Goal: Task Accomplishment & Management: Use online tool/utility

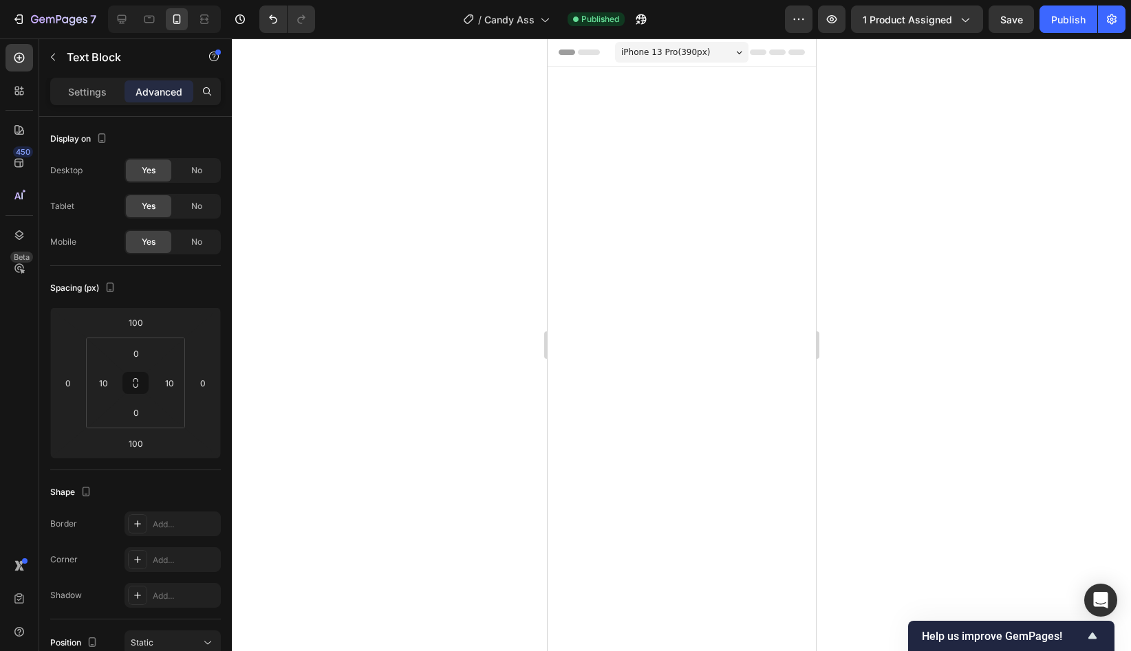
scroll to position [2585, 0]
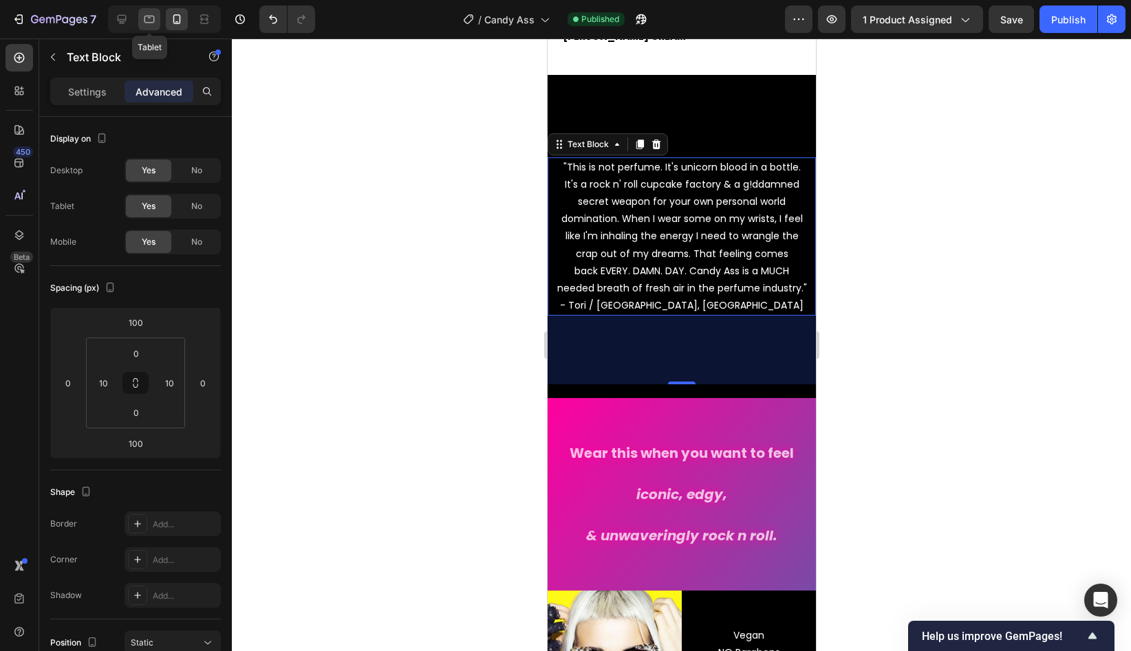
click at [144, 22] on icon at bounding box center [149, 20] width 10 height 8
type input "200"
type input "0"
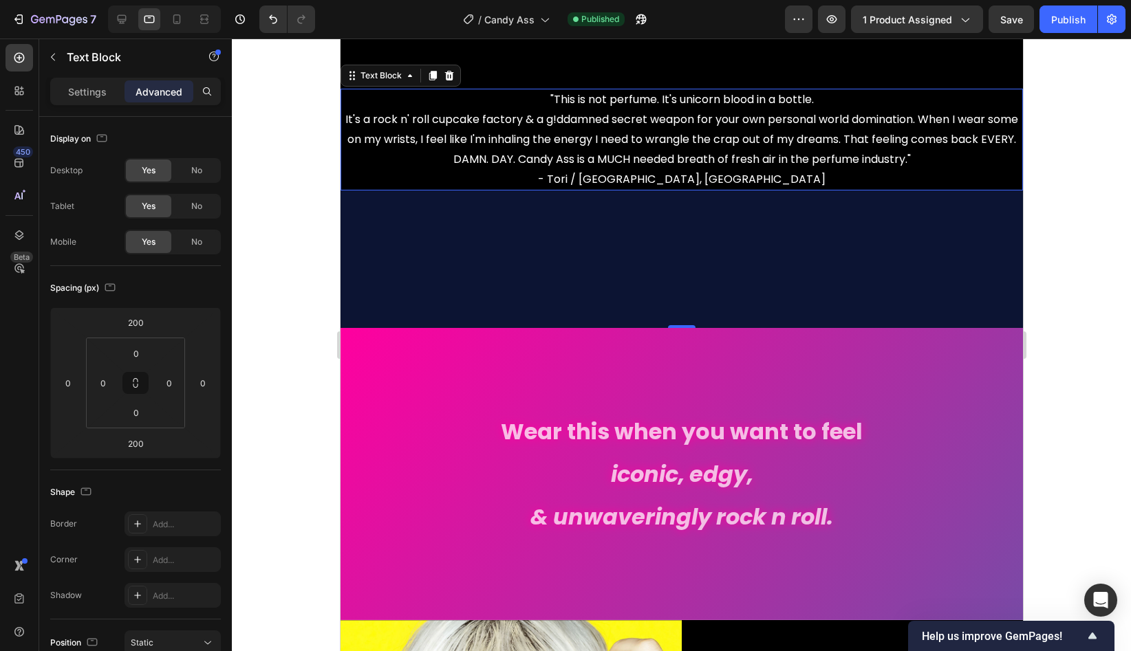
scroll to position [2695, 0]
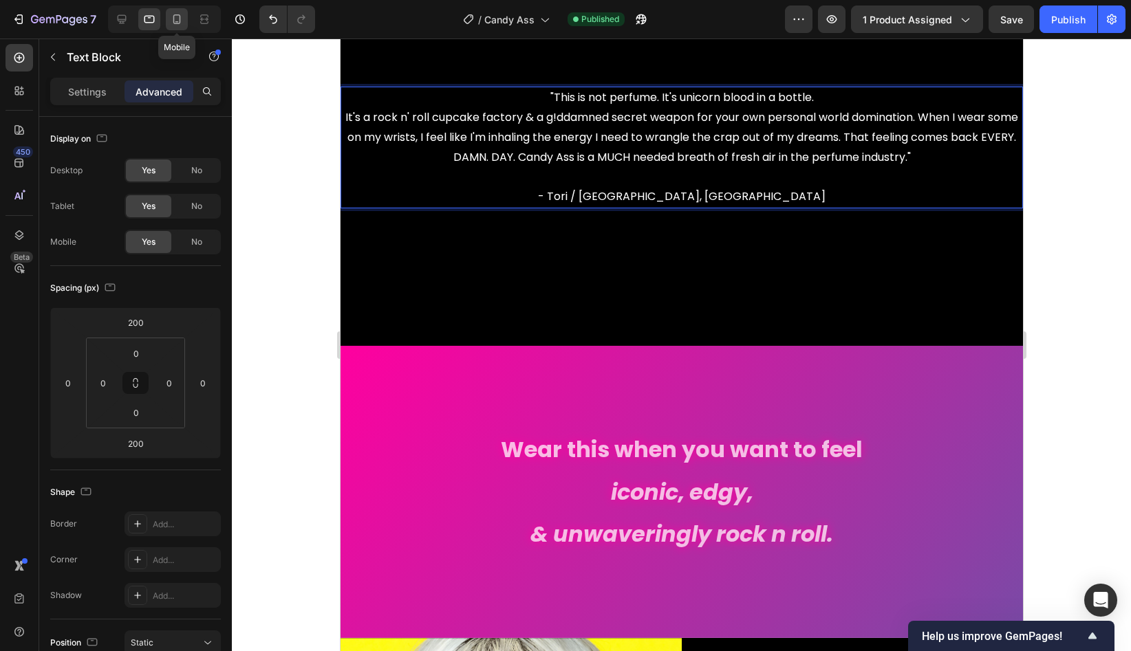
click at [177, 17] on icon at bounding box center [177, 19] width 14 height 14
type input "100"
type input "10"
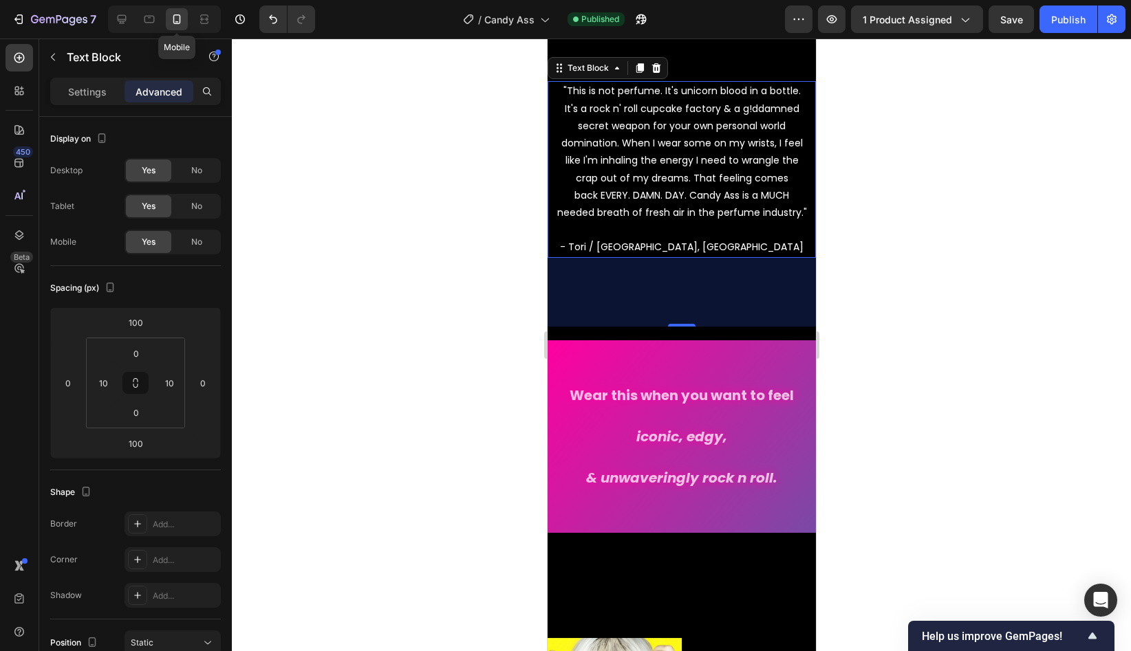
scroll to position [2640, 0]
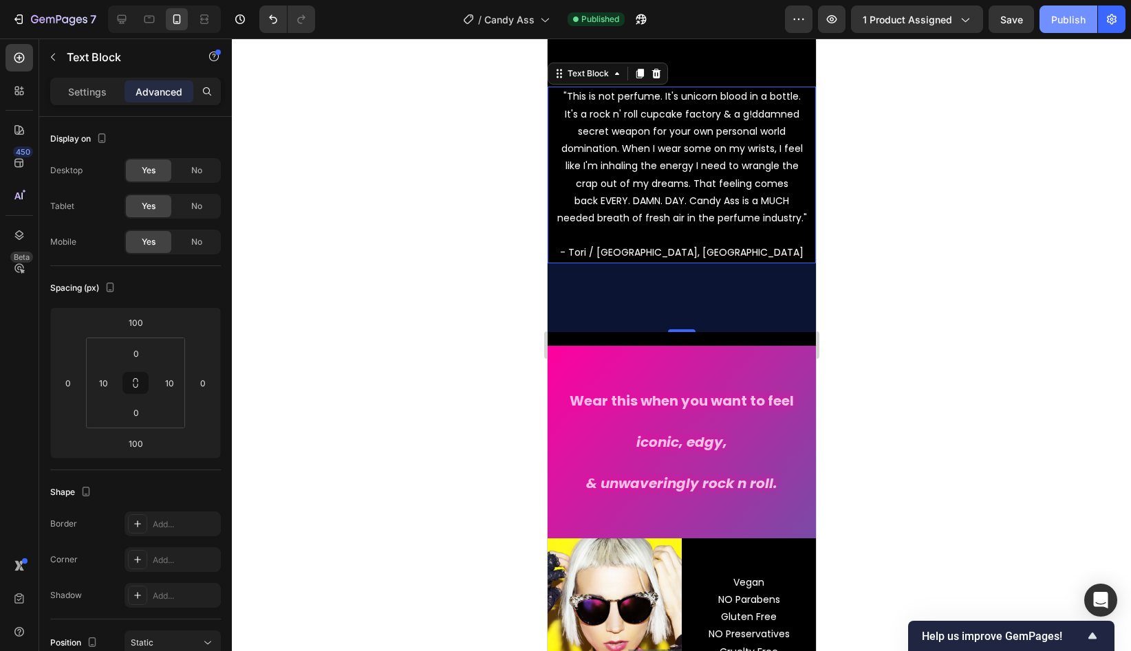
click at [1061, 26] on button "Publish" at bounding box center [1068, 20] width 58 height 28
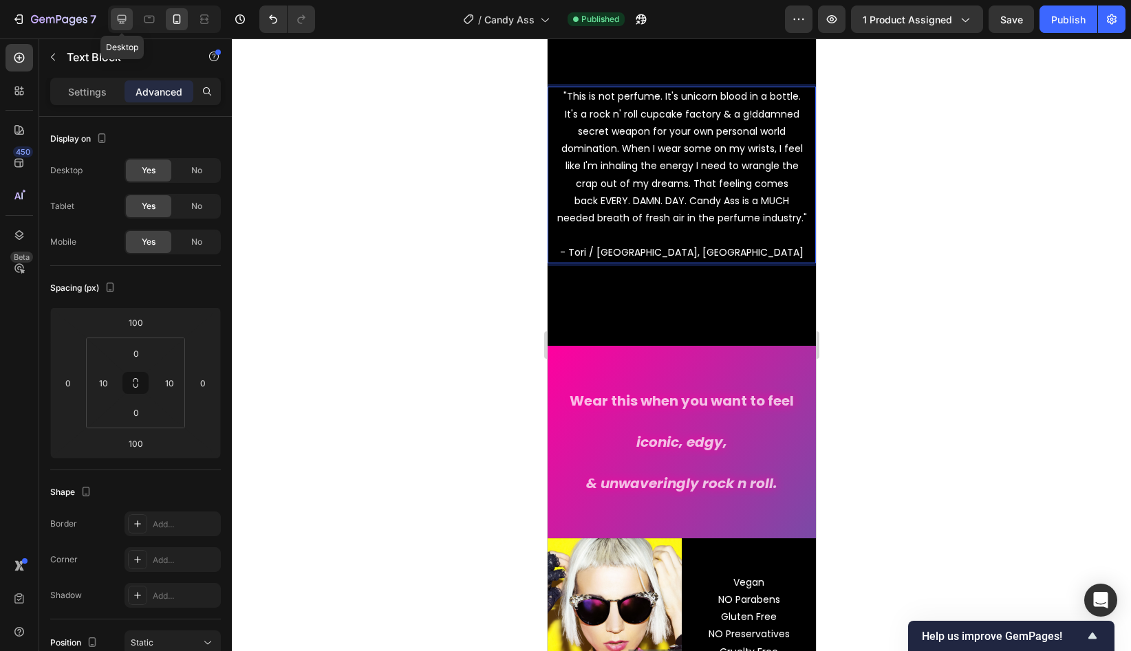
click at [125, 20] on icon at bounding box center [122, 19] width 9 height 9
type input "200"
type input "0"
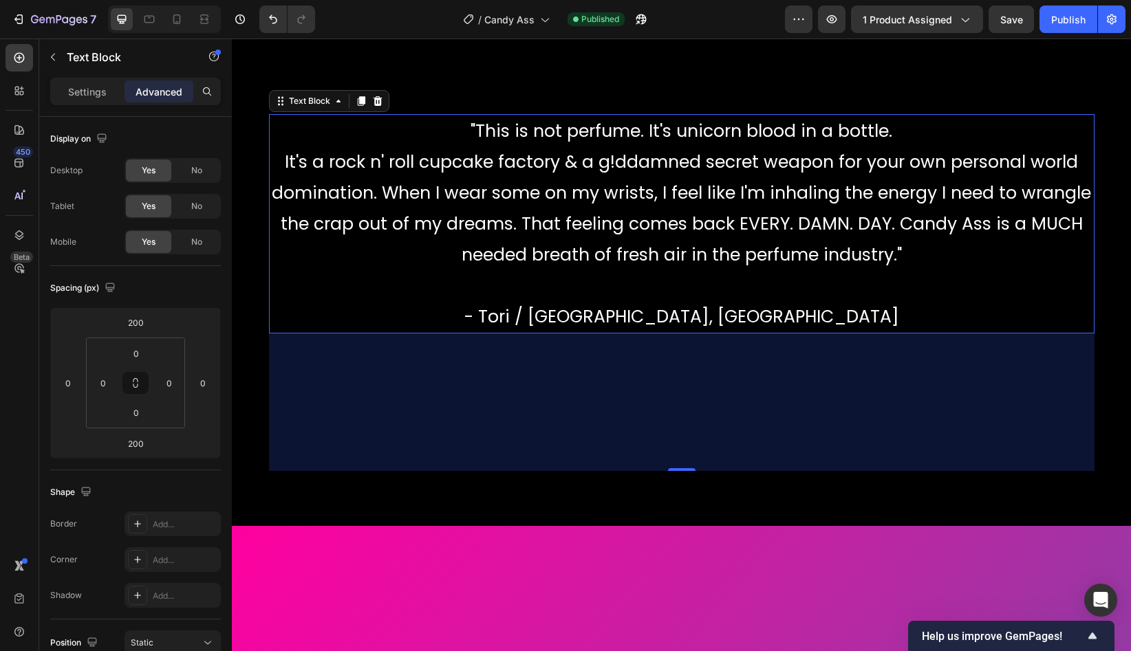
scroll to position [2750, 0]
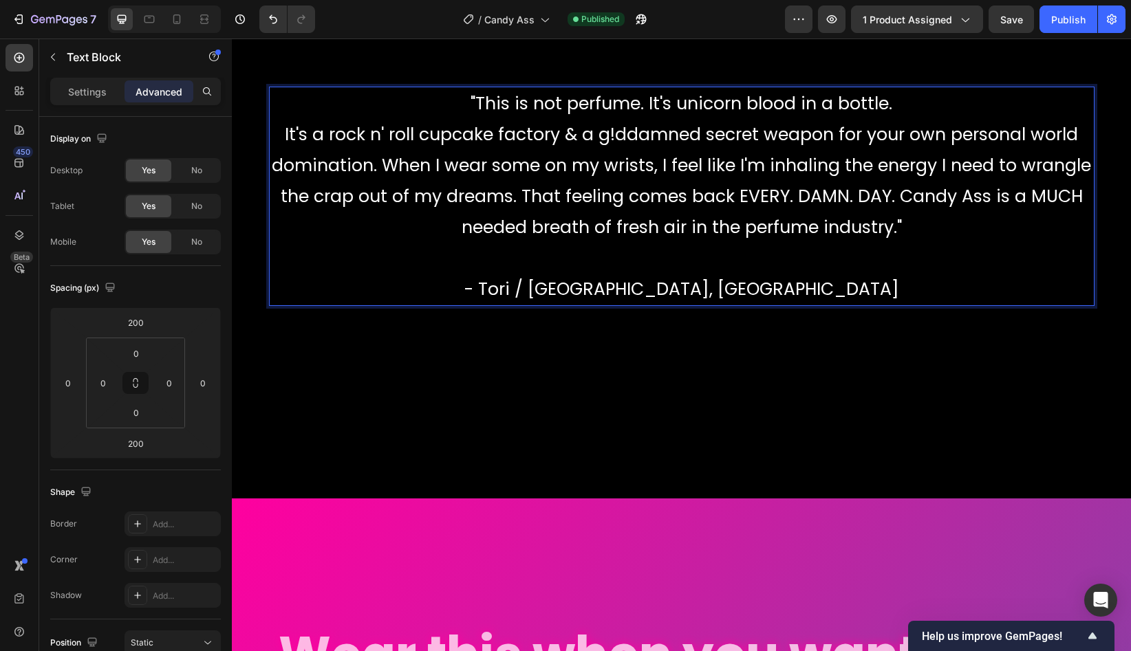
click at [898, 198] on p ""This is not perfume. It's unicorn blood in a bottle. It's a rock n' roll cupca…" at bounding box center [681, 196] width 823 height 217
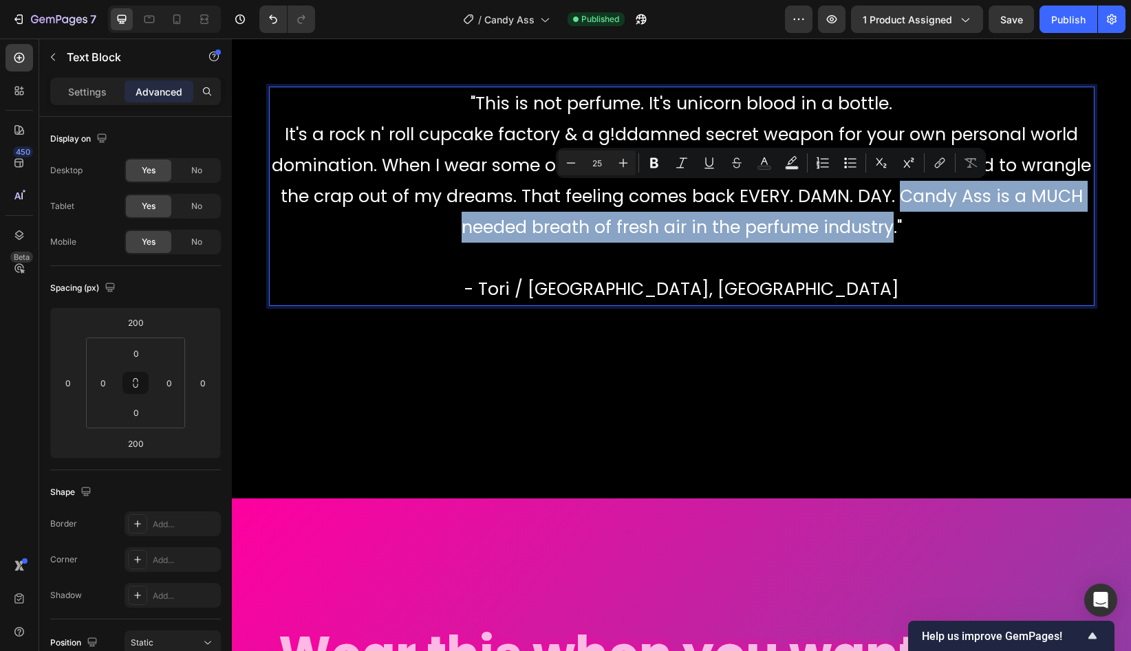
drag, startPoint x: 897, startPoint y: 197, endPoint x: 892, endPoint y: 232, distance: 35.5
click at [892, 232] on p ""This is not perfume. It's unicorn blood in a bottle. It's a rock n' roll cupca…" at bounding box center [681, 196] width 823 height 217
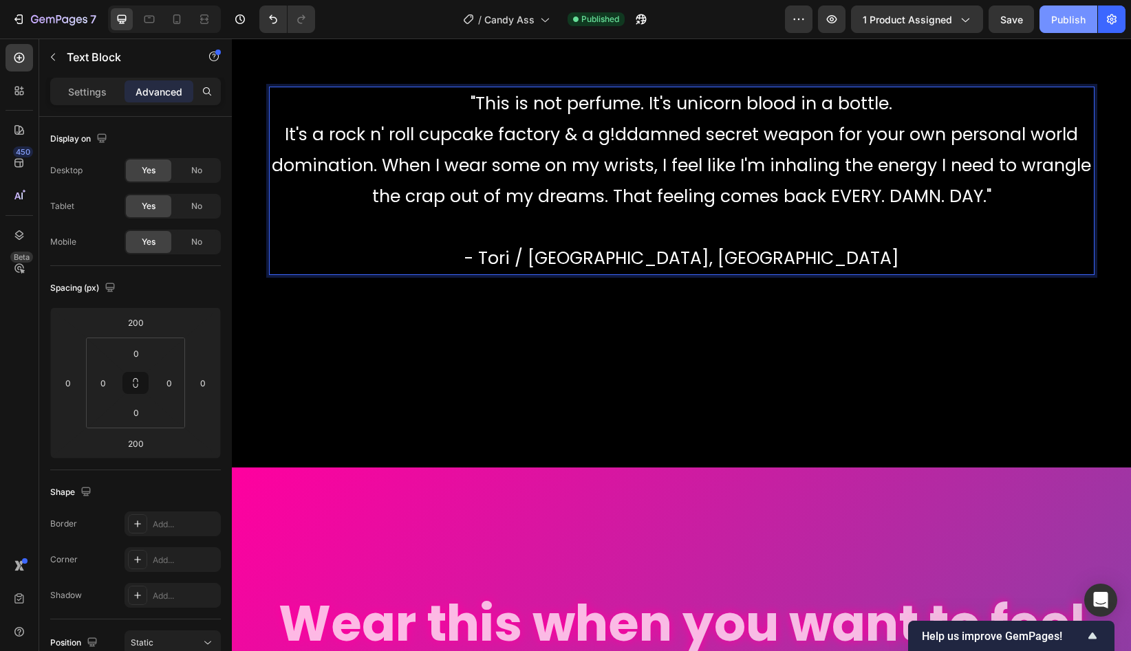
click at [1066, 18] on div "Publish" at bounding box center [1068, 19] width 34 height 14
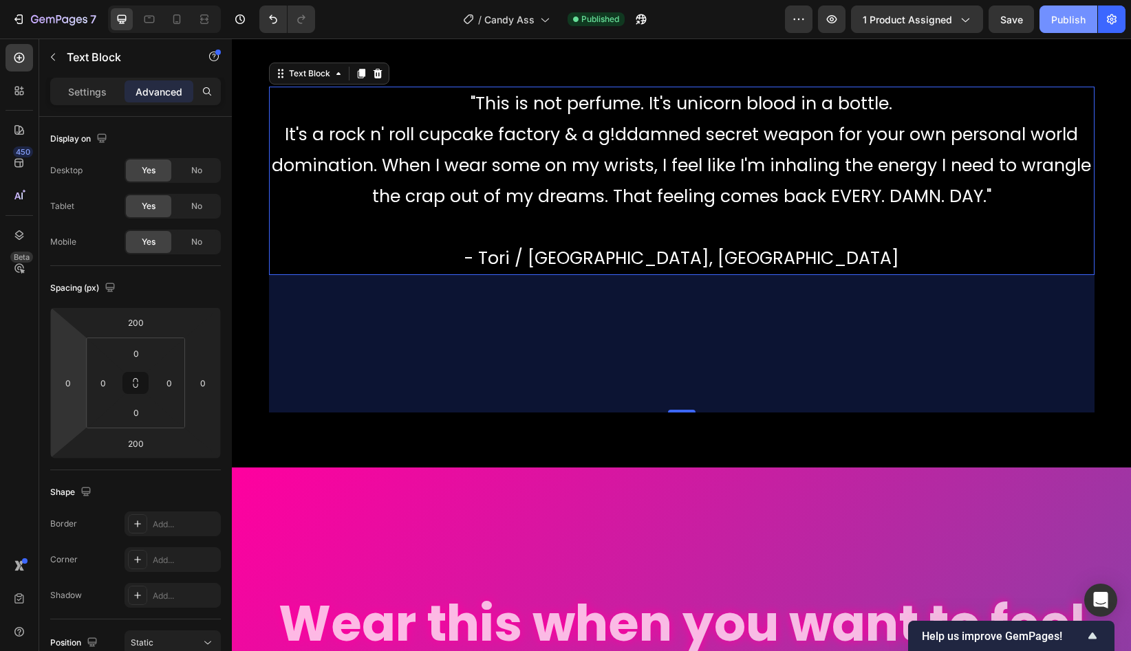
click at [1069, 26] on div "Publish" at bounding box center [1068, 19] width 34 height 14
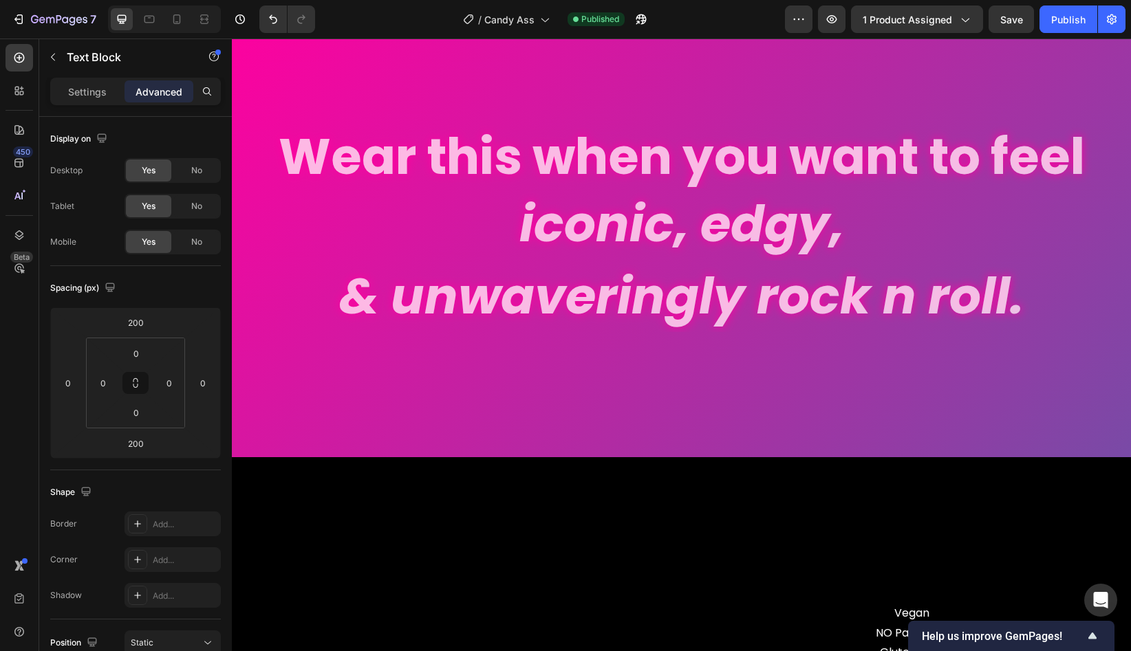
scroll to position [3556, 0]
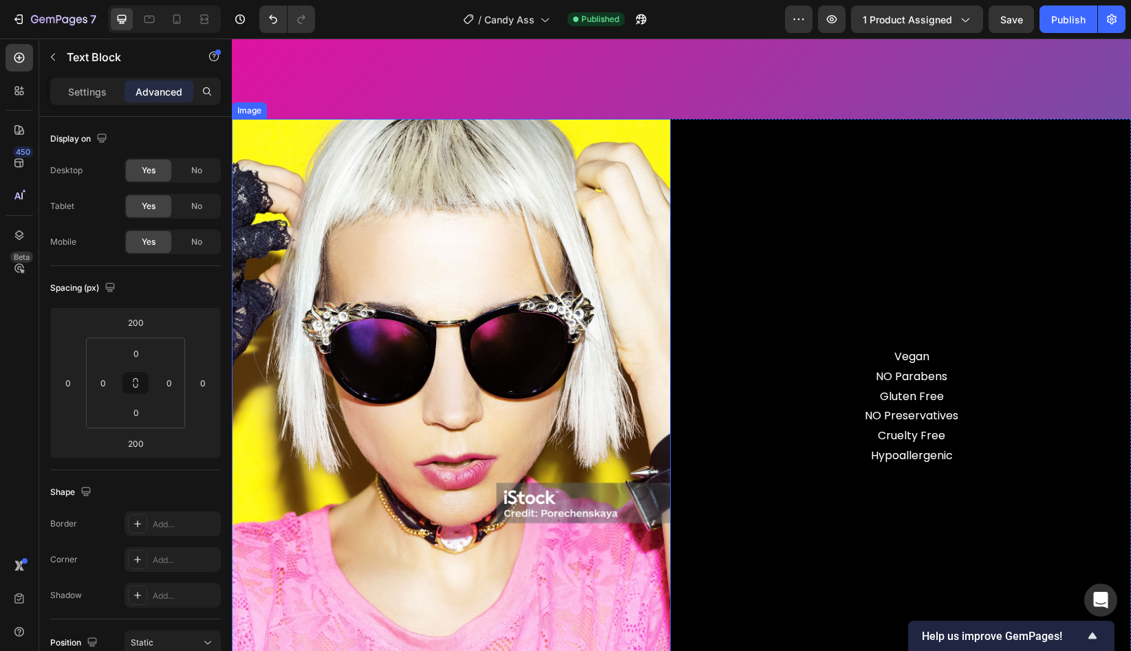
click at [545, 305] on img at bounding box center [451, 406] width 439 height 575
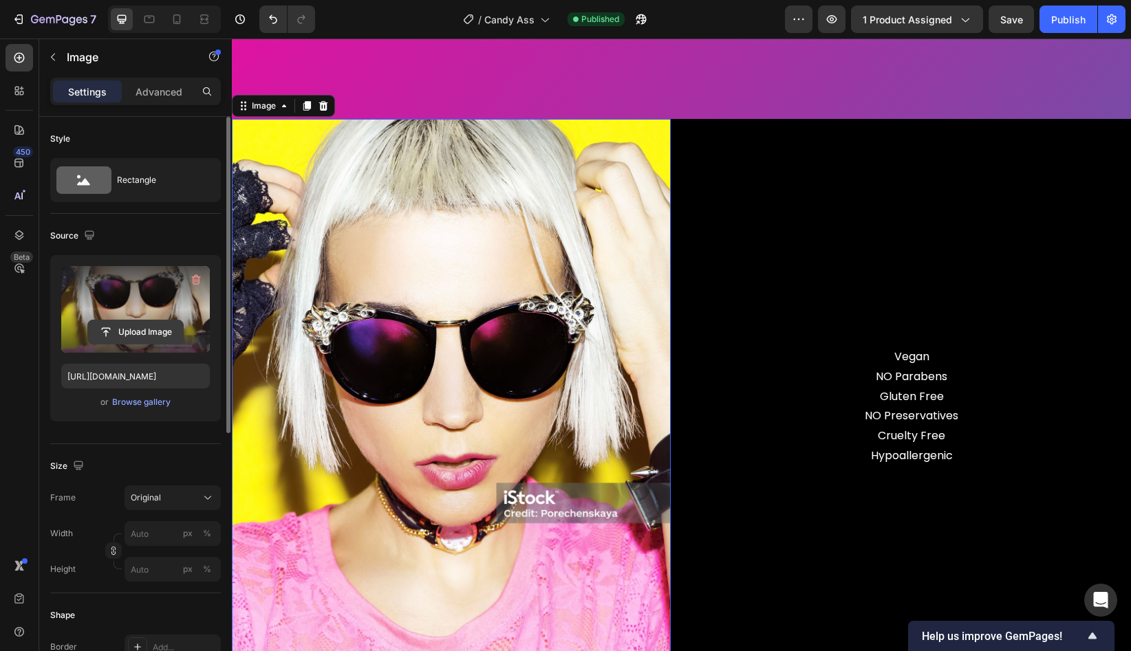
click at [140, 336] on input "file" at bounding box center [135, 332] width 95 height 23
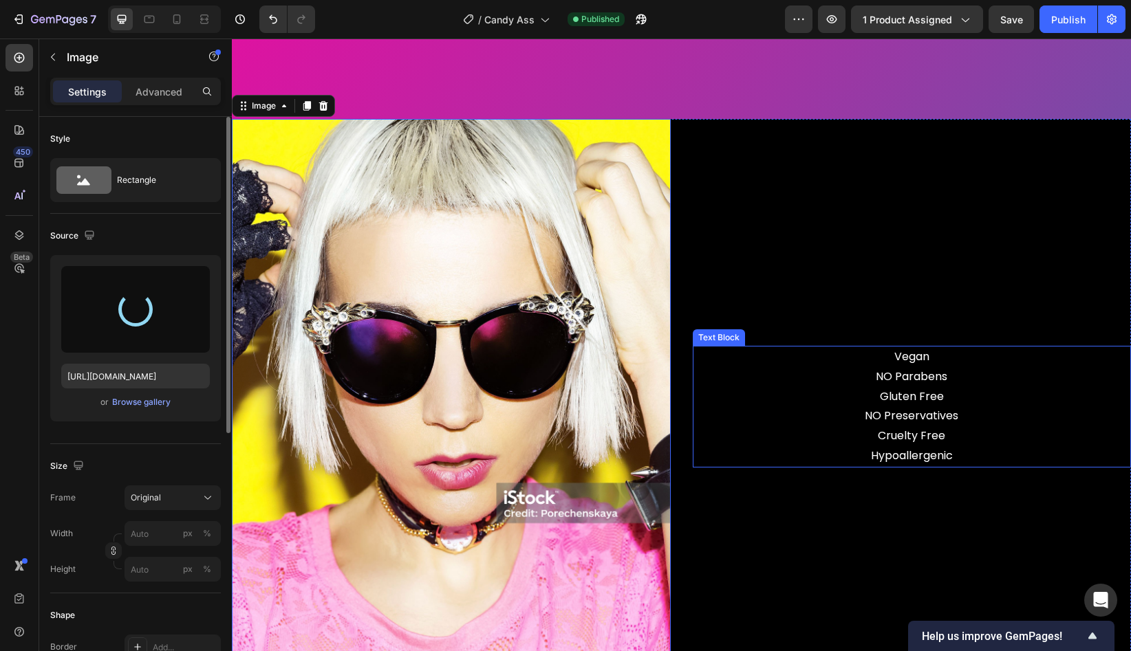
type input "[URL][DOMAIN_NAME]"
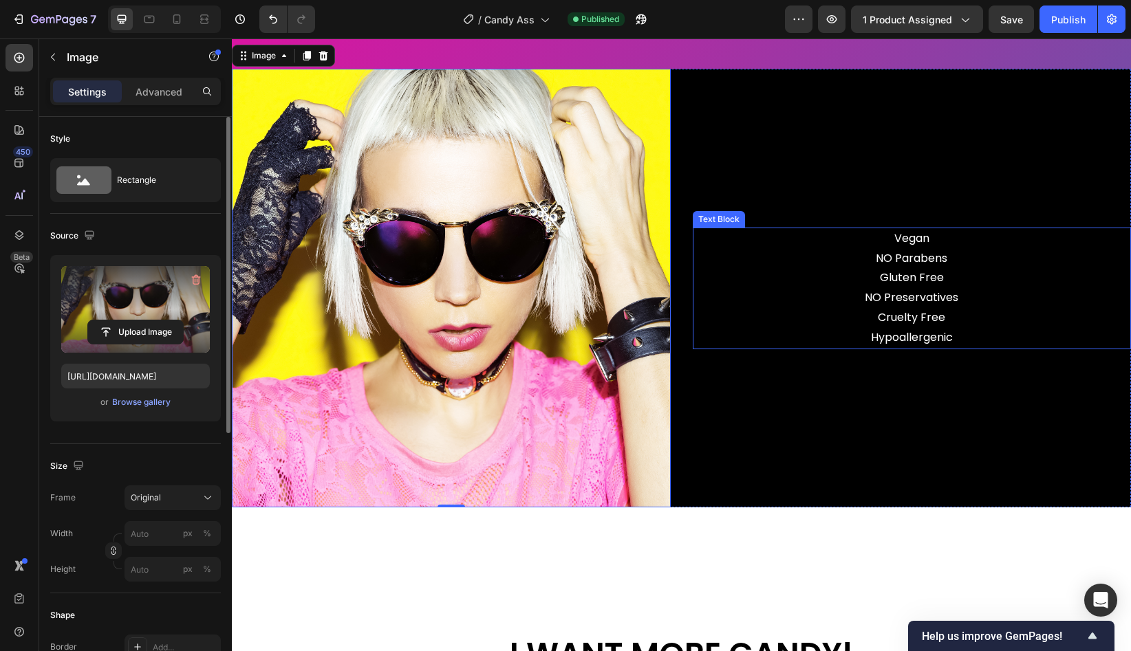
scroll to position [3583, 0]
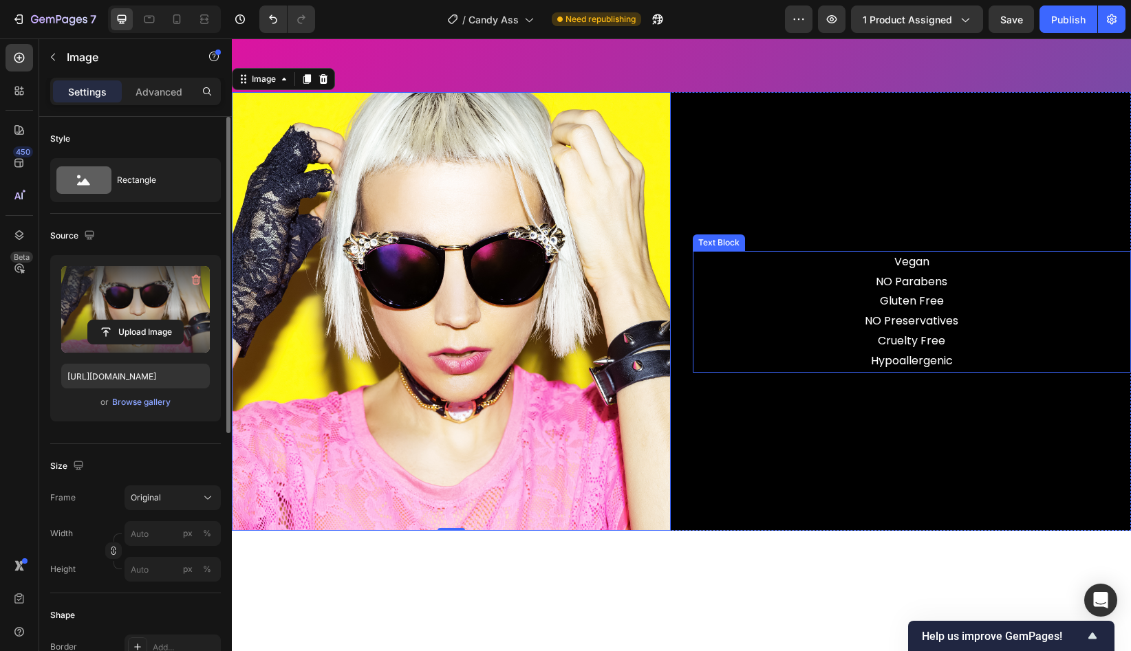
click at [940, 269] on p "Vegan" at bounding box center [912, 262] width 436 height 20
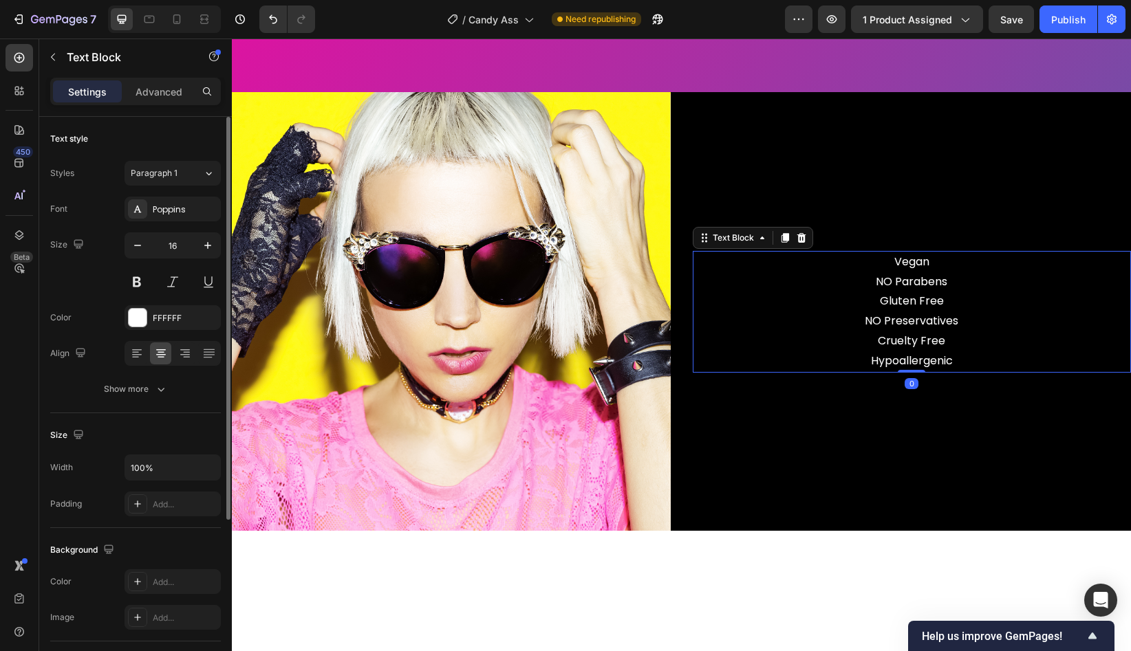
click at [940, 269] on p "Vegan" at bounding box center [912, 262] width 436 height 20
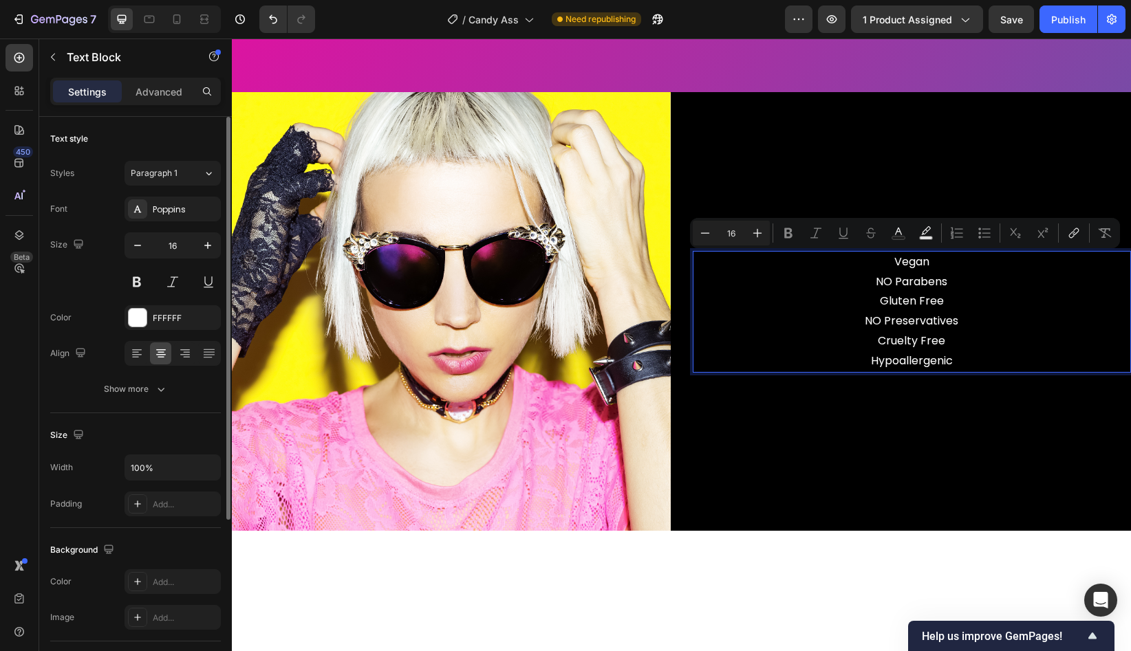
click at [892, 263] on p "Vegan" at bounding box center [912, 262] width 436 height 20
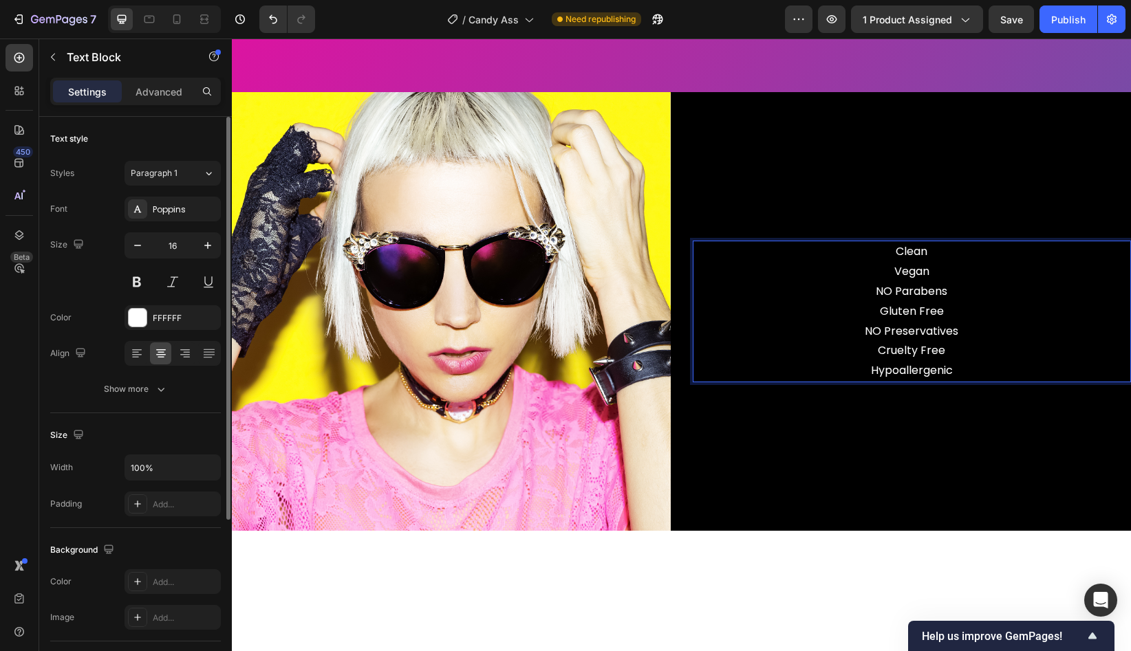
scroll to position [3573, 0]
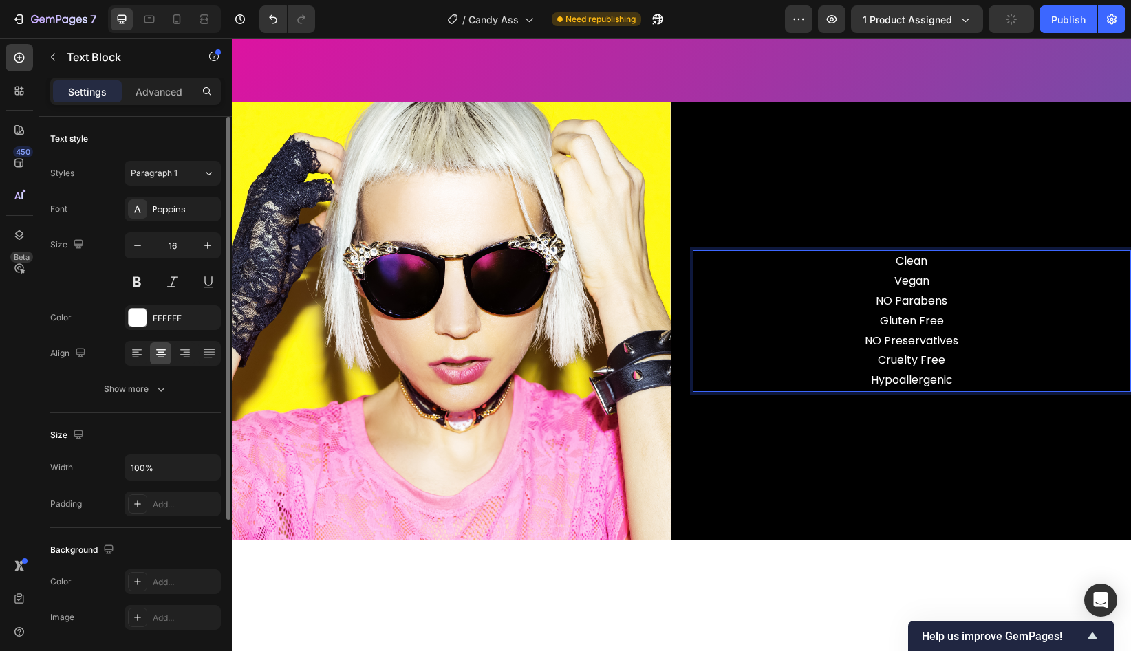
click at [958, 288] on p "Clean Vegan" at bounding box center [912, 272] width 436 height 40
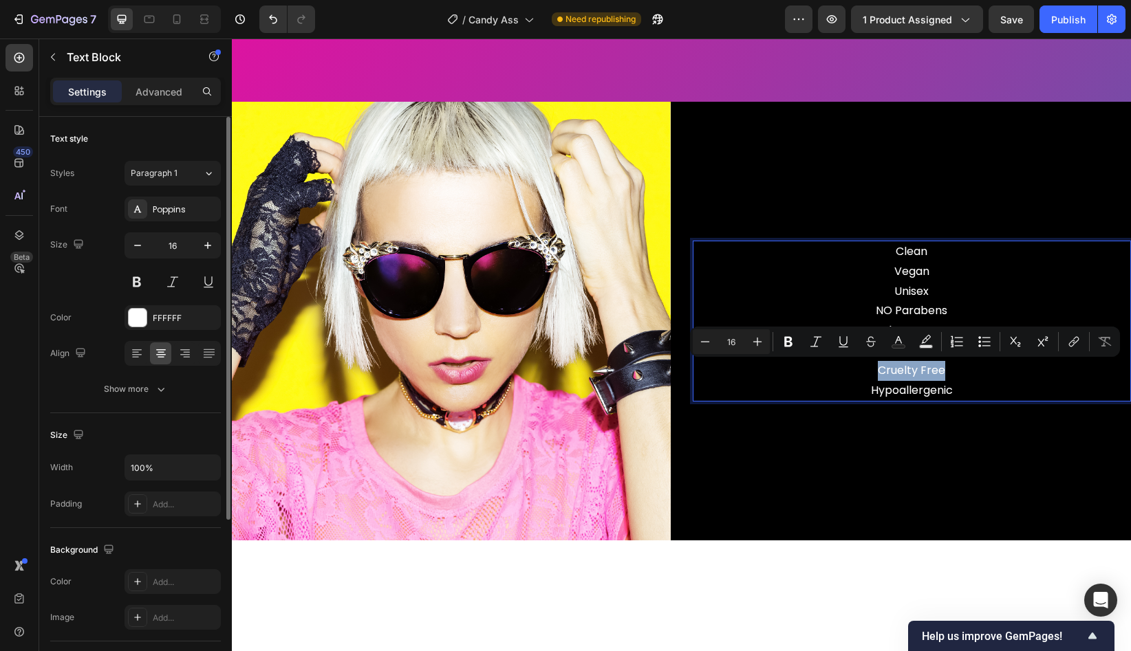
drag, startPoint x: 965, startPoint y: 371, endPoint x: 878, endPoint y: 371, distance: 87.4
click at [878, 371] on p "Cruelty Free" at bounding box center [912, 371] width 436 height 20
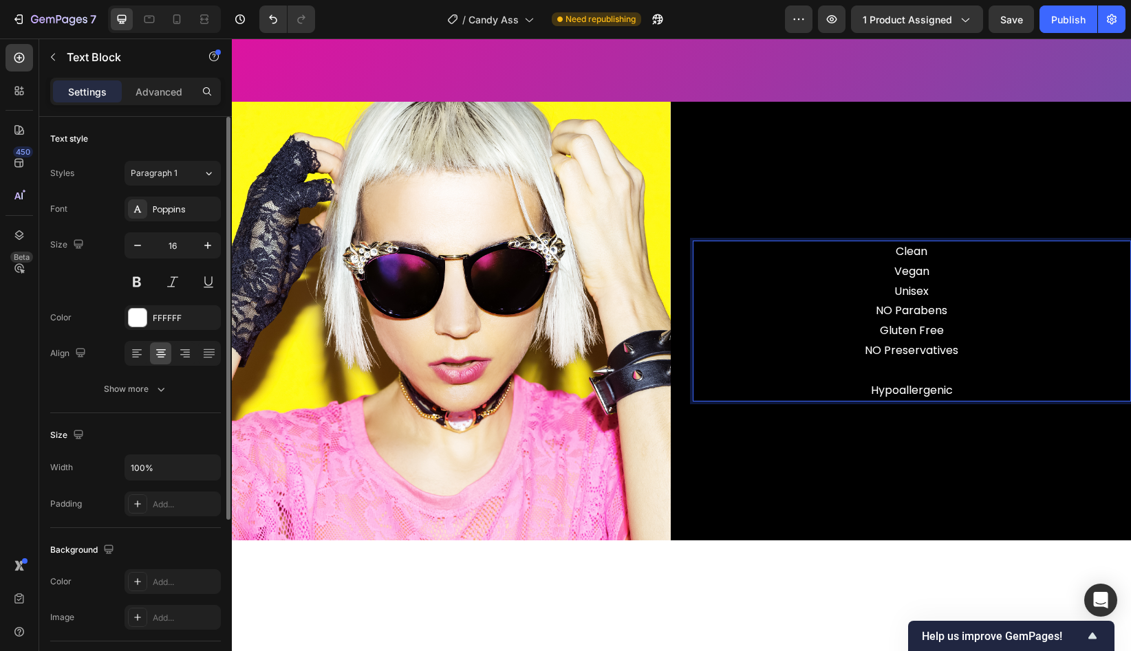
click at [948, 292] on p "Clean Vegan Unisex" at bounding box center [912, 271] width 436 height 59
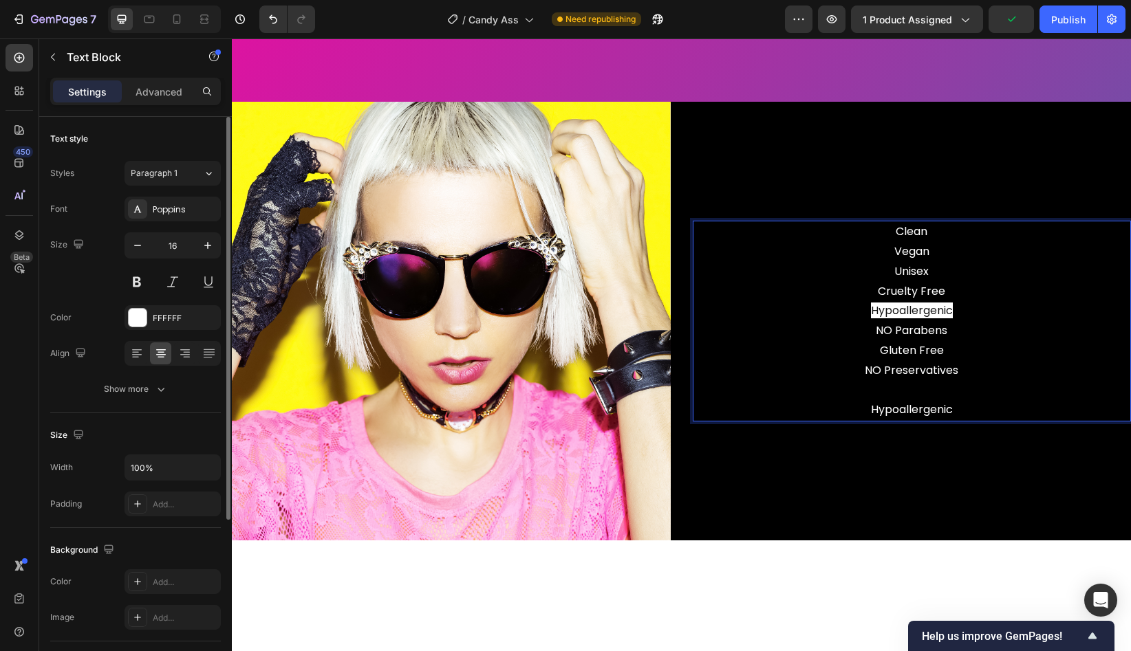
click at [959, 323] on p "NO Parabens" at bounding box center [912, 331] width 436 height 20
click at [958, 312] on p "Clean Vegan Unisex Cruelty Free Hypoallergenic" at bounding box center [912, 271] width 436 height 99
click at [963, 292] on p "Clean Vegan Unisex Cruelty Free Hypoallergenic" at bounding box center [912, 271] width 436 height 99
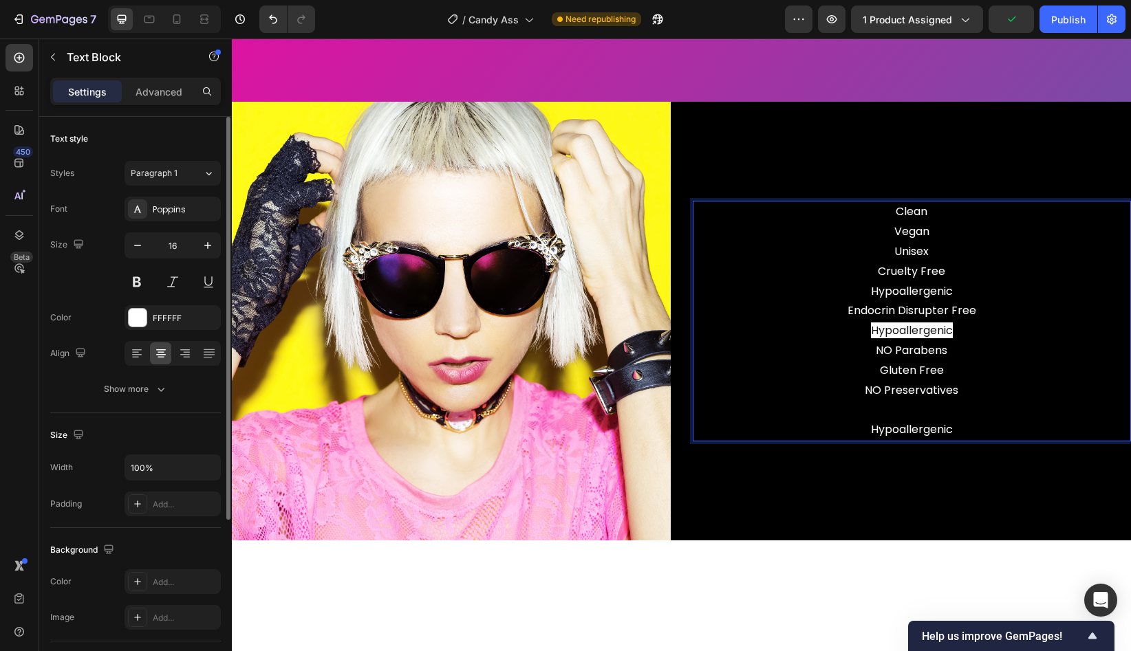
click at [898, 309] on p "Clean Vegan Unisex Cruelty Free Hypoallergenic ⁠⁠⁠⁠⁠⁠⁠Endocrin Disrupter Free H…" at bounding box center [912, 271] width 436 height 139
click at [1021, 325] on p "Clean Vegan Unisex Cruelty Free Hypoallergenic ⁠⁠⁠⁠⁠⁠⁠[MEDICAL_DATA] Disrupter …" at bounding box center [912, 271] width 436 height 139
click at [951, 333] on span "Hypoallergenic" at bounding box center [912, 331] width 82 height 16
drag, startPoint x: 961, startPoint y: 333, endPoint x: 873, endPoint y: 332, distance: 88.1
click at [873, 332] on p "Clean Vegan Unisex Cruelty Free Hypoallergenic [MEDICAL_DATA] Disrupter Free Hy…" at bounding box center [912, 271] width 436 height 139
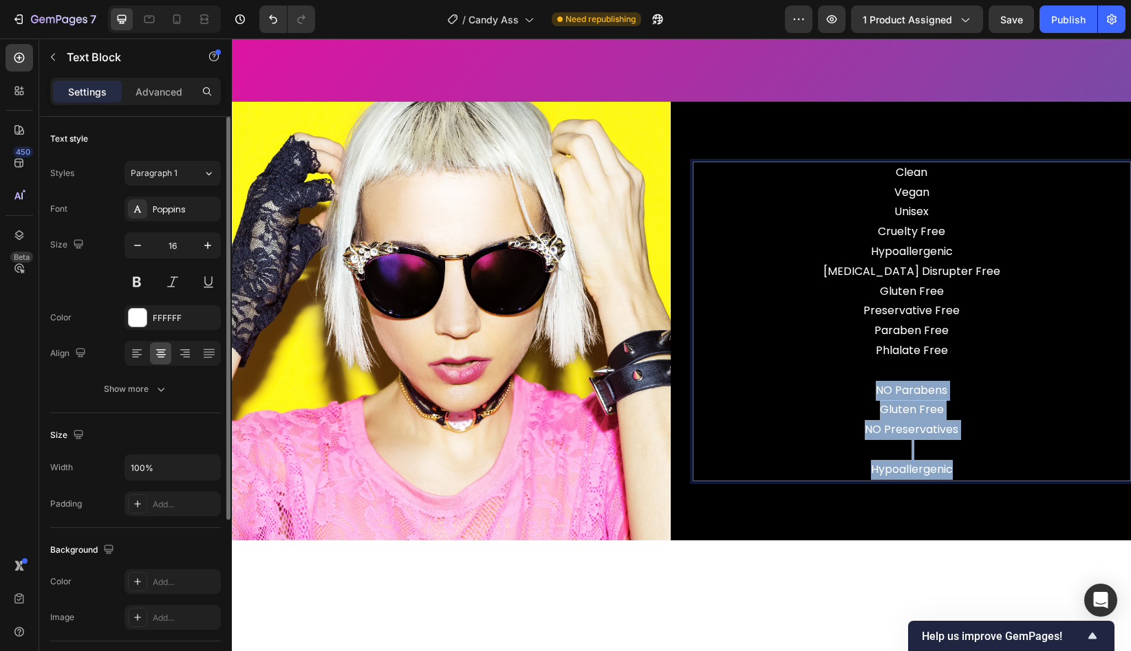
drag, startPoint x: 965, startPoint y: 467, endPoint x: 872, endPoint y: 393, distance: 118.5
click at [872, 393] on div "Clean Vegan Unisex Cruelty Free Hypoallergenic [MEDICAL_DATA] Disrupter Free Gl…" at bounding box center [912, 322] width 439 height 320
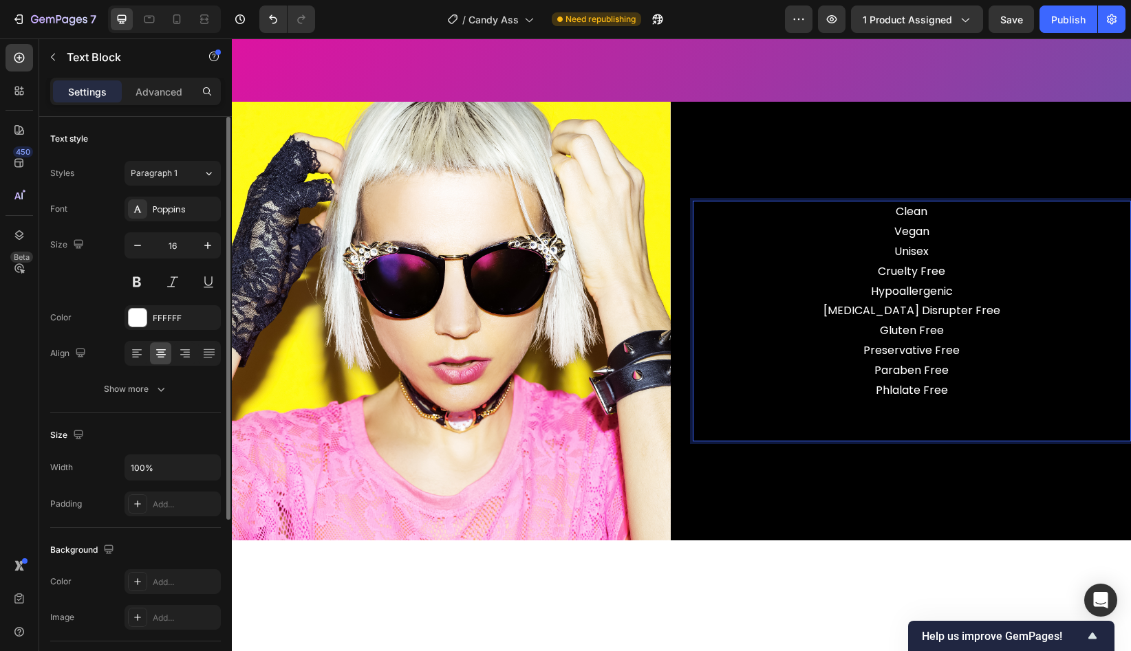
click at [952, 384] on p "Phlalate Free" at bounding box center [912, 401] width 436 height 40
click at [892, 396] on p "Phlalate Free" at bounding box center [912, 401] width 436 height 40
click at [973, 393] on p "Phthalate Free" at bounding box center [912, 401] width 436 height 40
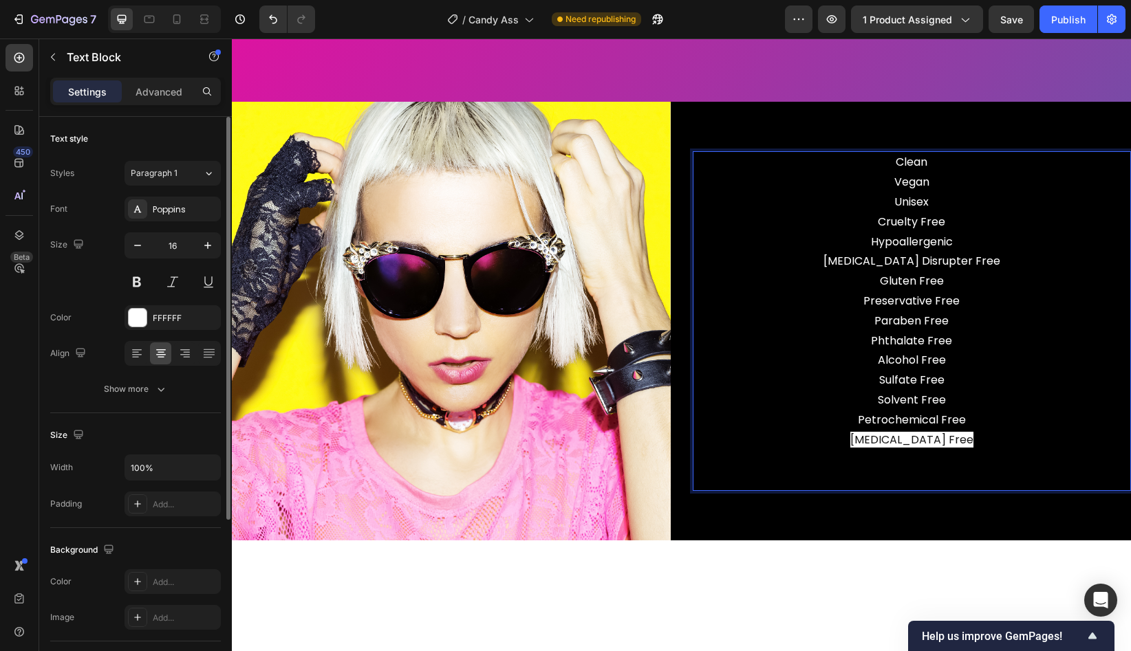
click at [986, 421] on p "Sulfate Free Solvent Free Petrochemical Free [MEDICAL_DATA] Free" at bounding box center [912, 420] width 436 height 99
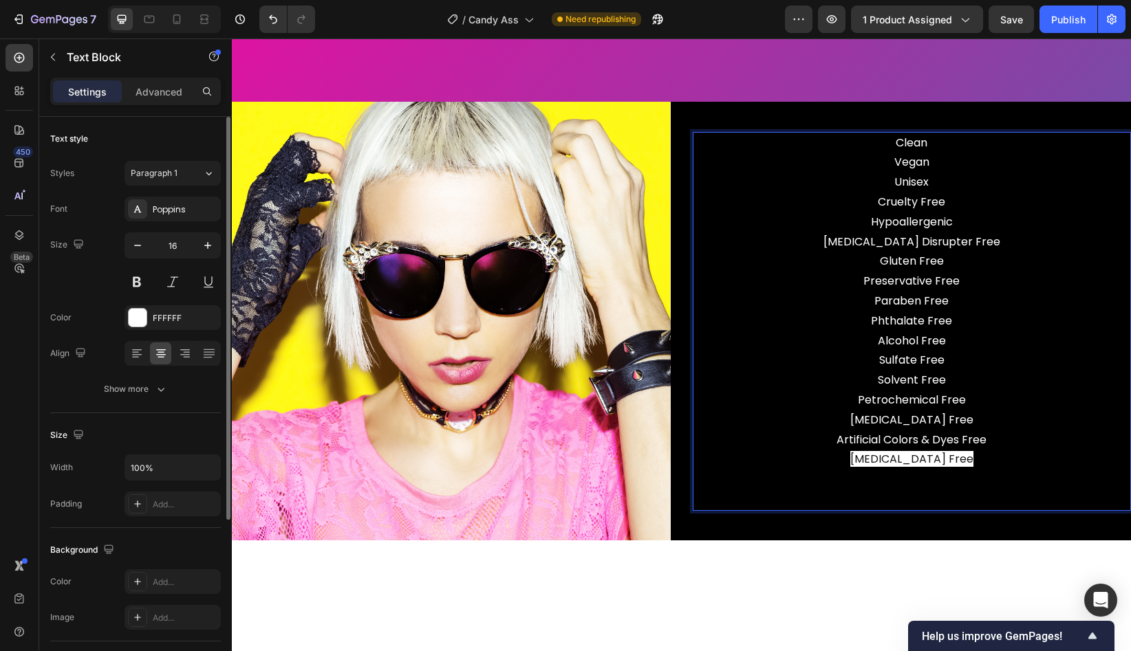
click at [984, 463] on p "Sulfate Free Solvent Free Petrochemical Free [MEDICAL_DATA] Free ⁠⁠⁠⁠⁠⁠⁠Artific…" at bounding box center [912, 420] width 436 height 139
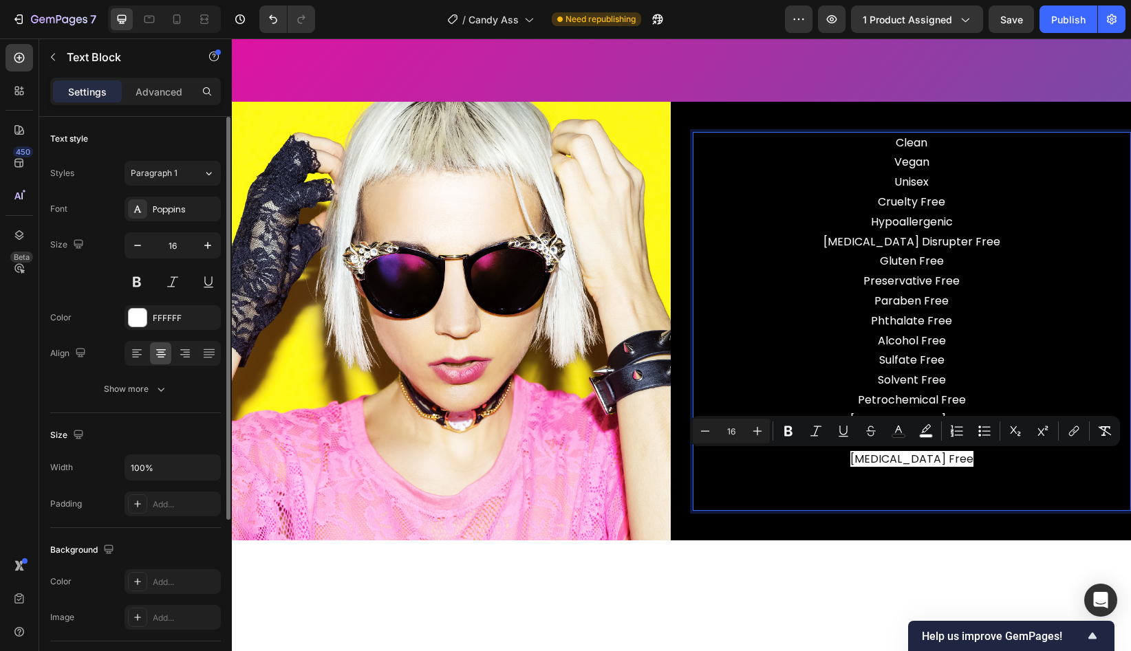
drag, startPoint x: 984, startPoint y: 458, endPoint x: 852, endPoint y: 456, distance: 132.1
click at [852, 456] on p "Sulfate Free Solvent Free Petrochemical Free [MEDICAL_DATA] Free Artificial Col…" at bounding box center [912, 420] width 436 height 139
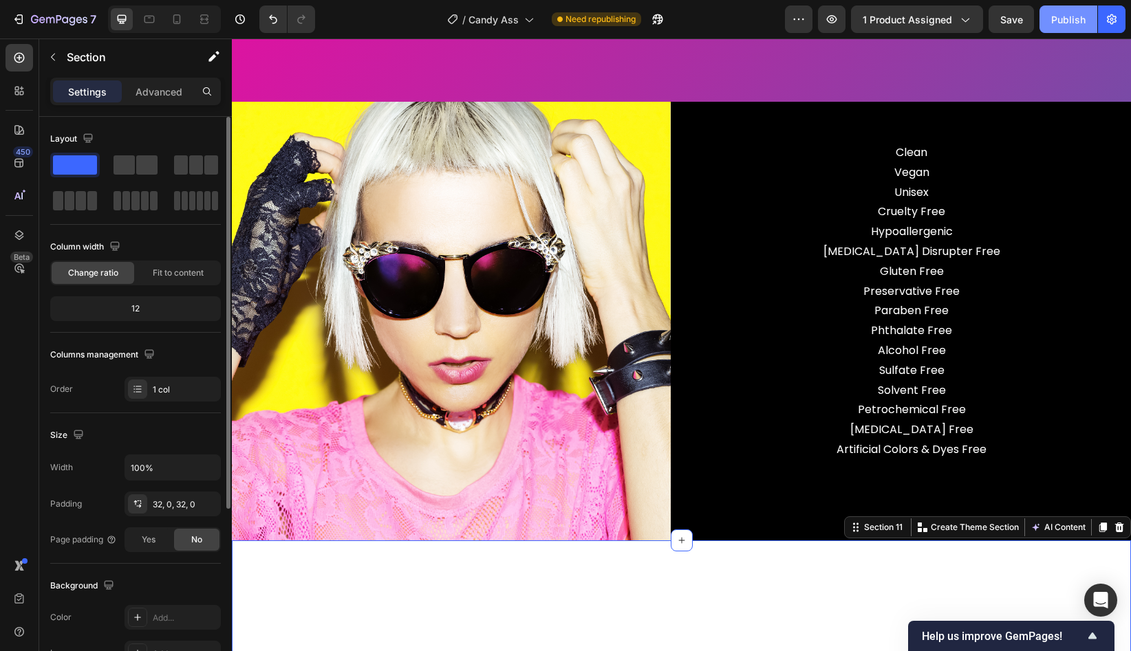
click at [1061, 26] on div "Publish" at bounding box center [1068, 19] width 34 height 14
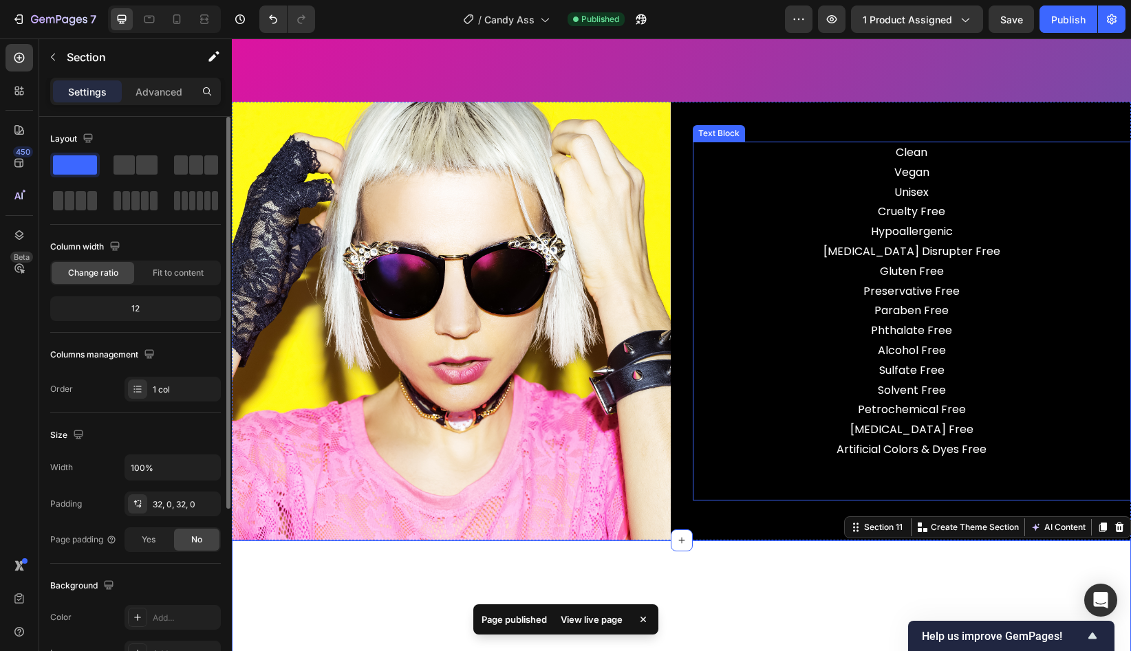
click at [899, 484] on p "Rich Text Editor. Editing area: main" at bounding box center [912, 490] width 436 height 20
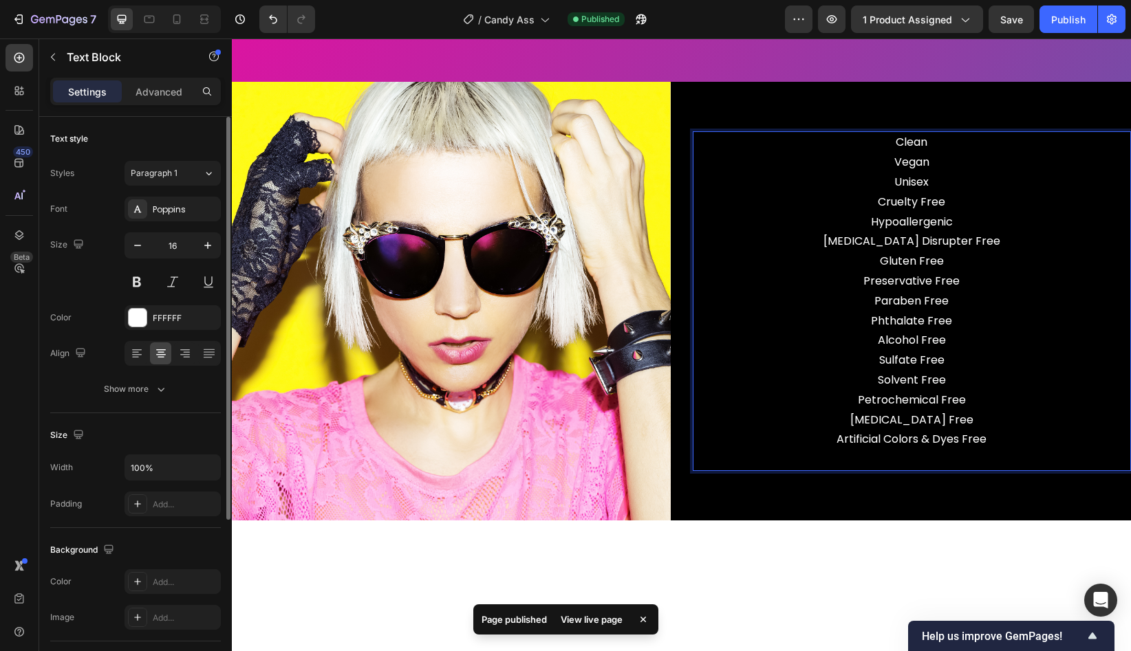
scroll to position [3602, 0]
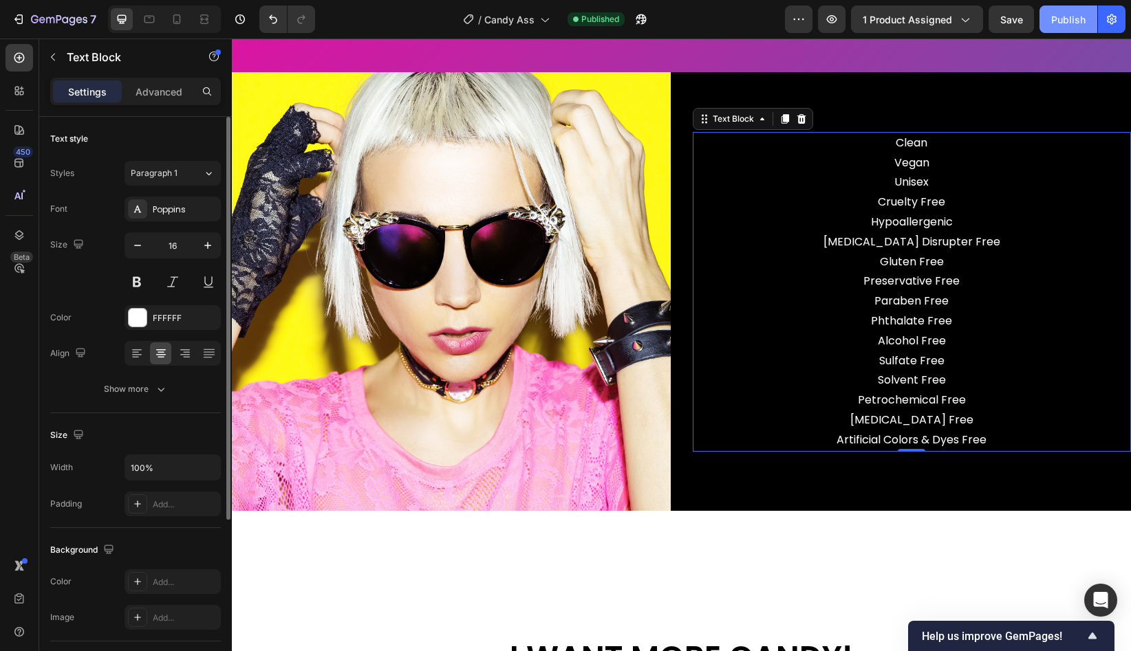
click at [1055, 23] on div "Publish" at bounding box center [1068, 19] width 34 height 14
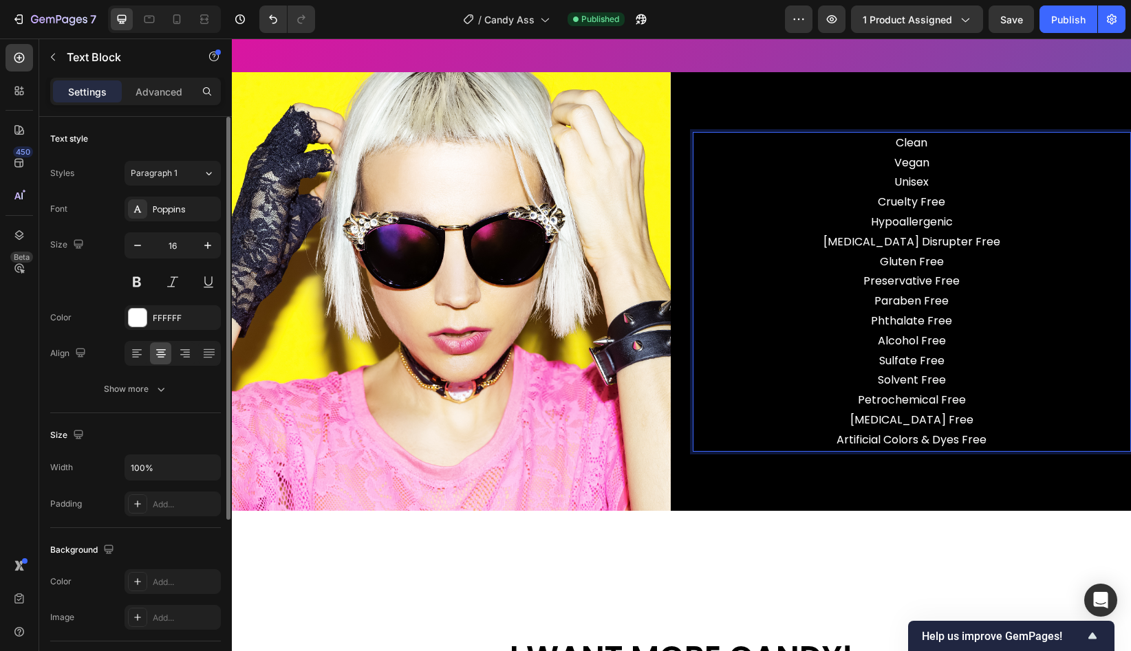
click at [987, 251] on p "Clean Vegan Unisex Cruelty Free Hypoallergenic [MEDICAL_DATA] Disrupter Free Gl…" at bounding box center [912, 202] width 436 height 139
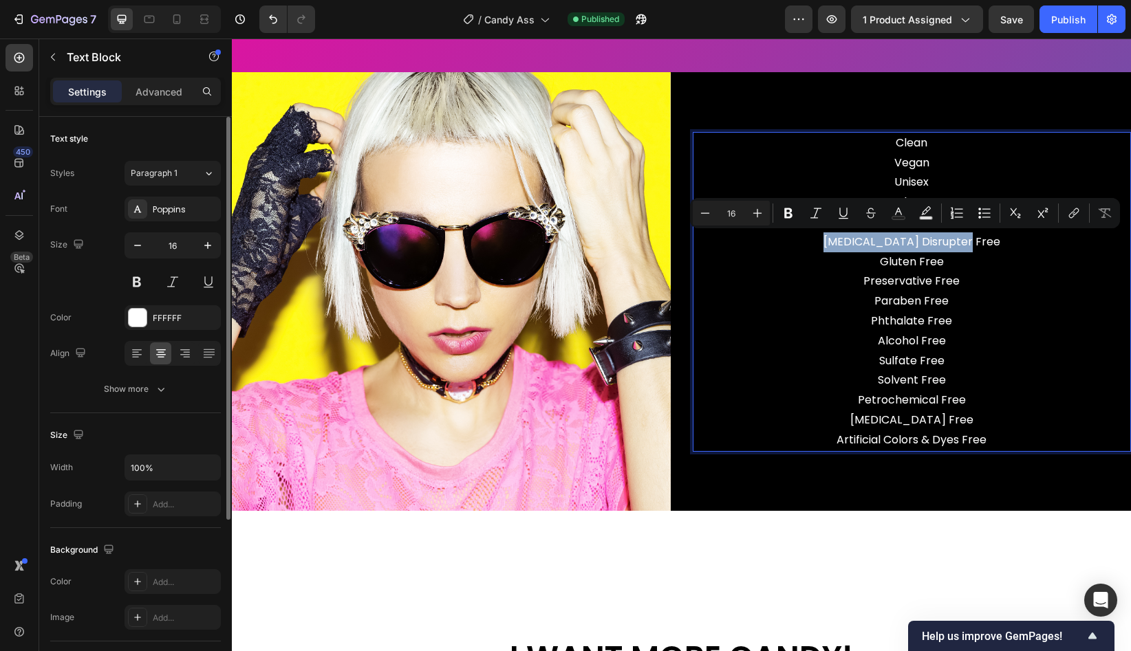
drag, startPoint x: 995, startPoint y: 248, endPoint x: 840, endPoint y: 243, distance: 155.6
click at [840, 243] on p "Clean Vegan Unisex Cruelty Free Hypoallergenic [MEDICAL_DATA] Disrupter Free Gl…" at bounding box center [912, 202] width 436 height 139
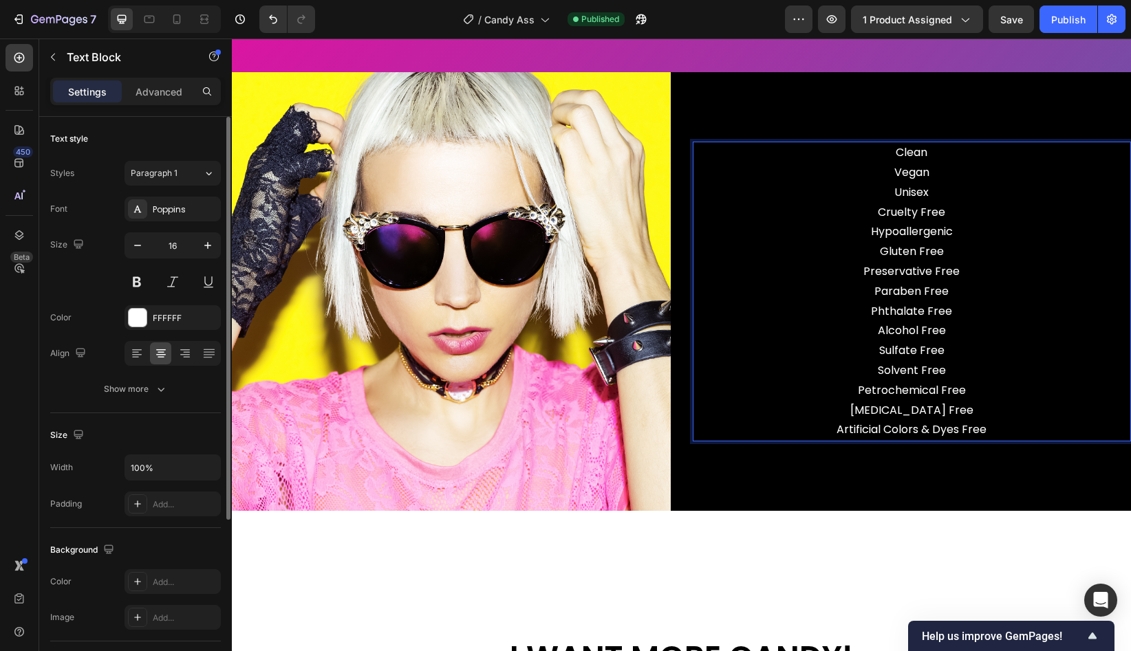
scroll to position [3613, 0]
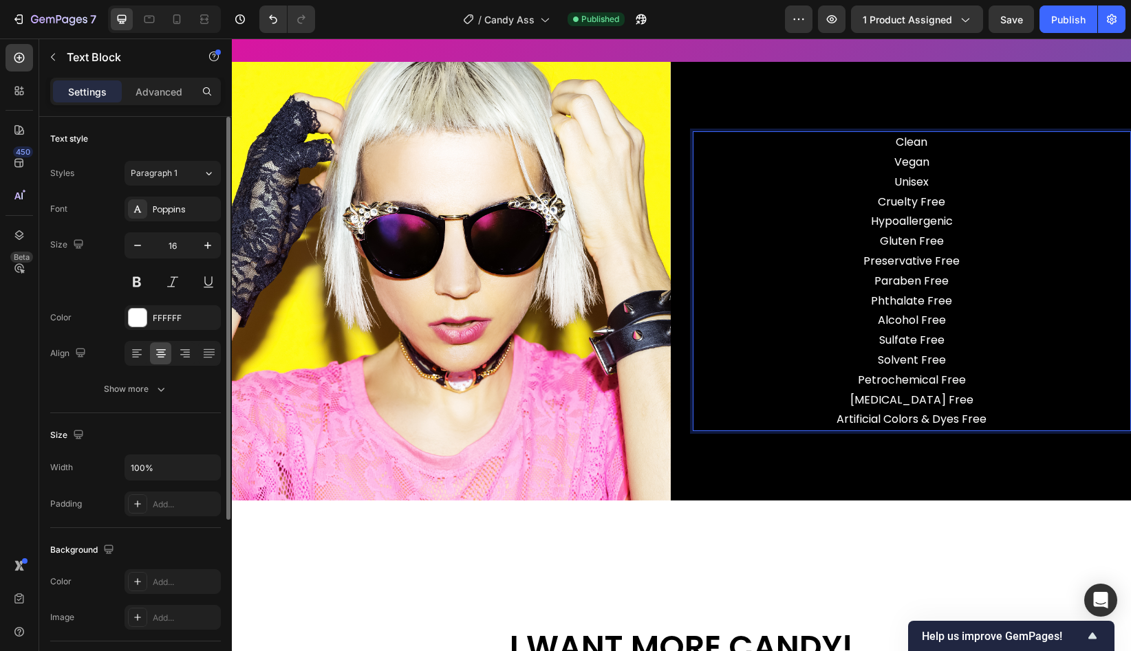
click at [1011, 422] on p "Sulfate Free Solvent Free Petrochemical Free [MEDICAL_DATA] Free Artificial Col…" at bounding box center [912, 380] width 436 height 99
click at [921, 420] on p "Sulfate Free Solvent Free Petrochemical Free [MEDICAL_DATA] Free Artificial Col…" at bounding box center [912, 380] width 436 height 99
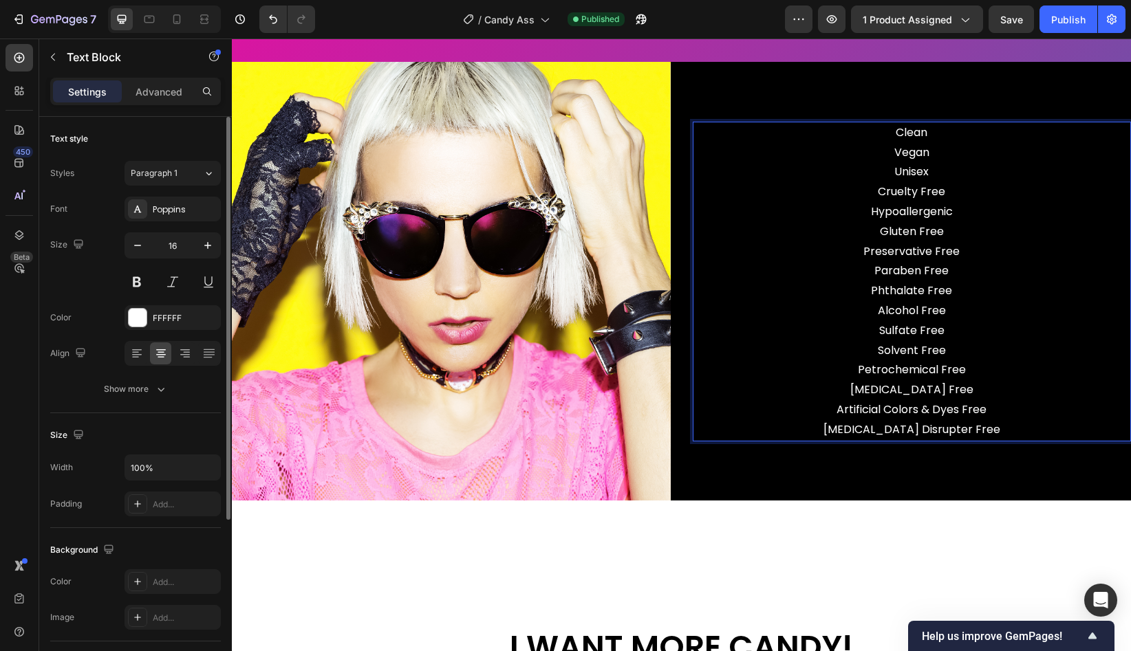
scroll to position [3602, 0]
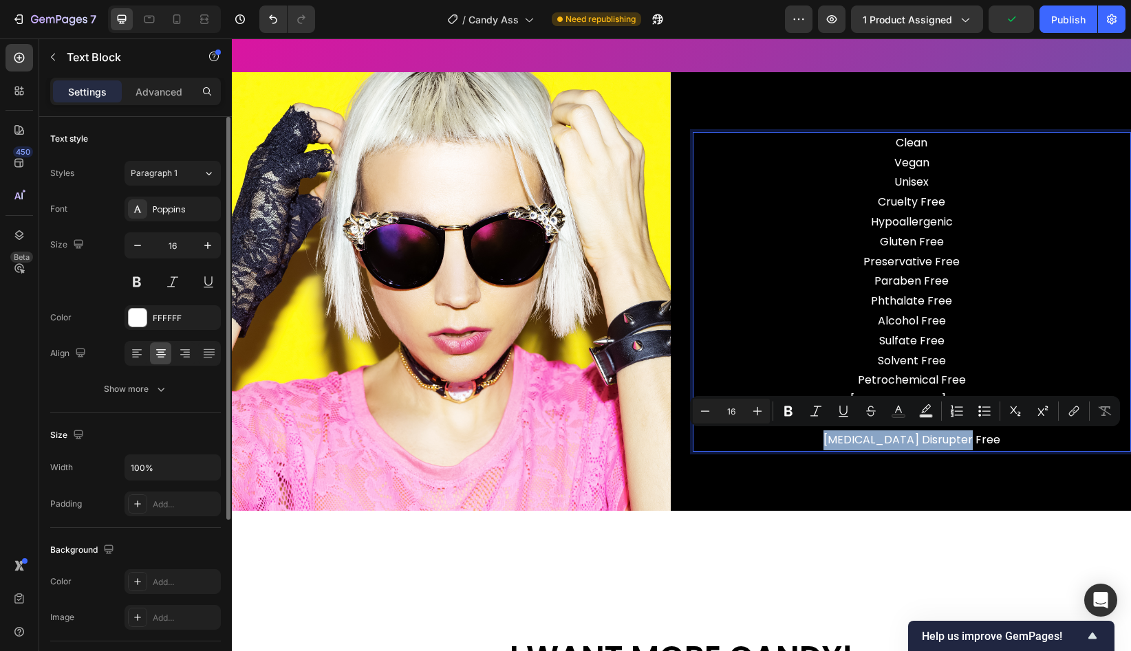
drag, startPoint x: 993, startPoint y: 437, endPoint x: 842, endPoint y: 433, distance: 151.4
click at [842, 433] on p "Sulfate Free Solvent Free Petrochemical Free [MEDICAL_DATA] Free Artificial Col…" at bounding box center [912, 391] width 436 height 119
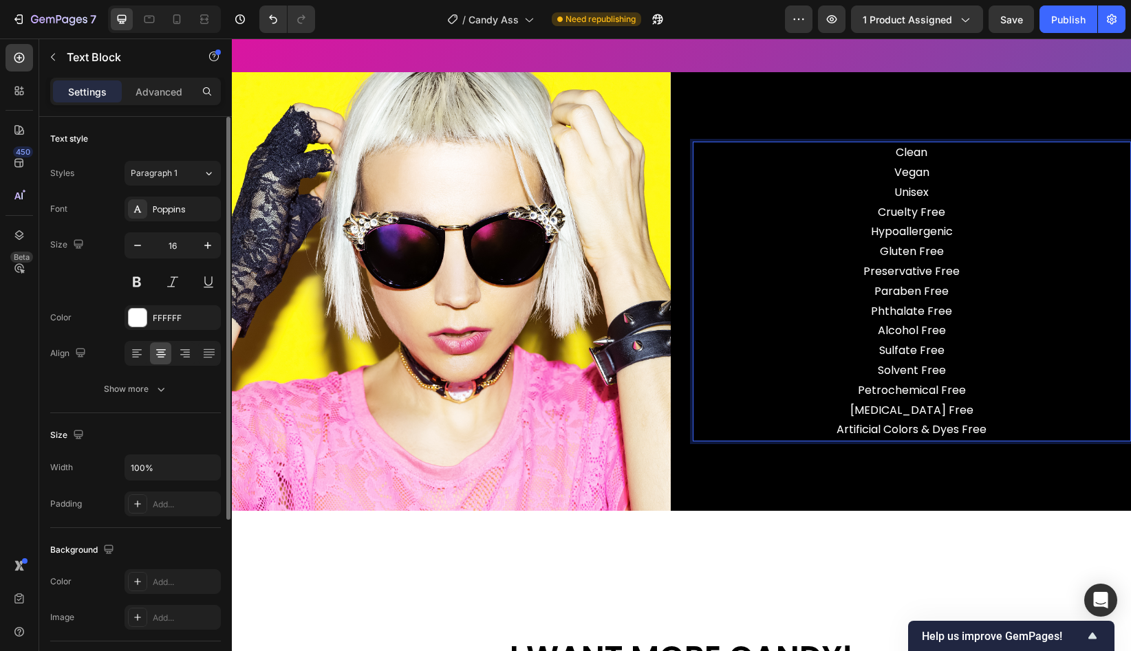
scroll to position [3613, 0]
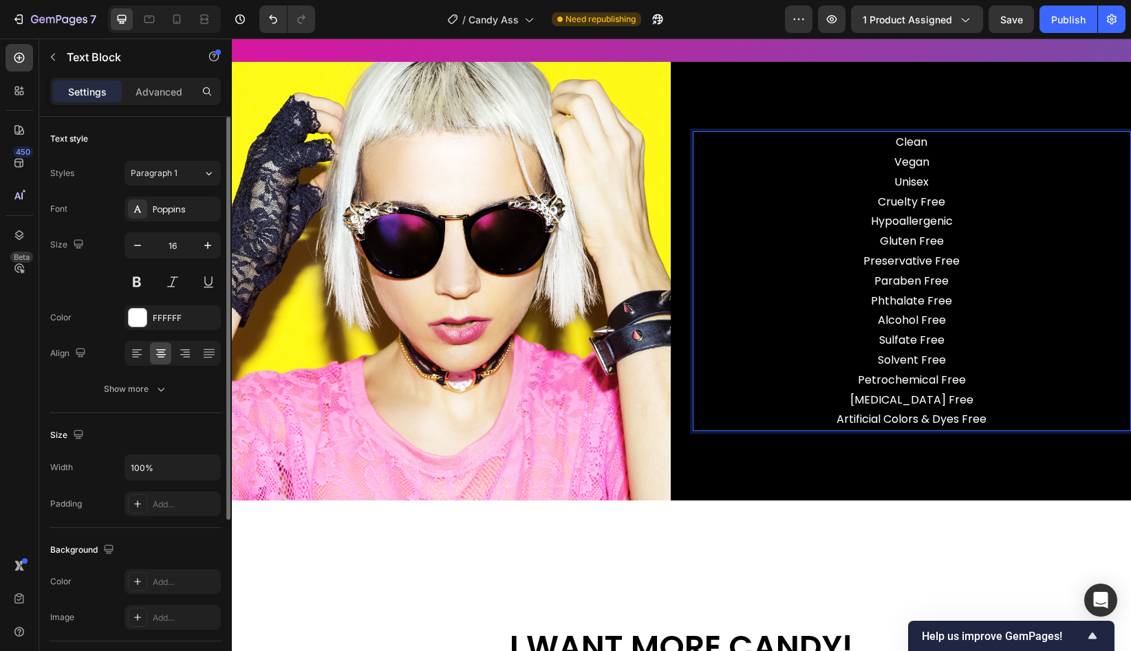
click at [958, 359] on p "Sulfate Free Solvent Free Petrochemical Free [MEDICAL_DATA] Free Artificial Col…" at bounding box center [912, 380] width 436 height 99
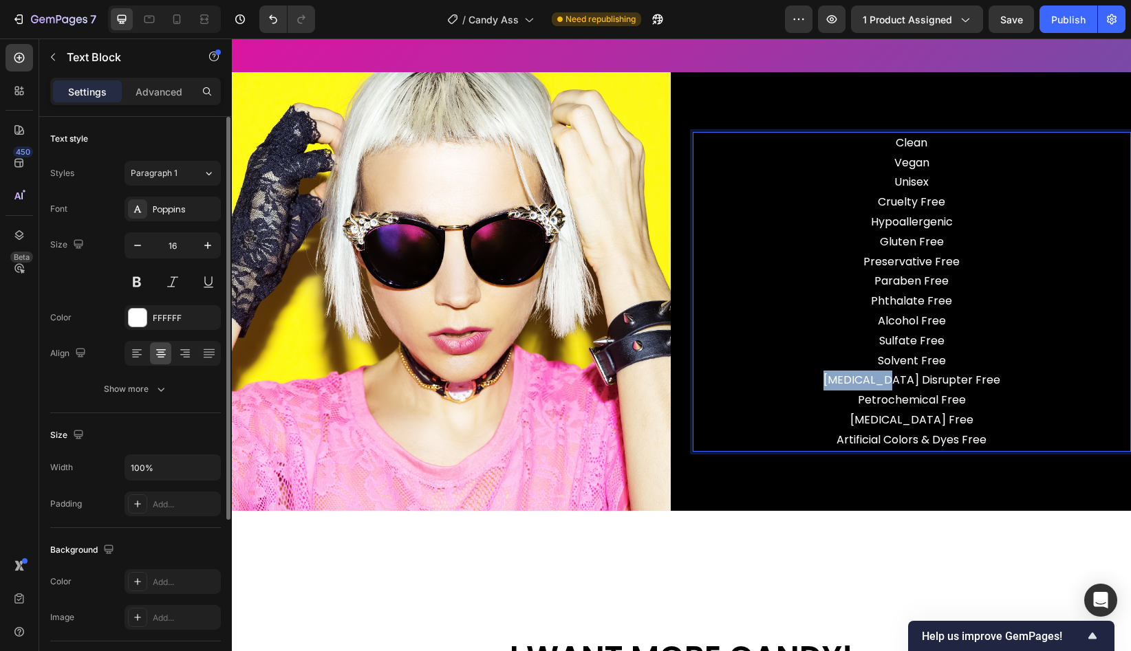
drag, startPoint x: 903, startPoint y: 380, endPoint x: 784, endPoint y: 380, distance: 118.3
click at [784, 380] on p "Sulfate Free Solvent Free ⁠⁠⁠⁠⁠⁠⁠[MEDICAL_DATA] Disrupter Free Petrochemical Fr…" at bounding box center [912, 391] width 436 height 119
click at [942, 391] on p "Sulfate Free Solvent Free [MEDICAL_DATA] Disrupter Free Petrochemical Free [MED…" at bounding box center [912, 391] width 436 height 119
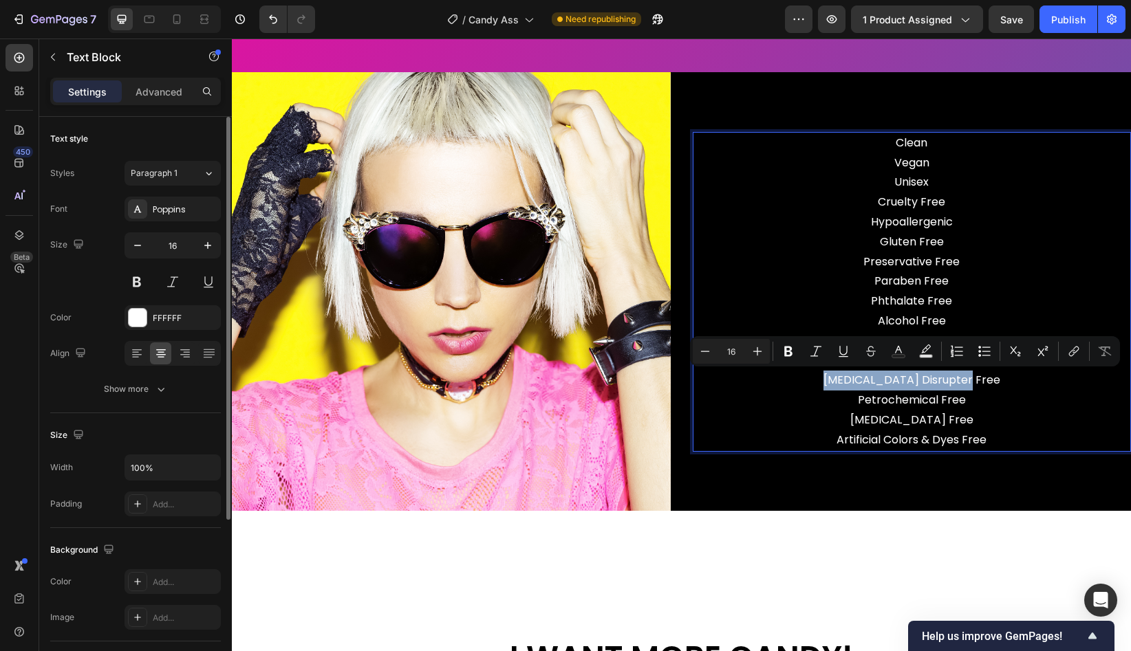
drag, startPoint x: 1010, startPoint y: 382, endPoint x: 794, endPoint y: 380, distance: 216.0
click at [794, 380] on p "Sulfate Free Solvent Free [MEDICAL_DATA] Disrupter Free Petrochemical Free [MED…" at bounding box center [912, 391] width 436 height 119
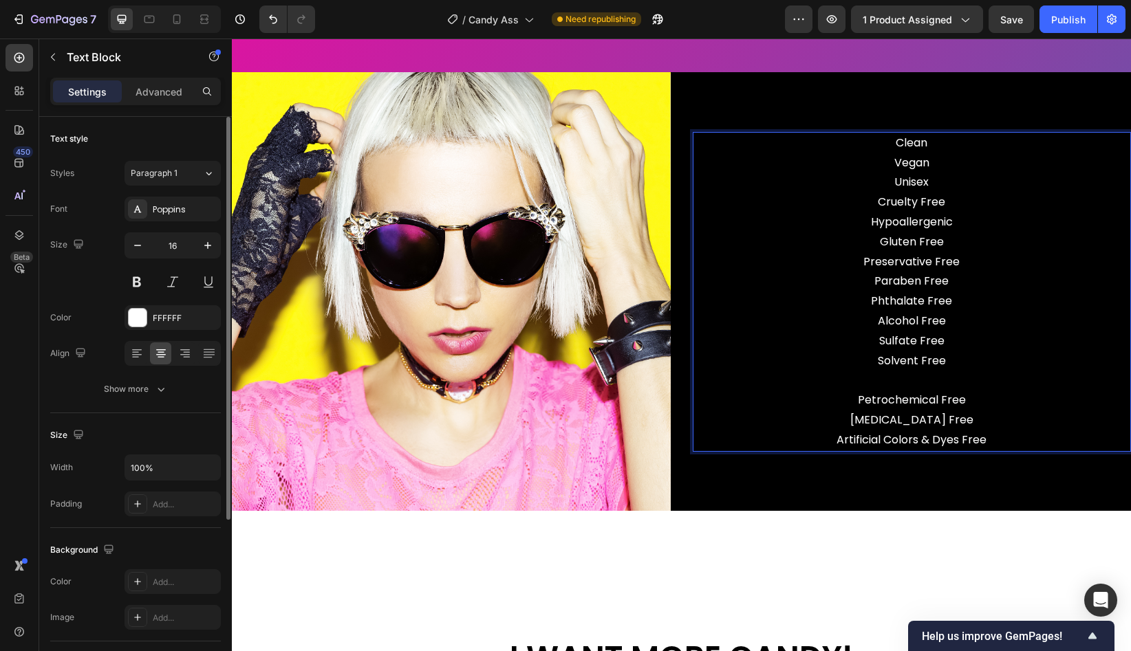
scroll to position [3613, 0]
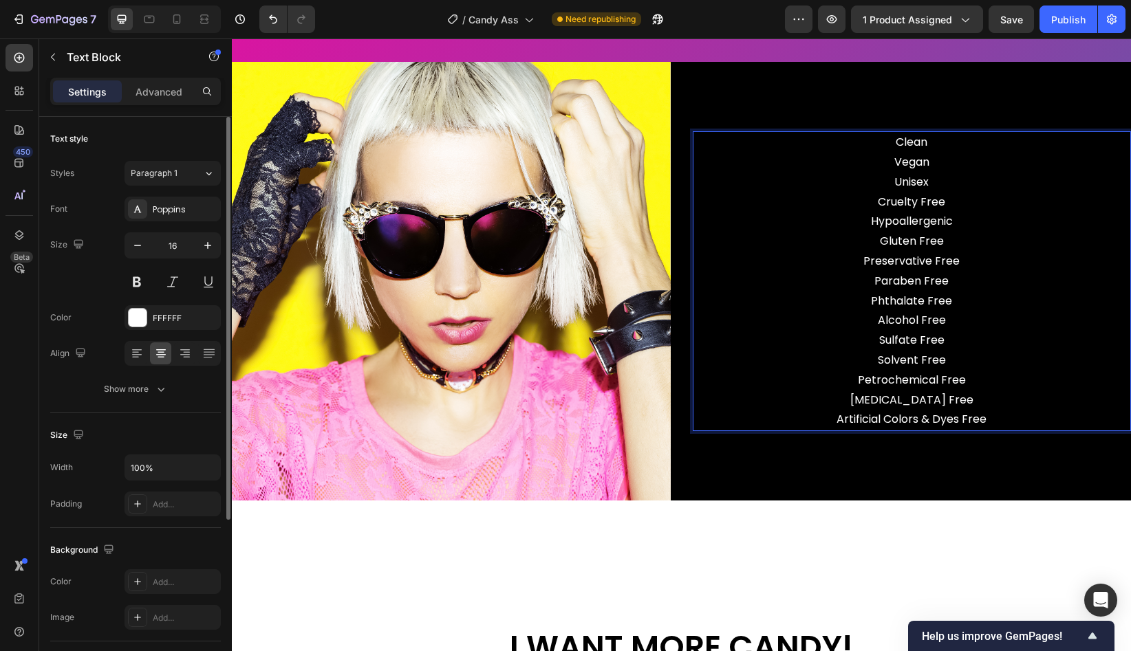
click at [976, 399] on p "Sulfate Free Solvent Free Petrochemical Free [MEDICAL_DATA] Free Artificial Col…" at bounding box center [912, 380] width 436 height 99
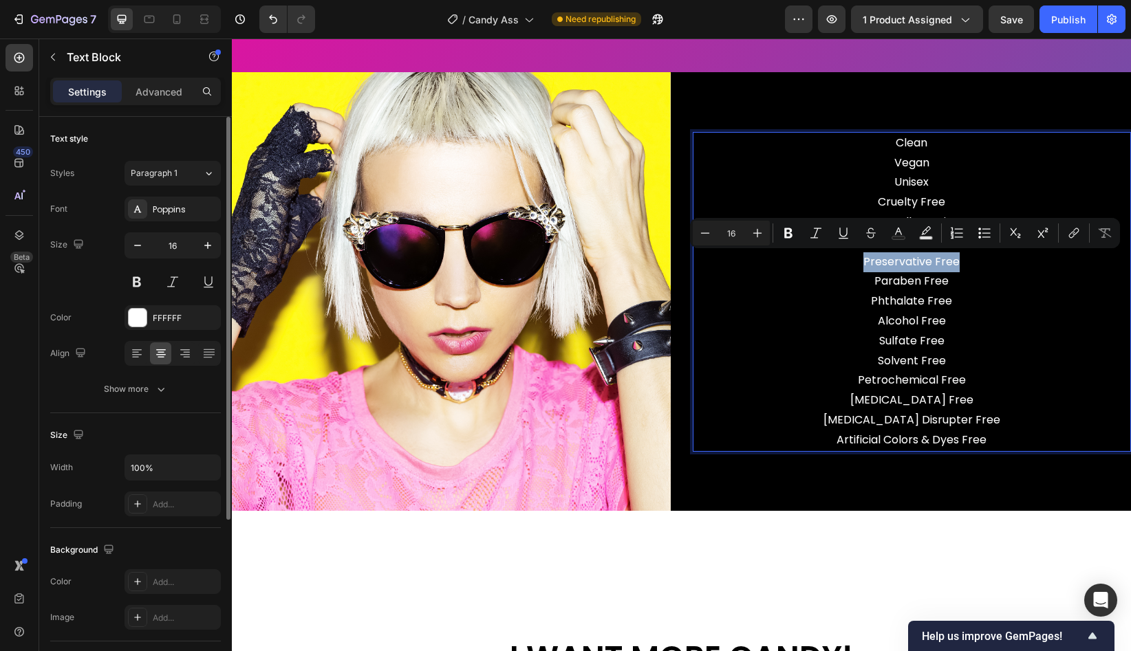
drag, startPoint x: 1006, startPoint y: 262, endPoint x: 867, endPoint y: 262, distance: 138.3
click at [867, 262] on p "Preservative Free Paraben Free" at bounding box center [912, 272] width 436 height 40
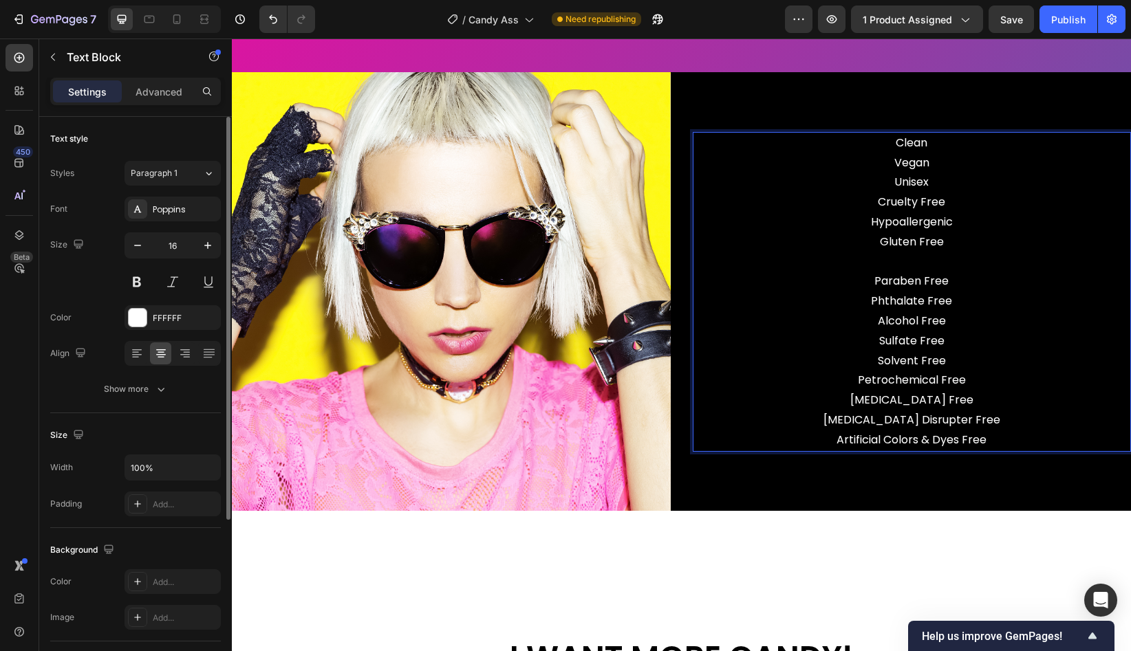
click at [950, 356] on p "Sulfate Free Solvent Free Petrochemical Free [MEDICAL_DATA] Free [MEDICAL_DATA]…" at bounding box center [912, 391] width 436 height 119
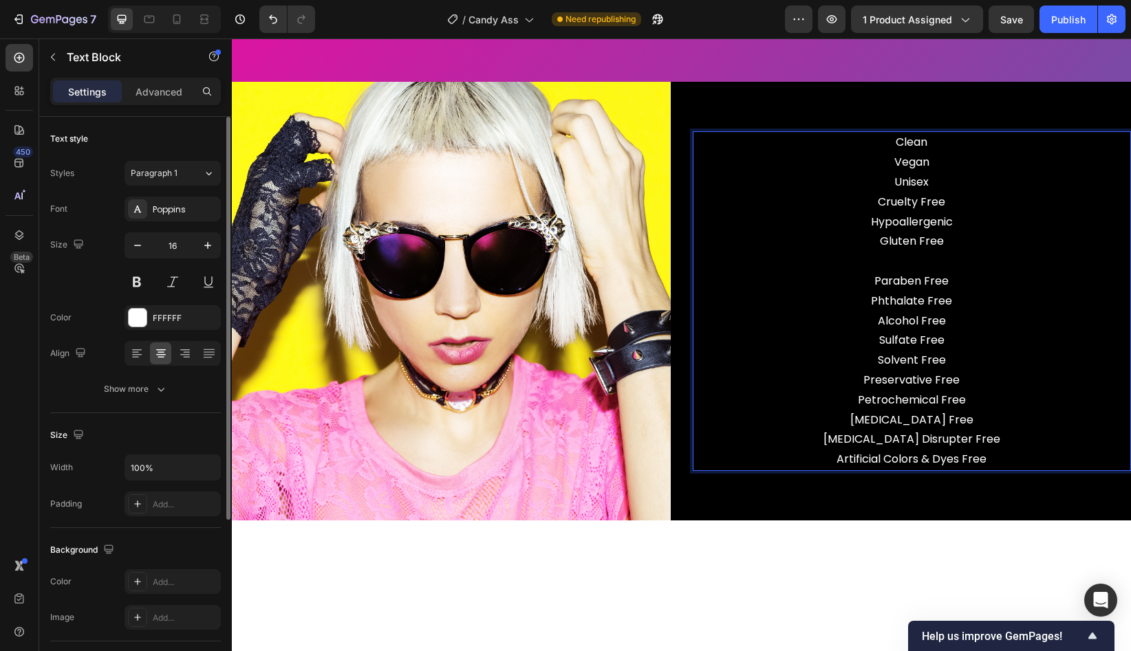
click at [971, 302] on p "Phthalate Free Alcohol Free" at bounding box center [912, 312] width 436 height 40
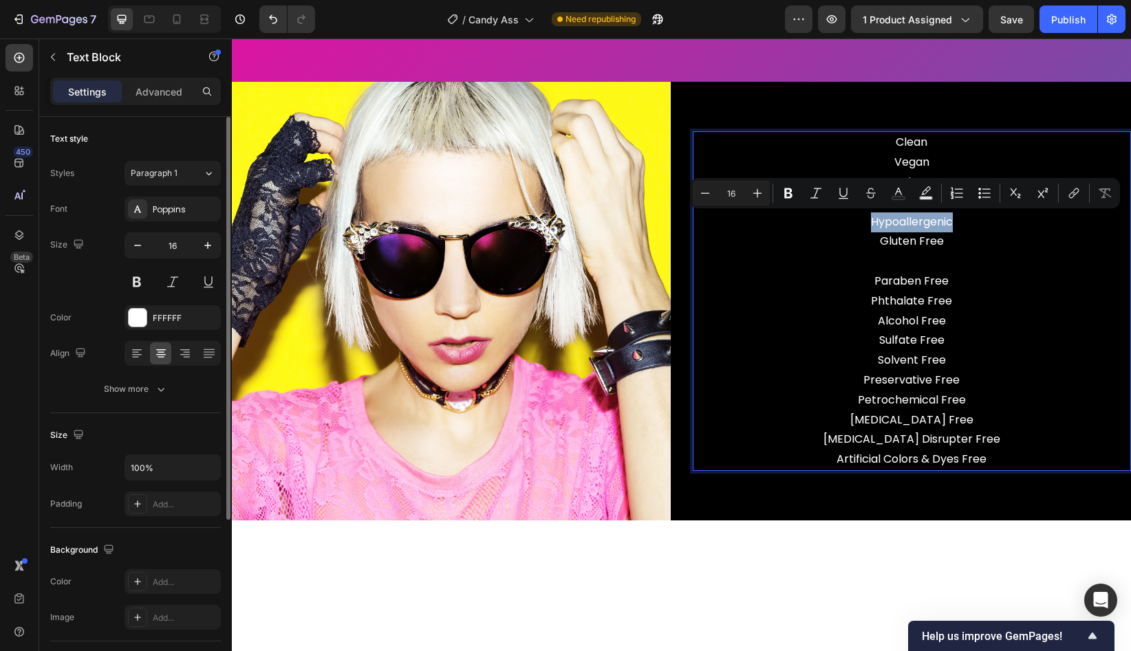
drag, startPoint x: 964, startPoint y: 221, endPoint x: 865, endPoint y: 227, distance: 99.2
click at [865, 227] on p "Clean Vegan Unisex Cruelty Free Hypoallergenic Gluten Free" at bounding box center [912, 192] width 436 height 119
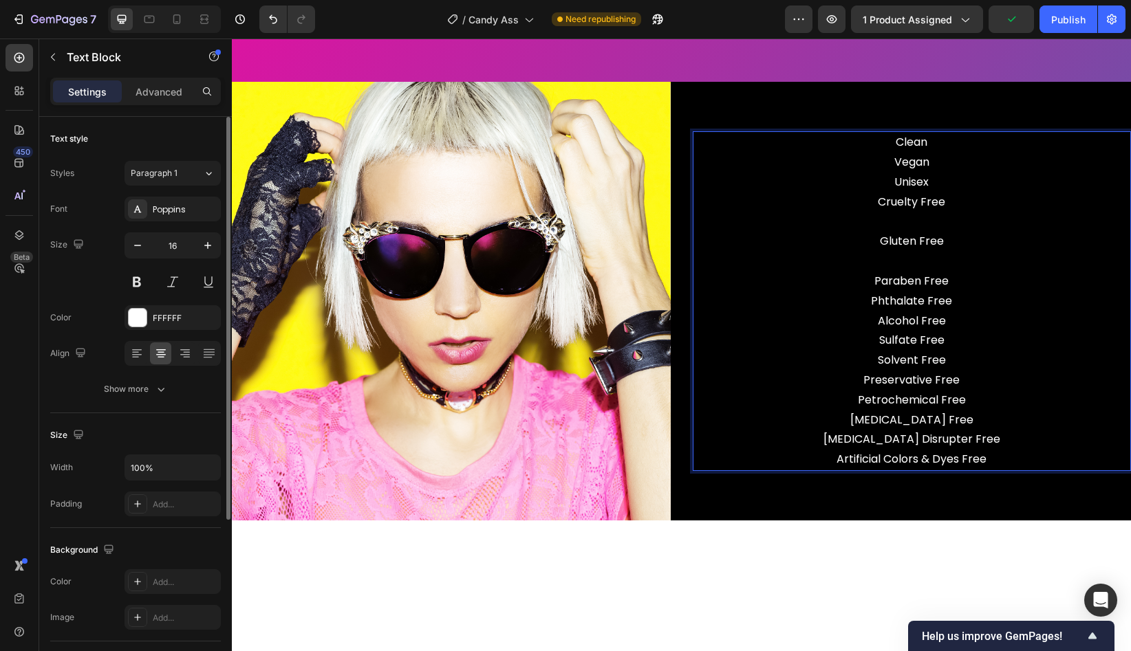
click at [964, 359] on p "Sulfate Free Solvent Free Preservative Free Petrochemical Free [MEDICAL_DATA] F…" at bounding box center [912, 400] width 436 height 139
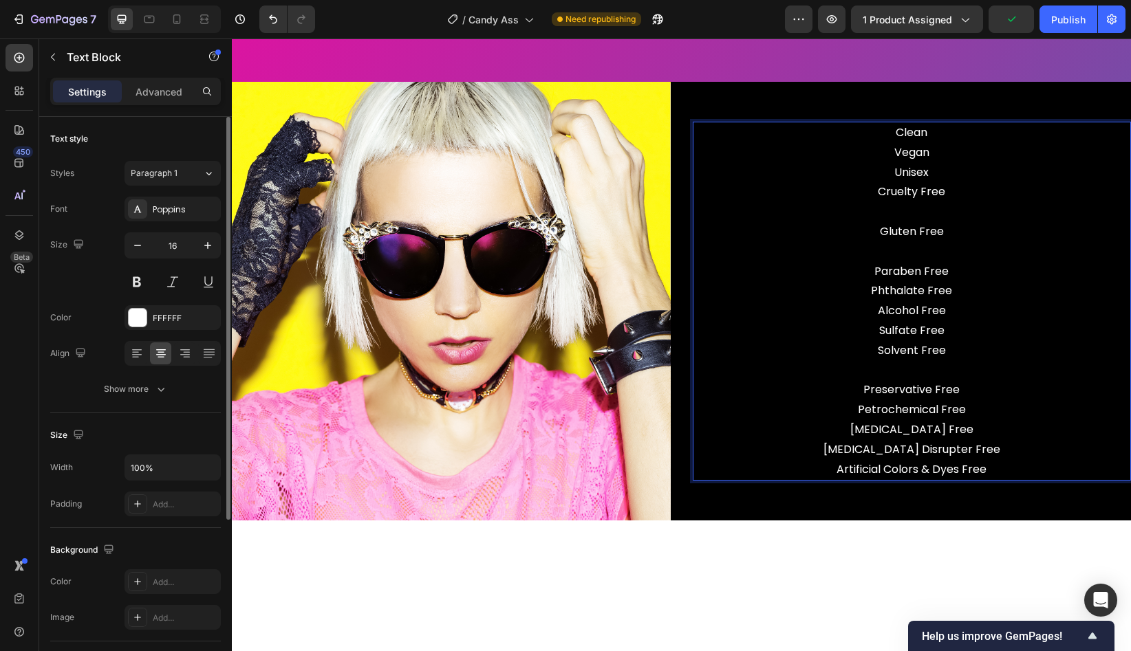
scroll to position [3583, 0]
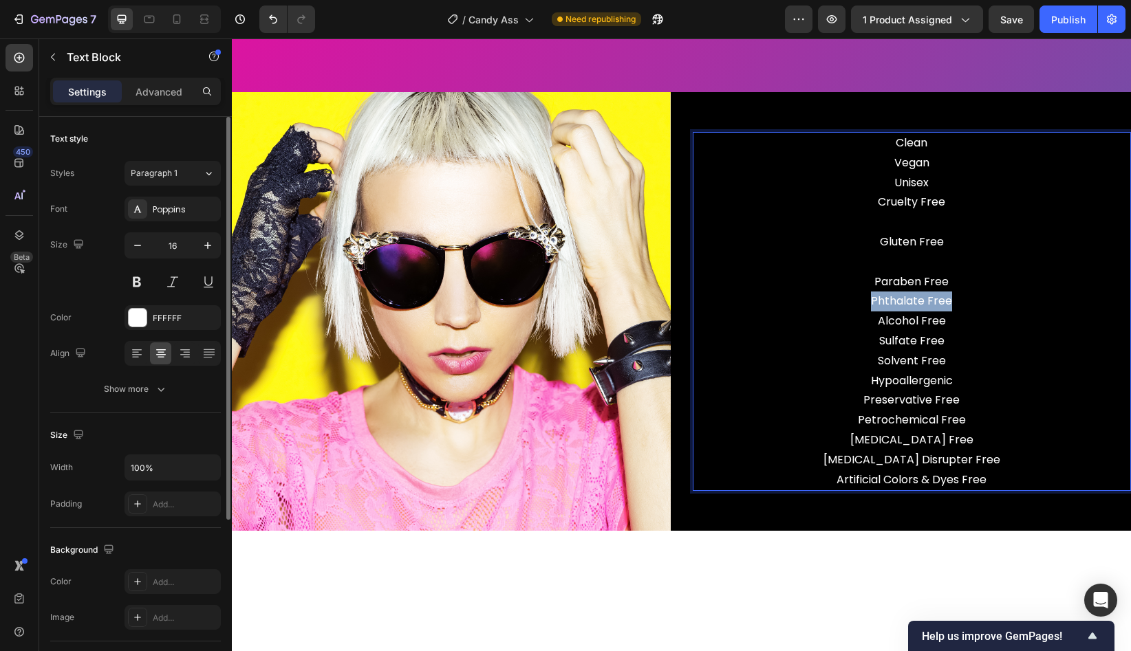
drag, startPoint x: 965, startPoint y: 296, endPoint x: 863, endPoint y: 300, distance: 101.9
click at [863, 300] on p "Phthalate Free Alcohol Free" at bounding box center [912, 312] width 436 height 40
click at [953, 359] on p "Sulfate Free Solvent Free Hypoallergenic Preservative Free Petrochemical Free […" at bounding box center [912, 411] width 436 height 158
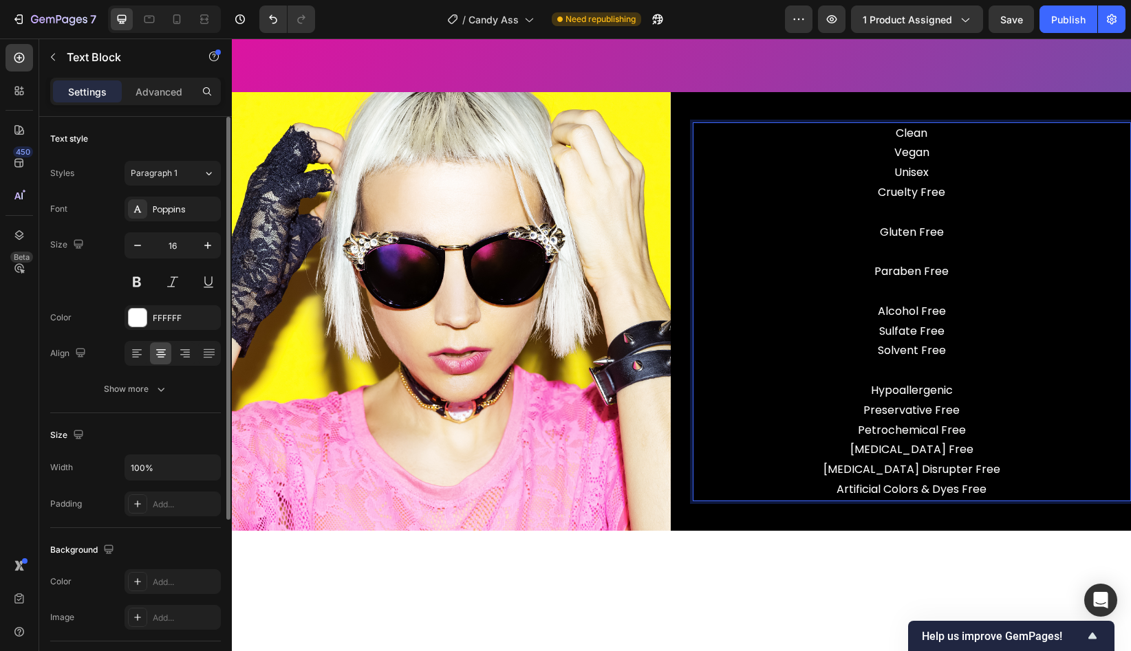
scroll to position [3573, 0]
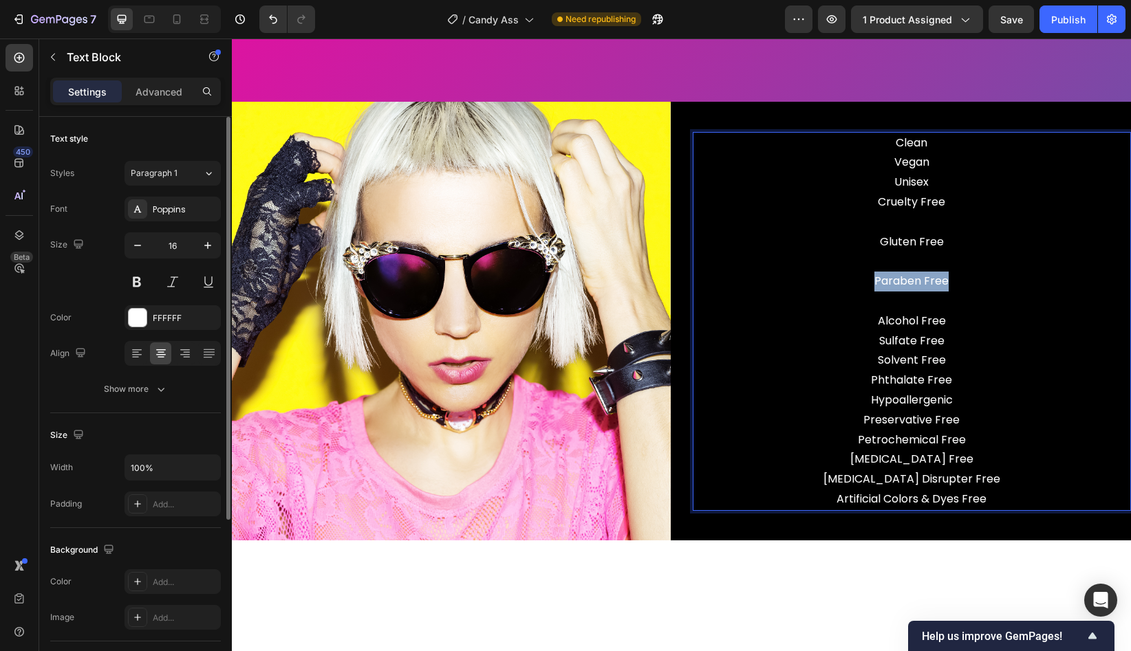
drag, startPoint x: 955, startPoint y: 280, endPoint x: 870, endPoint y: 285, distance: 85.4
click at [870, 285] on p "Paraben Free" at bounding box center [912, 272] width 436 height 40
click at [950, 360] on p "Sulfate Free Solvent Free Phthalate Free Hypoallergenic Preservative Free Petro…" at bounding box center [912, 421] width 436 height 178
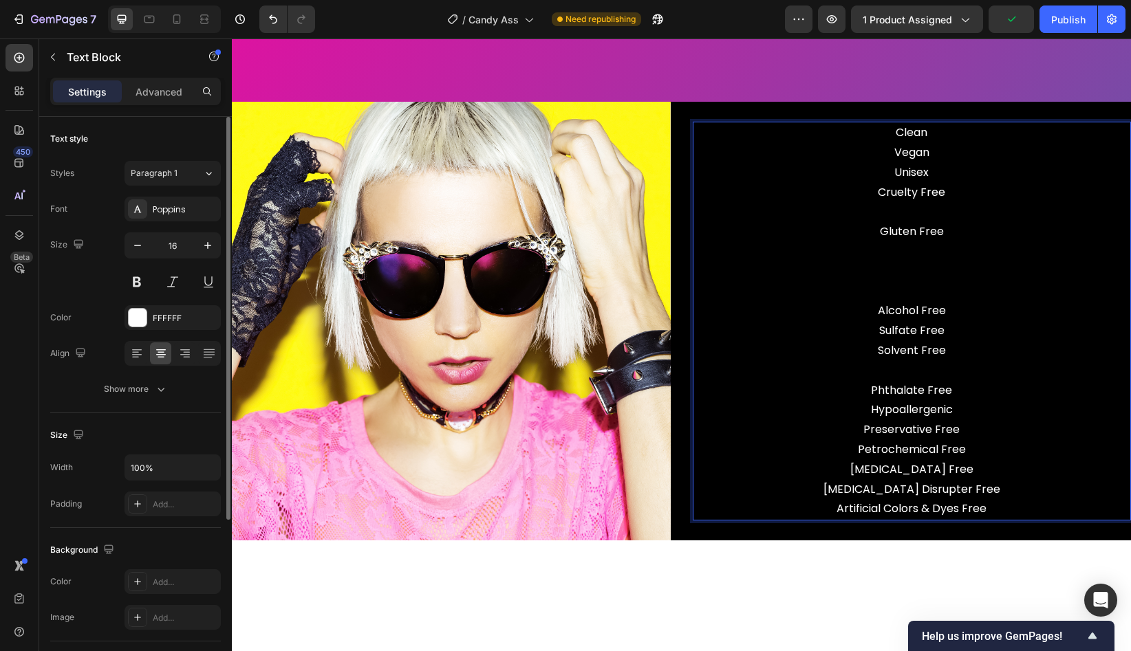
scroll to position [3563, 0]
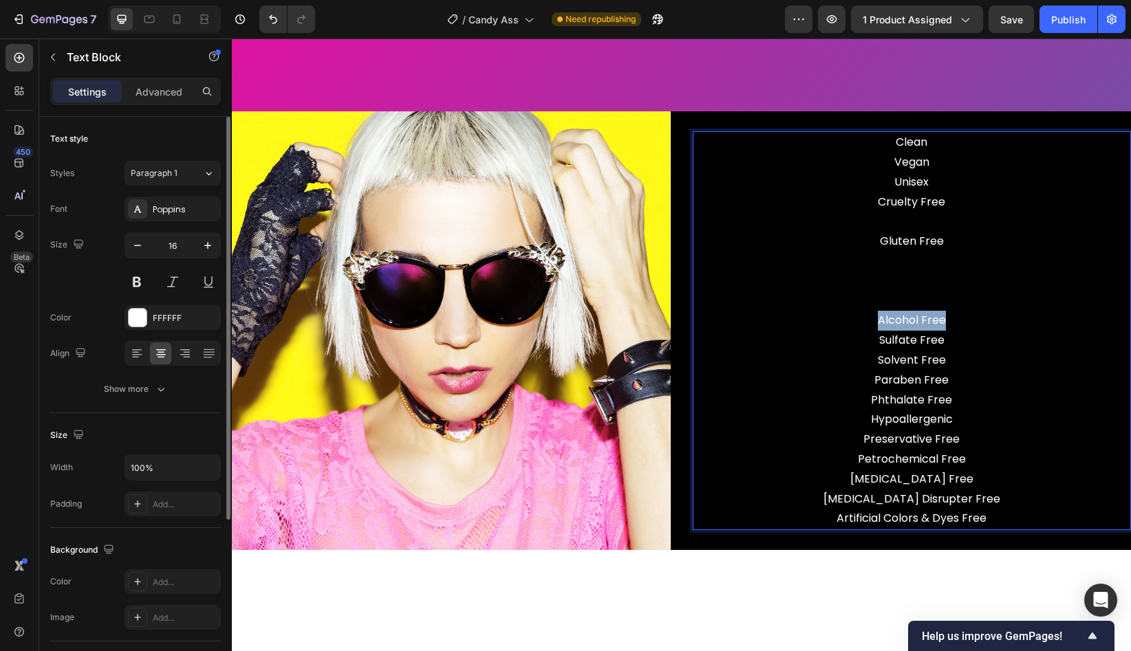
drag, startPoint x: 938, startPoint y: 316, endPoint x: 872, endPoint y: 316, distance: 66.0
click at [872, 316] on p "Alcohol Free" at bounding box center [912, 312] width 436 height 40
click at [962, 382] on p "Sulfate Free Solvent Free Paraben Free Phthalate Free Hypoallergenic Preservati…" at bounding box center [912, 430] width 436 height 198
click at [959, 358] on p "Sulfate Free Solvent Free Paraben Free Phthalate Free Hypoallergenic Preservati…" at bounding box center [912, 430] width 436 height 198
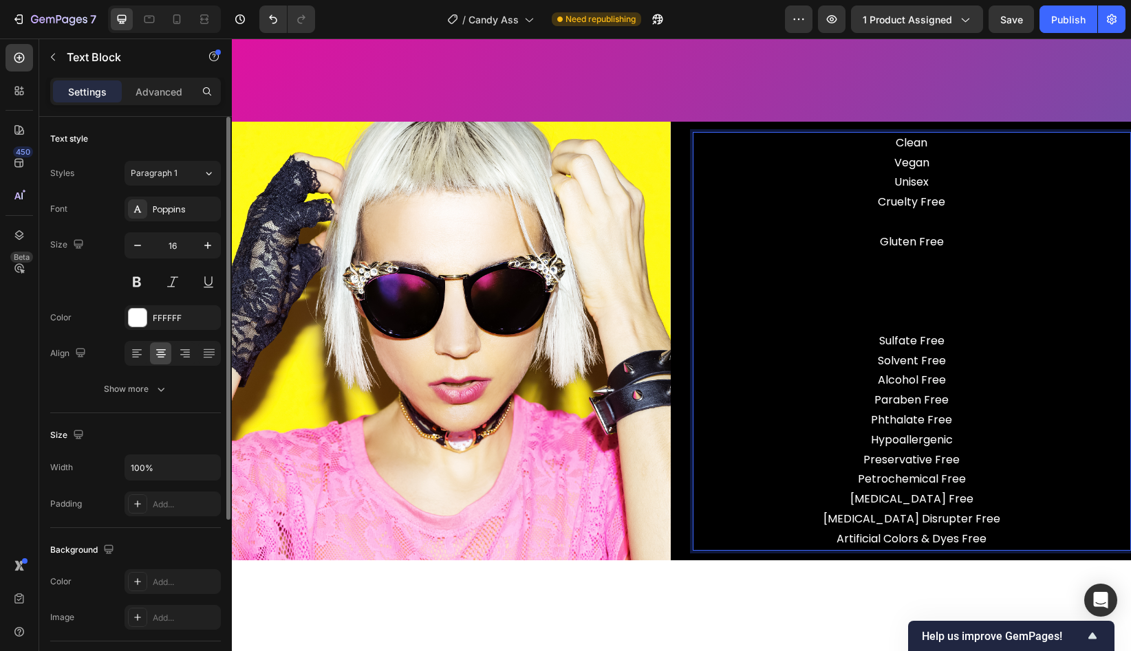
click at [885, 325] on p "Rich Text Editor. Editing area: main" at bounding box center [912, 312] width 436 height 40
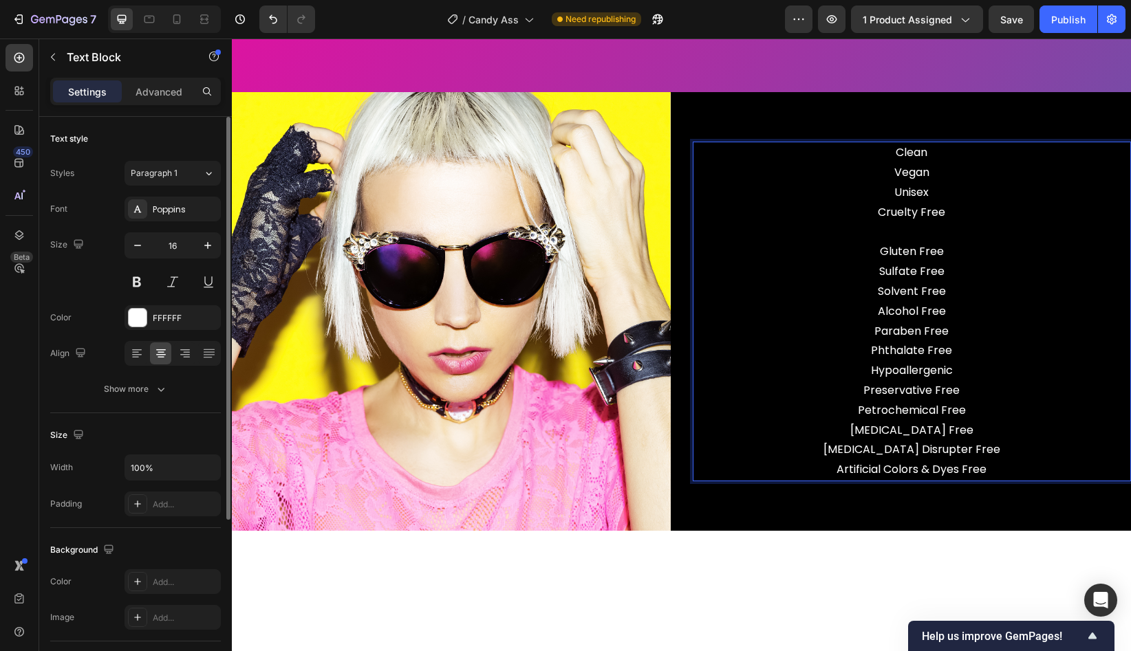
scroll to position [3593, 0]
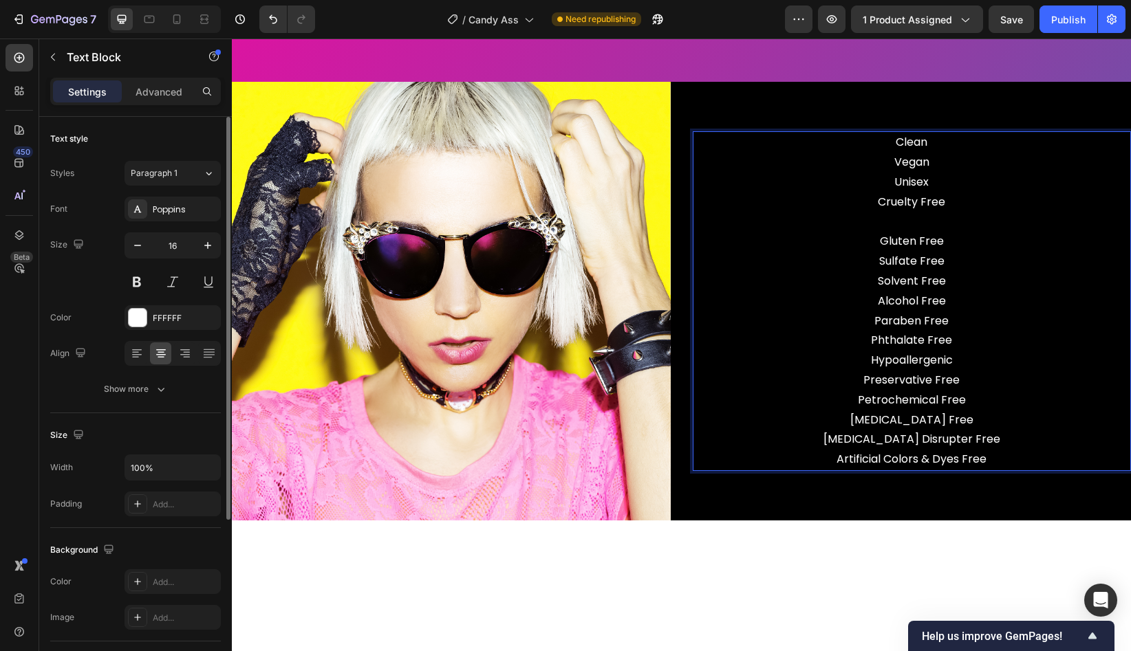
click at [900, 219] on p "Clean Vegan Unisex Cruelty Free Gluten Free" at bounding box center [912, 192] width 436 height 119
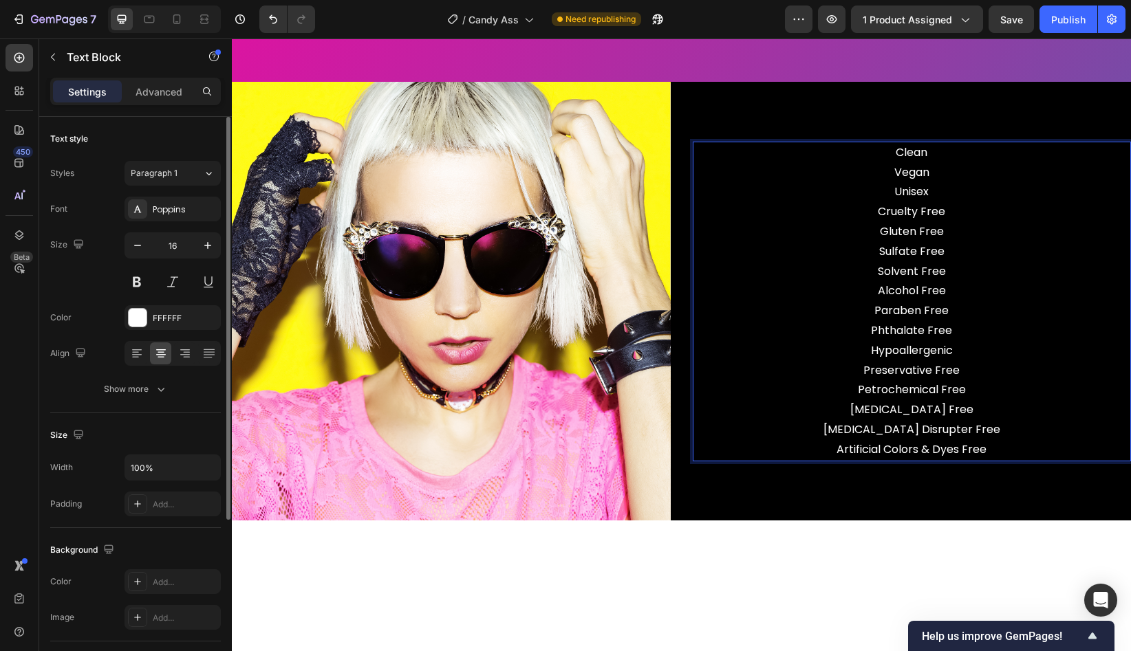
scroll to position [3602, 0]
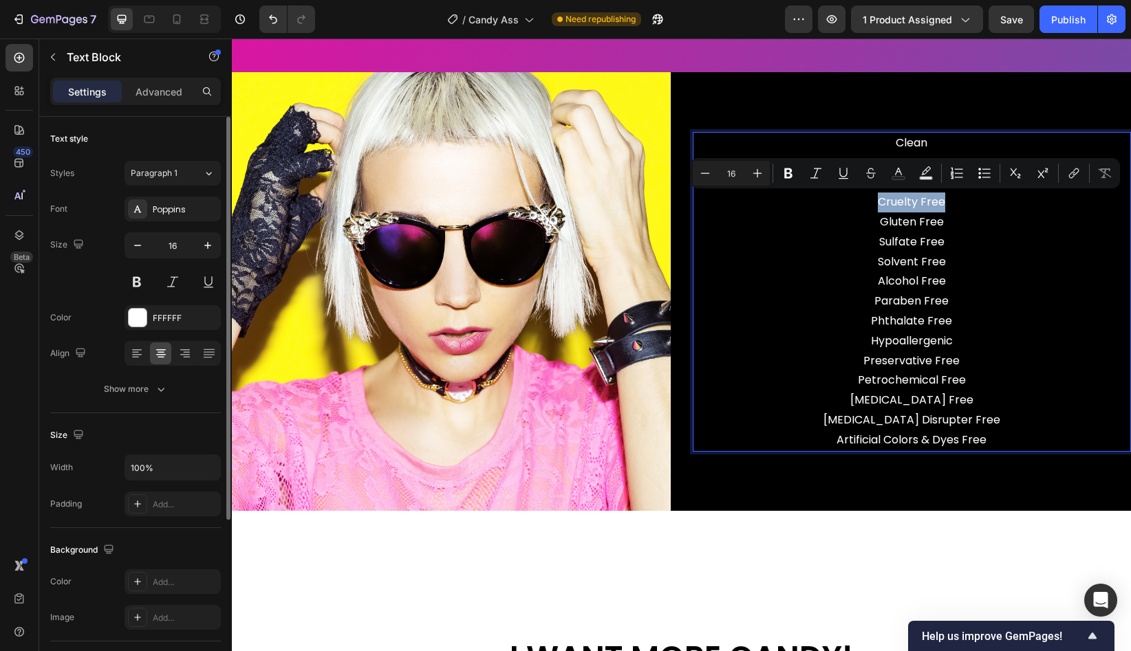
drag, startPoint x: 964, startPoint y: 207, endPoint x: 872, endPoint y: 207, distance: 91.5
click at [872, 207] on p "Clean Vegan Unisex Cruelty Free Gluten Free" at bounding box center [912, 182] width 436 height 99
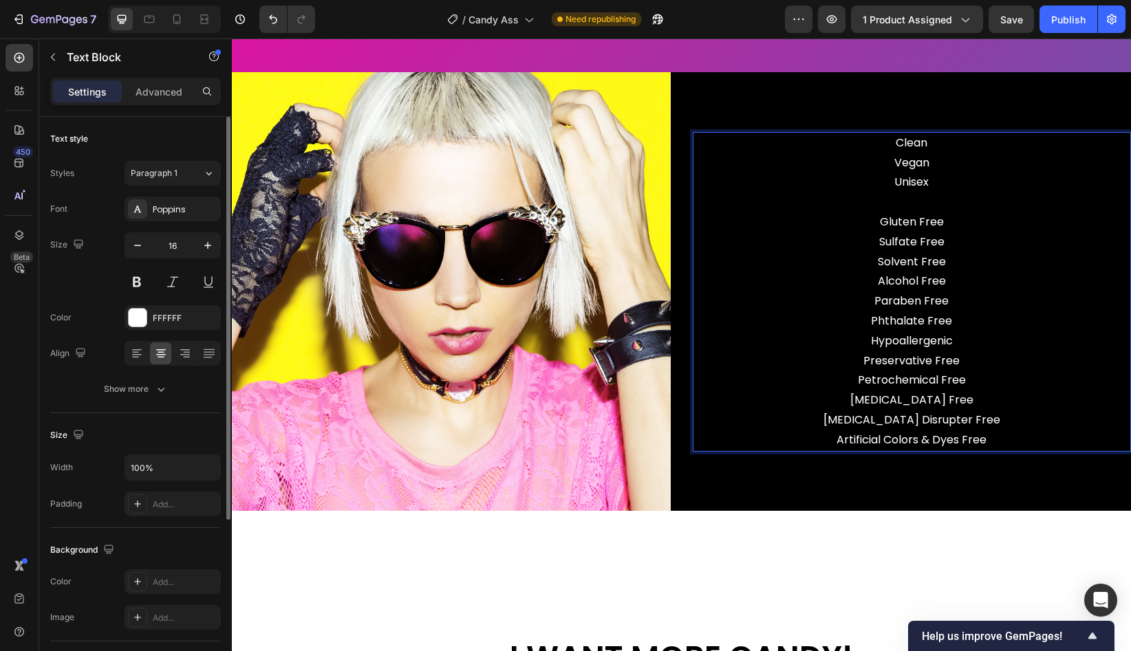
scroll to position [3613, 0]
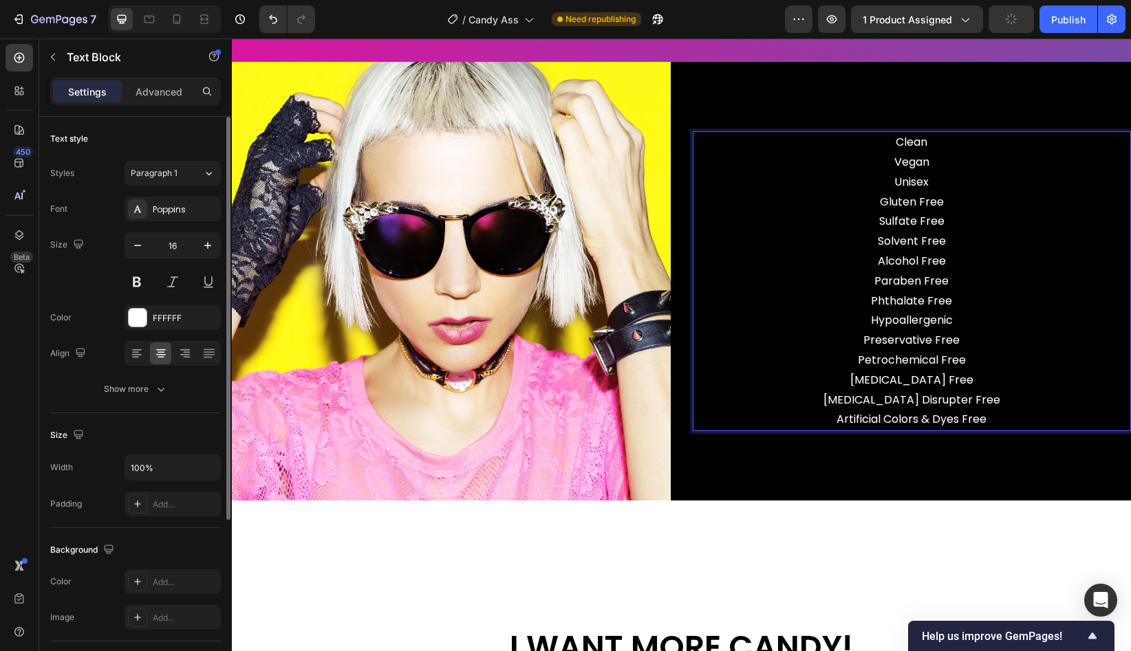
click at [943, 201] on p "Clean Vegan Unisex Gluten Free" at bounding box center [912, 172] width 436 height 79
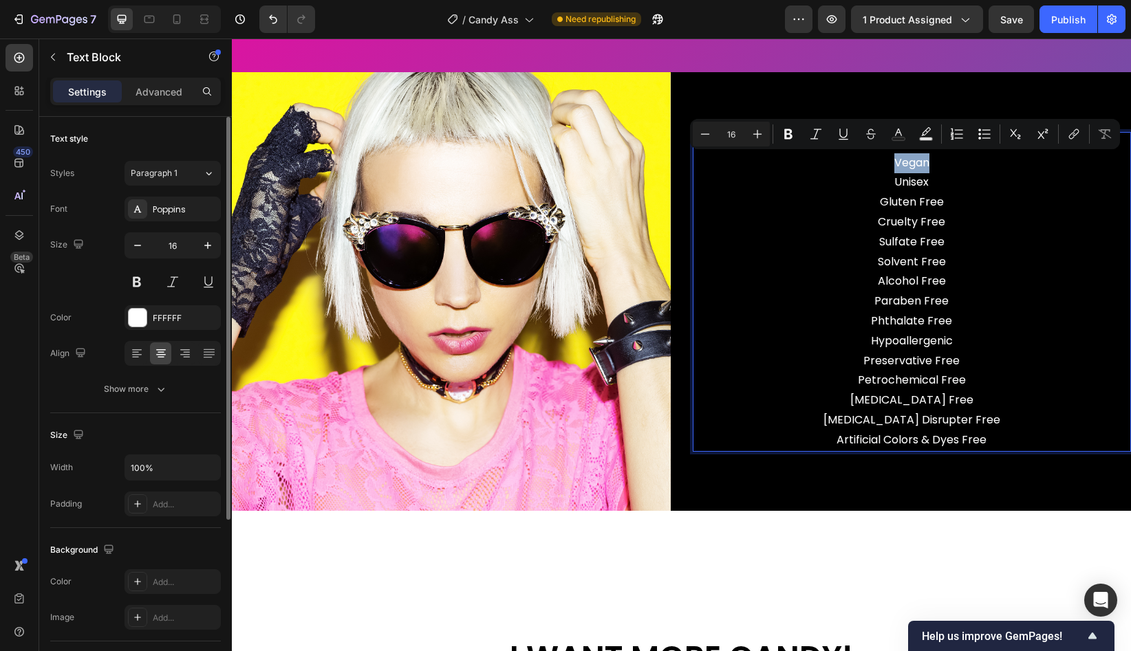
drag, startPoint x: 933, startPoint y: 161, endPoint x: 888, endPoint y: 162, distance: 45.4
click at [888, 162] on p "Clean Vegan Unisex Gluten Free Cruelty Free" at bounding box center [912, 182] width 436 height 99
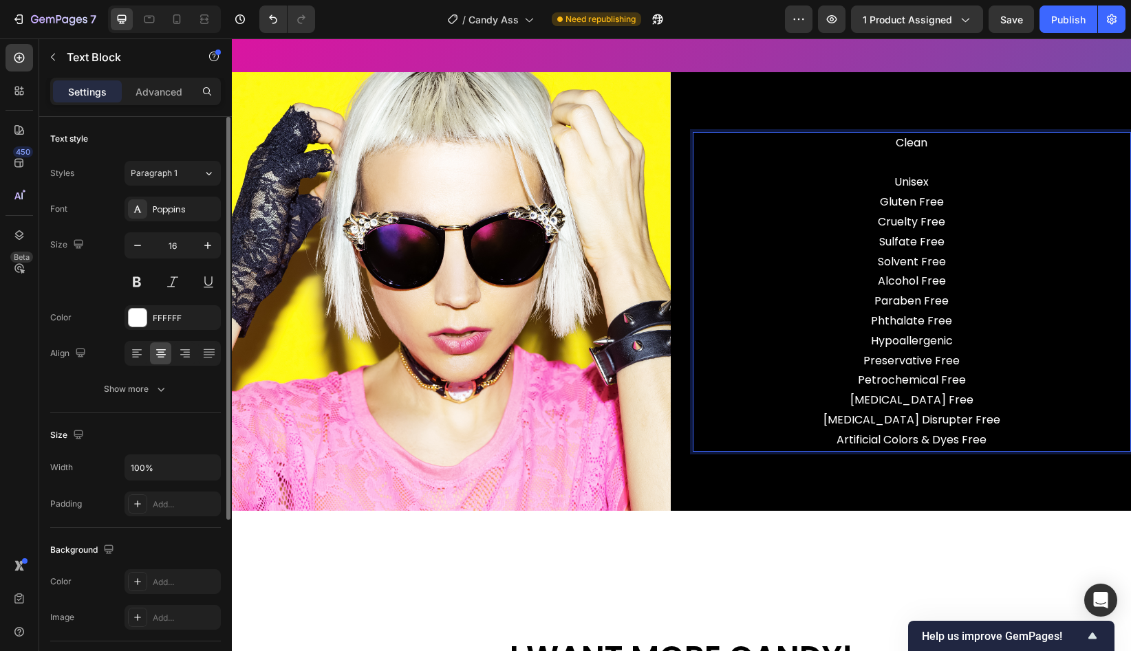
scroll to position [3613, 0]
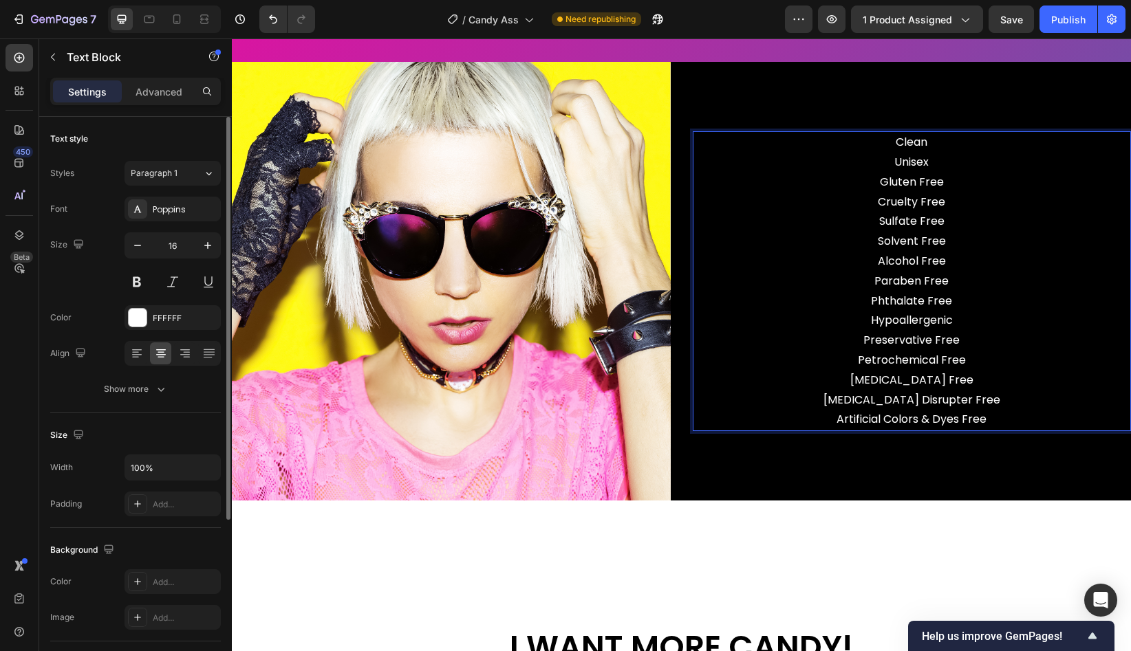
click at [936, 169] on p "Clean Unisex Gluten Free Cruelty Free" at bounding box center [912, 172] width 436 height 79
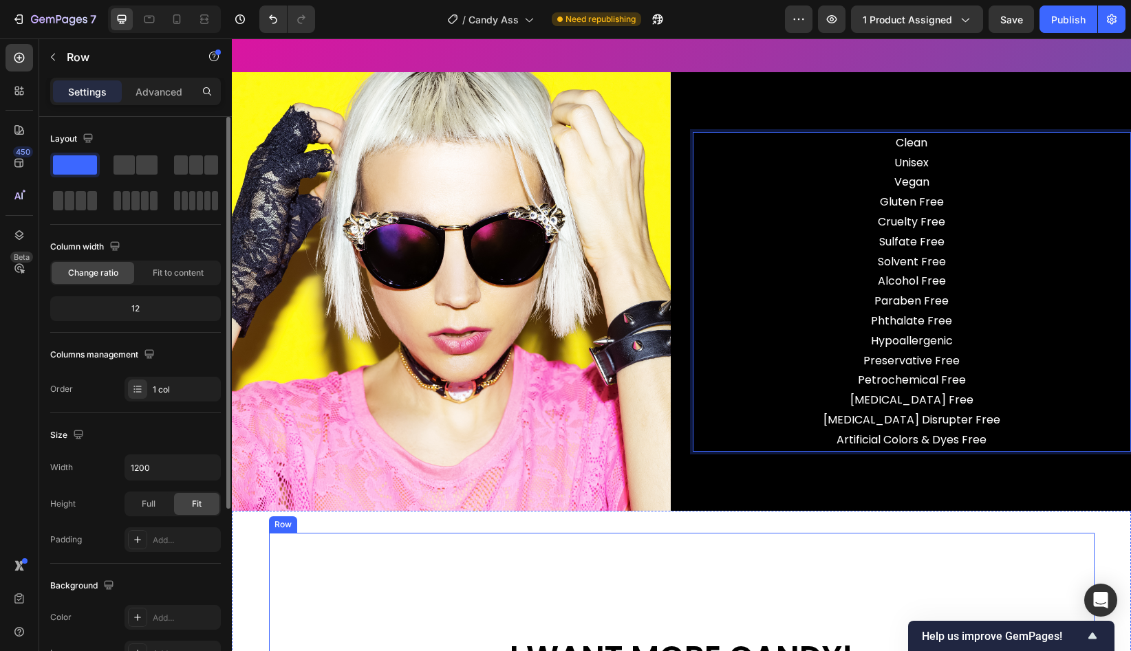
click at [787, 561] on div "I WANT MORE CANDY! Heading" at bounding box center [681, 613] width 825 height 161
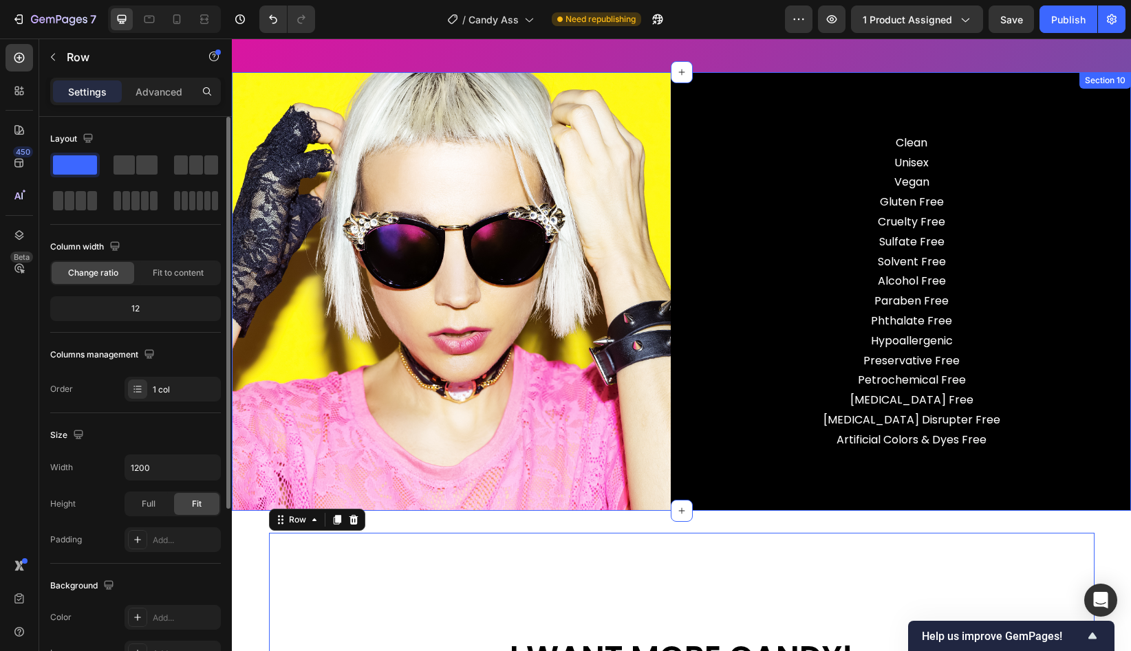
click at [918, 454] on div "Clean Unisex ⁠⁠⁠⁠⁠⁠⁠Vegan Gluten Free Cruelty Free Sulfate Free Solvent Free Al…" at bounding box center [912, 291] width 439 height 439
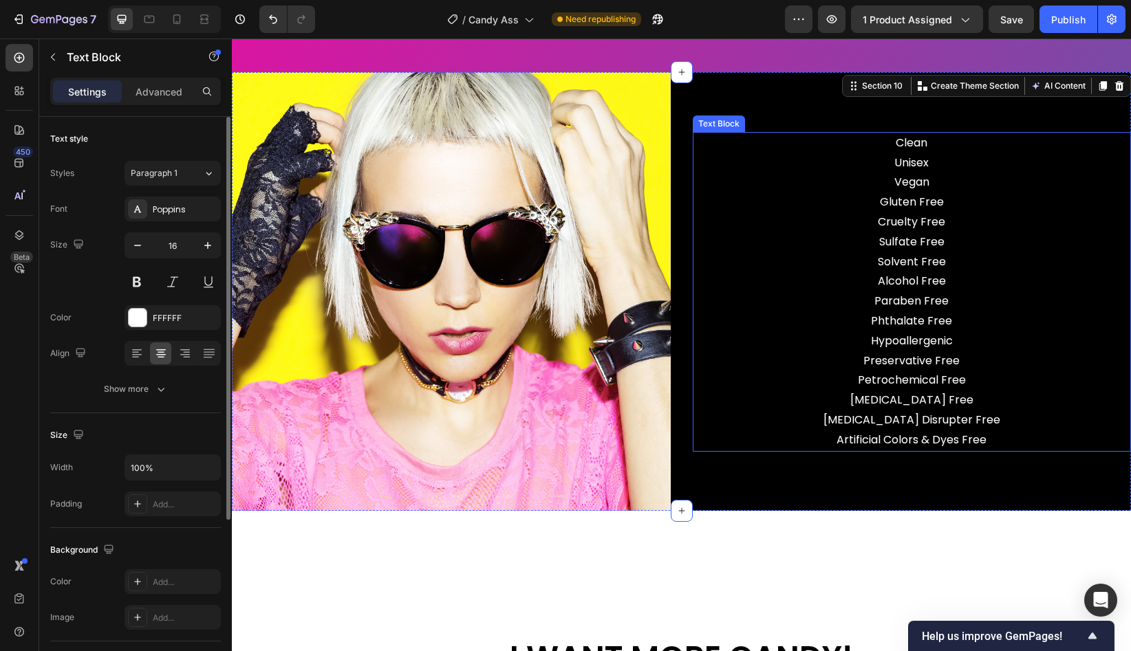
click at [918, 400] on p "Sulfate Free Solvent Free Alcohol Free Paraben Free Phthalate Free Hypoallergen…" at bounding box center [912, 342] width 436 height 218
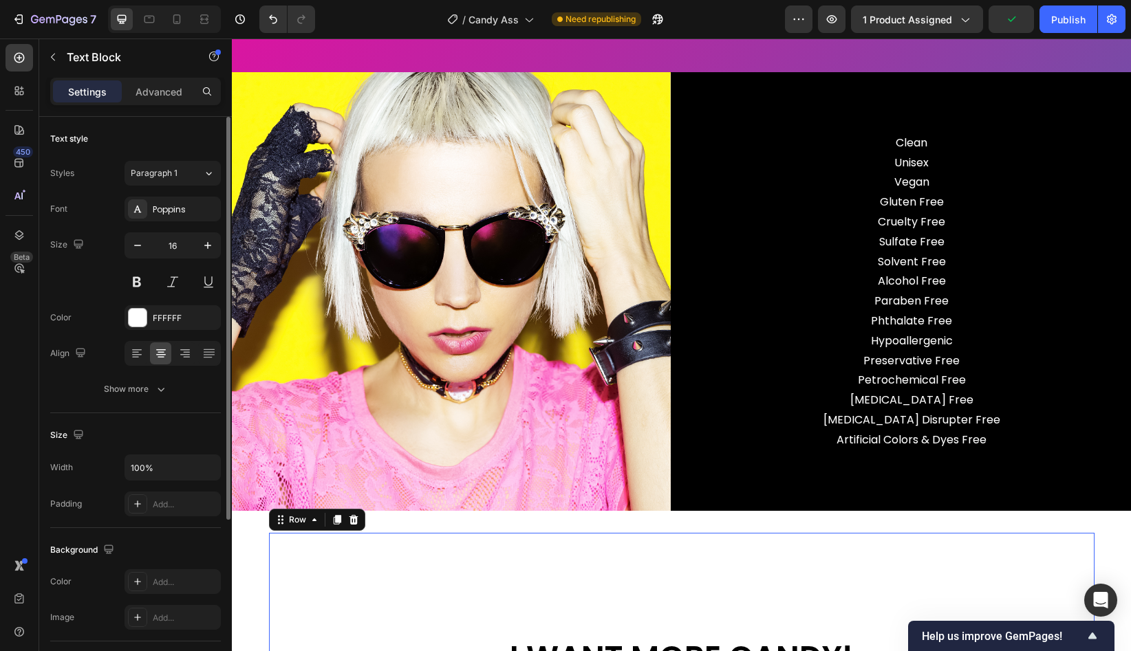
click at [795, 608] on div "I WANT MORE CANDY! Heading" at bounding box center [681, 613] width 825 height 161
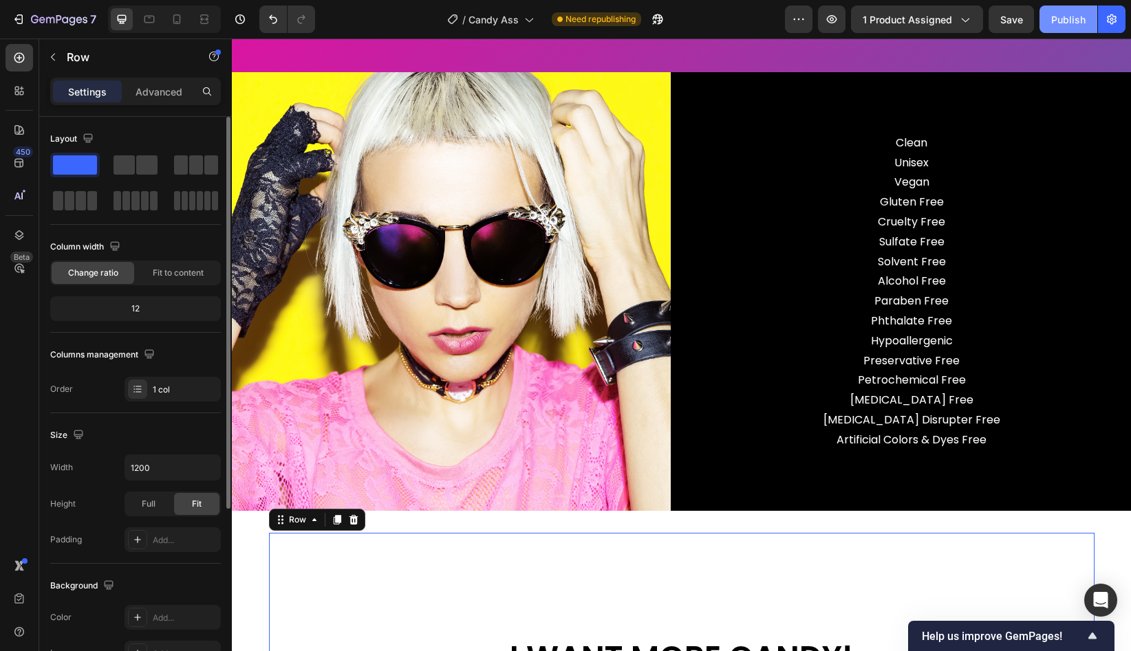
click at [1061, 23] on div "Publish" at bounding box center [1068, 19] width 34 height 14
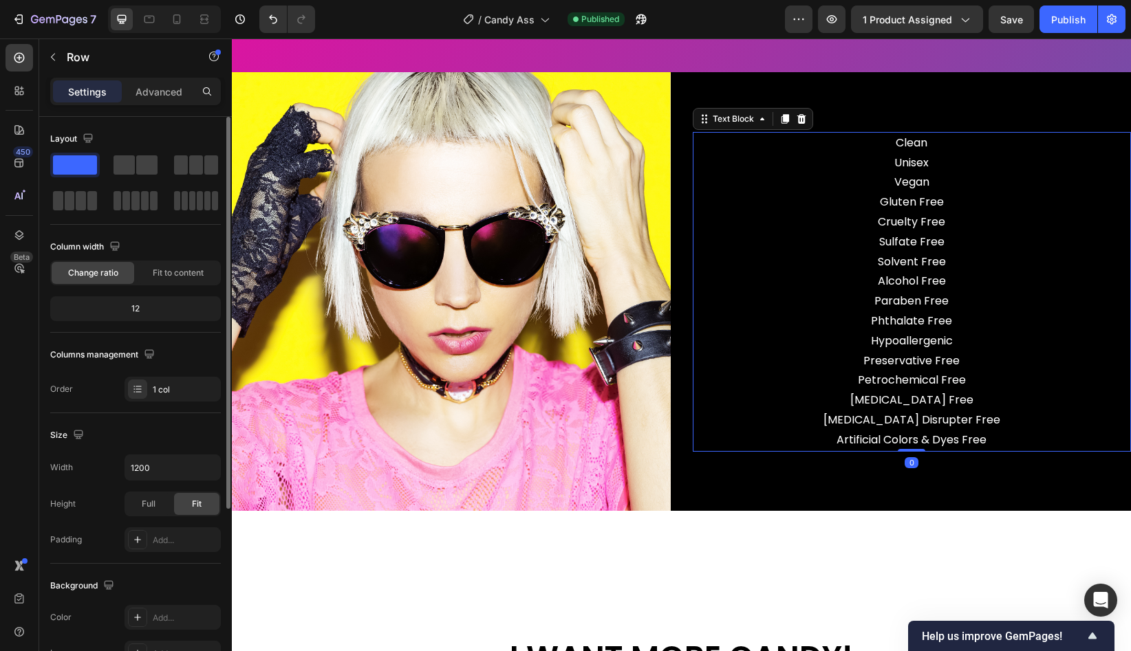
click at [848, 371] on p "Sulfate Free Solvent Free Alcohol Free Paraben Free Phthalate Free Hypoallergen…" at bounding box center [912, 342] width 436 height 218
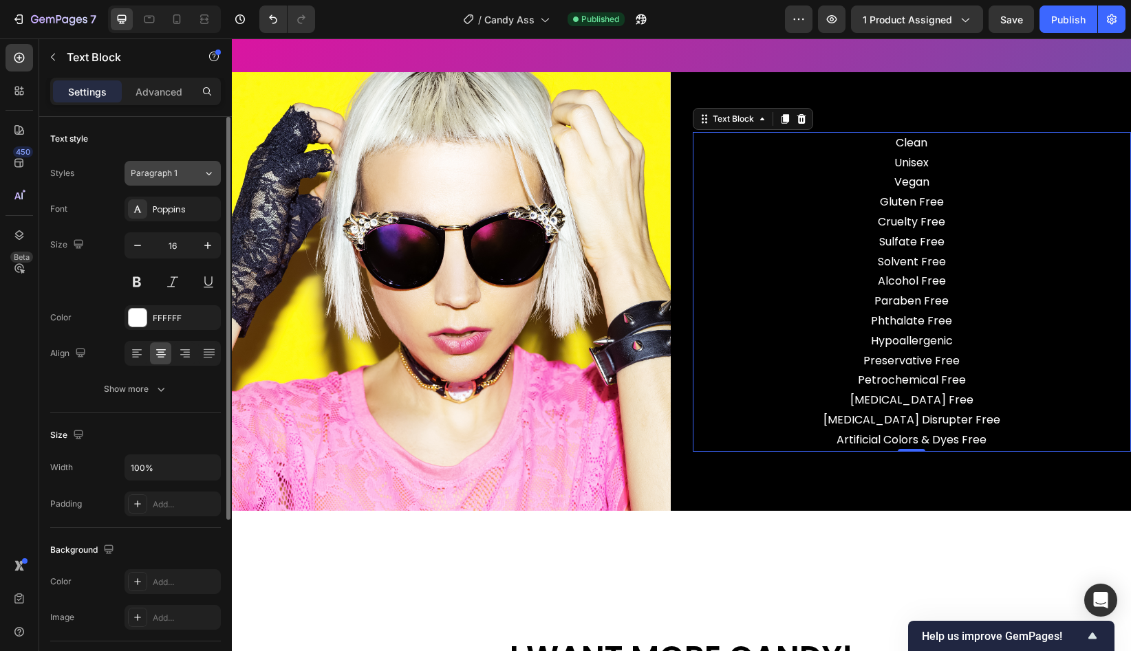
click at [213, 168] on icon at bounding box center [209, 173] width 12 height 14
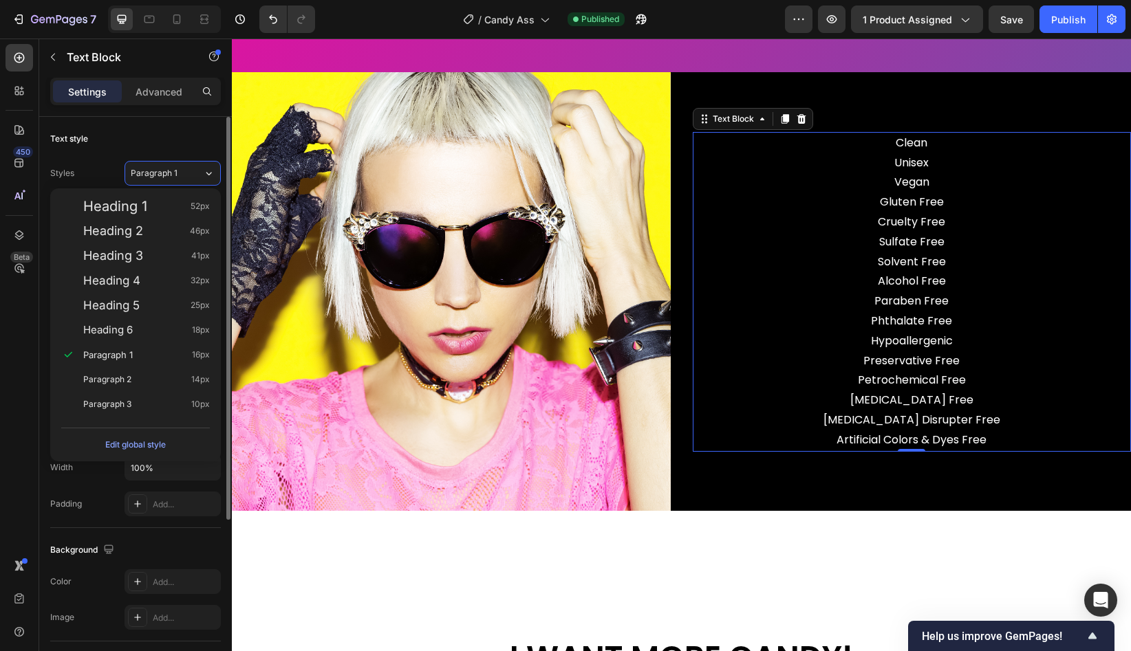
click at [192, 131] on div "Text style" at bounding box center [135, 139] width 171 height 22
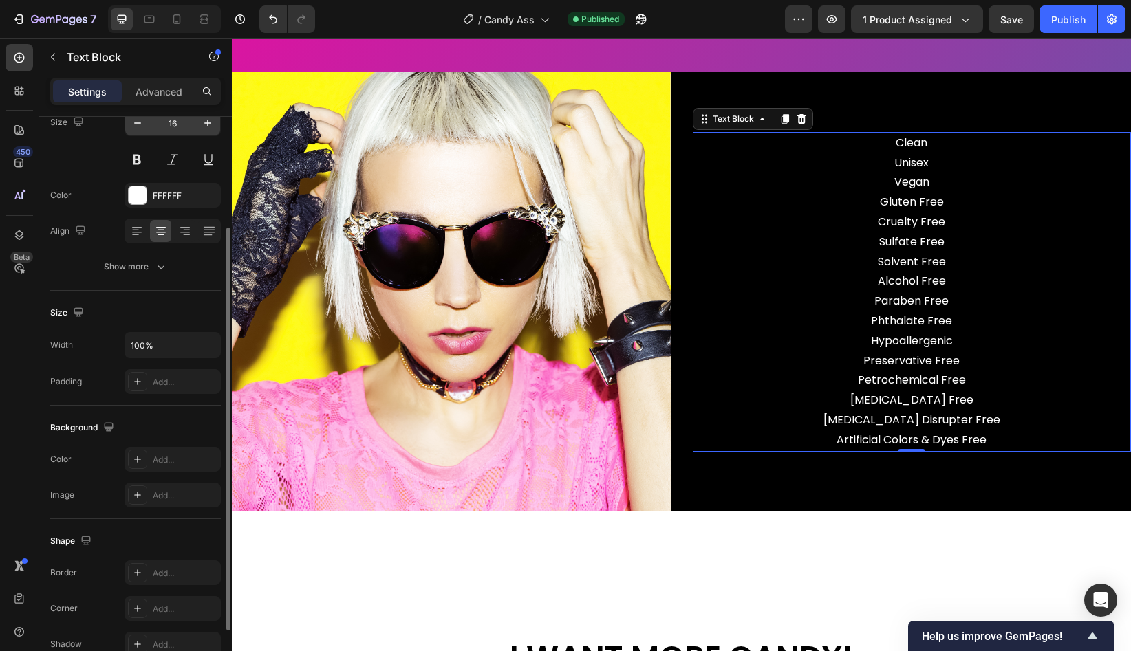
scroll to position [138, 0]
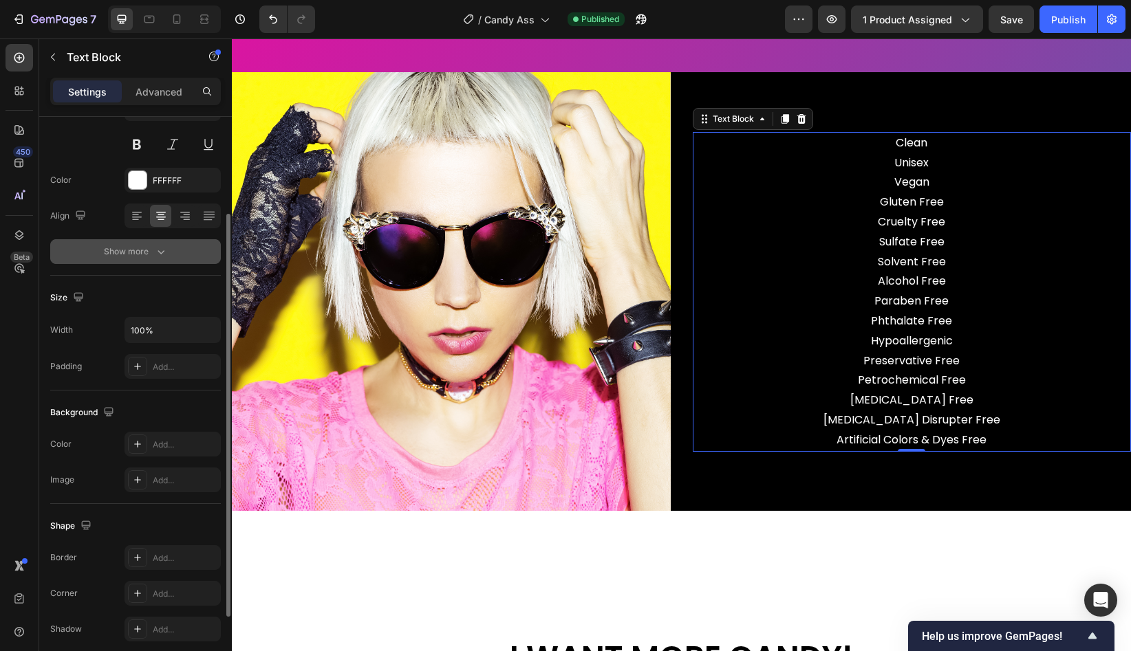
click at [160, 254] on icon "button" at bounding box center [161, 252] width 14 height 14
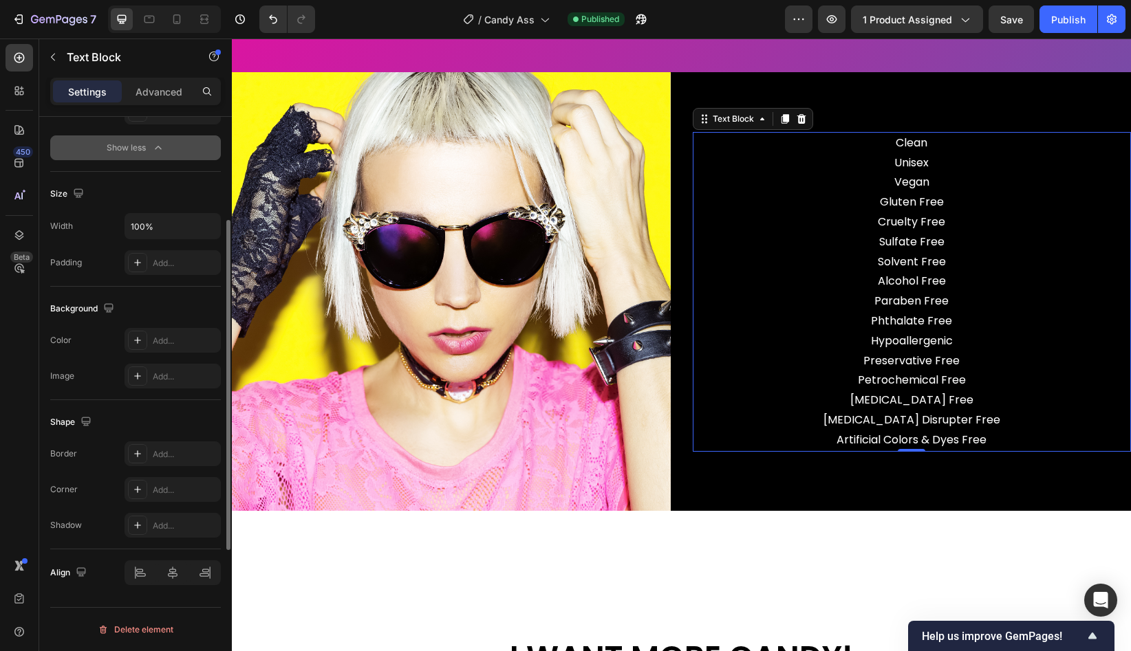
scroll to position [0, 0]
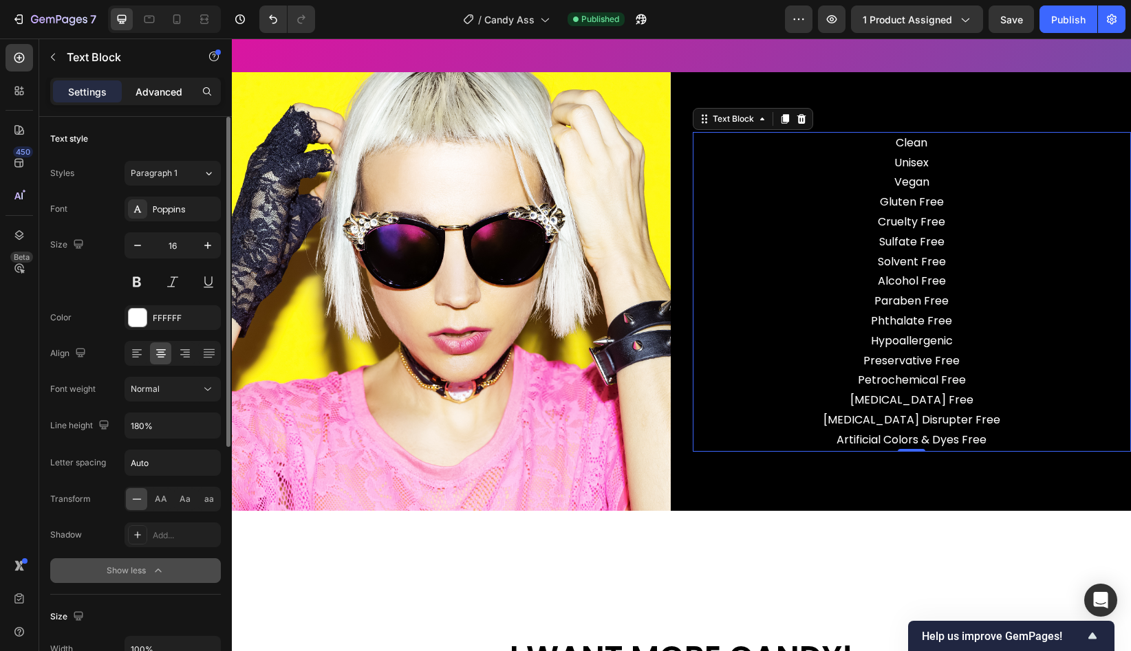
click at [159, 95] on p "Advanced" at bounding box center [159, 92] width 47 height 14
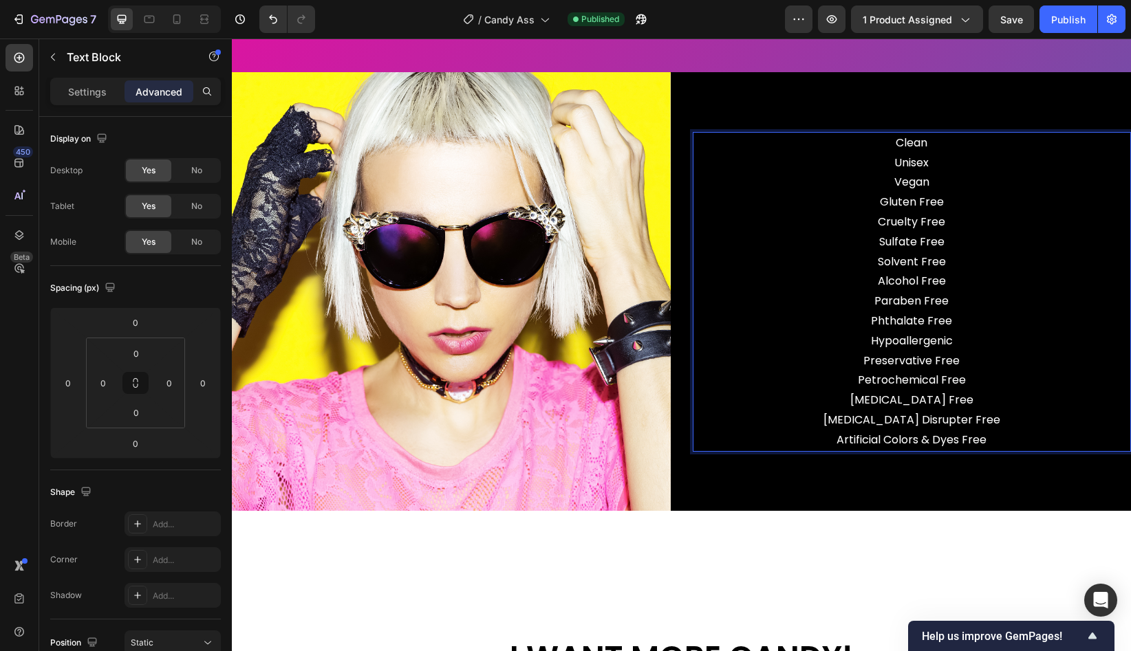
click at [797, 217] on p "Clean Unisex Vegan Gluten Free Cruelty Free" at bounding box center [912, 182] width 436 height 99
click at [91, 91] on p "Settings" at bounding box center [87, 92] width 39 height 14
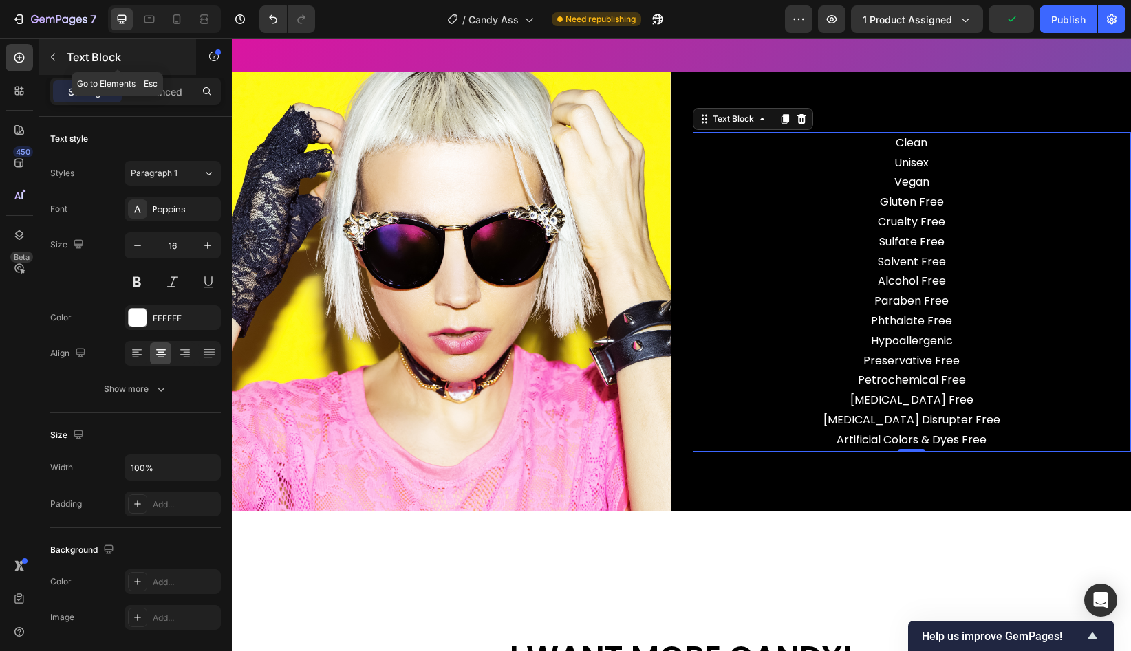
click at [52, 56] on icon "button" at bounding box center [52, 57] width 11 height 11
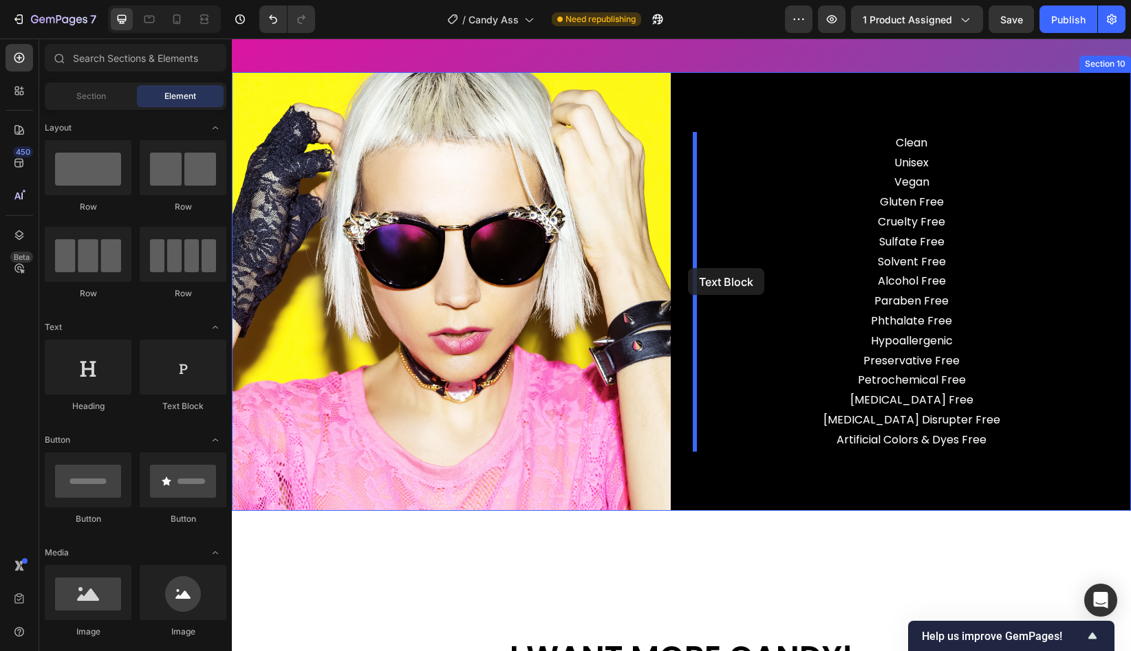
drag, startPoint x: 418, startPoint y: 411, endPoint x: 688, endPoint y: 268, distance: 305.5
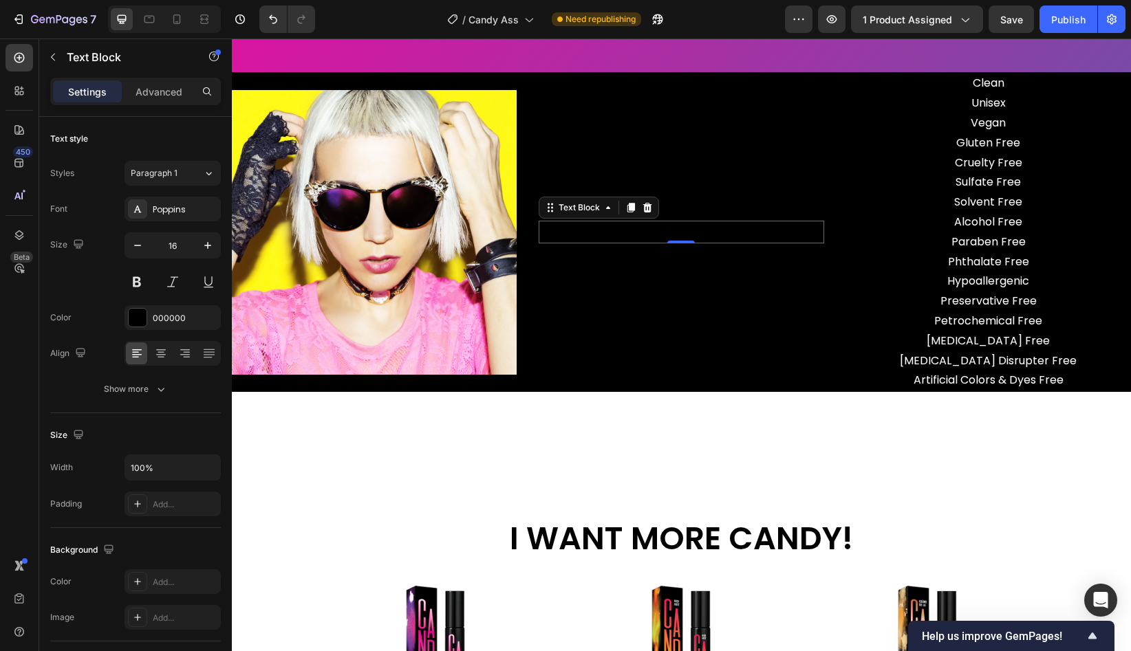
click at [724, 228] on div "Replace this text with your content" at bounding box center [681, 232] width 285 height 23
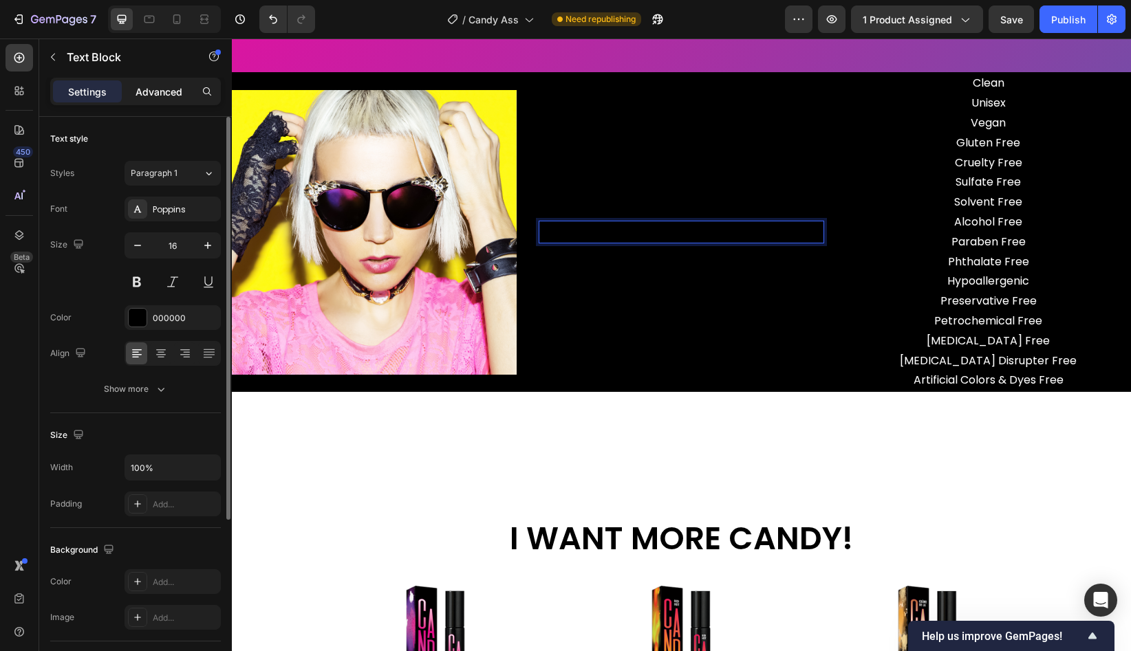
click at [152, 91] on p "Advanced" at bounding box center [159, 92] width 47 height 14
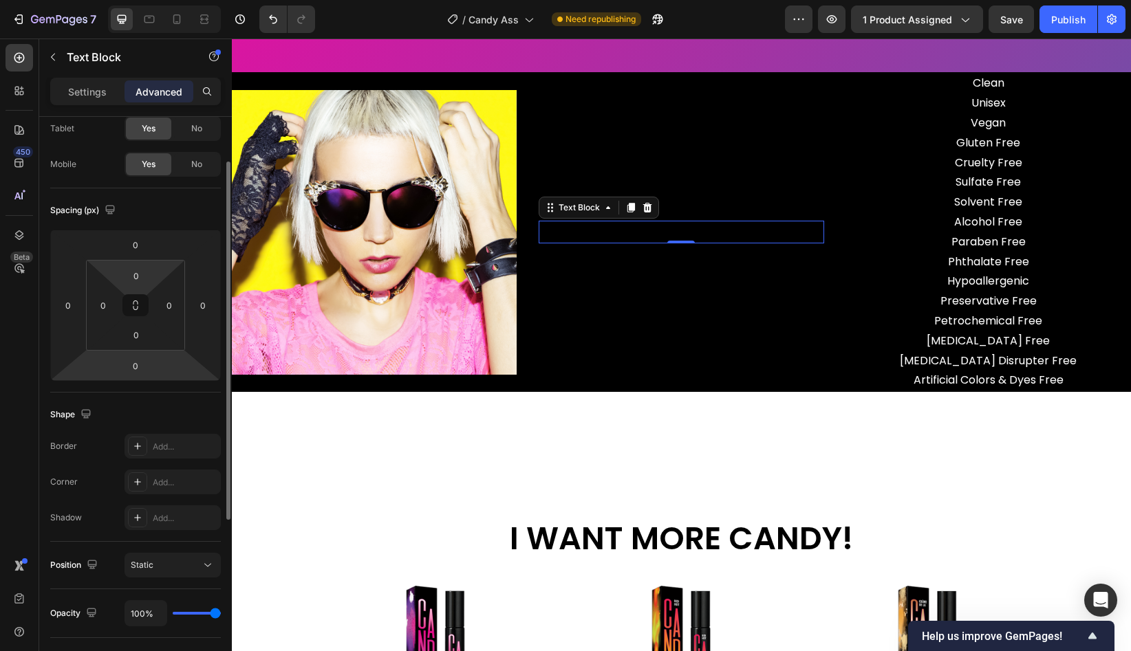
scroll to position [78, 0]
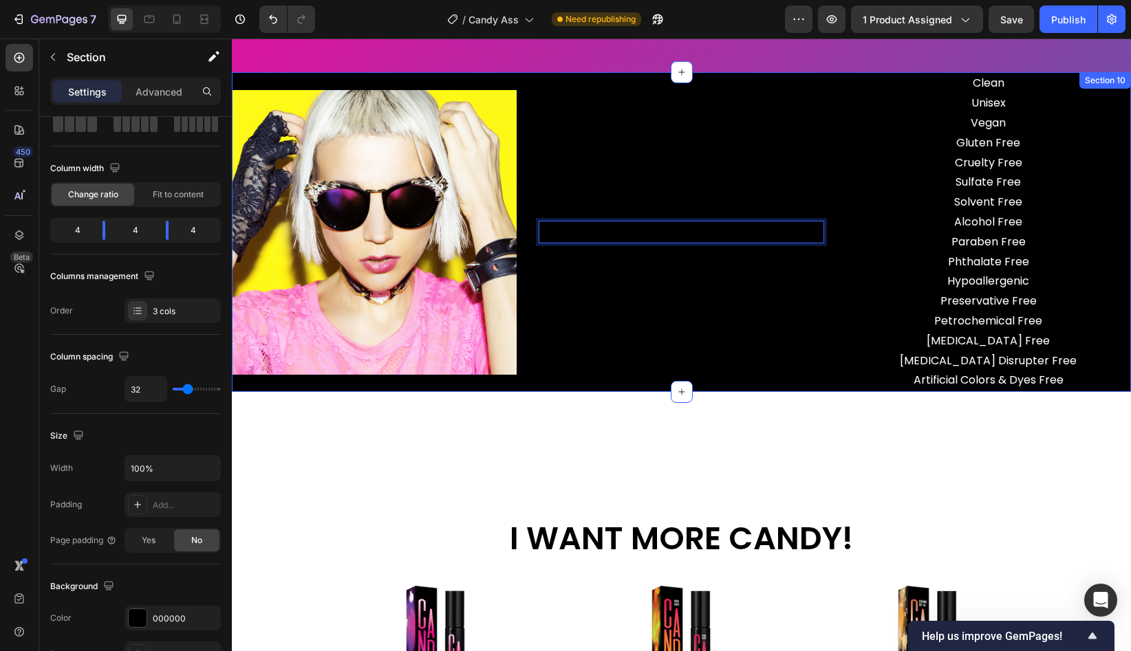
click at [726, 245] on div "Replace this text with your content Text Block 0" at bounding box center [681, 232] width 285 height 320
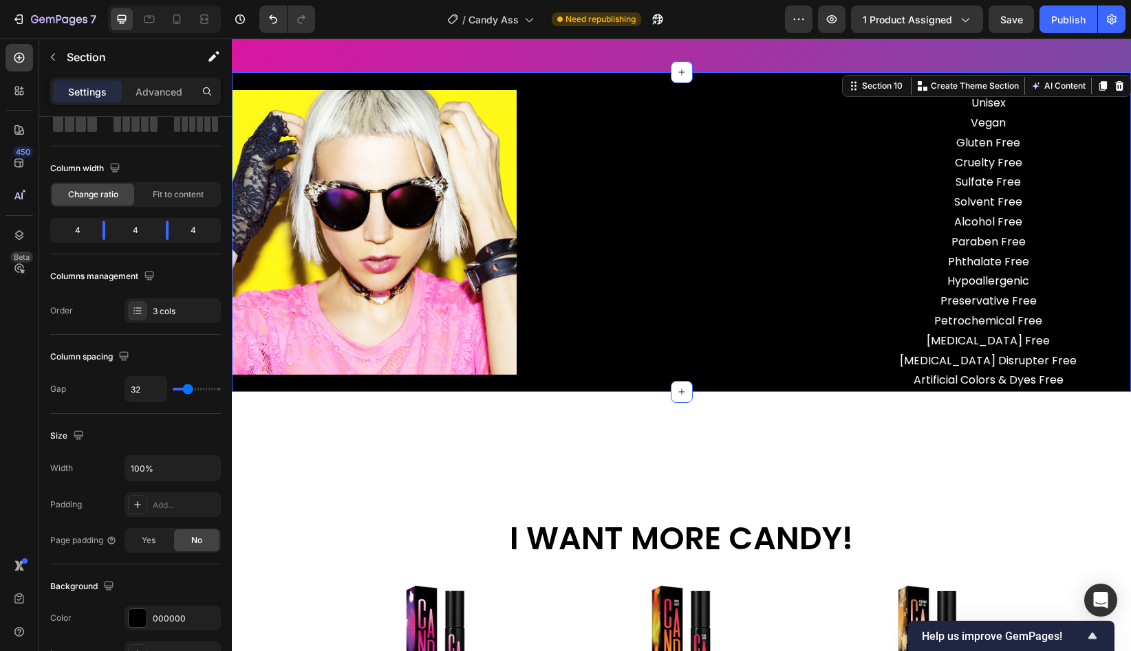
scroll to position [0, 0]
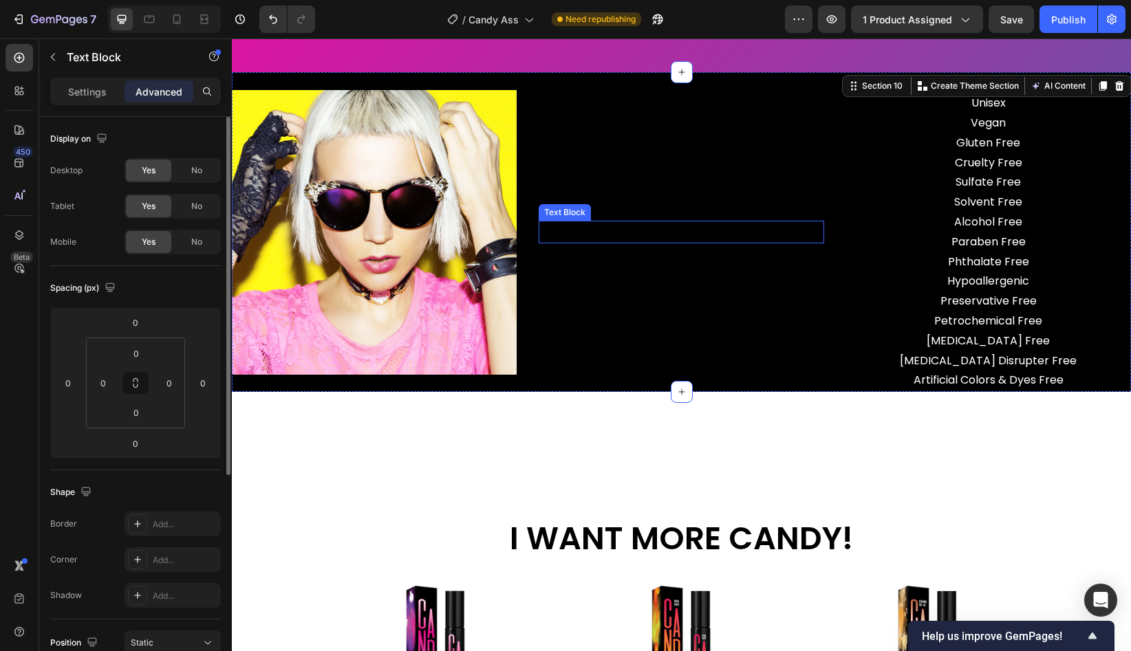
click at [715, 233] on p "Replace this text with your content" at bounding box center [681, 232] width 282 height 20
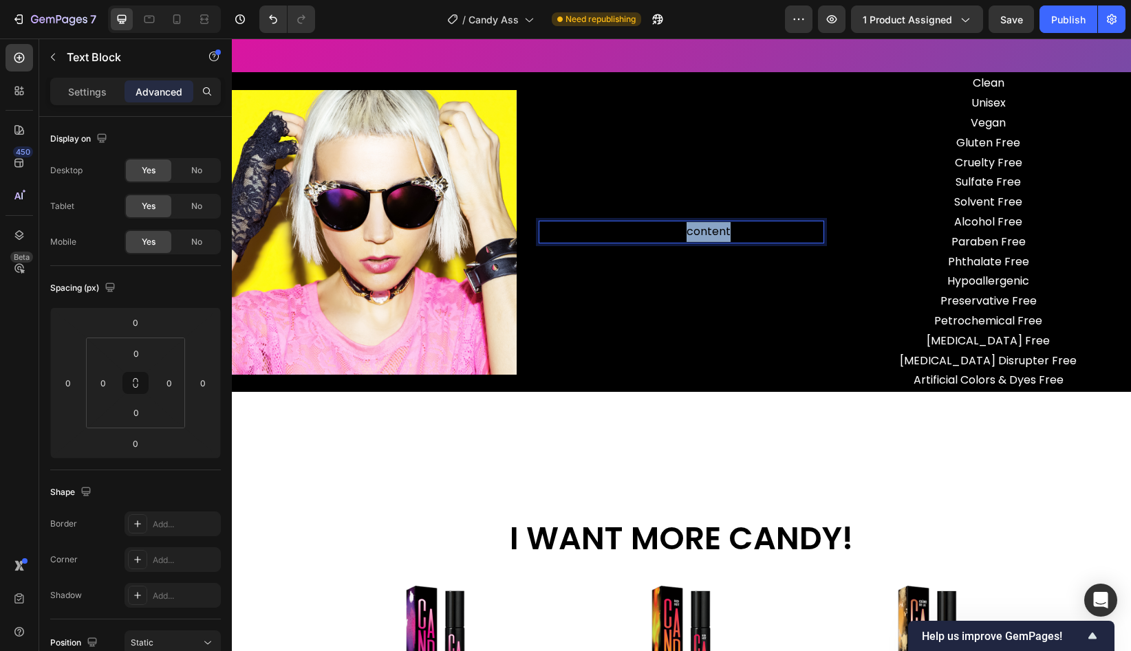
click at [702, 235] on p "Replace this text with your content" at bounding box center [681, 232] width 282 height 20
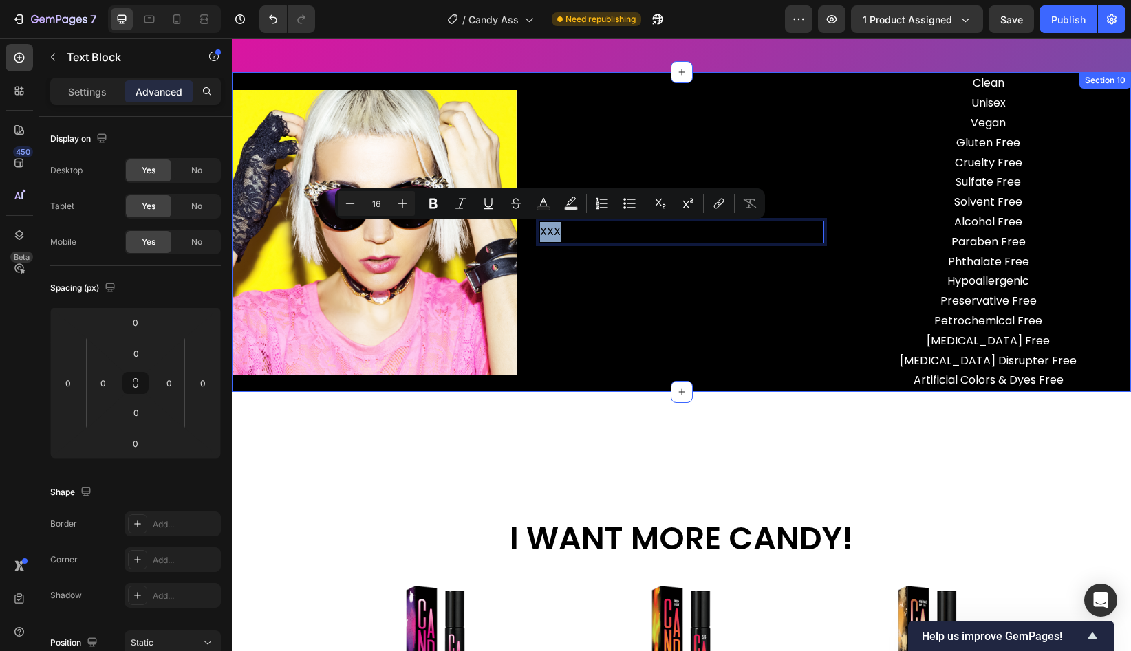
drag, startPoint x: 727, startPoint y: 231, endPoint x: 534, endPoint y: 231, distance: 193.3
click at [534, 231] on div "Image XXX Text Block 0 Clean Unisex Vegan Gluten Free Cruelty Free Sulfate Free…" at bounding box center [681, 232] width 899 height 320
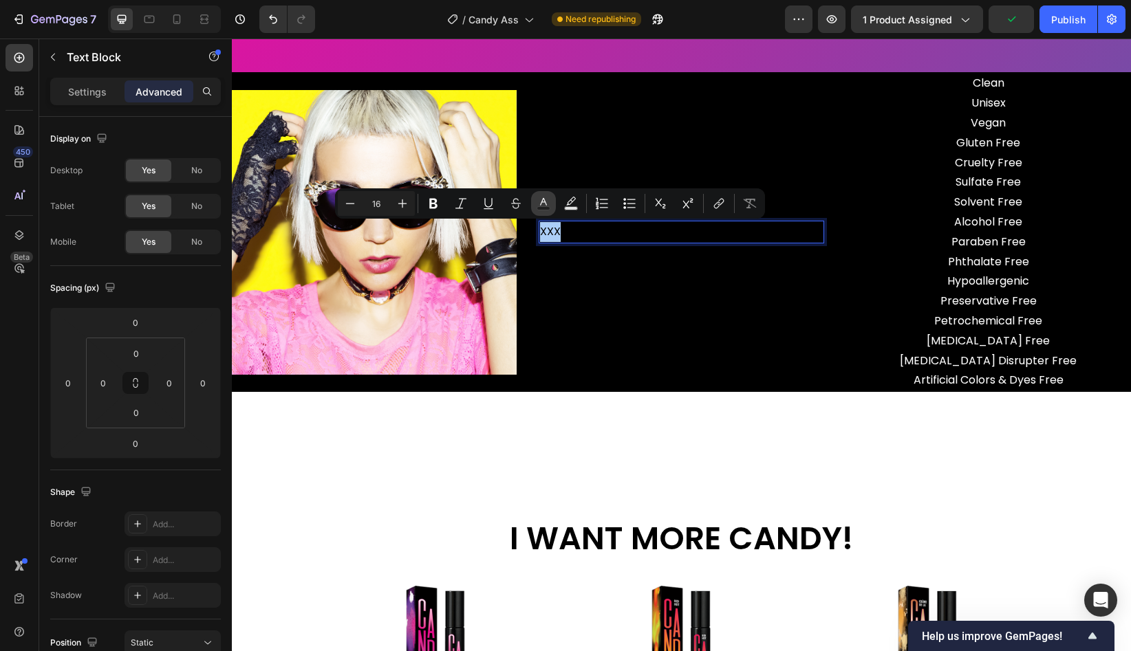
click at [543, 203] on icon "Editor contextual toolbar" at bounding box center [544, 204] width 14 height 14
type input "000000"
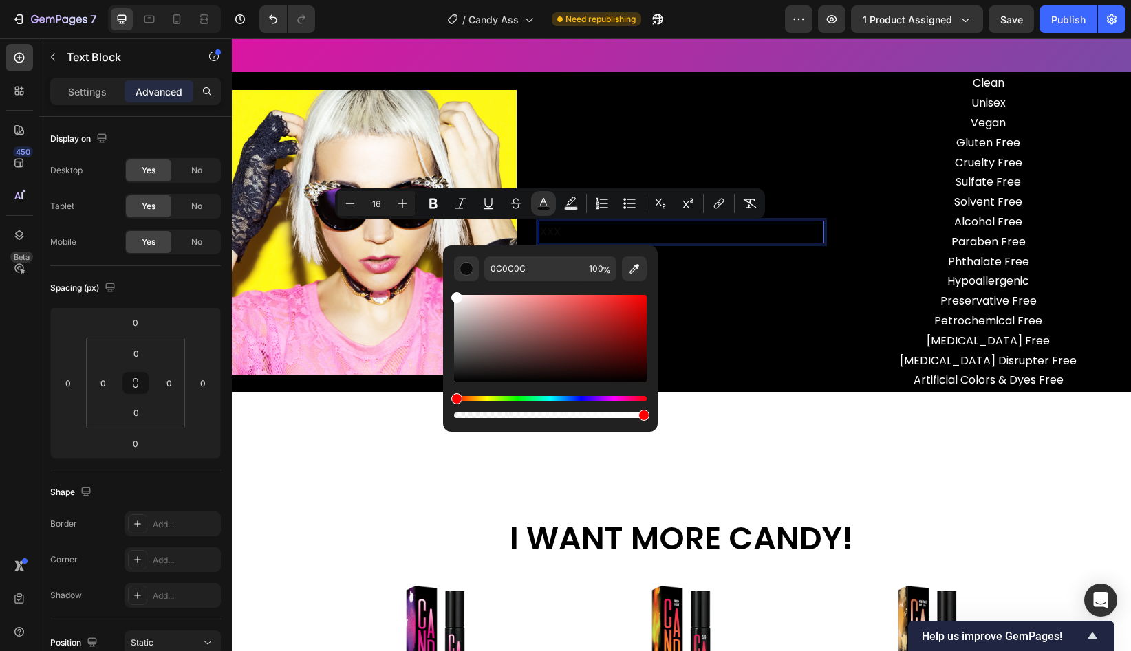
type input "FFFFFF"
drag, startPoint x: 690, startPoint y: 416, endPoint x: 437, endPoint y: 266, distance: 294.0
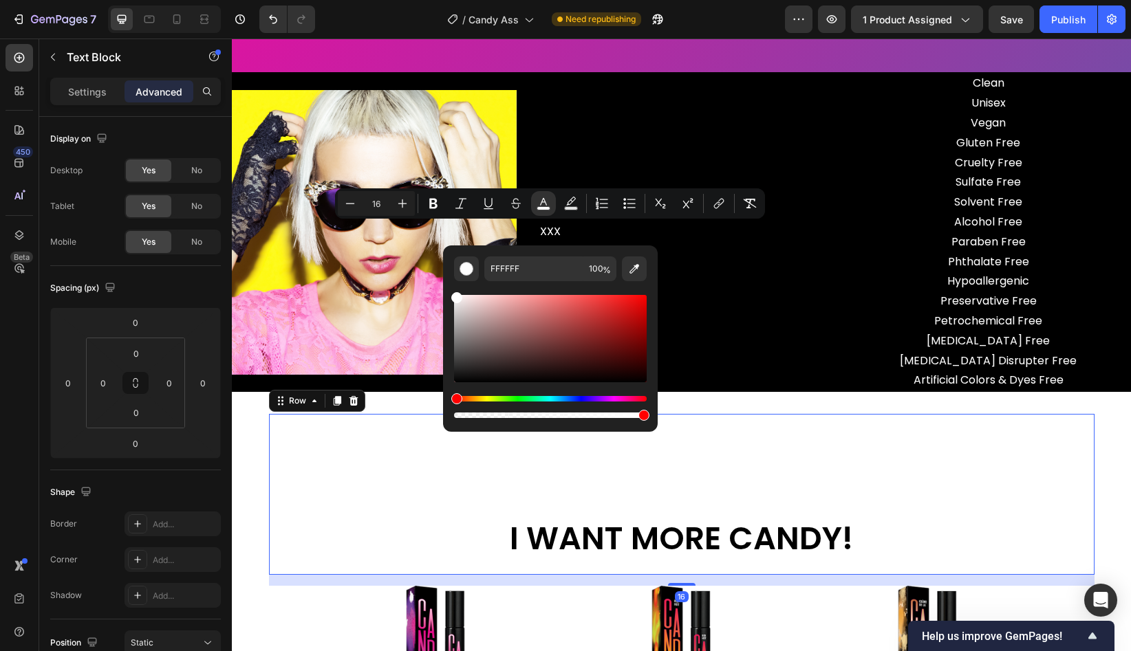
click at [565, 481] on div "I WANT MORE CANDY! Heading" at bounding box center [681, 494] width 825 height 161
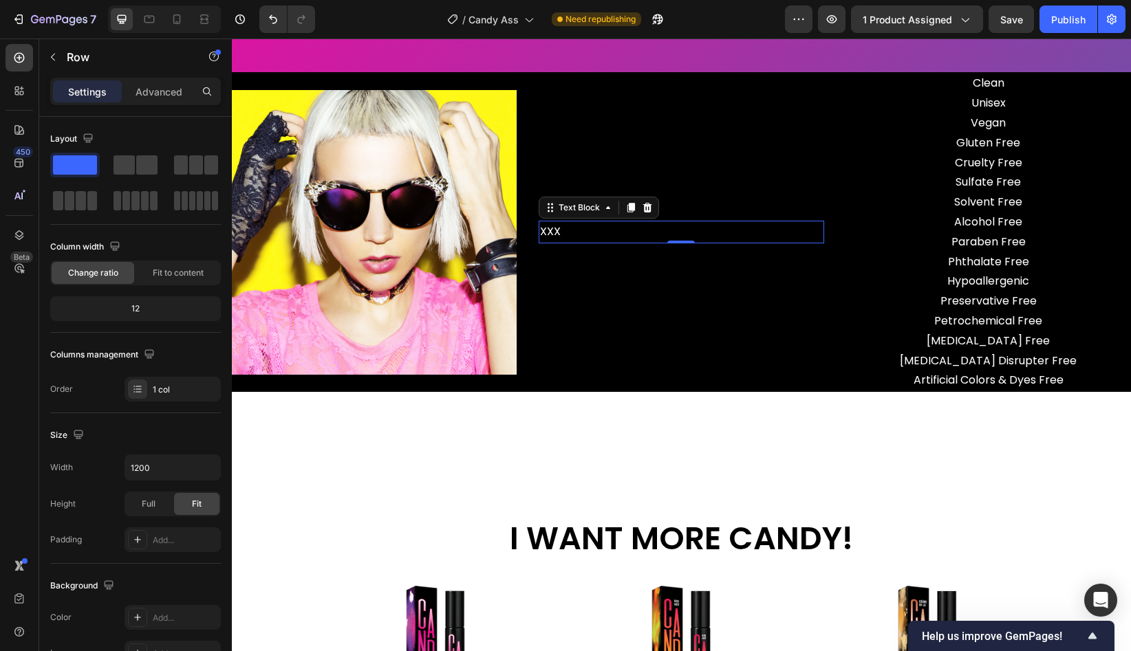
click at [556, 228] on span "XXX" at bounding box center [550, 232] width 21 height 16
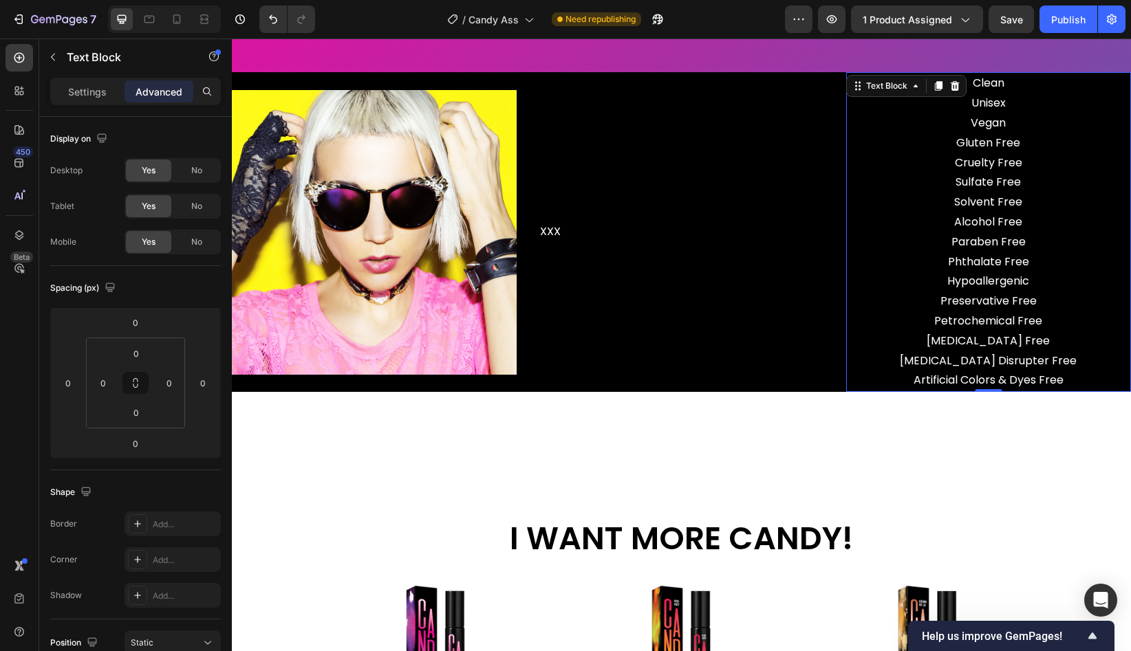
click at [997, 266] on p "Sulfate Free Solvent Free Alcohol Free Paraben Free Phthalate Free Hypoallergen…" at bounding box center [988, 282] width 282 height 218
click at [94, 93] on p "Settings" at bounding box center [87, 92] width 39 height 14
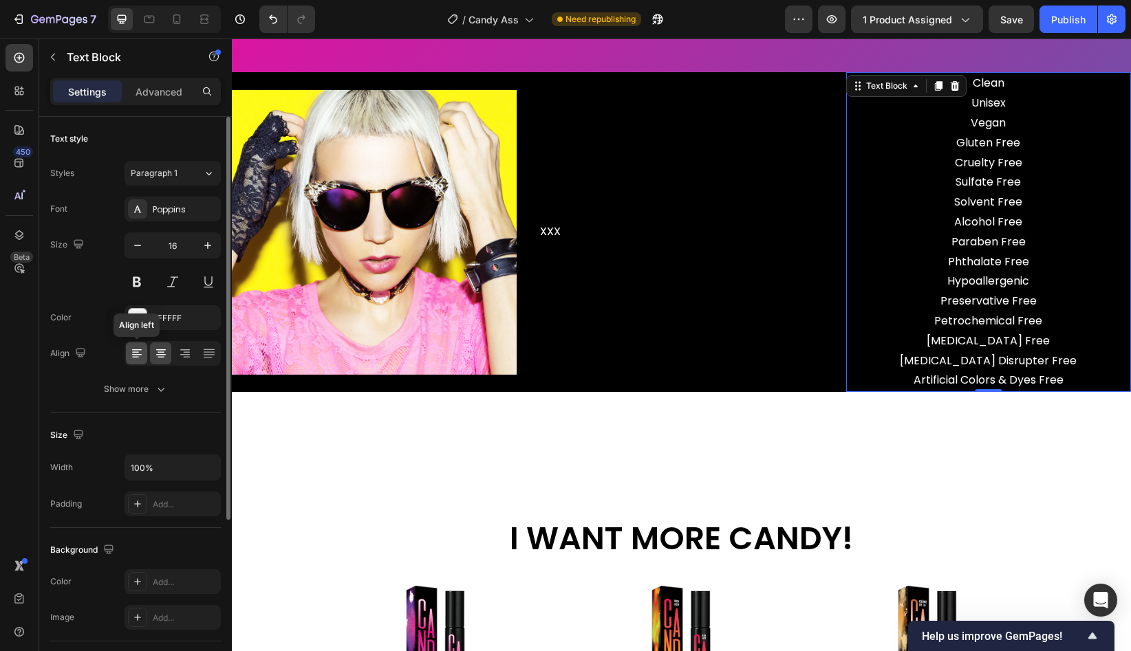
click at [139, 357] on icon at bounding box center [137, 354] width 14 height 14
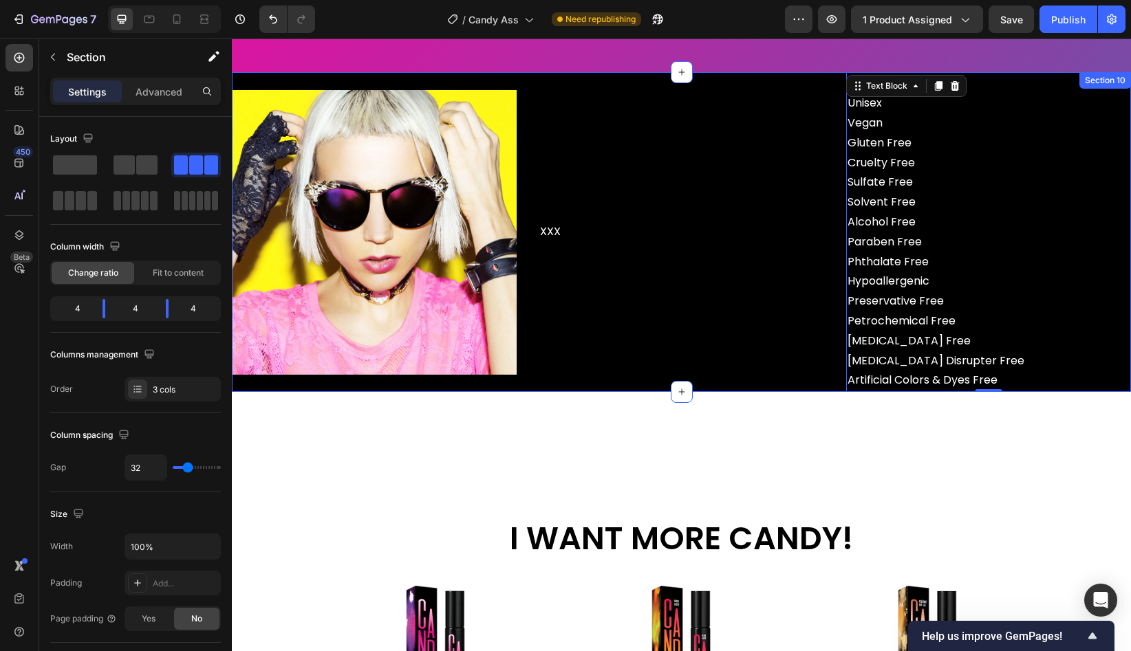
click at [622, 263] on div "XXX Text Block" at bounding box center [681, 232] width 285 height 320
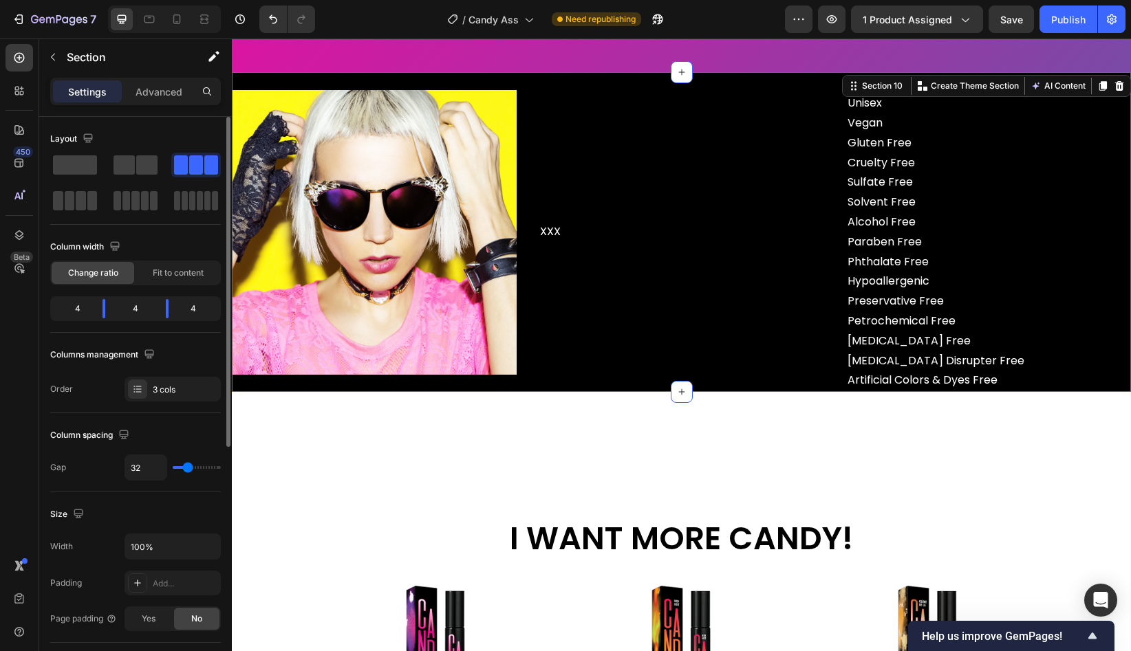
click at [79, 311] on div "4" at bounding box center [72, 308] width 39 height 19
click at [98, 279] on span "Change ratio" at bounding box center [93, 273] width 50 height 12
click at [81, 312] on div "4" at bounding box center [72, 308] width 39 height 19
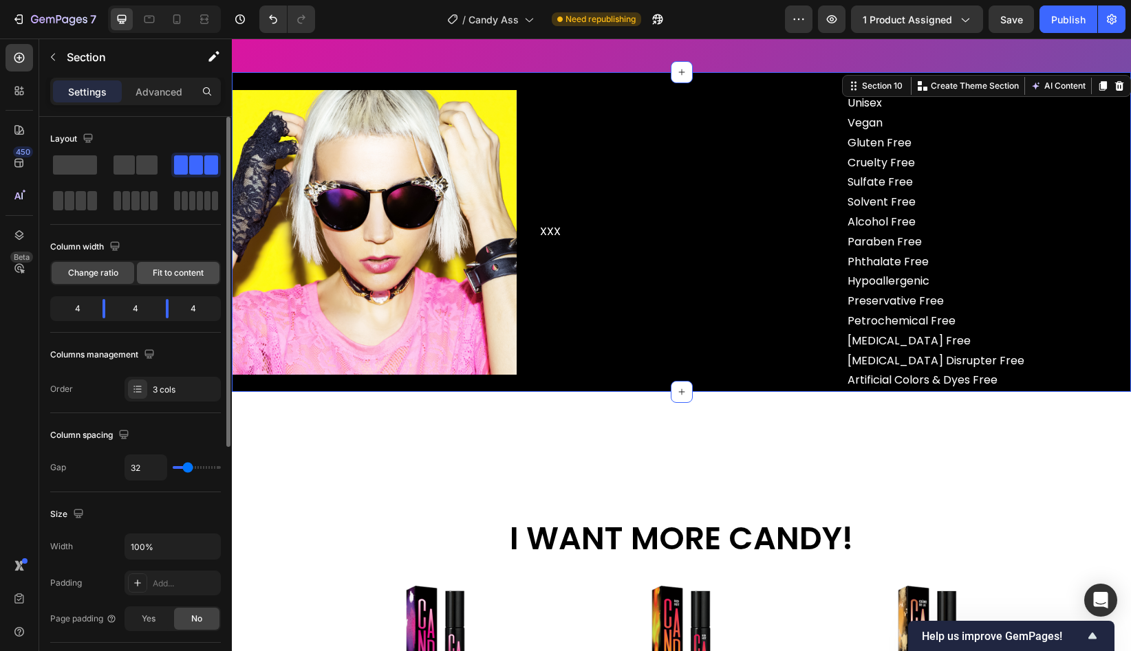
click at [166, 280] on div "Fit to content" at bounding box center [178, 273] width 83 height 22
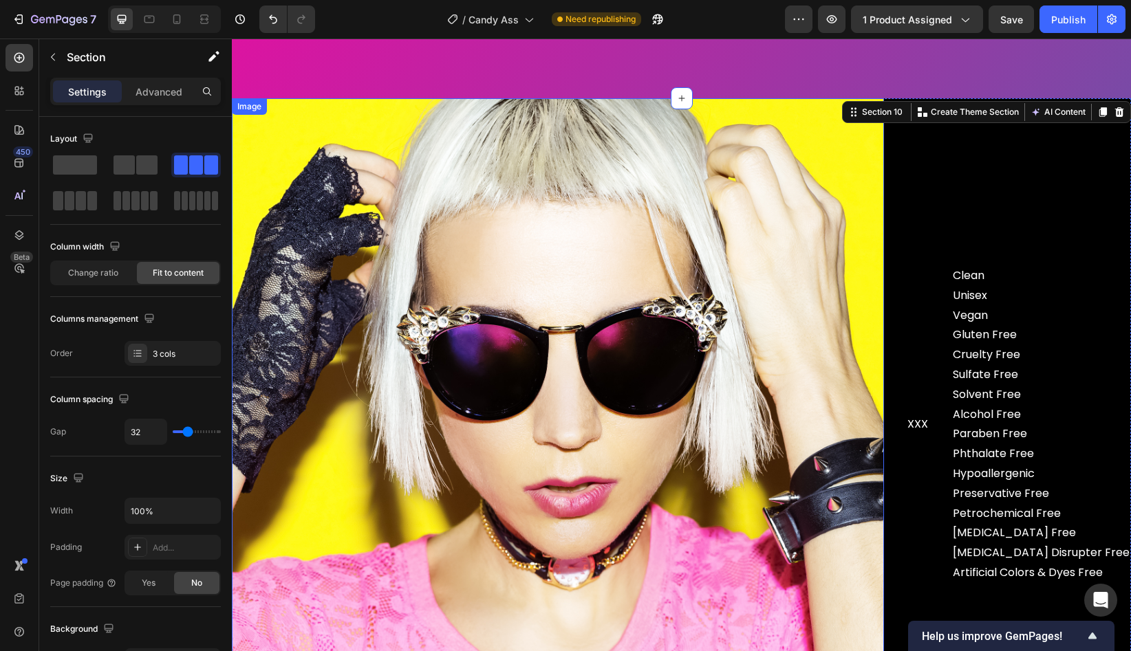
scroll to position [3576, 0]
click at [928, 433] on span "XXX" at bounding box center [917, 425] width 21 height 16
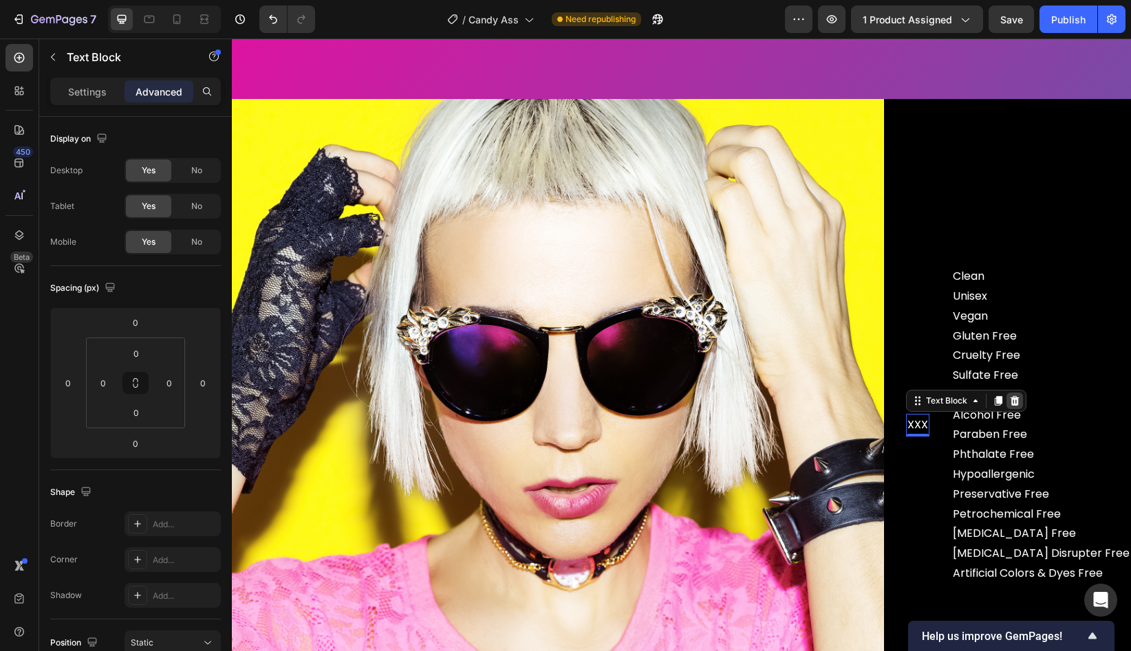
click at [1019, 406] on icon at bounding box center [1015, 401] width 9 height 10
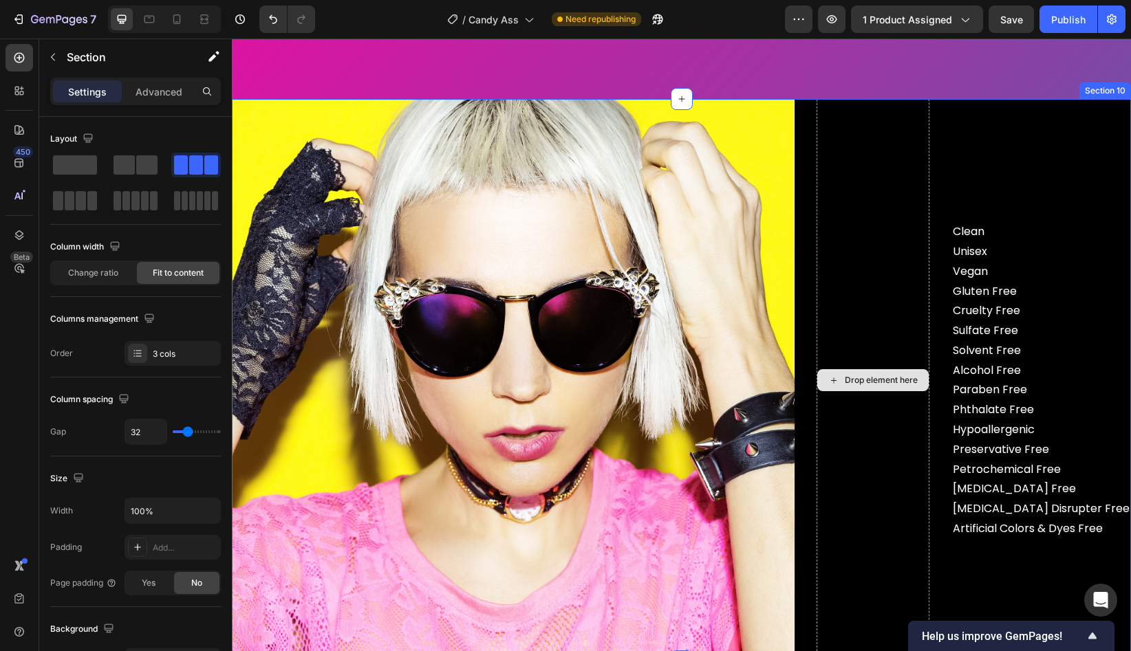
click at [892, 338] on div "Drop element here" at bounding box center [873, 380] width 113 height 563
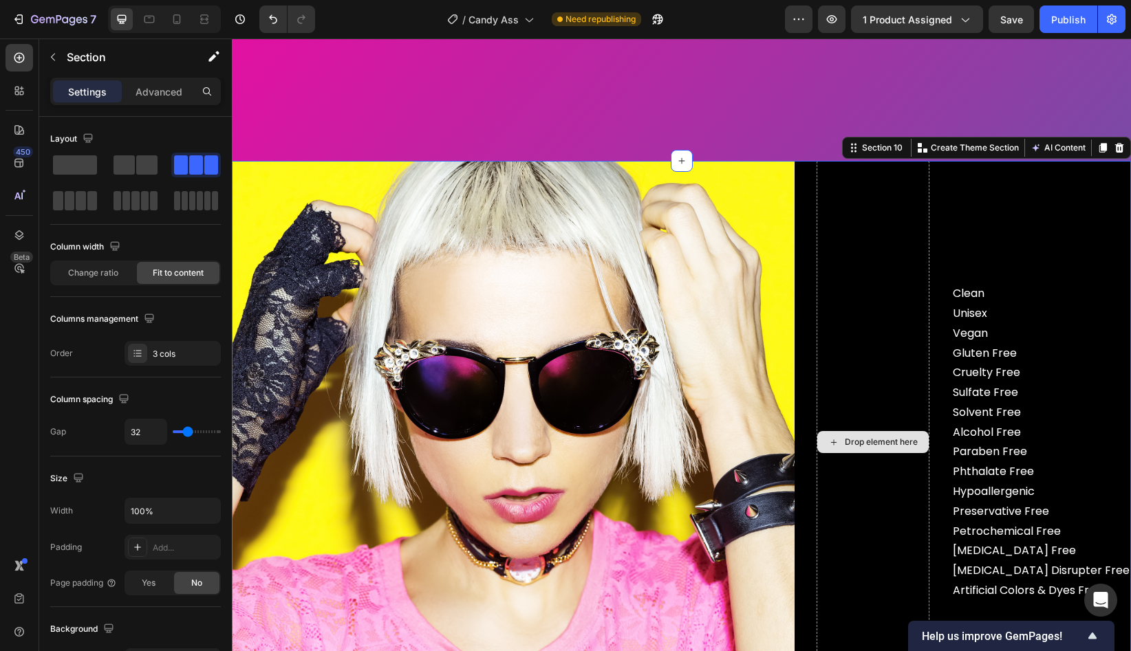
scroll to position [3512, 0]
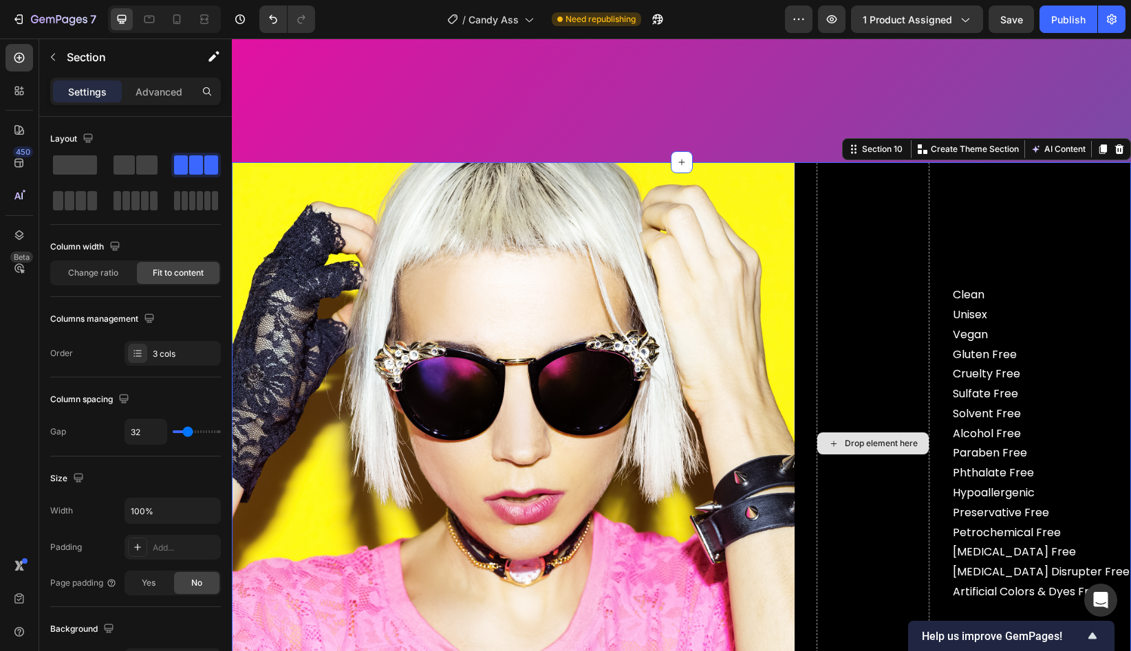
click at [892, 370] on div "Drop element here" at bounding box center [873, 443] width 113 height 563
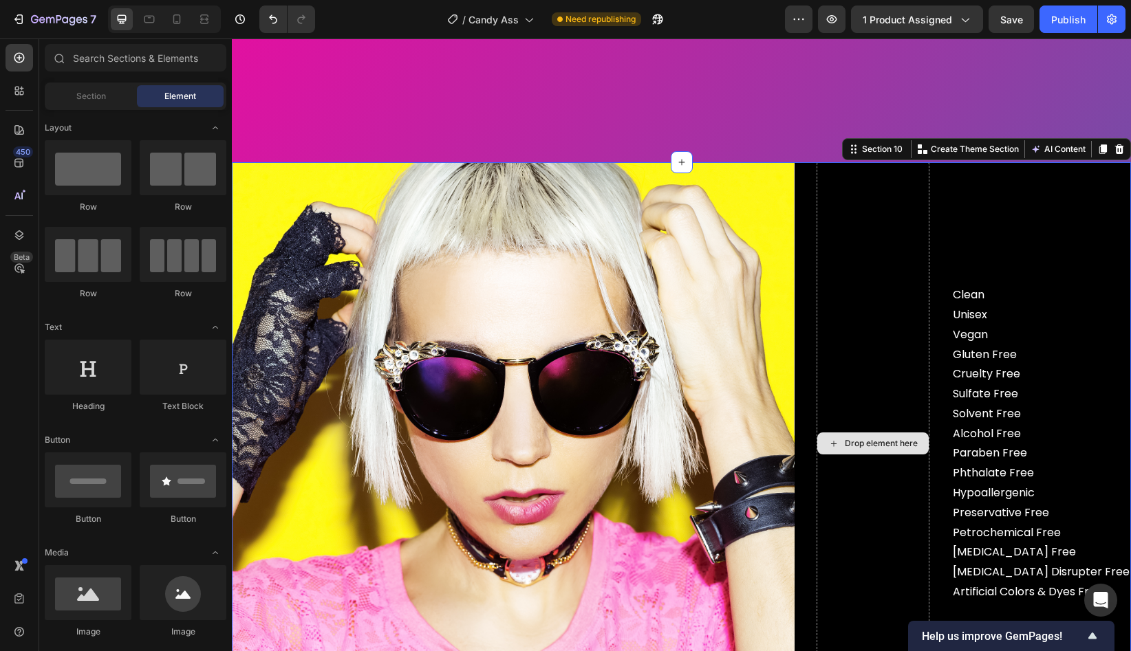
click at [903, 449] on div "Drop element here" at bounding box center [881, 443] width 73 height 11
click at [906, 353] on div "Drop element here" at bounding box center [873, 443] width 113 height 563
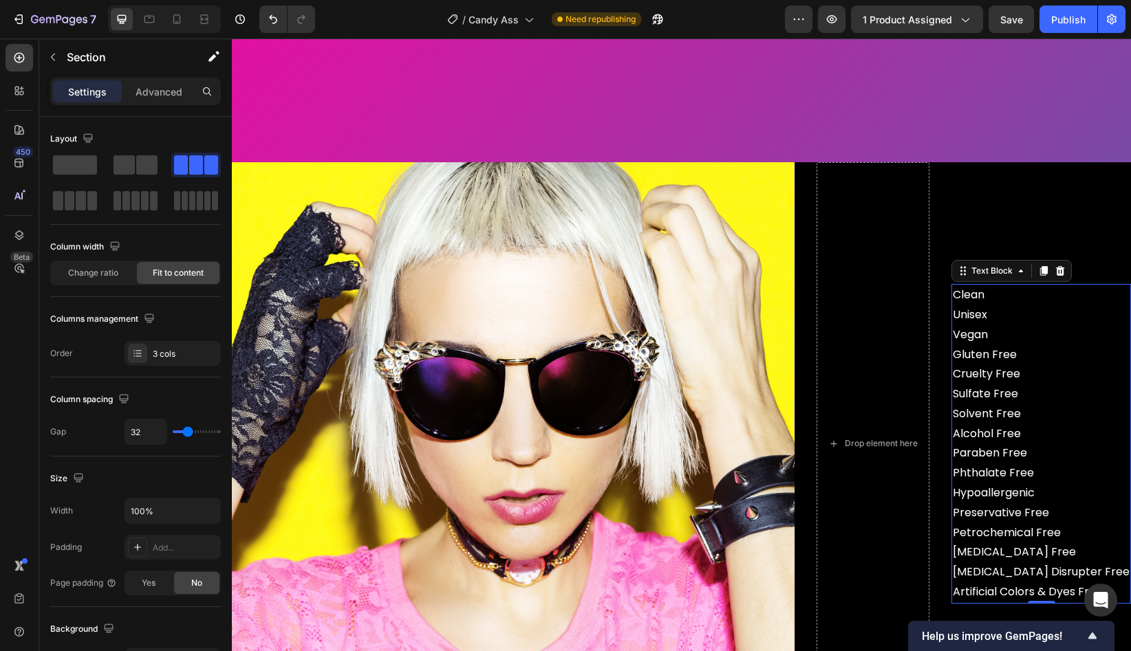
click at [1010, 424] on p "Sulfate Free Solvent Free Alcohol Free Paraben Free Phthalate Free Hypoallergen…" at bounding box center [1041, 494] width 177 height 218
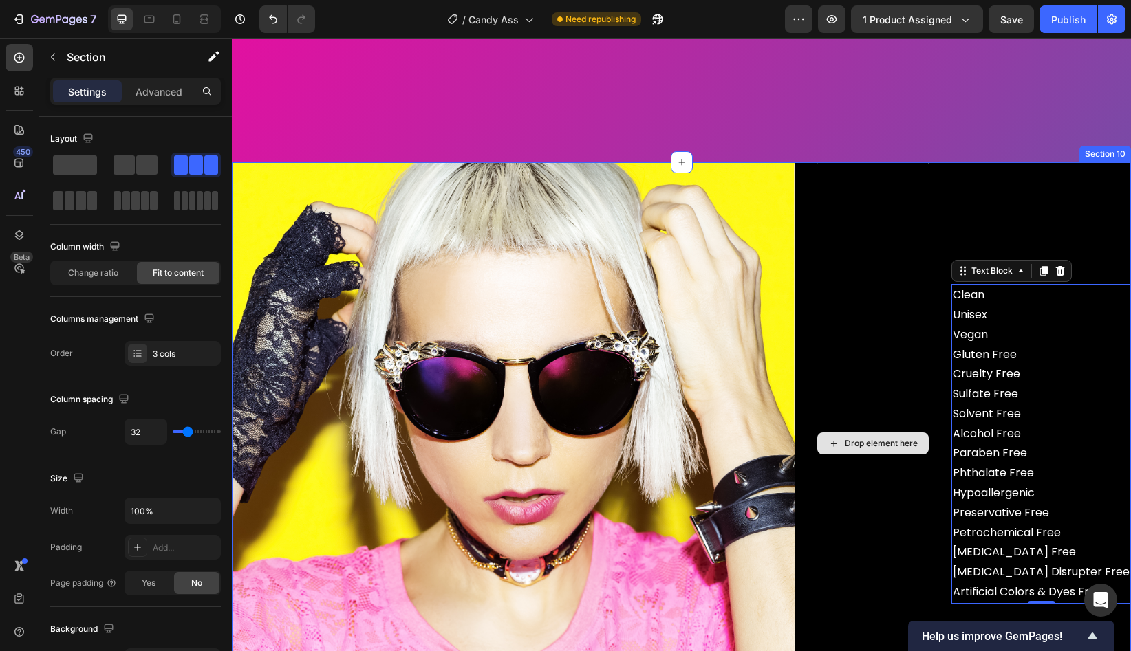
click at [921, 374] on div "Drop element here" at bounding box center [873, 443] width 113 height 563
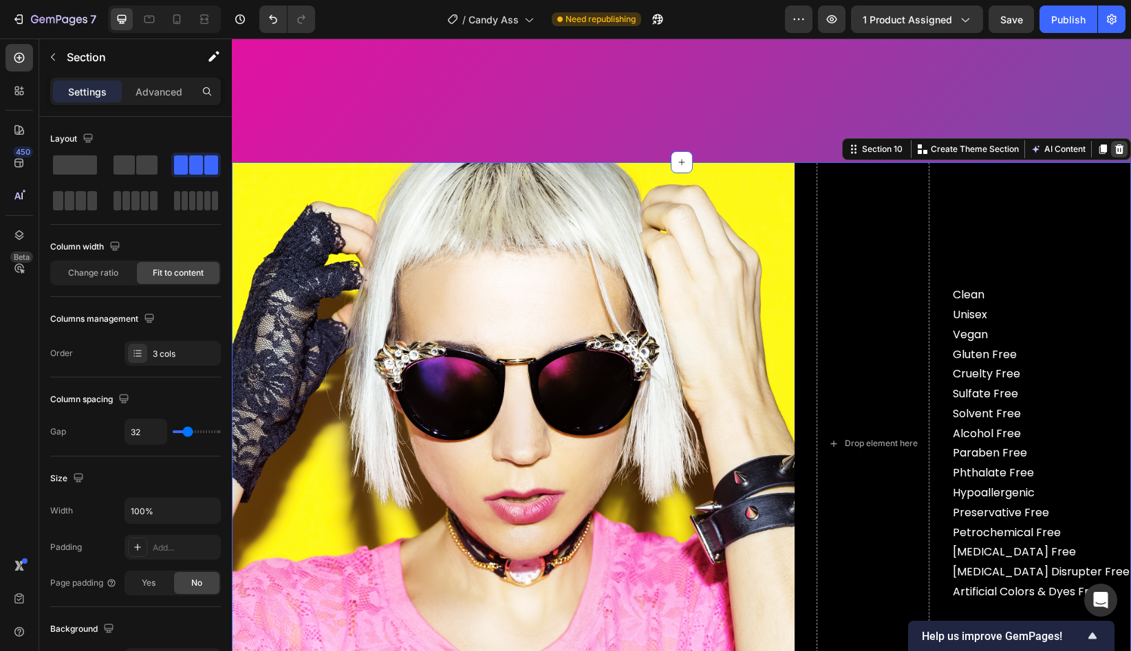
click at [1116, 152] on icon at bounding box center [1119, 149] width 9 height 10
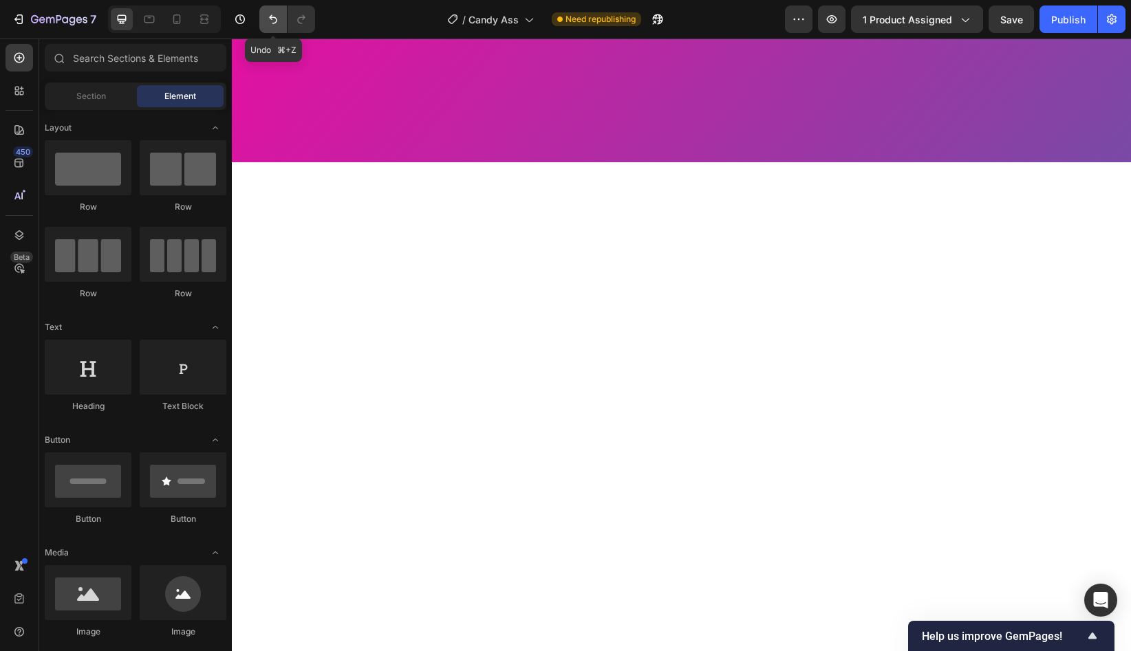
click at [275, 23] on icon "Undo/Redo" at bounding box center [273, 19] width 8 height 9
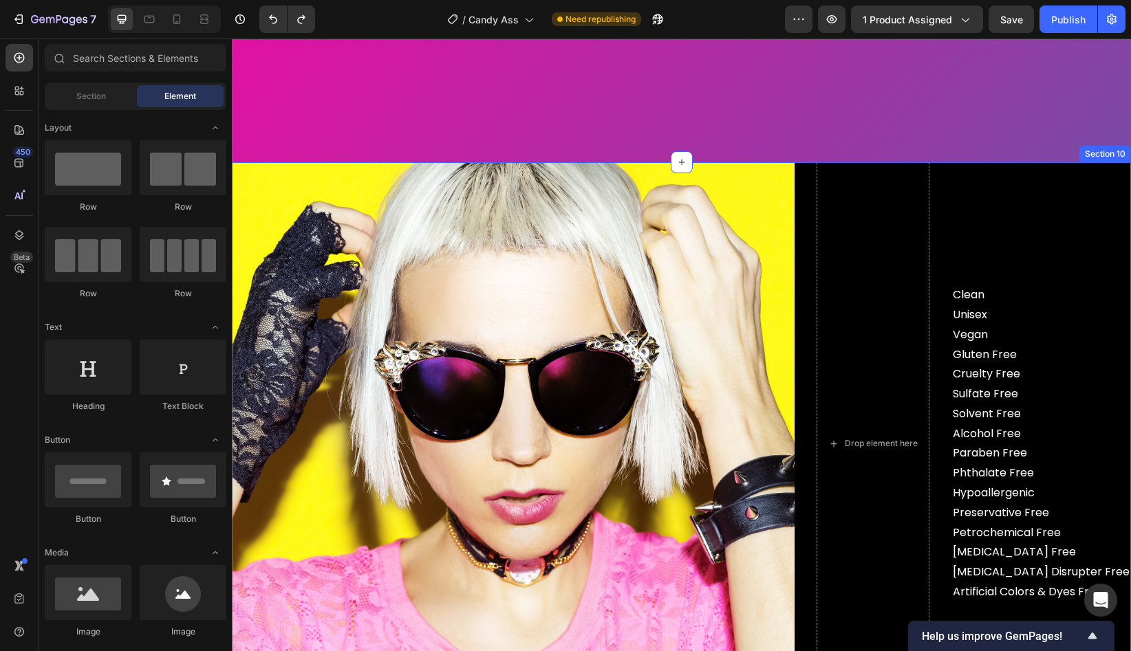
scroll to position [3639, 0]
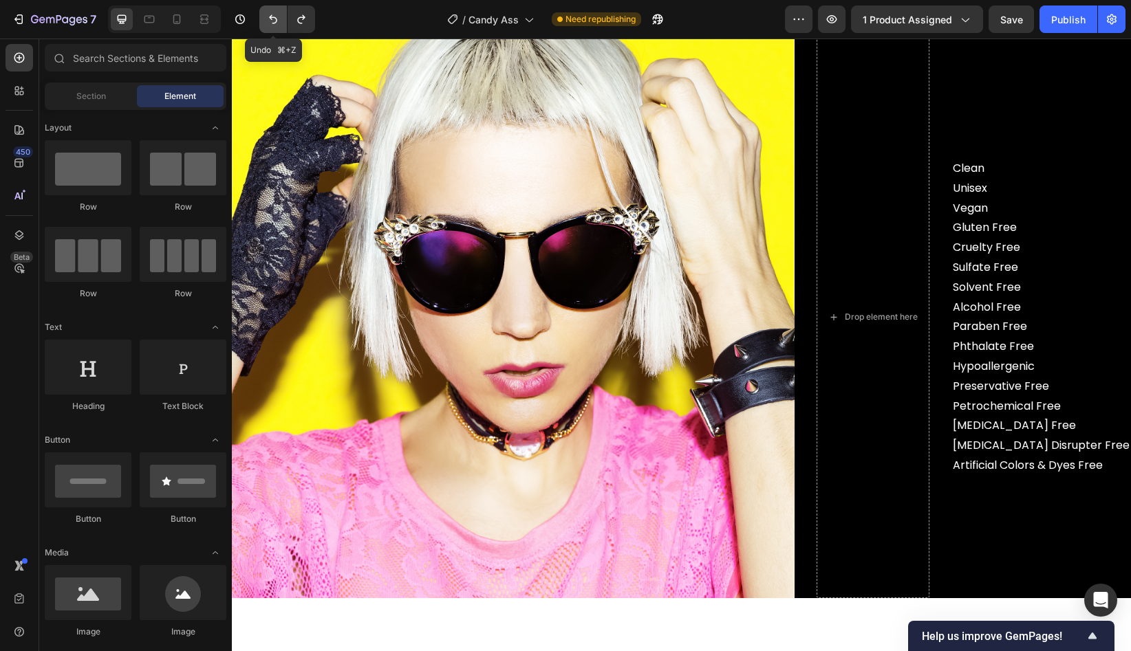
click at [270, 25] on icon "Undo/Redo" at bounding box center [273, 19] width 14 height 14
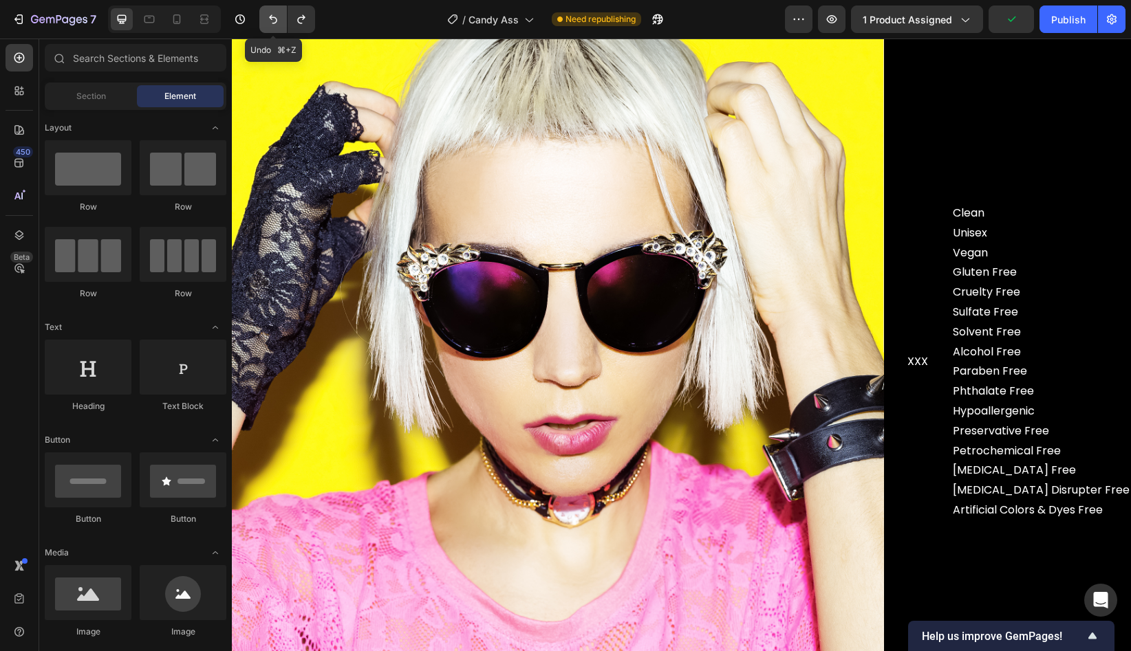
click at [270, 25] on icon "Undo/Redo" at bounding box center [273, 19] width 14 height 14
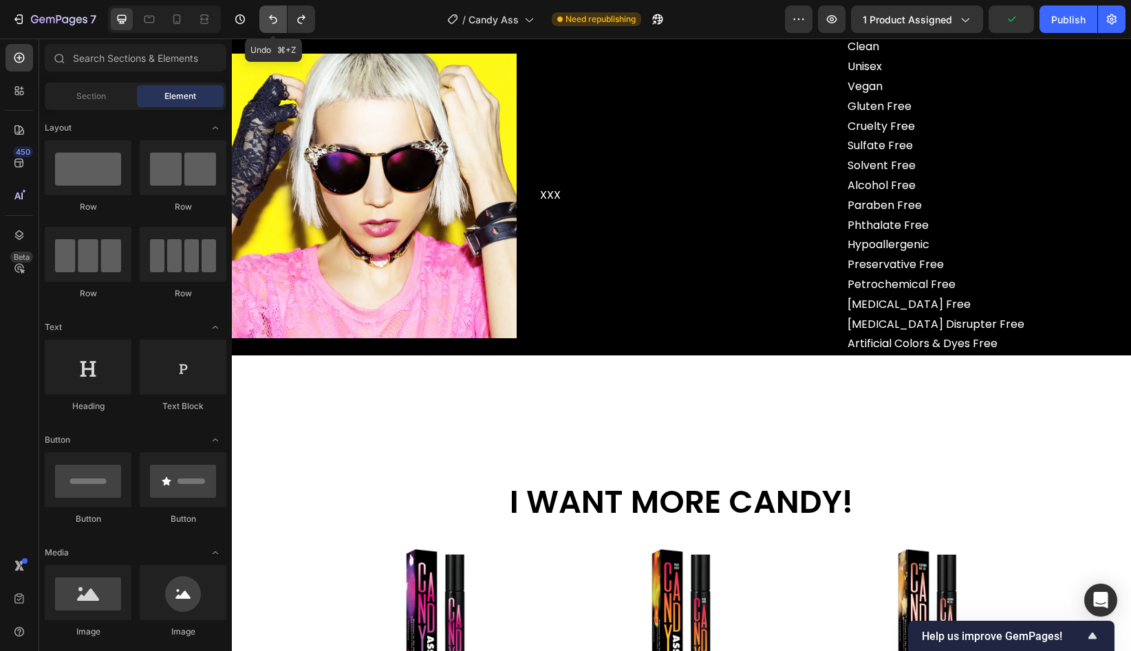
scroll to position [3656, 0]
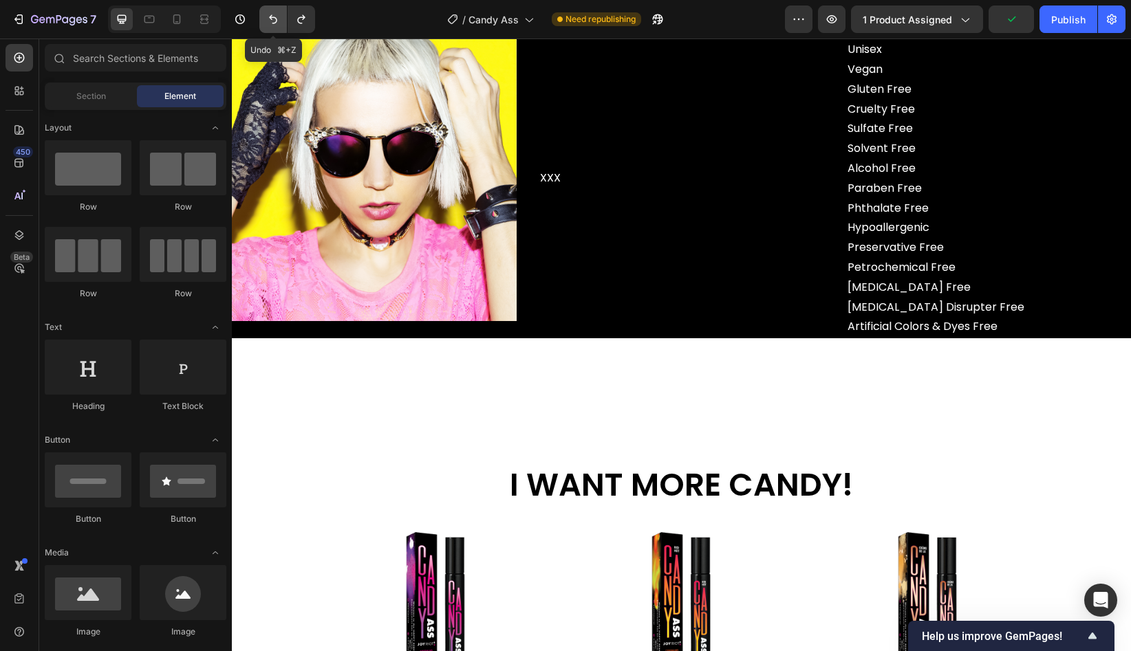
click at [270, 25] on icon "Undo/Redo" at bounding box center [273, 19] width 14 height 14
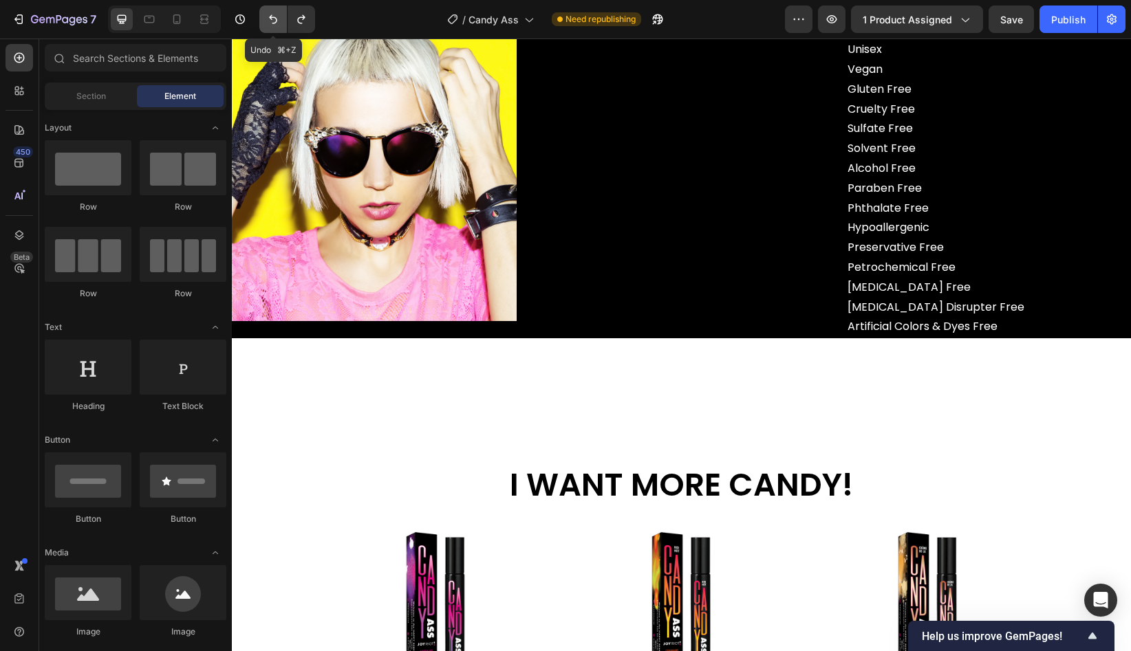
click at [270, 25] on icon "Undo/Redo" at bounding box center [273, 19] width 14 height 14
click at [274, 16] on icon "Undo/Redo" at bounding box center [273, 19] width 14 height 14
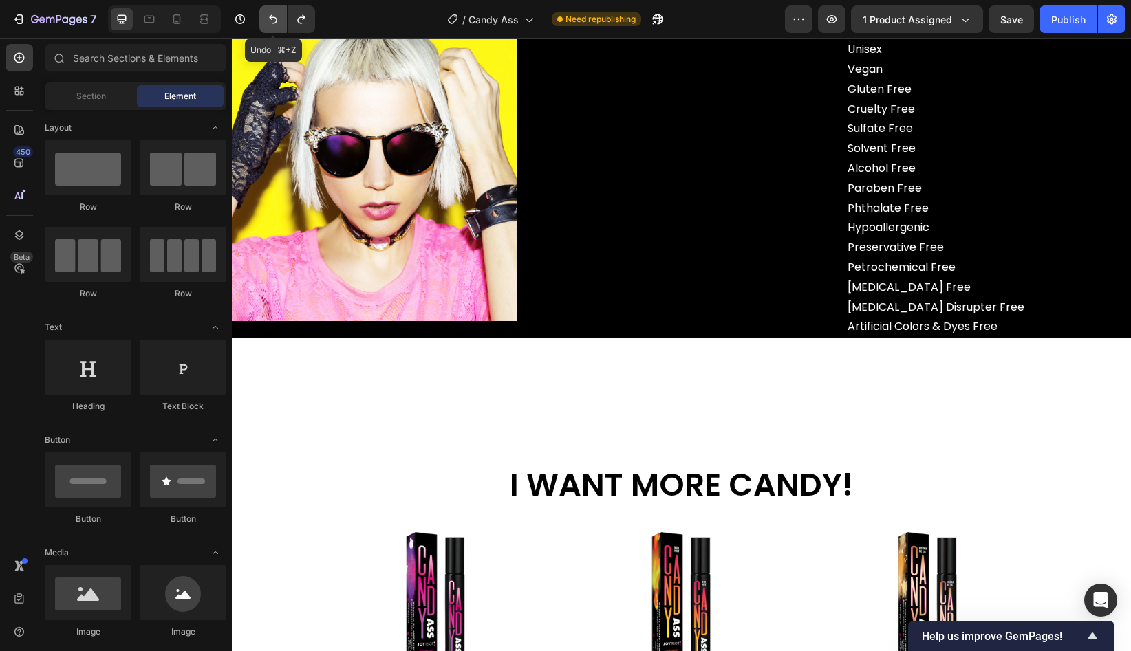
click at [274, 16] on icon "Undo/Redo" at bounding box center [273, 19] width 14 height 14
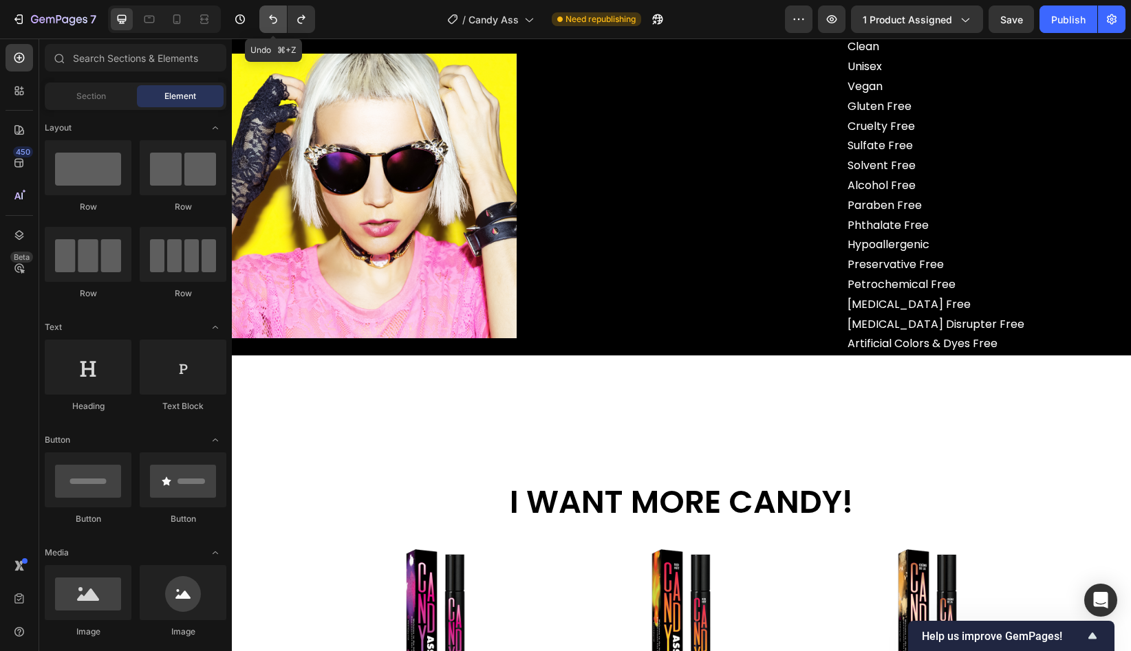
click at [274, 16] on icon "Undo/Redo" at bounding box center [273, 19] width 14 height 14
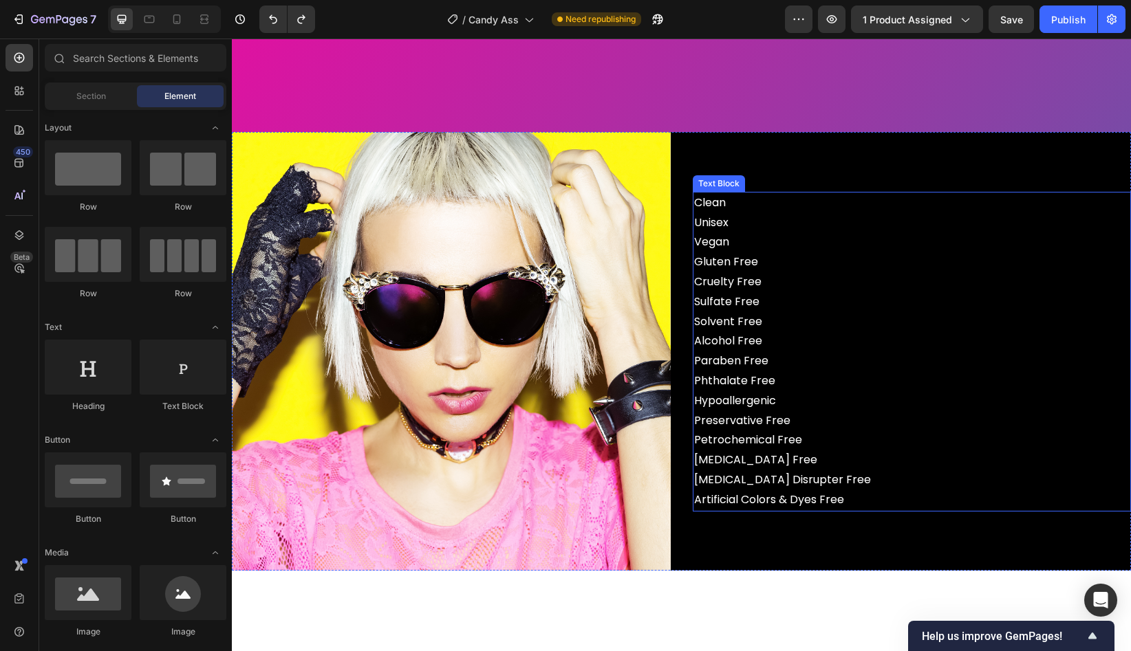
scroll to position [3530, 0]
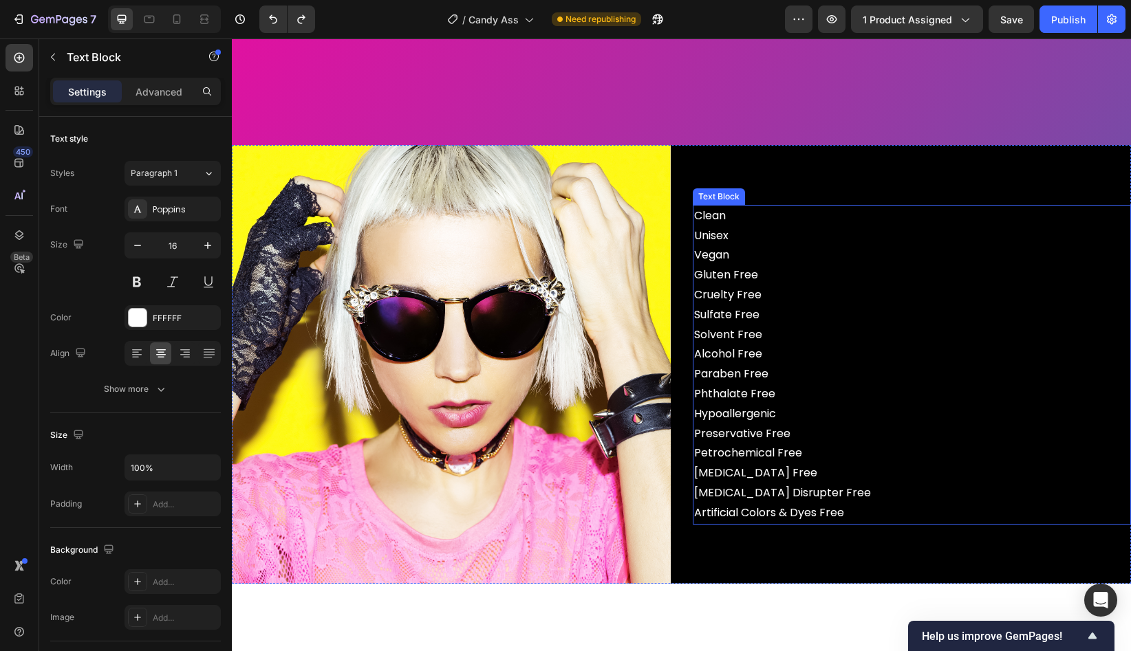
click at [741, 288] on p "Clean Unisex Vegan Gluten Free Cruelty Free" at bounding box center [912, 255] width 436 height 99
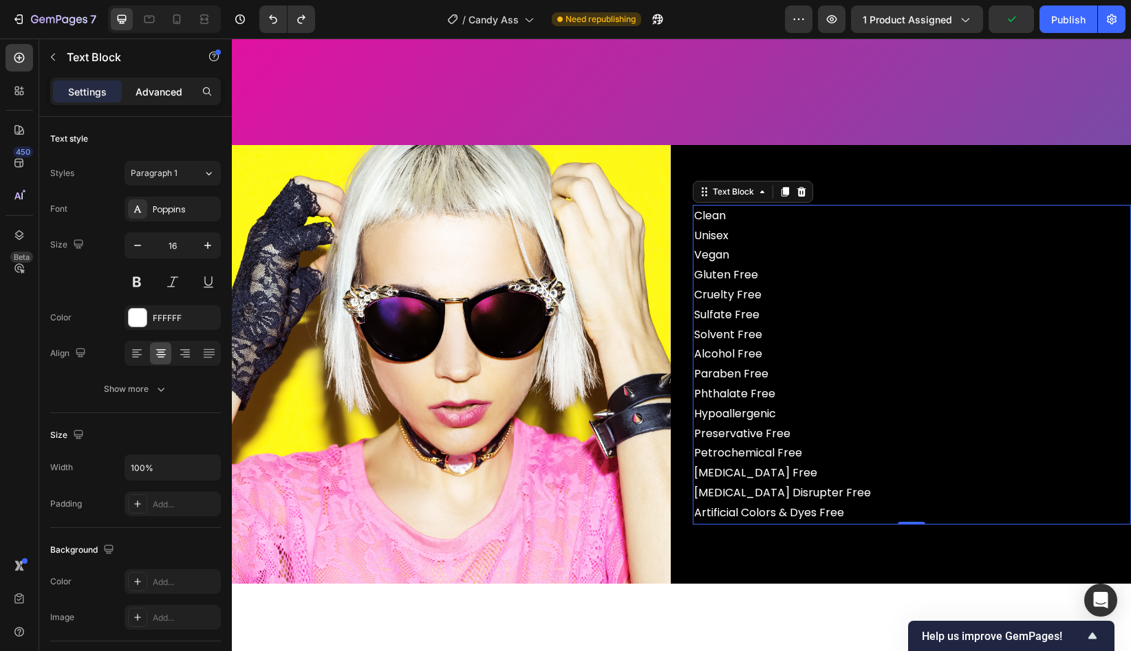
click at [154, 98] on p "Advanced" at bounding box center [159, 92] width 47 height 14
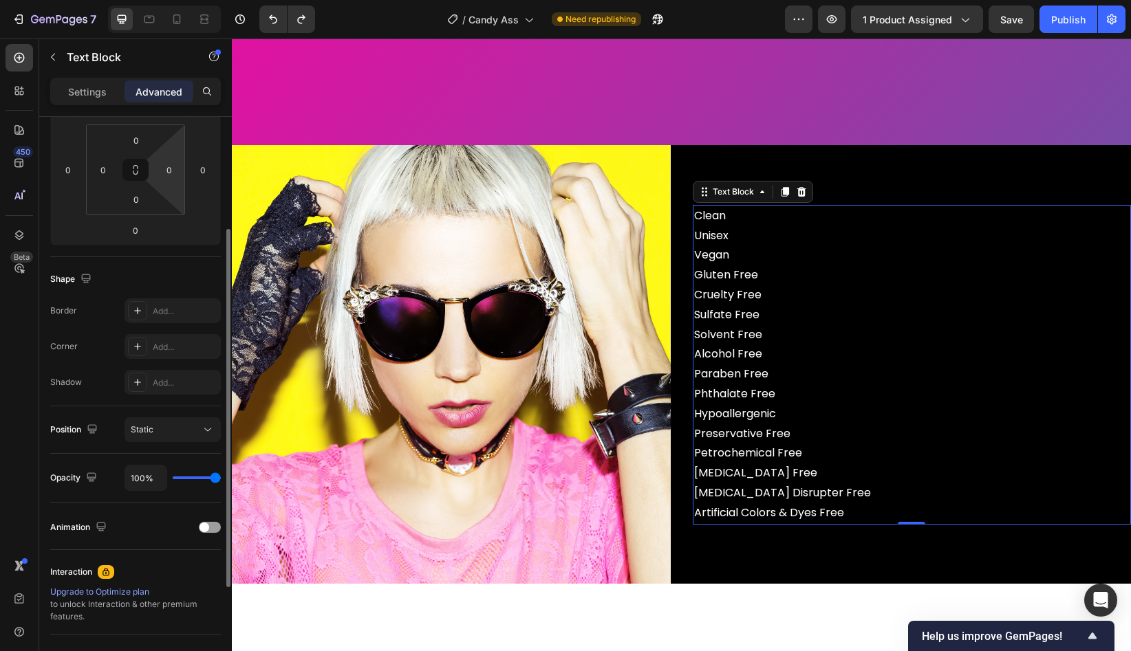
scroll to position [216, 0]
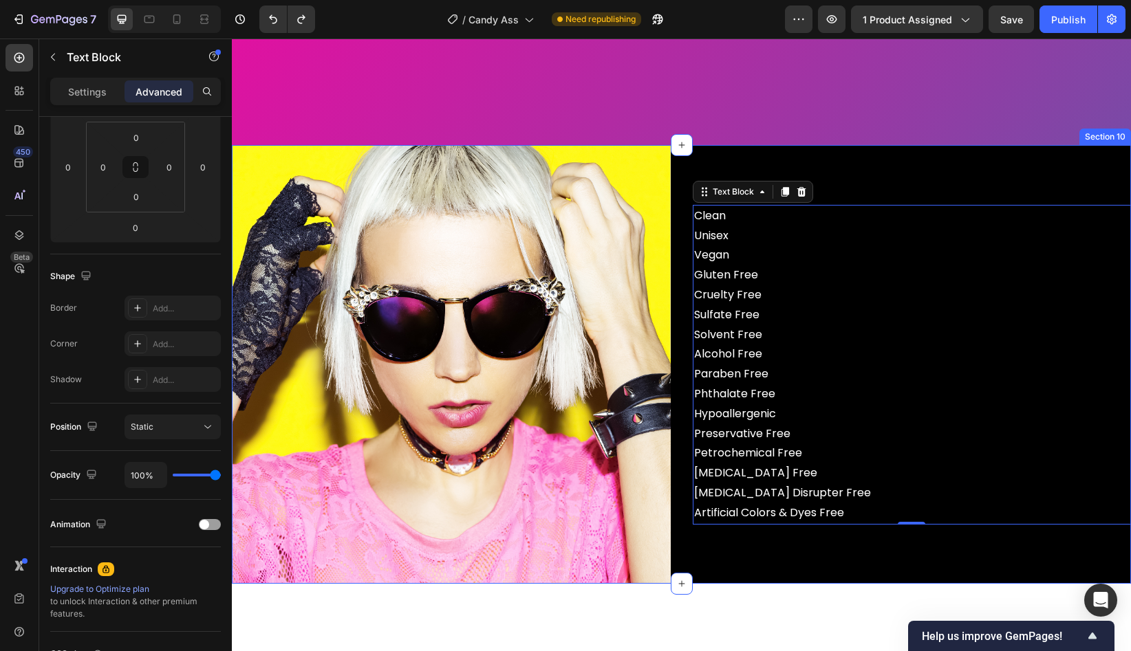
click at [945, 199] on div "Clean Unisex Vegan Gluten Free Cruelty Free Sulfate Free Solvent Free Alcohol F…" at bounding box center [912, 364] width 439 height 439
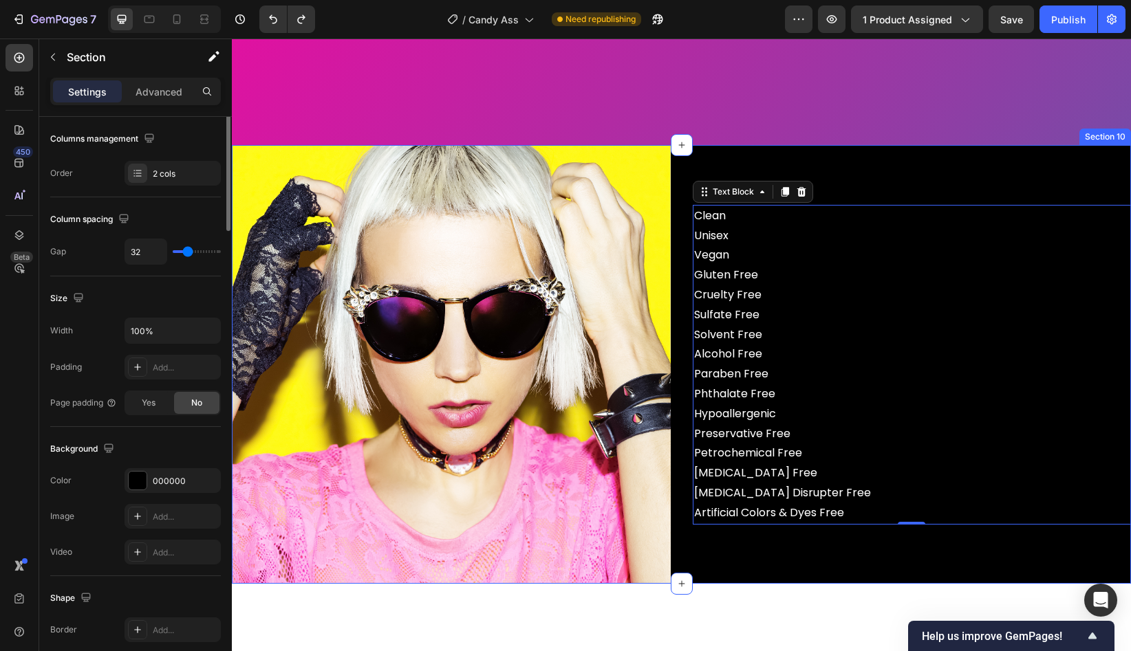
scroll to position [0, 0]
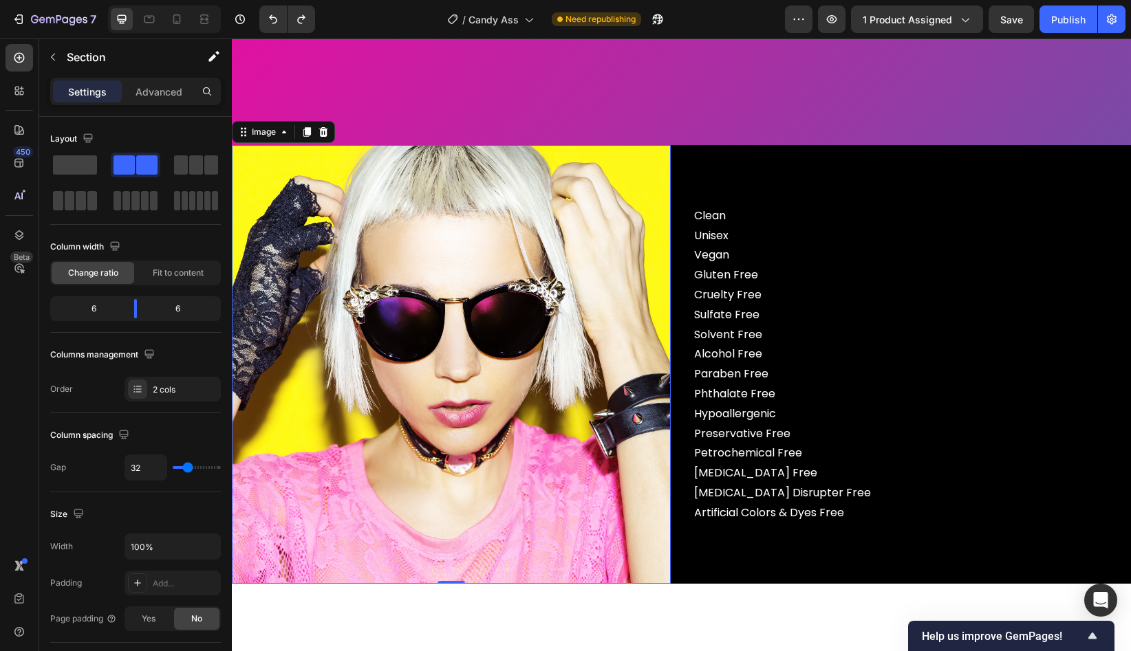
click at [648, 168] on img at bounding box center [451, 364] width 439 height 439
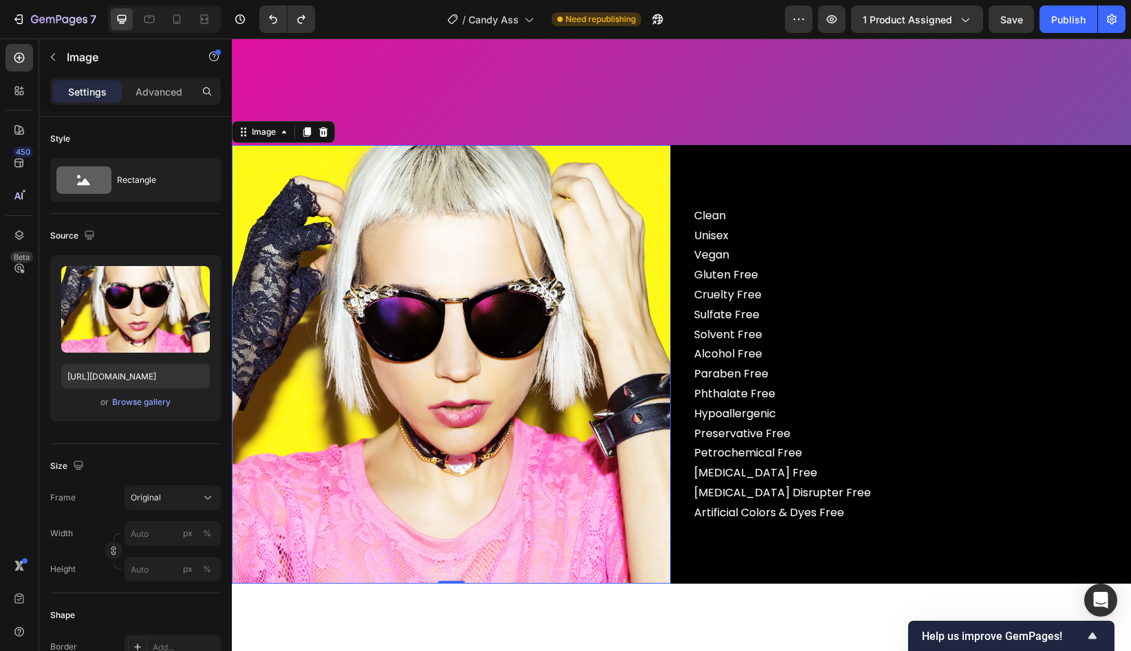
click at [649, 322] on img at bounding box center [451, 364] width 439 height 439
click at [161, 182] on div "Rectangle" at bounding box center [159, 180] width 84 height 32
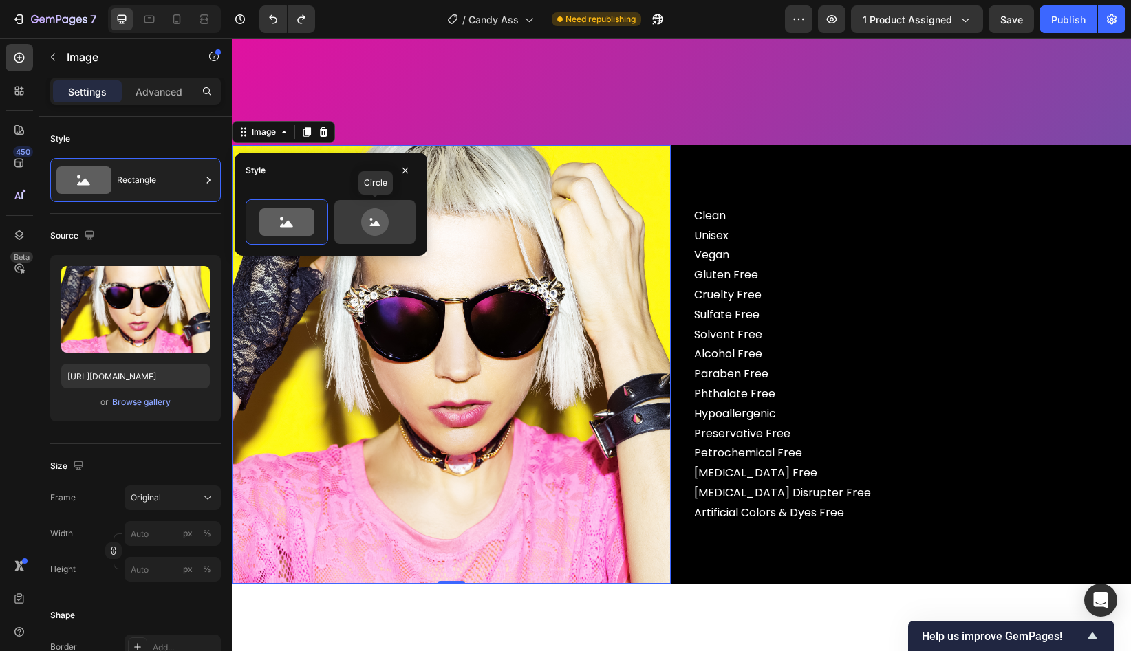
click at [385, 225] on icon at bounding box center [375, 222] width 28 height 28
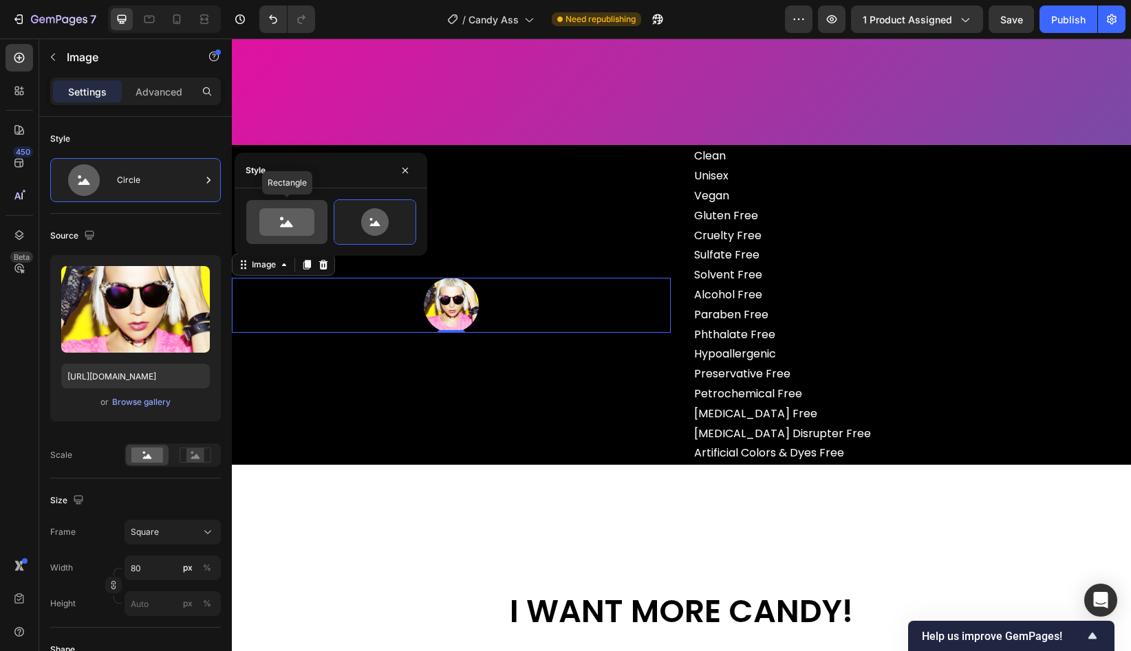
click at [292, 226] on icon at bounding box center [286, 222] width 55 height 28
type input "100"
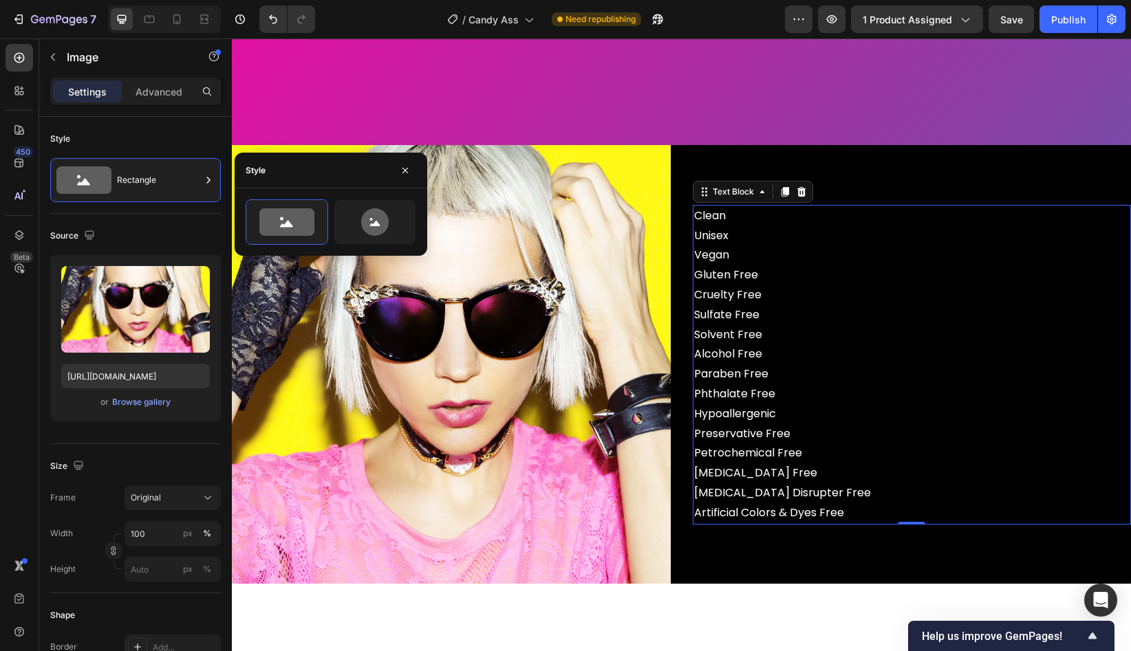
click at [782, 433] on p "Sulfate Free Solvent Free Alcohol Free Paraben Free Phthalate Free Hypoallergen…" at bounding box center [912, 414] width 436 height 218
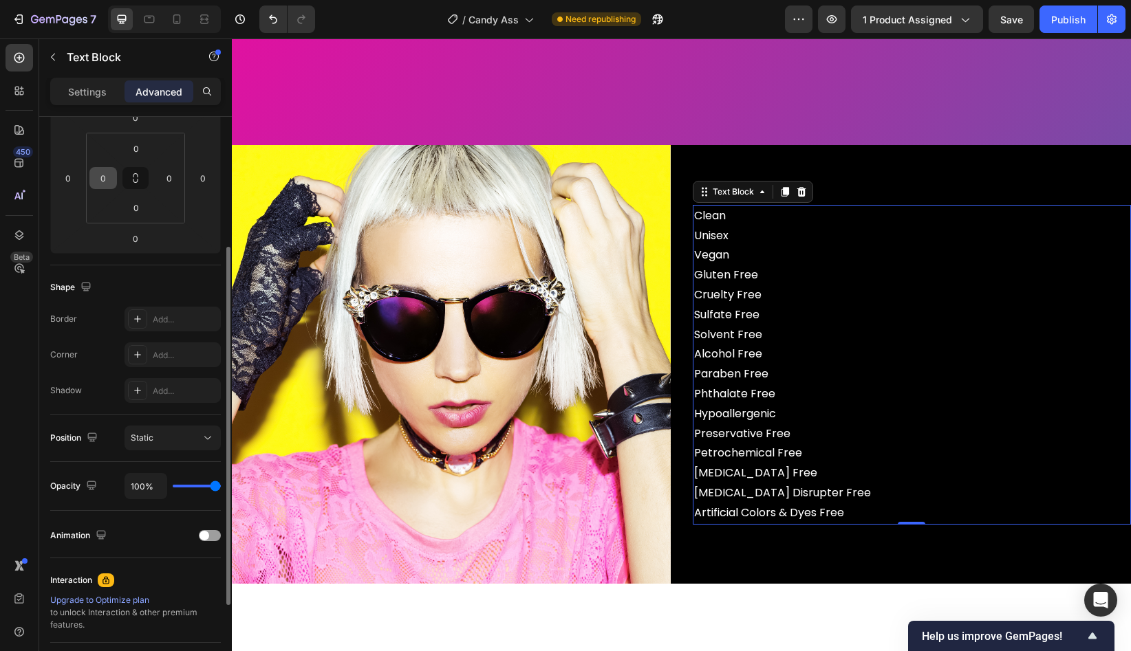
scroll to position [206, 0]
click at [703, 196] on icon at bounding box center [704, 191] width 11 height 11
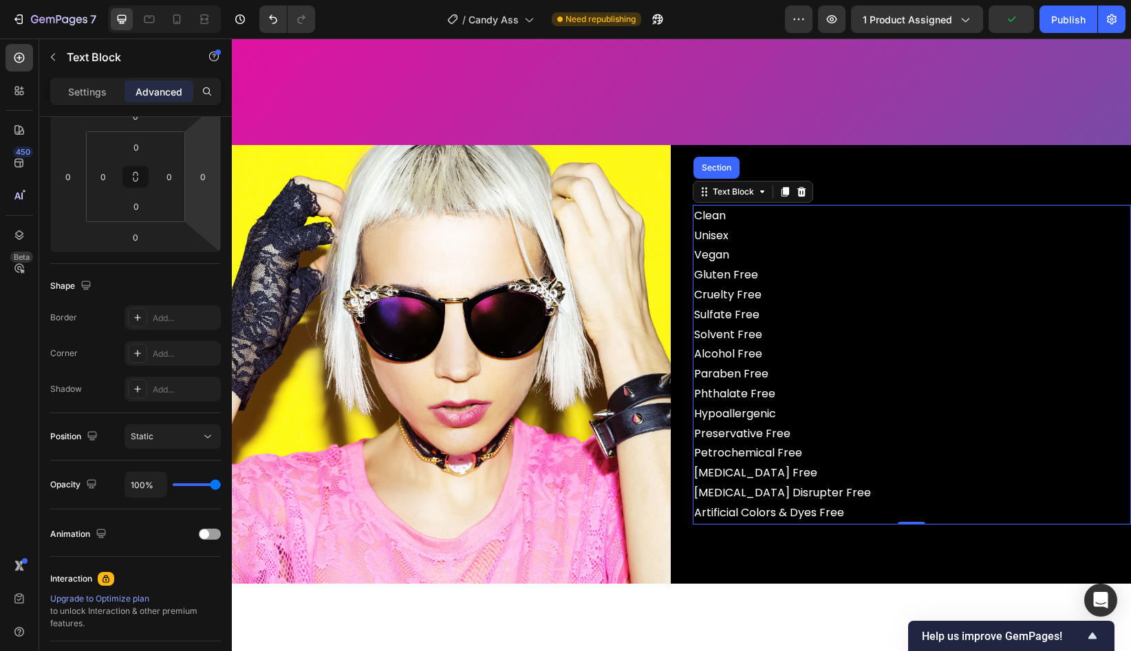
click at [809, 357] on p "Sulfate Free Solvent Free Alcohol Free Paraben Free Phthalate Free Hypoallergen…" at bounding box center [912, 414] width 436 height 218
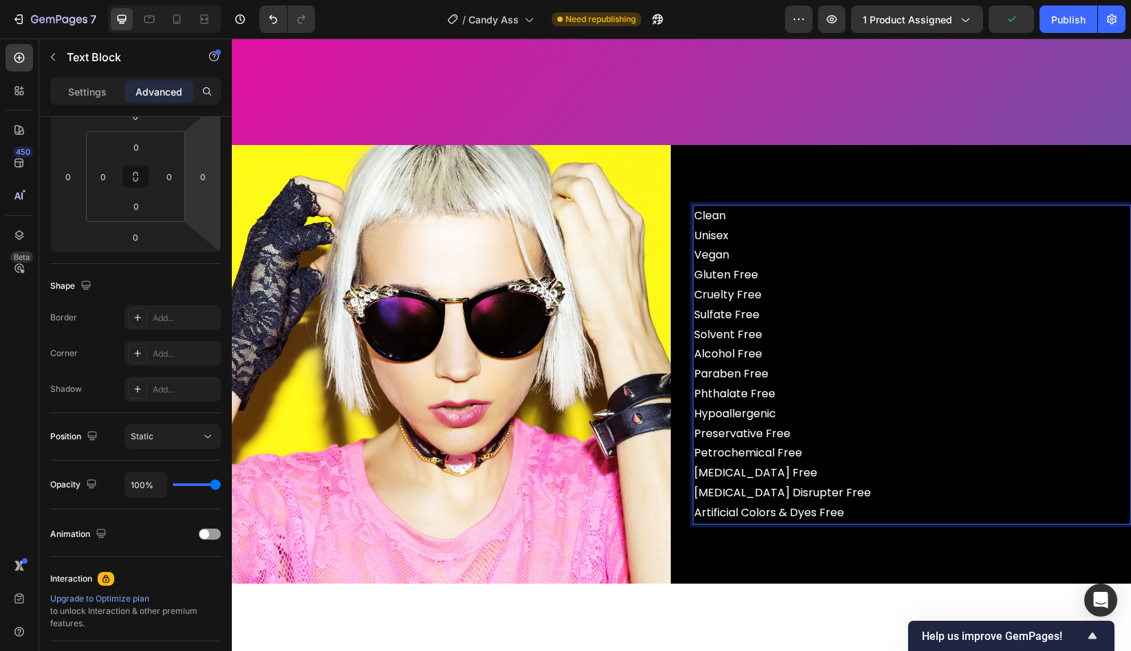
scroll to position [3520, 0]
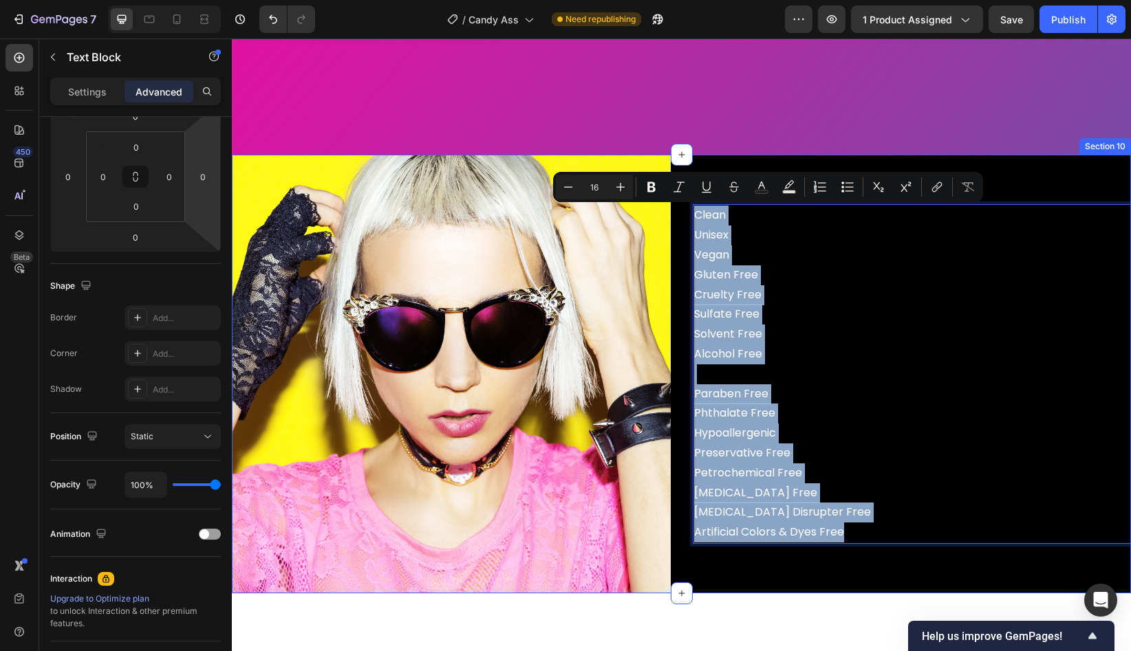
drag, startPoint x: 867, startPoint y: 531, endPoint x: 689, endPoint y: 215, distance: 363.1
click at [689, 215] on div "Image Clean Unisex Vegan Gluten Free Cruelty Free Sulfate Free Solvent Free Alc…" at bounding box center [681, 374] width 899 height 439
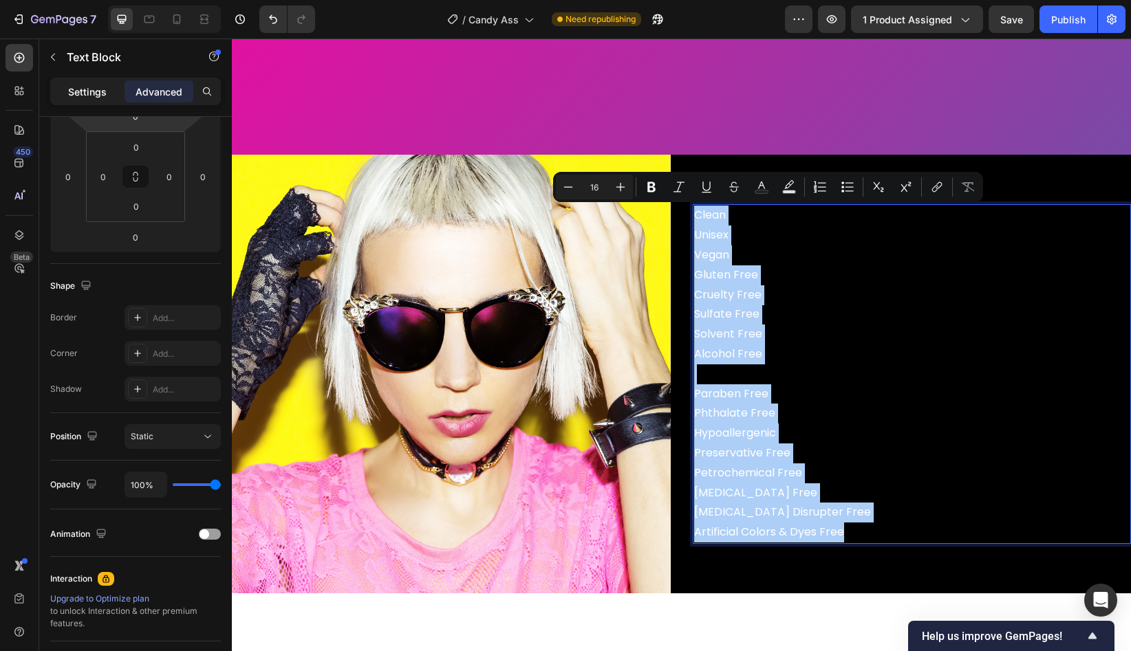
click at [92, 89] on p "Settings" at bounding box center [87, 92] width 39 height 14
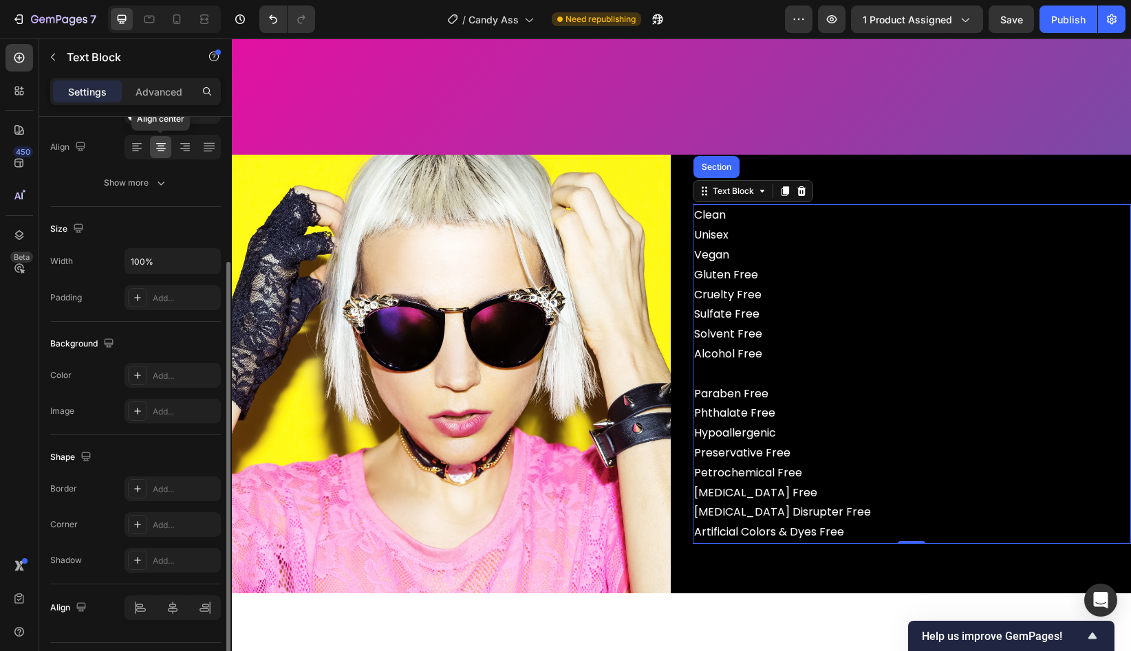
click at [161, 149] on icon at bounding box center [161, 147] width 14 height 14
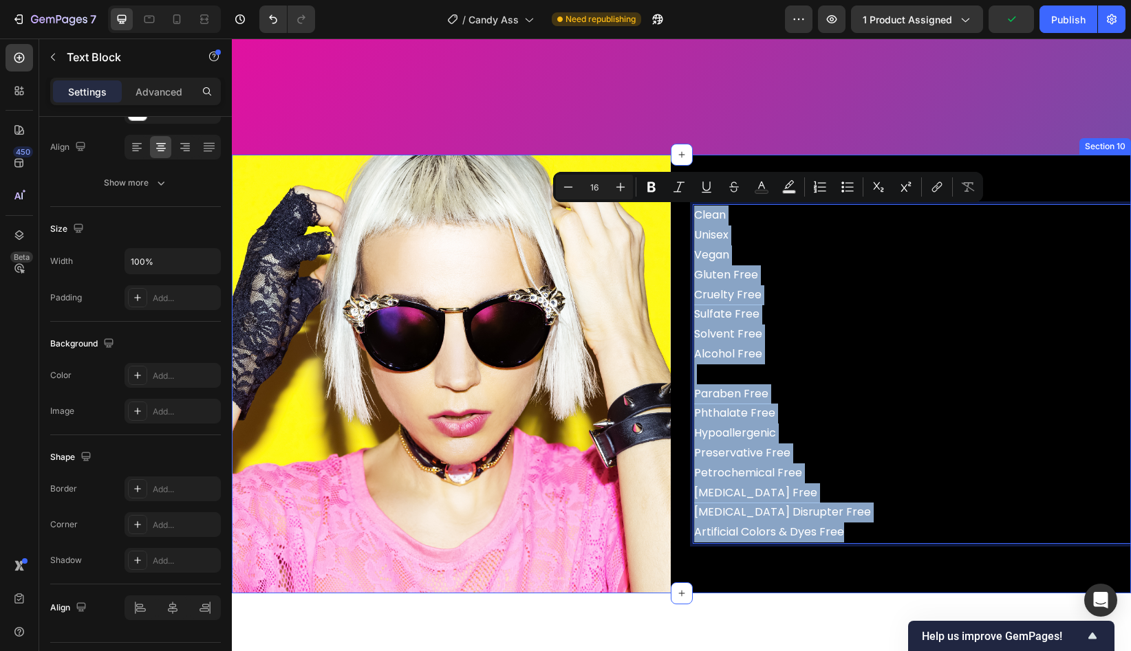
drag, startPoint x: 863, startPoint y: 535, endPoint x: 689, endPoint y: 222, distance: 358.5
click at [689, 222] on div "Image Clean Unisex Vegan Gluten Free Cruelty Free Sulfate Free Solvent Free Alc…" at bounding box center [681, 374] width 899 height 439
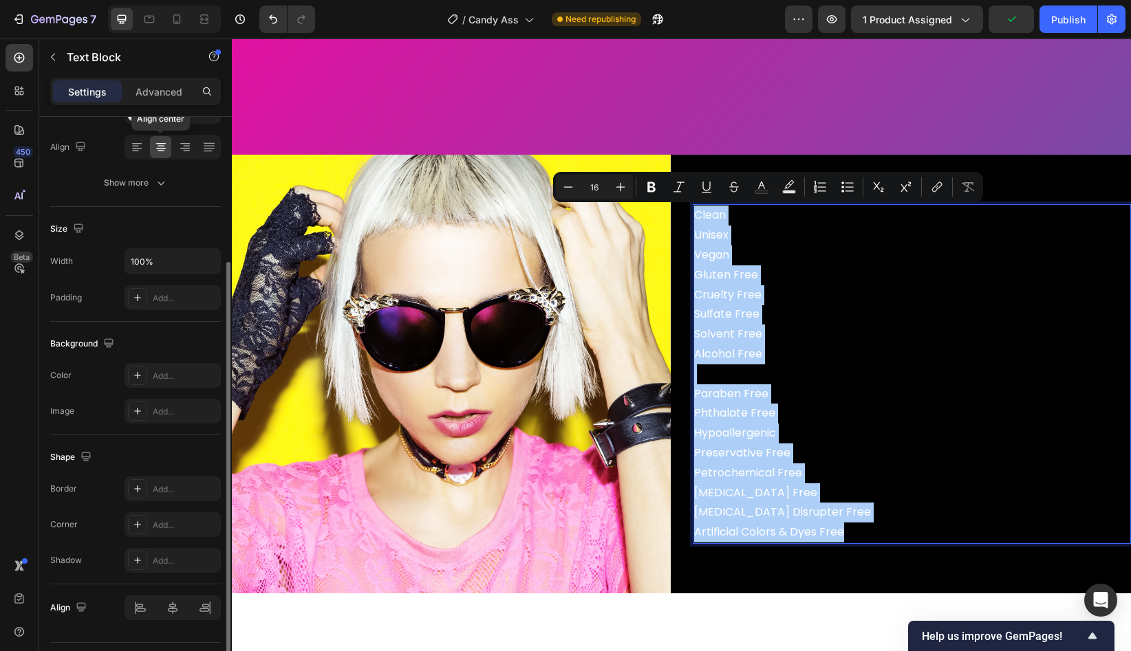
click at [155, 149] on icon at bounding box center [161, 147] width 14 height 14
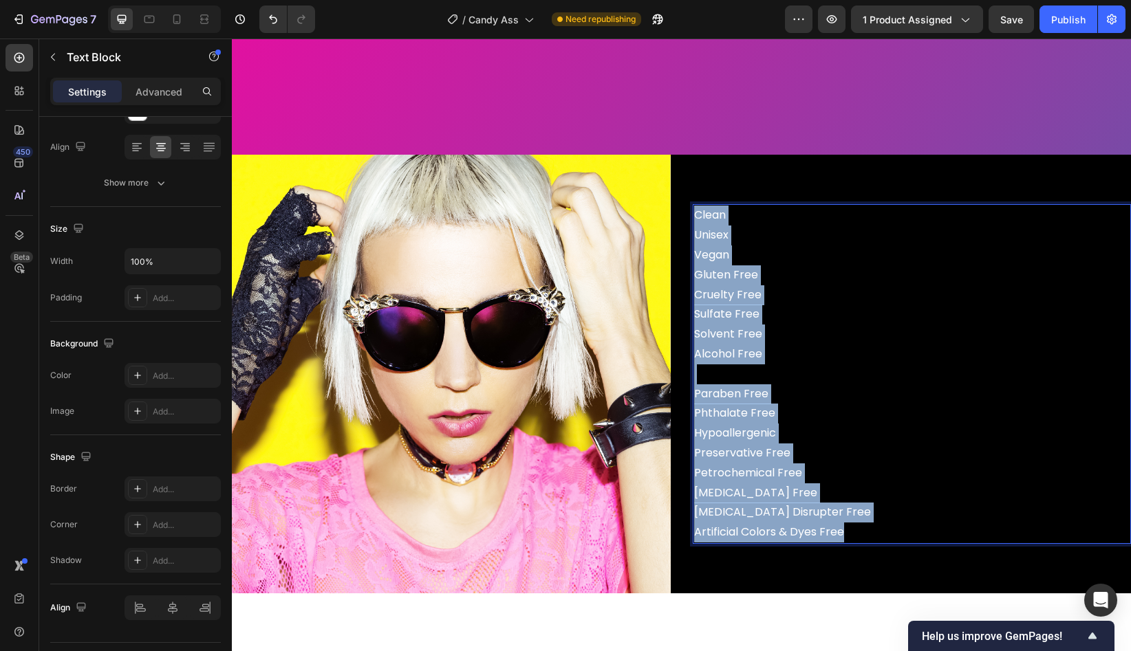
click at [746, 319] on p "Sulfate Free Solvent Free Alcohol Free Paraben Free Phthalate Free Hypoallergen…" at bounding box center [912, 424] width 436 height 238
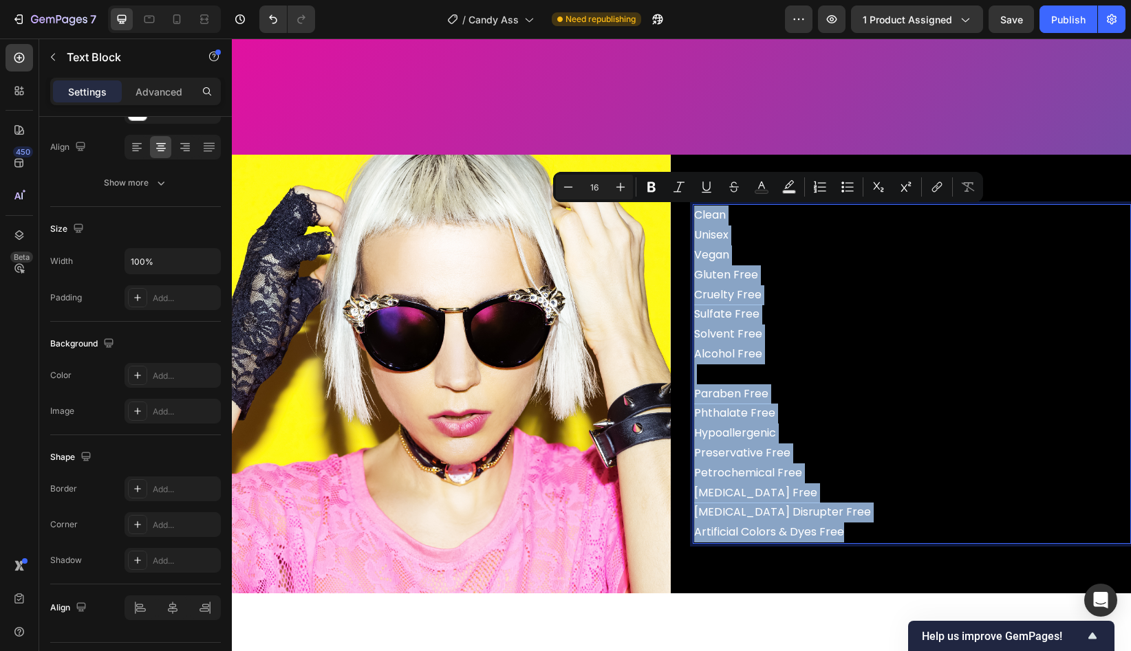
drag, startPoint x: 867, startPoint y: 539, endPoint x: 695, endPoint y: 215, distance: 366.8
click at [695, 215] on div "Clean Unisex Vegan Gluten Free Cruelty Free Sulfate Free Solvent Free Alcohol F…" at bounding box center [912, 374] width 439 height 340
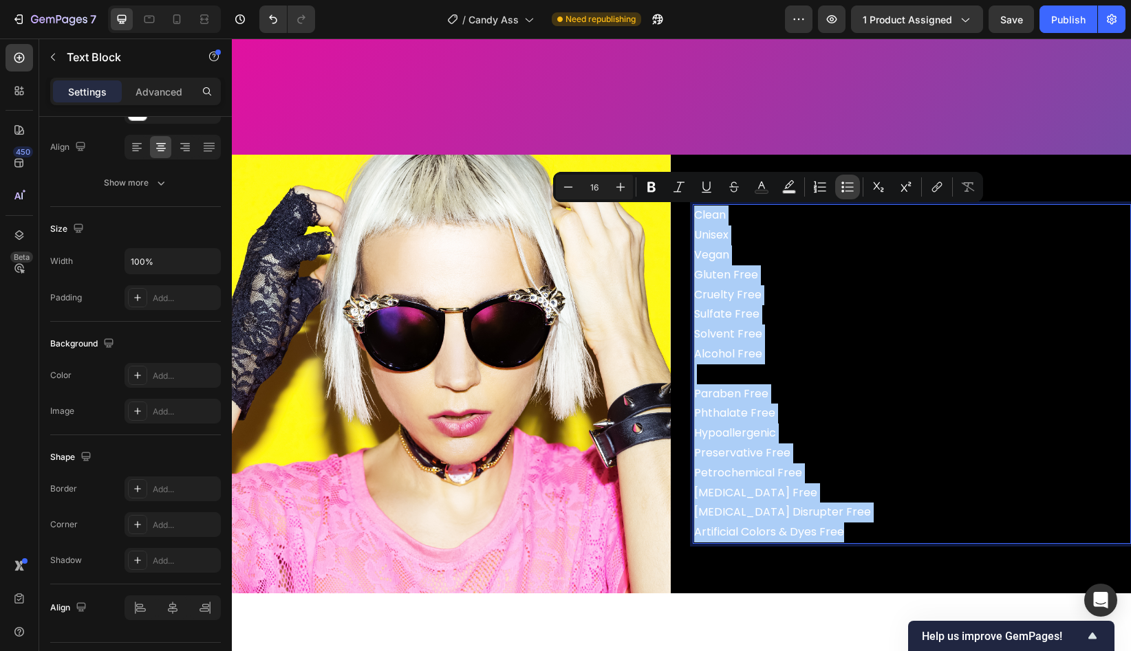
click at [846, 192] on icon "Editor contextual toolbar" at bounding box center [848, 187] width 14 height 14
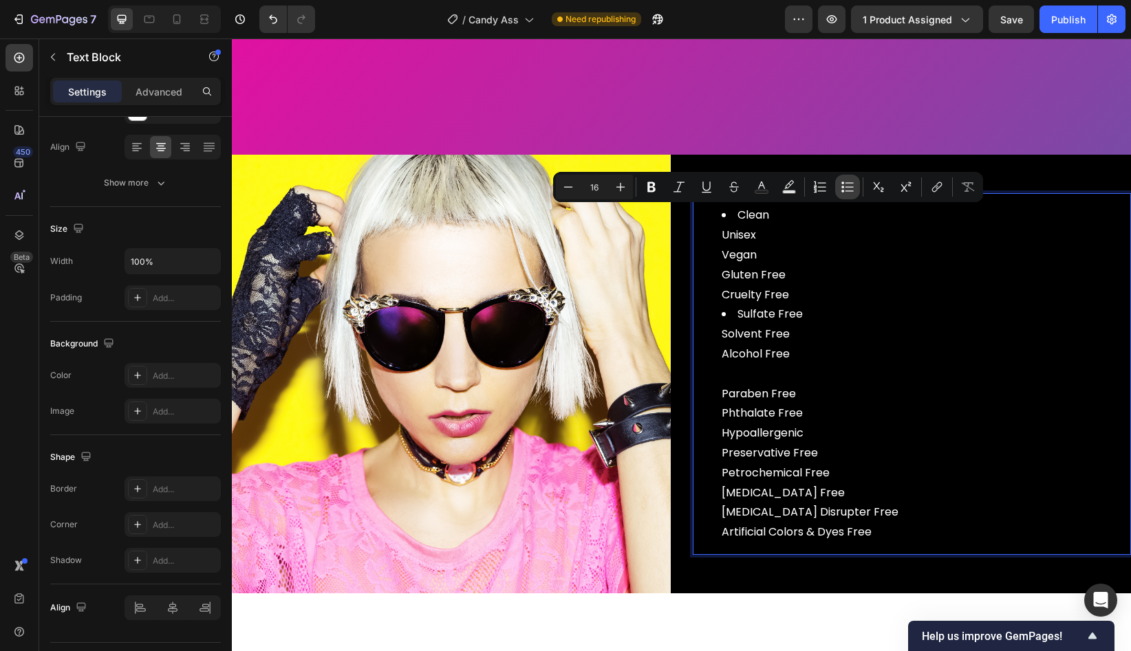
click at [846, 192] on icon "Editor contextual toolbar" at bounding box center [848, 187] width 14 height 14
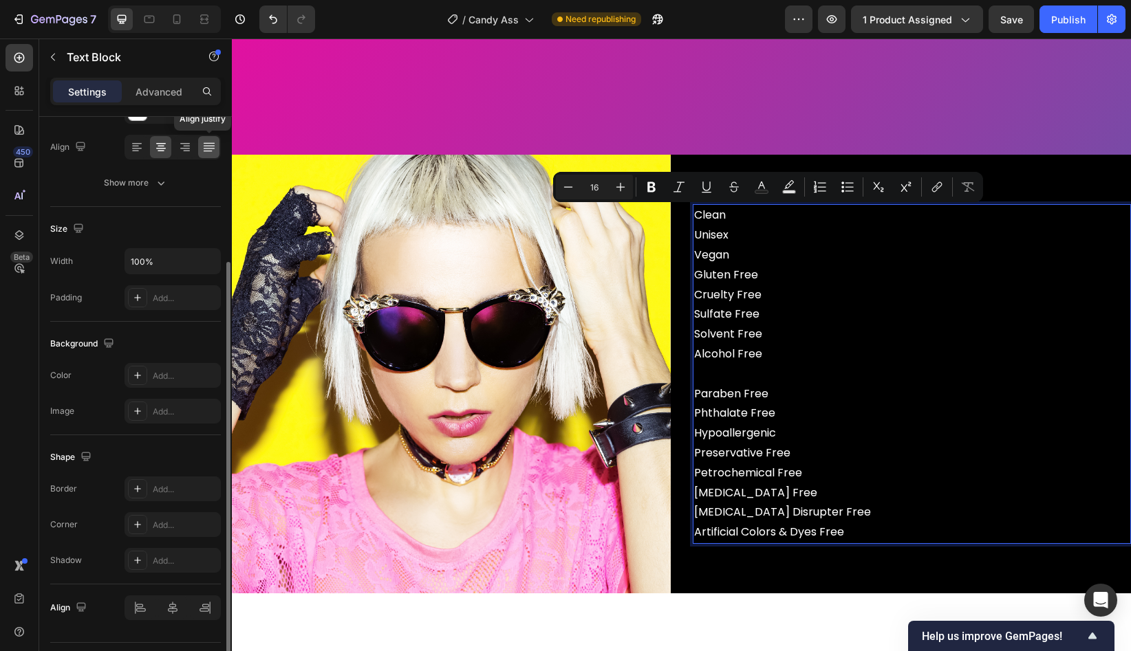
click at [202, 144] on icon at bounding box center [209, 147] width 14 height 14
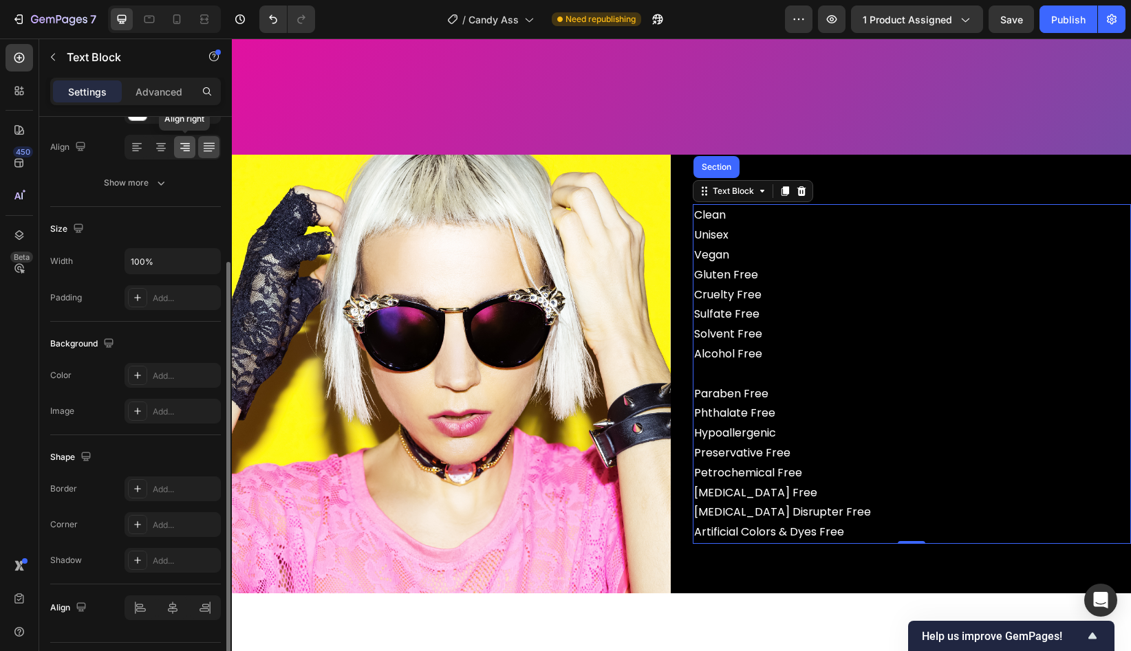
click at [177, 151] on div at bounding box center [184, 147] width 21 height 22
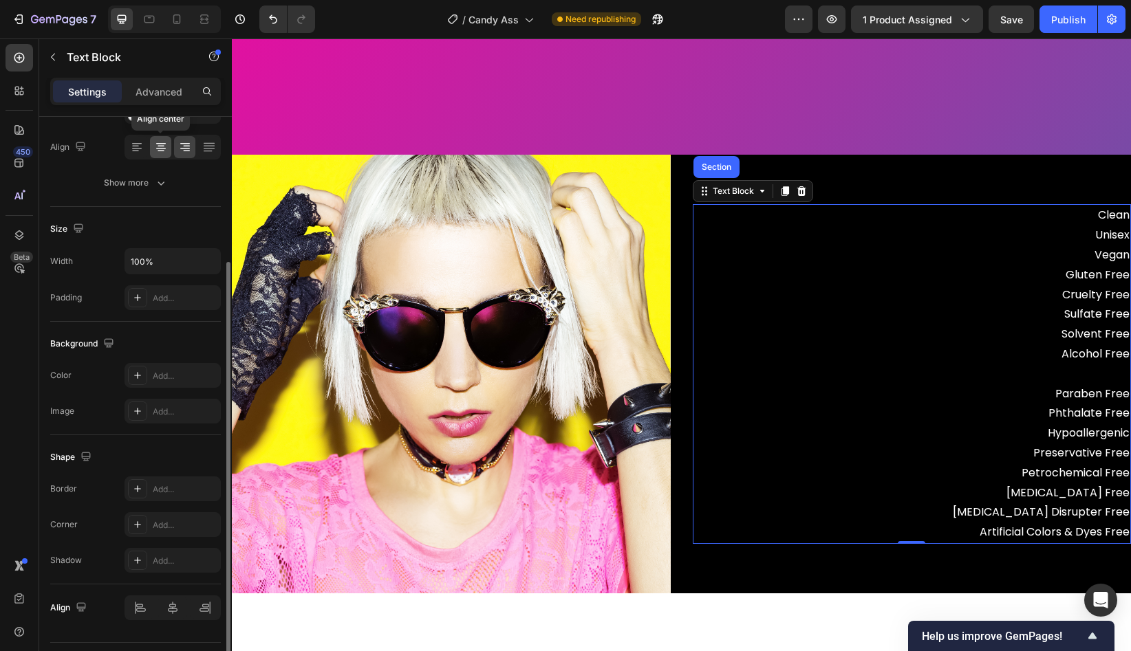
click at [160, 151] on icon at bounding box center [161, 151] width 7 height 1
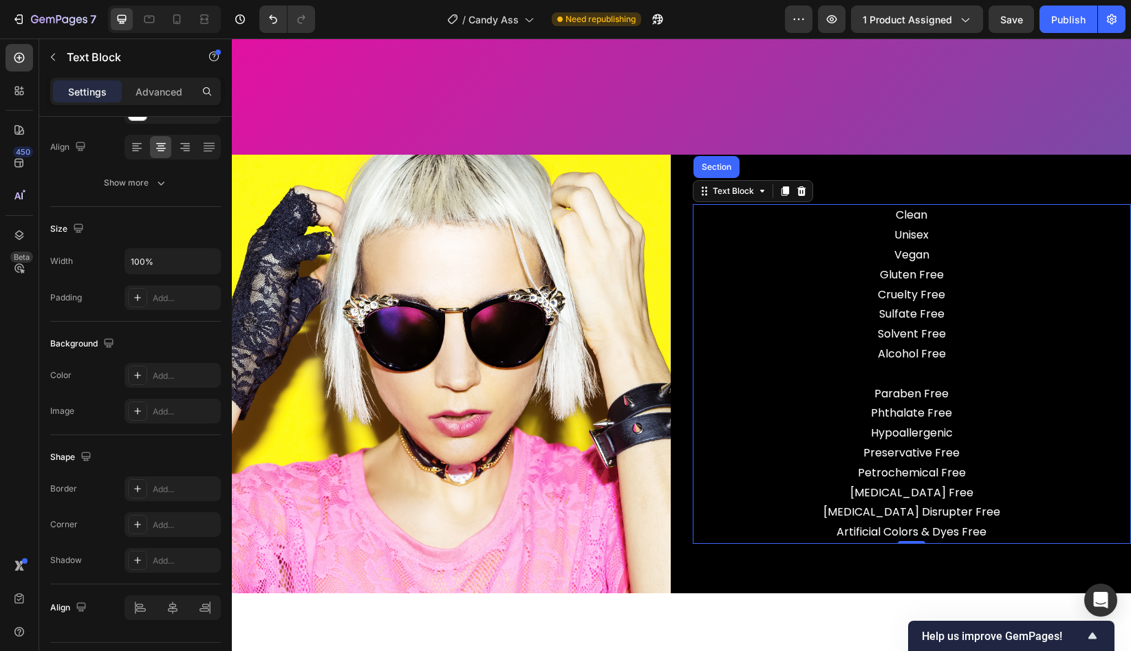
click at [927, 370] on p "Sulfate Free Solvent Free Alcohol Free Paraben Free Phthalate Free Hypoallergen…" at bounding box center [912, 424] width 436 height 238
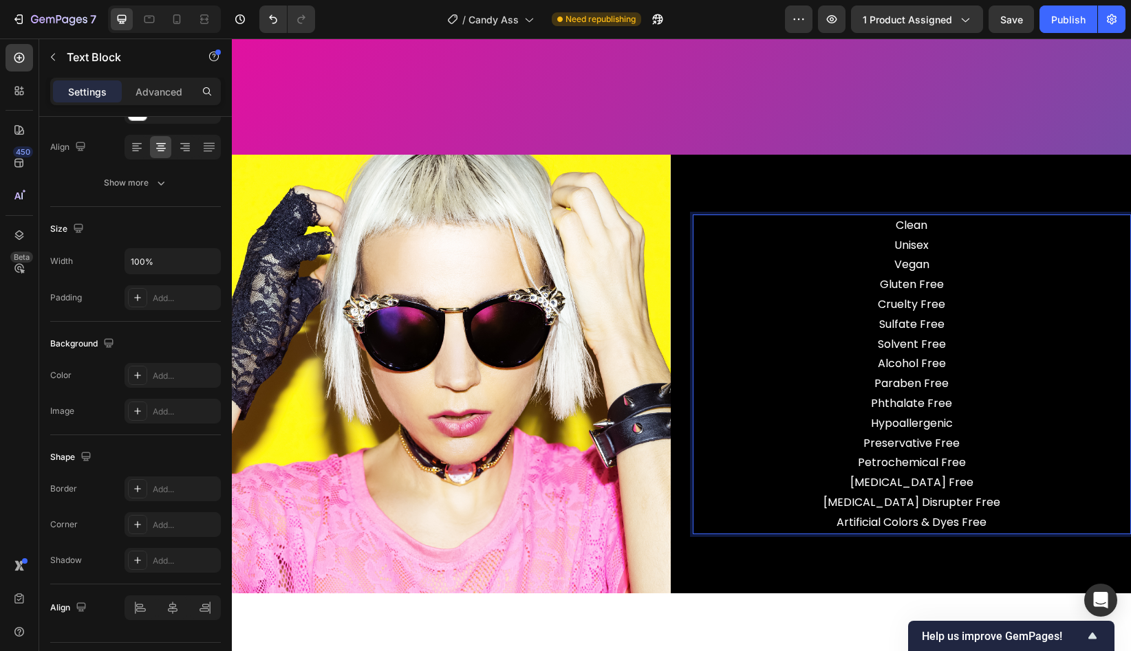
scroll to position [3530, 0]
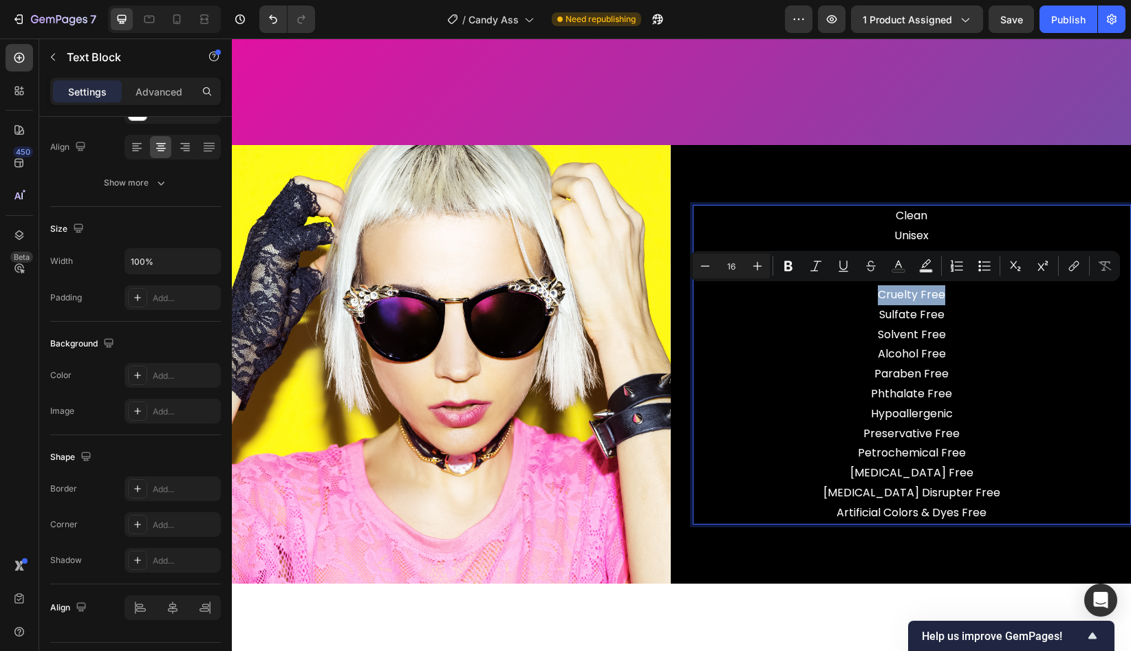
drag, startPoint x: 970, startPoint y: 294, endPoint x: 852, endPoint y: 292, distance: 118.3
click at [852, 292] on p "Clean Unisex Vegan Gluten Free Cruelty Free" at bounding box center [912, 255] width 436 height 99
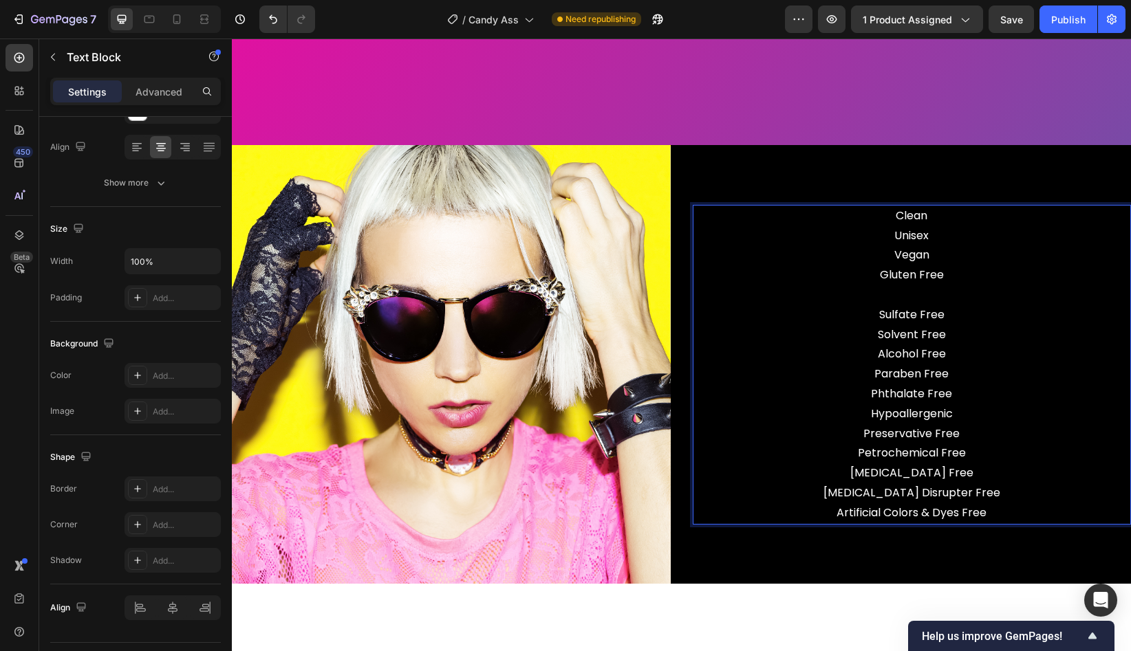
click at [958, 254] on p "Clean Unisex Vegan Gluten Free" at bounding box center [912, 255] width 436 height 99
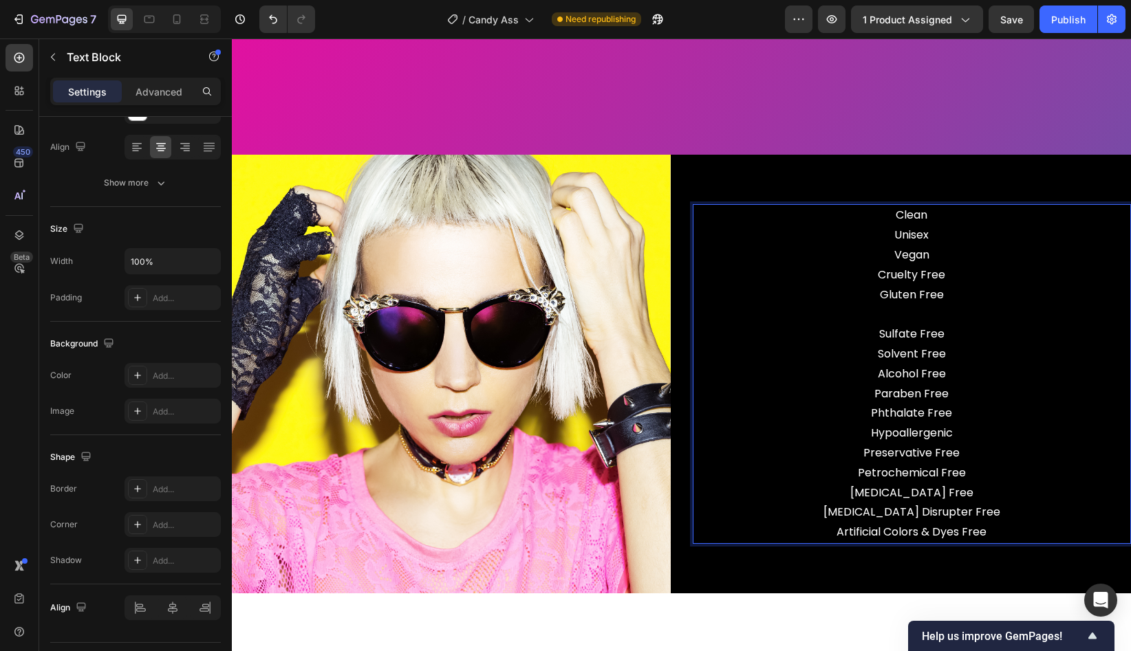
click at [916, 312] on p "Clean Unisex Vegan ⁠⁠⁠⁠⁠⁠⁠Cruelty Free Gluten Free" at bounding box center [912, 265] width 436 height 119
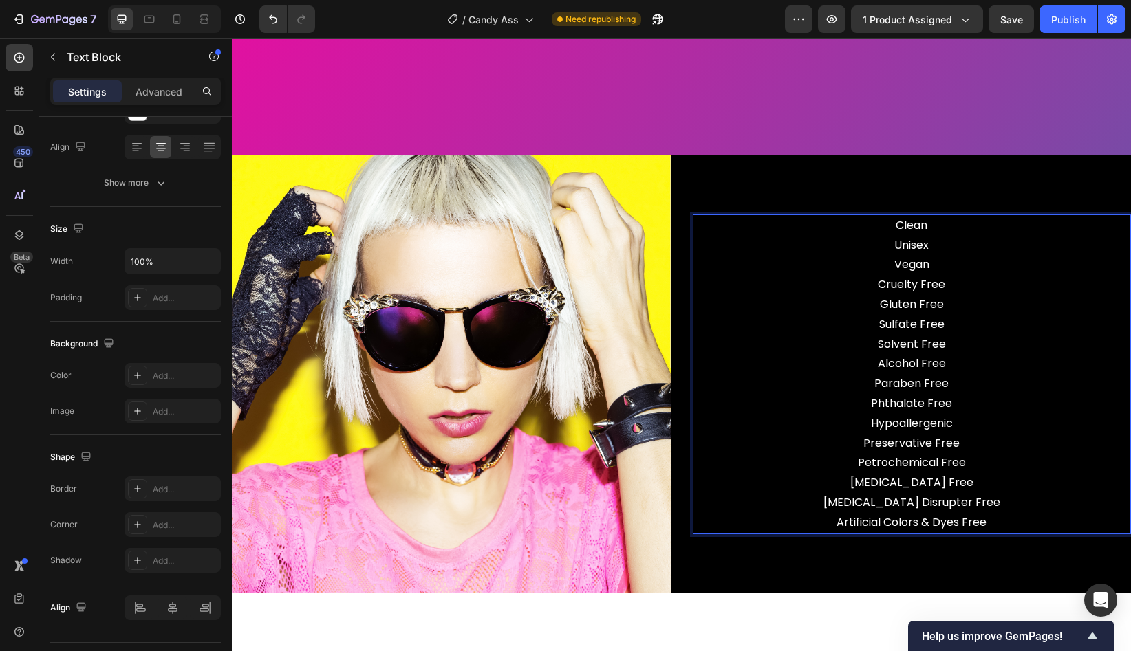
scroll to position [3530, 0]
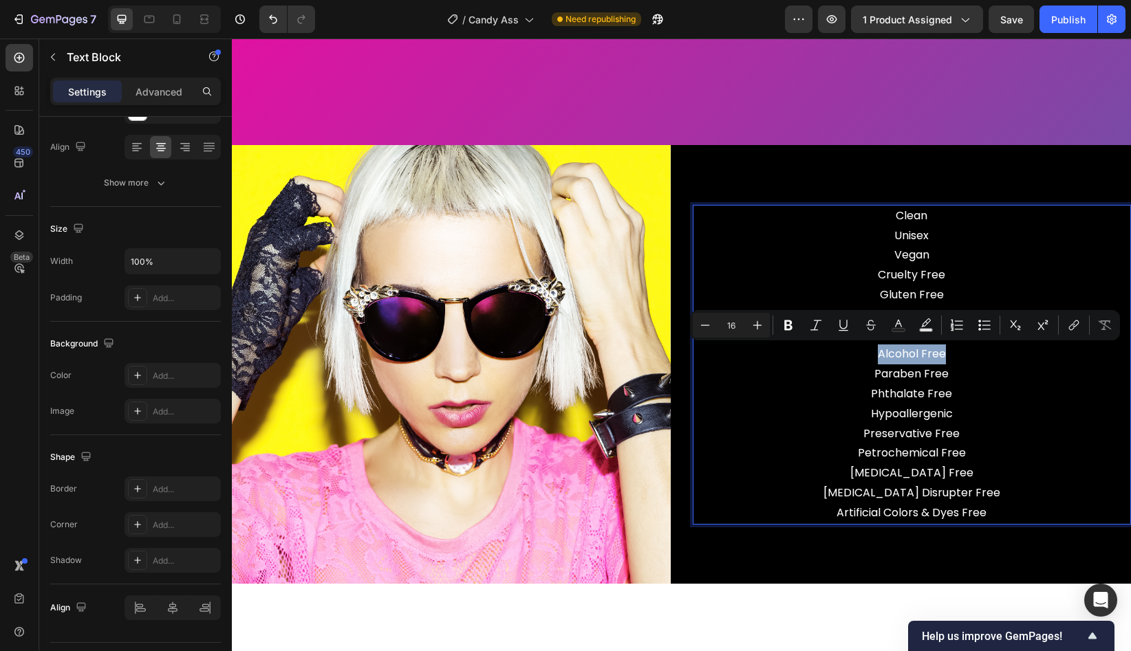
drag, startPoint x: 962, startPoint y: 353, endPoint x: 836, endPoint y: 353, distance: 125.2
click at [836, 353] on p "Sulfate Free Solvent Free Alcohol Free Paraben Free Phthalate Free Hypoallergen…" at bounding box center [912, 414] width 436 height 218
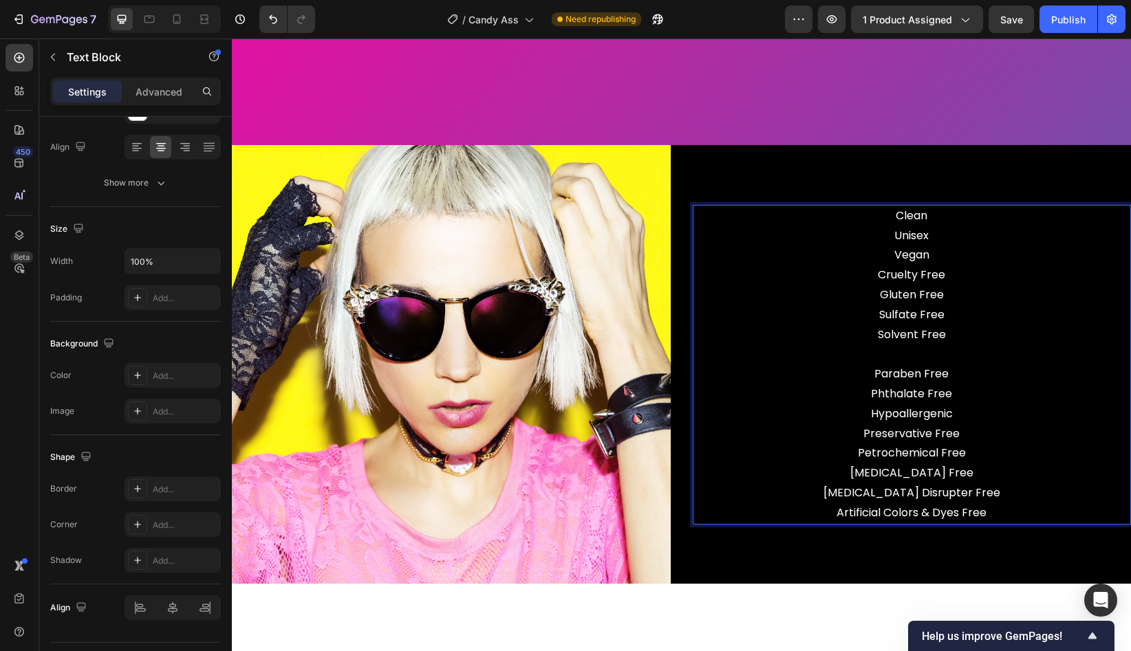
click at [965, 296] on p "Clean Unisex Vegan Cruelty Free Gluten Free" at bounding box center [912, 255] width 436 height 99
click at [962, 277] on p "Clean Unisex Vegan Cruelty Free Gluten Free" at bounding box center [912, 255] width 436 height 99
click at [966, 292] on p "Clean Unisex Vegan Cruelty Free Gluten Free" at bounding box center [912, 255] width 436 height 99
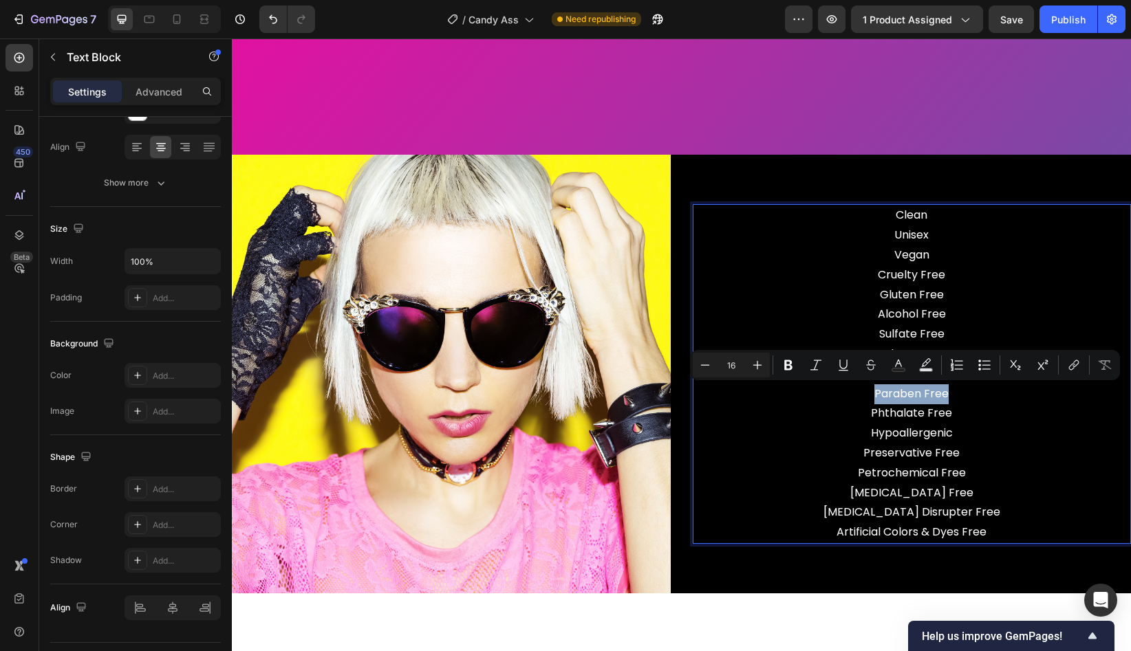
drag, startPoint x: 971, startPoint y: 391, endPoint x: 845, endPoint y: 391, distance: 125.9
click at [845, 391] on p "Sulfate Free Solvent Free Paraben Free Phthalate Free Hypoallergenic Preservati…" at bounding box center [912, 434] width 436 height 218
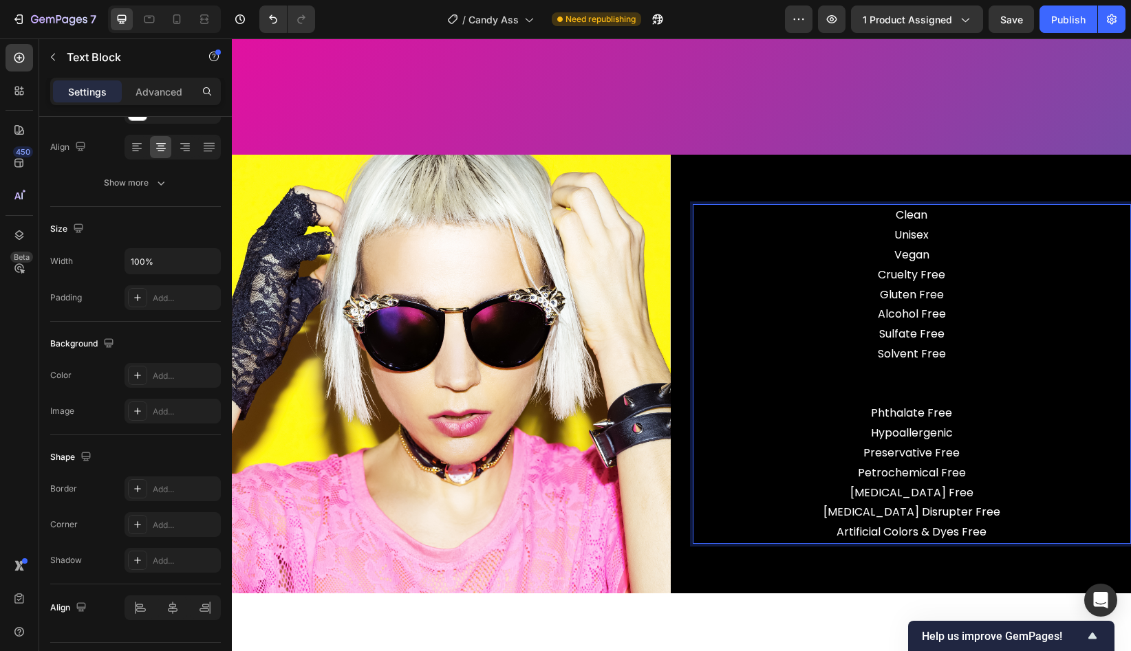
click at [969, 330] on p "Sulfate Free Solvent Free ⁠⁠⁠⁠⁠⁠⁠ Phthalate Free Hypoallergenic Preservative Fr…" at bounding box center [912, 434] width 436 height 218
click at [963, 316] on p "Clean Unisex Vegan Cruelty Free Gluten Free Alcohol Free" at bounding box center [912, 265] width 436 height 119
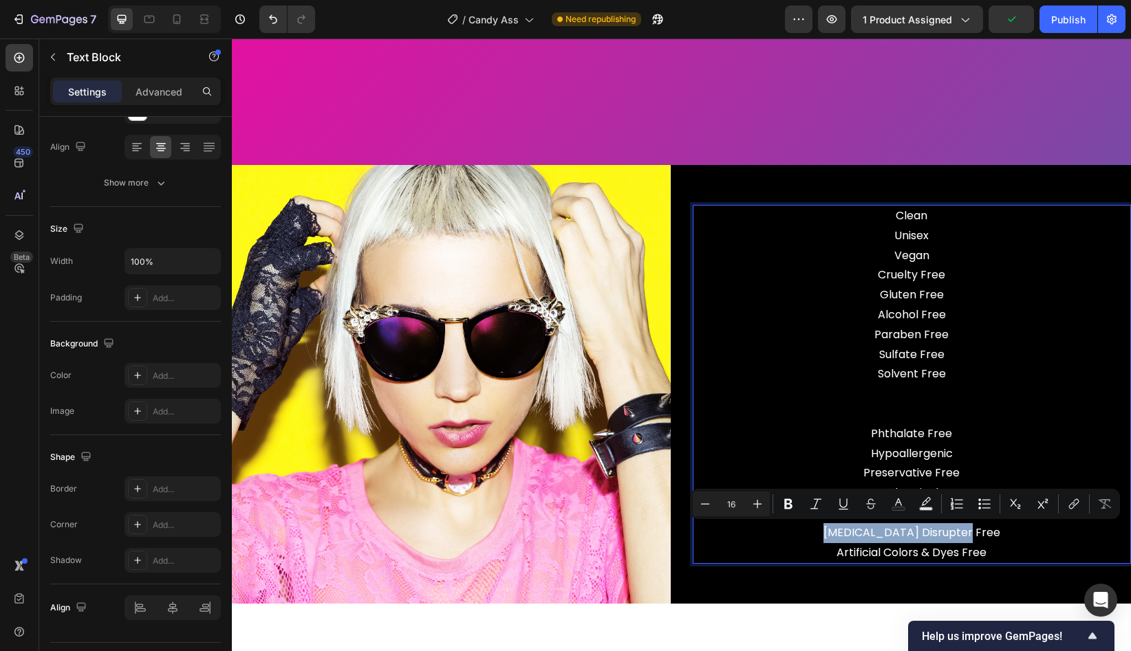
drag, startPoint x: 1004, startPoint y: 530, endPoint x: 824, endPoint y: 531, distance: 179.5
click at [824, 531] on p "Sulfate Free Solvent Free Phthalate Free Hypoallergenic Preservative Free Petro…" at bounding box center [912, 454] width 436 height 218
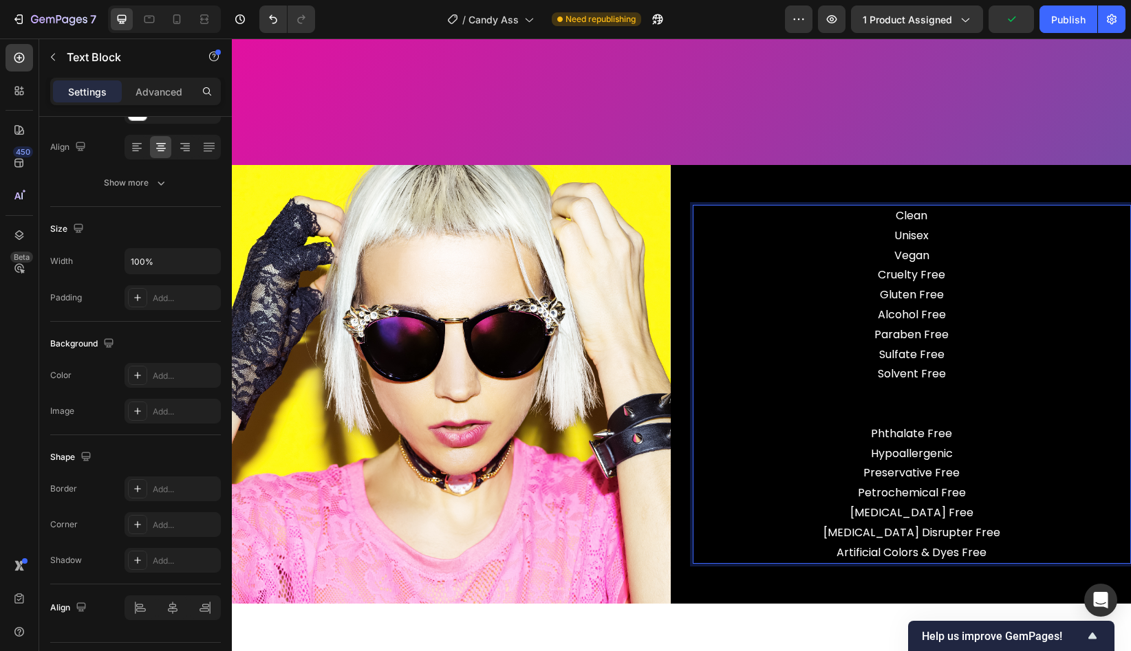
click at [981, 548] on p "Sulfate Free Solvent Free Phthalate Free Hypoallergenic Preservative Free Petro…" at bounding box center [912, 454] width 436 height 218
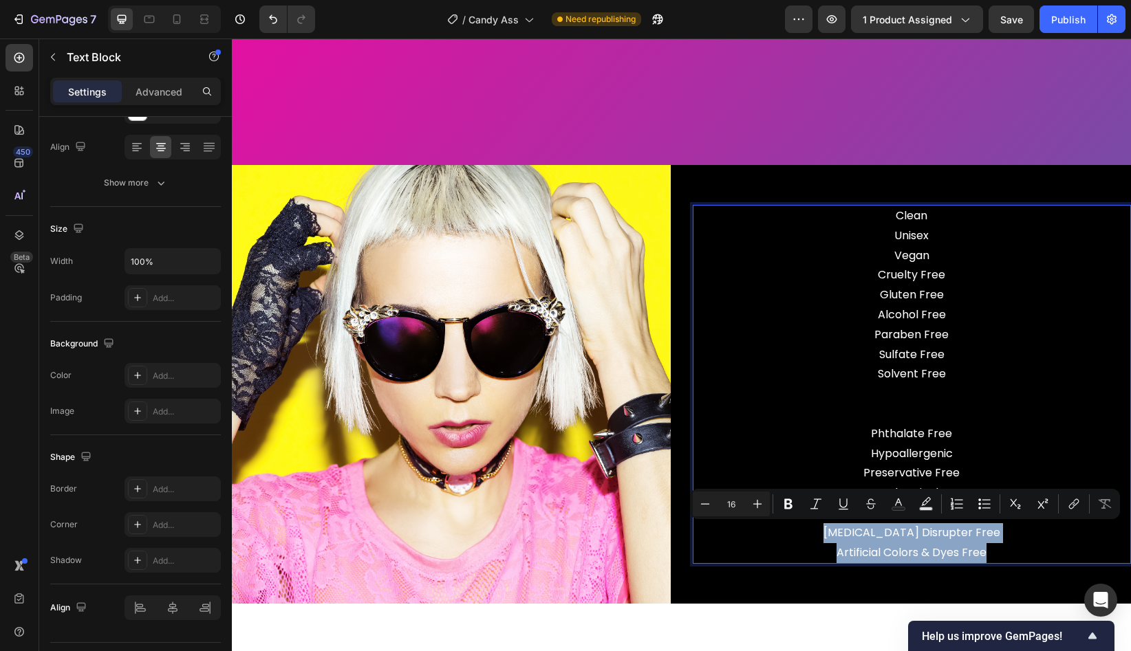
drag, startPoint x: 1004, startPoint y: 552, endPoint x: 838, endPoint y: 537, distance: 166.5
click at [838, 537] on p "Sulfate Free Solvent Free Phthalate Free Hypoallergenic Preservative Free Petro…" at bounding box center [912, 454] width 436 height 218
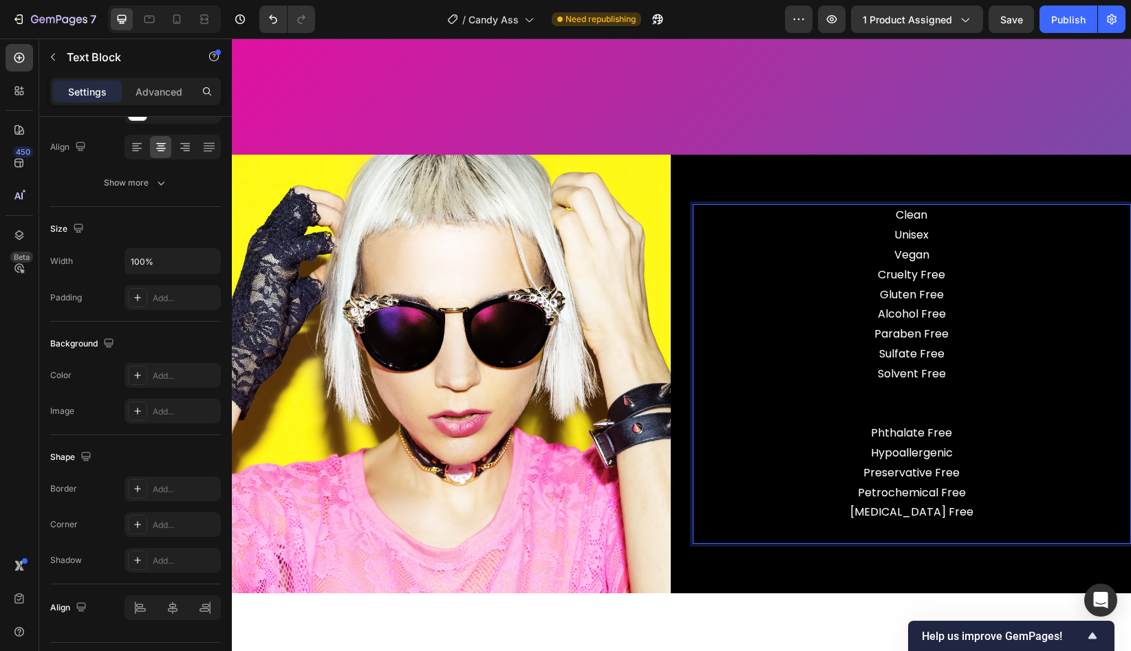
click at [968, 336] on p "Clean Unisex Vegan Cruelty Free Gluten Free Alcohol Free Paraben Free" at bounding box center [912, 275] width 436 height 139
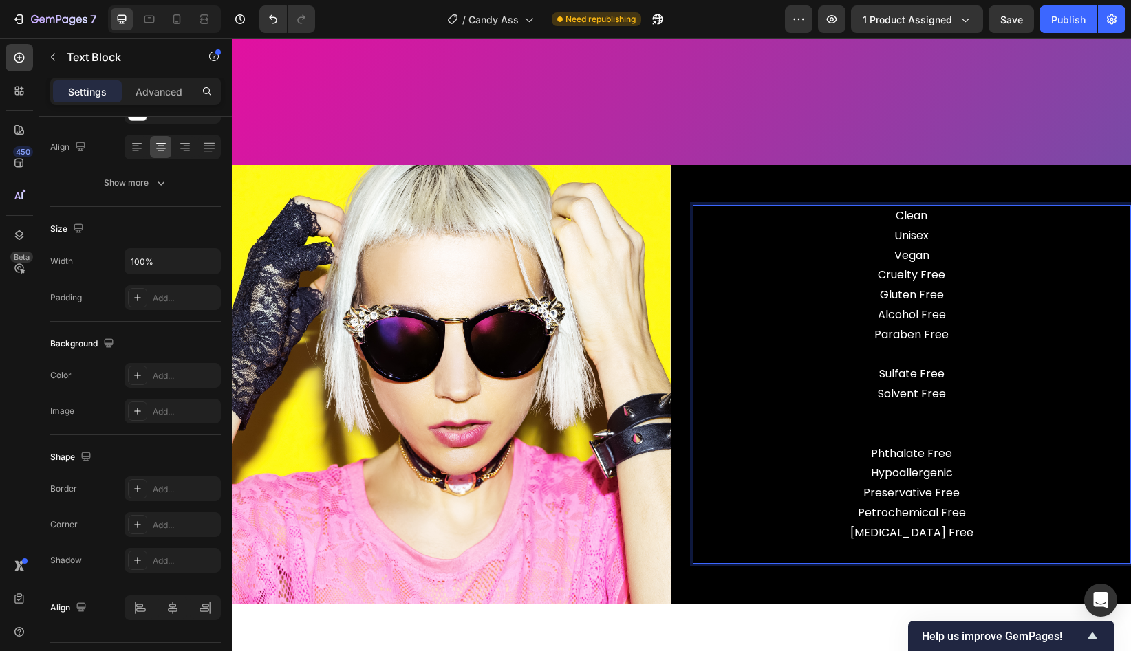
scroll to position [3500, 0]
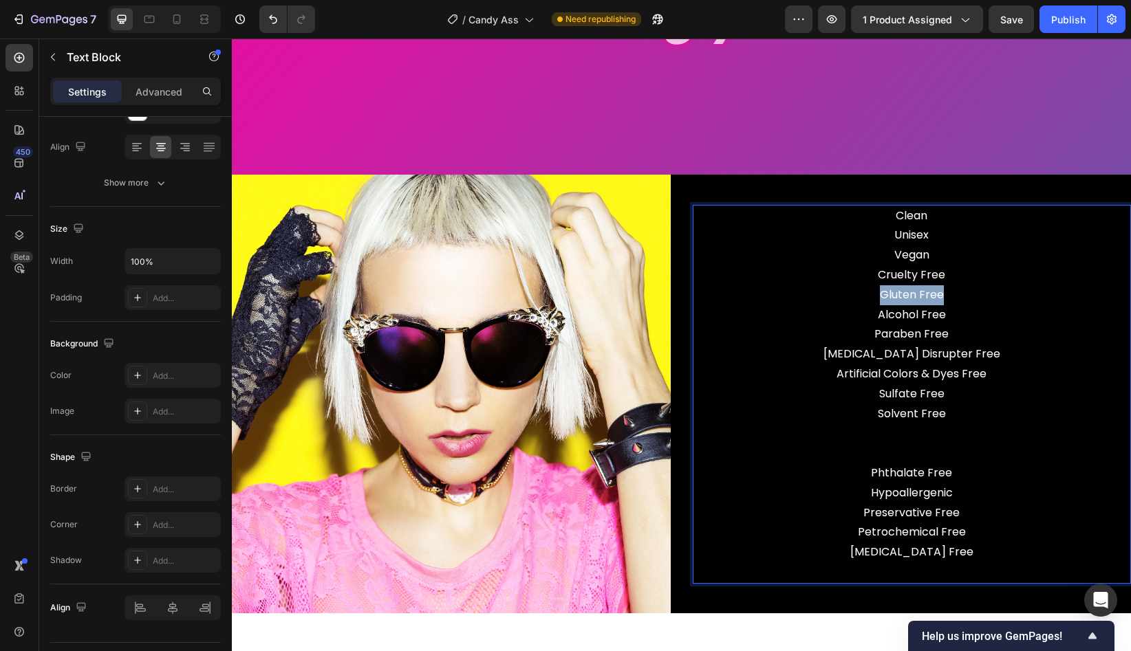
drag, startPoint x: 968, startPoint y: 296, endPoint x: 850, endPoint y: 296, distance: 118.3
click at [850, 296] on p "Clean Unisex Vegan Cruelty Free Gluten Free Alcohol Free Paraben Free" at bounding box center [912, 275] width 436 height 139
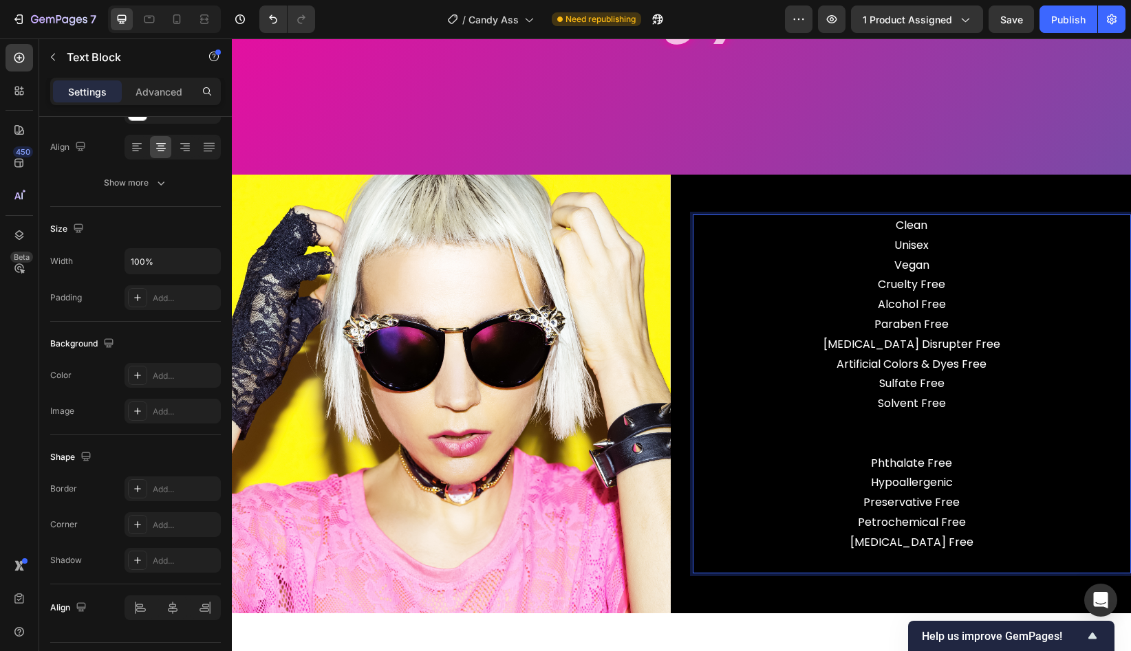
scroll to position [3510, 0]
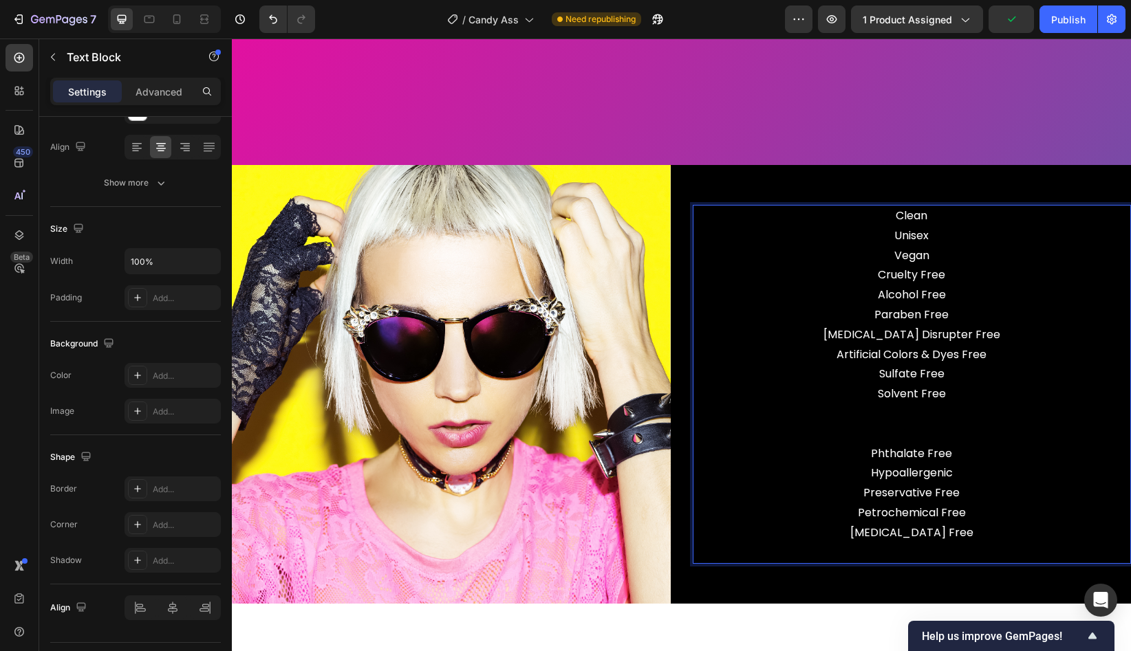
click at [975, 318] on p "Clean Unisex Vegan Cruelty Free Alcohol Free Paraben Free" at bounding box center [912, 265] width 436 height 119
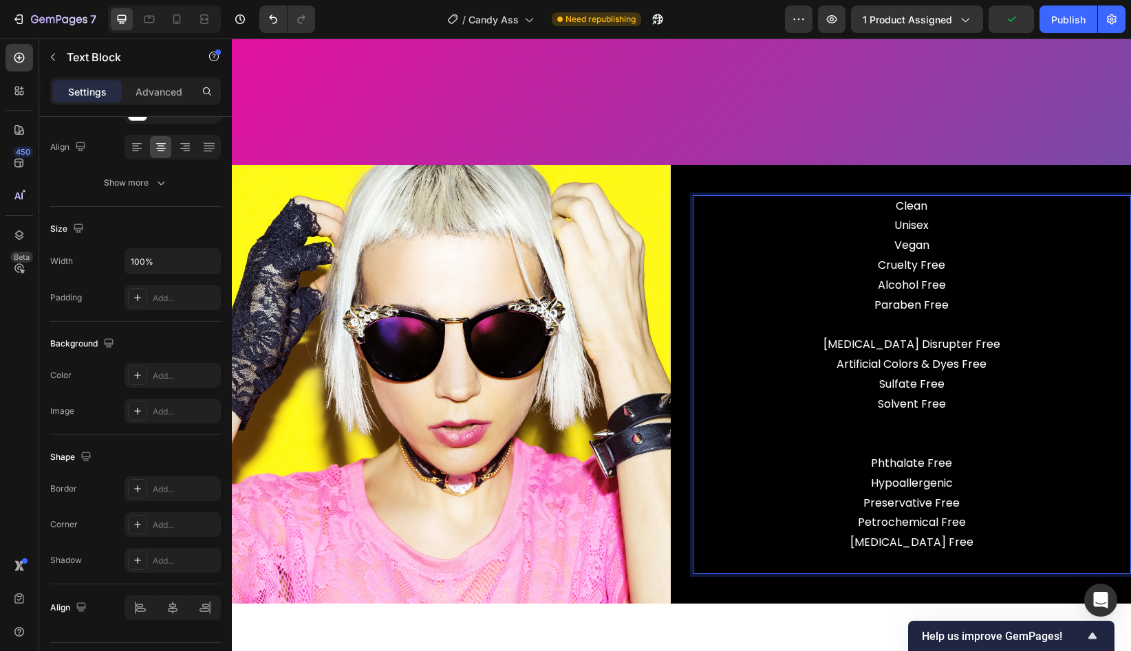
scroll to position [3500, 0]
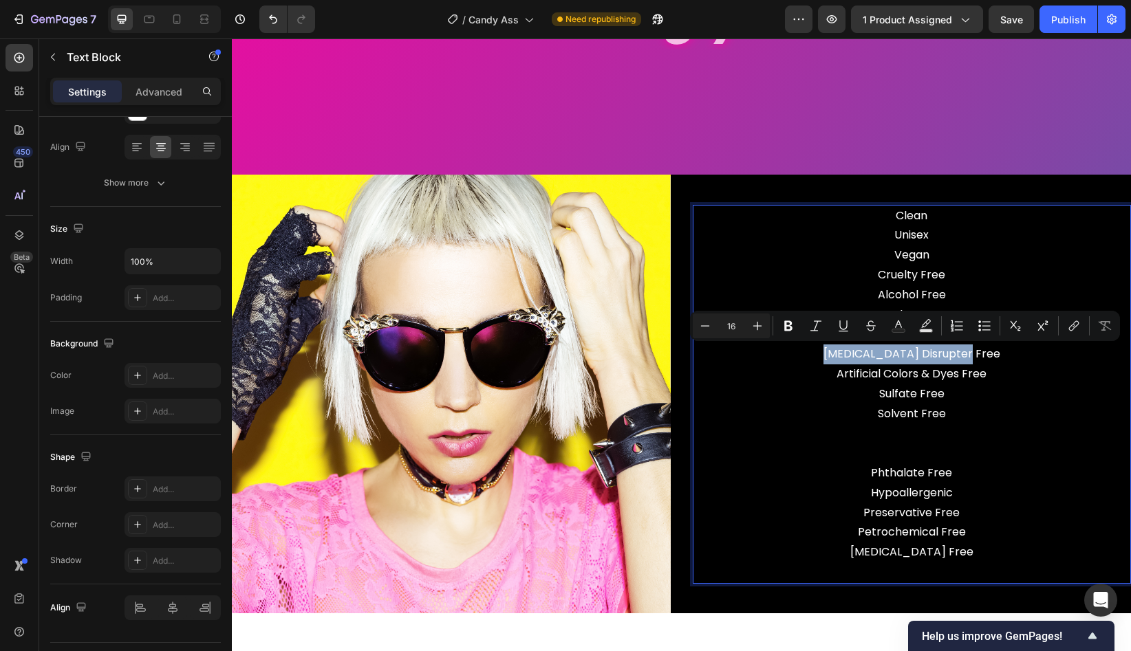
drag, startPoint x: 1000, startPoint y: 354, endPoint x: 817, endPoint y: 354, distance: 182.3
click at [817, 354] on p "[MEDICAL_DATA] Disrupter Free Artificial Colors & Dyes Free" at bounding box center [912, 365] width 436 height 40
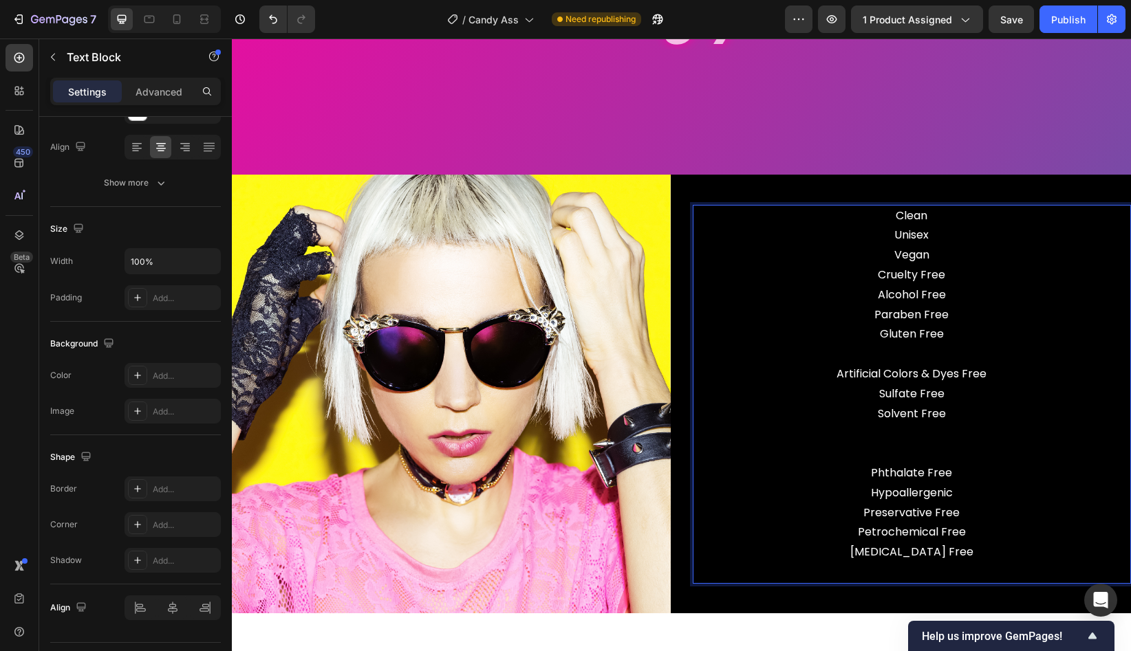
click at [969, 281] on p "Clean Unisex Vegan Cruelty Free Alcohol Free Paraben Free Gluten Free" at bounding box center [912, 275] width 436 height 139
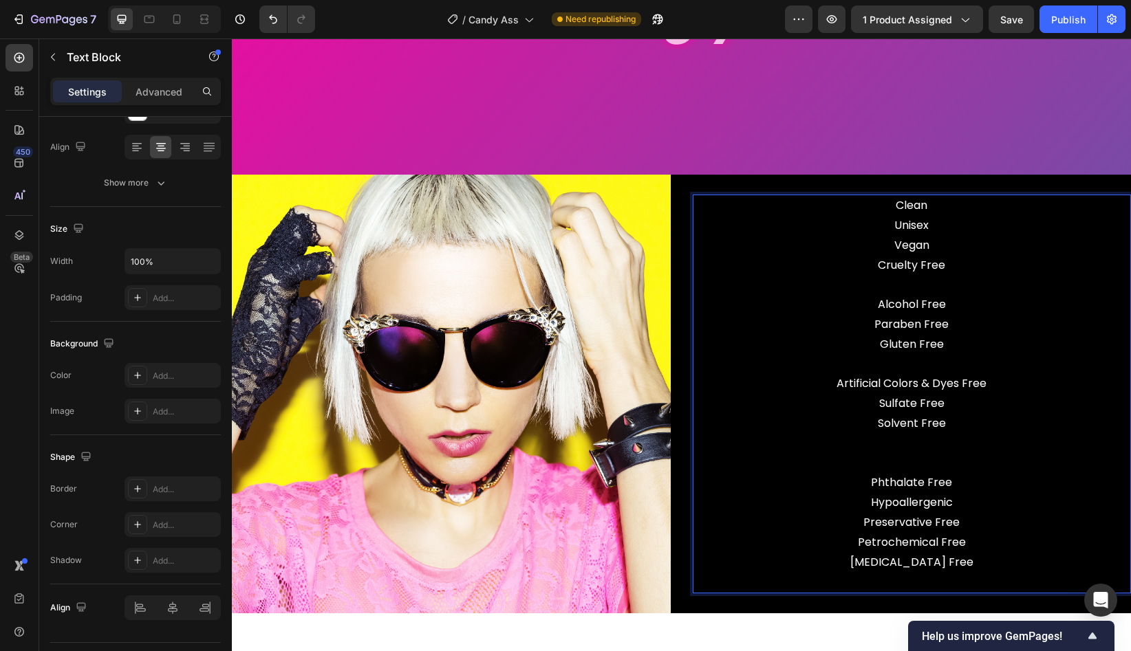
scroll to position [3490, 0]
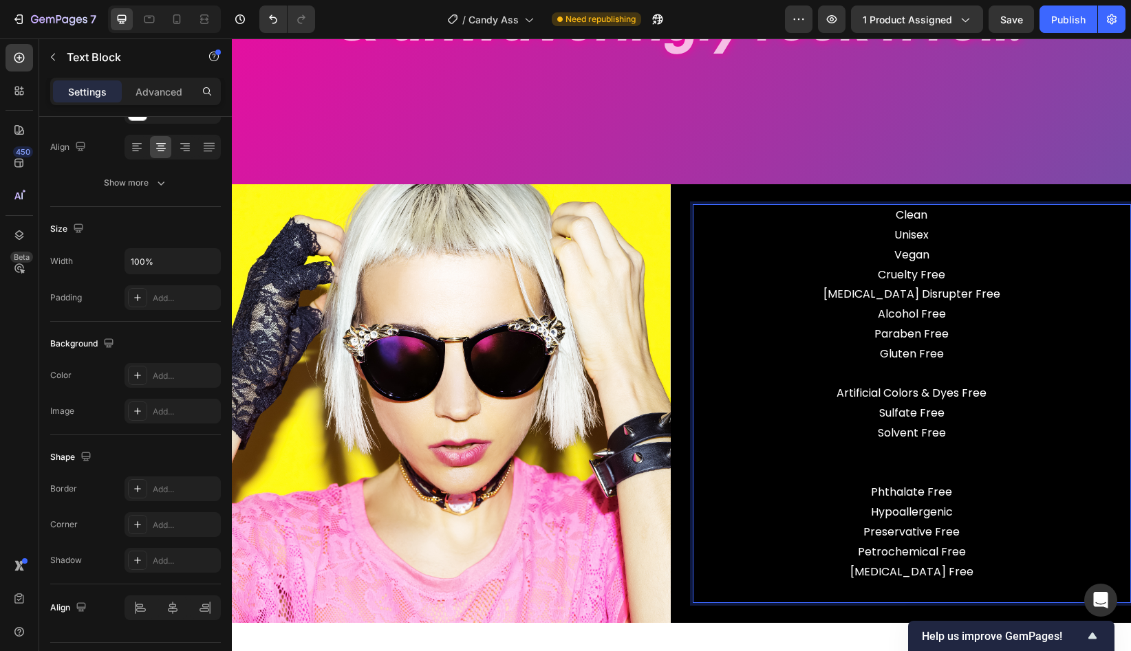
click at [960, 374] on p "Artificial Colors & Dyes Free" at bounding box center [912, 385] width 436 height 40
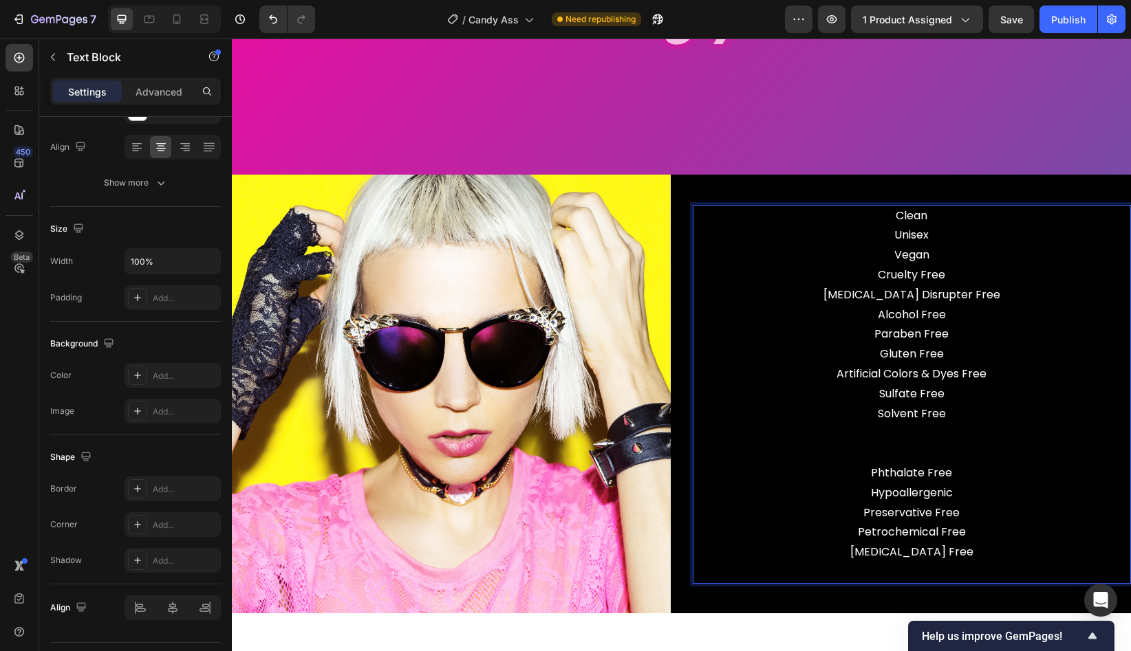
click at [937, 455] on p "Sulfate Free Solvent Free Phthalate Free Hypoallergenic Preservative Free Petro…" at bounding box center [912, 484] width 436 height 198
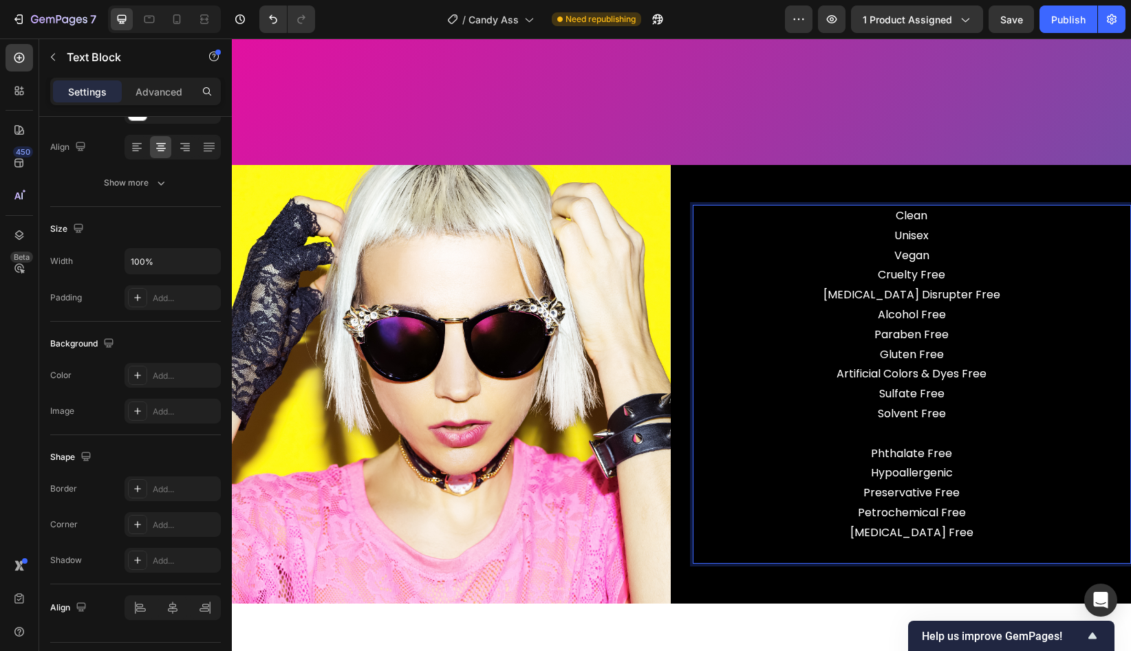
scroll to position [3520, 0]
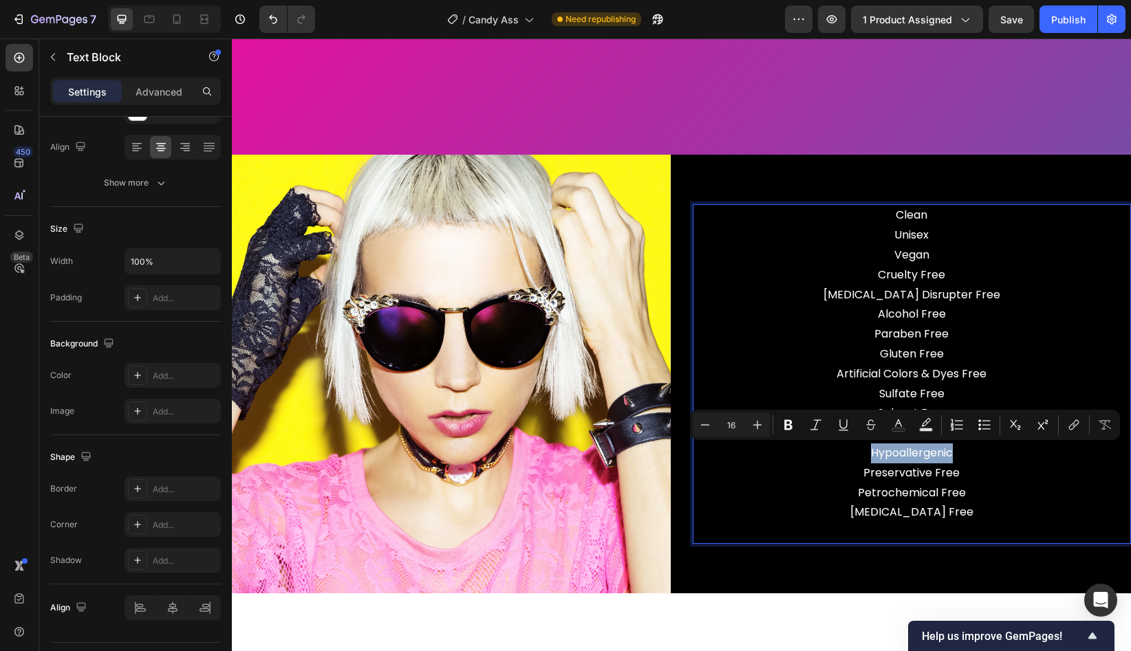
drag, startPoint x: 966, startPoint y: 451, endPoint x: 837, endPoint y: 449, distance: 129.3
click at [837, 449] on p "Sulfate Free Solvent Free Phthalate Free Hypoallergenic Preservative Free Petro…" at bounding box center [912, 464] width 436 height 158
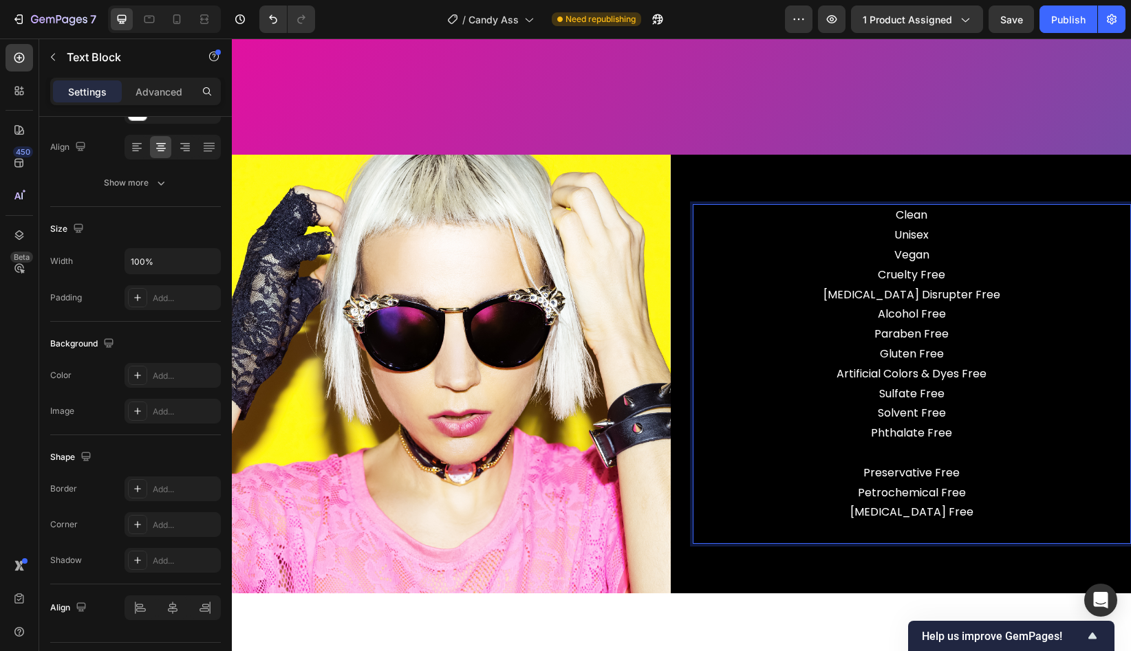
click at [982, 313] on p "Clean Unisex Vegan Cruelty Free [MEDICAL_DATA] Disrupter Free Alcohol Free Para…" at bounding box center [912, 295] width 436 height 178
click at [980, 354] on p "Clean Unisex Vegan Cruelty Free [MEDICAL_DATA] Disrupter Free Alcohol Free Para…" at bounding box center [912, 295] width 436 height 178
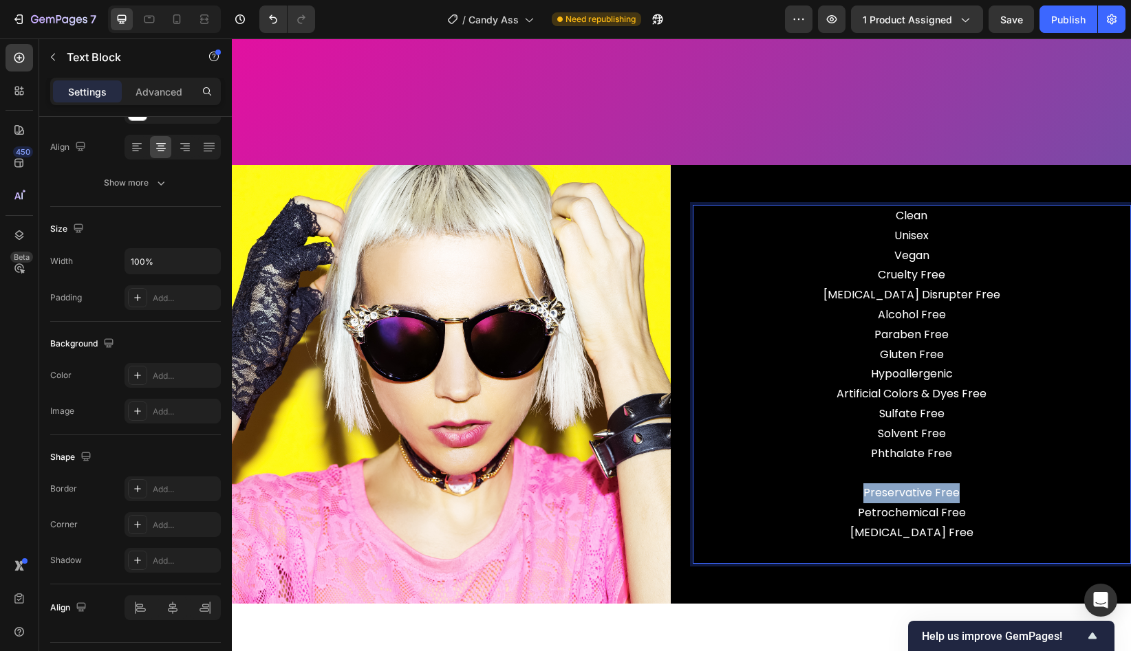
drag, startPoint x: 967, startPoint y: 493, endPoint x: 846, endPoint y: 488, distance: 121.1
click at [846, 488] on p "Sulfate Free Solvent Free Phthalate Free Preservative Free Petrochemical Free […" at bounding box center [912, 483] width 436 height 158
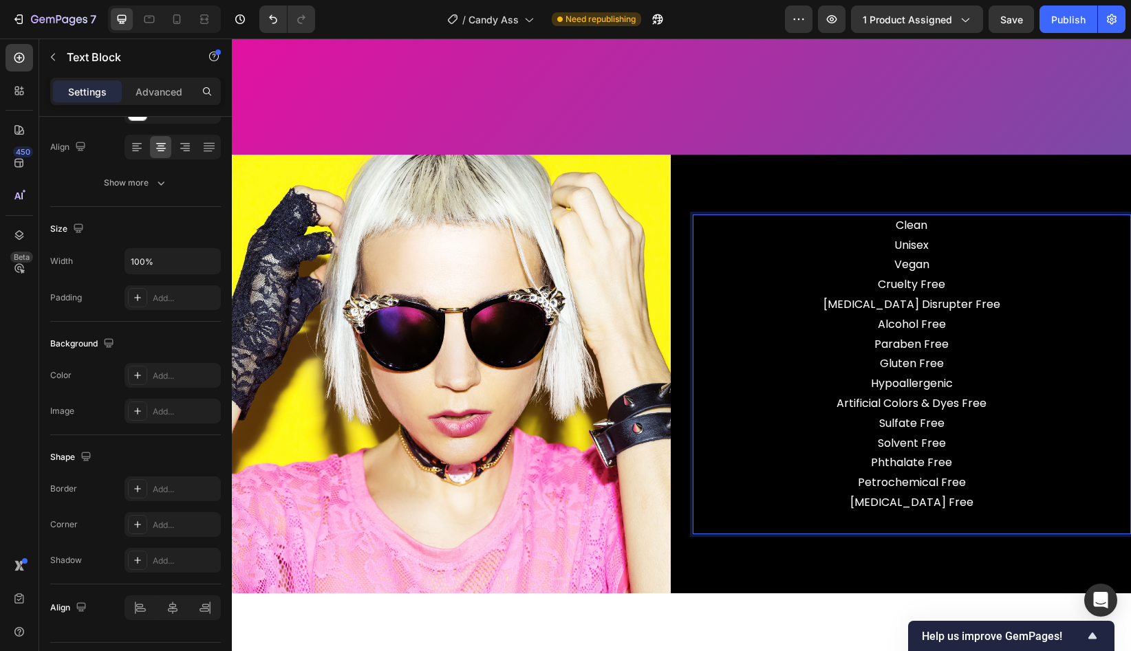
scroll to position [3530, 0]
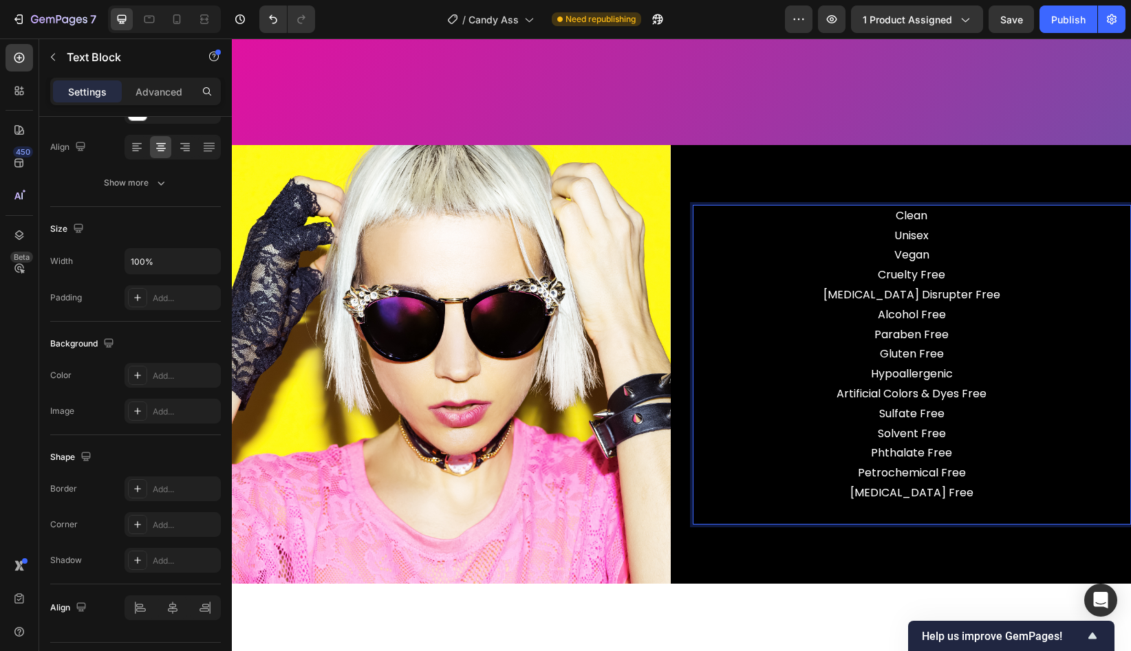
click at [969, 432] on p "Sulfate Free Solvent Free Phthalate Free Petrochemical Free [MEDICAL_DATA] Free" at bounding box center [912, 463] width 436 height 119
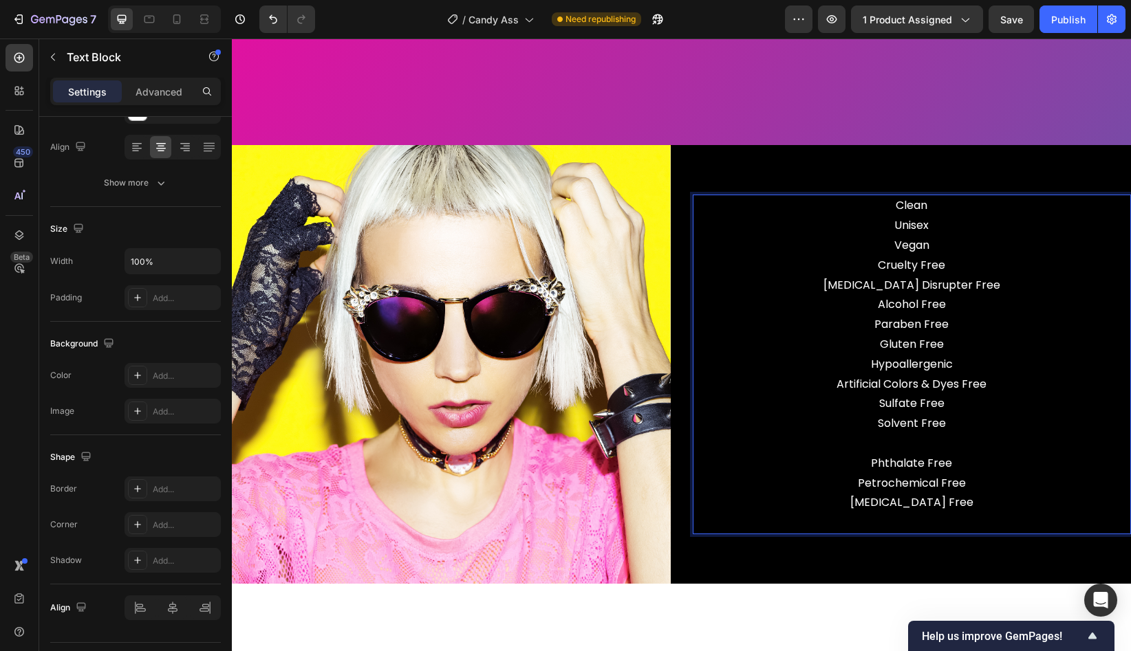
scroll to position [3520, 0]
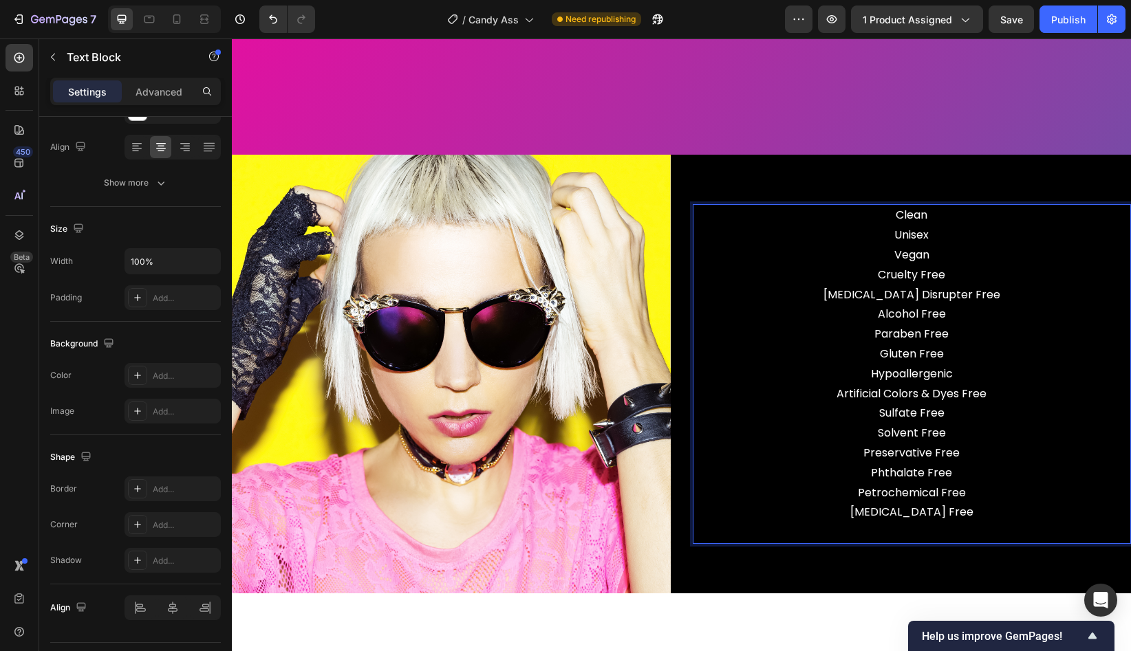
drag, startPoint x: 982, startPoint y: 513, endPoint x: 840, endPoint y: 513, distance: 142.4
click at [840, 513] on p "Sulfate Free Solvent Free ⁠⁠⁠⁠⁠⁠⁠Preservative Free Phthalate Free Petrochemical…" at bounding box center [912, 473] width 436 height 139
drag, startPoint x: 944, startPoint y: 474, endPoint x: 839, endPoint y: 474, distance: 105.2
click at [839, 474] on p "Sulfate Free Solvent Free Preservative Free Phthalate Free Petrochemical Free ⁠…" at bounding box center [912, 473] width 436 height 139
click at [1007, 395] on p "Clean Unisex Vegan Cruelty Free [MEDICAL_DATA] Disrupter Free Alcohol Free Para…" at bounding box center [912, 305] width 436 height 198
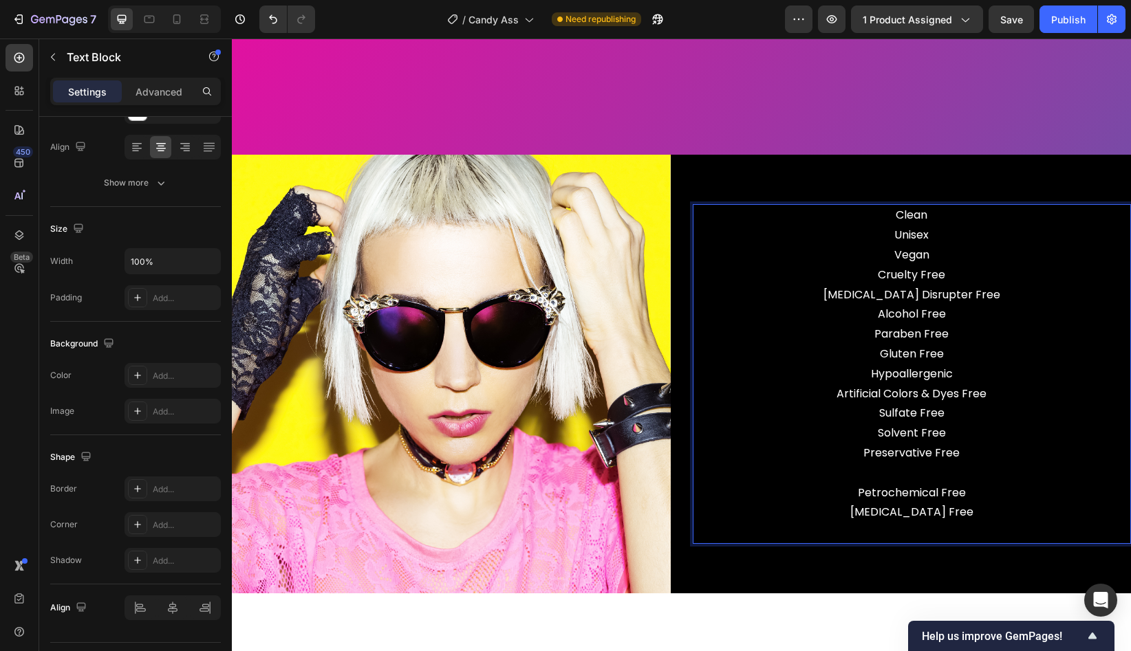
scroll to position [3510, 0]
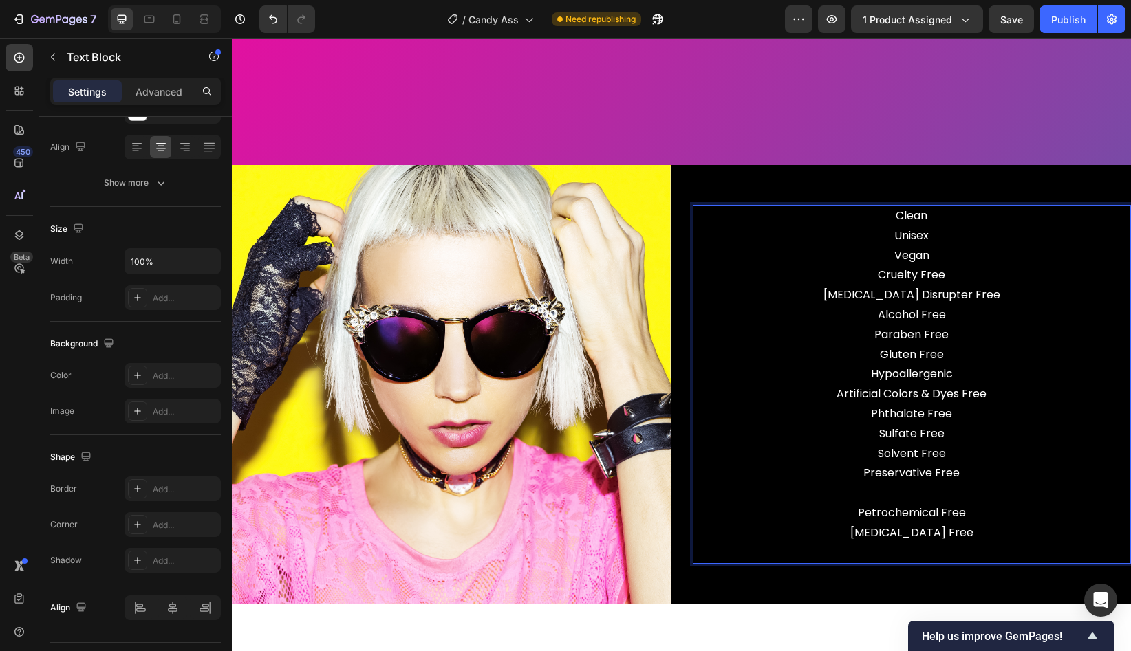
click at [1026, 464] on p "Sulfate Free Solvent Free Preservative Free Petrochemical Free [MEDICAL_DATA] F…" at bounding box center [912, 493] width 436 height 139
click at [940, 470] on p "Sulfate Free Solvent Free Preservative Free Petrochemical Free [MEDICAL_DATA] F…" at bounding box center [912, 493] width 436 height 139
click at [930, 502] on p "Sulfate Free Solvent Free Preservative Free Petrochemical Free [MEDICAL_DATA] F…" at bounding box center [912, 493] width 436 height 139
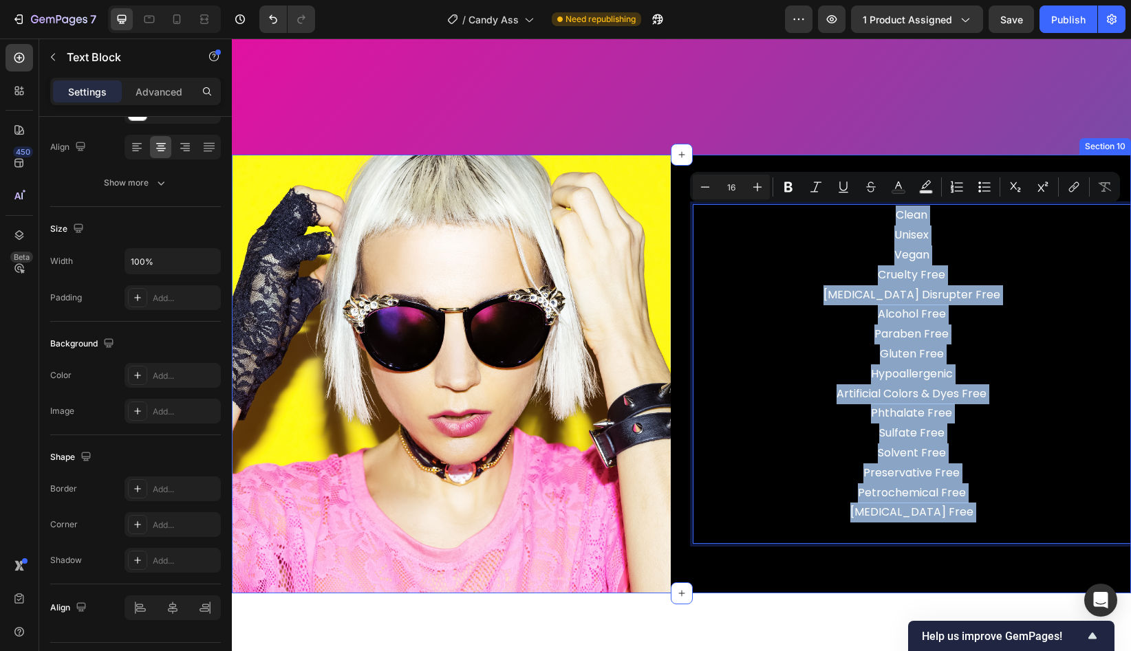
drag, startPoint x: 1017, startPoint y: 523, endPoint x: 884, endPoint y: 199, distance: 349.8
click at [884, 199] on div "Clean Unisex Vegan Cruelty Free [MEDICAL_DATA] Disrupter Free Alcohol Free Para…" at bounding box center [912, 374] width 439 height 439
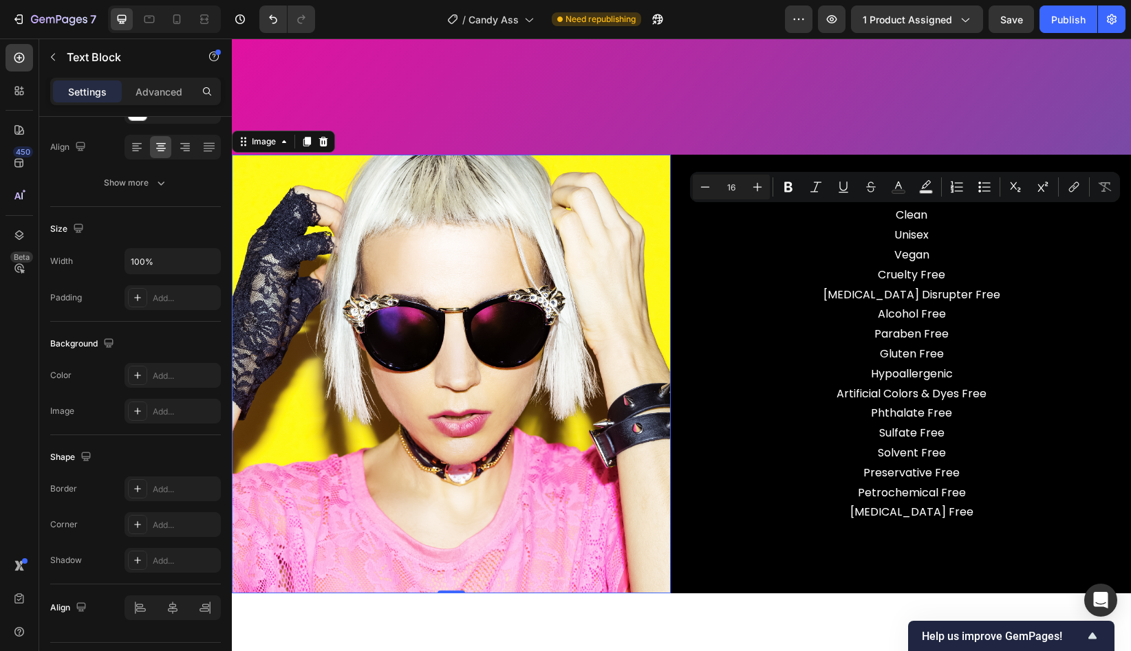
click at [594, 192] on img at bounding box center [451, 374] width 439 height 439
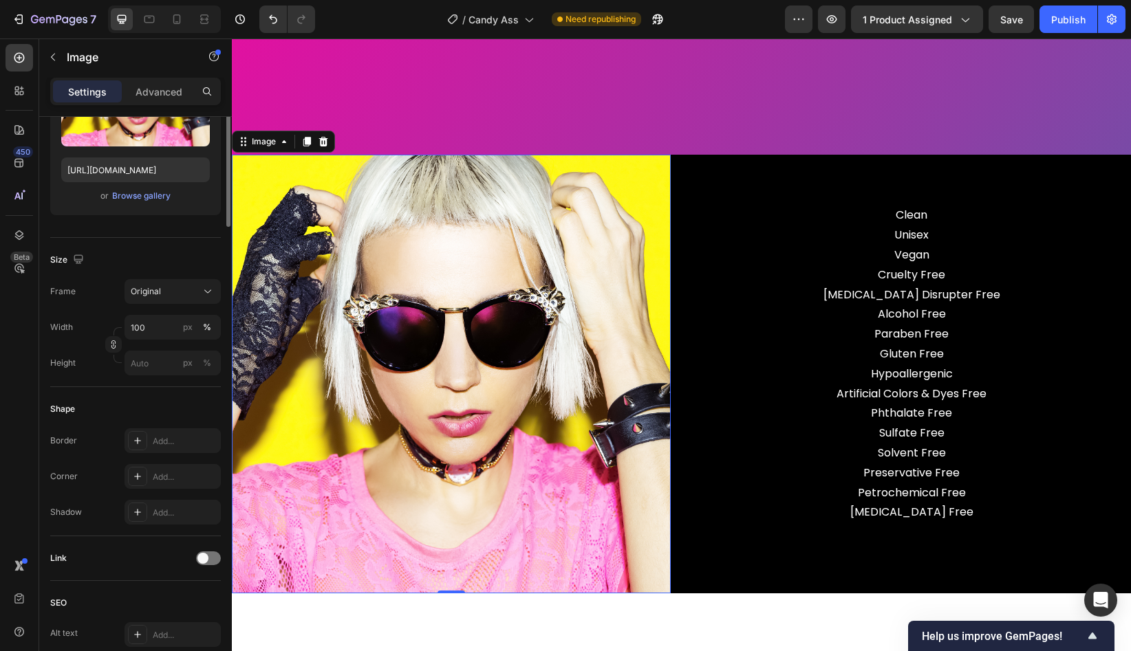
scroll to position [0, 0]
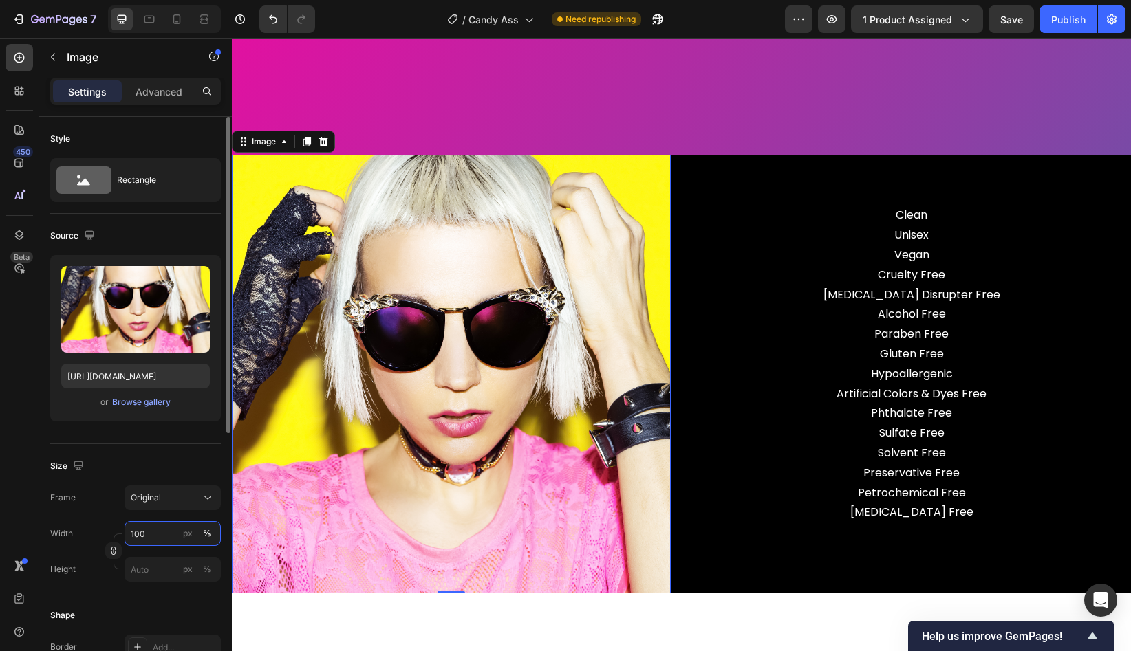
drag, startPoint x: 151, startPoint y: 534, endPoint x: 127, endPoint y: 534, distance: 23.4
click at [127, 534] on input "100" at bounding box center [173, 533] width 96 height 25
drag, startPoint x: 152, startPoint y: 534, endPoint x: 131, endPoint y: 535, distance: 20.6
click at [131, 535] on input "100" at bounding box center [173, 533] width 96 height 25
drag, startPoint x: 154, startPoint y: 531, endPoint x: 122, endPoint y: 528, distance: 31.8
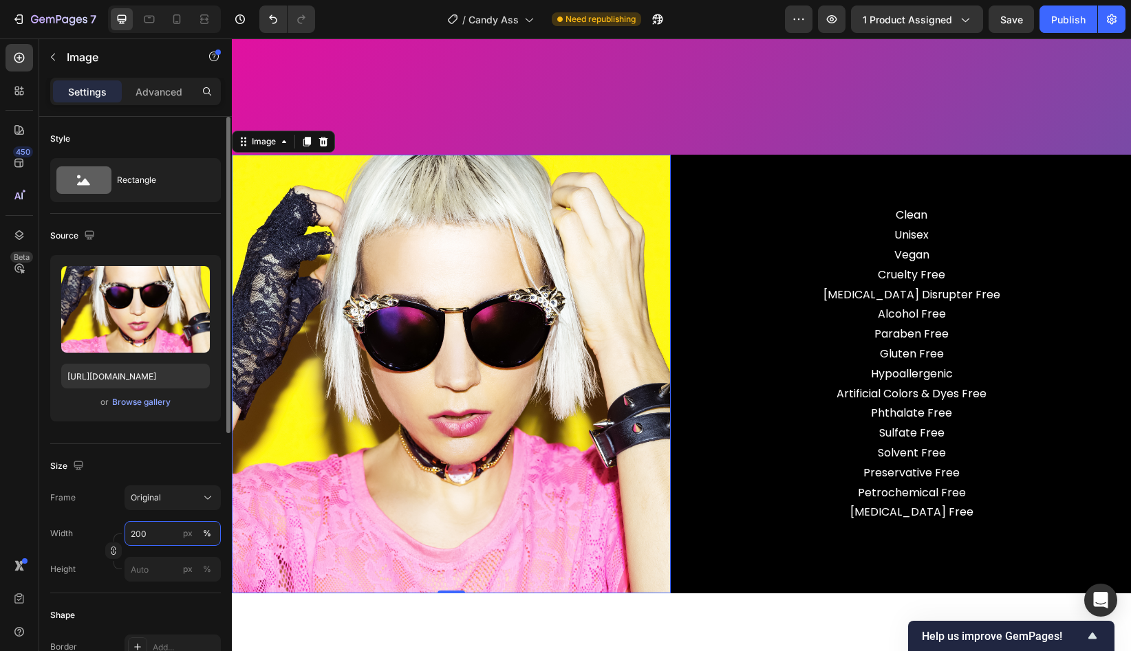
click at [122, 528] on div "Width 200 px %" at bounding box center [135, 533] width 171 height 25
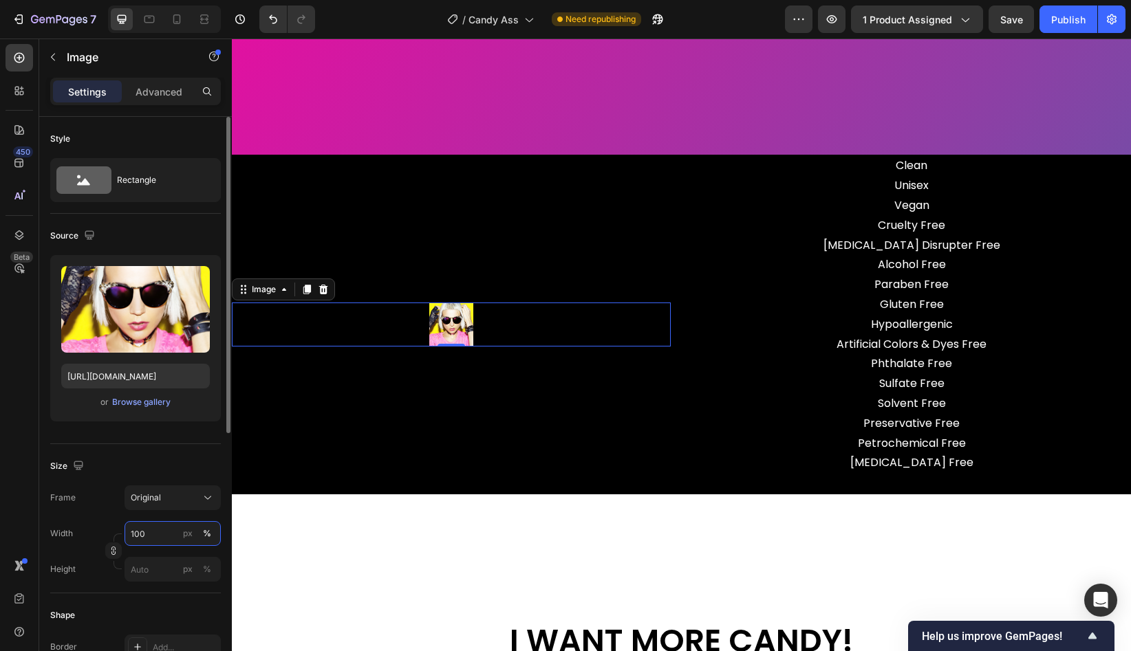
click at [162, 531] on input "100" at bounding box center [173, 533] width 96 height 25
type input "10"
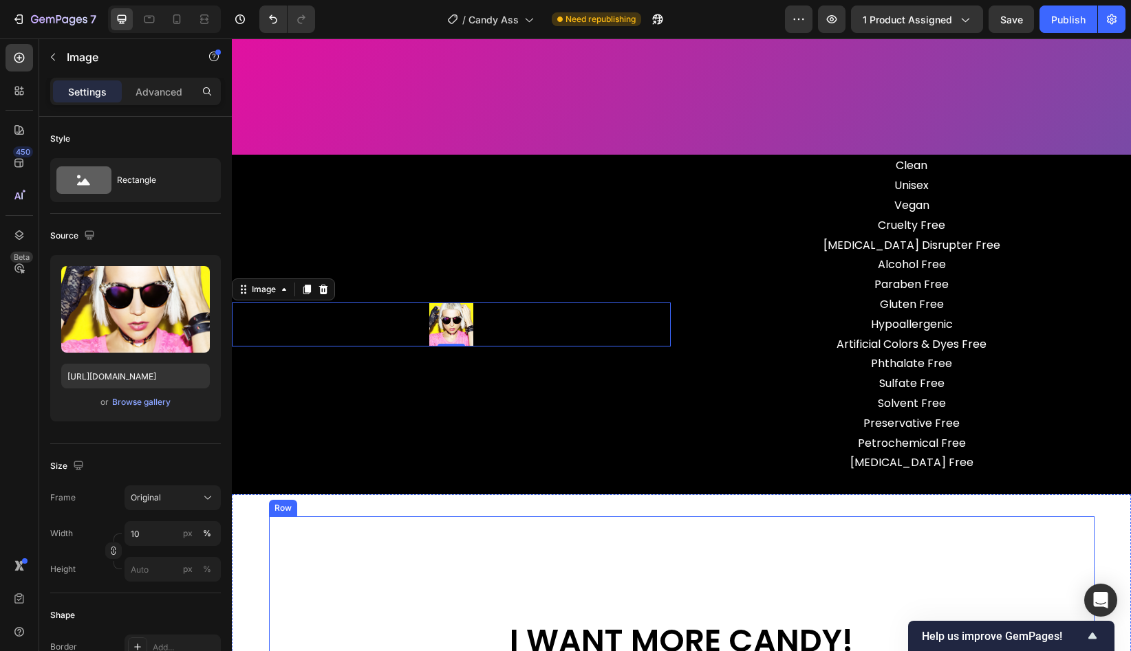
click at [371, 600] on div "I WANT MORE CANDY! Heading" at bounding box center [681, 597] width 825 height 161
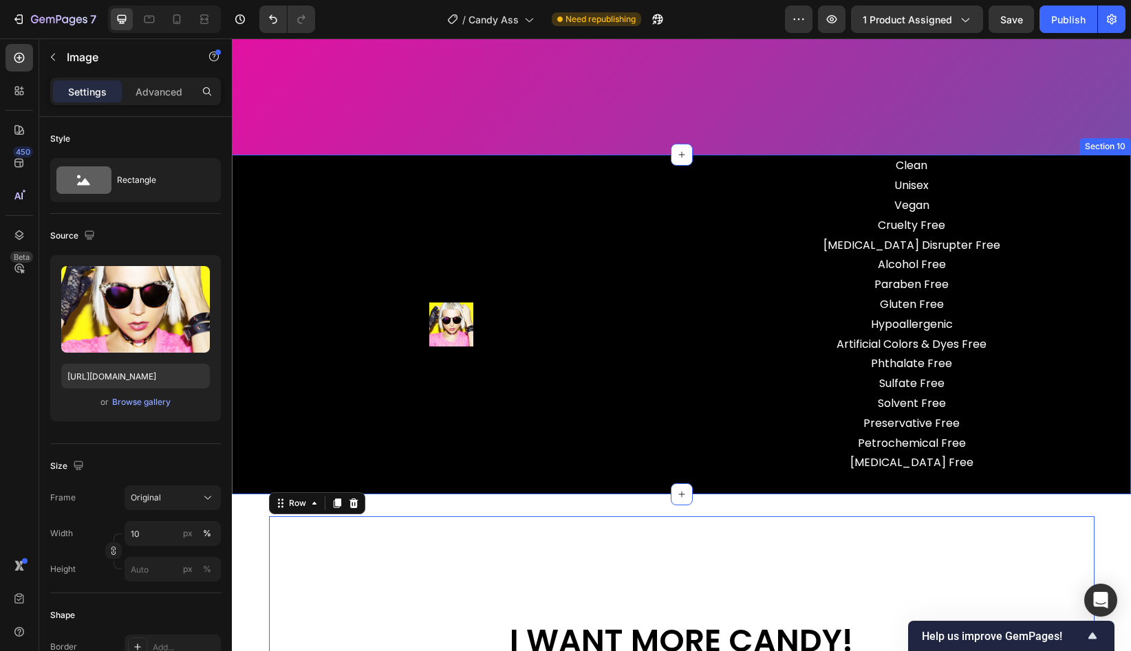
click at [426, 307] on div at bounding box center [451, 325] width 439 height 44
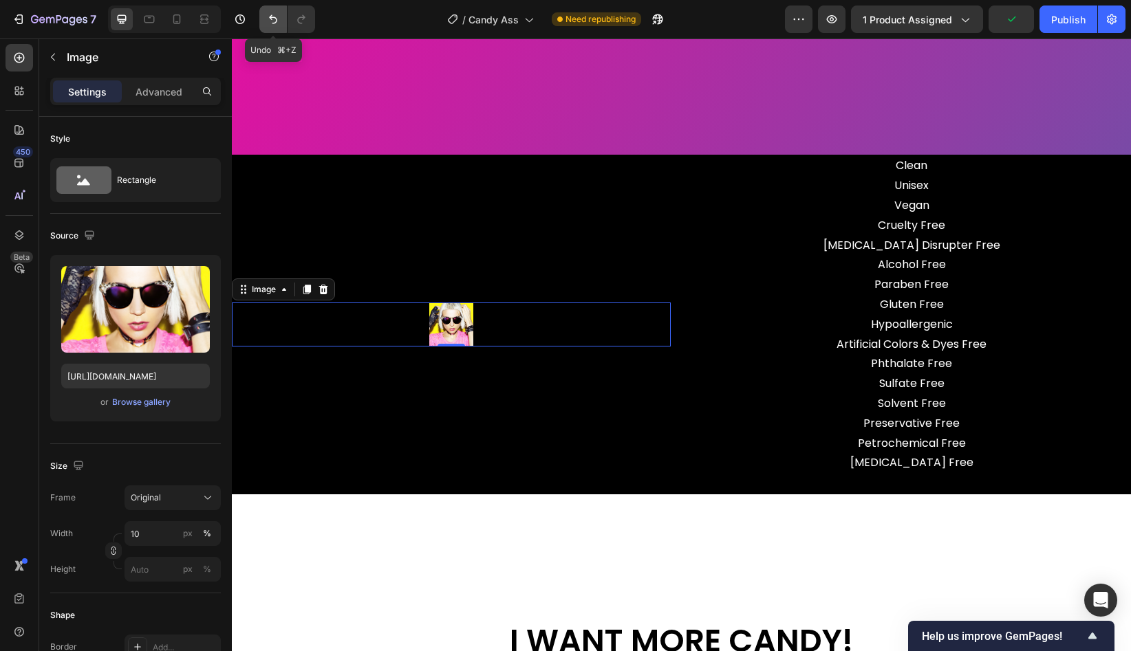
click at [270, 21] on icon "Undo/Redo" at bounding box center [273, 19] width 14 height 14
type input "200"
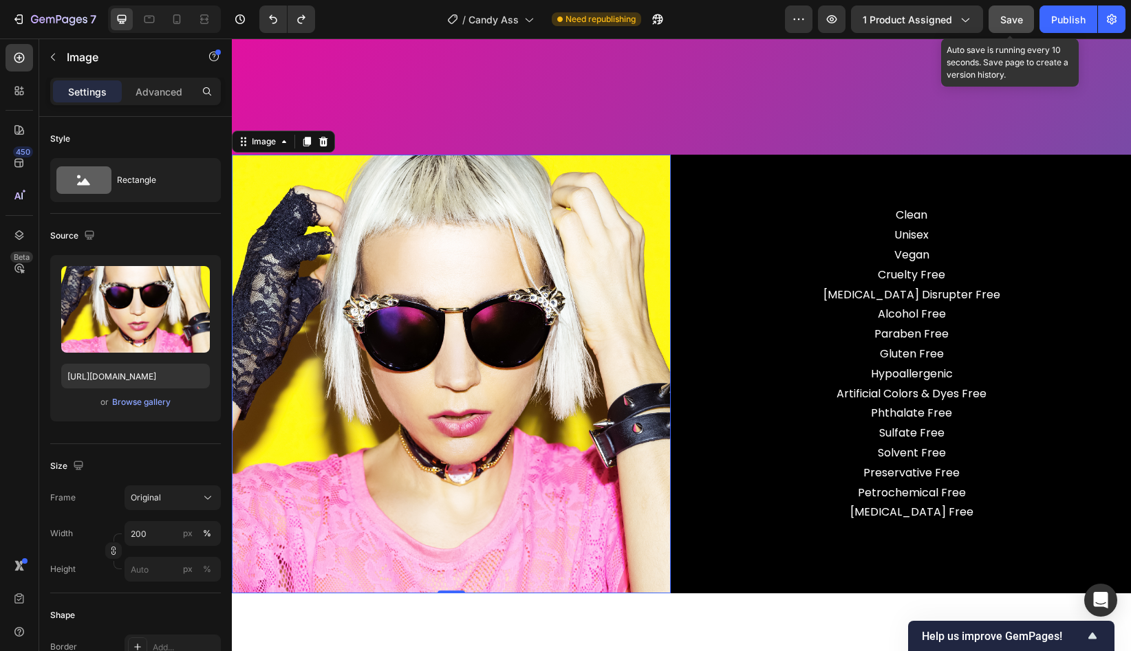
click at [1014, 24] on span "Save" at bounding box center [1011, 20] width 23 height 12
click at [510, 426] on img at bounding box center [451, 374] width 439 height 439
click at [158, 94] on p "Advanced" at bounding box center [159, 92] width 47 height 14
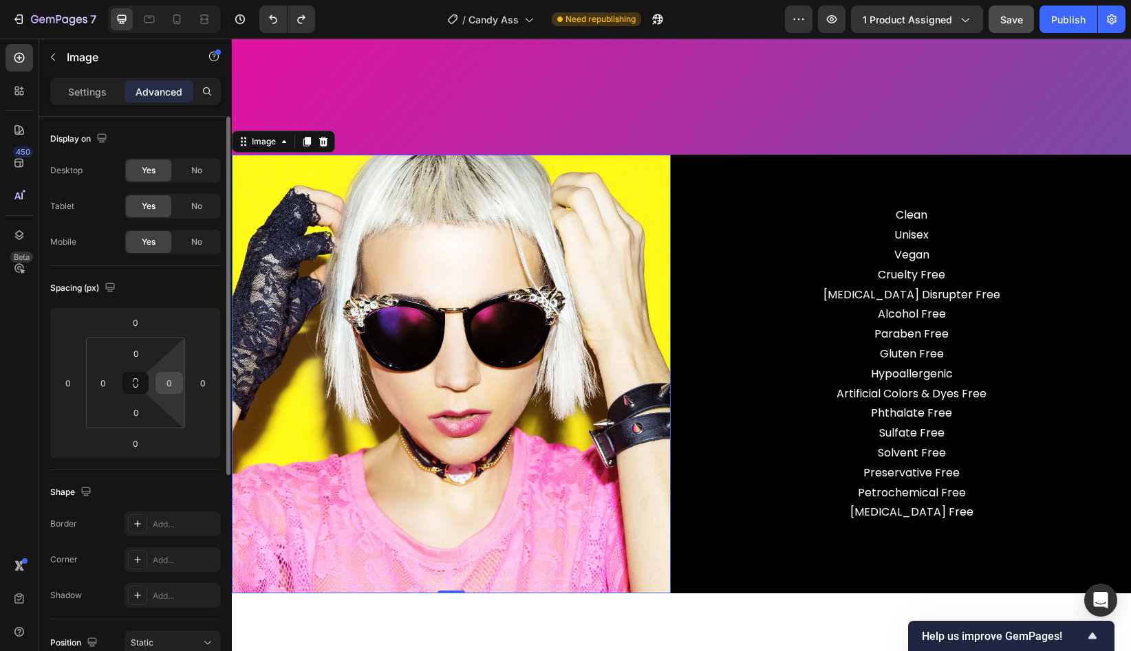
click at [175, 384] on input "0" at bounding box center [169, 383] width 21 height 21
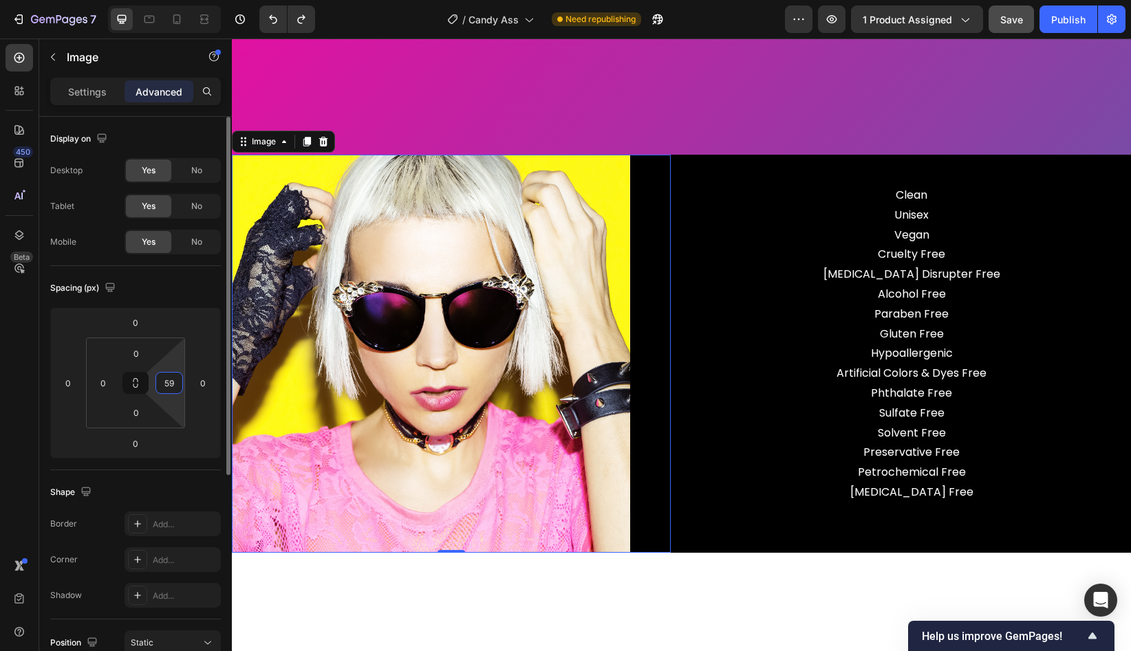
click at [173, 385] on input "59" at bounding box center [169, 383] width 21 height 21
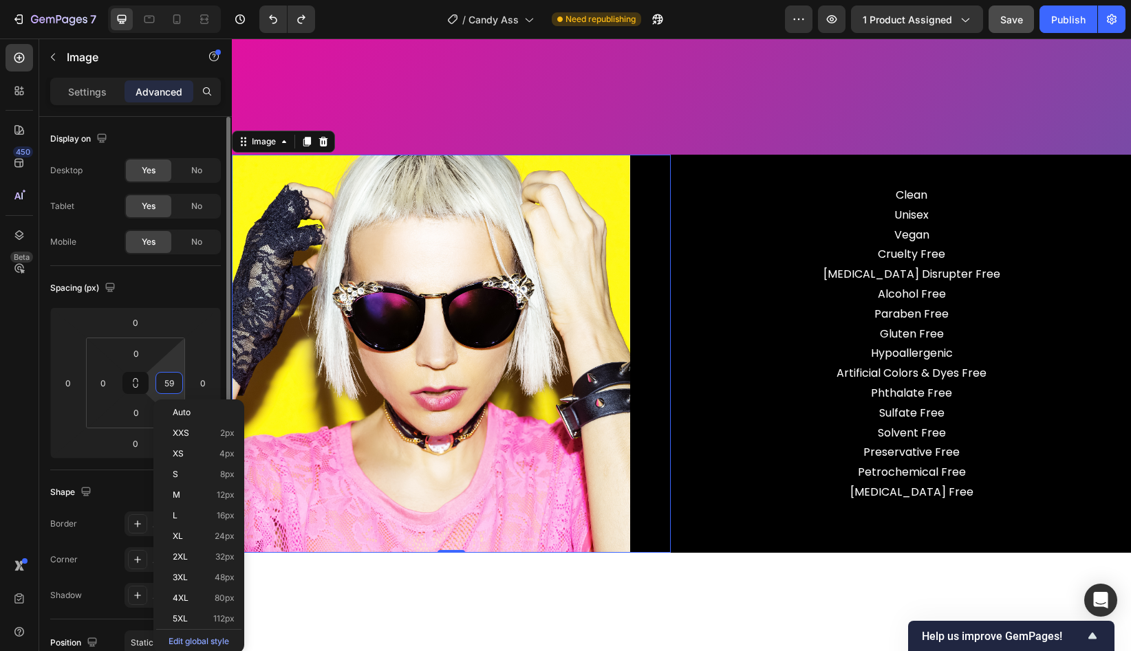
type input "0"
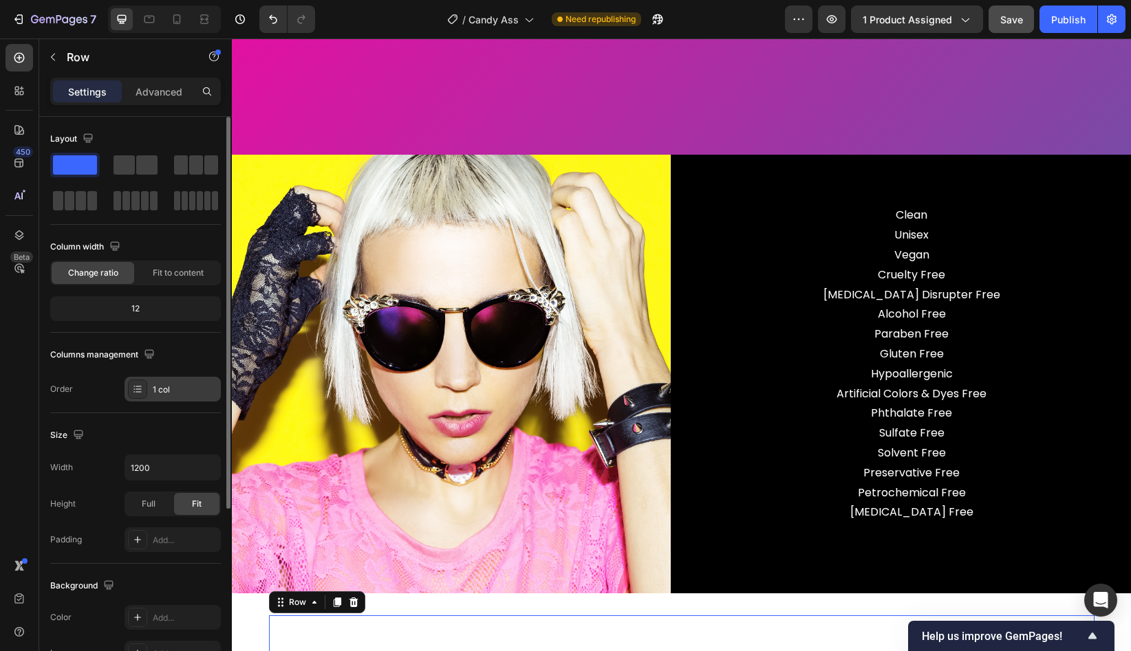
click at [179, 398] on div "1 col" at bounding box center [173, 389] width 96 height 25
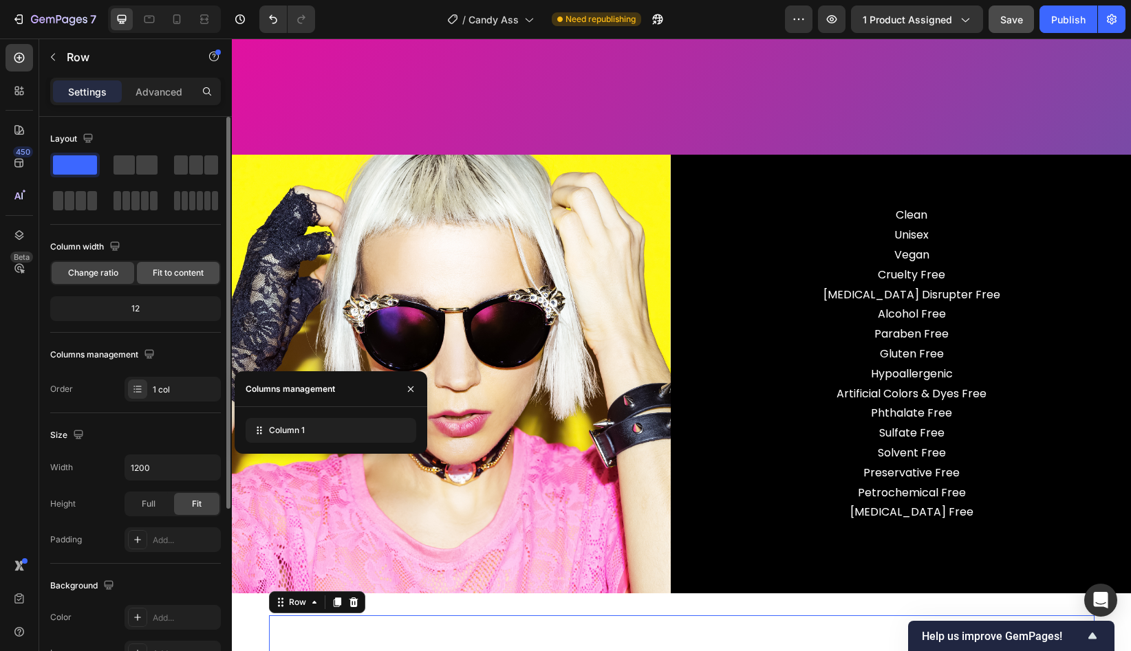
click at [181, 270] on span "Fit to content" at bounding box center [178, 273] width 51 height 12
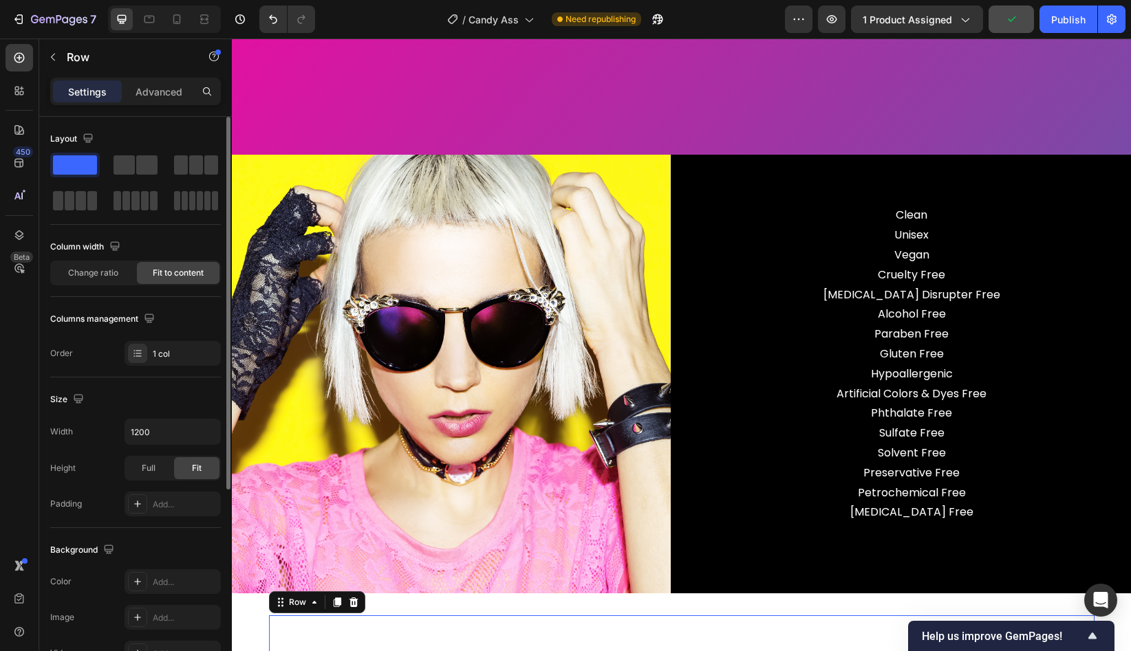
click at [179, 272] on span "Fit to content" at bounding box center [178, 273] width 51 height 12
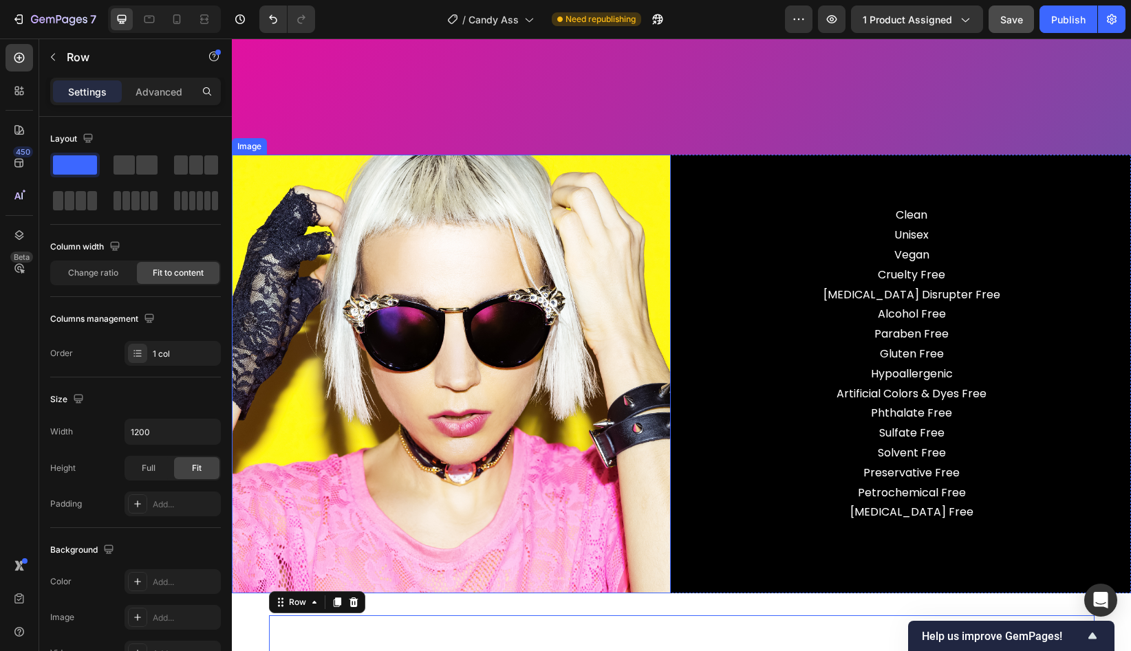
click at [620, 419] on img at bounding box center [451, 374] width 439 height 439
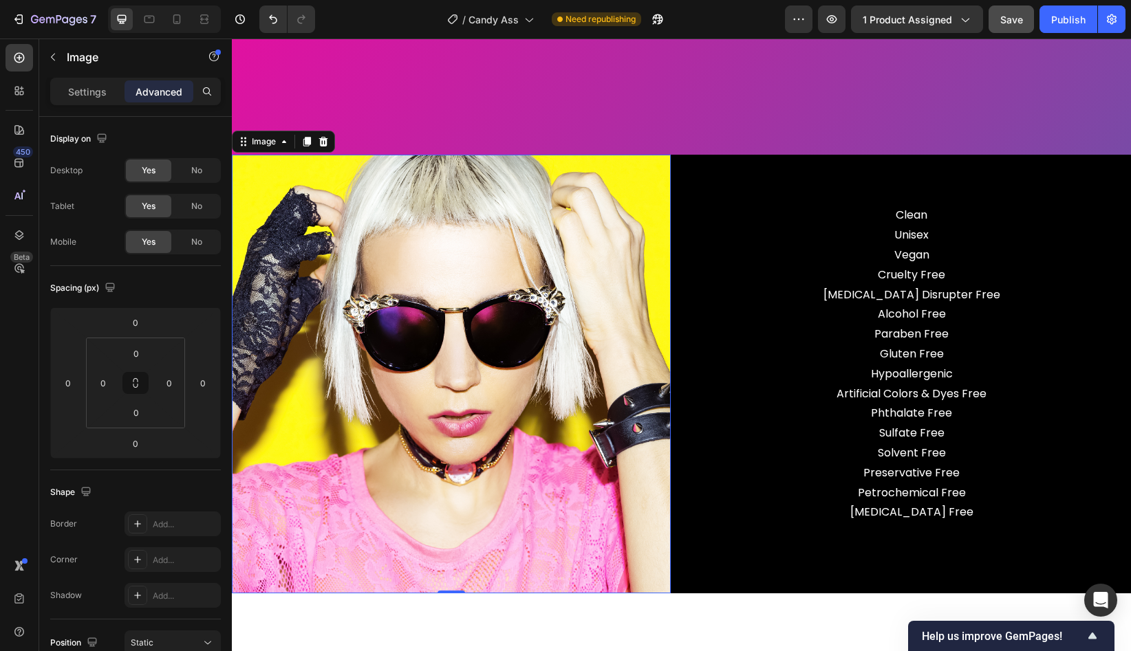
click at [637, 362] on img at bounding box center [451, 374] width 439 height 439
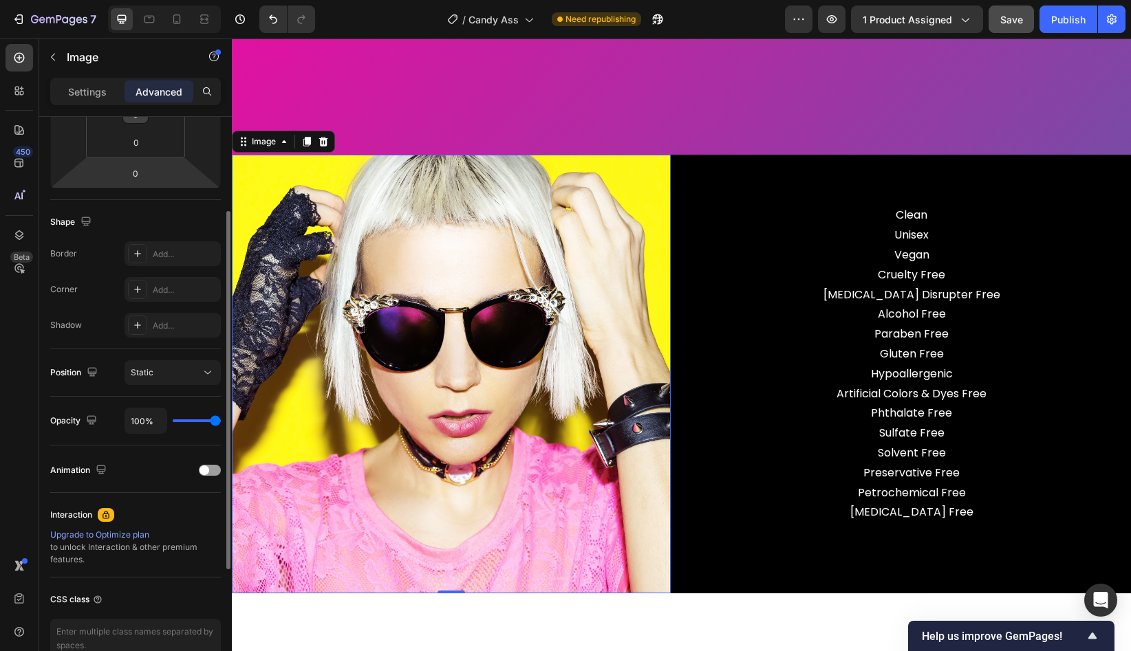
scroll to position [273, 0]
click at [517, 309] on img at bounding box center [451, 374] width 439 height 439
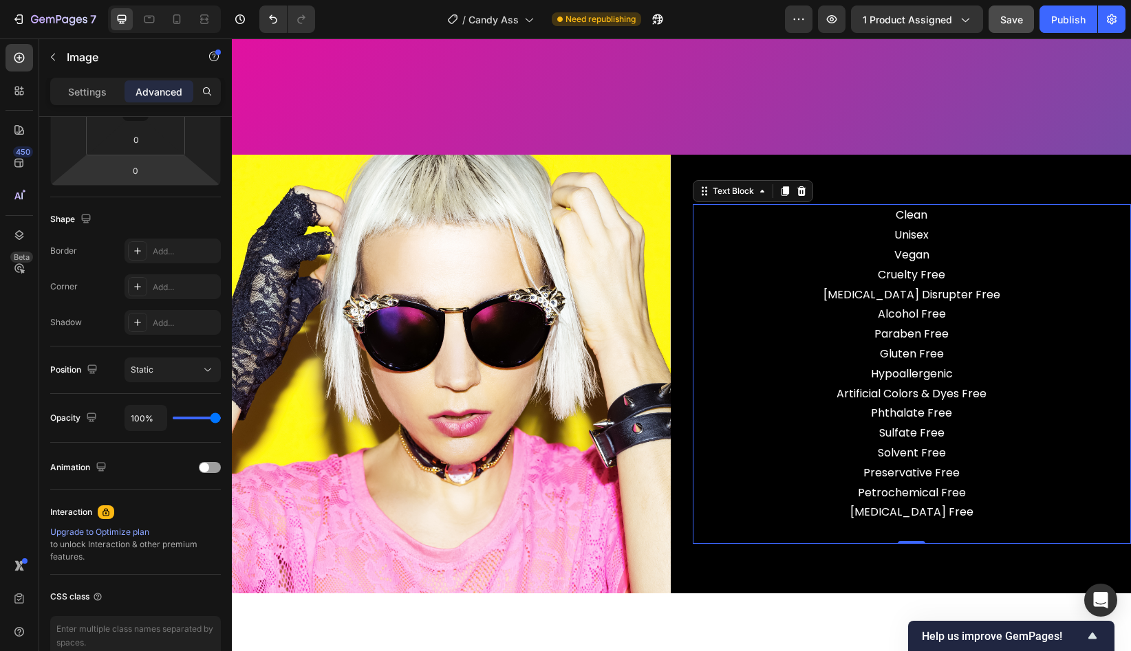
click at [763, 387] on p "Clean Unisex Vegan Cruelty Free [MEDICAL_DATA] Disrupter Free Alcohol Free Para…" at bounding box center [912, 315] width 436 height 218
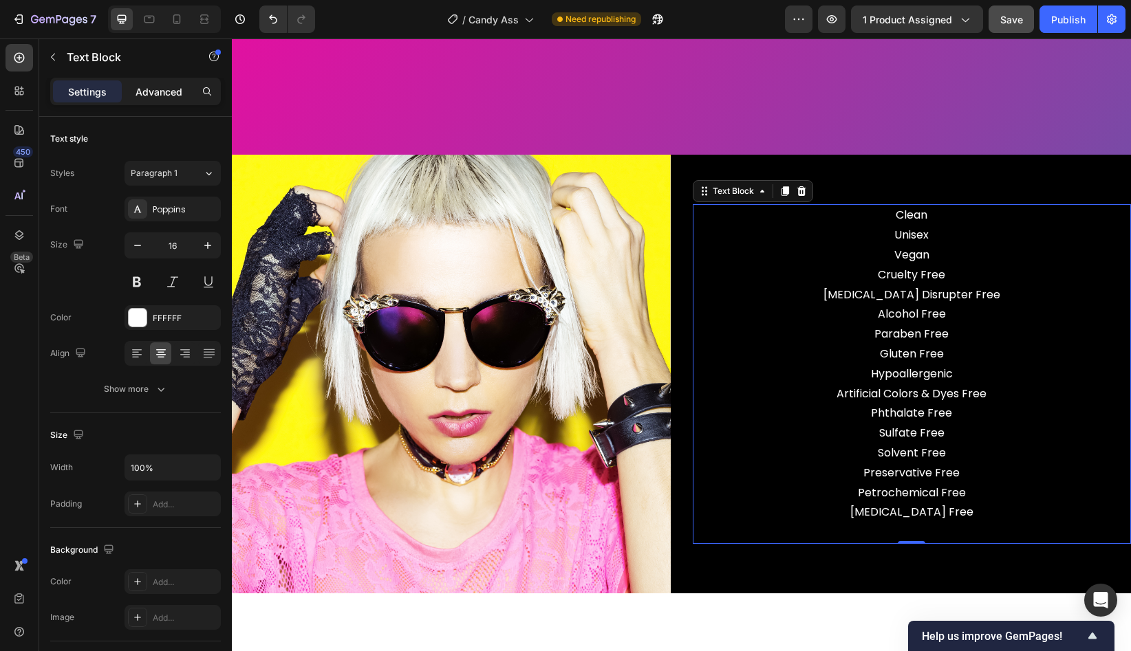
click at [159, 94] on p "Advanced" at bounding box center [159, 92] width 47 height 14
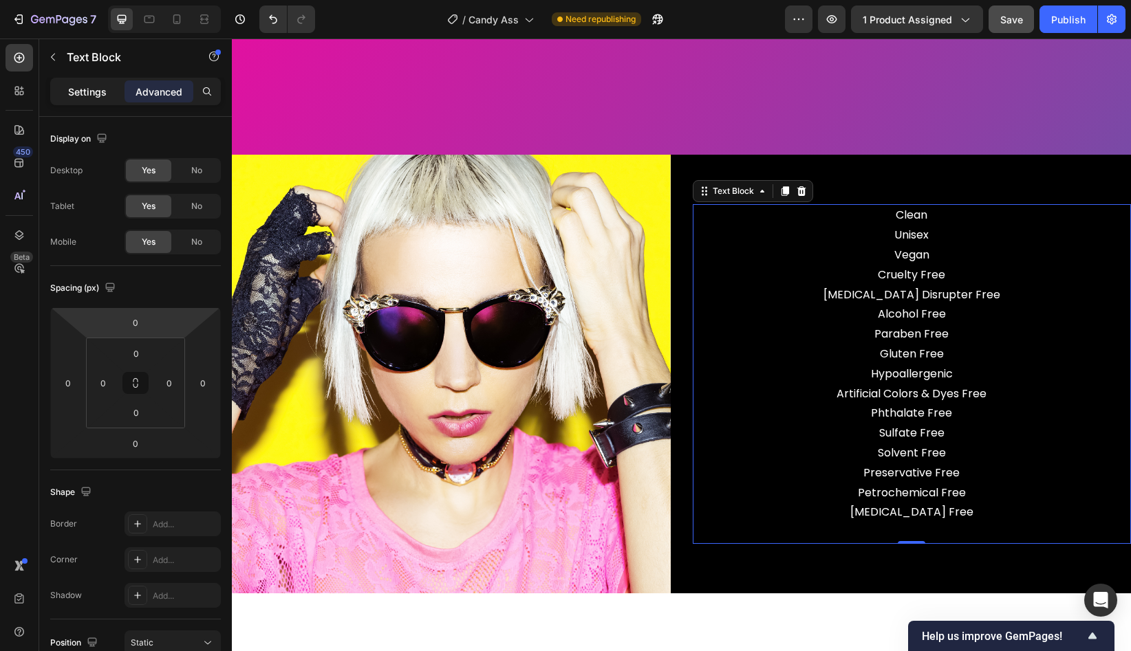
click at [83, 94] on p "Settings" at bounding box center [87, 92] width 39 height 14
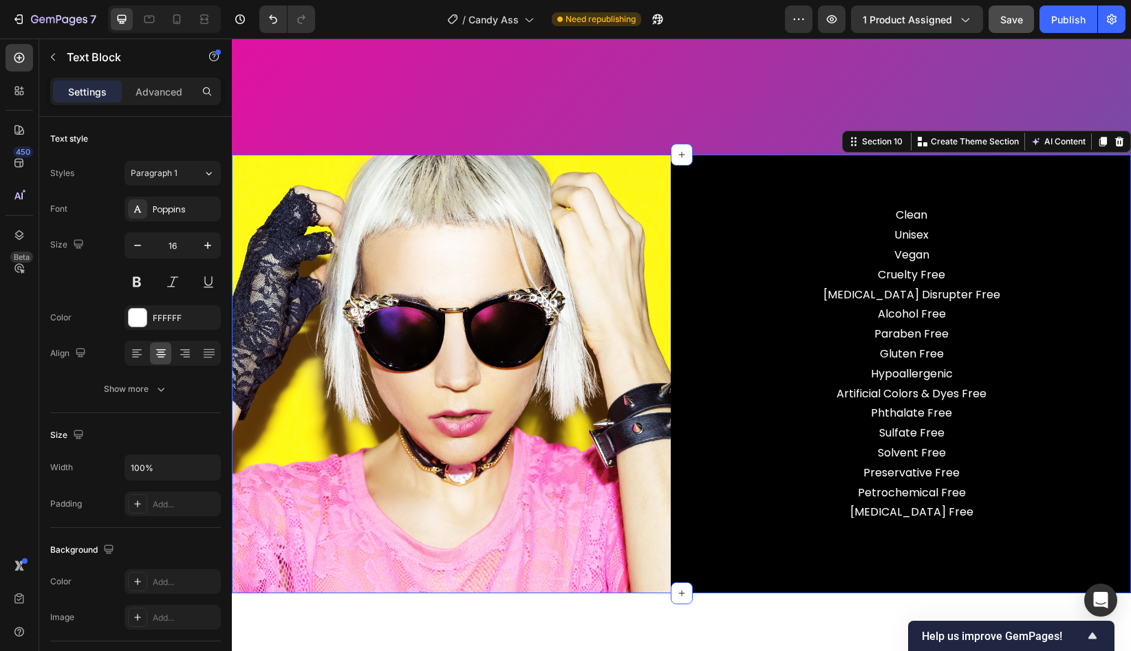
click at [889, 183] on div "Clean Unisex Vegan Cruelty Free [MEDICAL_DATA] Disrupter Free Alcohol Free Para…" at bounding box center [912, 374] width 439 height 439
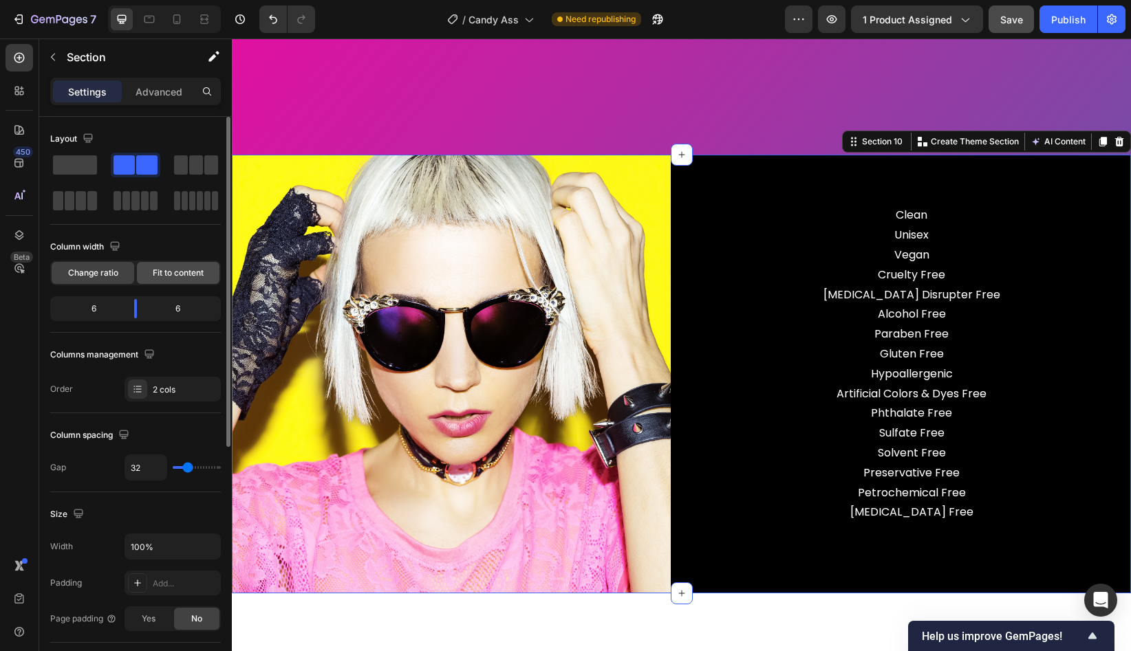
click at [175, 270] on span "Fit to content" at bounding box center [178, 273] width 51 height 12
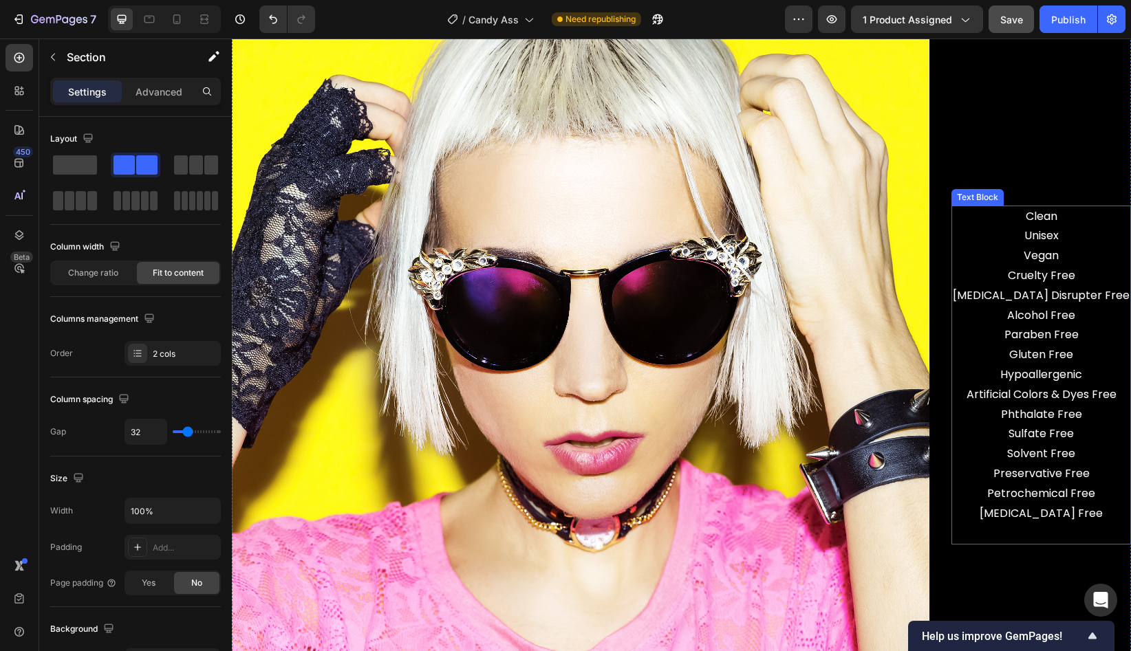
scroll to position [3643, 0]
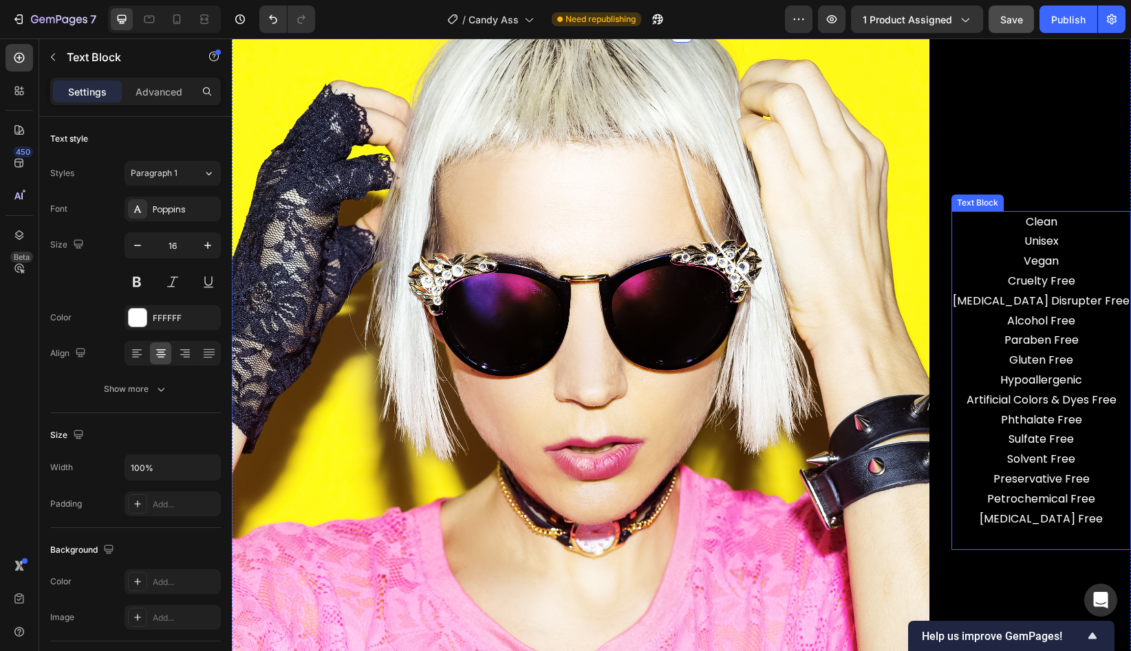
click at [1030, 294] on p "Clean Unisex Vegan Cruelty Free [MEDICAL_DATA] Disrupter Free Alcohol Free Para…" at bounding box center [1041, 322] width 177 height 218
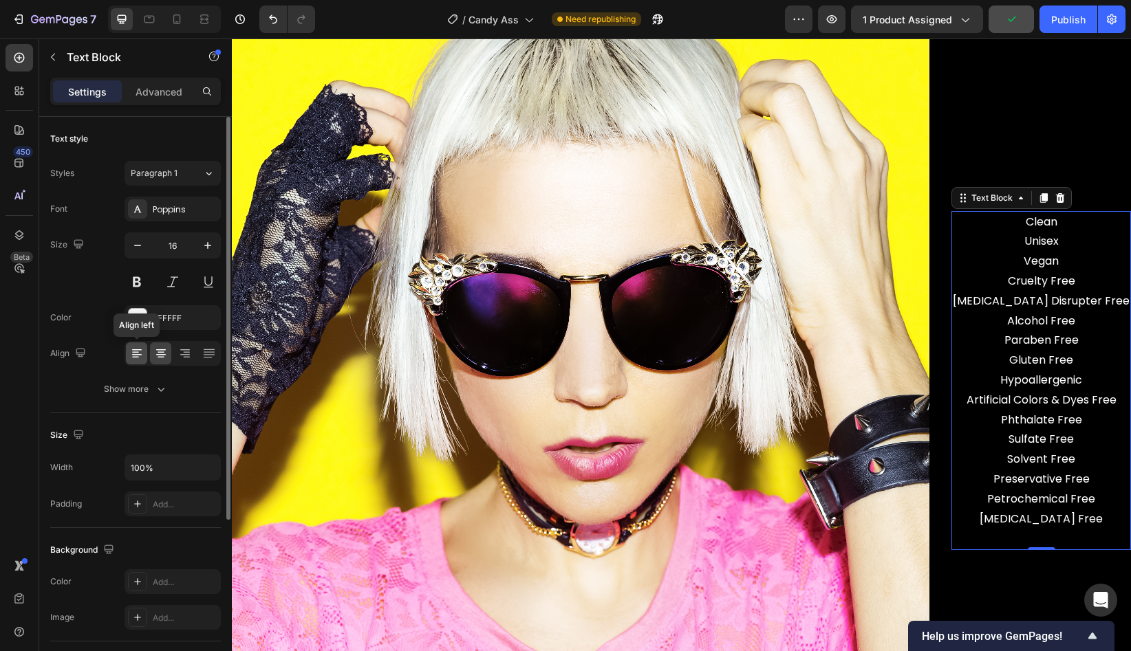
click at [132, 357] on icon at bounding box center [135, 357] width 7 height 1
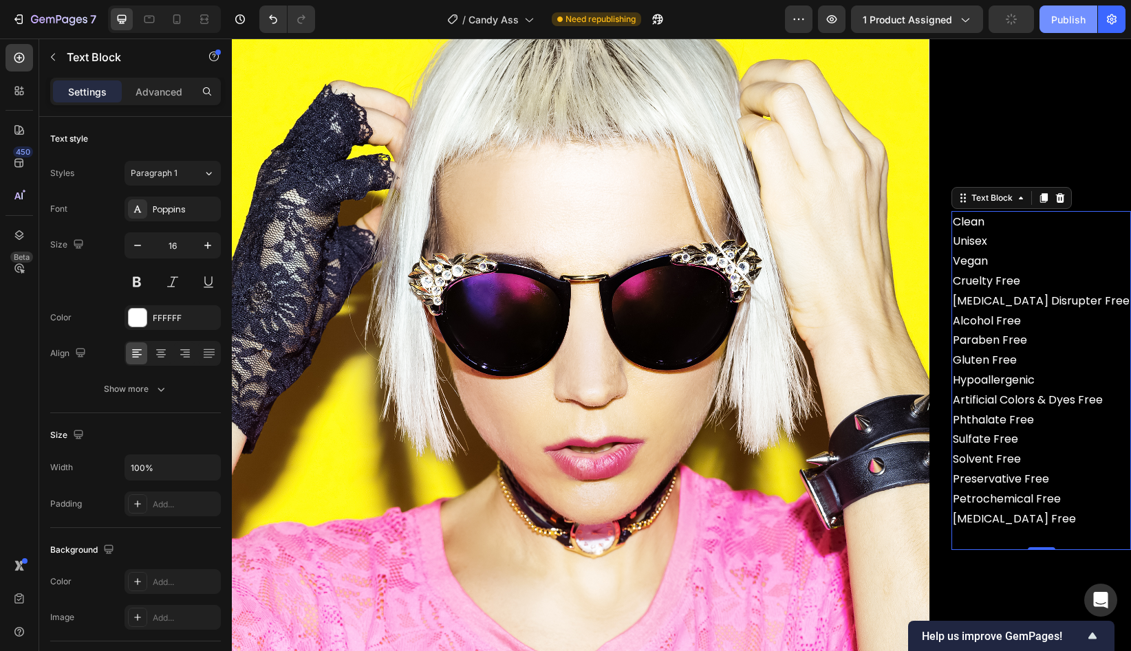
click at [1072, 15] on div "Publish" at bounding box center [1068, 19] width 34 height 14
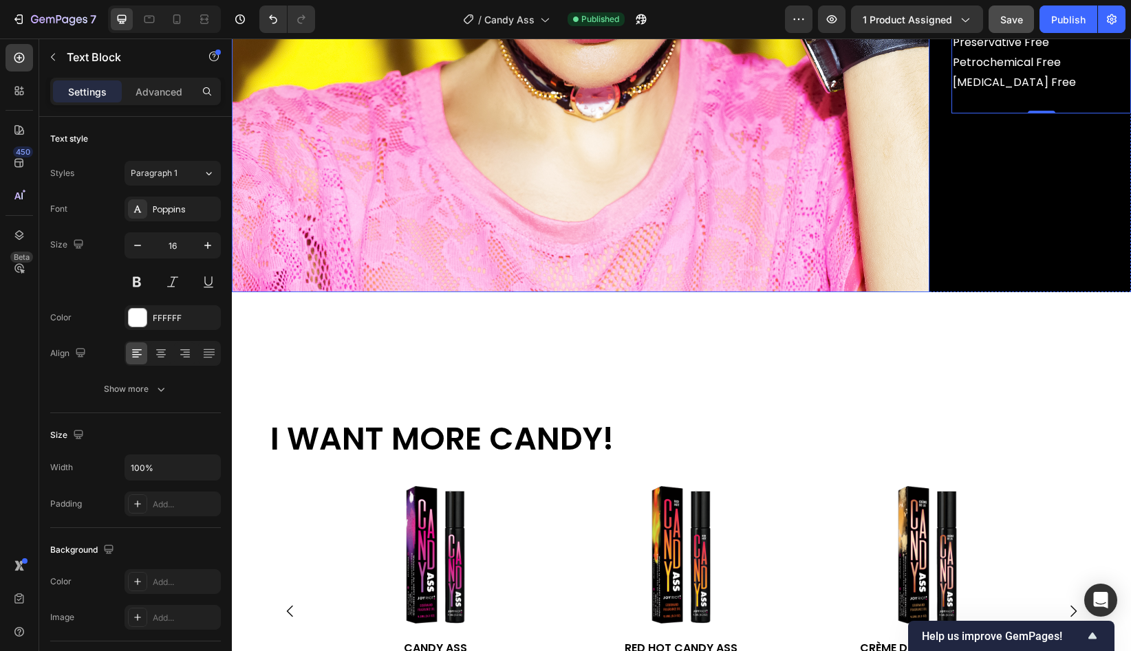
scroll to position [4145, 0]
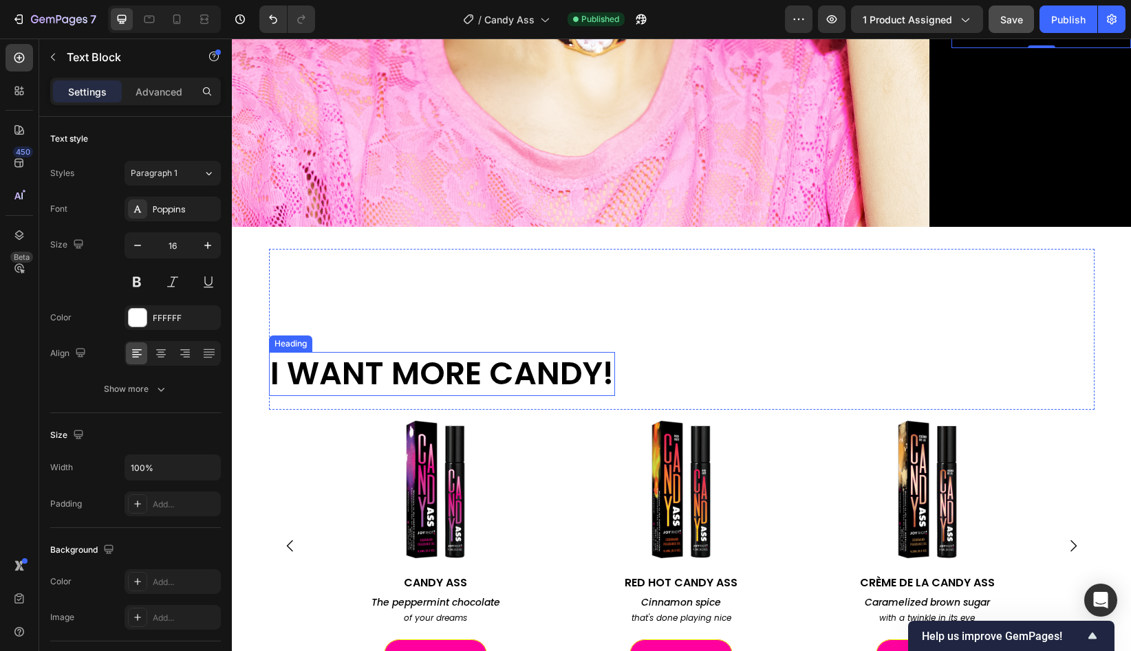
click at [502, 396] on h2 "I WANT MORE CANDY!" at bounding box center [442, 374] width 346 height 44
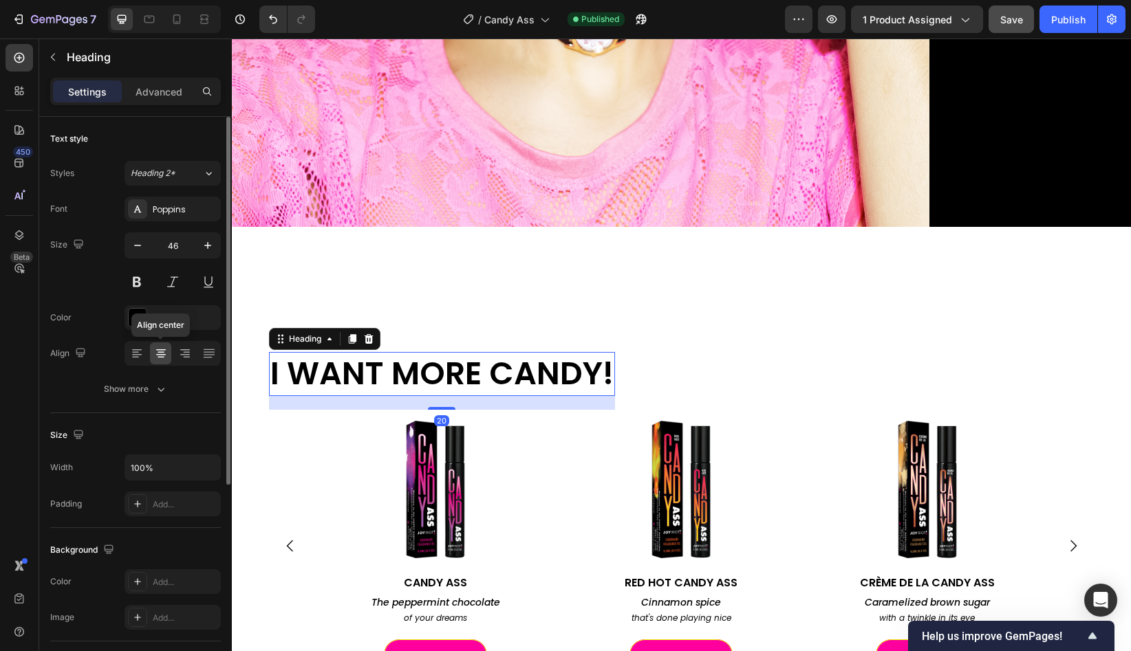
click at [158, 358] on icon at bounding box center [161, 354] width 14 height 14
click at [186, 357] on icon at bounding box center [186, 357] width 7 height 1
click at [133, 358] on icon at bounding box center [137, 354] width 14 height 14
click at [160, 358] on icon at bounding box center [161, 354] width 14 height 14
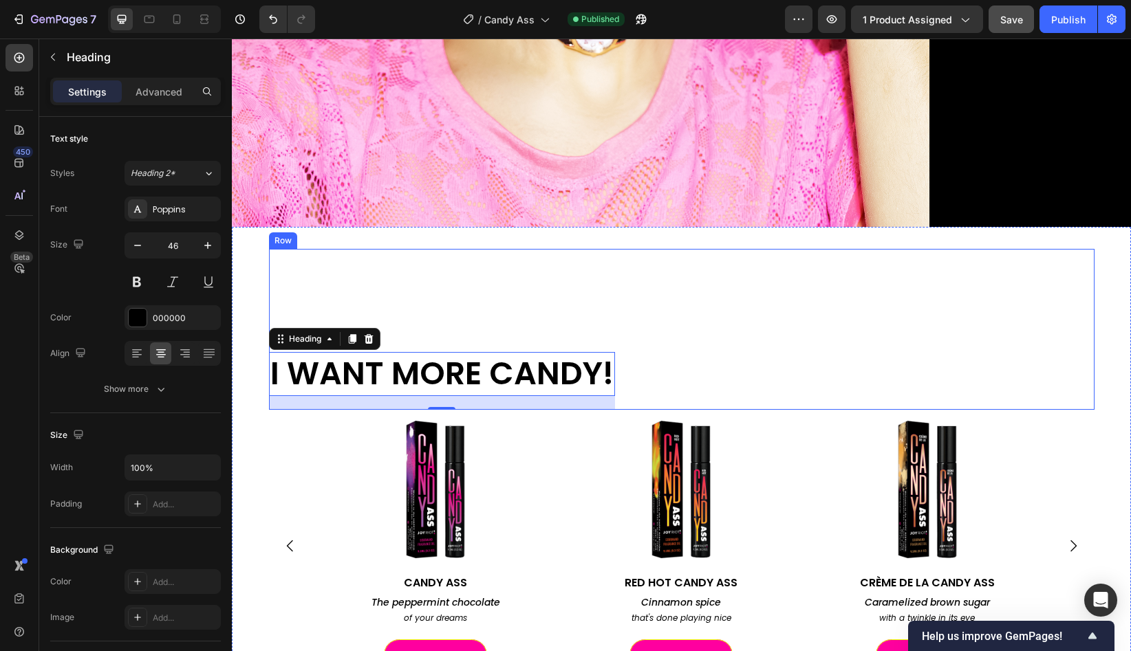
click at [745, 410] on div "I WANT MORE CANDY! Heading 20 Row" at bounding box center [681, 329] width 825 height 161
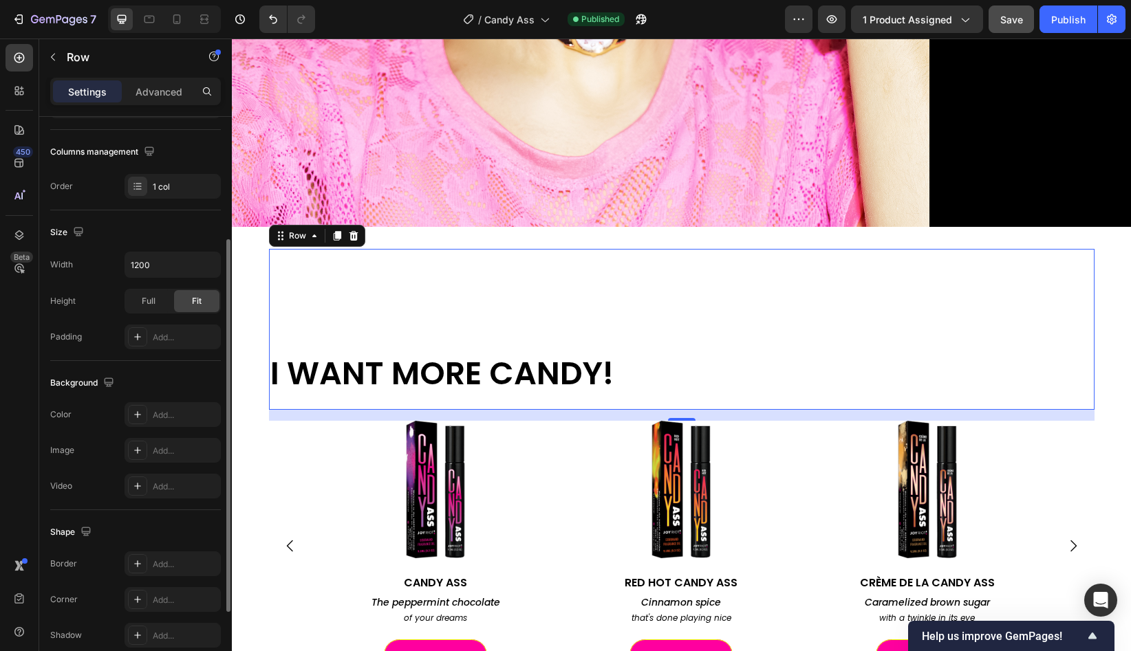
scroll to position [180, 0]
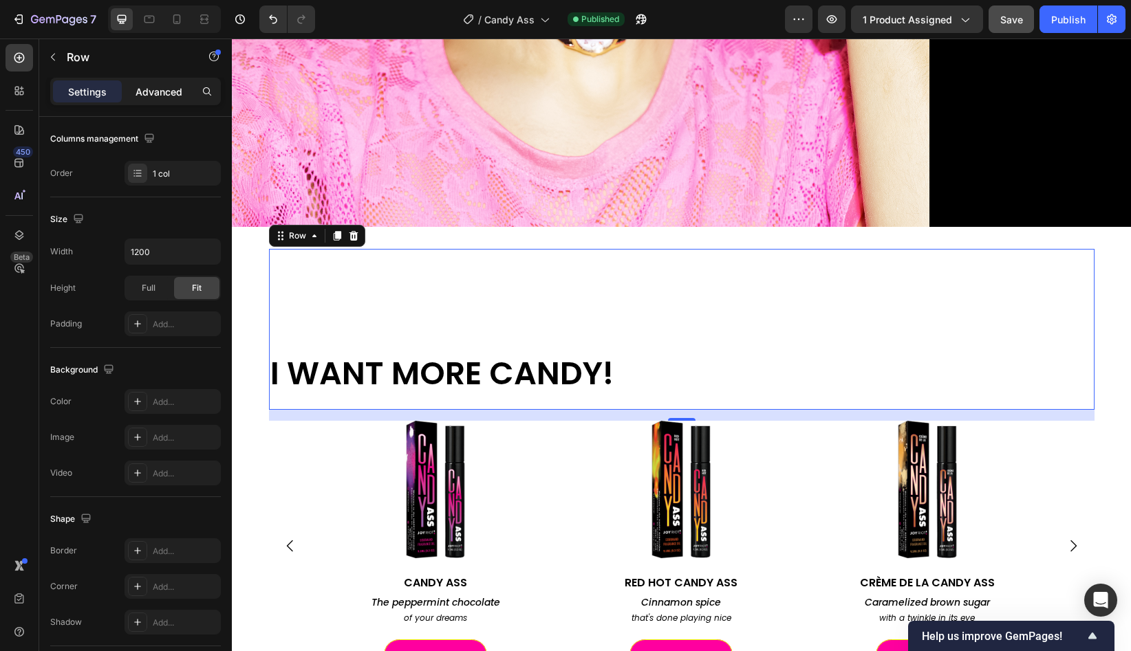
click at [144, 91] on p "Advanced" at bounding box center [159, 92] width 47 height 14
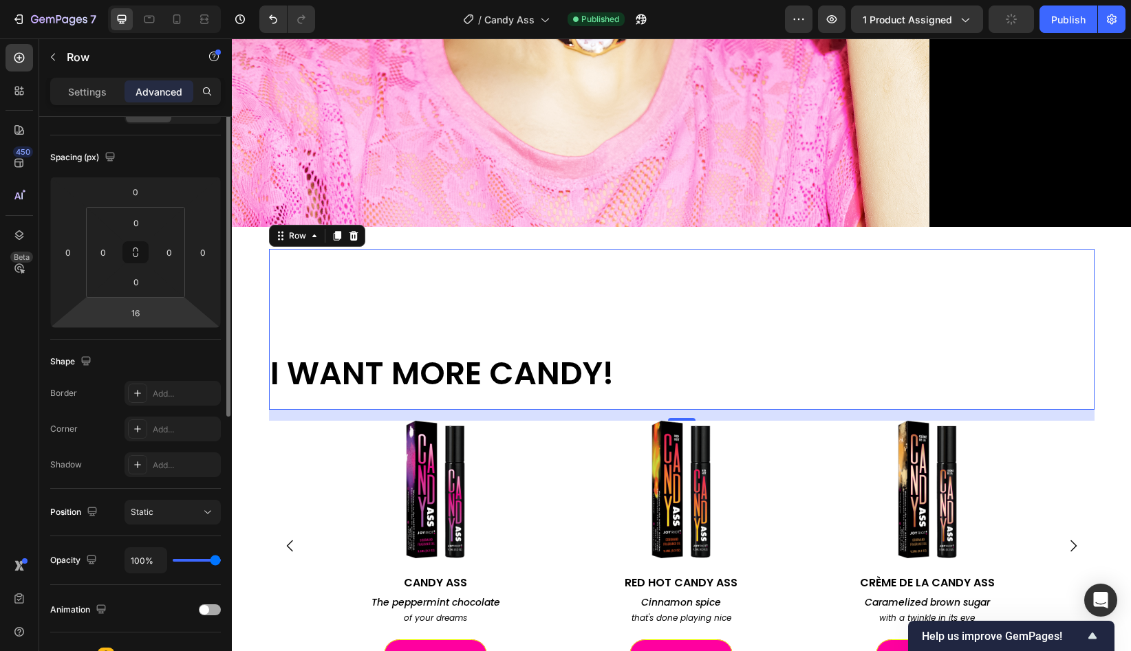
scroll to position [0, 0]
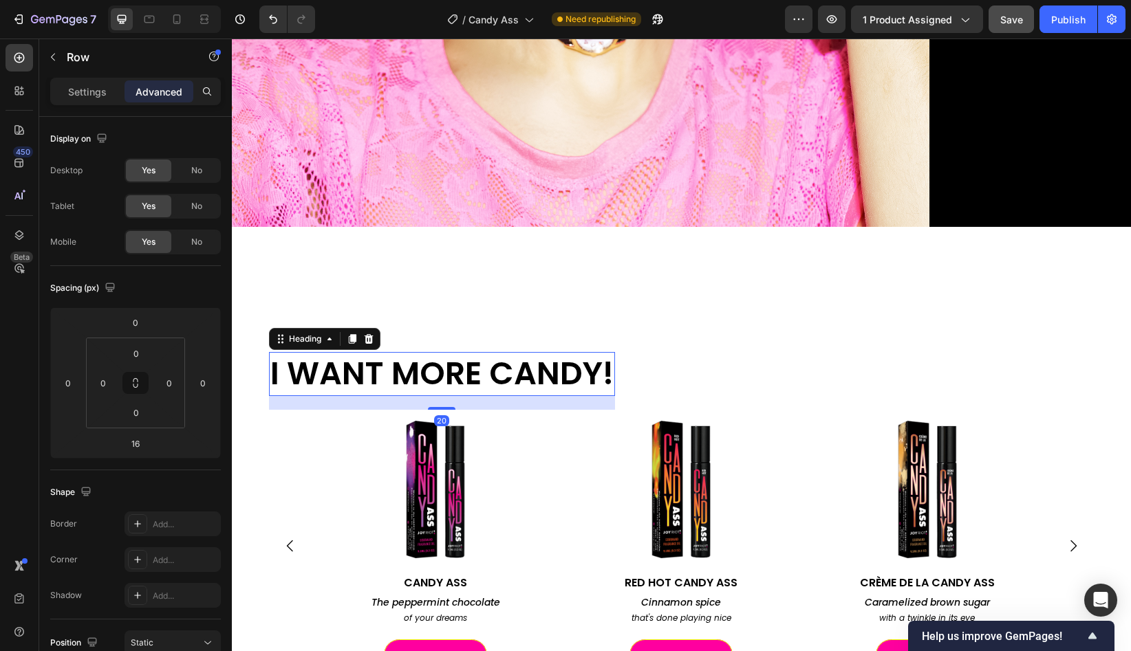
click at [546, 392] on h2 "I WANT MORE CANDY!" at bounding box center [442, 374] width 346 height 44
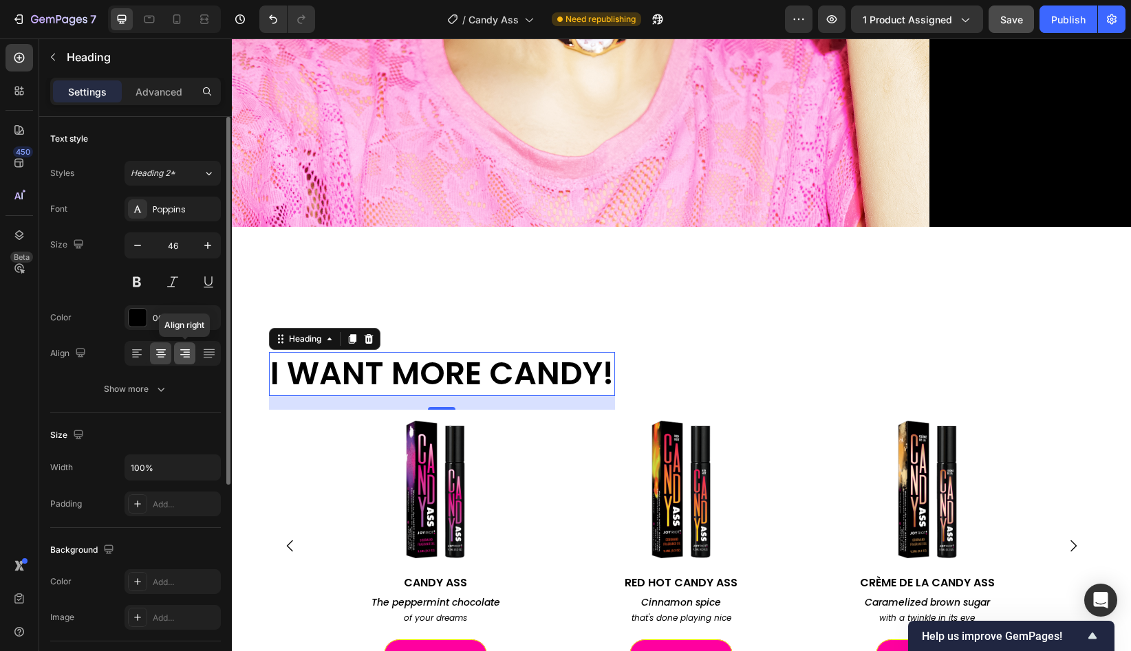
click at [188, 350] on icon at bounding box center [185, 354] width 14 height 14
click at [155, 354] on icon at bounding box center [161, 354] width 14 height 14
click at [137, 354] on icon at bounding box center [137, 354] width 14 height 14
click at [162, 358] on icon at bounding box center [161, 354] width 14 height 14
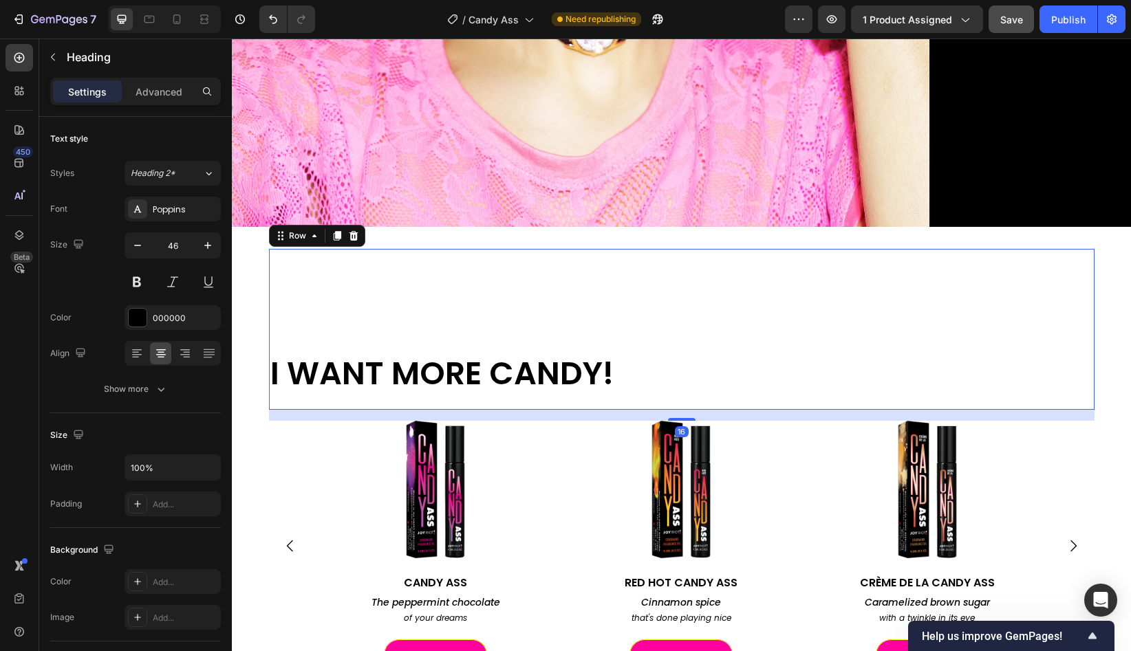
click at [733, 403] on div "I WANT MORE CANDY! Heading Row 16" at bounding box center [681, 329] width 825 height 161
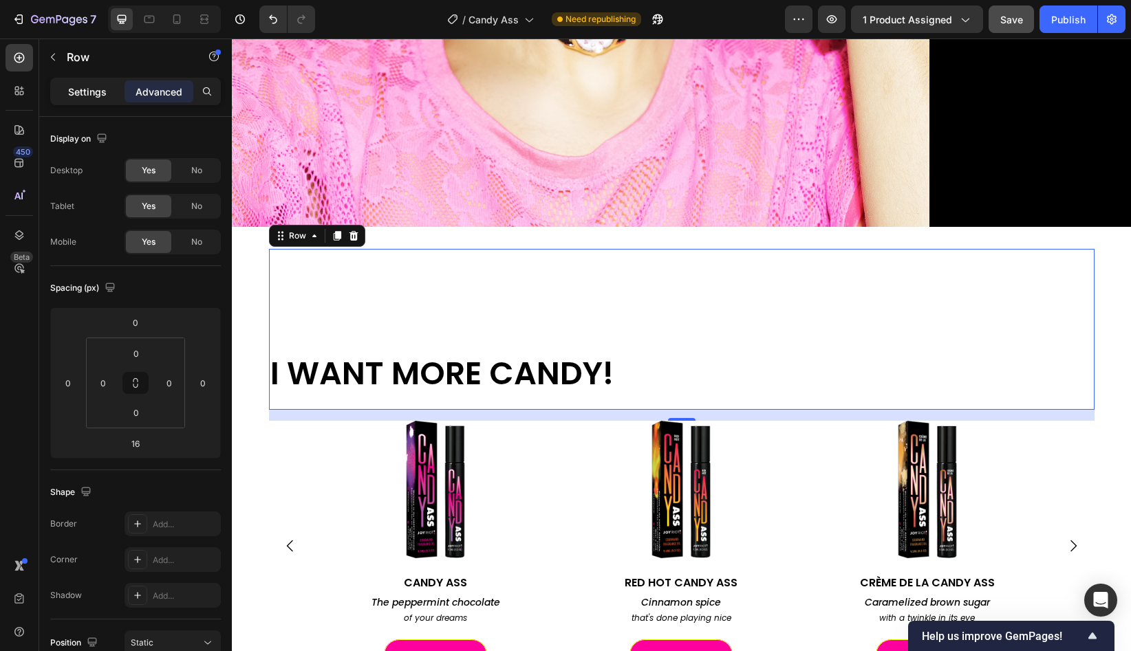
click at [83, 94] on p "Settings" at bounding box center [87, 92] width 39 height 14
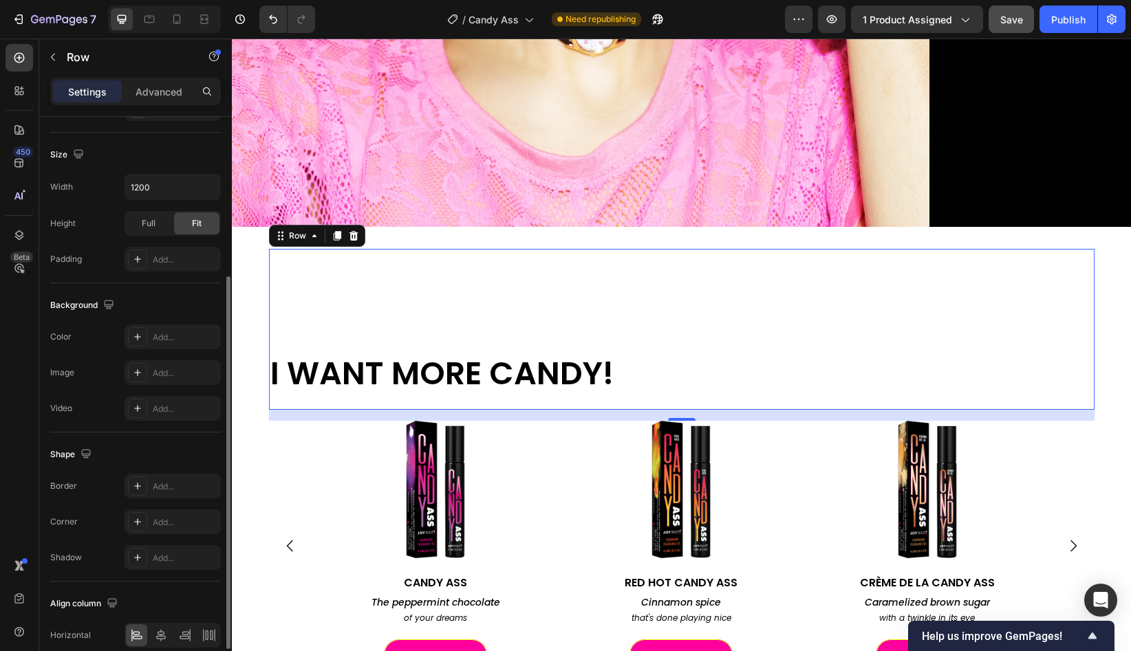
scroll to position [307, 0]
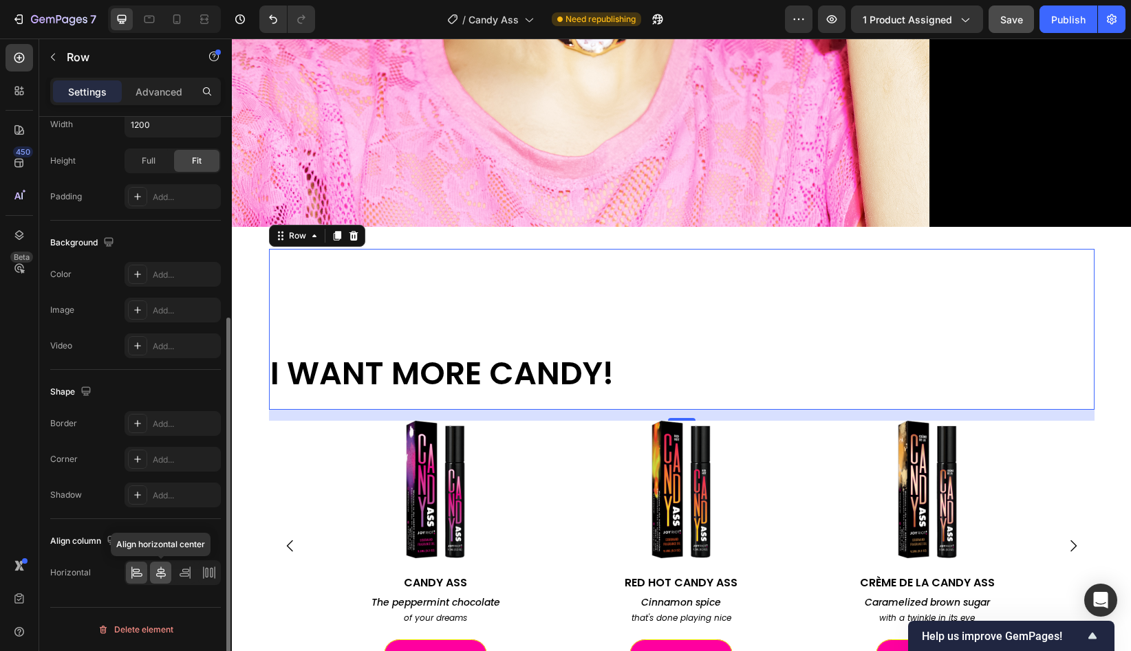
click at [160, 572] on icon at bounding box center [161, 573] width 10 height 12
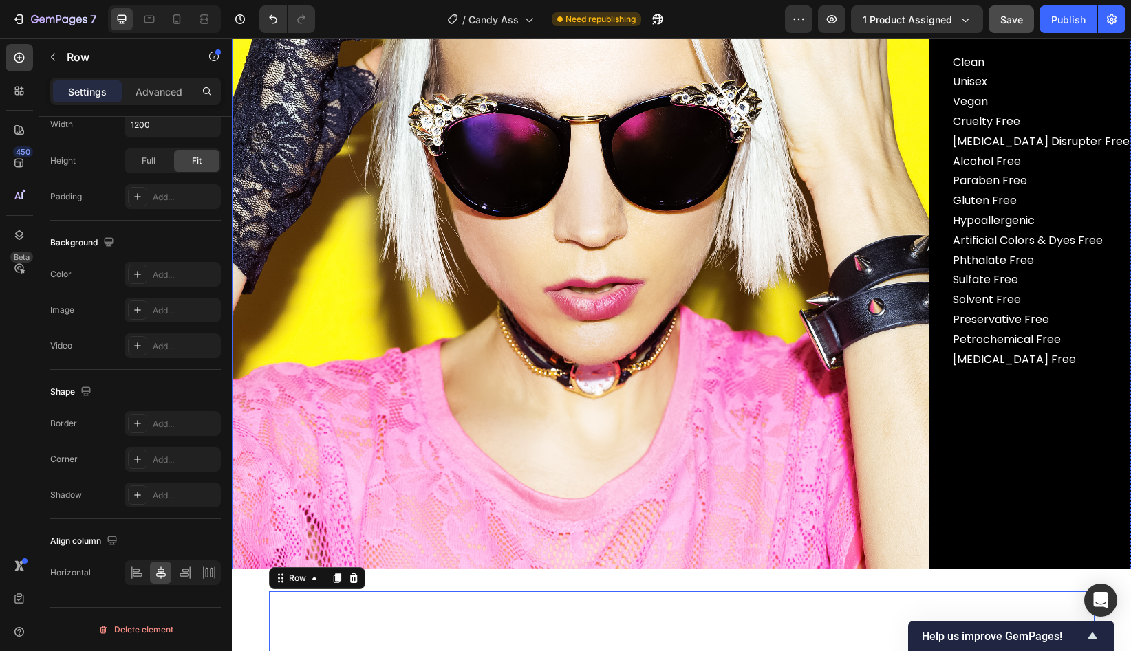
scroll to position [3766, 0]
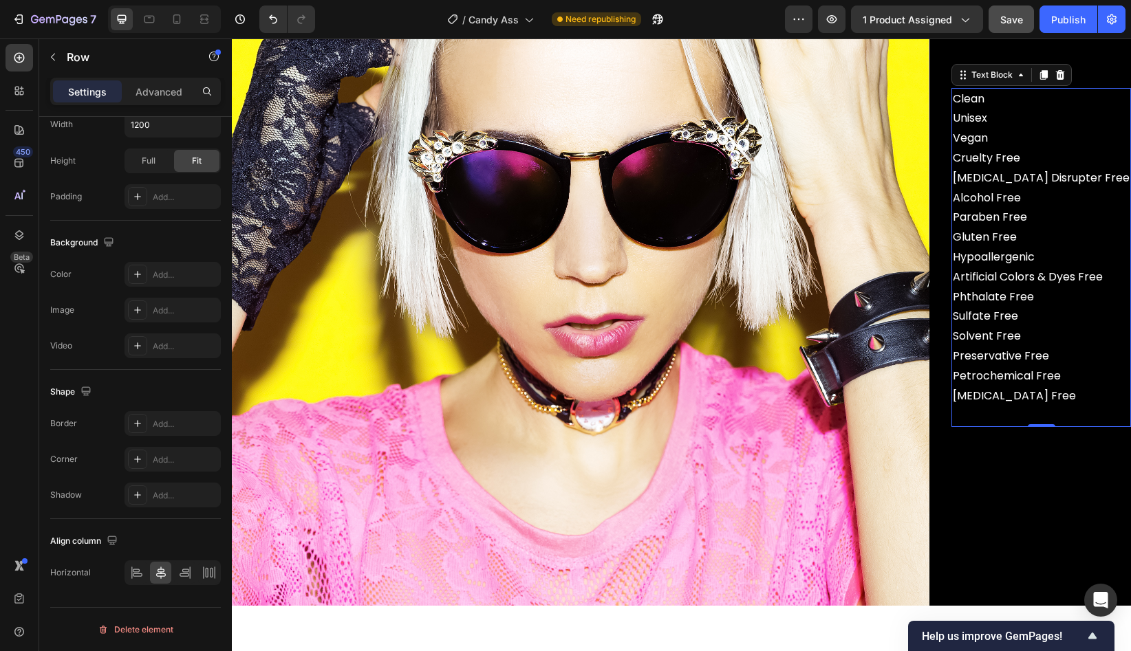
click at [1028, 134] on p "Clean Unisex Vegan Cruelty Free [MEDICAL_DATA] Disrupter Free Alcohol Free Para…" at bounding box center [1041, 198] width 177 height 218
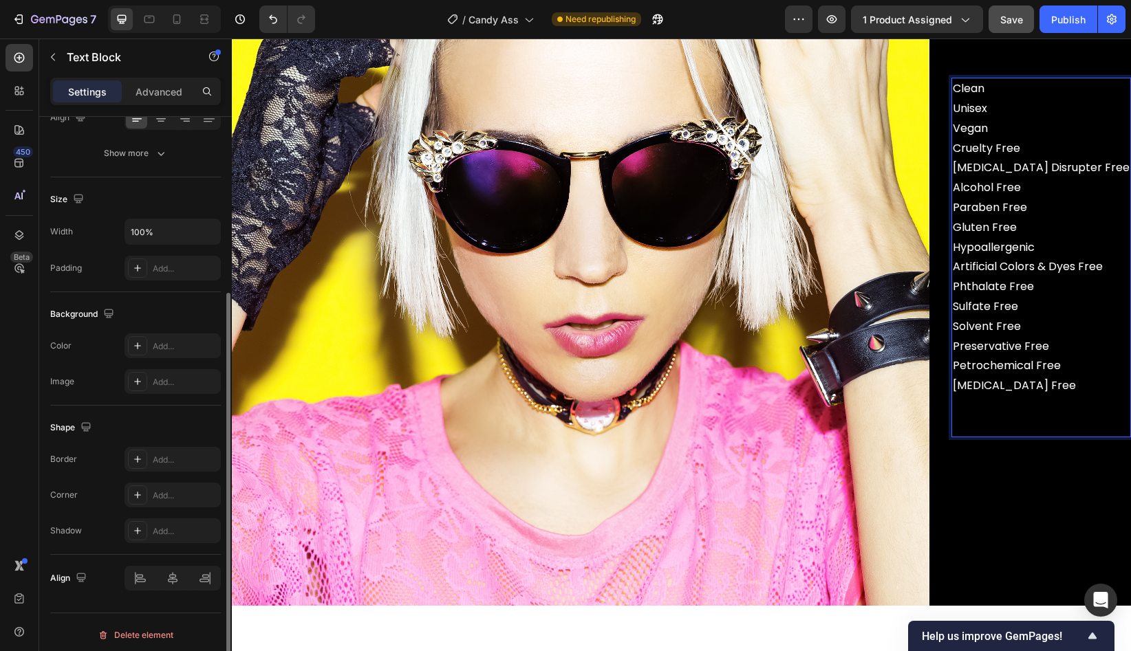
scroll to position [241, 0]
click at [1028, 108] on p "Clean Unisex Vegan Cruelty Free [MEDICAL_DATA] Disrupter Free Alcohol Free Para…" at bounding box center [1041, 188] width 177 height 218
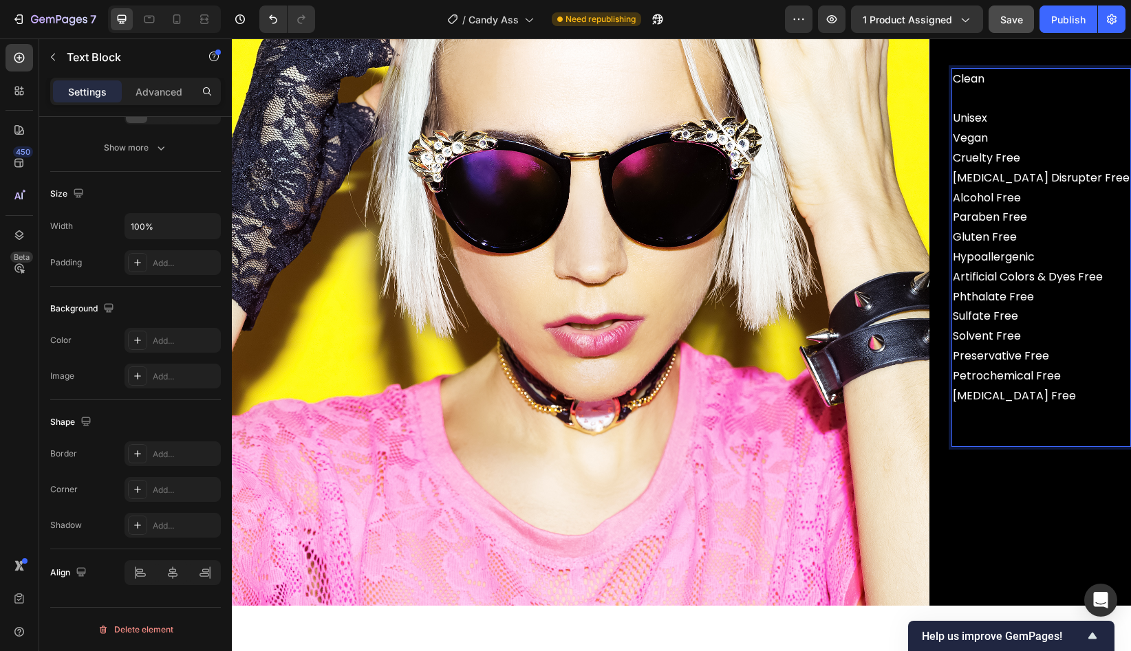
scroll to position [3756, 0]
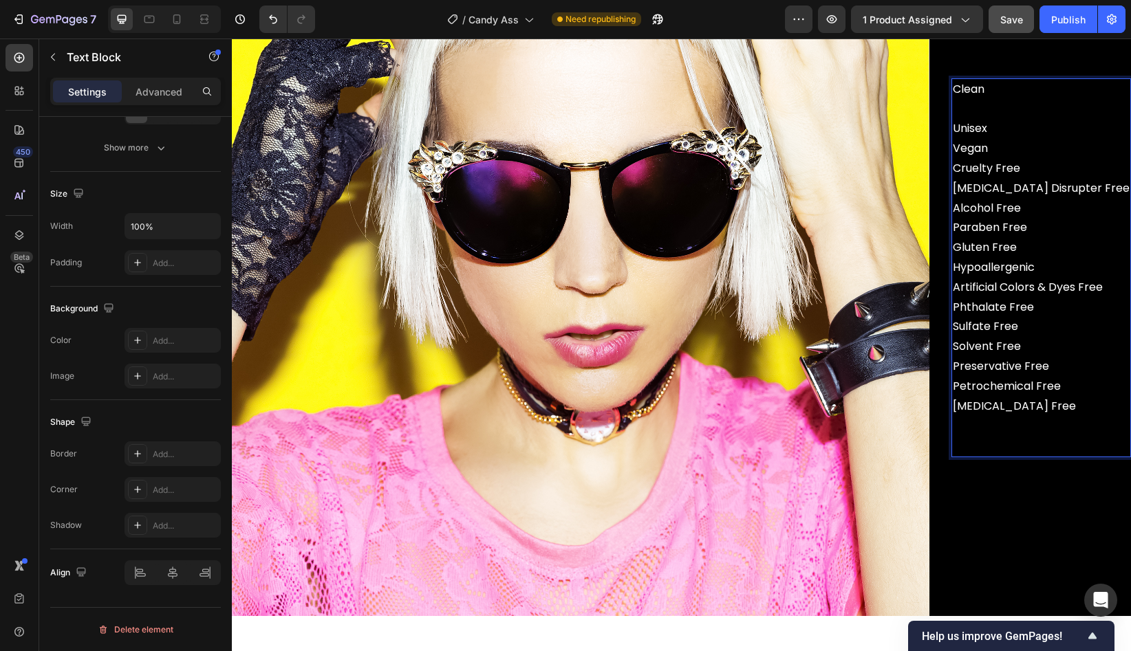
click at [1037, 149] on p "Clean ⁠⁠⁠⁠⁠⁠⁠ Unisex Vegan Cruelty Free [MEDICAL_DATA] Disrupter Free Alcohol F…" at bounding box center [1041, 199] width 177 height 238
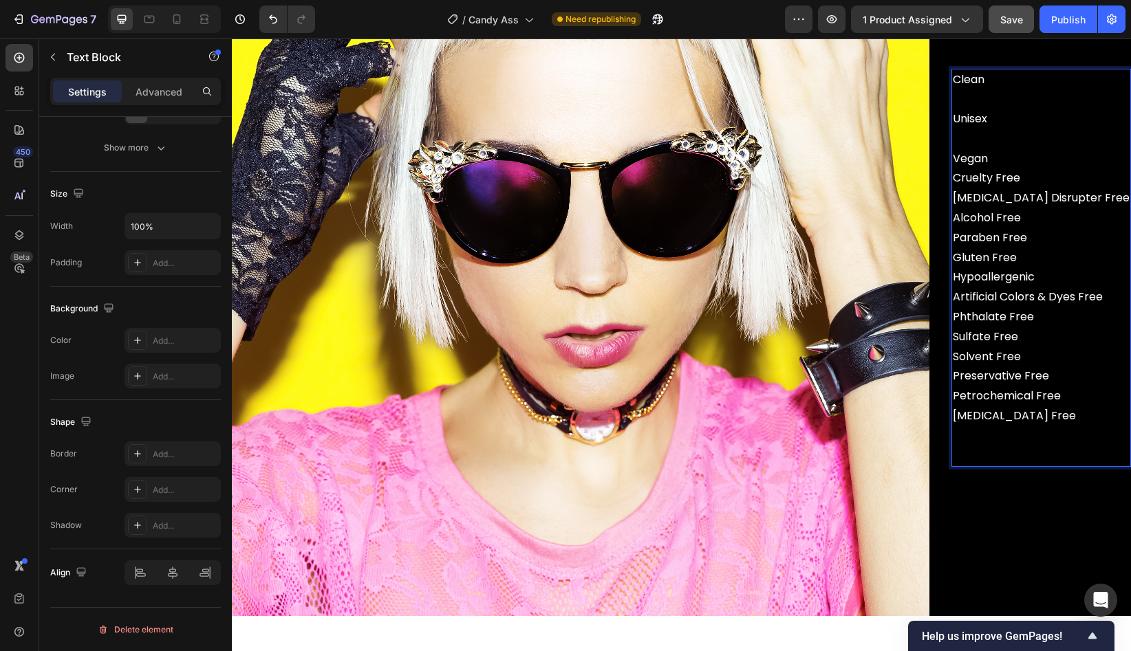
scroll to position [3746, 0]
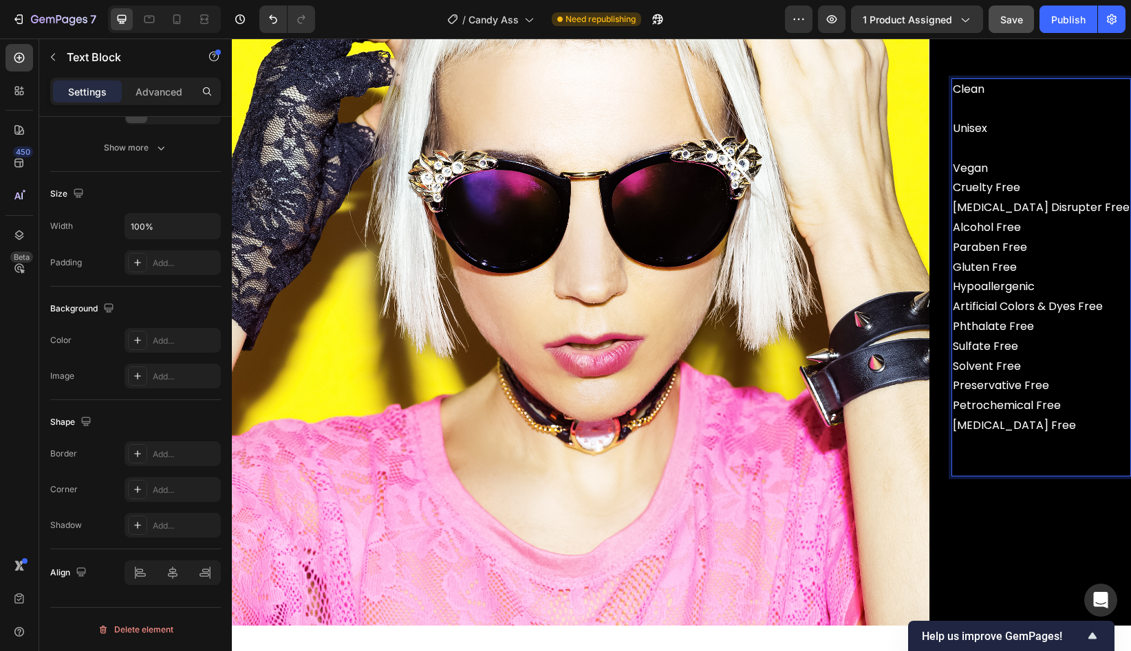
click at [1039, 193] on p "Clean Unisex ⁠⁠⁠⁠⁠⁠⁠ Vegan Cruelty Free [MEDICAL_DATA] Disrupter Free Alcohol F…" at bounding box center [1041, 208] width 177 height 257
click at [1037, 186] on p "Clean Unisex Vegan Cruelty Free [MEDICAL_DATA] Disrupter Free Alcohol Free Para…" at bounding box center [1041, 208] width 177 height 257
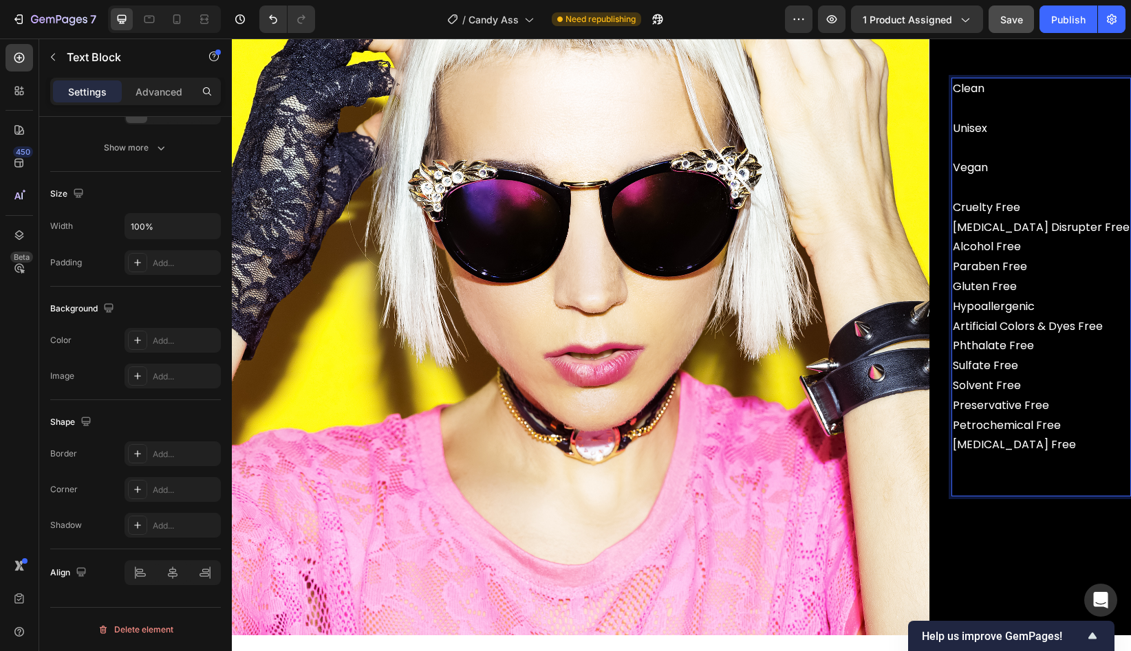
click at [1064, 220] on p "Clean Unisex Vegan ⁠⁠⁠⁠⁠⁠⁠ Cruelty Free [MEDICAL_DATA] Disrupter Free Alcohol F…" at bounding box center [1041, 217] width 177 height 277
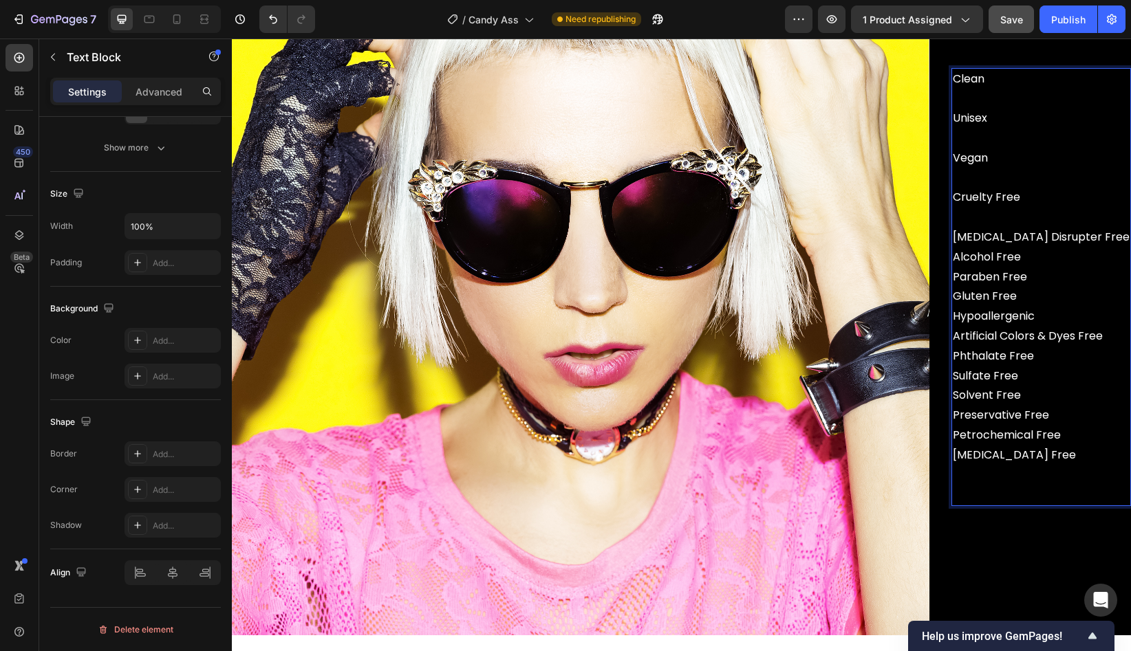
scroll to position [3726, 0]
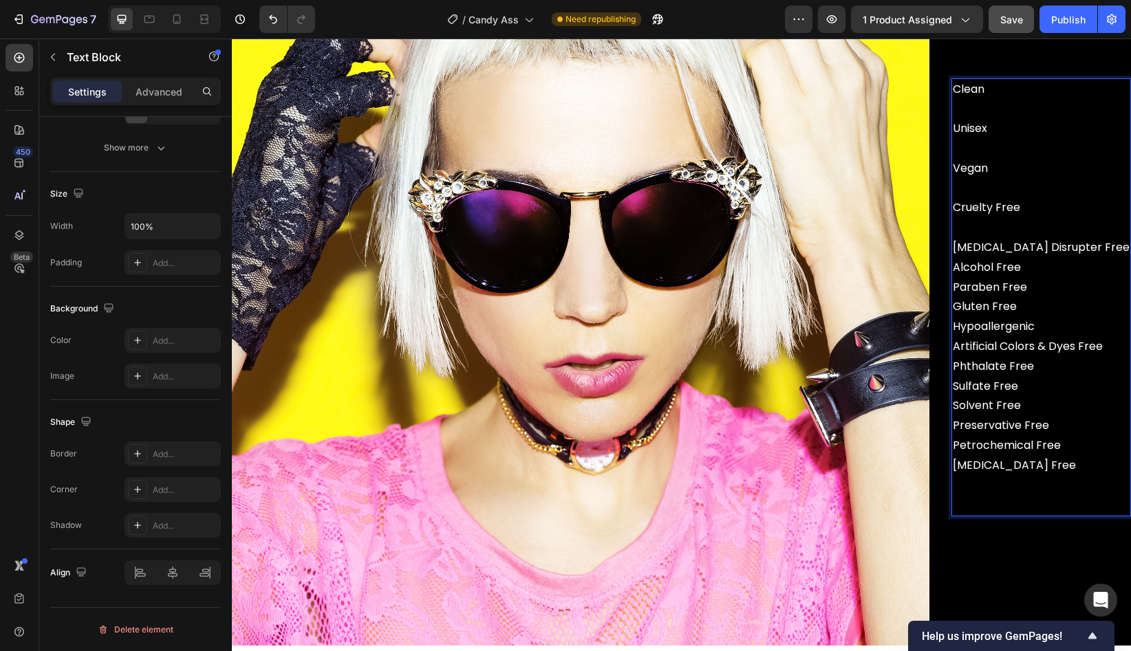
click at [1116, 260] on p "Clean Unisex Vegan Cruelty Free ⁠⁠⁠⁠⁠⁠⁠ [MEDICAL_DATA] Disrupter Free Alcohol F…" at bounding box center [1041, 228] width 177 height 297
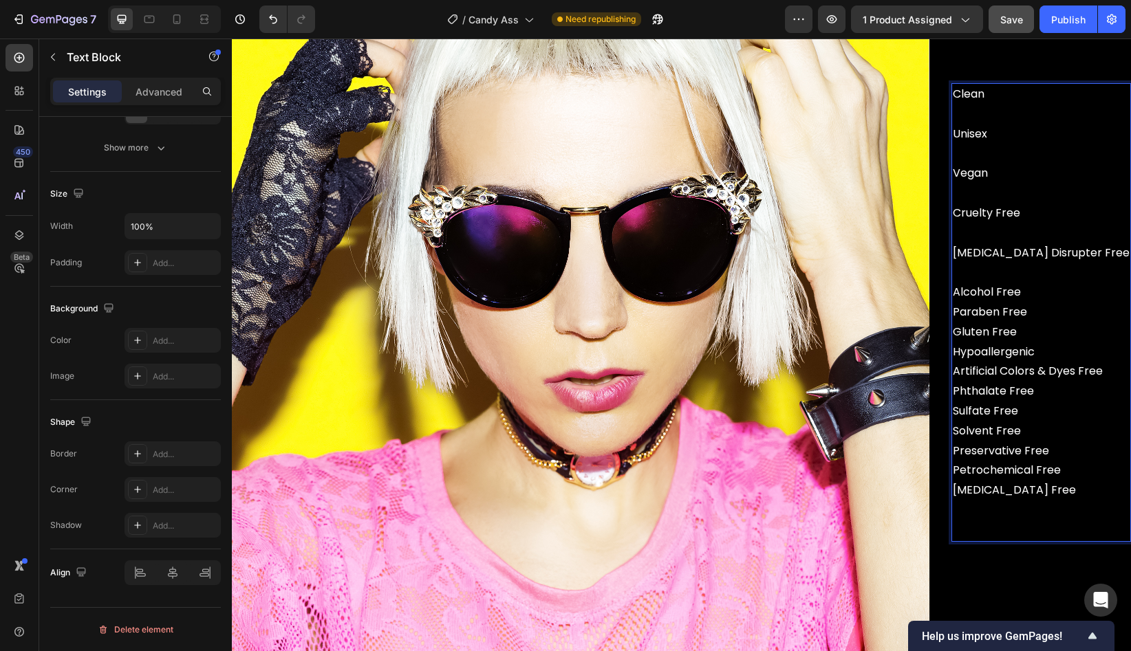
scroll to position [3708, 0]
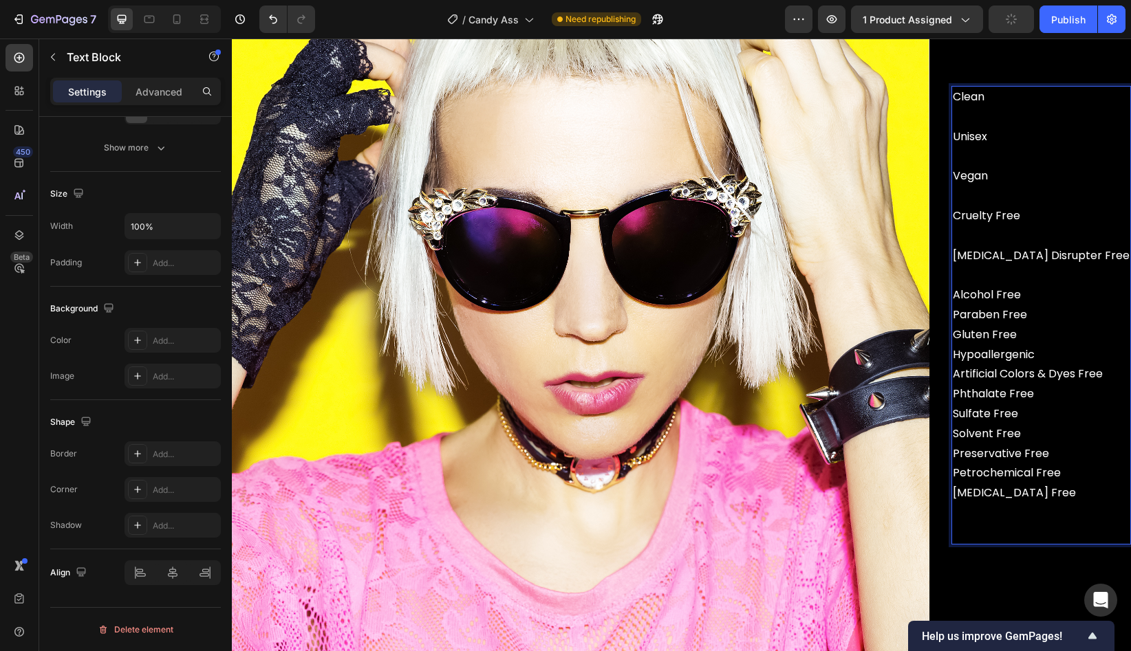
click at [1066, 306] on p "Clean Unisex Vegan Cruelty Free [MEDICAL_DATA] Disrupter Free ⁠⁠⁠⁠⁠⁠⁠ Alcohol F…" at bounding box center [1041, 245] width 177 height 317
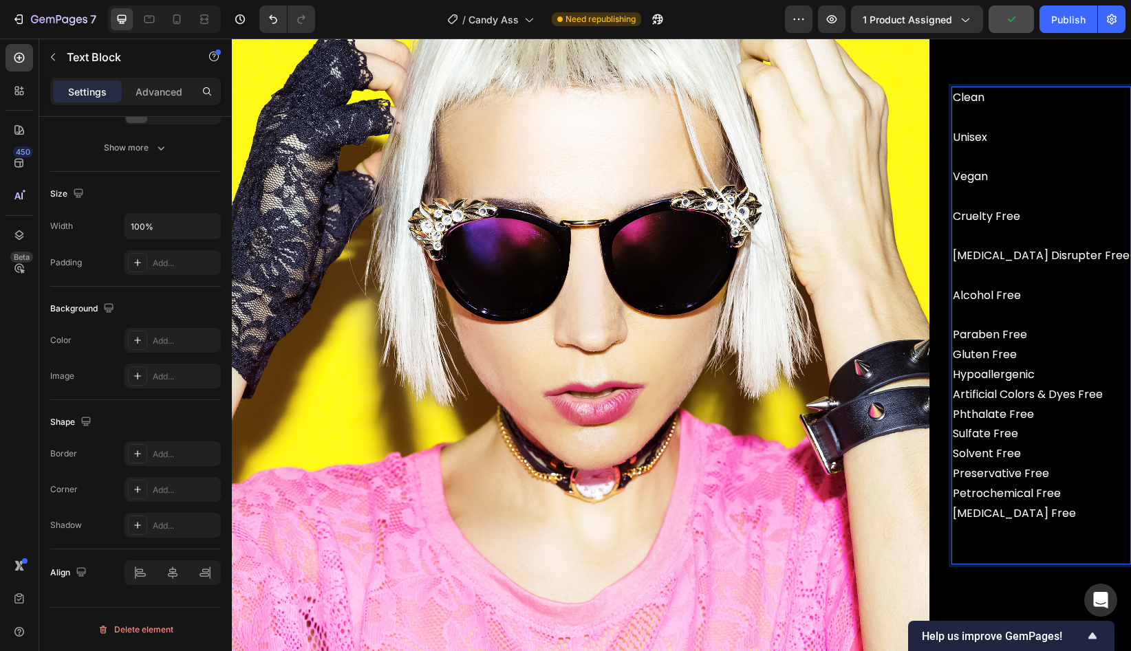
click at [1065, 347] on p "Clean Unisex Vegan Cruelty Free [MEDICAL_DATA] Disrupter Free Alcohol Free ⁠⁠⁠⁠…" at bounding box center [1041, 256] width 177 height 337
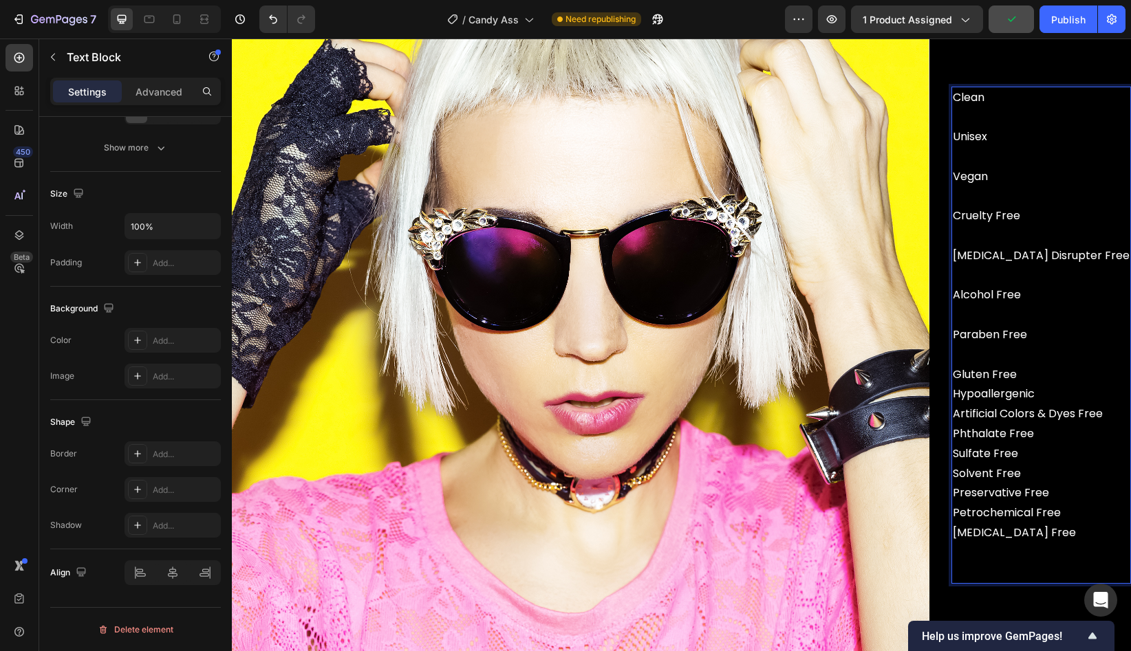
click at [1061, 381] on p "Clean Unisex Vegan Cruelty Free [MEDICAL_DATA] Disrupter Free Alcohol Free Para…" at bounding box center [1041, 266] width 177 height 356
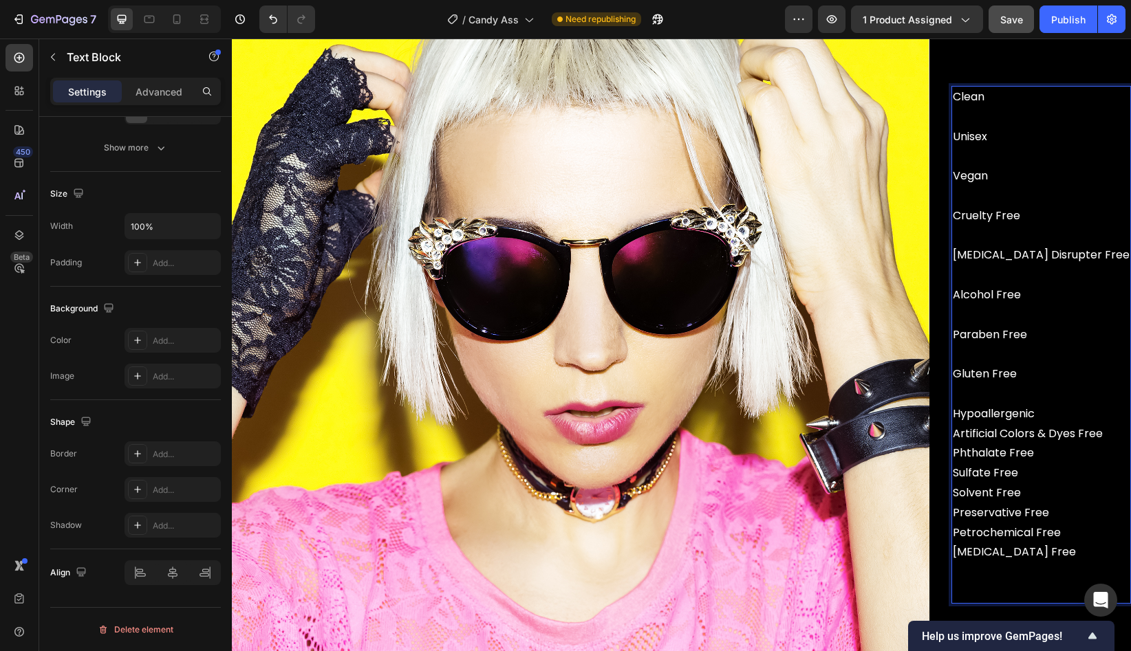
click at [1070, 422] on p "Clean Unisex Vegan Cruelty Free [MEDICAL_DATA] Disrupter Free Alcohol Free Para…" at bounding box center [1041, 275] width 177 height 376
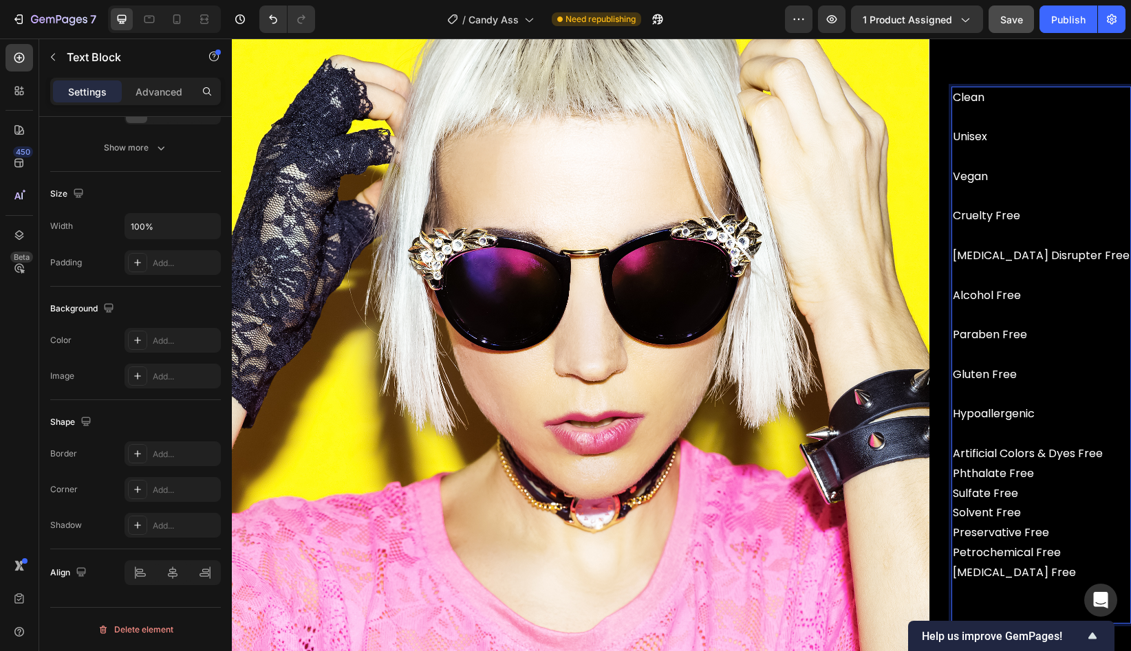
click at [986, 484] on p "Clean Unisex Vegan Cruelty Free [MEDICAL_DATA] Disrupter Free Alcohol Free Para…" at bounding box center [1041, 286] width 177 height 396
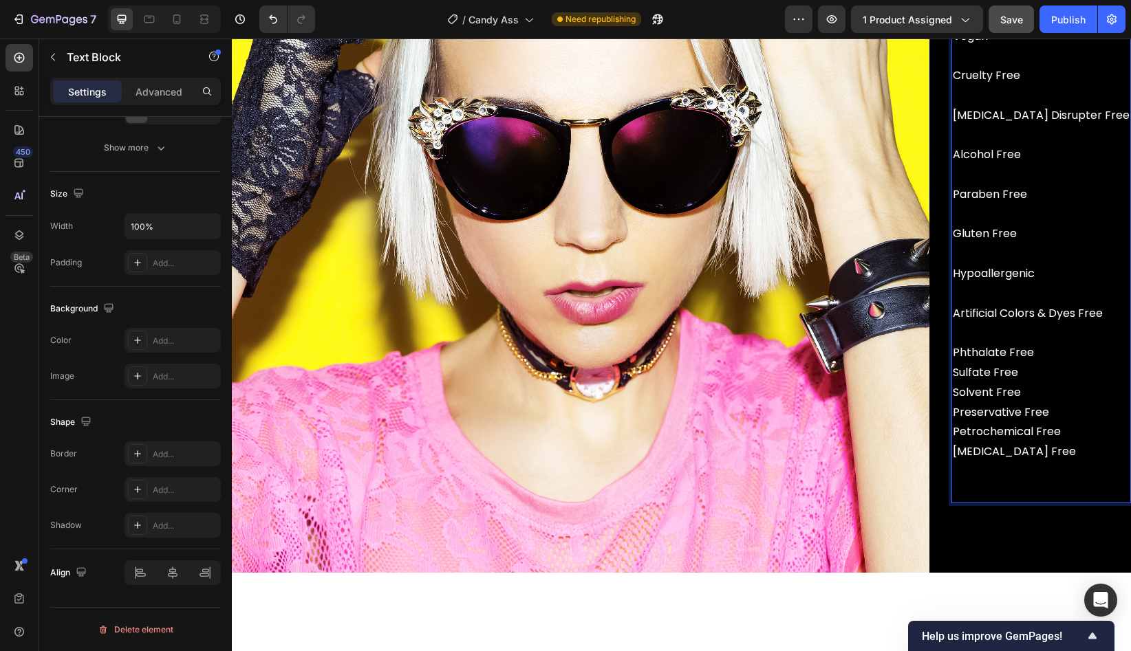
scroll to position [3815, 0]
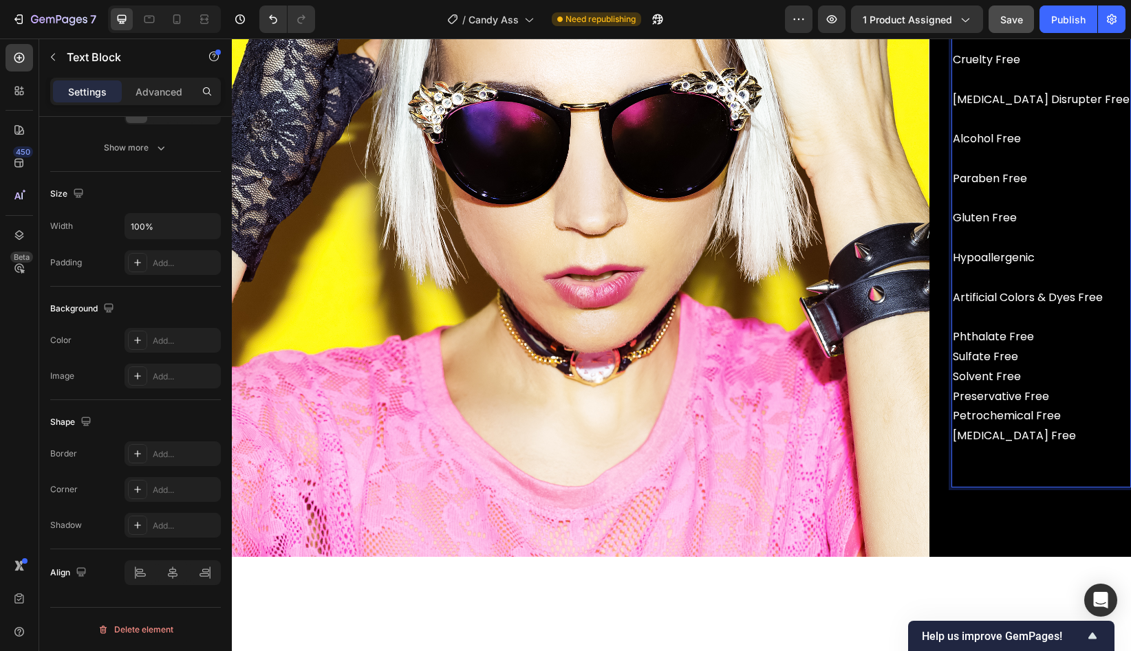
click at [982, 374] on p "Sulfate Free Solvent Free Preservative Free Petrochemical Free [MEDICAL_DATA] F…" at bounding box center [1041, 416] width 177 height 139
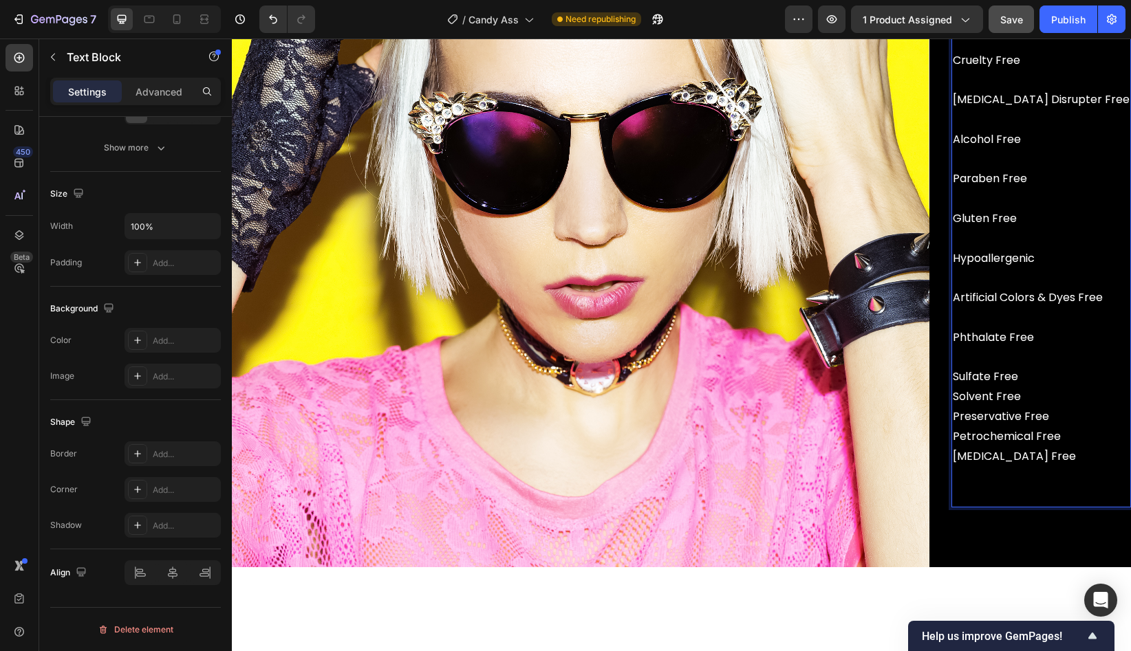
click at [982, 413] on p "Sulfate Free Solvent Free Preservative Free Petrochemical Free [MEDICAL_DATA] F…" at bounding box center [1041, 427] width 177 height 158
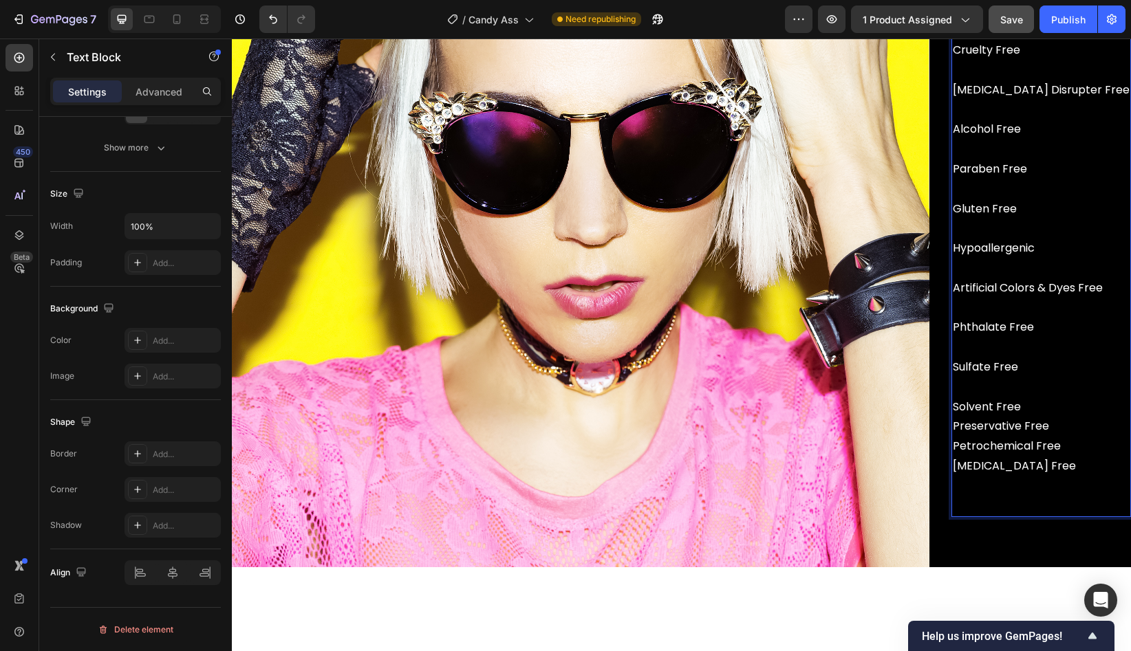
scroll to position [3795, 0]
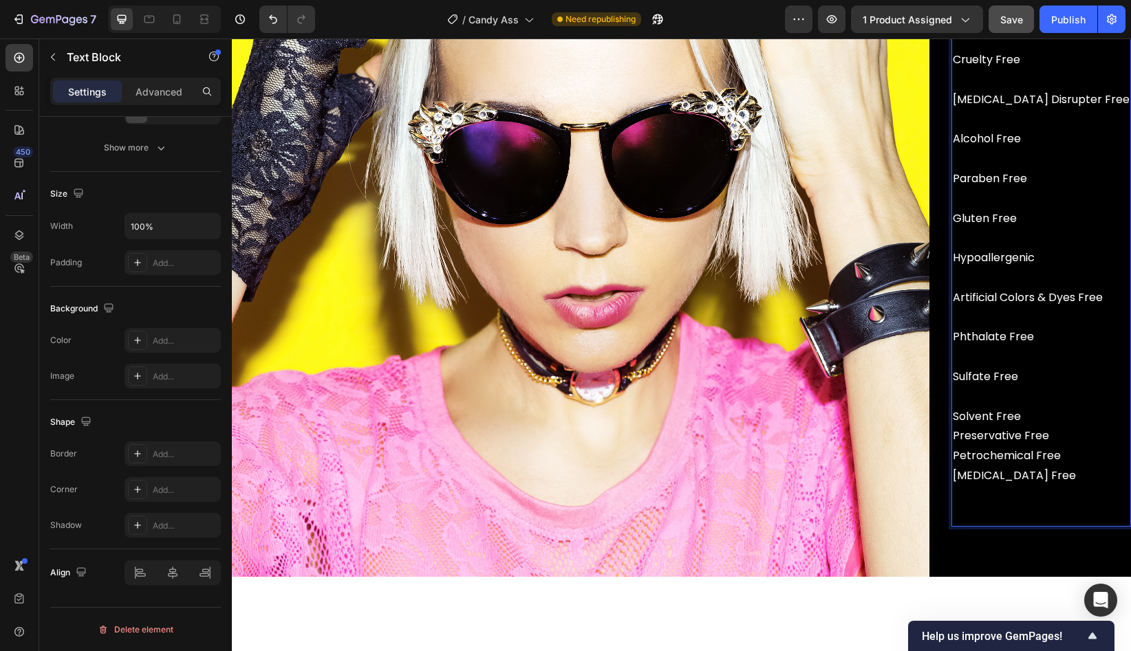
click at [980, 451] on p "Sulfate Free Solvent Free Preservative Free Petrochemical Free [MEDICAL_DATA] F…" at bounding box center [1041, 436] width 177 height 178
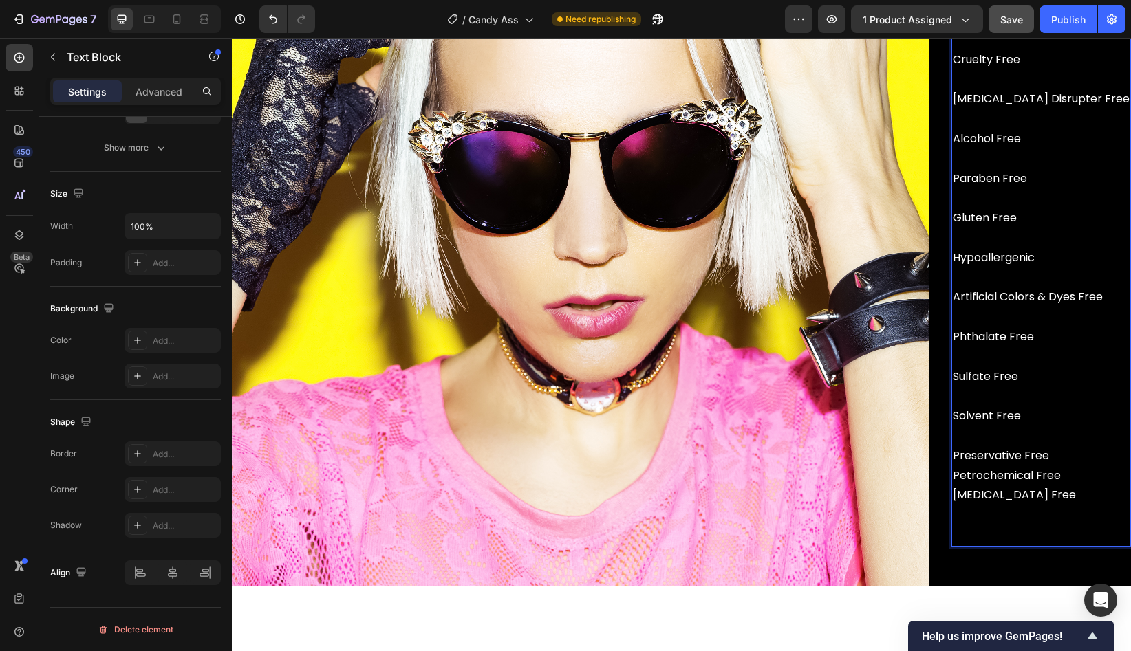
click at [980, 488] on p "Sulfate Free Solvent Free Preservative Free Petrochemical Free [MEDICAL_DATA] F…" at bounding box center [1041, 446] width 177 height 198
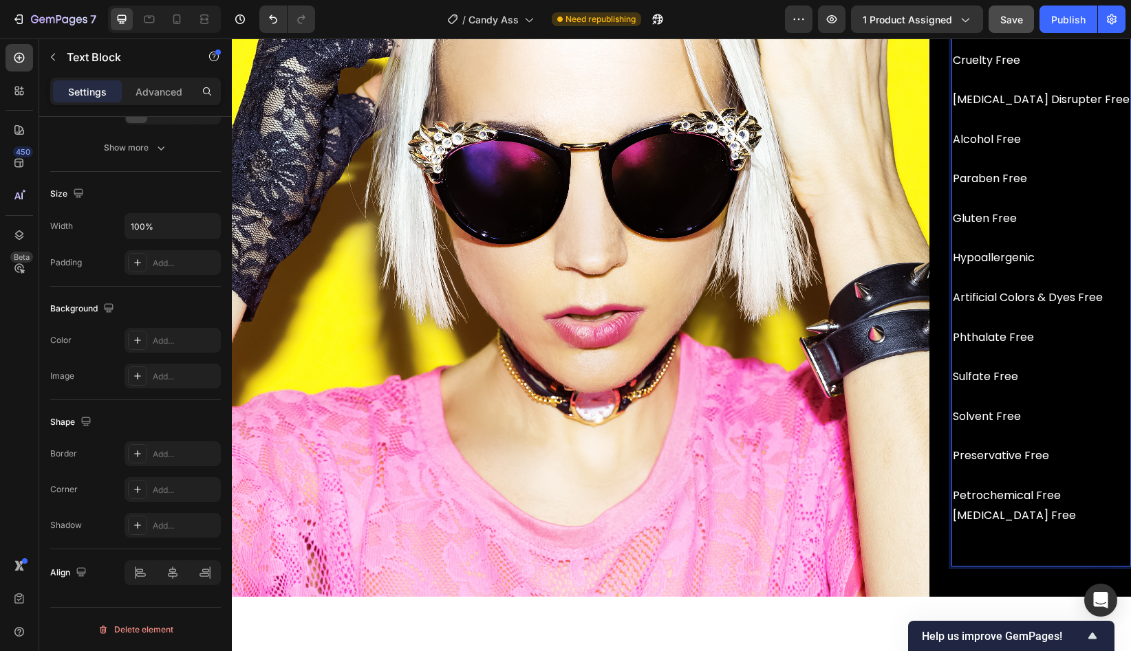
click at [984, 532] on p "Sulfate Free Solvent Free Preservative Free Petrochemical Free [MEDICAL_DATA] F…" at bounding box center [1041, 456] width 177 height 218
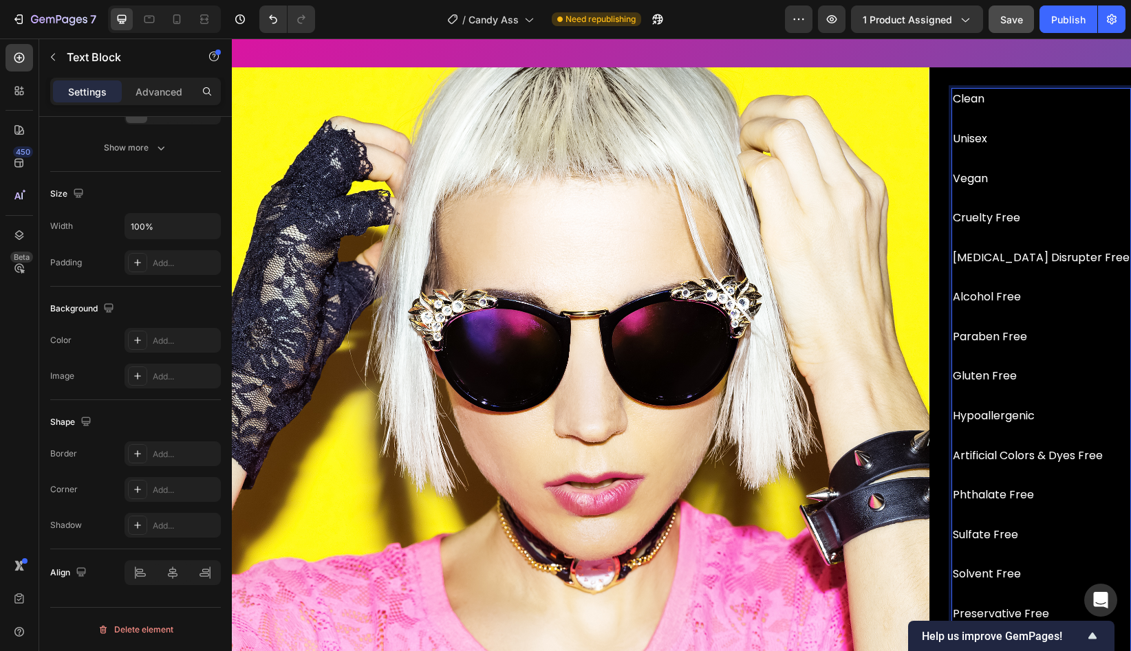
scroll to position [3602, 0]
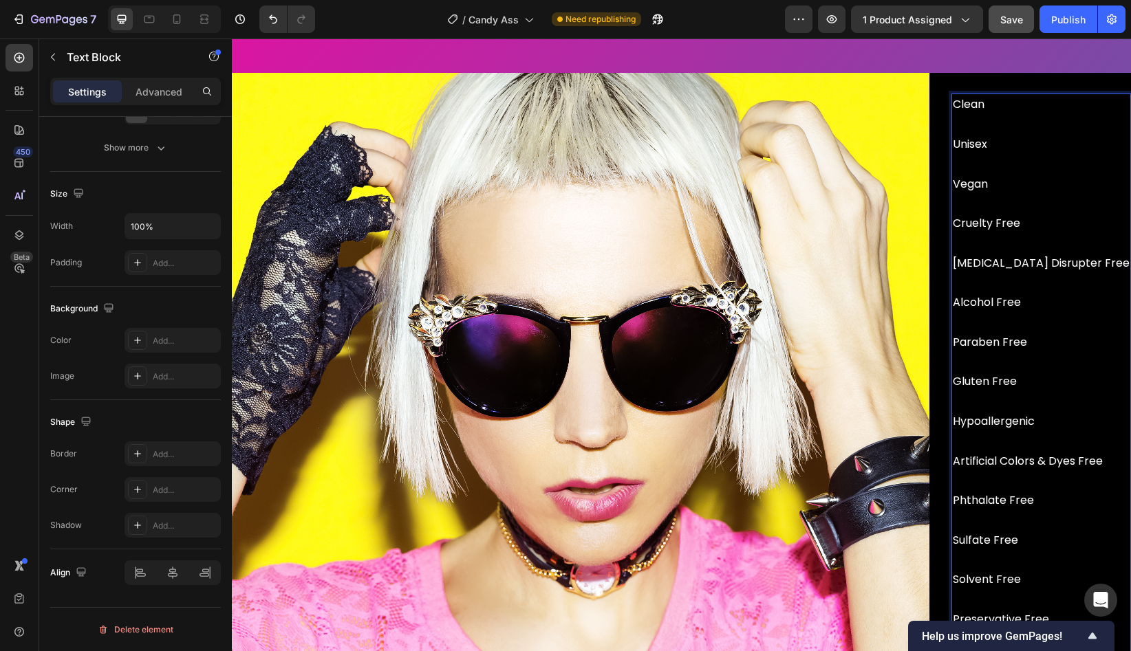
click at [1024, 120] on p "Clean Unisex Vegan Cruelty Free [MEDICAL_DATA] Disrupter Free Alcohol Free Para…" at bounding box center [1041, 303] width 177 height 416
click at [1046, 116] on p "CLEAN ⁠⁠⁠⁠⁠⁠⁠UNISEX Unisex Vegan Cruelty Free [MEDICAL_DATA] Disrupter Free Alc…" at bounding box center [1041, 303] width 177 height 416
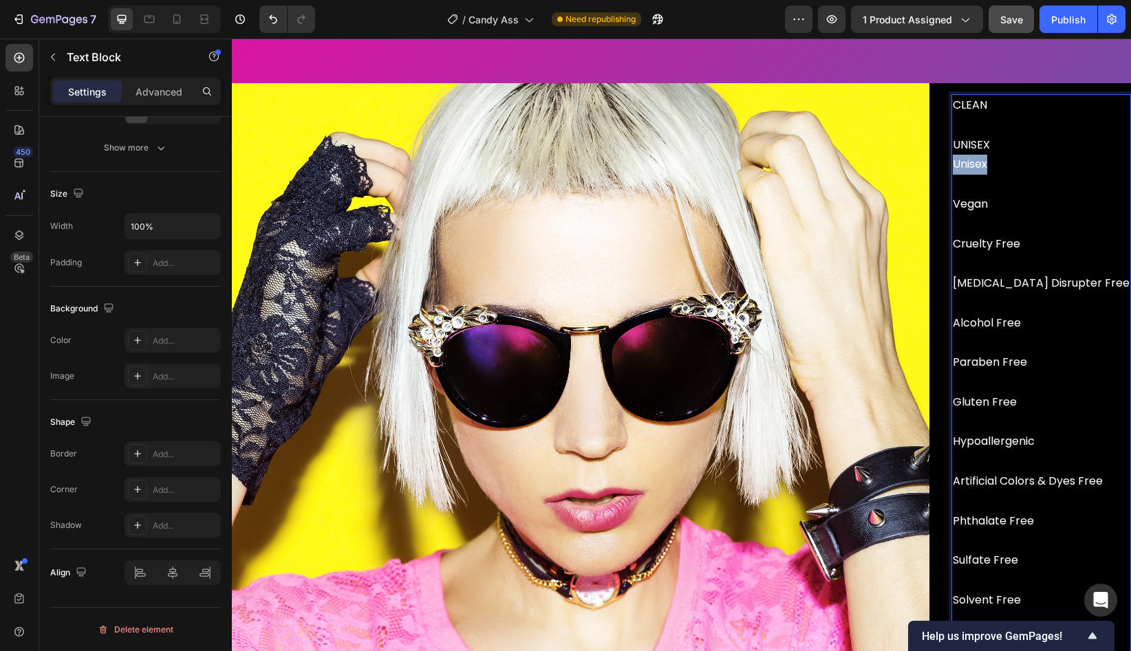
drag, startPoint x: 1010, startPoint y: 177, endPoint x: 979, endPoint y: 177, distance: 31.0
click at [979, 177] on div "CLEAN ⁠⁠⁠⁠⁠⁠⁠ UNISEX Unisex Vegan Cruelty Free [MEDICAL_DATA] Disrupter Free Al…" at bounding box center [1041, 432] width 180 height 676
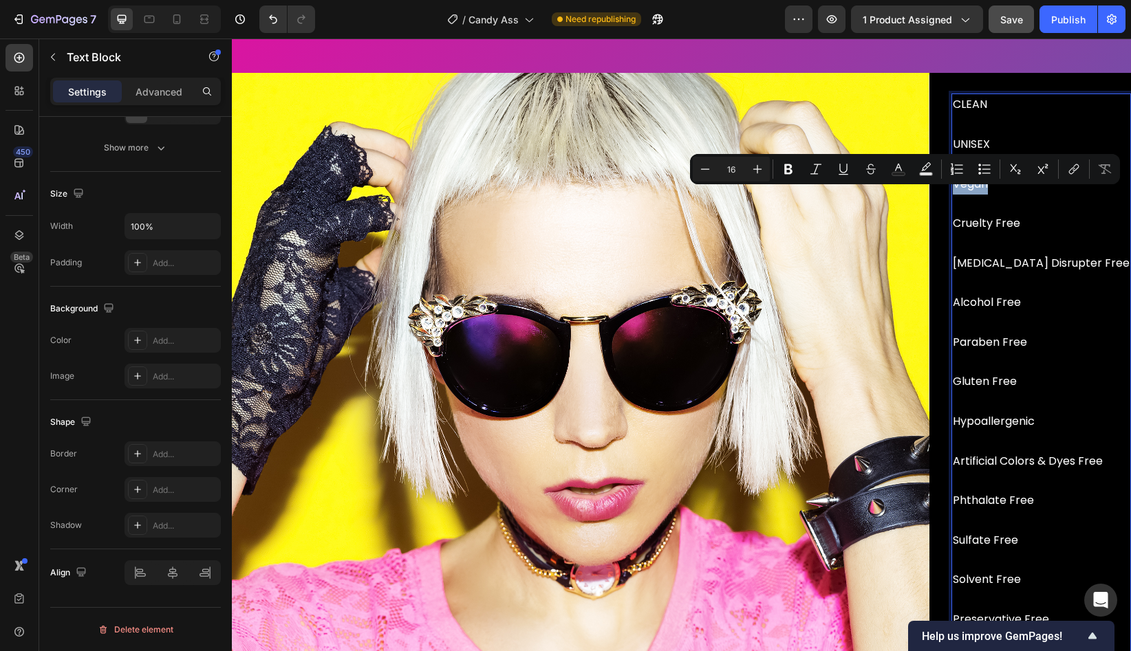
drag, startPoint x: 1029, startPoint y: 206, endPoint x: 982, endPoint y: 206, distance: 46.8
click at [982, 206] on p "CLEAN UNISEX Vegan Cruelty Free [MEDICAL_DATA] Disrupter Free Alcohol Free Para…" at bounding box center [1041, 303] width 177 height 416
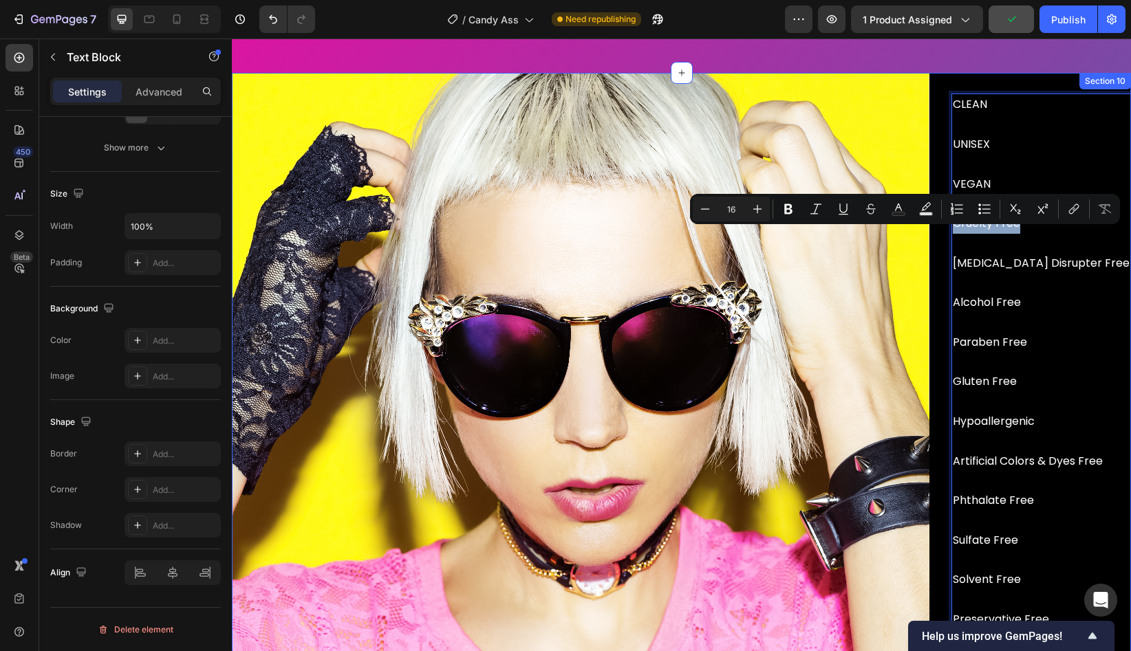
drag, startPoint x: 1052, startPoint y: 238, endPoint x: 977, endPoint y: 238, distance: 75.7
click at [977, 238] on div "Image CLEAN UNISEX VEGAN Cruelty Free [MEDICAL_DATA] Disrupter Free Alcohol Fre…" at bounding box center [681, 422] width 899 height 698
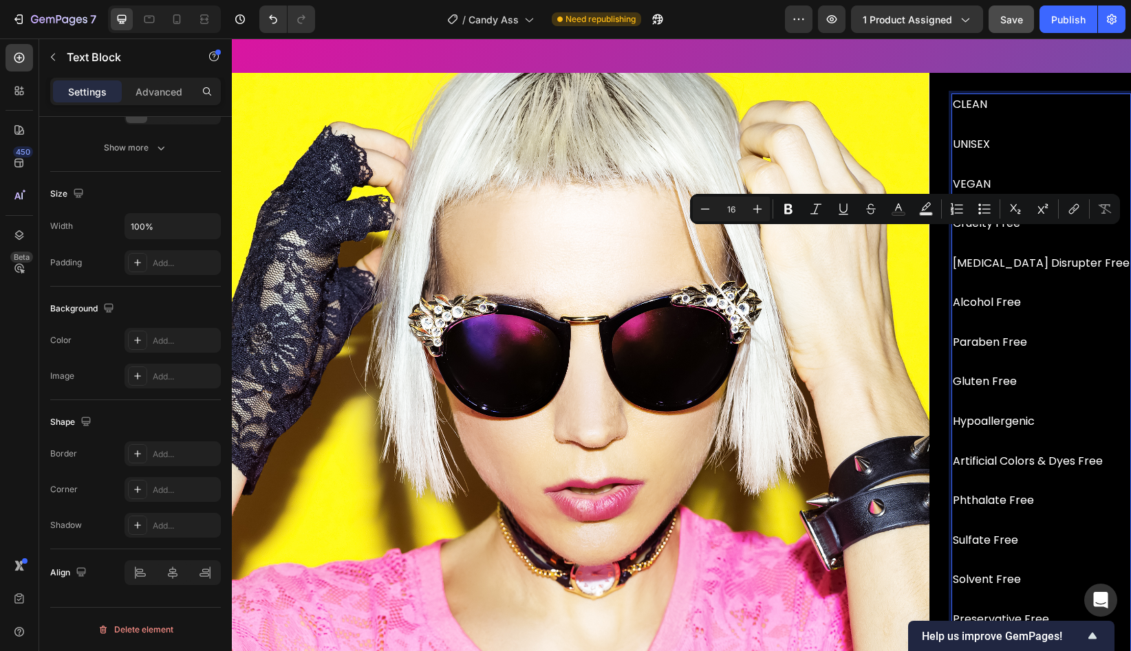
click at [1077, 156] on p "CLEAN UNISEX VEGAN Cruelty Free [MEDICAL_DATA] Disrupter Free Alcohol Free Para…" at bounding box center [1041, 303] width 177 height 416
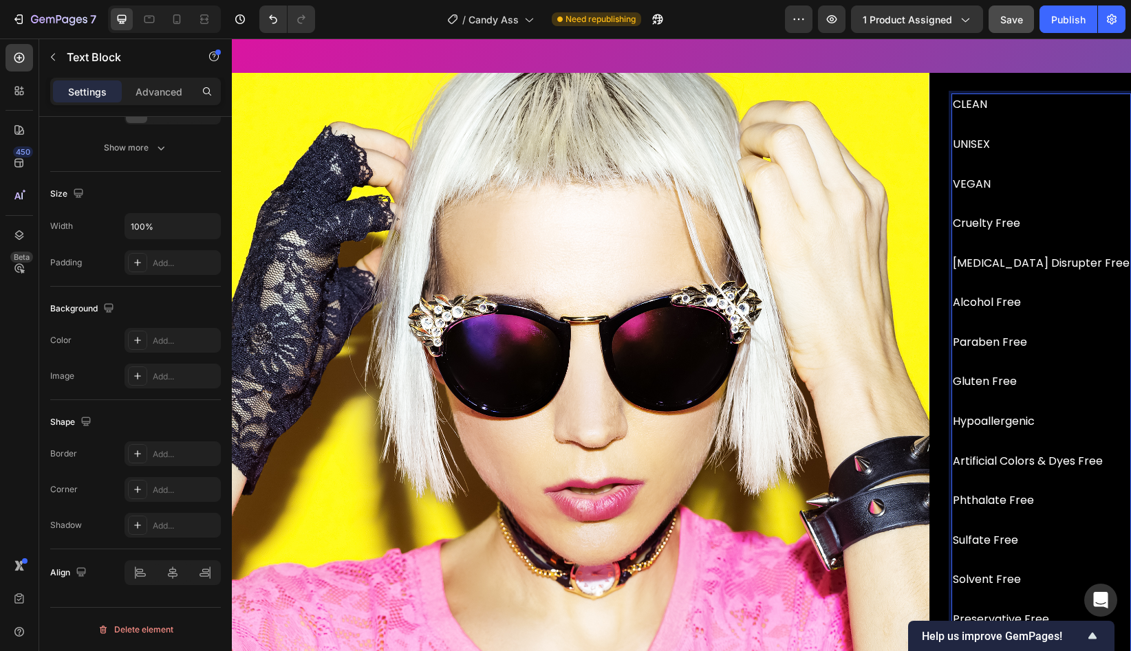
click at [1029, 195] on p "CLEAN UNISEX VEGAN Cruelty Free [MEDICAL_DATA] Disrupter Free Alcohol Free Para…" at bounding box center [1041, 303] width 177 height 416
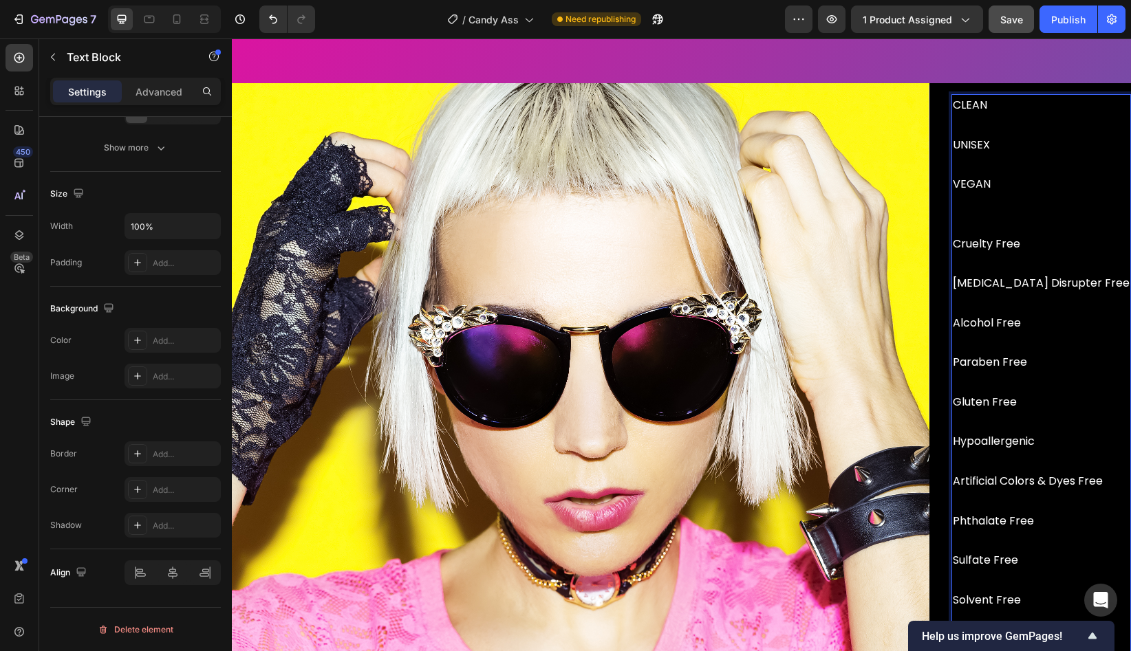
scroll to position [3582, 0]
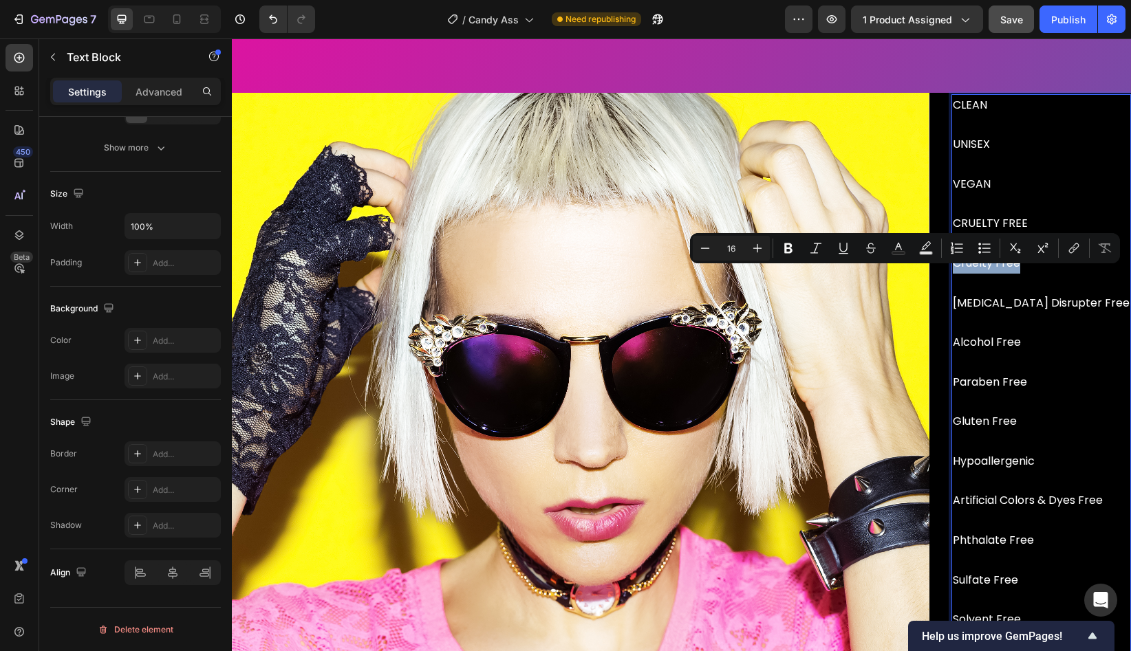
drag, startPoint x: 1056, startPoint y: 281, endPoint x: 980, endPoint y: 275, distance: 75.9
click at [980, 275] on p "CLEAN UNISEX VEGAN ⁠⁠⁠⁠⁠⁠⁠CRUELTY FREE Cruelty Free [MEDICAL_DATA] Disrupter Fr…" at bounding box center [1041, 323] width 177 height 455
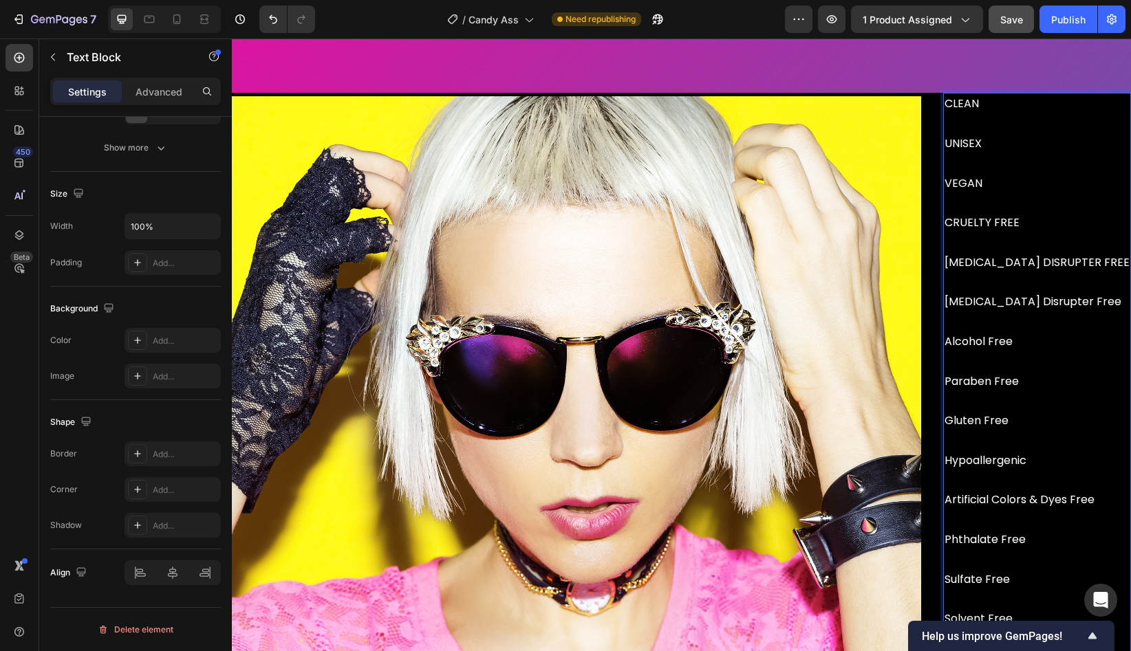
click at [1081, 318] on p "CLEAN UNISEX VEGAN CRUELTY FREE [MEDICAL_DATA] DISRUPTER FREE [MEDICAL_DATA] Di…" at bounding box center [1036, 321] width 185 height 455
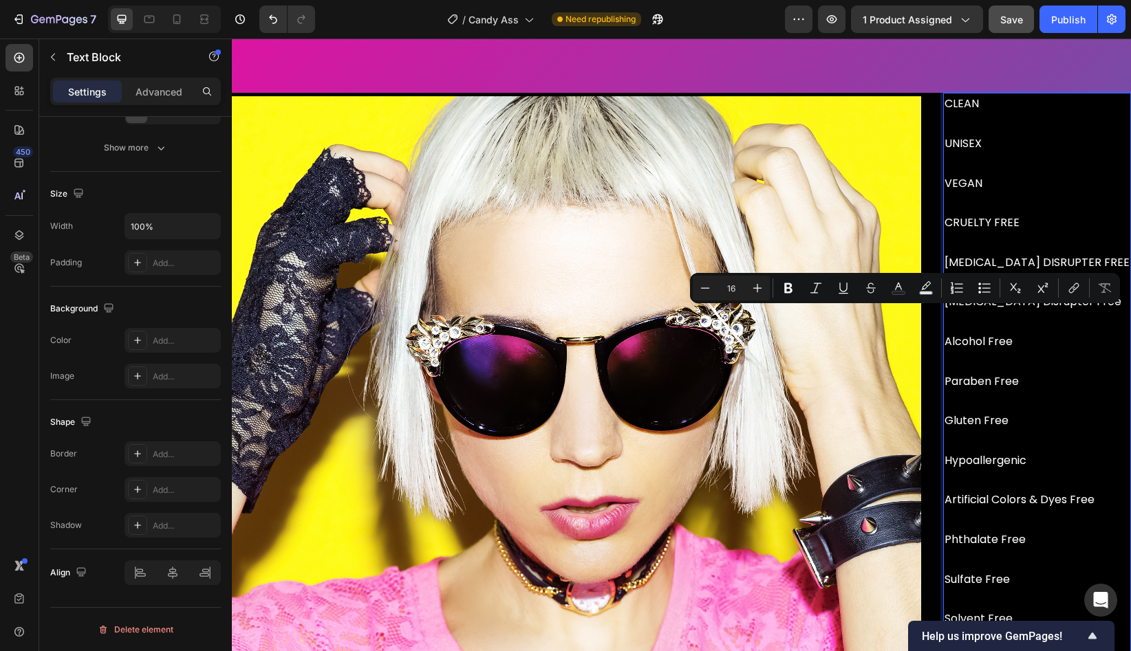
click at [1095, 324] on p "CLEAN UNISEX VEGAN CRUELTY FREE [MEDICAL_DATA] DISRUPTER FREE [MEDICAL_DATA] Di…" at bounding box center [1036, 321] width 185 height 455
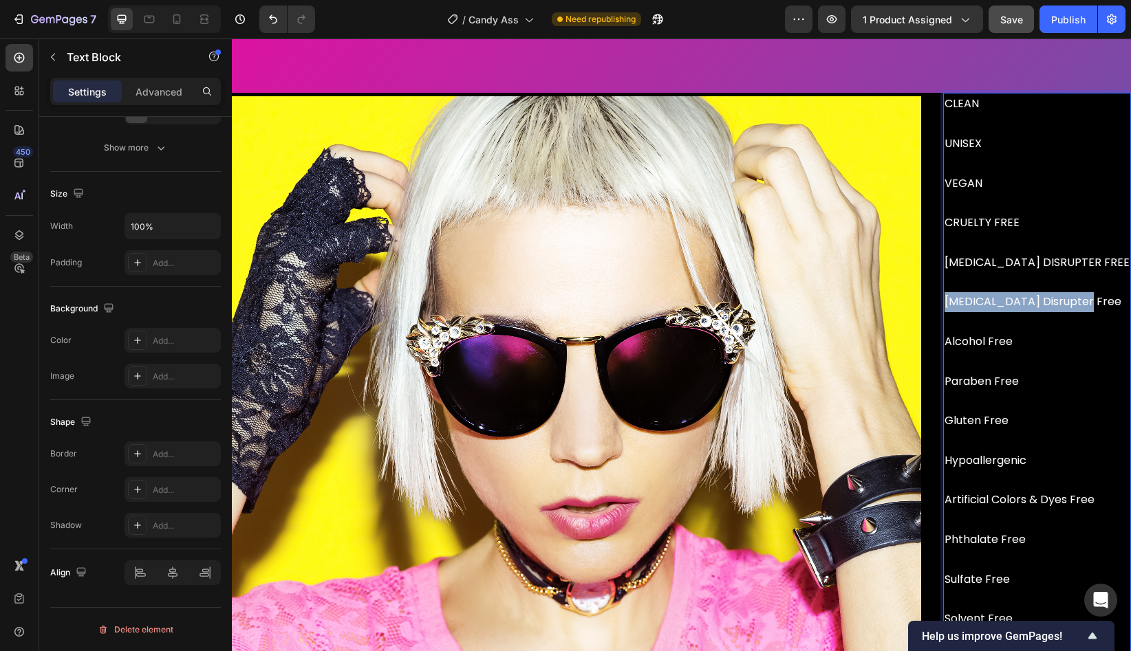
drag, startPoint x: 1117, startPoint y: 318, endPoint x: 980, endPoint y: 317, distance: 137.6
click at [980, 317] on div "CLEAN UNISEX VEGAN CRUELTY FREE [MEDICAL_DATA] DISRUPTER FREE [MEDICAL_DATA] Di…" at bounding box center [1037, 441] width 188 height 696
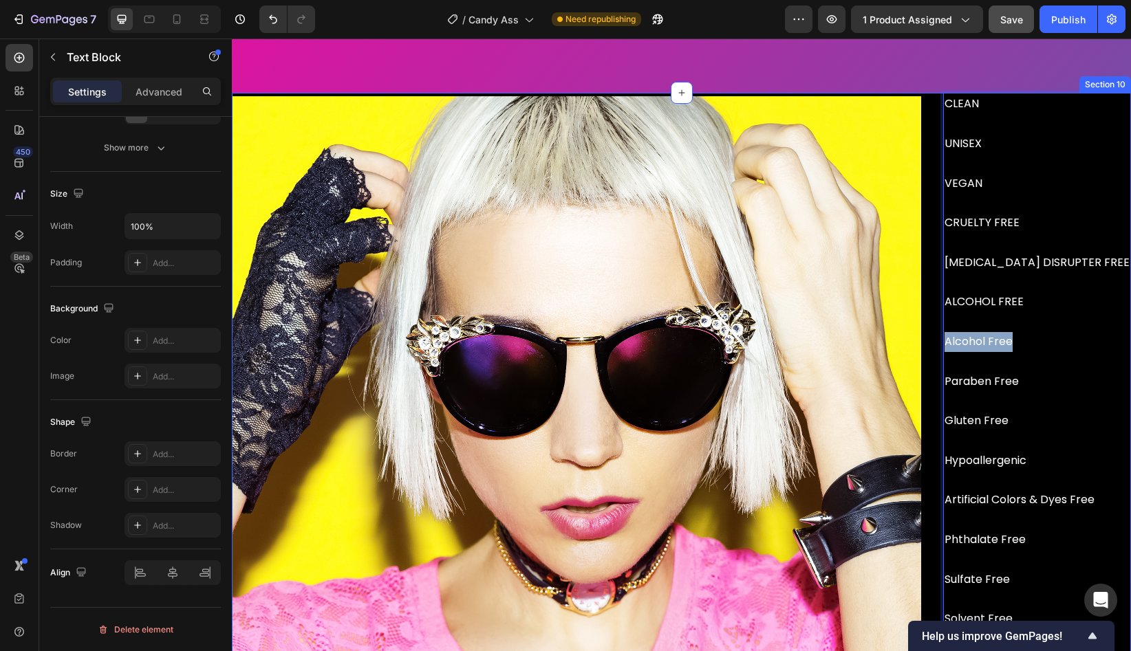
drag, startPoint x: 1078, startPoint y: 354, endPoint x: 975, endPoint y: 354, distance: 102.5
click at [975, 354] on div "Image CLEAN UNISEX VEGAN CRUELTY FREE [MEDICAL_DATA] DISRUPTER FREE ⁠⁠⁠⁠⁠⁠⁠ALCO…" at bounding box center [681, 441] width 899 height 696
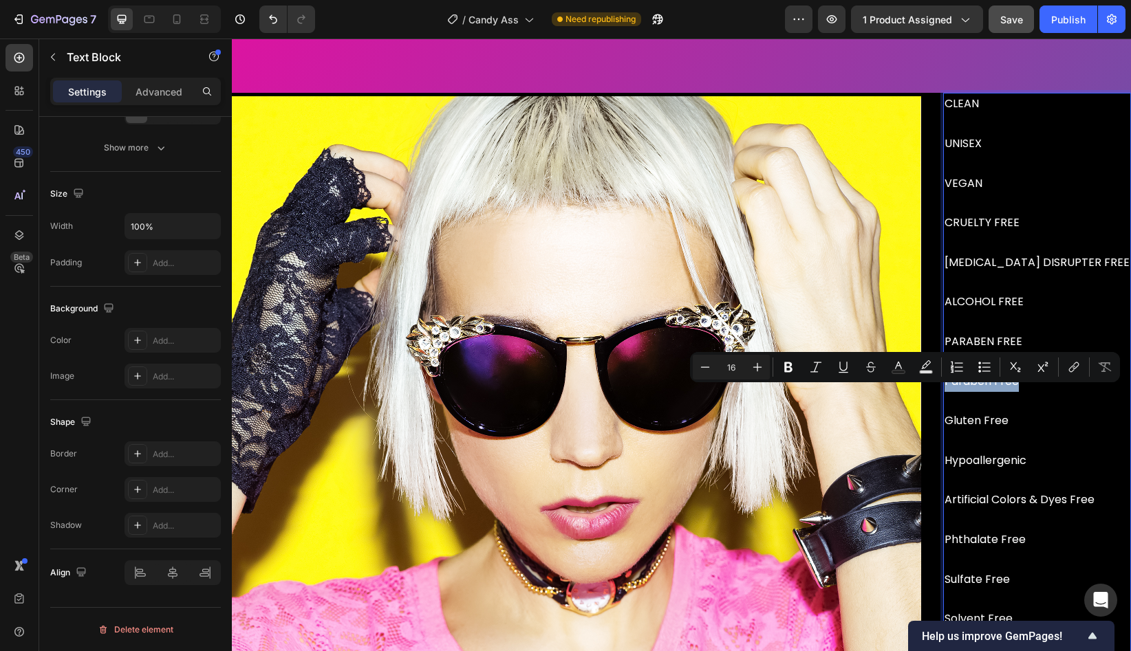
drag, startPoint x: 1061, startPoint y: 398, endPoint x: 979, endPoint y: 398, distance: 81.9
click at [979, 398] on div "CLEAN UNISEX VEGAN CRUELTY FREE [MEDICAL_DATA] DISRUPTER FREE ALCOHOL FREE ⁠⁠⁠⁠…" at bounding box center [1037, 441] width 188 height 696
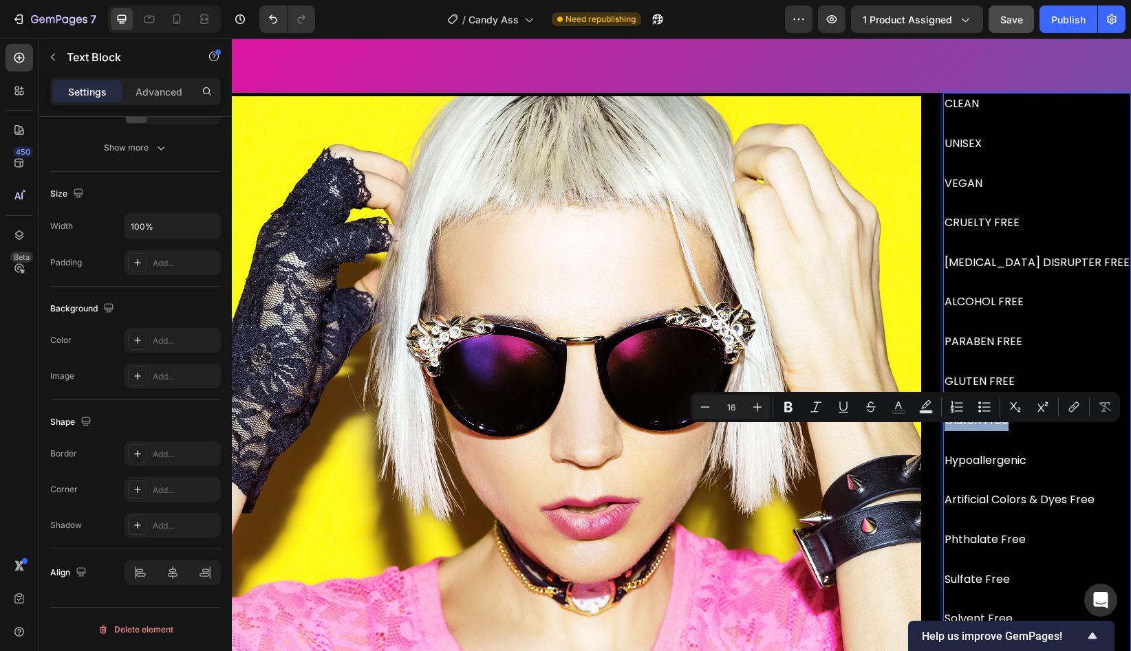
drag, startPoint x: 1063, startPoint y: 441, endPoint x: 982, endPoint y: 441, distance: 80.5
click at [982, 441] on p "CLEAN UNISEX VEGAN CRUELTY FREE [MEDICAL_DATA] DISRUPTER FREE ALCOHOL FREE PARA…" at bounding box center [1036, 321] width 185 height 455
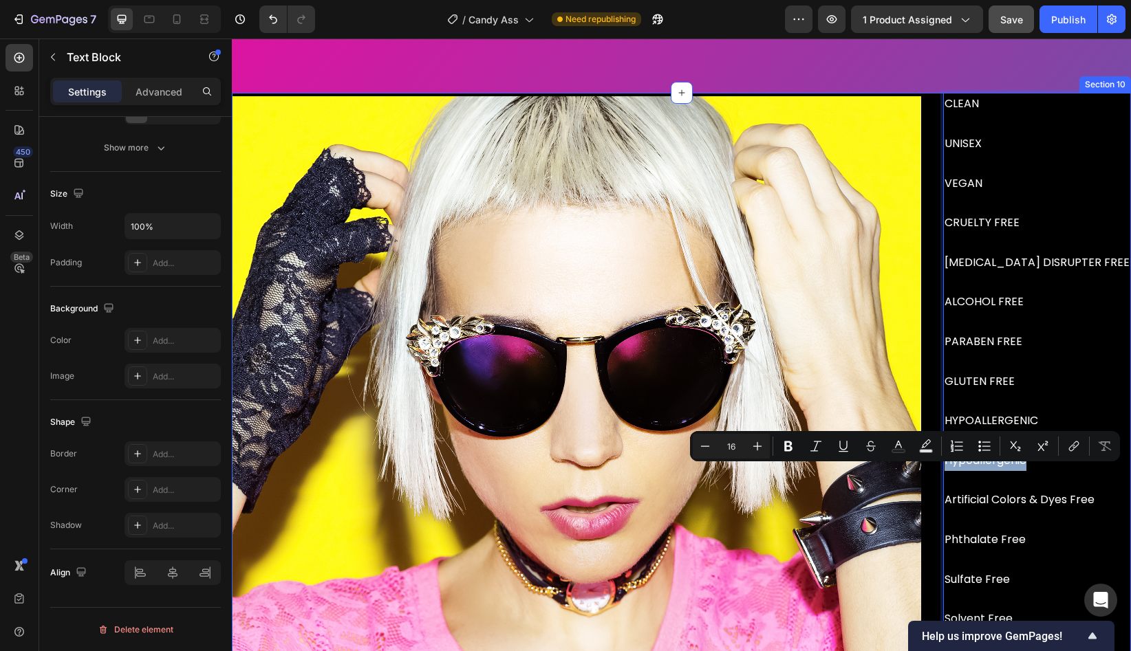
drag, startPoint x: 1066, startPoint y: 470, endPoint x: 970, endPoint y: 472, distance: 96.3
click at [970, 472] on div "Image CLEAN UNISEX VEGAN CRUELTY FREE [MEDICAL_DATA] DISRUPTER FREE ALCOHOL FRE…" at bounding box center [681, 441] width 899 height 696
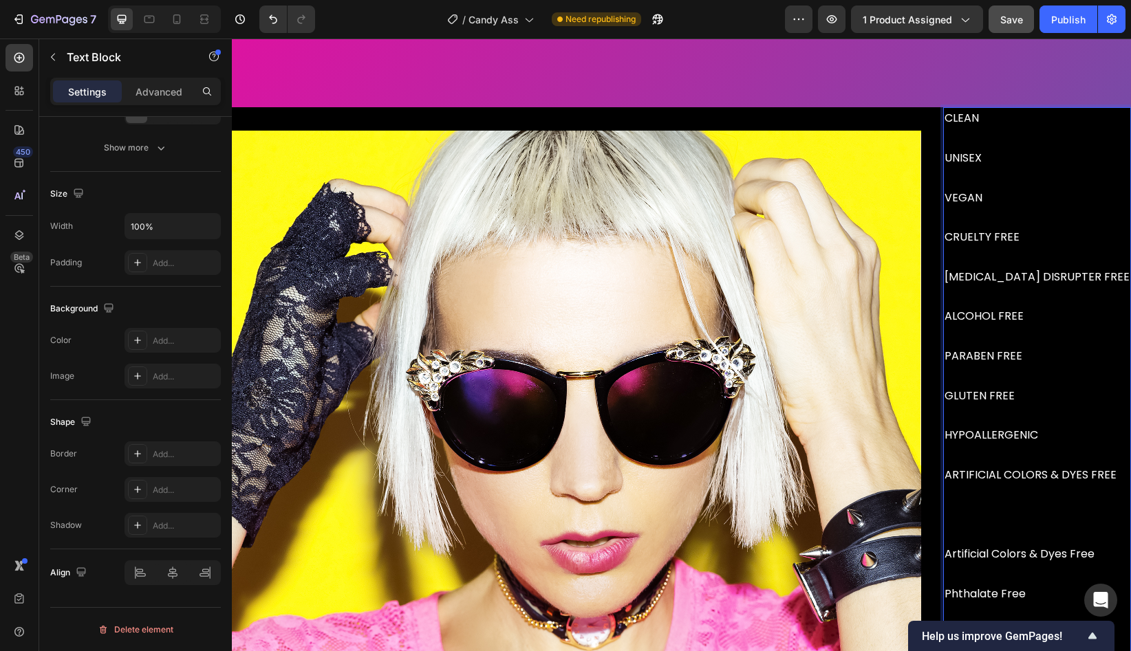
scroll to position [3739, 0]
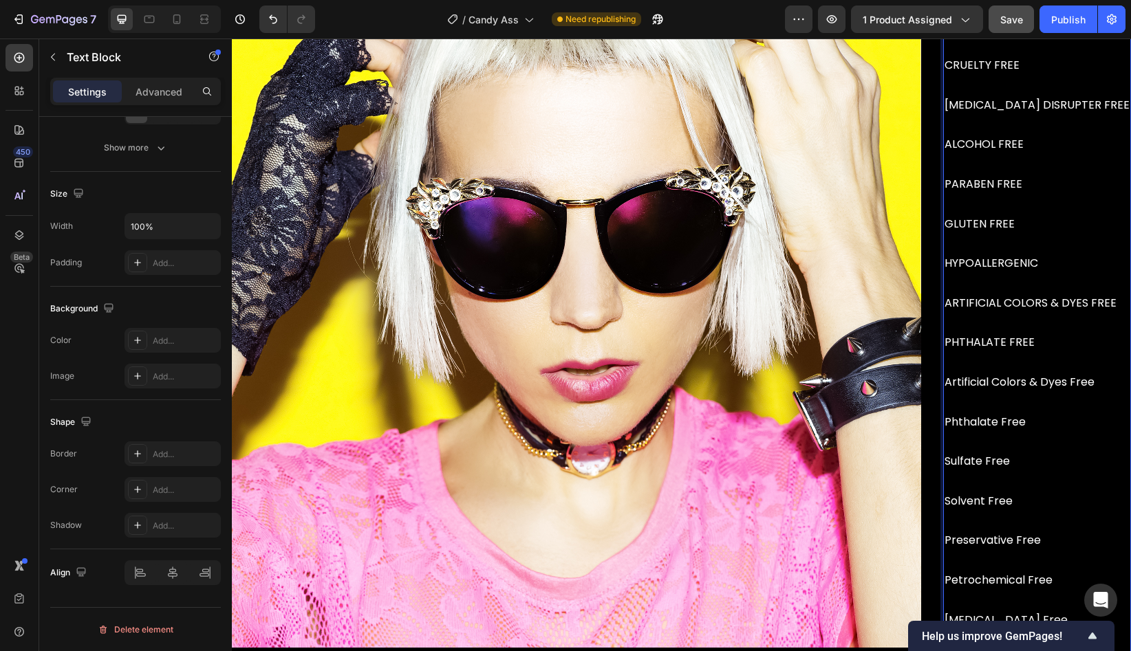
click at [1050, 407] on p "CLEAN UNISEX VEGAN CRUELTY FREE [MEDICAL_DATA] DISRUPTER FREE ALCOHOL FREE PARA…" at bounding box center [1036, 184] width 185 height 495
drag, startPoint x: 1013, startPoint y: 405, endPoint x: 964, endPoint y: 380, distance: 55.1
click at [964, 380] on p "CLEAN UNISEX VEGAN CRUELTY FREE [MEDICAL_DATA] DISRUPTER FREE ALCOHOL FREE PARA…" at bounding box center [1036, 184] width 185 height 495
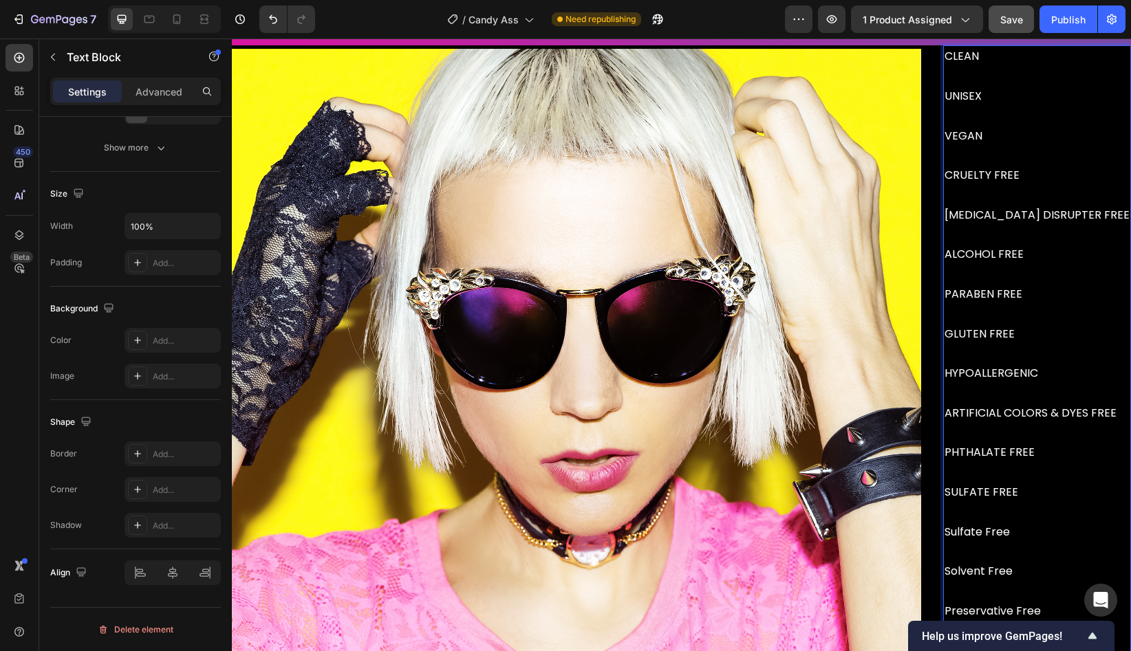
scroll to position [3734, 0]
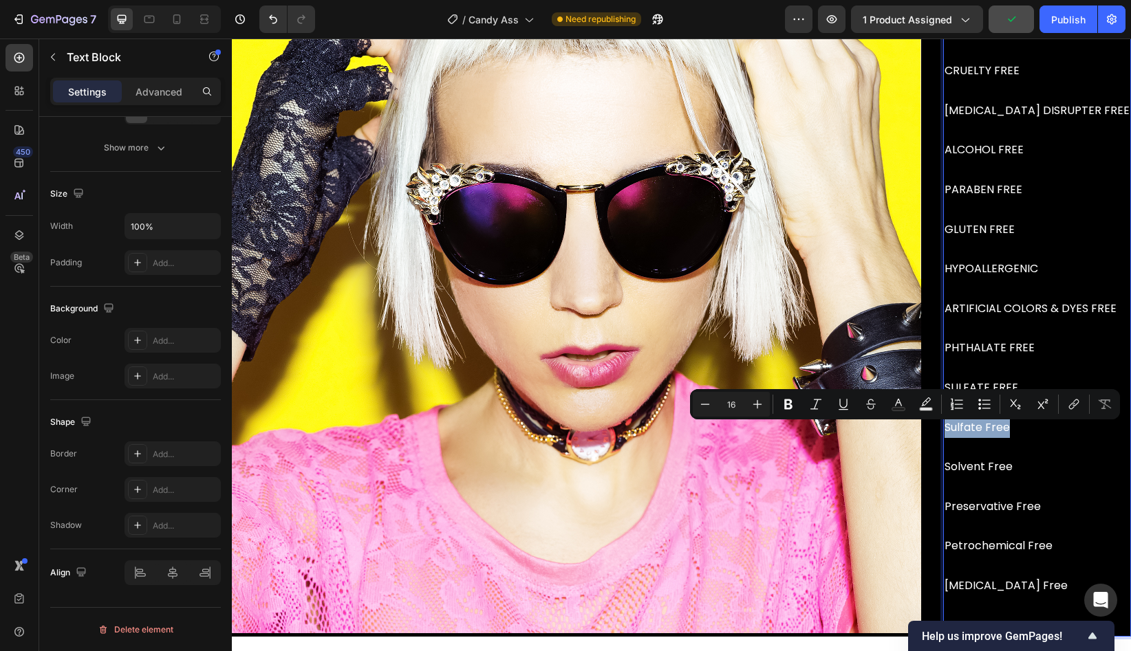
drag, startPoint x: 1034, startPoint y: 431, endPoint x: 964, endPoint y: 433, distance: 69.5
click at [964, 433] on p "Sulfate Free Solvent Free Preservative Free Petrochemical Free [MEDICAL_DATA] F…" at bounding box center [1036, 517] width 185 height 238
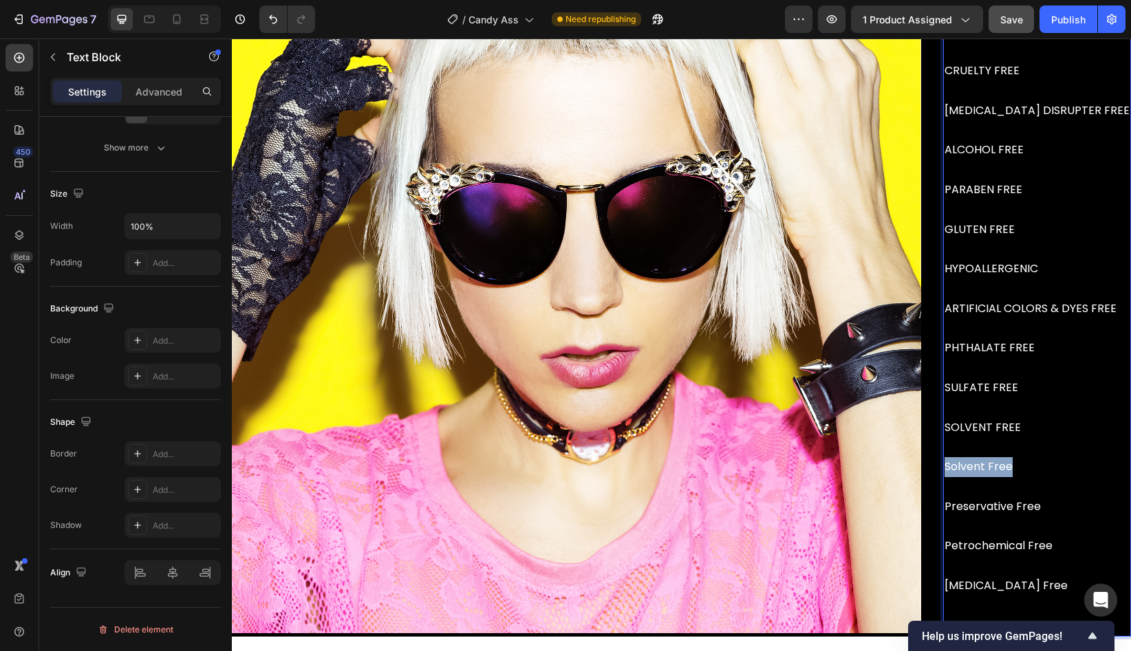
drag, startPoint x: 1044, startPoint y: 475, endPoint x: 960, endPoint y: 475, distance: 84.6
click at [960, 475] on div "CLEAN UNISEX VEGAN CRUELTY FREE [MEDICAL_DATA] DISRUPTER FREE ALCOHOL FREE PARA…" at bounding box center [1037, 289] width 188 height 696
drag, startPoint x: 1076, startPoint y: 516, endPoint x: 962, endPoint y: 513, distance: 114.2
click at [962, 513] on p "SOLVENT FREE PRESERVATIVE FREE Preservative Free Petrochemical Free [MEDICAL_DA…" at bounding box center [1036, 517] width 185 height 238
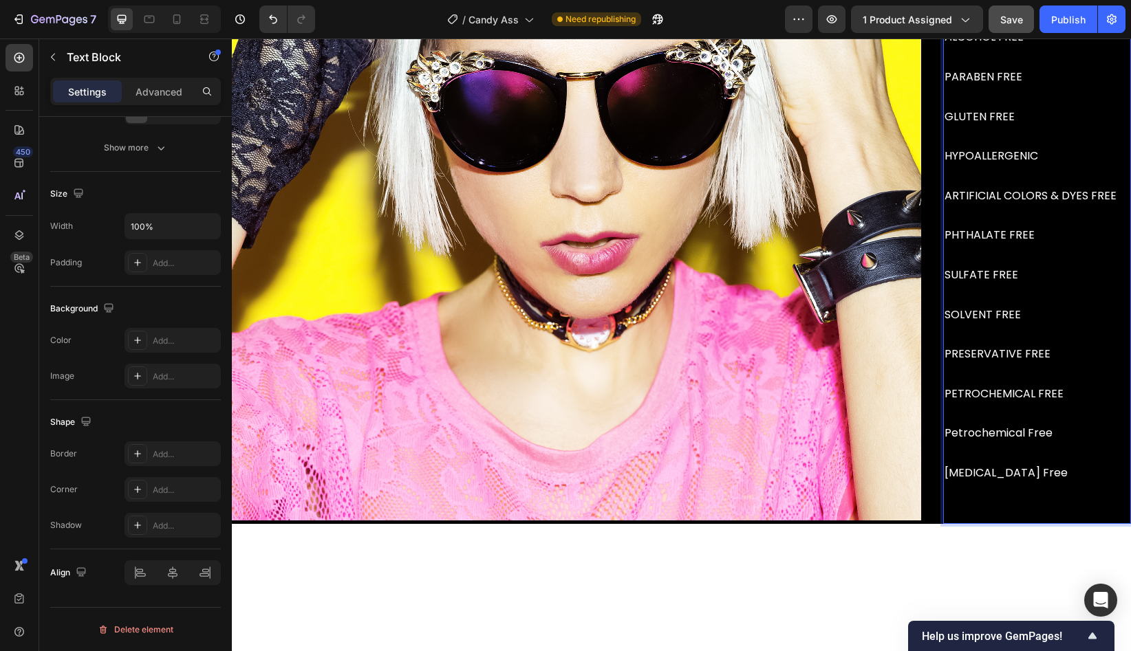
scroll to position [3858, 0]
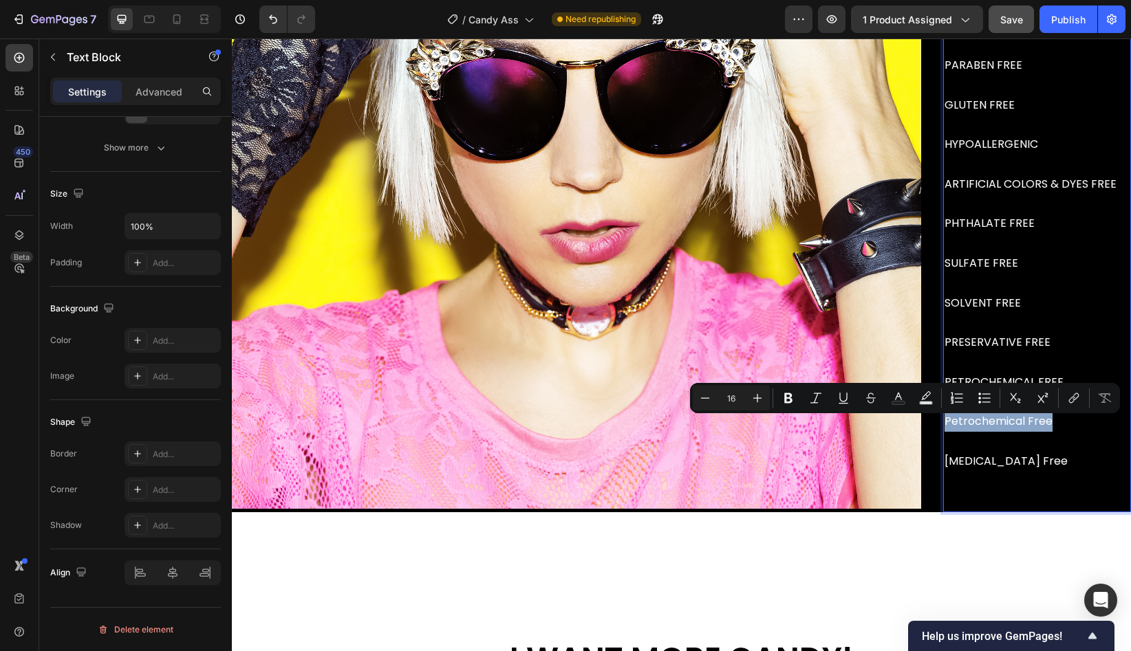
drag, startPoint x: 1079, startPoint y: 428, endPoint x: 960, endPoint y: 426, distance: 119.0
click at [960, 426] on div "Image CLEAN UNISEX VEGAN CRUELTY FREE [MEDICAL_DATA] DISRUPTER FREE ALCOHOL FRE…" at bounding box center [681, 164] width 899 height 696
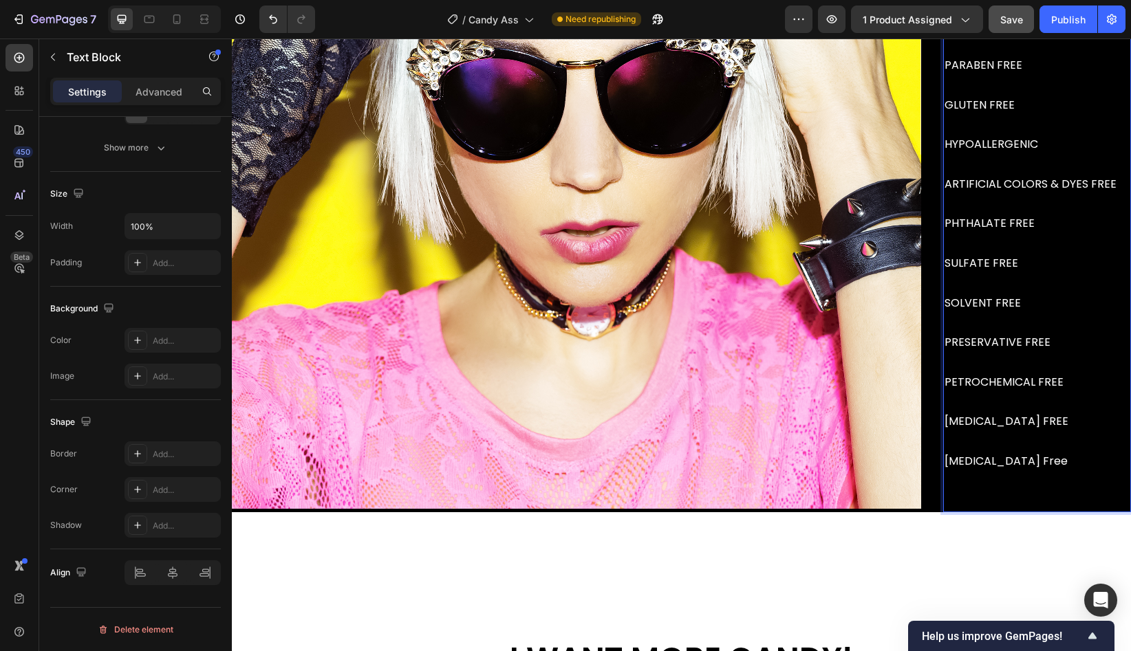
click at [1042, 477] on p "SOLVENT FREE PRESERVATIVE FREE PETROCHEMICAL FREE [MEDICAL_DATA] FREE [MEDICAL_…" at bounding box center [1036, 393] width 185 height 238
drag, startPoint x: 1044, startPoint y: 486, endPoint x: 964, endPoint y: 457, distance: 84.9
click at [964, 457] on p "SOLVENT FREE PRESERVATIVE FREE PETROCHEMICAL FREE [MEDICAL_DATA] FREE [MEDICAL_…" at bounding box center [1036, 393] width 185 height 238
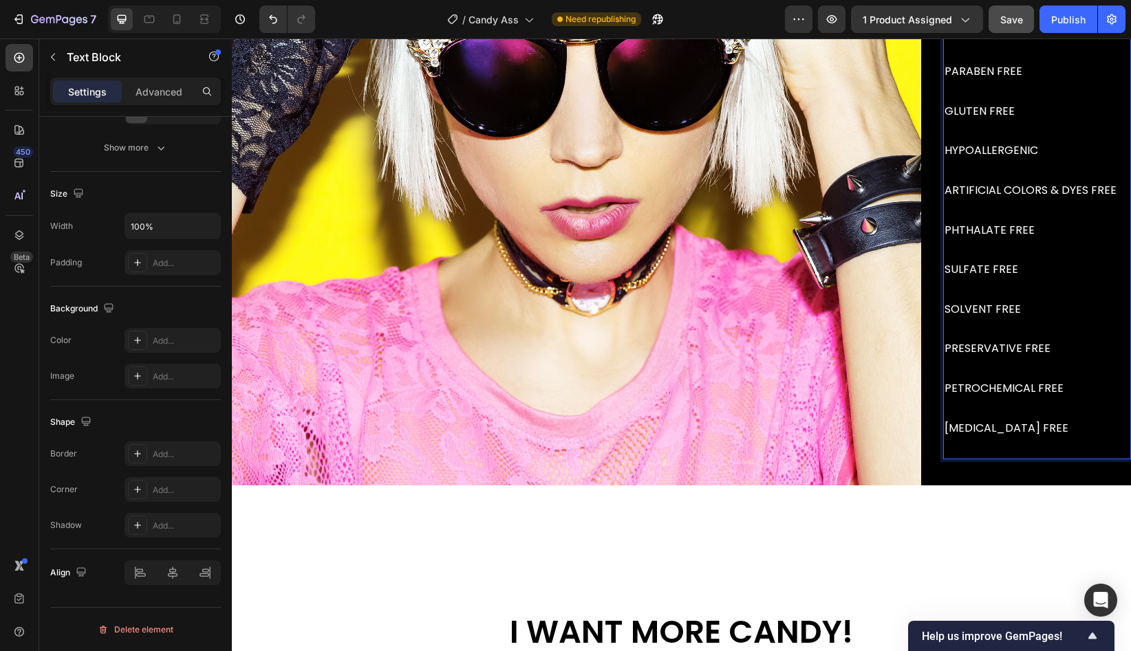
scroll to position [3888, 0]
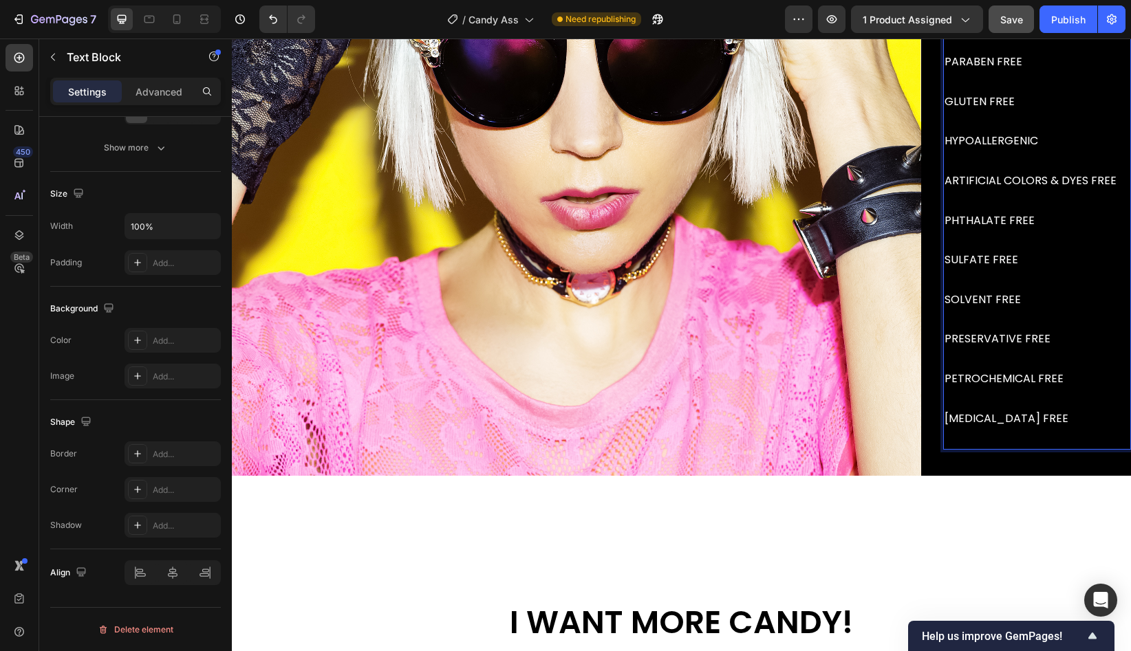
click at [980, 449] on p "SOLVENT FREE PRESERVATIVE FREE PETROCHEMICAL FREE [MEDICAL_DATA] FREE" at bounding box center [1036, 359] width 185 height 178
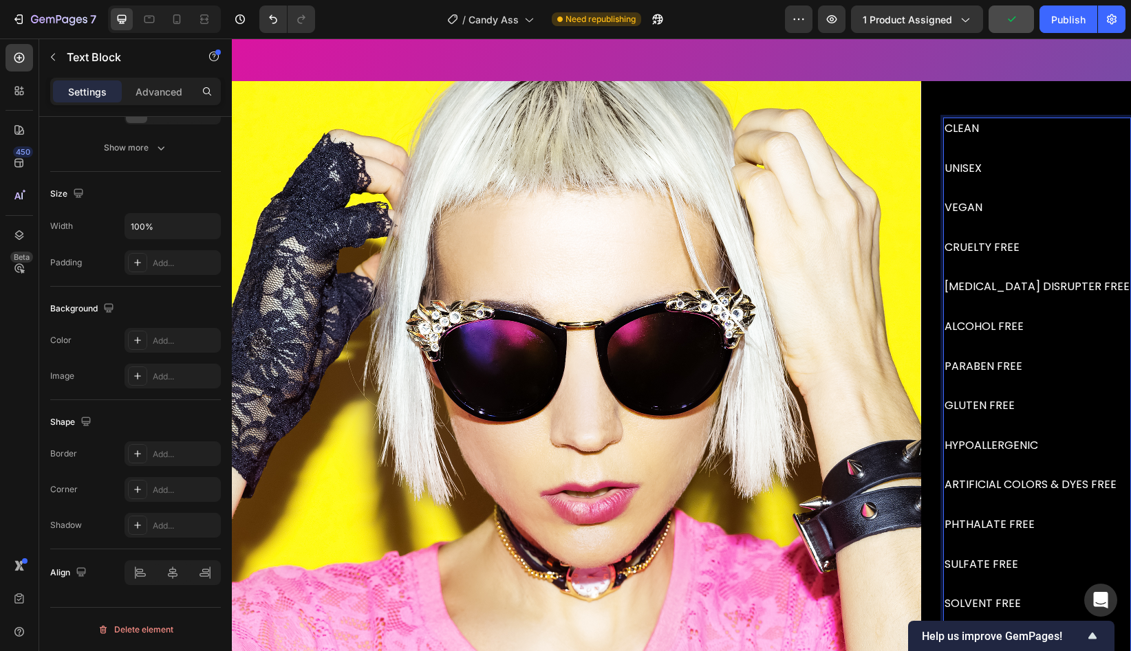
scroll to position [3593, 0]
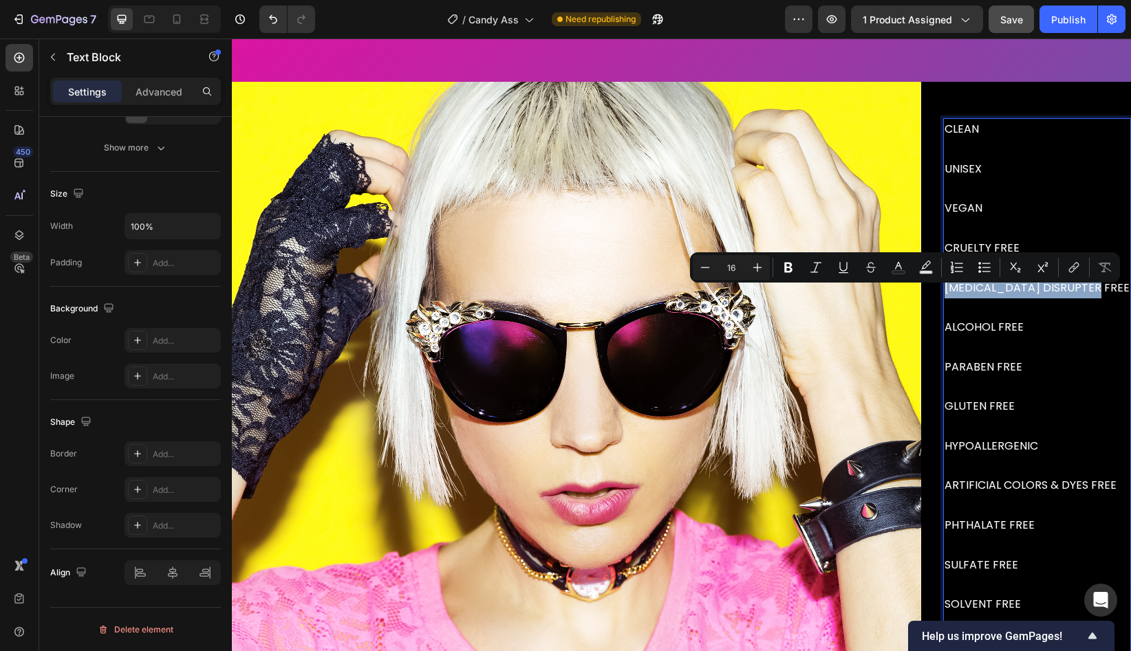
drag, startPoint x: 1108, startPoint y: 299, endPoint x: 963, endPoint y: 297, distance: 145.2
click at [963, 297] on p "CLEAN UNISEX VEGAN CRUELTY FREE [MEDICAL_DATA] DISRUPTER FREE ALCOHOL FREE PARA…" at bounding box center [1036, 347] width 185 height 455
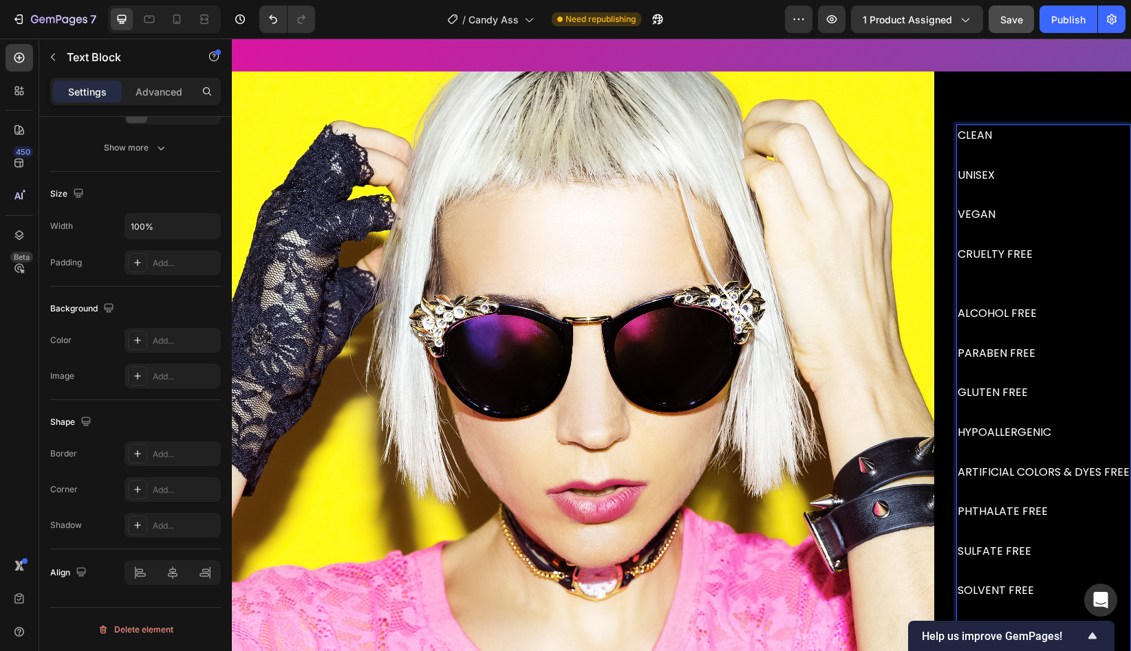
scroll to position [3613, 0]
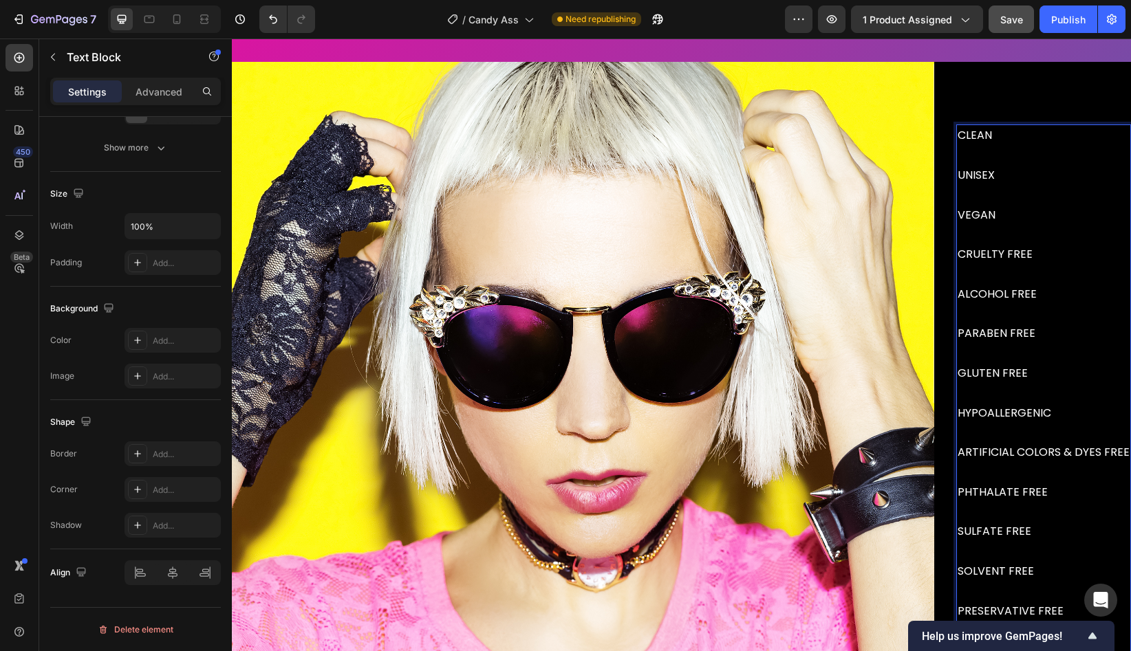
click at [1081, 415] on p "CLEAN UNISEX VEGAN CRUELTY FREE ALCOHOL FREE PARABEN FREE GLUTEN FREE HYPOALLER…" at bounding box center [1044, 334] width 172 height 416
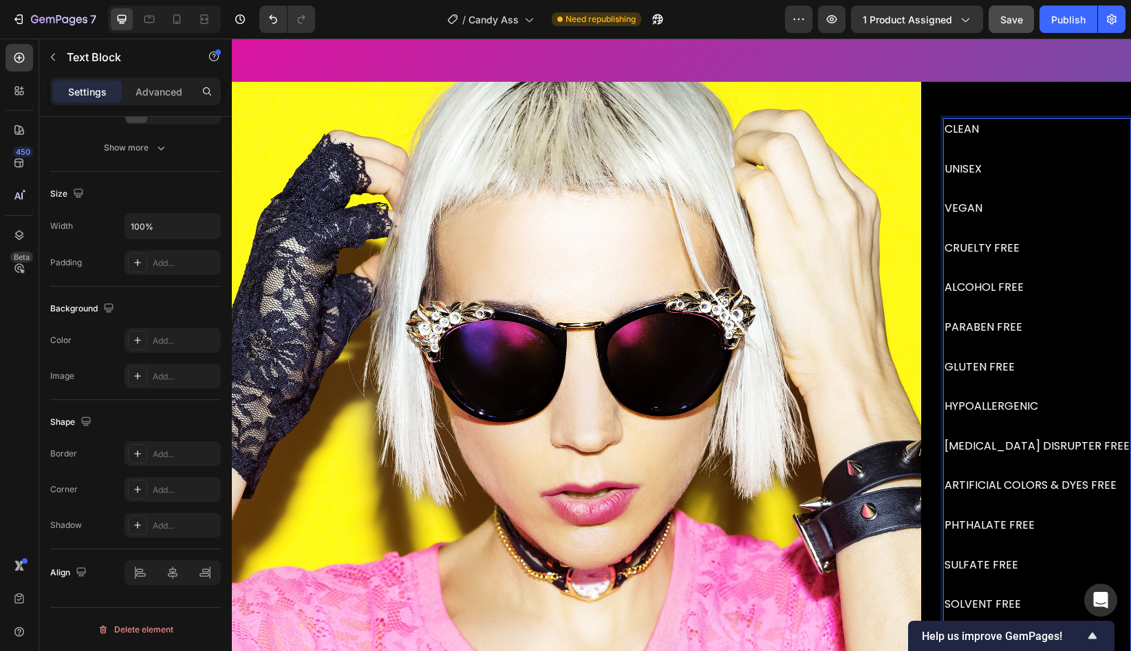
scroll to position [3791, 0]
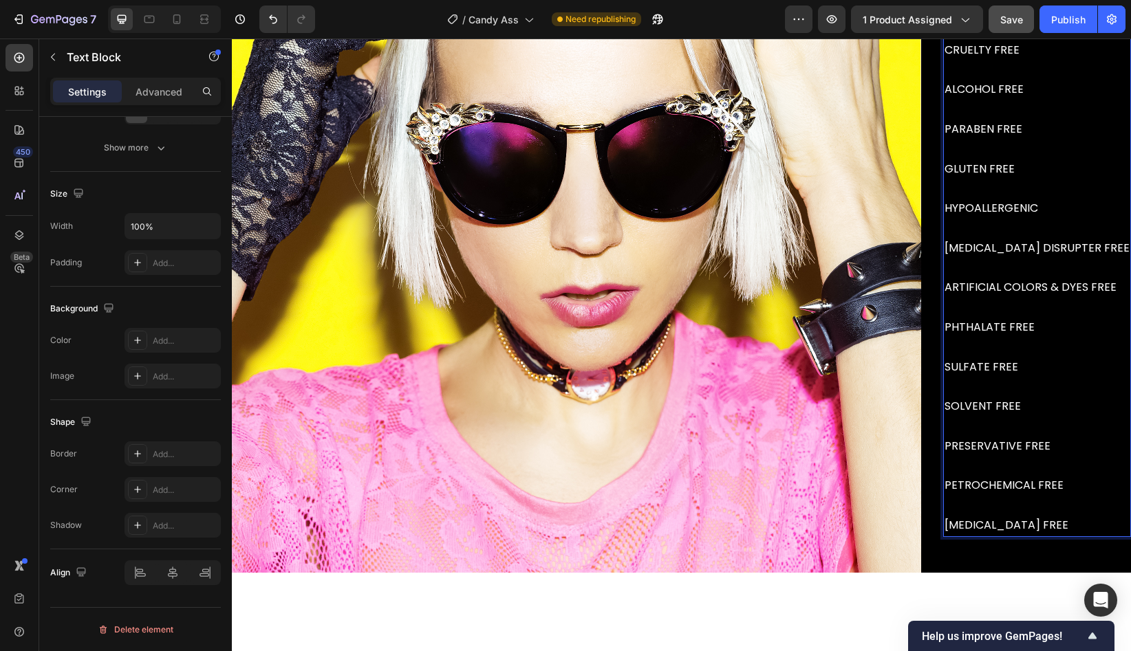
click at [1025, 298] on p "CLEAN UNISEX VEGAN CRUELTY FREE ALCOHOL FREE PARABEN FREE GLUTEN FREE HYPOALLER…" at bounding box center [1036, 149] width 185 height 455
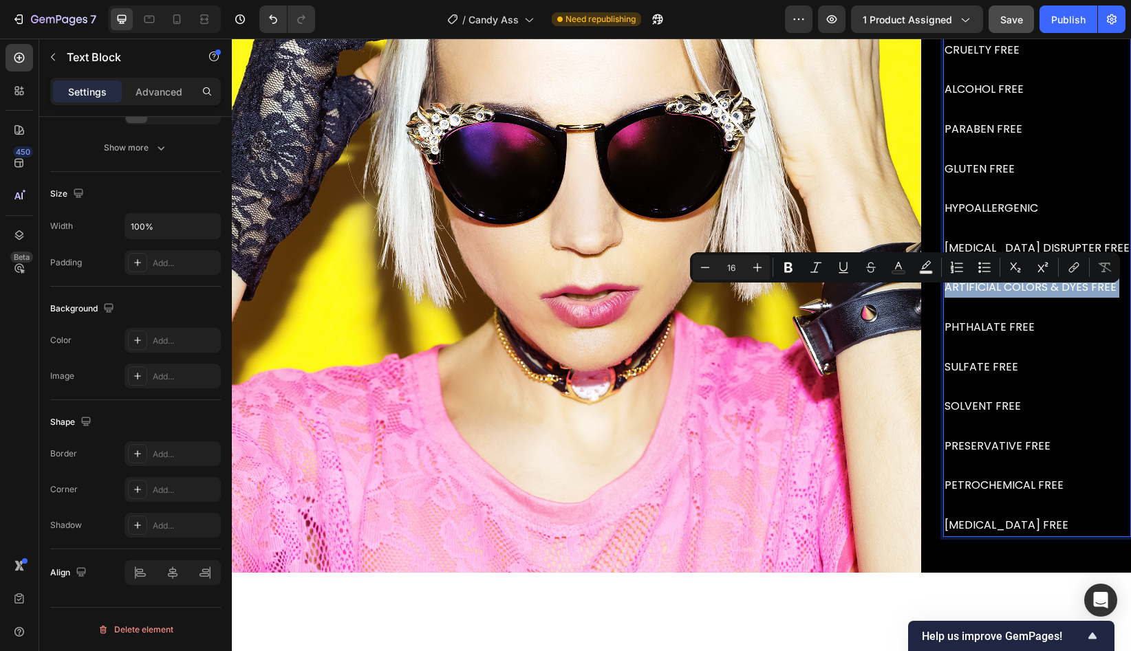
click at [1025, 298] on p "CLEAN UNISEX VEGAN CRUELTY FREE ALCOHOL FREE PARABEN FREE GLUTEN FREE HYPOALLER…" at bounding box center [1036, 149] width 185 height 455
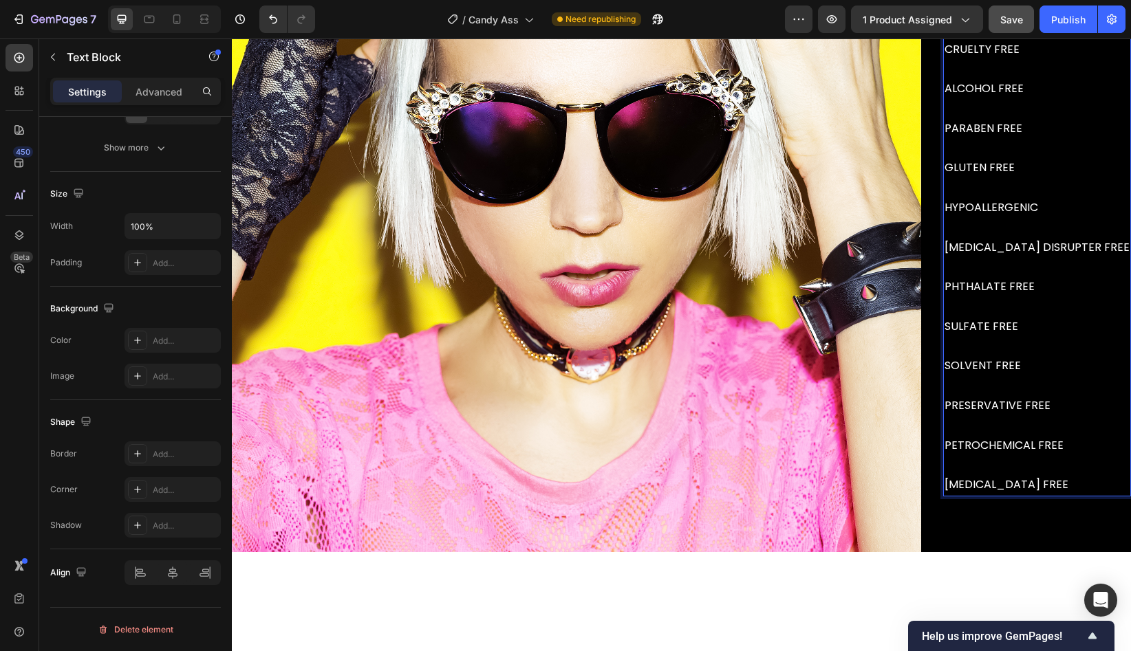
scroll to position [3821, 0]
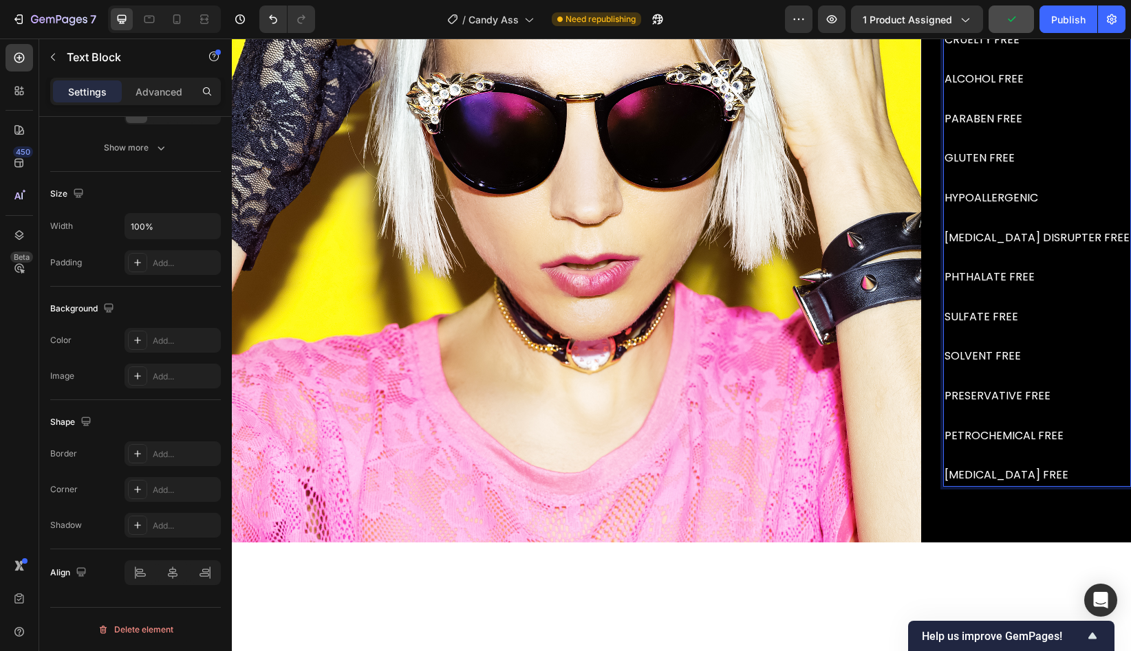
click at [1122, 486] on p "SOLVENT FREE PRESERVATIVE FREE PETROCHEMICAL FREE [MEDICAL_DATA] FREE" at bounding box center [1036, 406] width 185 height 158
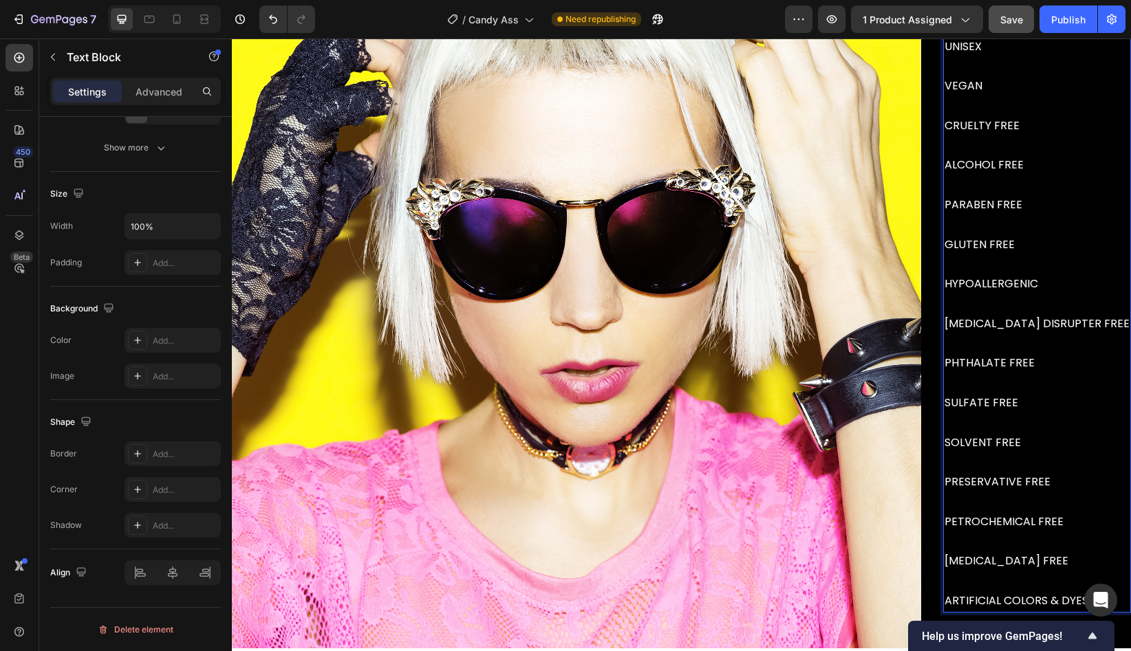
scroll to position [3724, 0]
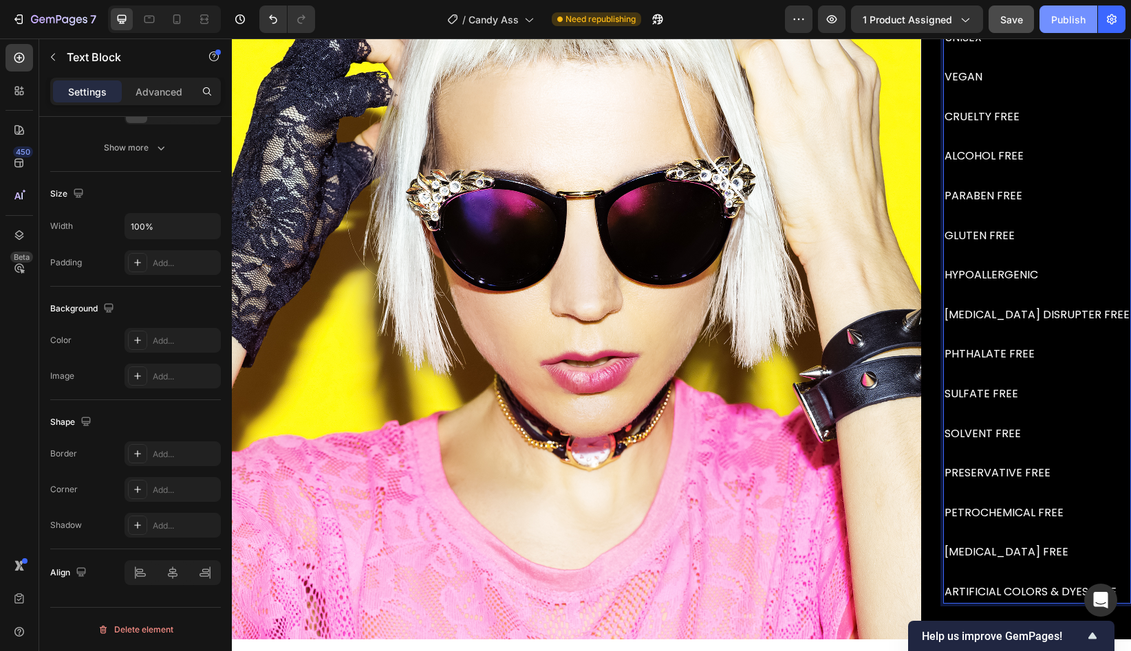
click at [1063, 19] on div "Publish" at bounding box center [1068, 19] width 34 height 14
click at [160, 97] on p "Advanced" at bounding box center [159, 92] width 47 height 14
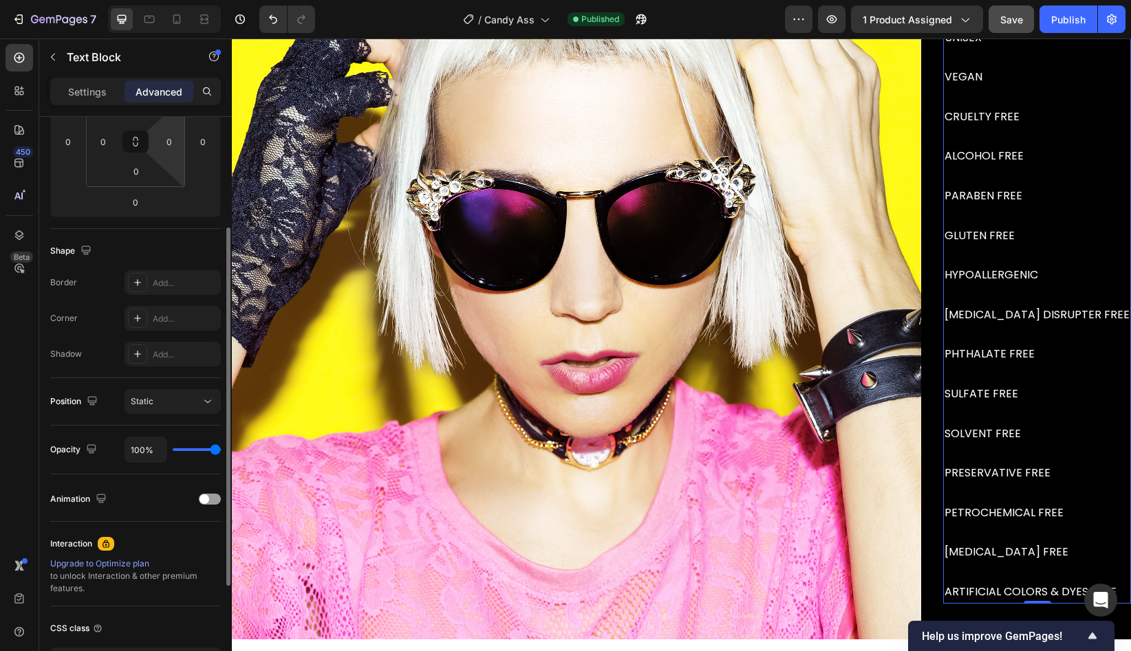
scroll to position [199, 0]
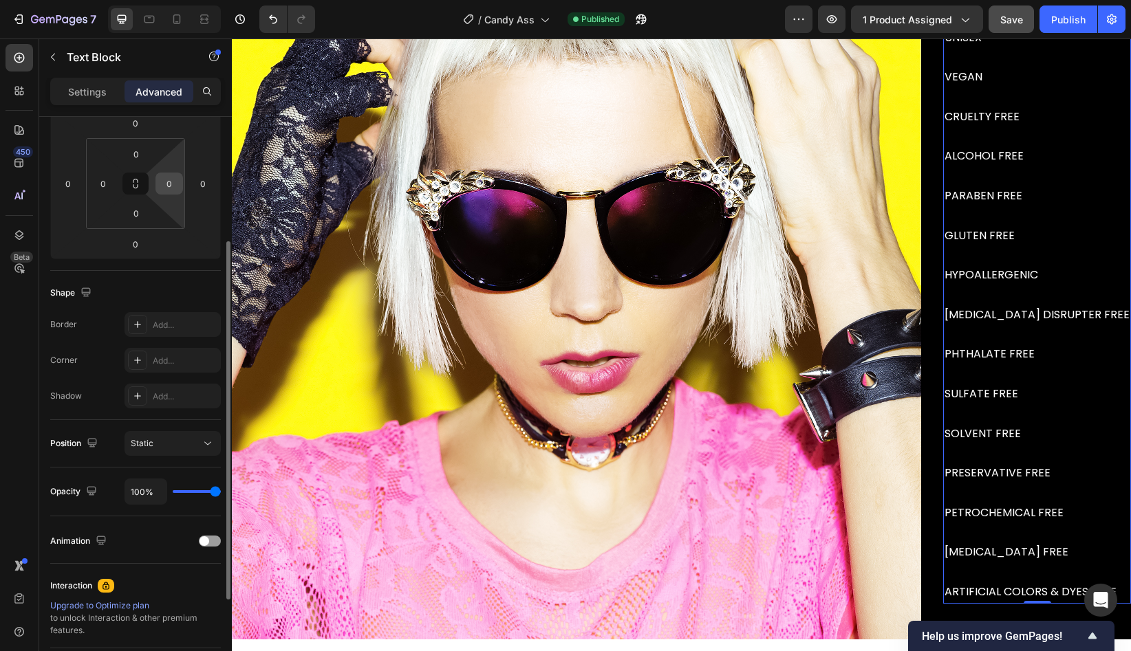
click at [173, 187] on input "0" at bounding box center [169, 183] width 21 height 21
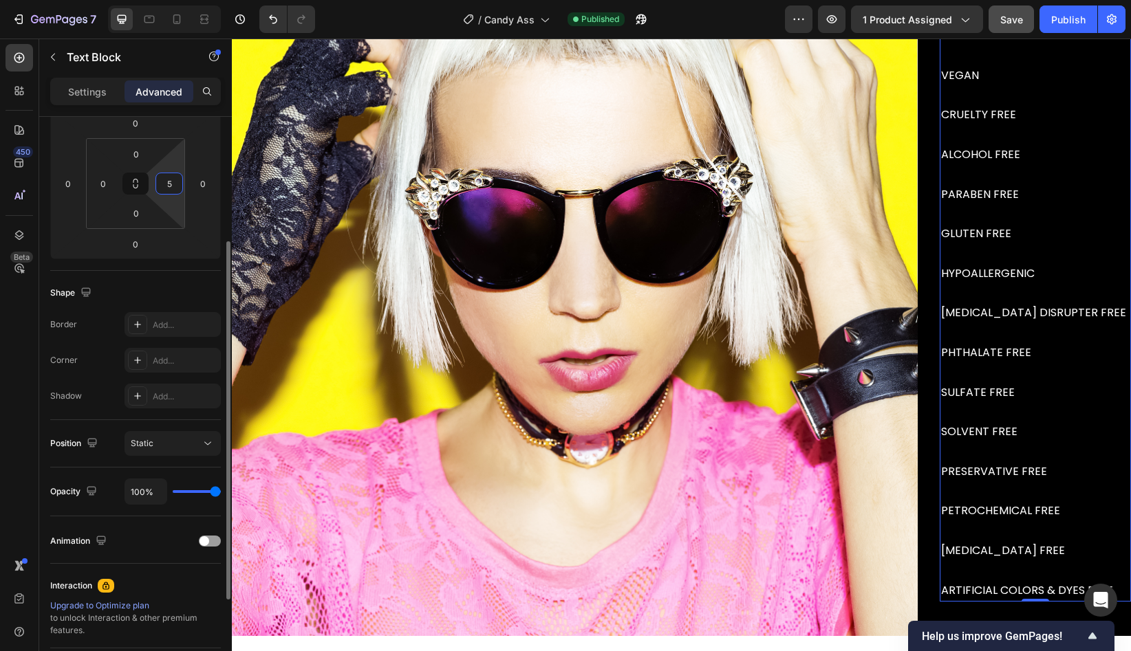
drag, startPoint x: 172, startPoint y: 182, endPoint x: 154, endPoint y: 182, distance: 17.9
click at [154, 182] on div "0 0 0 5" at bounding box center [135, 183] width 99 height 91
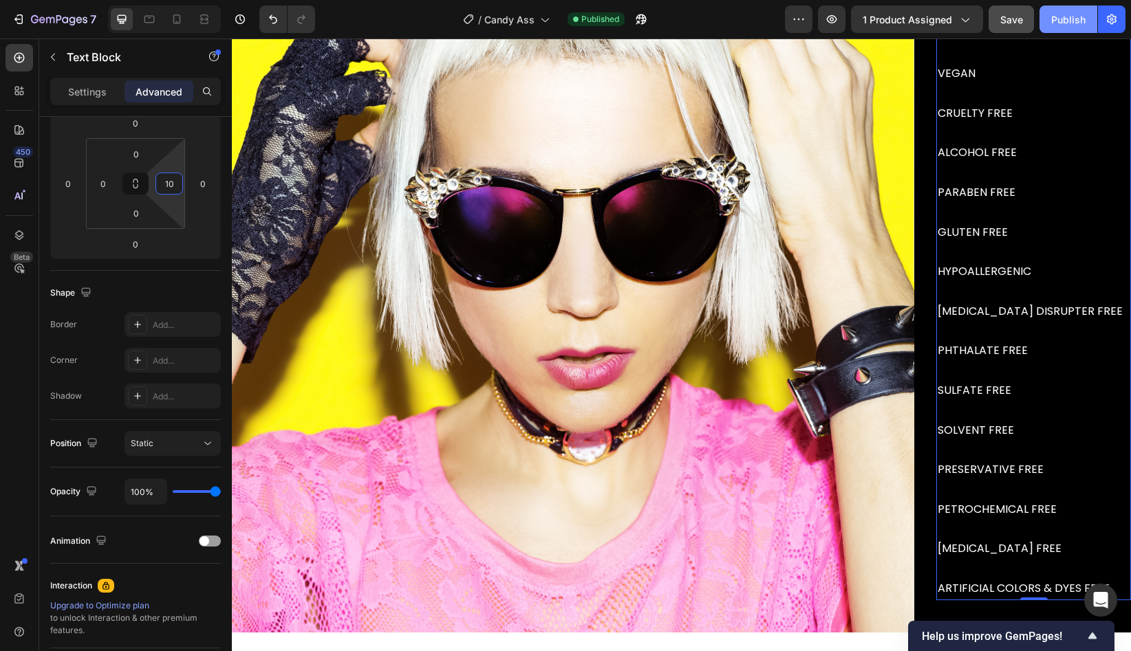
click at [1064, 21] on div "Publish" at bounding box center [1068, 19] width 34 height 14
click at [169, 189] on input "10" at bounding box center [169, 183] width 21 height 21
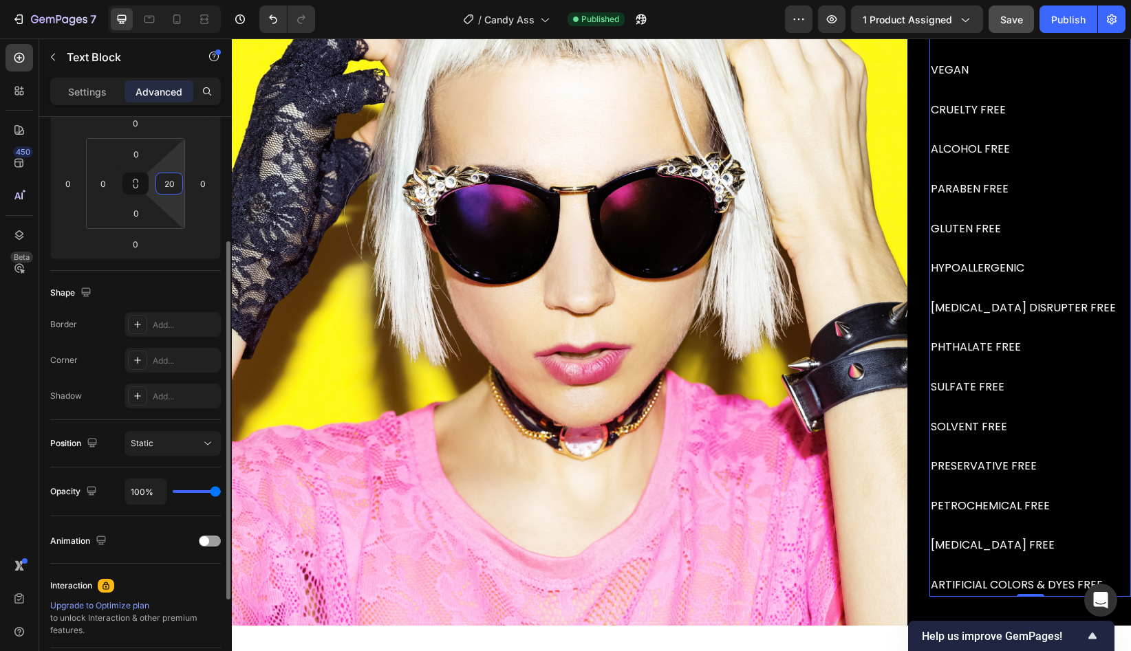
type input "20"
click at [1057, 24] on div "Publish" at bounding box center [1068, 19] width 34 height 14
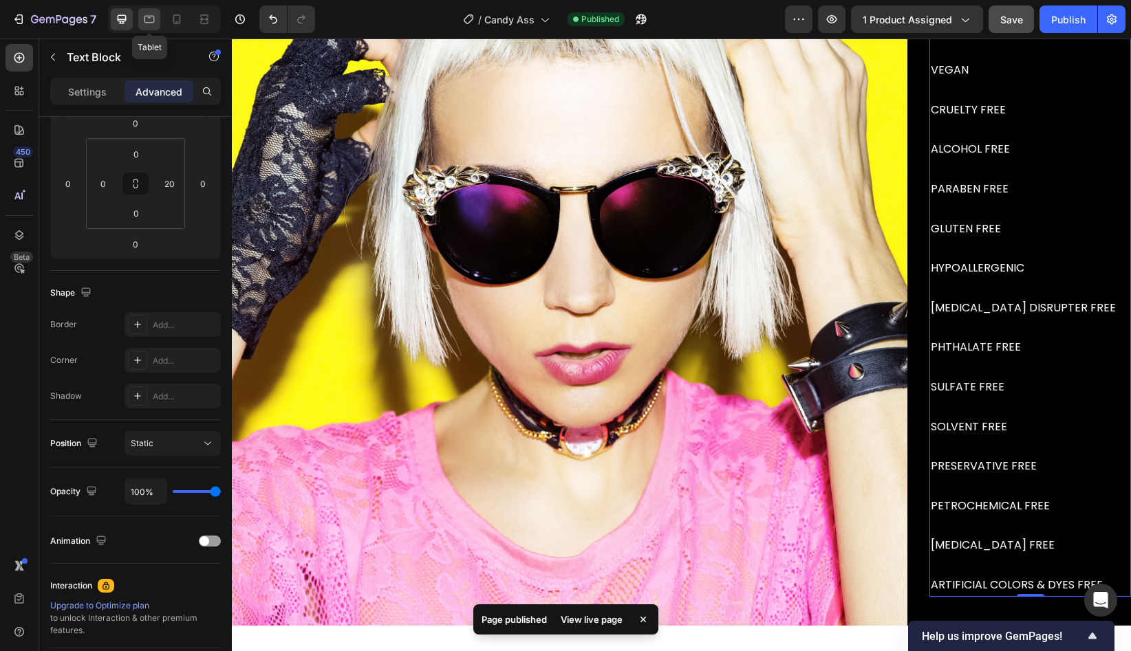
click at [148, 19] on icon at bounding box center [149, 19] width 14 height 14
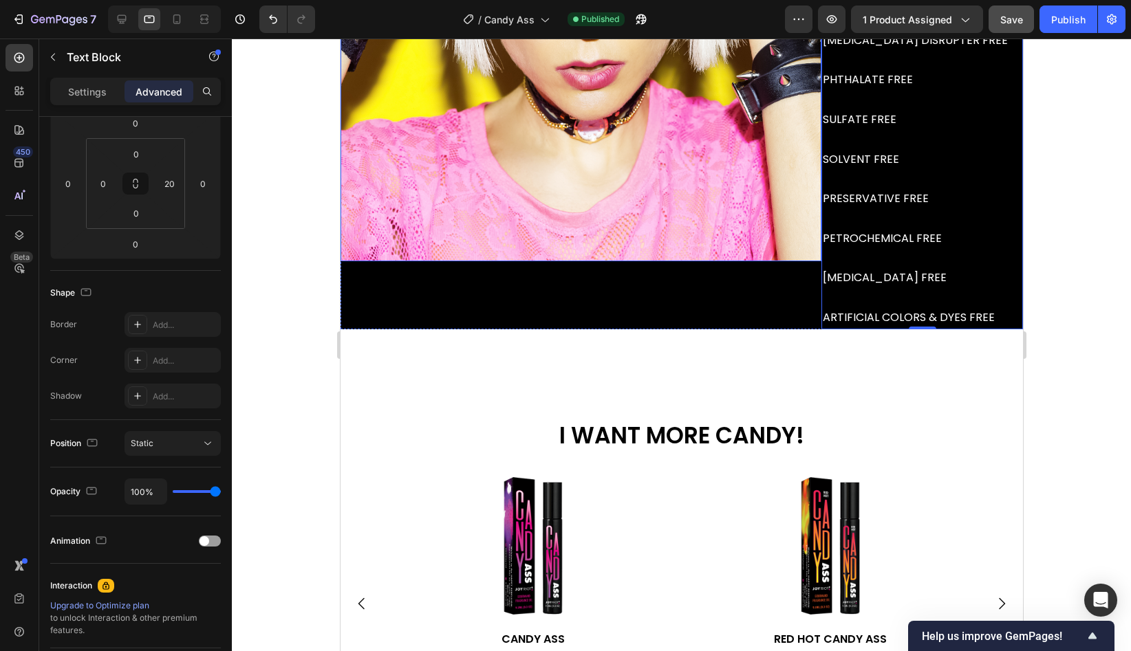
scroll to position [3616, 0]
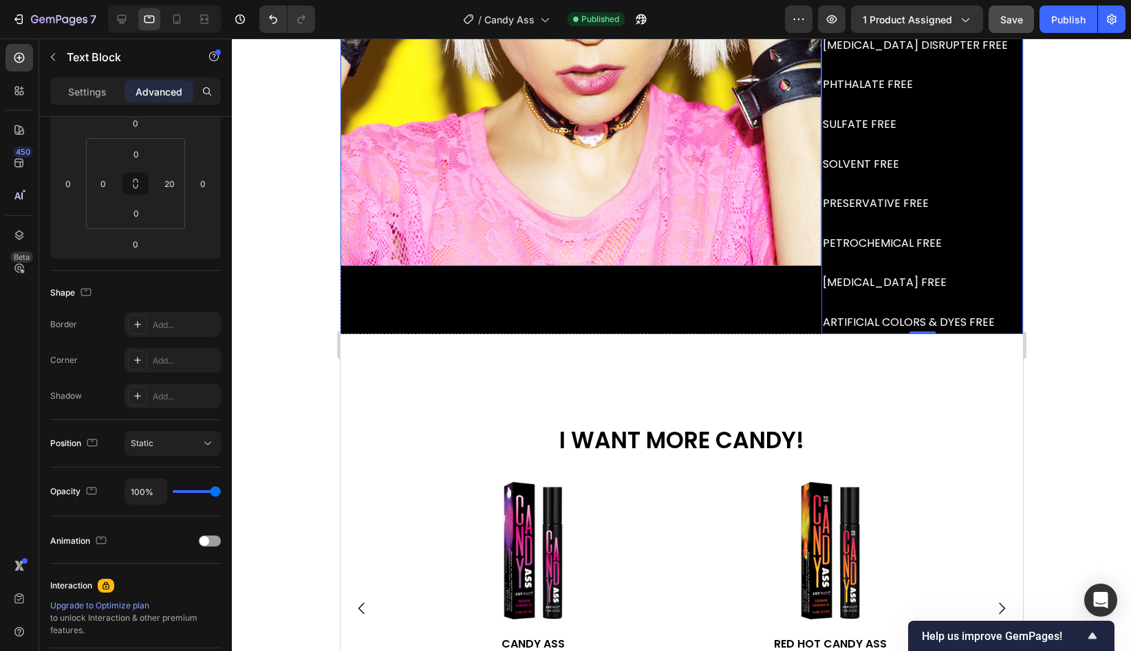
click at [648, 234] on img at bounding box center [580, 25] width 481 height 481
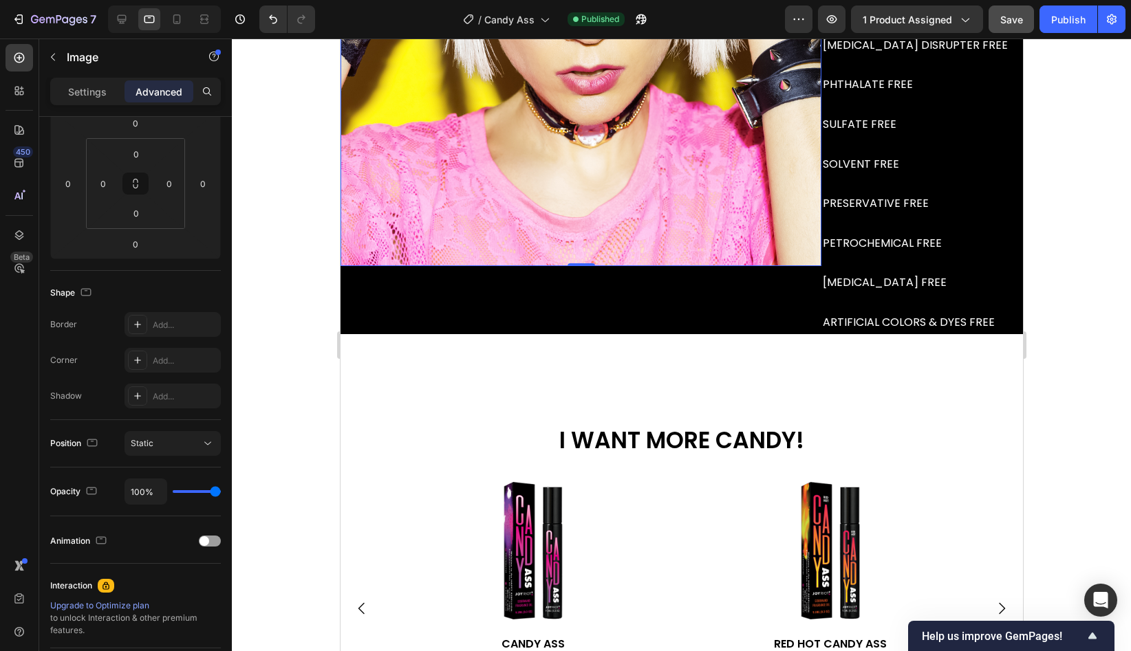
scroll to position [0, 0]
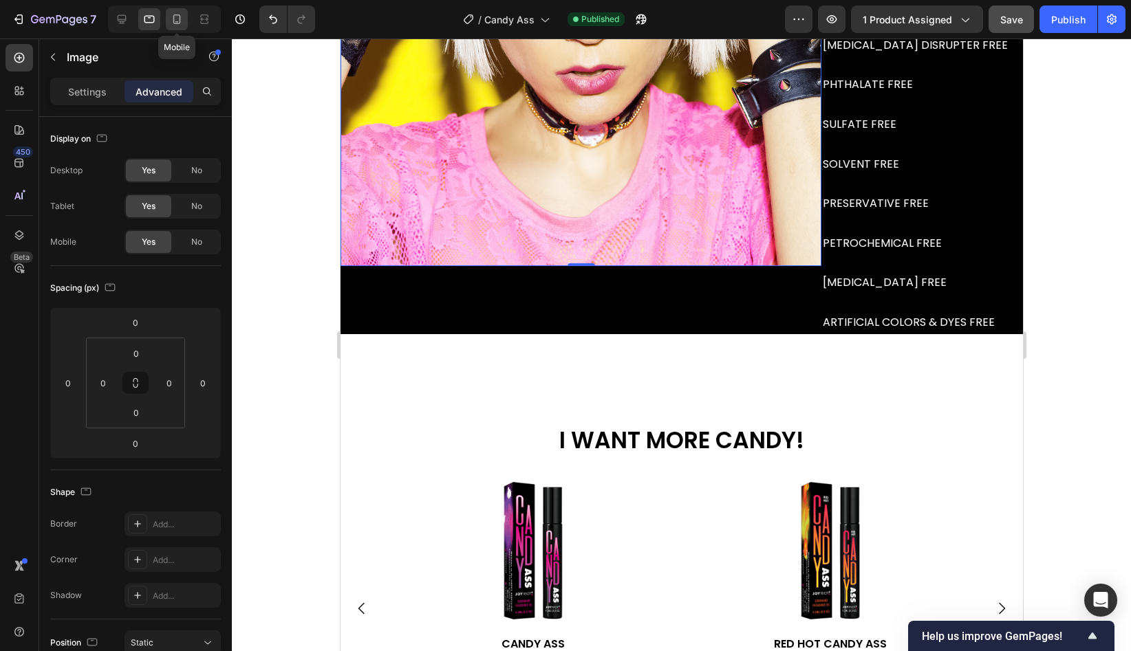
click at [180, 17] on icon at bounding box center [177, 19] width 8 height 10
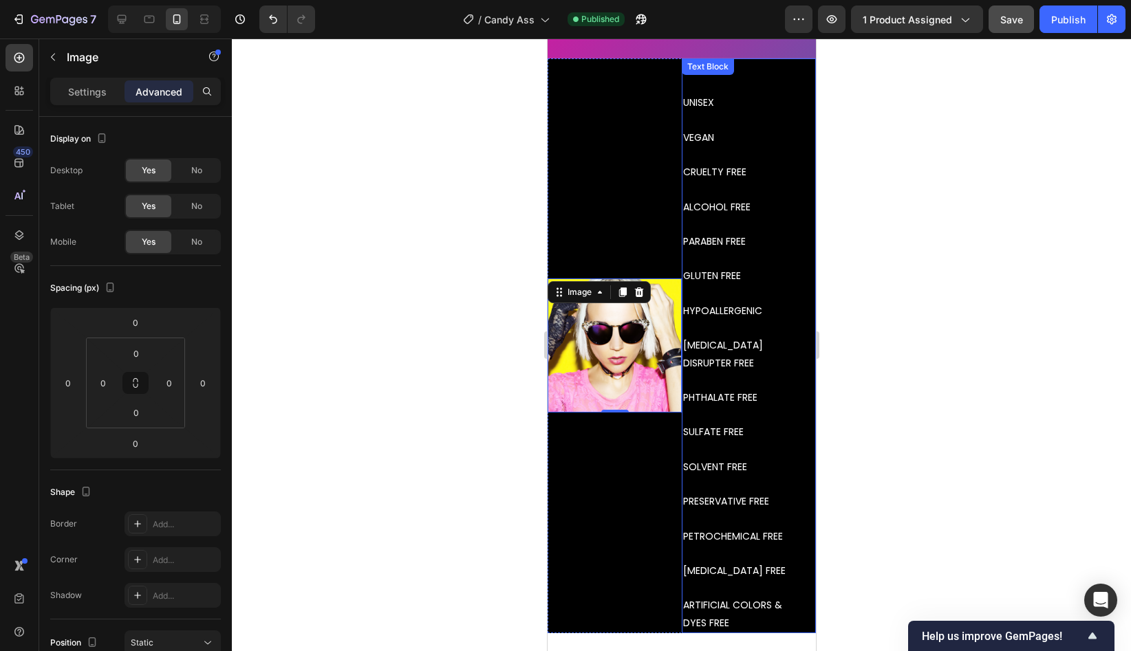
scroll to position [3271, 0]
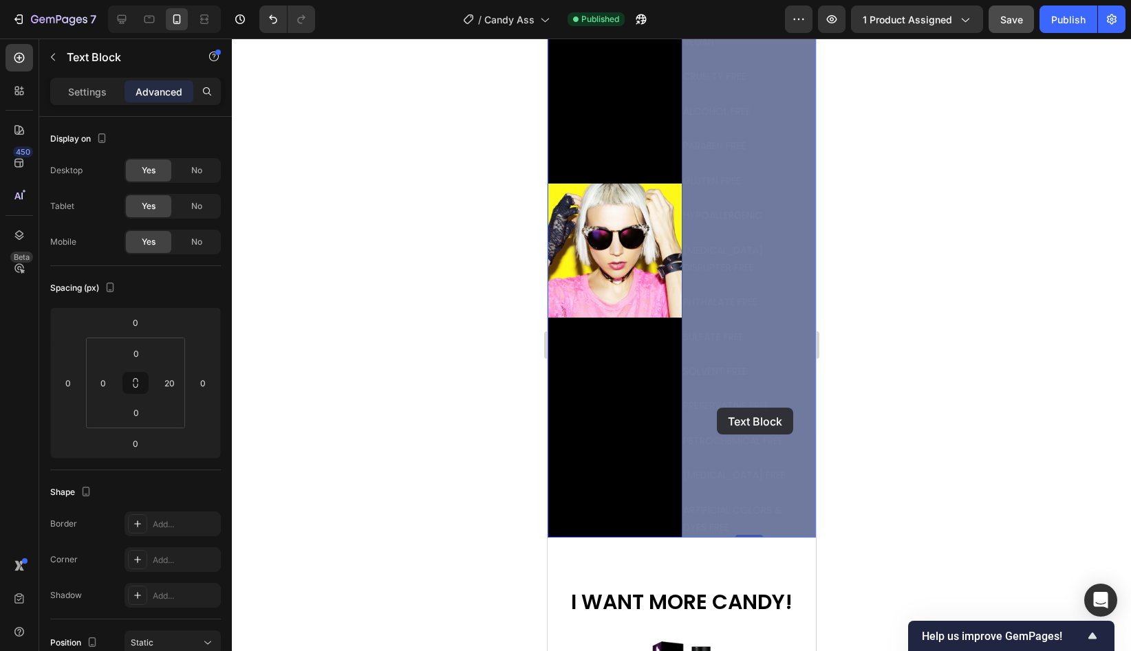
drag, startPoint x: 750, startPoint y: 526, endPoint x: 715, endPoint y: 407, distance: 123.4
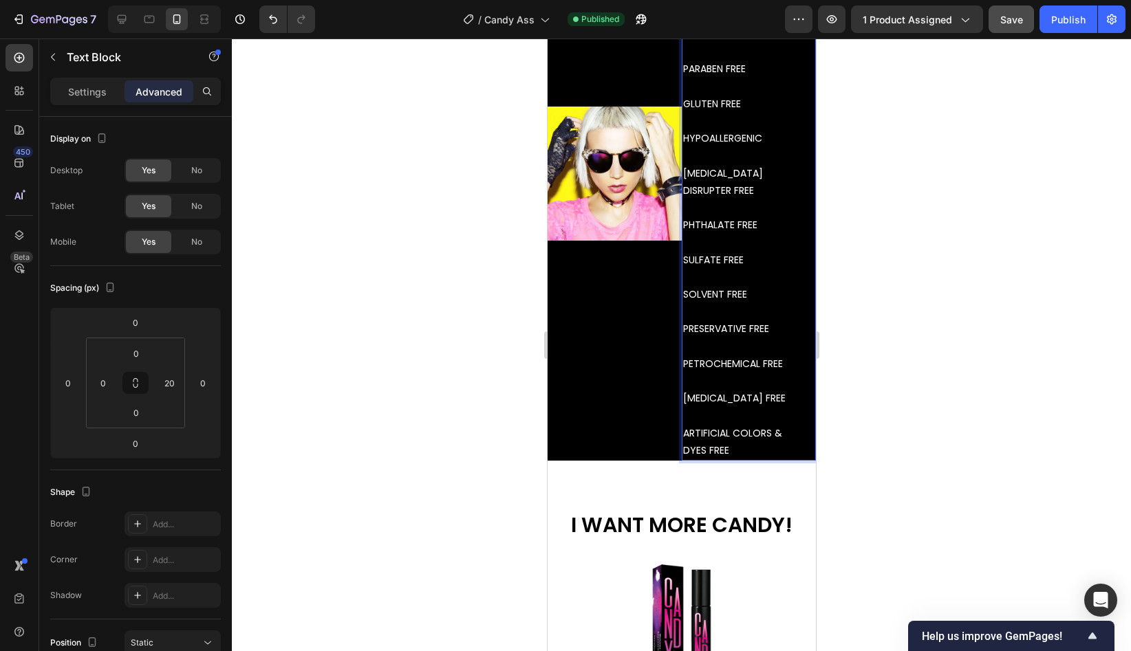
scroll to position [3391, 0]
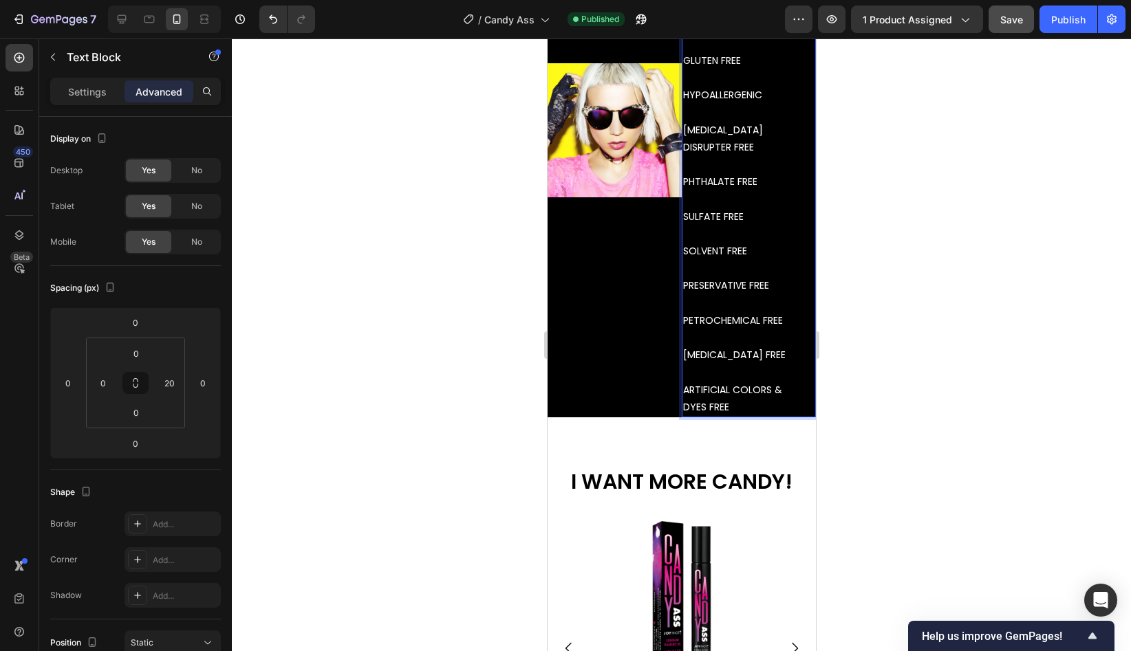
click at [736, 409] on p "SOLVENT FREE PRESERVATIVE FREE PETROCHEMICAL FREE [MEDICAL_DATA] FREE ARTIFICIA…" at bounding box center [741, 321] width 118 height 191
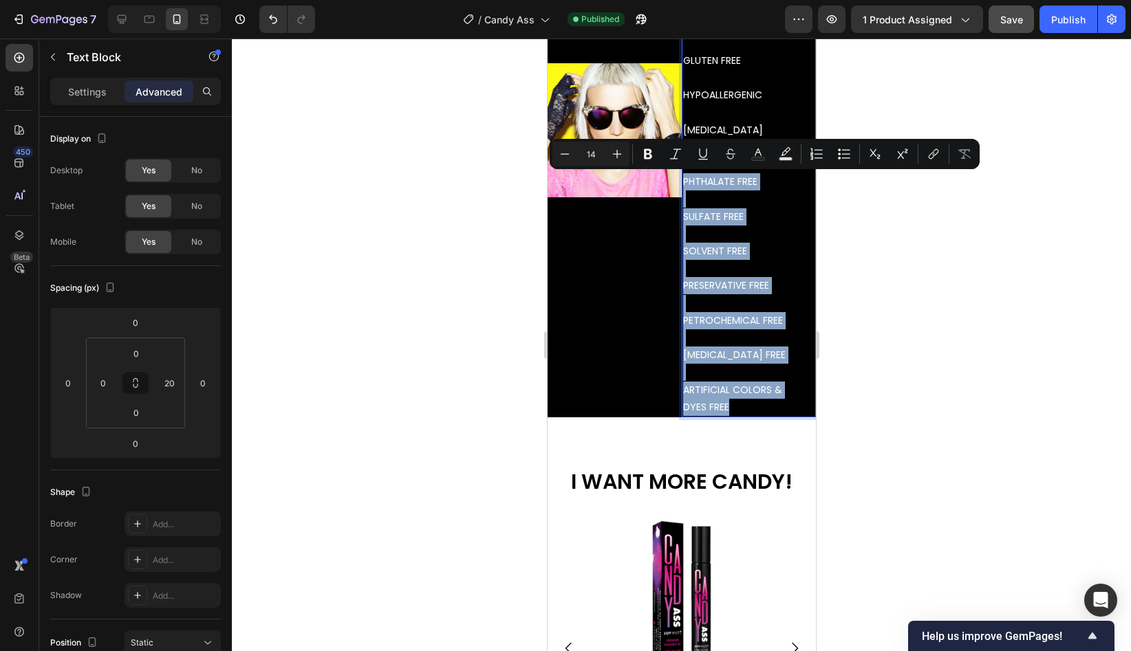
drag, startPoint x: 737, startPoint y: 404, endPoint x: 682, endPoint y: 188, distance: 222.4
click at [682, 188] on div "CLEAN UNISEX VEGAN CRUELTY FREE ALCOHOL FREE PARABEN FREE GLUTEN FREE HYPOALLER…" at bounding box center [741, 129] width 120 height 575
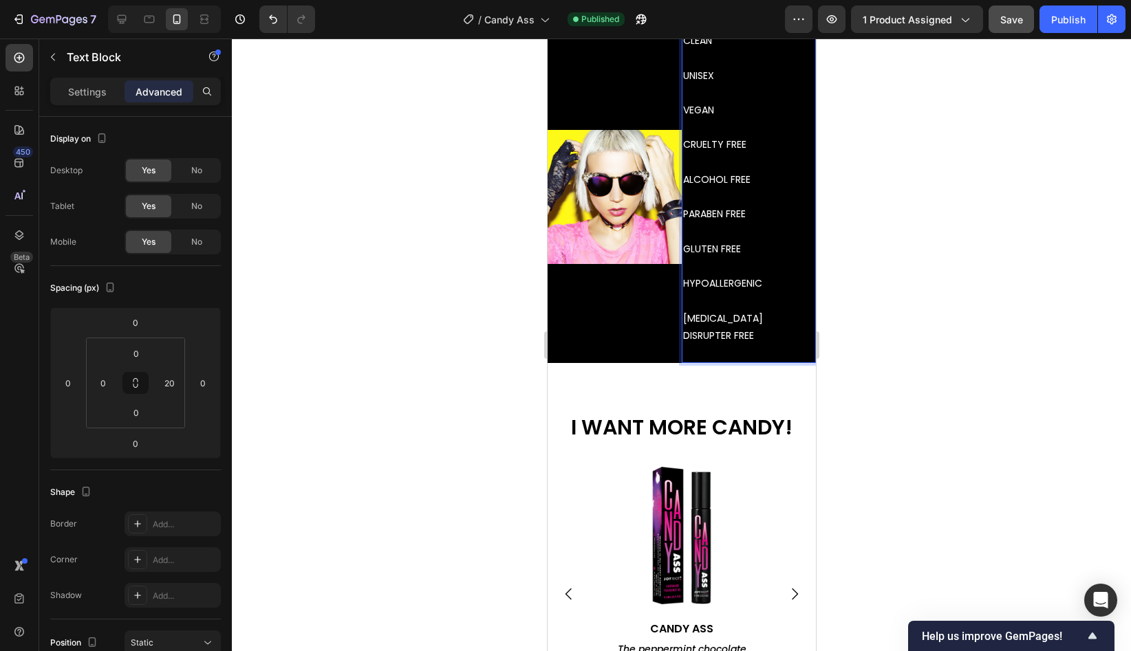
scroll to position [3183, 0]
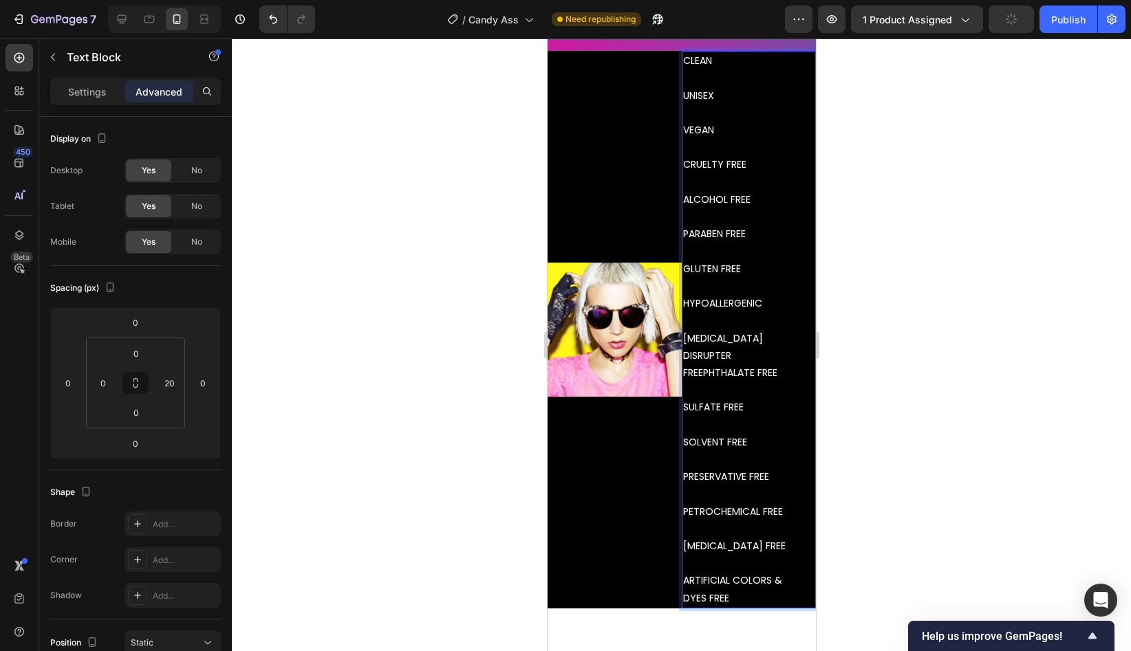
click at [792, 341] on p "CLEAN UNISEX VEGAN CRUELTY FREE ALCOHOL FREE PARABEN FREE GLUTEN FREE HYPOALLER…" at bounding box center [741, 234] width 118 height 364
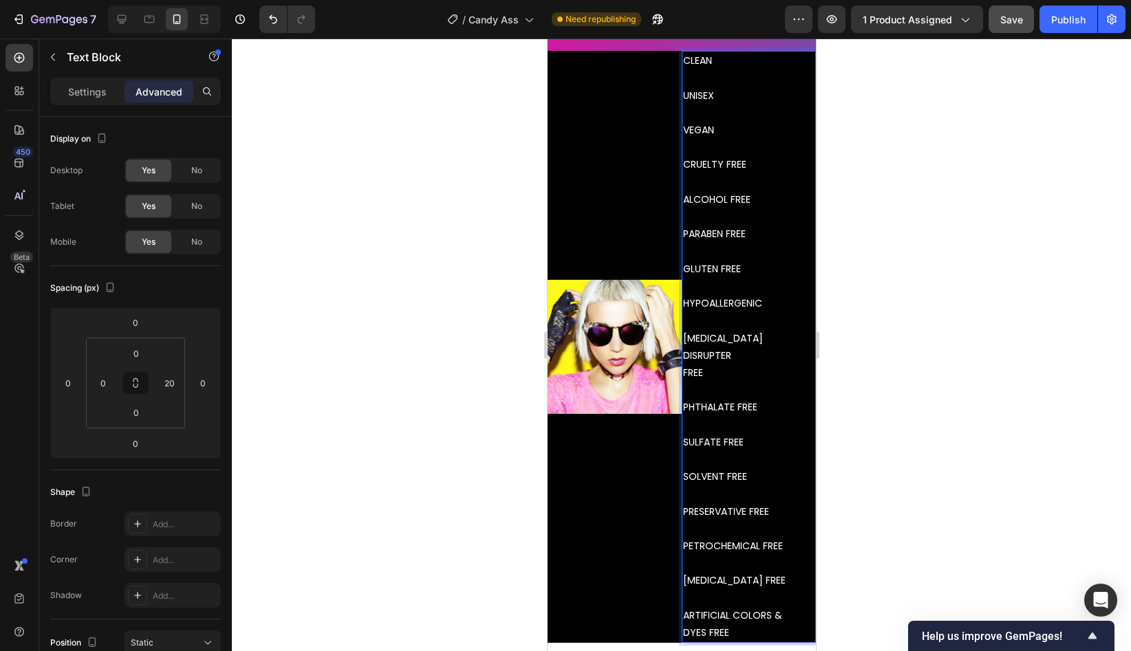
scroll to position [3128, 0]
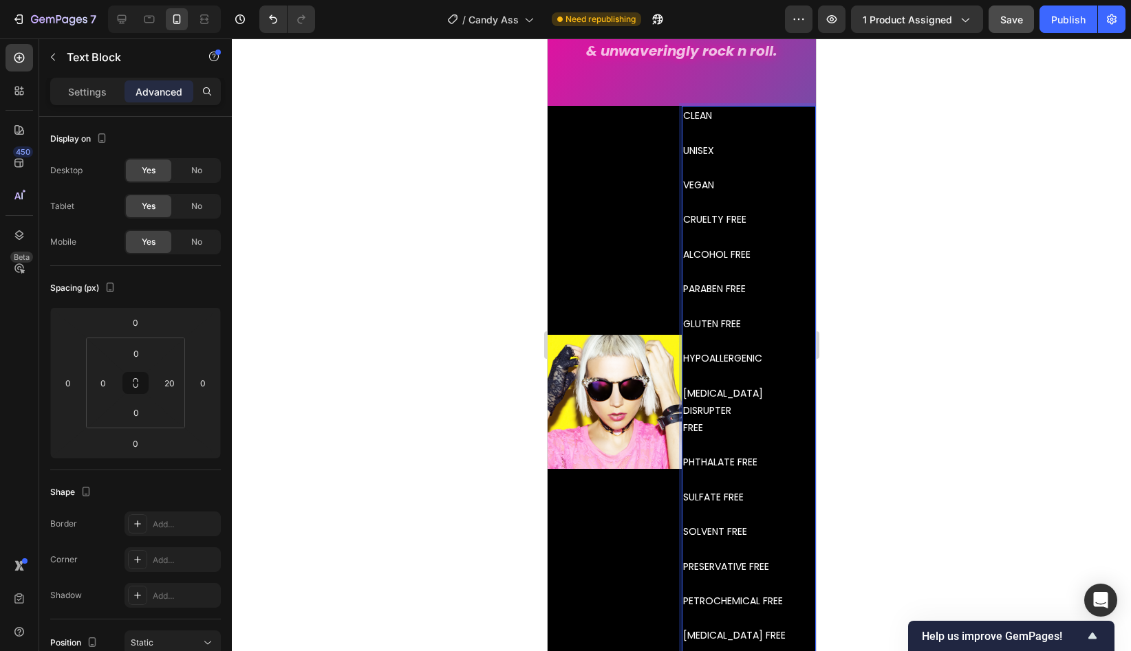
click at [697, 140] on p "CLEAN UNISEX VEGAN CRUELTY FREE ALCOHOL FREE PARABEN FREE GLUTEN FREE HYPOALLER…" at bounding box center [741, 306] width 118 height 399
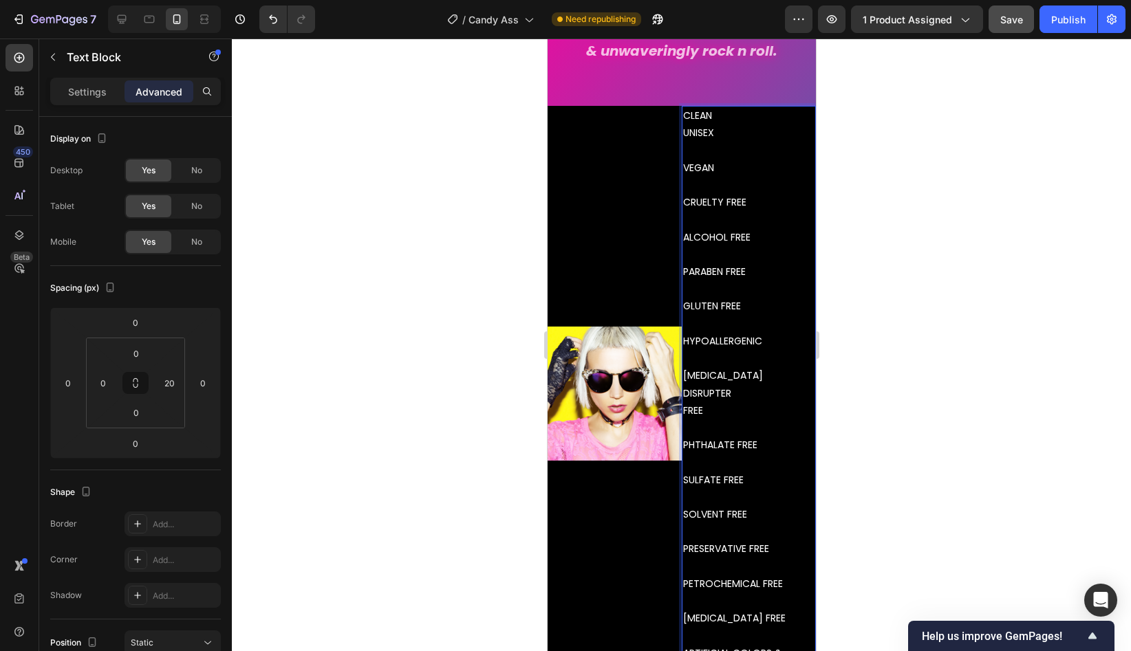
click at [698, 159] on p "CLEAN UNISEX VEGAN CRUELTY FREE ALCOHOL FREE PARABEN FREE GLUTEN FREE HYPOALLER…" at bounding box center [741, 297] width 118 height 381
click at [709, 148] on p "CLEAN UNISEX VEGAN CRUELTY FREE ALCOHOL FREE PARABEN FREE GLUTEN FREE HYPOALLER…" at bounding box center [741, 297] width 118 height 381
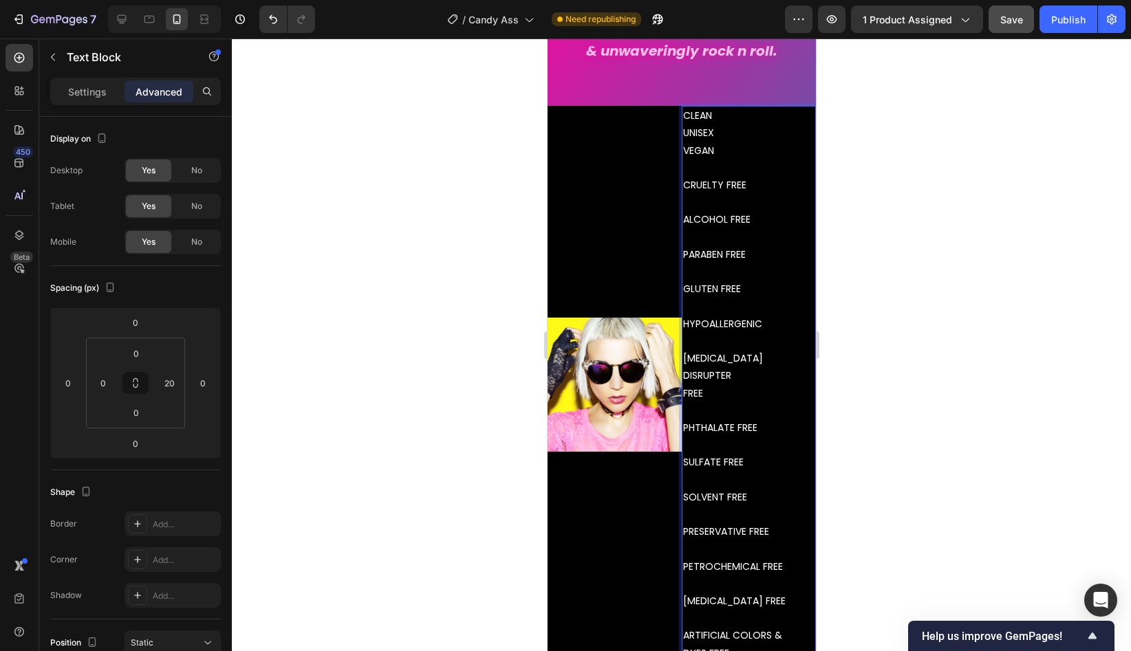
click at [711, 176] on p "CLEAN UNISEX VEGAN CRUELTY FREE ALCOHOL FREE PARABEN FREE GLUTEN FREE HYPOALLER…" at bounding box center [741, 289] width 118 height 364
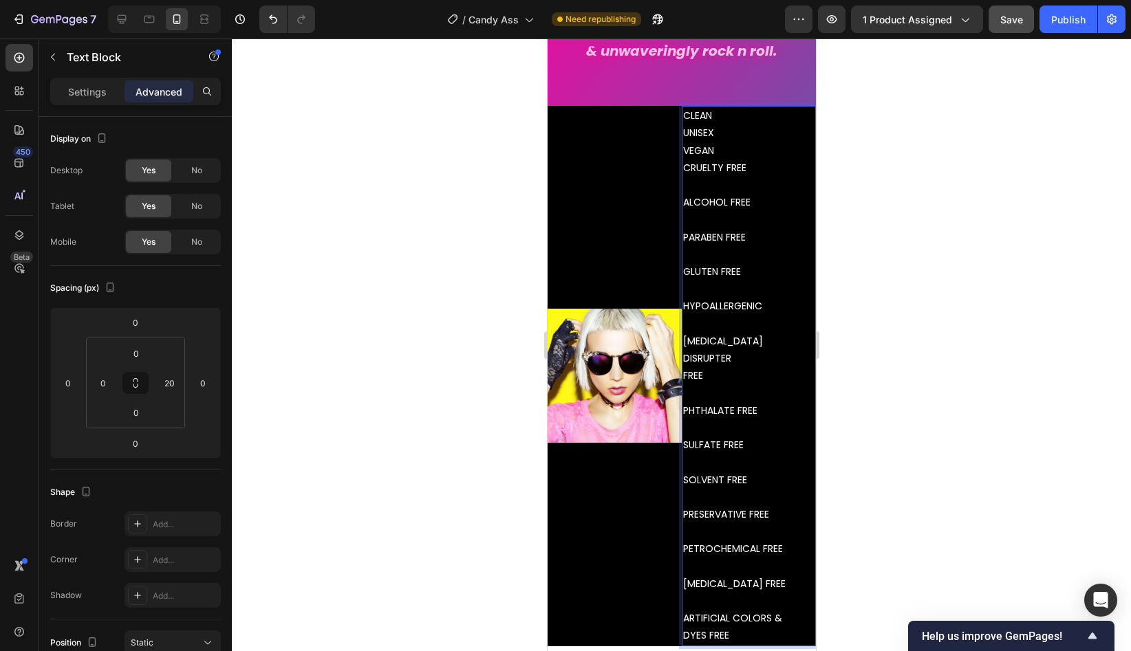
click at [711, 191] on p "CLEAN UNISEX VEGAN CRUELTY FREE ALCOHOL FREE PARABEN FREE GLUTEN FREE HYPOALLER…" at bounding box center [741, 280] width 118 height 347
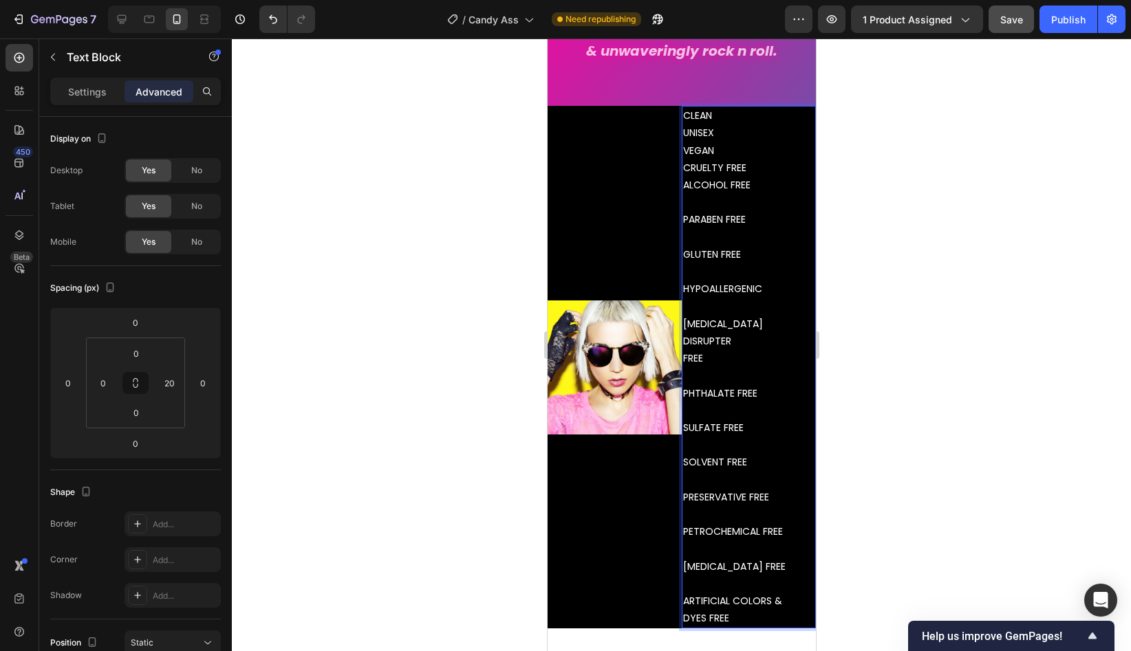
click at [708, 210] on p "CLEAN UNISEX VEGAN CRUELTY FREE ALCOHOL FREE PARABEN FREE GLUTEN FREE HYPOALLER…" at bounding box center [741, 272] width 118 height 330
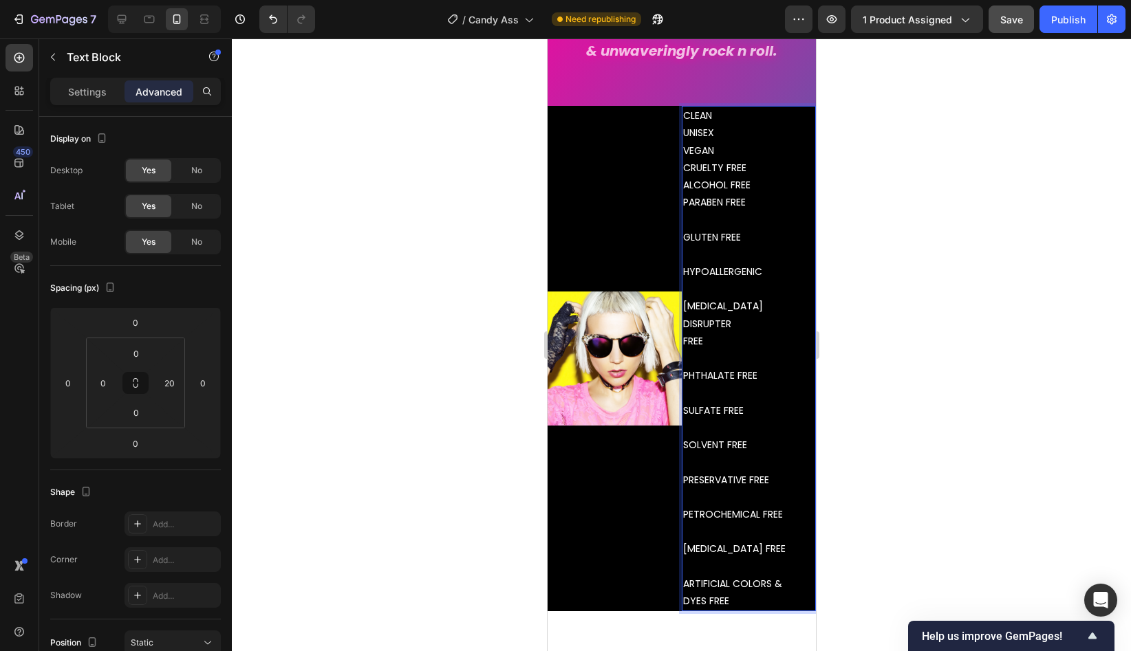
click at [708, 226] on p "CLEAN UNISEX VEGAN CRUELTY FREE ALCOHOL FREE PARABEN FREE GLUTEN FREE HYPOALLER…" at bounding box center [741, 263] width 118 height 312
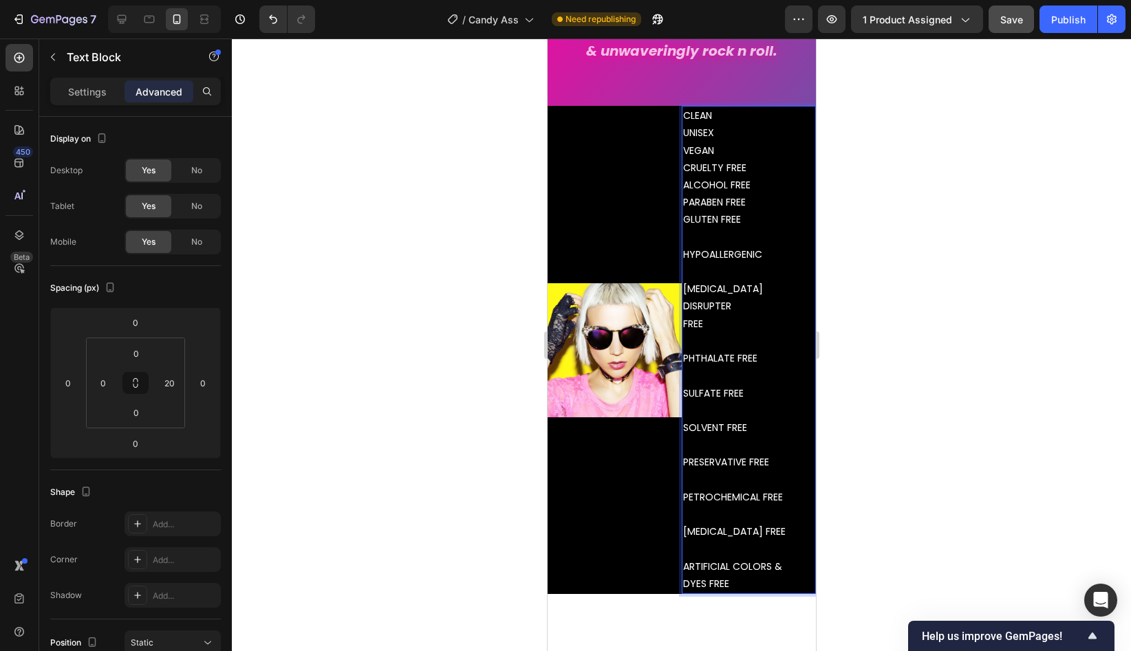
click at [725, 235] on p "CLEAN UNISEX VEGAN CRUELTY FREE ALCOHOL FREE PARABEN FREE GLUTEN FREE HYPOALLER…" at bounding box center [741, 254] width 118 height 294
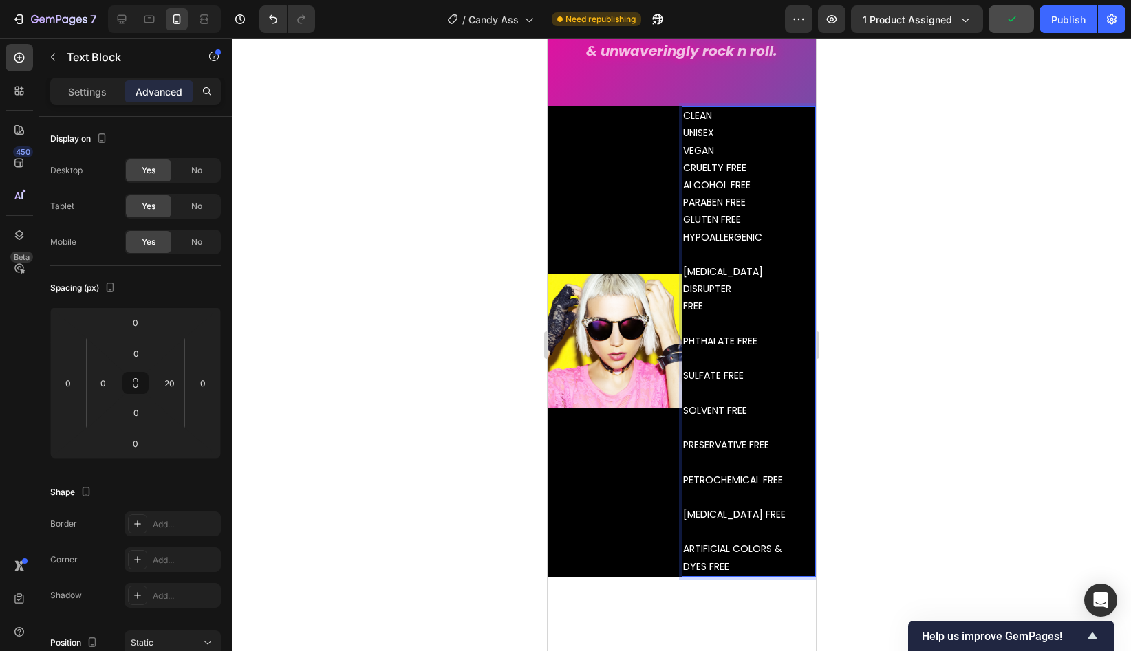
click at [706, 256] on p "CLEAN UNISEX VEGAN CRUELTY FREE ALCOHOL FREE PARABEN FREE GLUTEN FREE HYPOALLER…" at bounding box center [741, 245] width 118 height 277
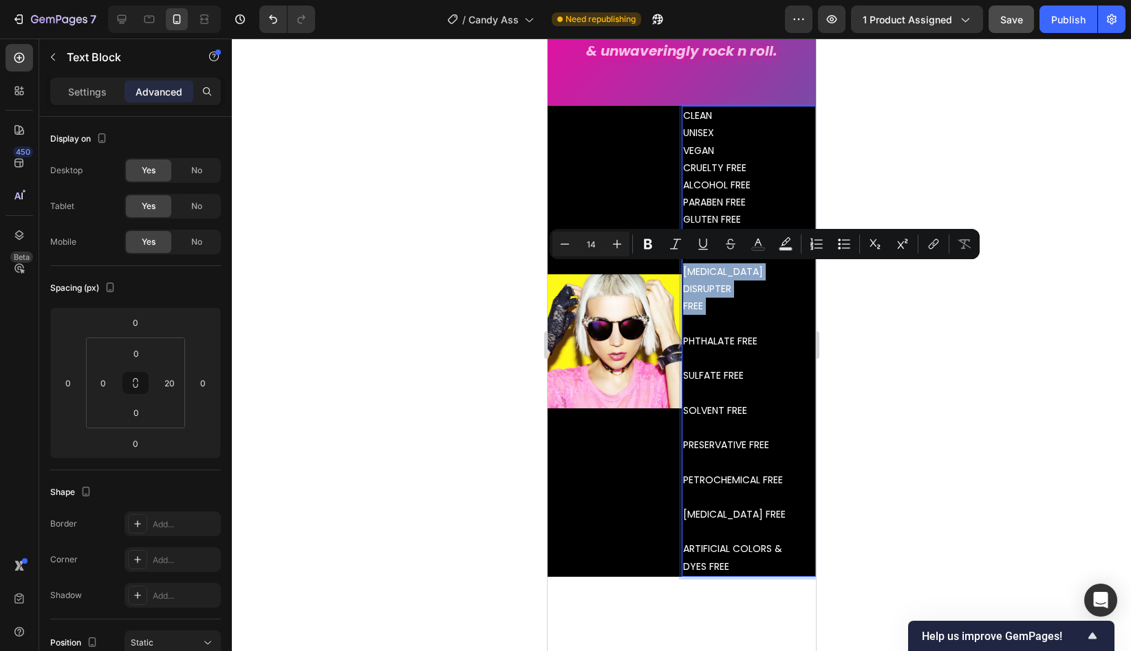
drag, startPoint x: 744, startPoint y: 308, endPoint x: 684, endPoint y: 270, distance: 71.2
click at [684, 270] on p "CLEAN UNISEX VEGAN CRUELTY FREE ALCOHOL FREE PARABEN FREE GLUTEN FREE HYPOALLER…" at bounding box center [741, 245] width 118 height 277
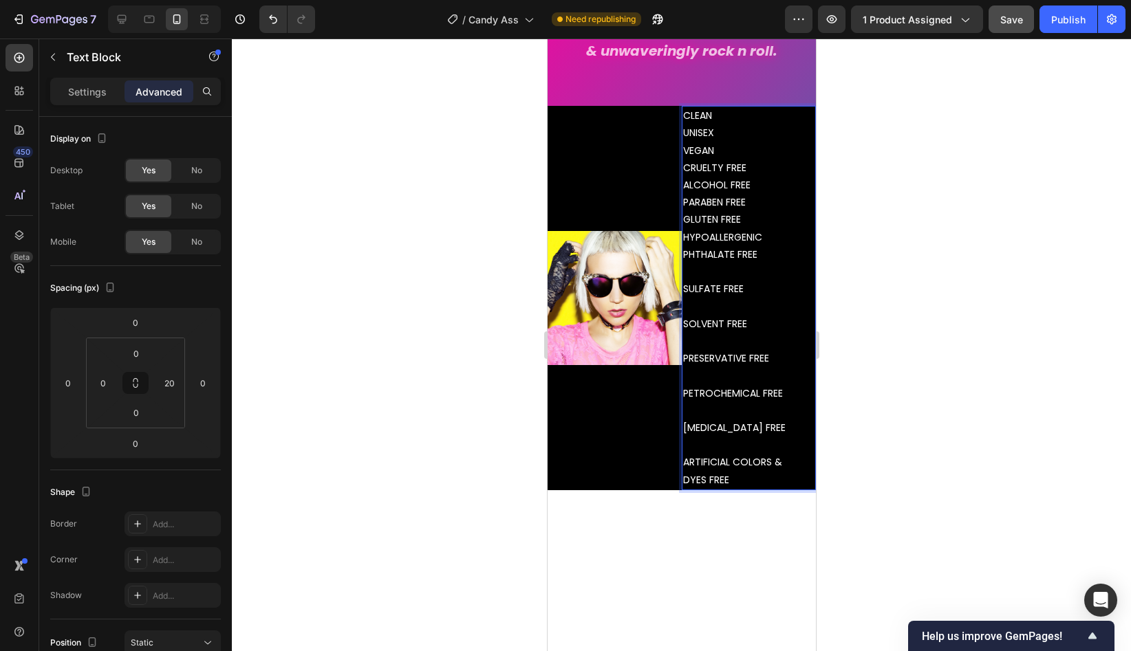
click at [701, 276] on p "CLEAN UNISEX VEGAN CRUELTY FREE ALCOHOL FREE PARABEN FREE GLUTEN FREE HYPOALLER…" at bounding box center [741, 202] width 118 height 191
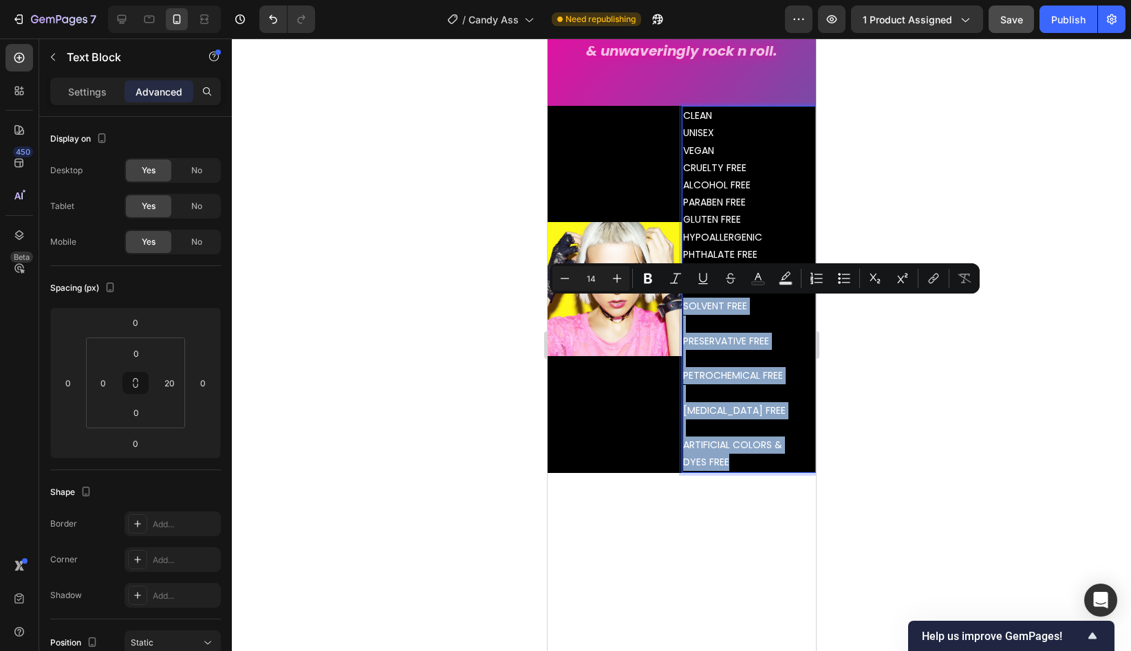
drag, startPoint x: 684, startPoint y: 306, endPoint x: 779, endPoint y: 462, distance: 182.2
click at [779, 462] on p "SOLVENT FREE PRESERVATIVE FREE PETROCHEMICAL FREE [MEDICAL_DATA] FREE ARTIFICIA…" at bounding box center [741, 376] width 118 height 191
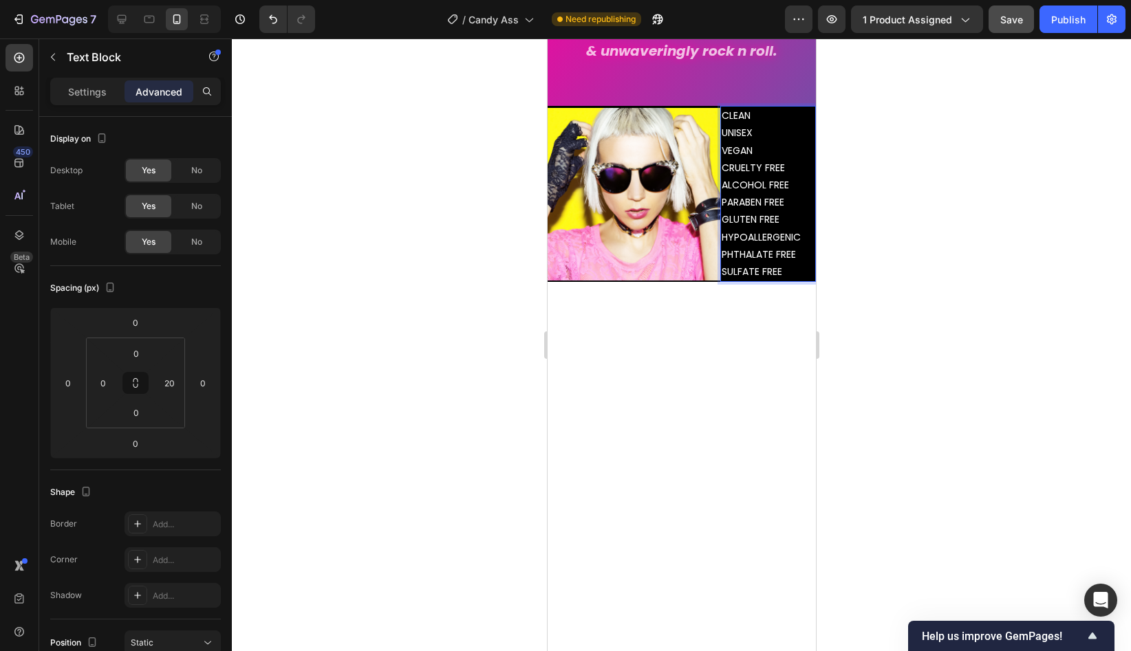
click at [940, 265] on div at bounding box center [681, 345] width 899 height 613
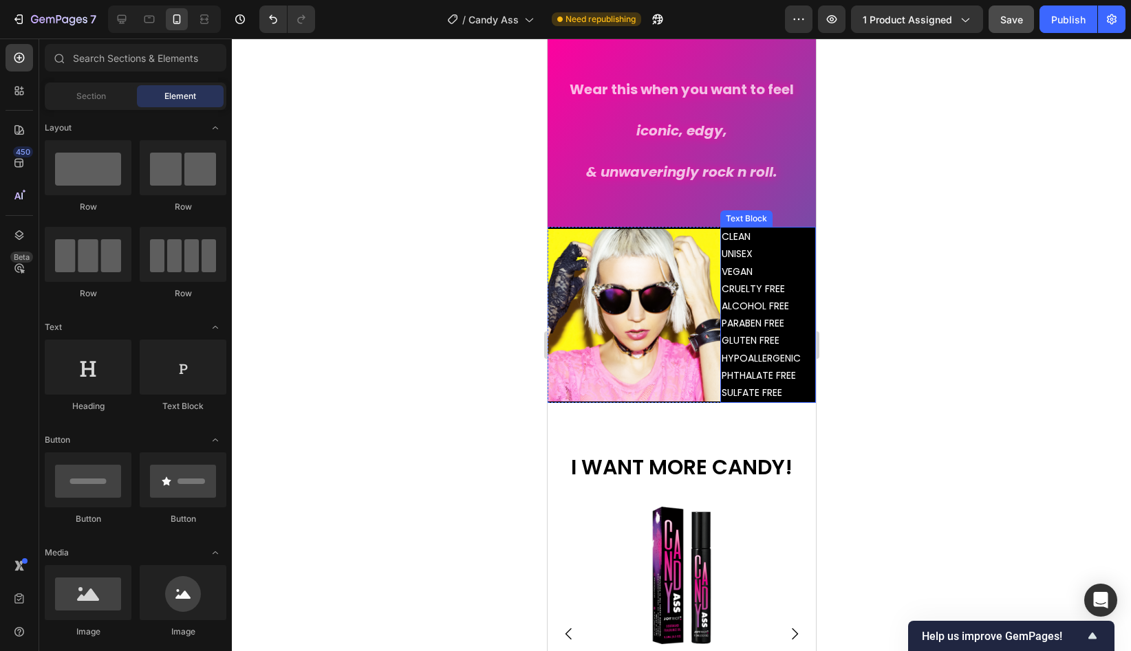
scroll to position [3024, 0]
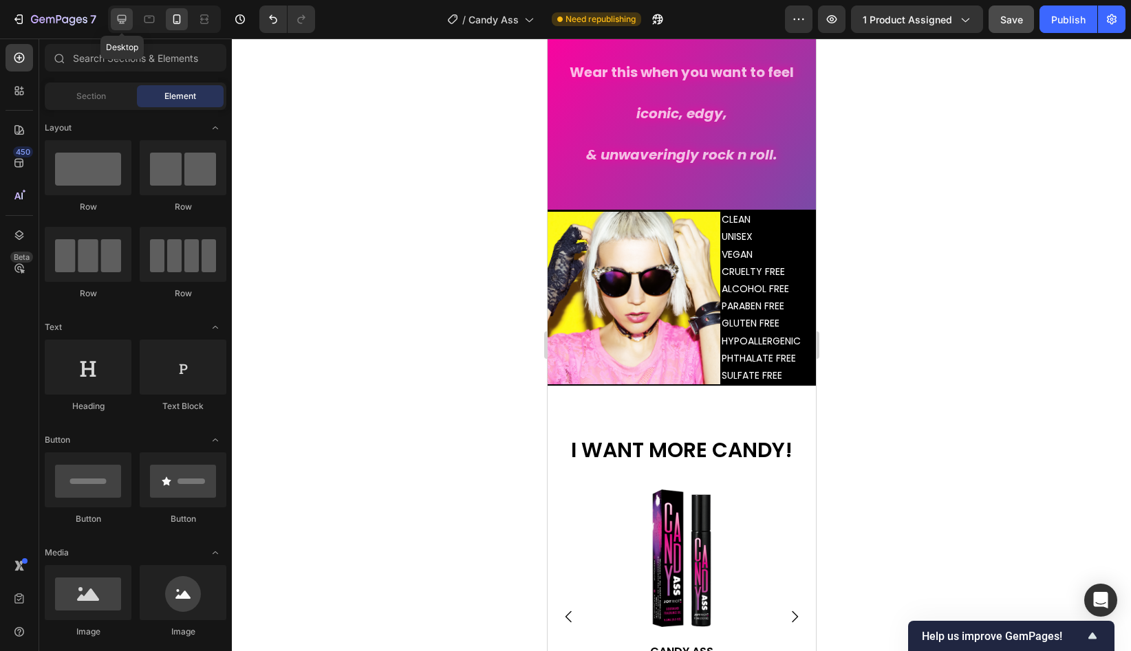
click at [122, 19] on icon at bounding box center [122, 19] width 9 height 9
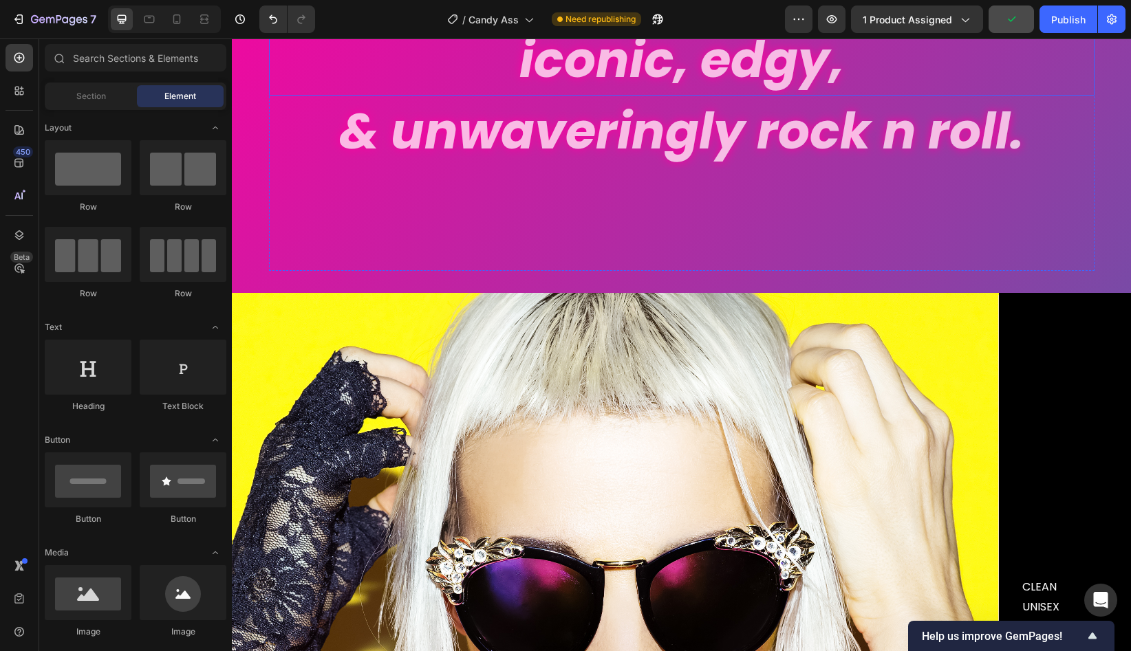
scroll to position [3535, 0]
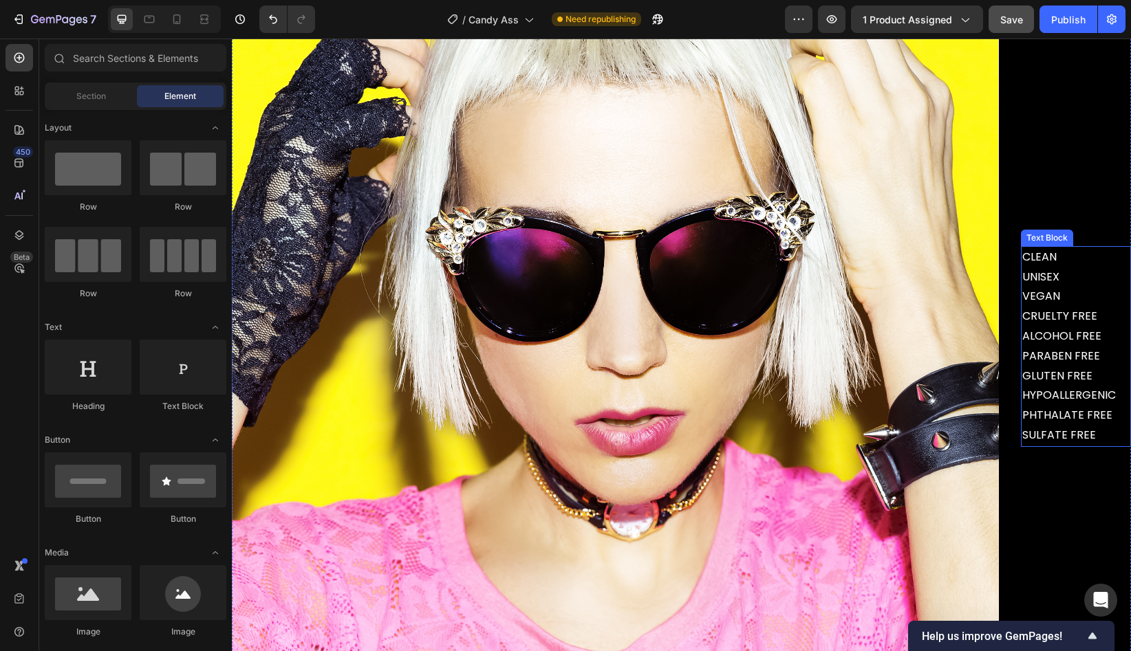
click at [1050, 432] on p "CLEAN UNISEX VEGAN CRUELTY FREE ALCOHOL FREE PARABEN FREE GLUTEN FREE HYPOALLER…" at bounding box center [1069, 347] width 94 height 198
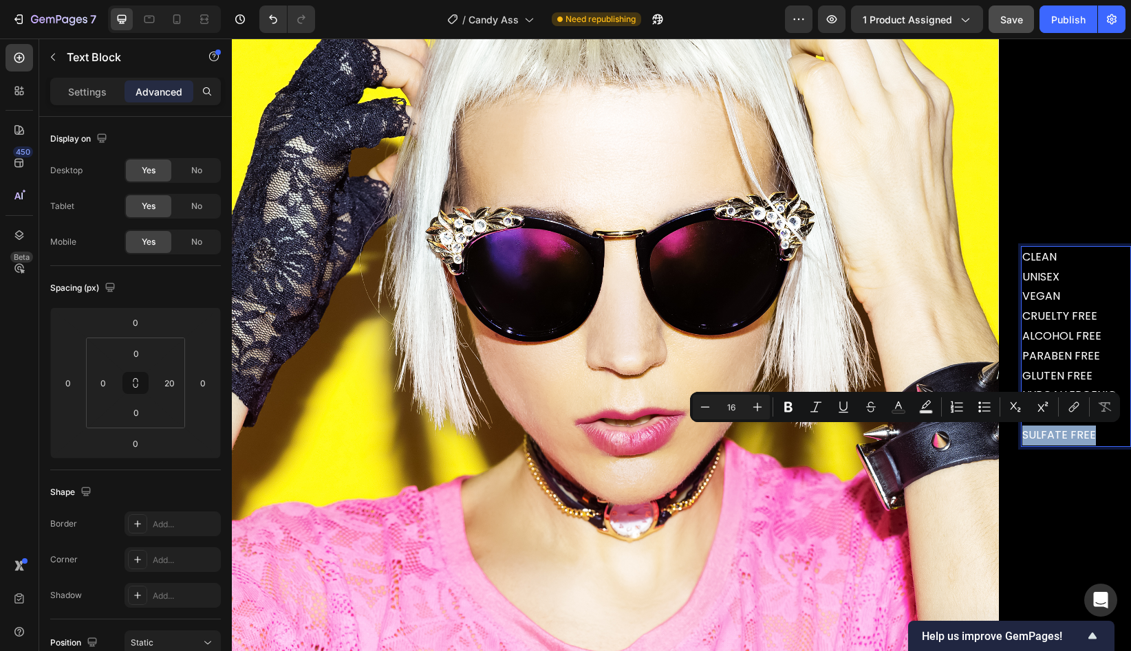
drag, startPoint x: 1105, startPoint y: 435, endPoint x: 1026, endPoint y: 437, distance: 79.8
click at [1026, 437] on p "CLEAN UNISEX VEGAN CRUELTY FREE ALCOHOL FREE PARABEN FREE GLUTEN FREE HYPOALLER…" at bounding box center [1069, 347] width 94 height 198
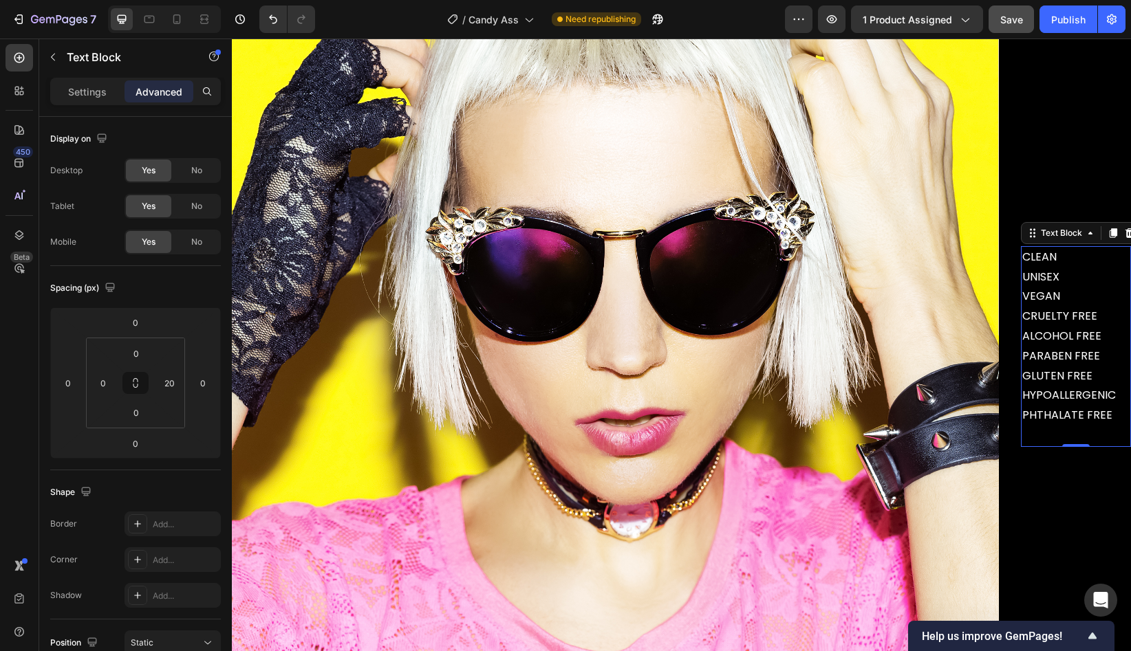
click at [1117, 399] on div "CLEAN UNISEX VEGAN CRUELTY FREE ALCOHOL FREE PARABEN FREE GLUTEN FREE HYPOALLER…" at bounding box center [1076, 346] width 110 height 201
click at [1119, 399] on div "CLEAN UNISEX VEGAN CRUELTY FREE ALCOHOL FREE PARABEN FREE GLUTEN FREE HYPOALLER…" at bounding box center [1076, 346] width 110 height 201
click at [1116, 400] on div "CLEAN UNISEX VEGAN CRUELTY FREE ALCOHOL FREE PARABEN FREE GLUTEN FREE HYPOALLER…" at bounding box center [1069, 346] width 96 height 201
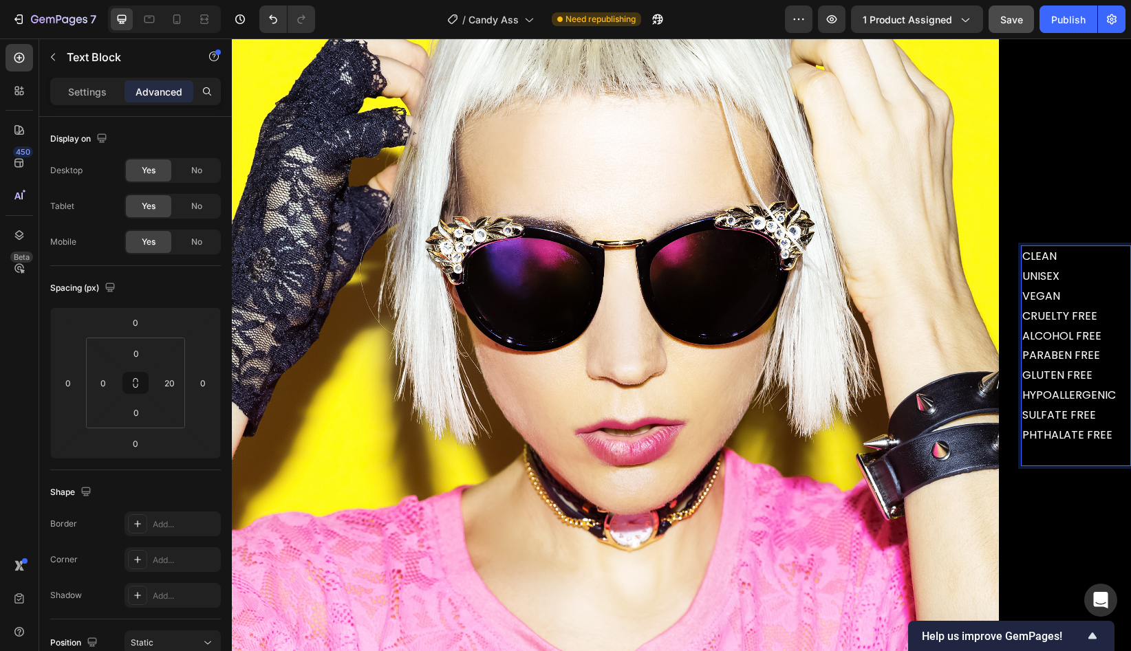
click at [1058, 455] on p "CLEAN UNISEX VEGAN CRUELTY FREE ALCOHOL FREE PARABEN FREE GLUTEN FREE HYPOALLER…" at bounding box center [1069, 356] width 94 height 218
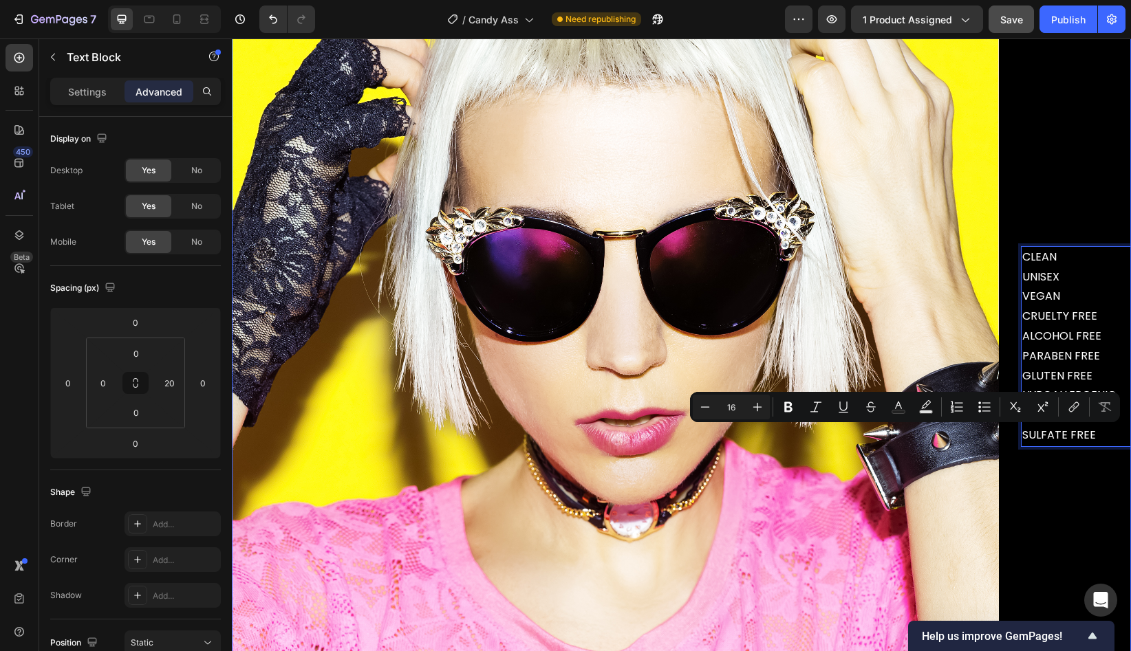
click at [1083, 482] on div "CLEAN UNISEX VEGAN CRUELTY FREE ALCOHOL FREE PARABEN FREE GLUTEN FREE HYPOALLER…" at bounding box center [1076, 346] width 110 height 767
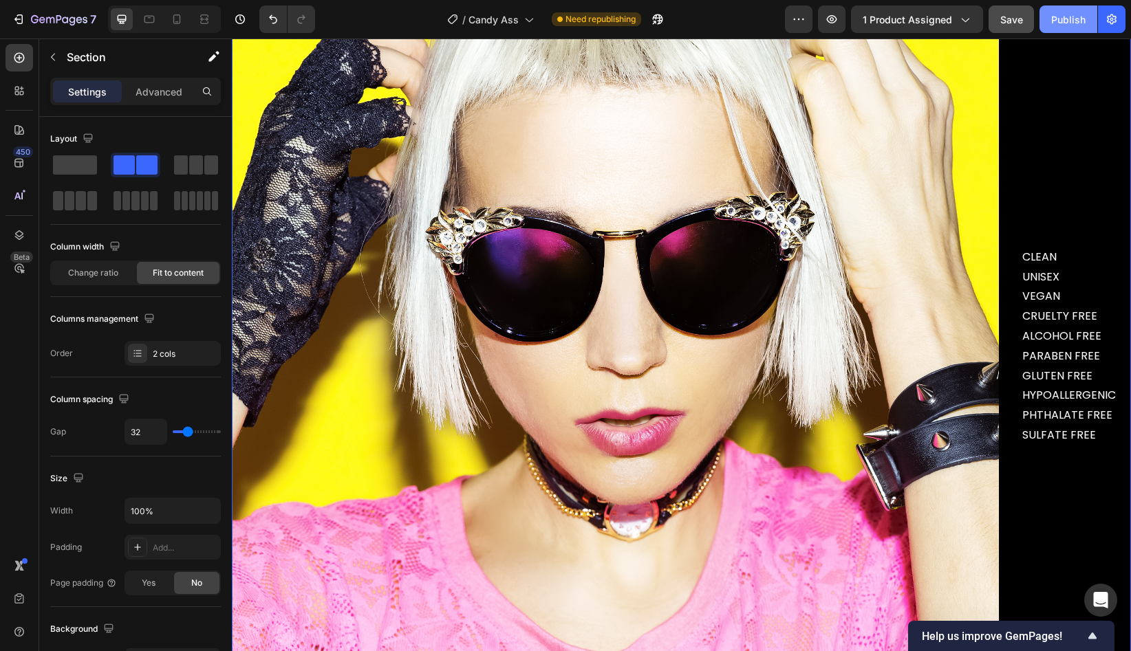
click at [1059, 21] on div "Publish" at bounding box center [1068, 19] width 34 height 14
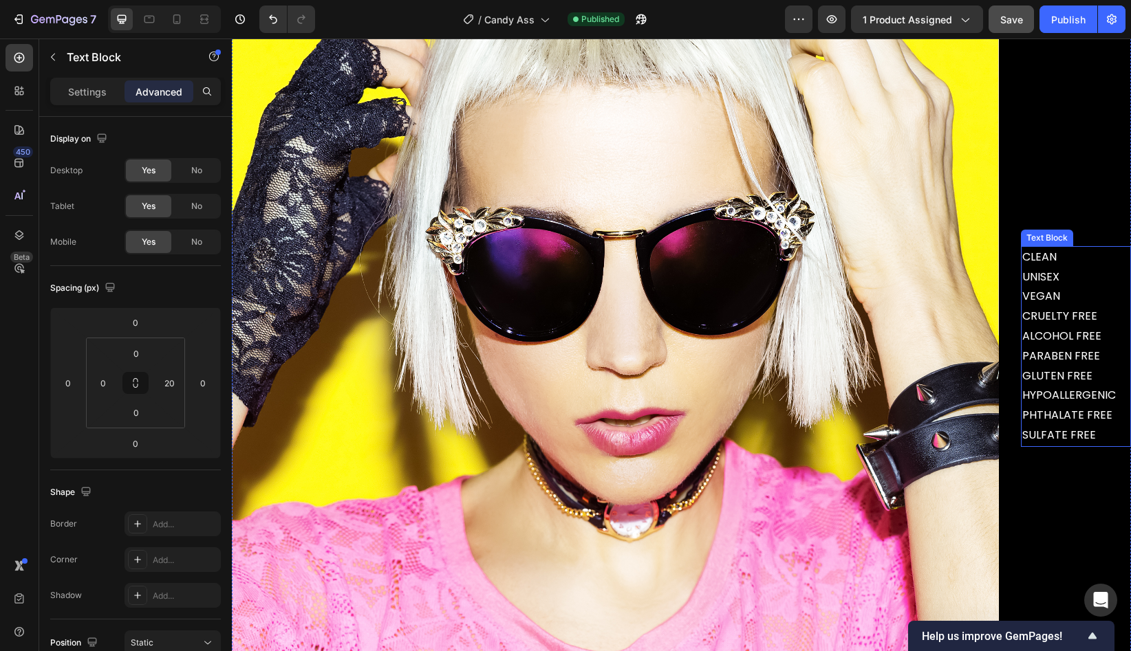
click at [1065, 285] on p "CLEAN UNISEX VEGAN CRUELTY FREE ALCOHOL FREE PARABEN FREE GLUTEN FREE HYPOALLER…" at bounding box center [1069, 347] width 94 height 198
click at [176, 11] on div at bounding box center [177, 19] width 22 height 22
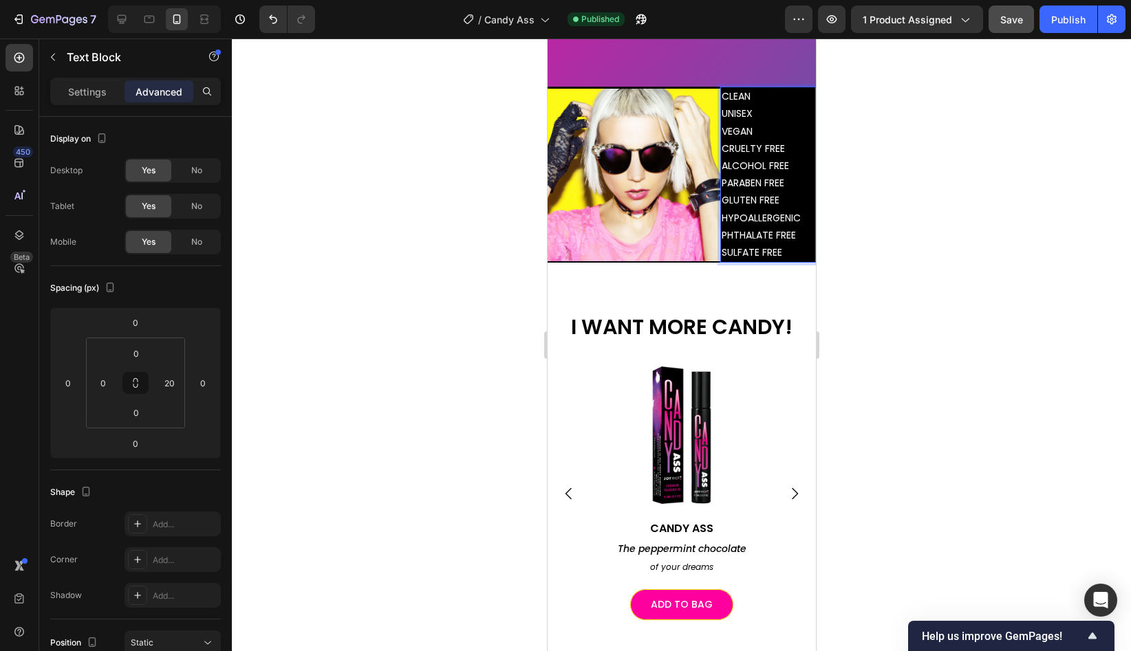
scroll to position [3147, 0]
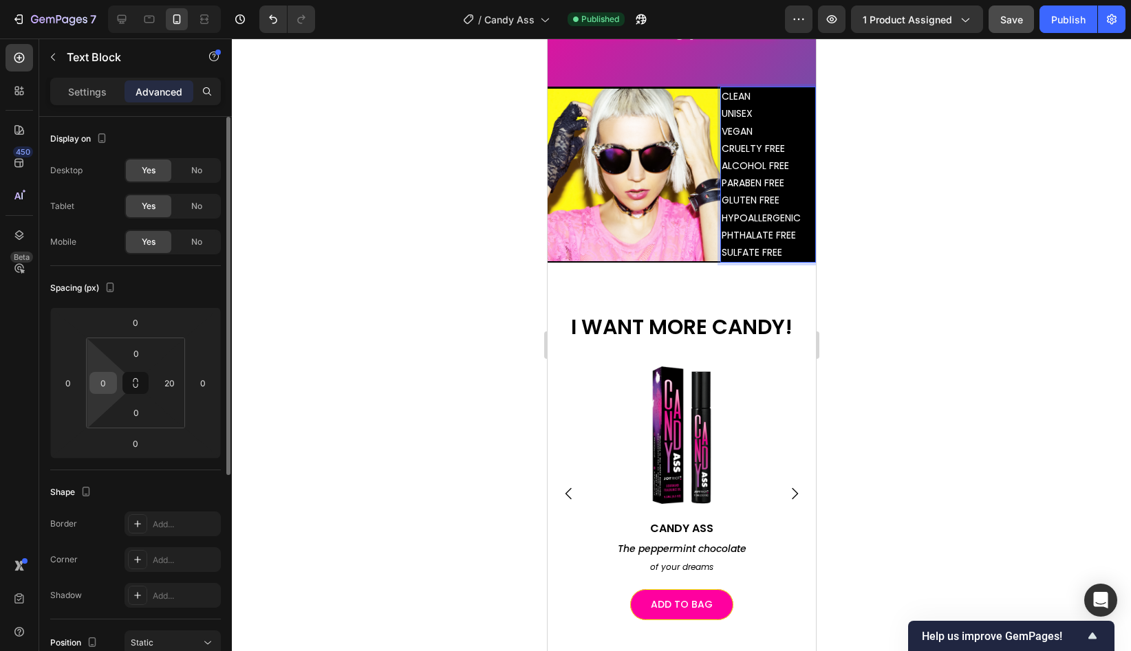
click at [108, 384] on input "0" at bounding box center [103, 383] width 21 height 21
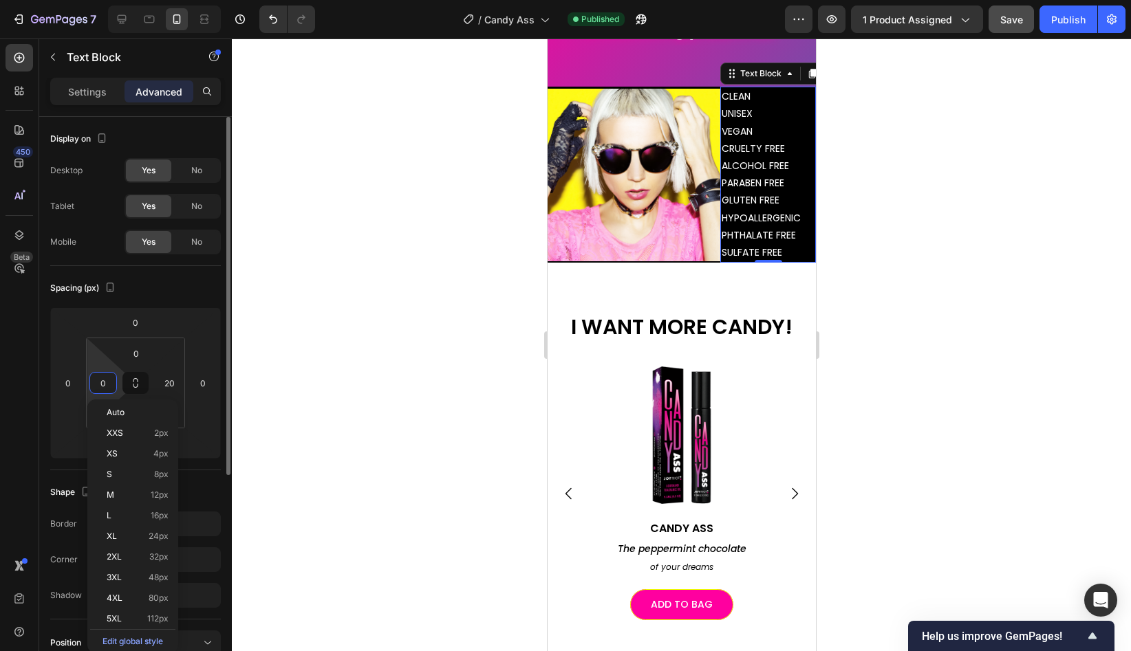
click at [108, 384] on input "0" at bounding box center [103, 383] width 21 height 21
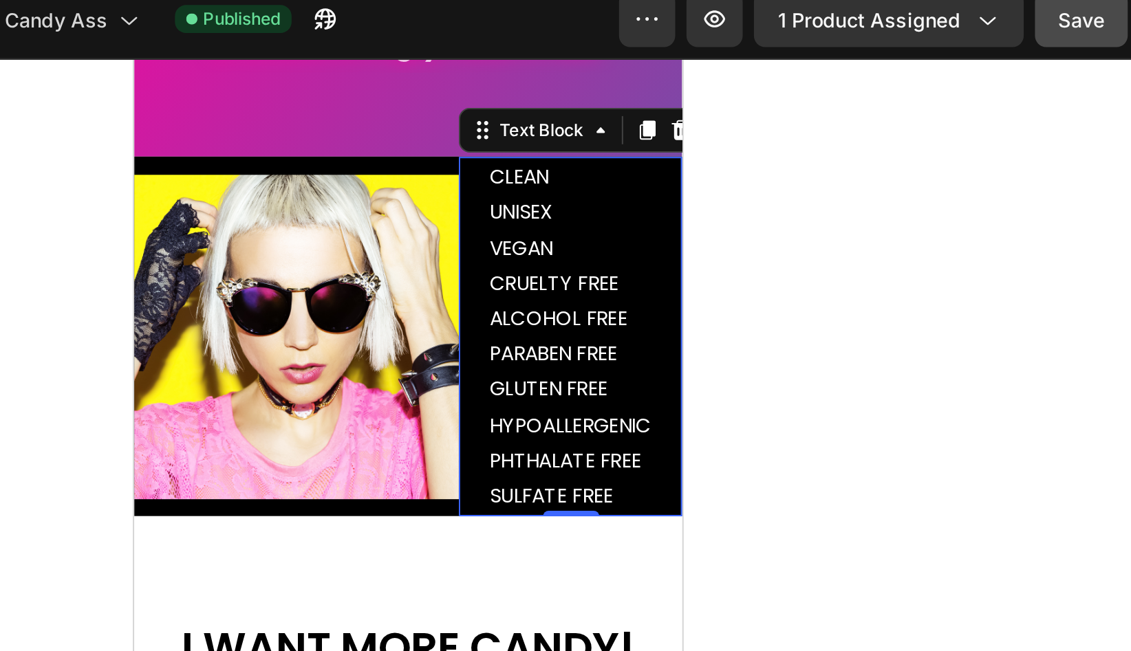
type input "20"
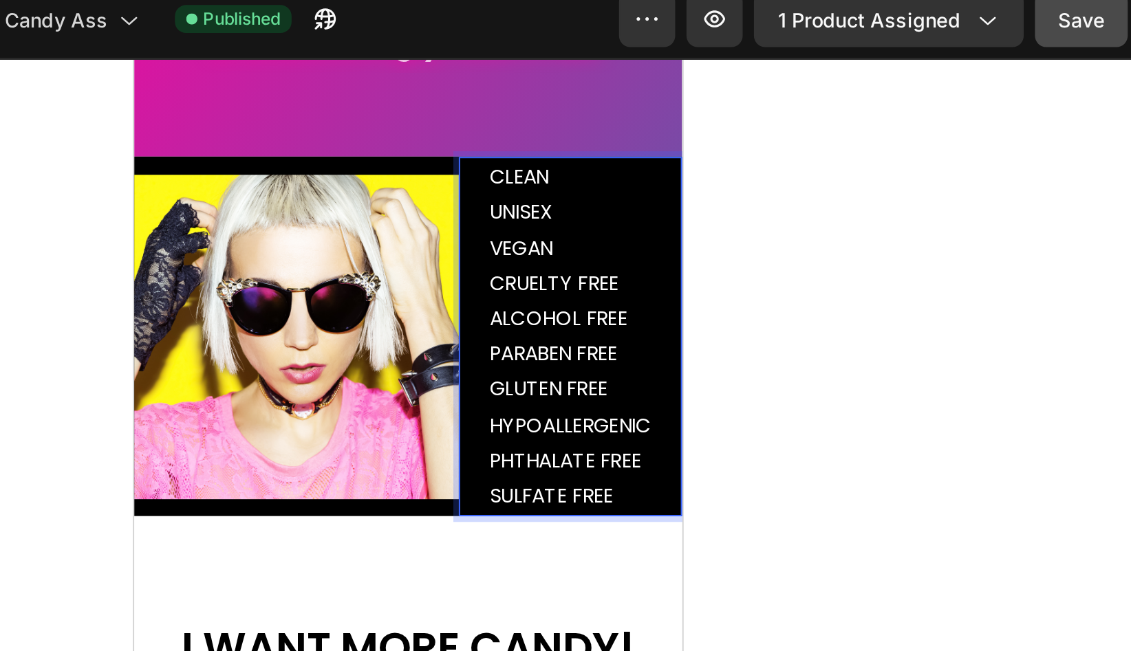
click at [379, 235] on p "CLEAN UNISEX VEGAN CRUELTY FREE ALCOHOL FREE PARABEN FREE GLUTEN FREE HYPOALLER…" at bounding box center [346, 193] width 79 height 173
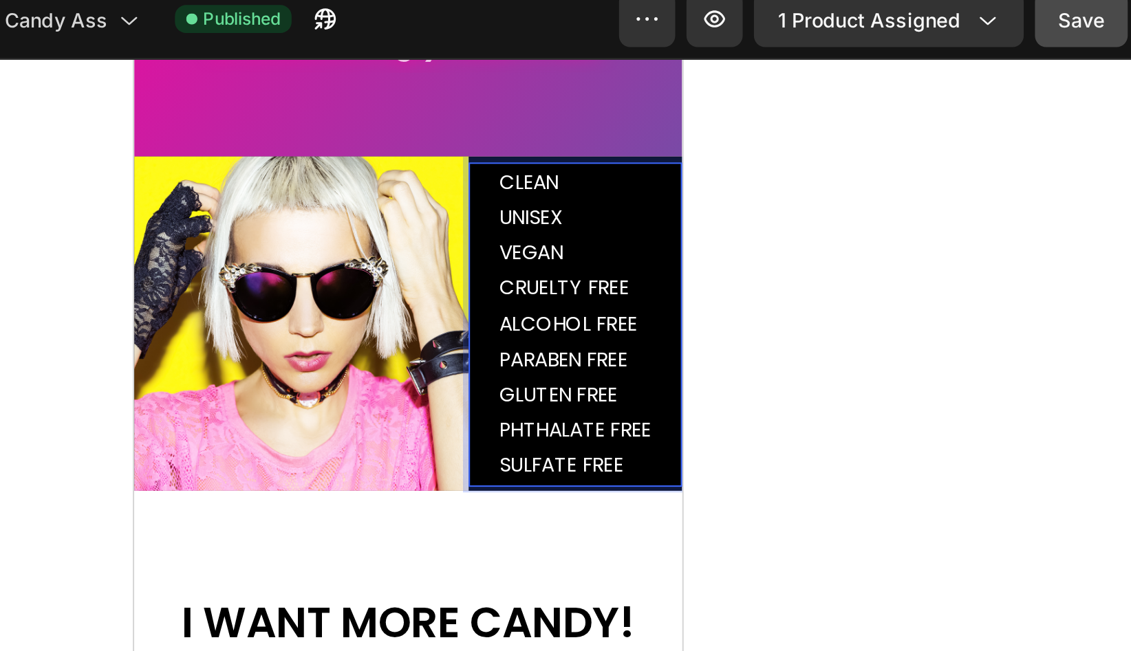
scroll to position [3149, 0]
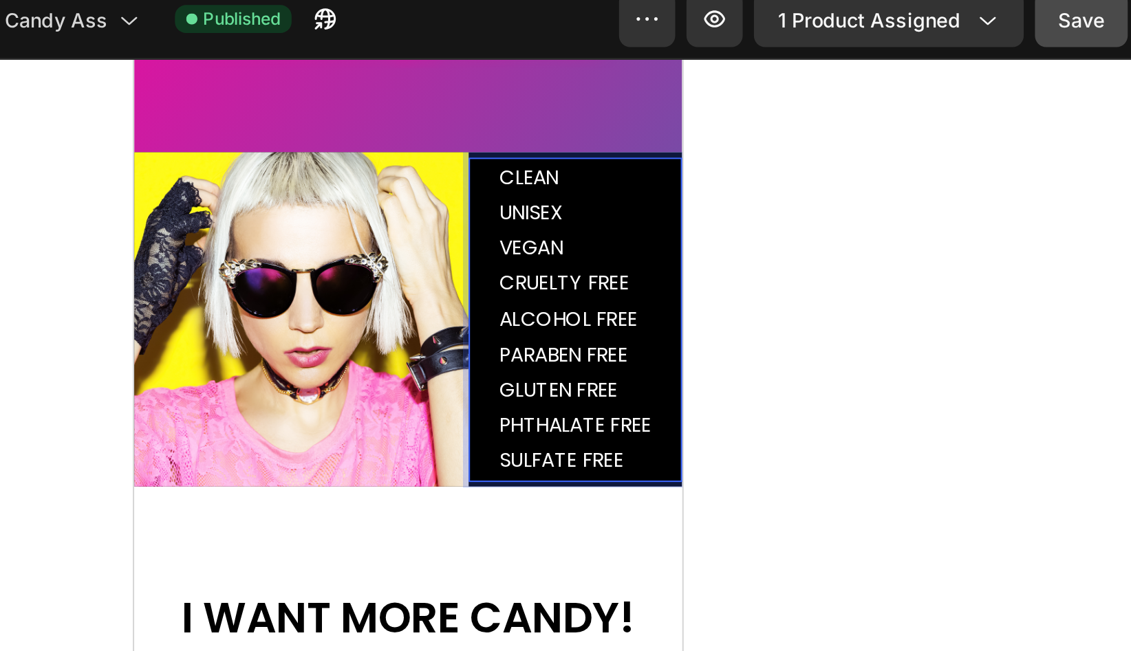
click at [942, 195] on div at bounding box center [681, 345] width 899 height 613
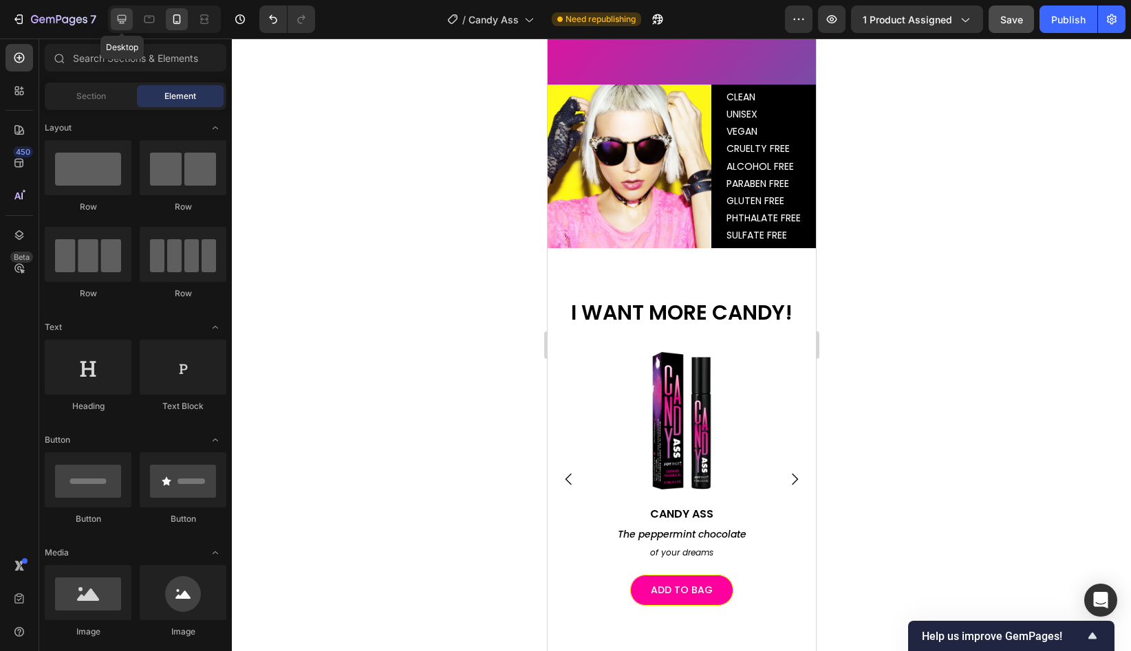
click at [121, 23] on icon at bounding box center [122, 19] width 14 height 14
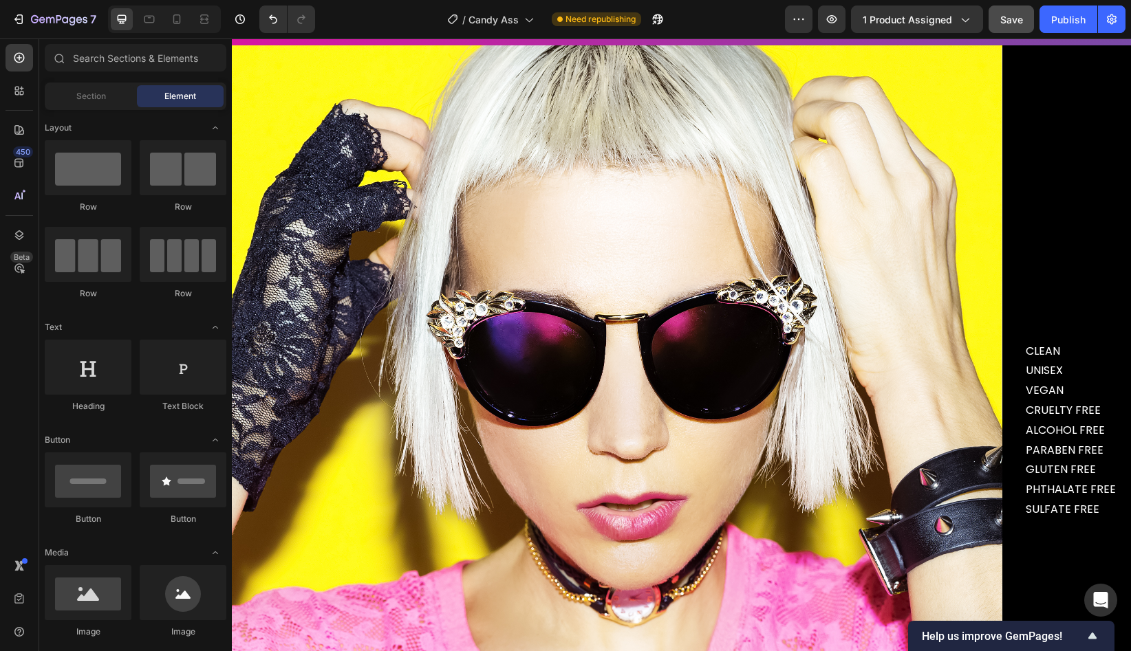
scroll to position [3441, 0]
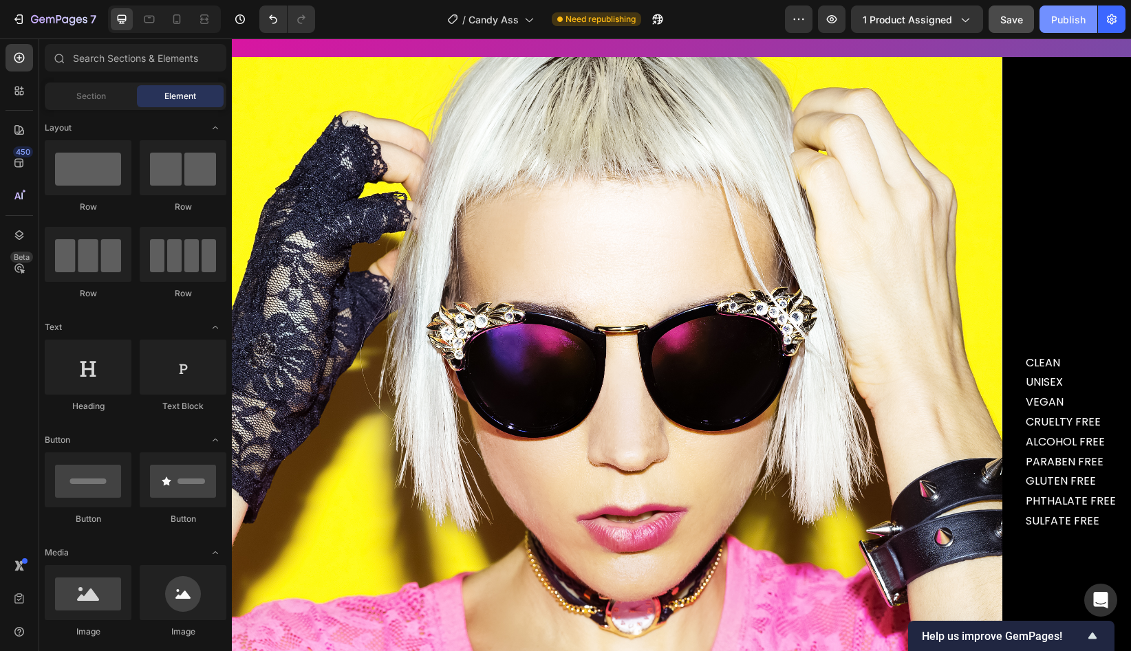
click at [1068, 21] on div "Publish" at bounding box center [1068, 19] width 34 height 14
click at [147, 22] on icon at bounding box center [149, 20] width 10 height 8
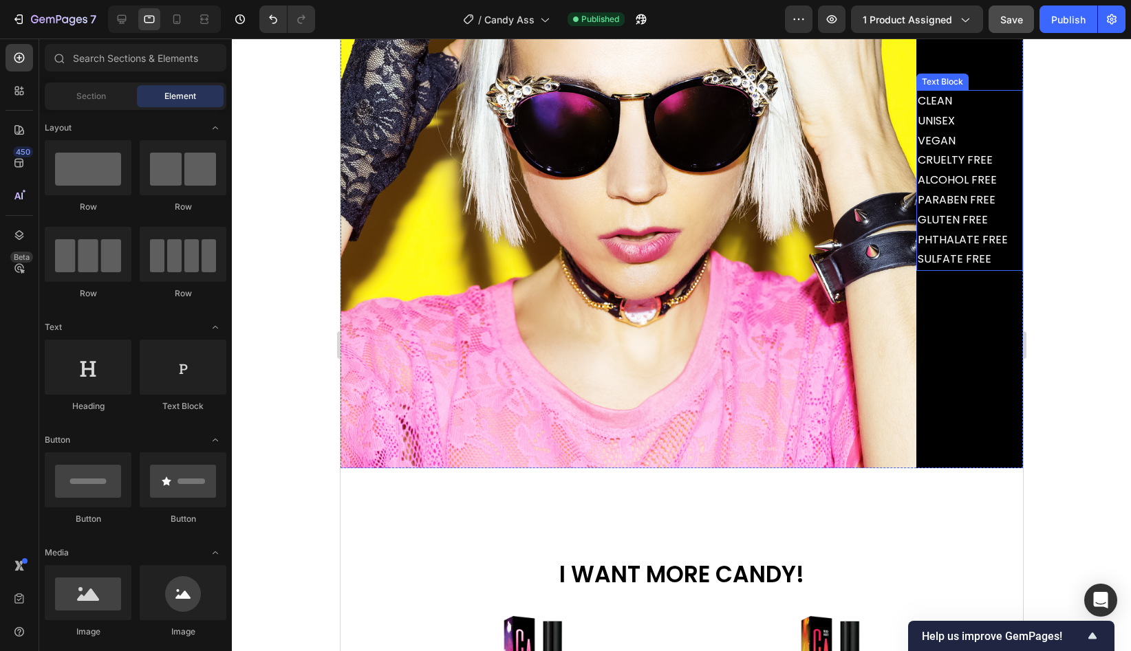
click at [943, 193] on p "CLEAN UNISEX VEGAN CRUELTY FREE ALCOHOL FREE PARABEN FREE GLUTEN FREE PHTHALATE…" at bounding box center [962, 180] width 90 height 178
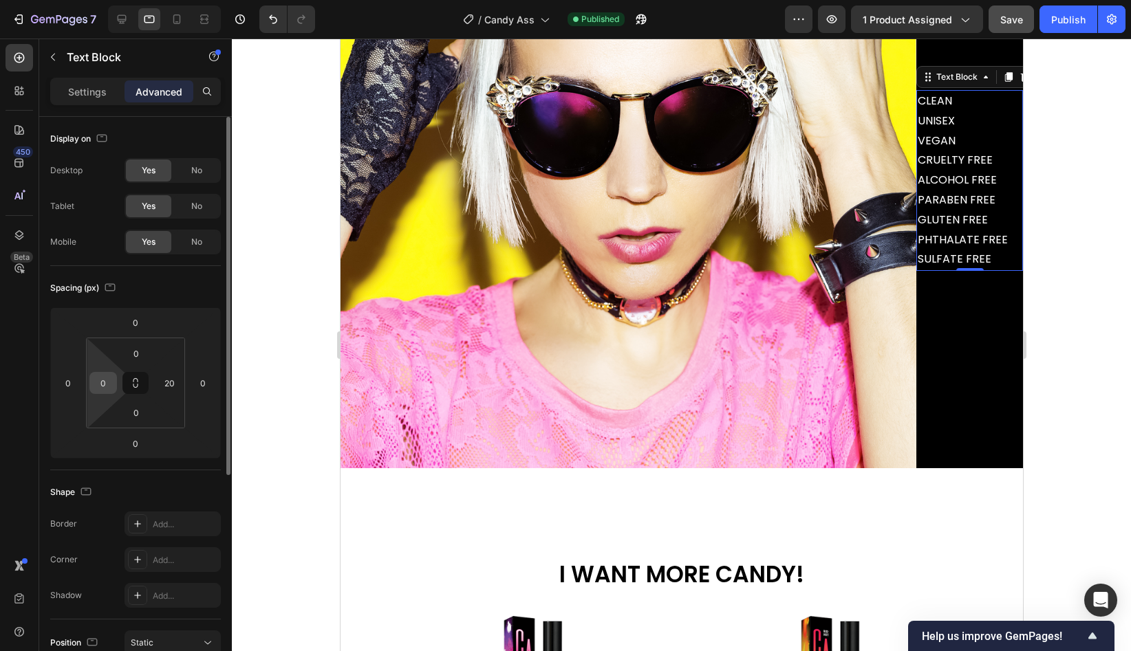
click at [108, 388] on input "0" at bounding box center [103, 383] width 21 height 21
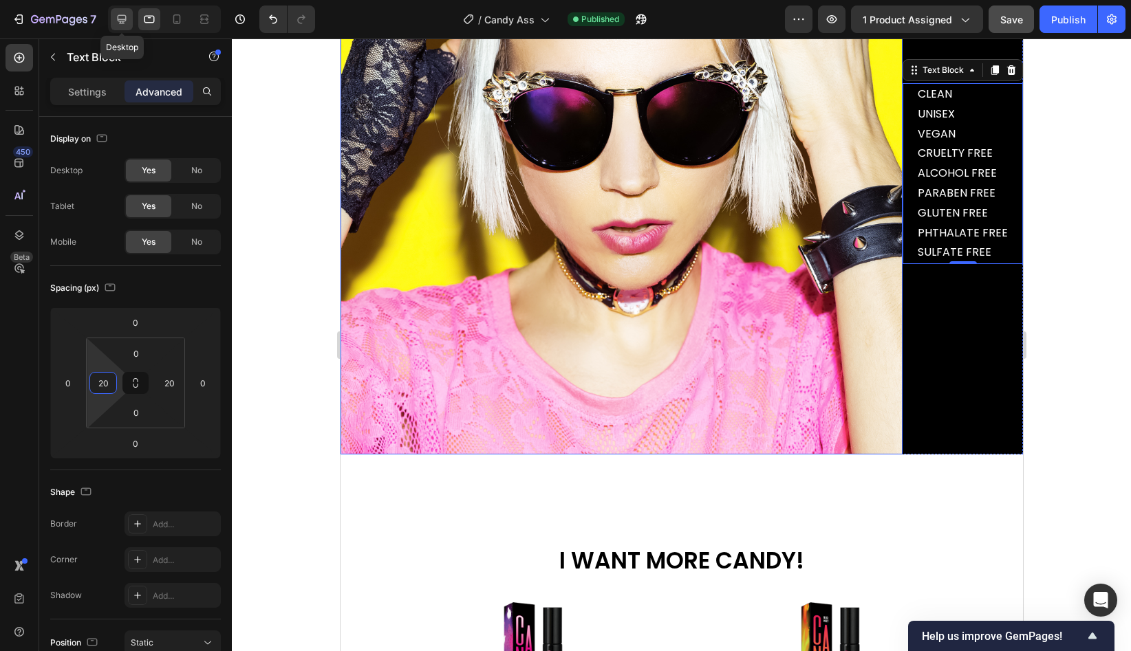
click at [120, 20] on icon at bounding box center [122, 19] width 14 height 14
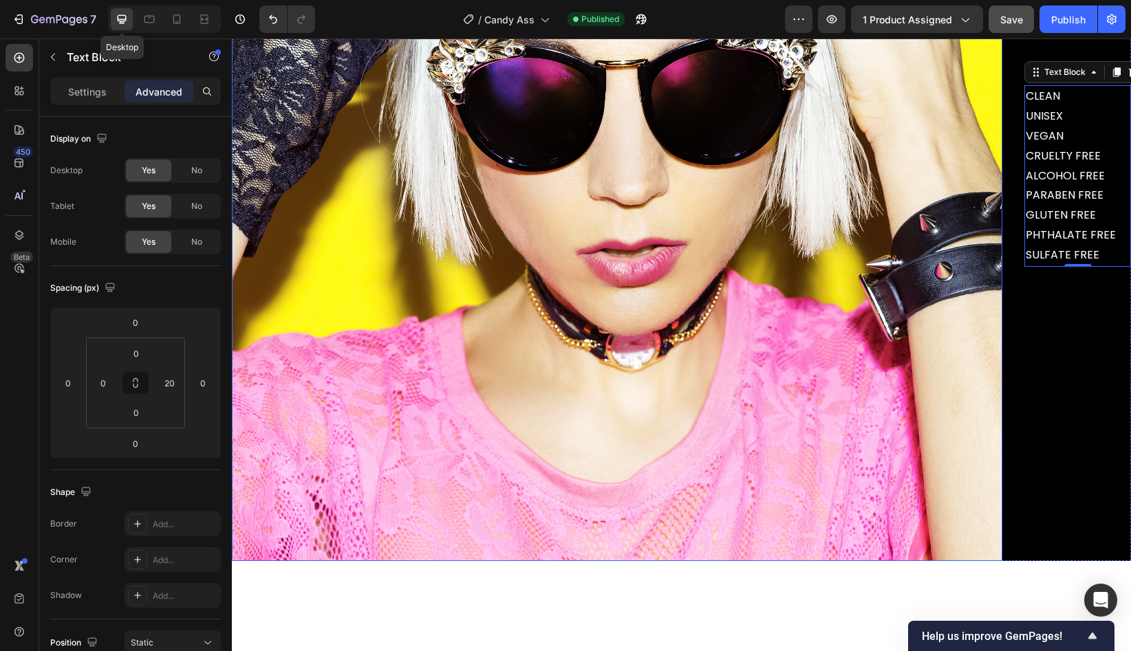
scroll to position [3544, 0]
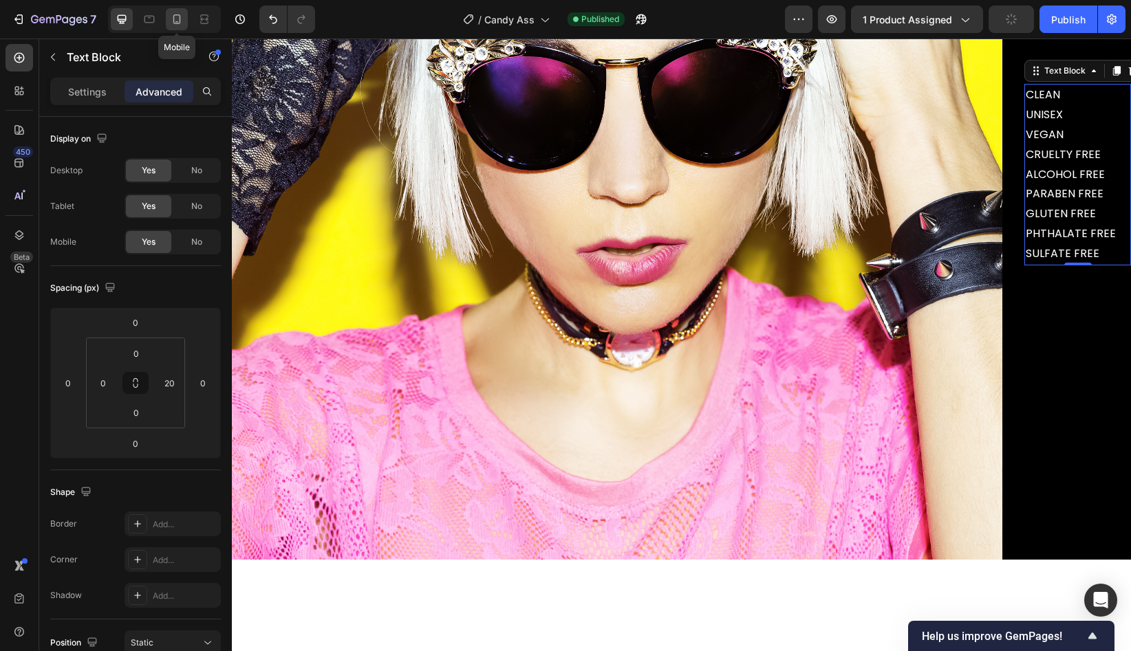
click at [177, 21] on icon at bounding box center [177, 19] width 14 height 14
type input "20"
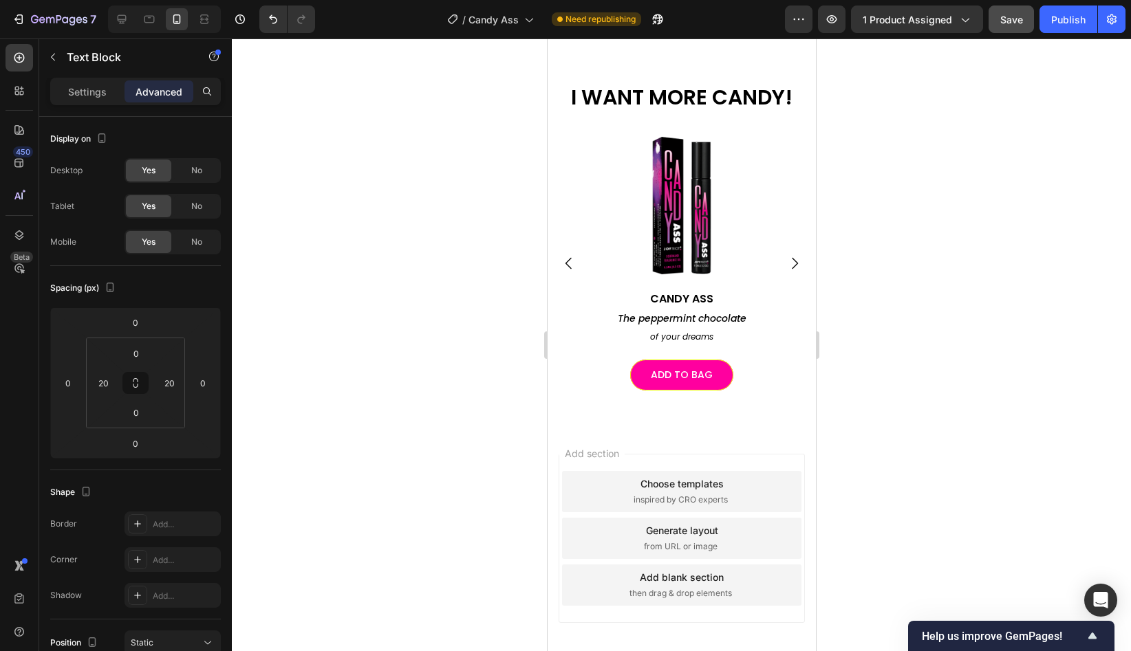
click at [1021, 316] on div at bounding box center [681, 345] width 899 height 613
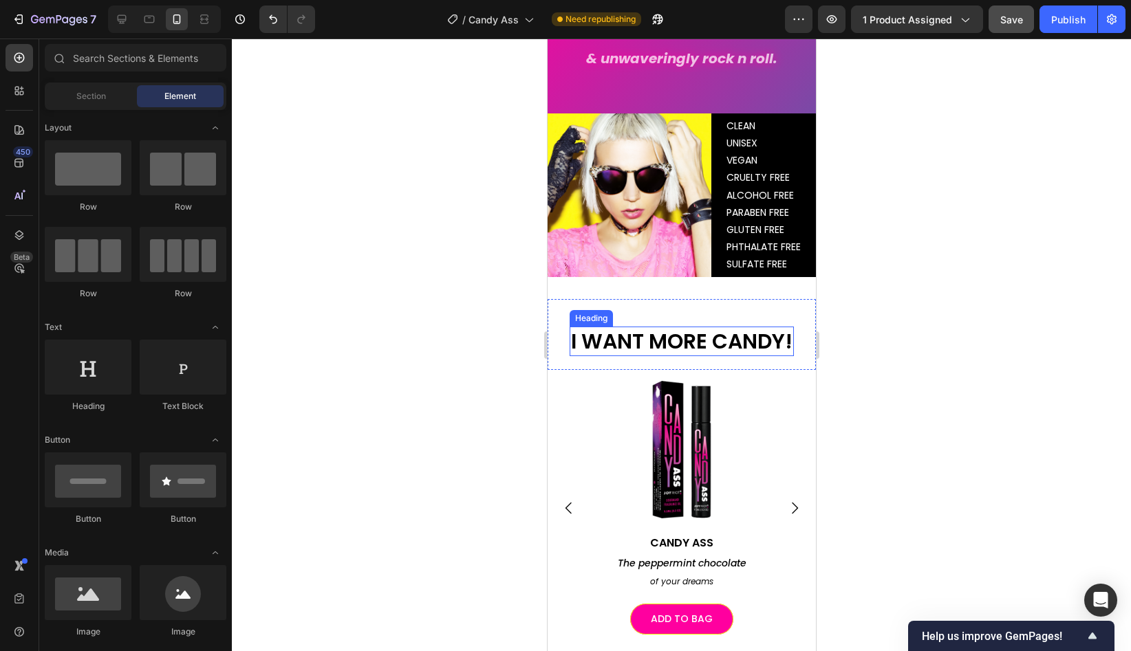
scroll to position [3119, 0]
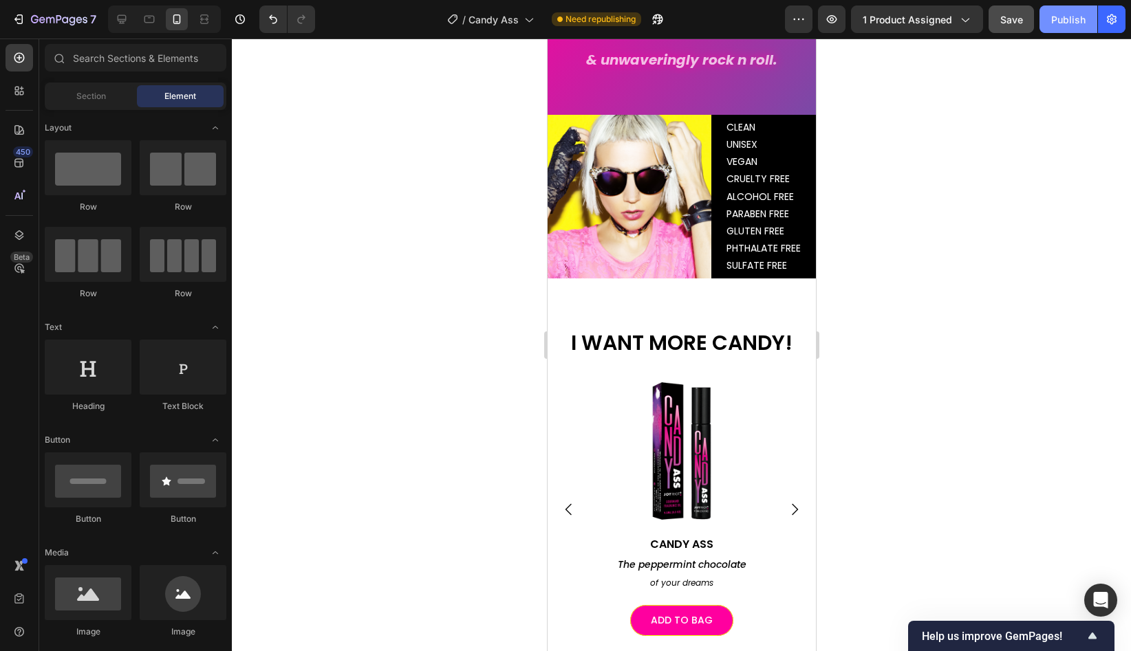
click at [1058, 25] on div "Publish" at bounding box center [1068, 19] width 34 height 14
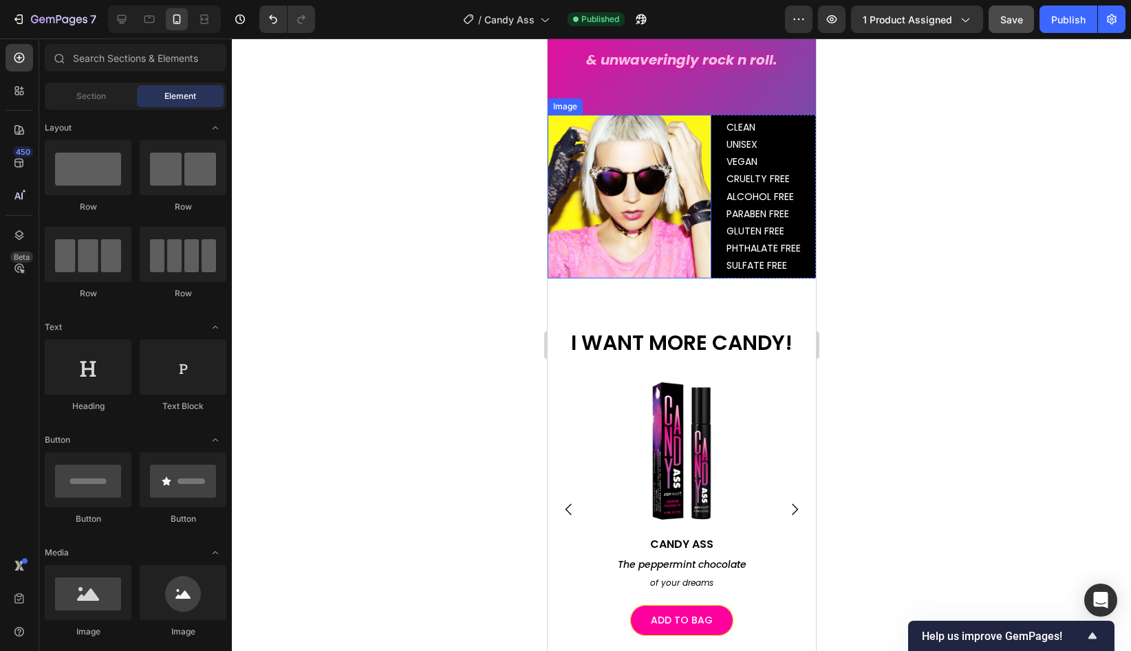
click at [702, 197] on img at bounding box center [629, 197] width 164 height 164
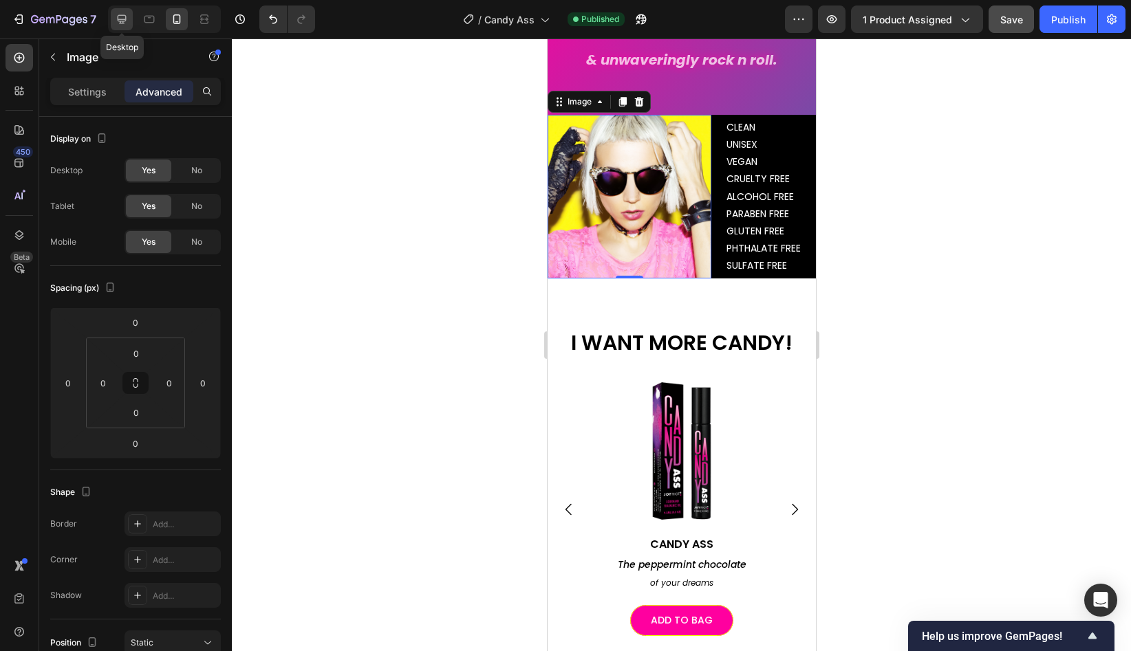
click at [120, 21] on icon at bounding box center [122, 19] width 9 height 9
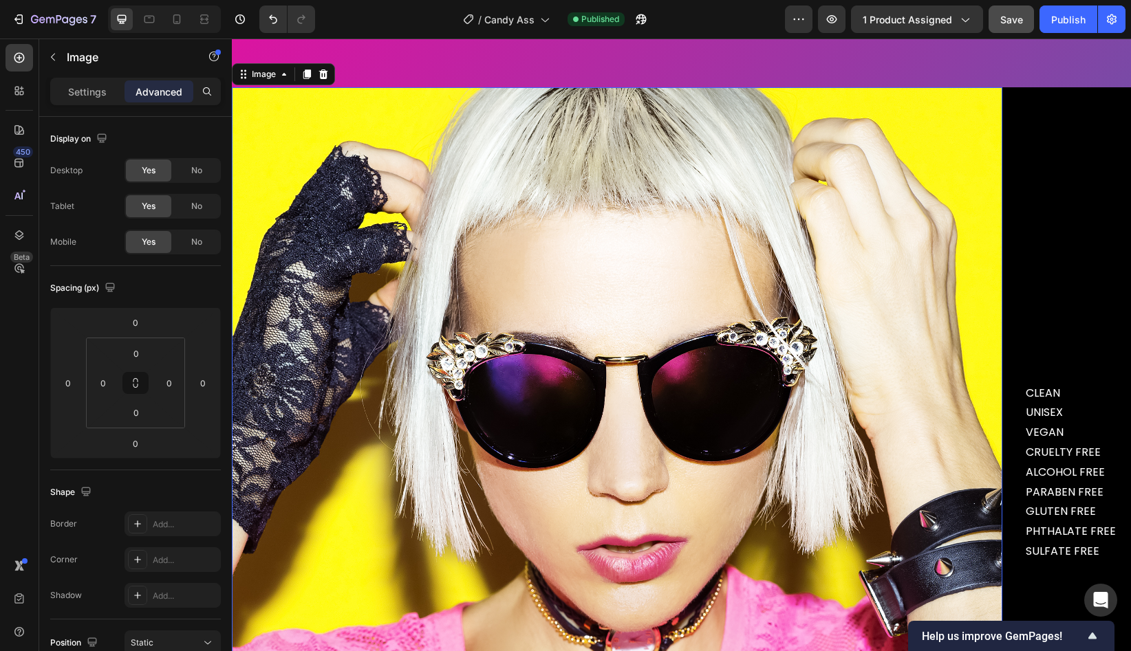
scroll to position [3411, 0]
click at [450, 448] on img at bounding box center [617, 472] width 770 height 770
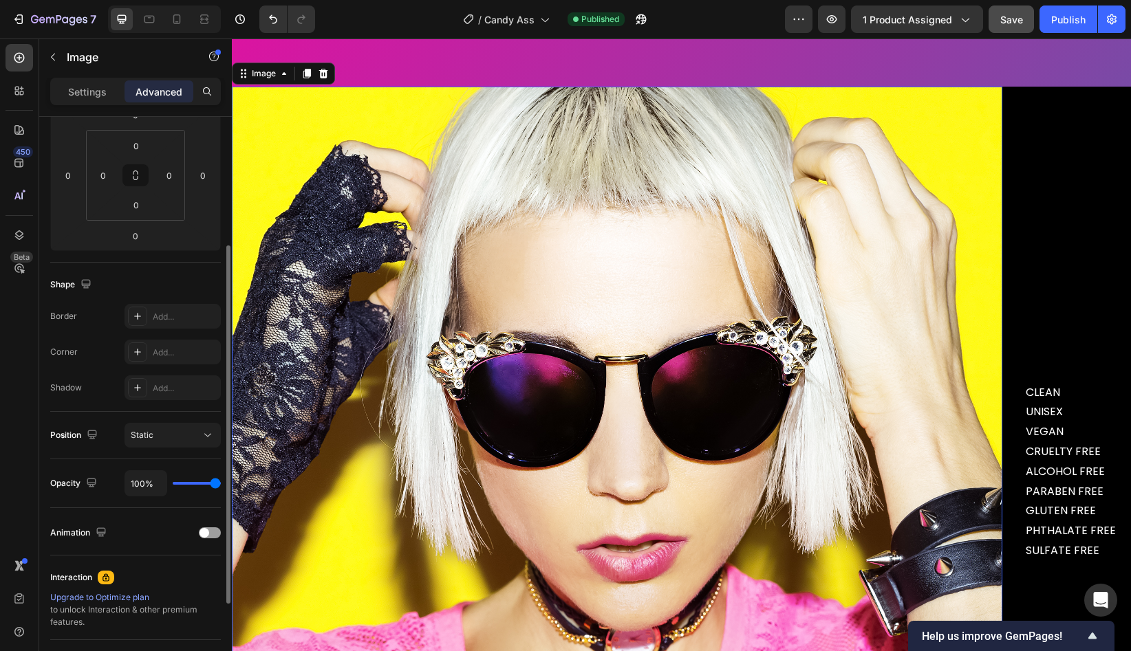
scroll to position [209, 0]
click at [197, 440] on div "Static" at bounding box center [166, 434] width 70 height 12
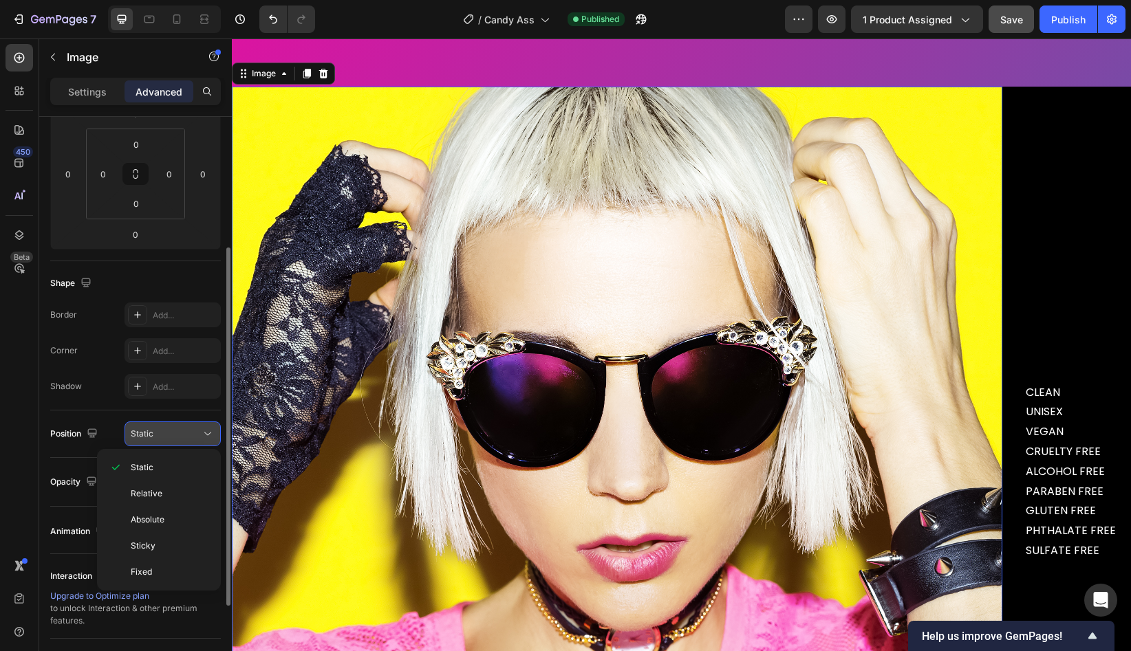
click at [197, 440] on div "Static" at bounding box center [166, 434] width 70 height 12
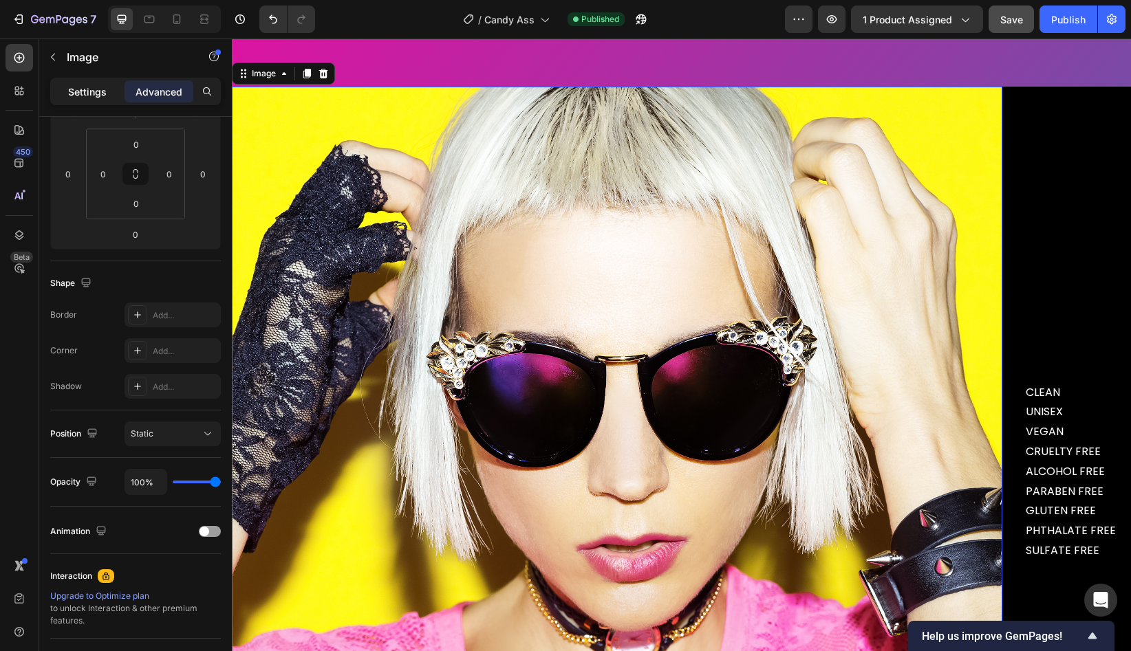
click at [83, 96] on p "Settings" at bounding box center [87, 92] width 39 height 14
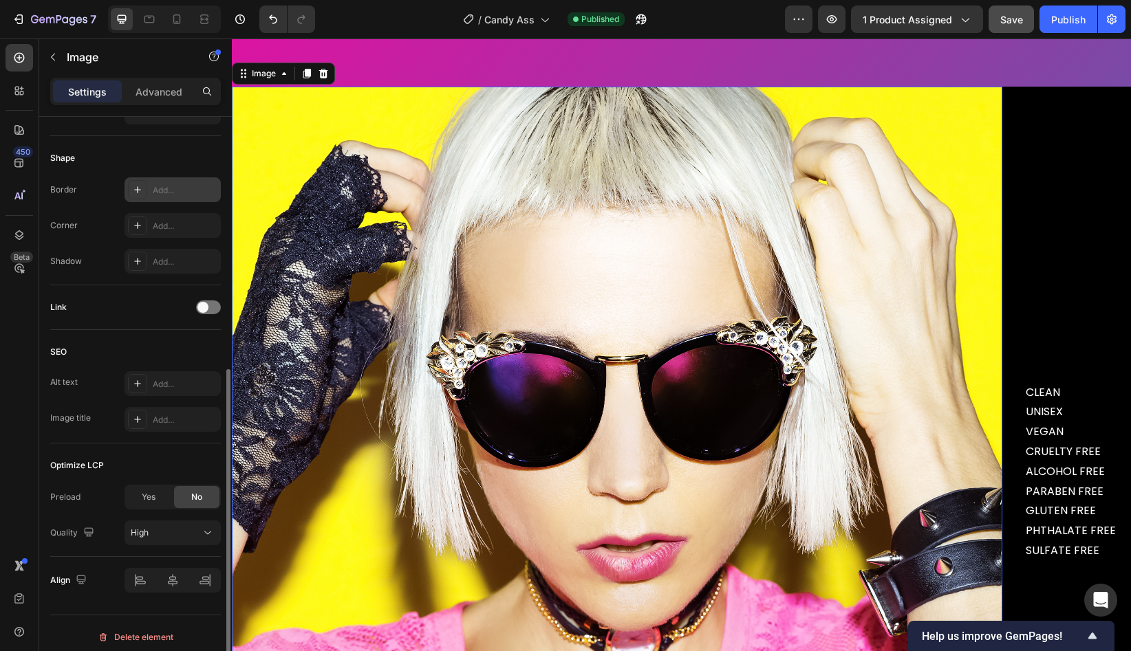
scroll to position [465, 0]
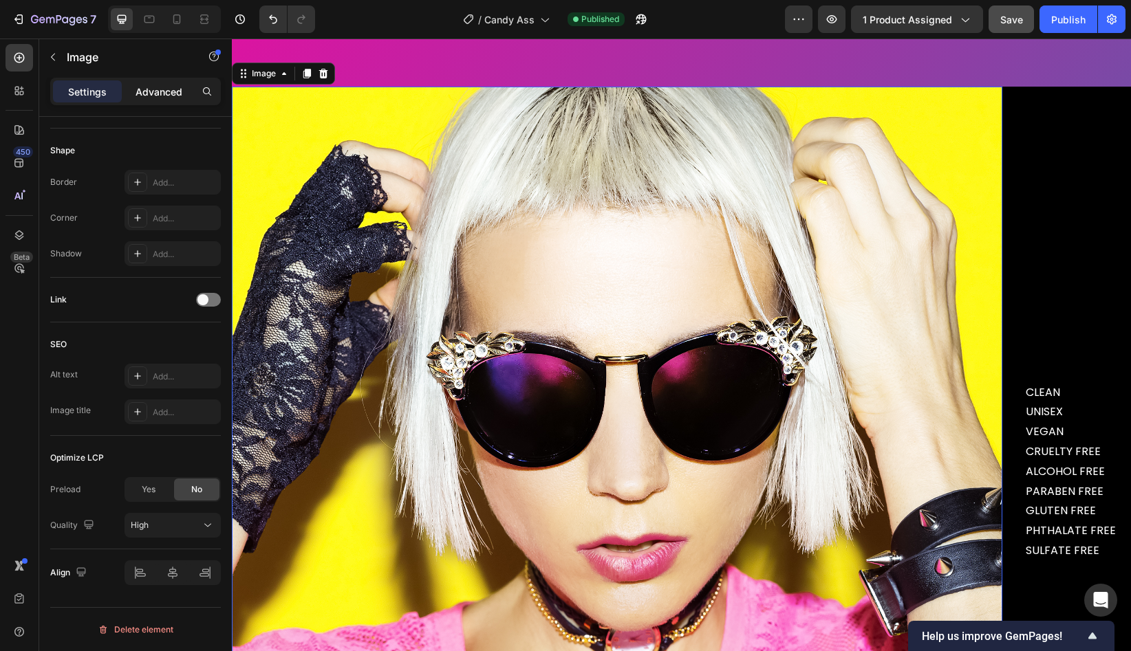
click at [162, 94] on p "Advanced" at bounding box center [159, 92] width 47 height 14
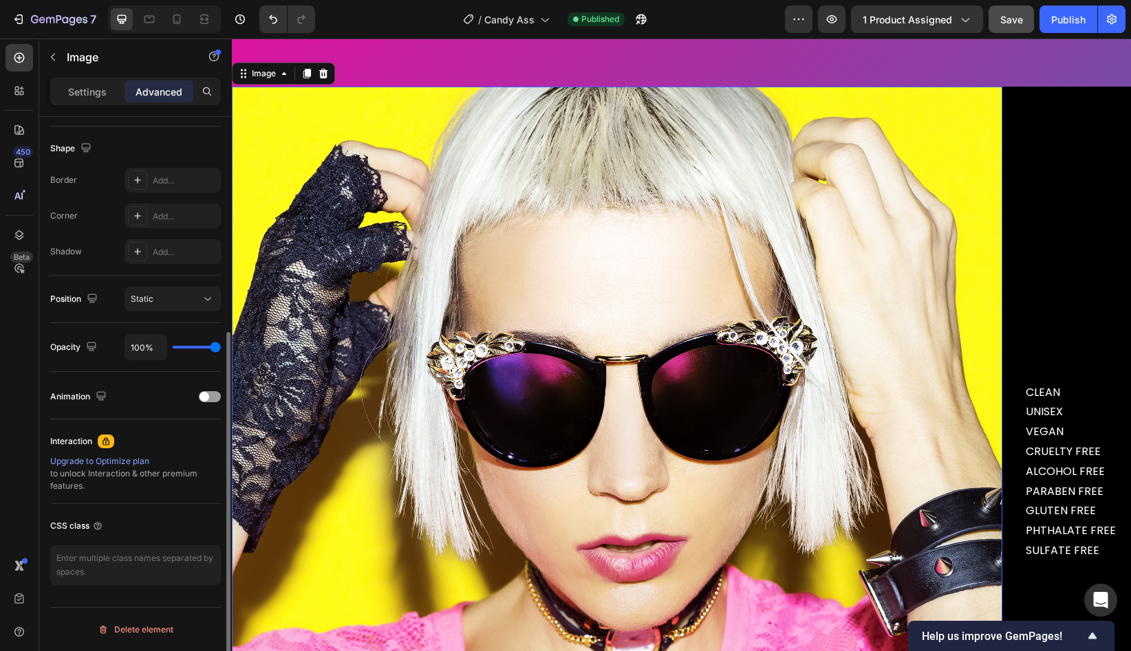
scroll to position [344, 0]
click at [209, 398] on div at bounding box center [210, 396] width 22 height 11
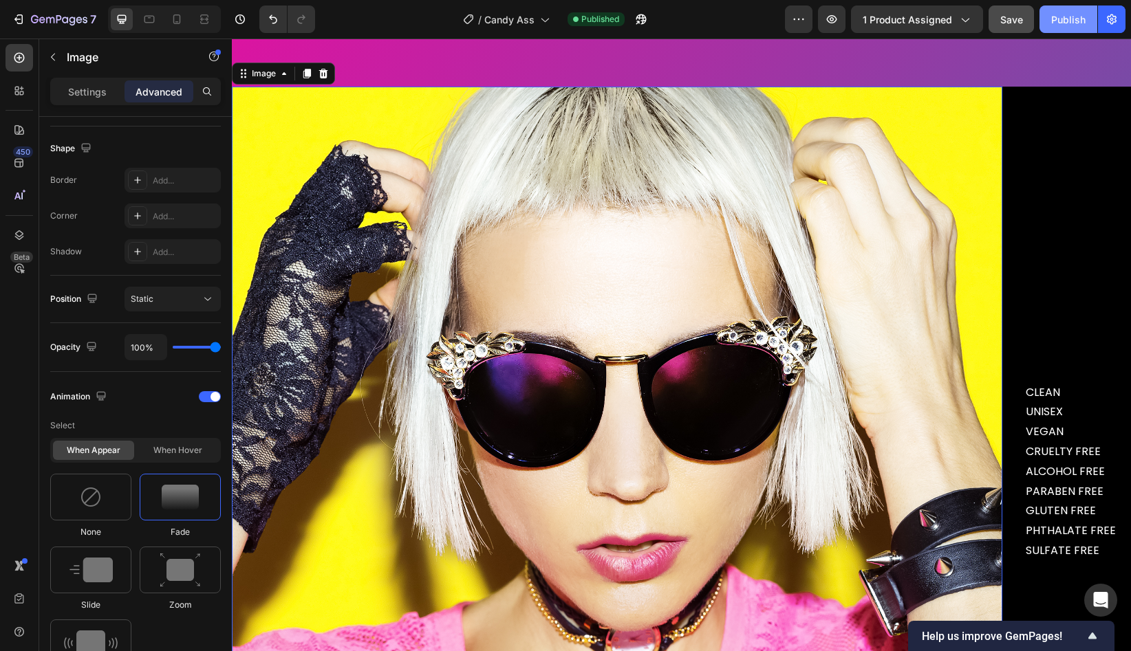
click at [1062, 15] on div "Publish" at bounding box center [1068, 19] width 34 height 14
click at [215, 396] on span at bounding box center [215, 397] width 10 height 10
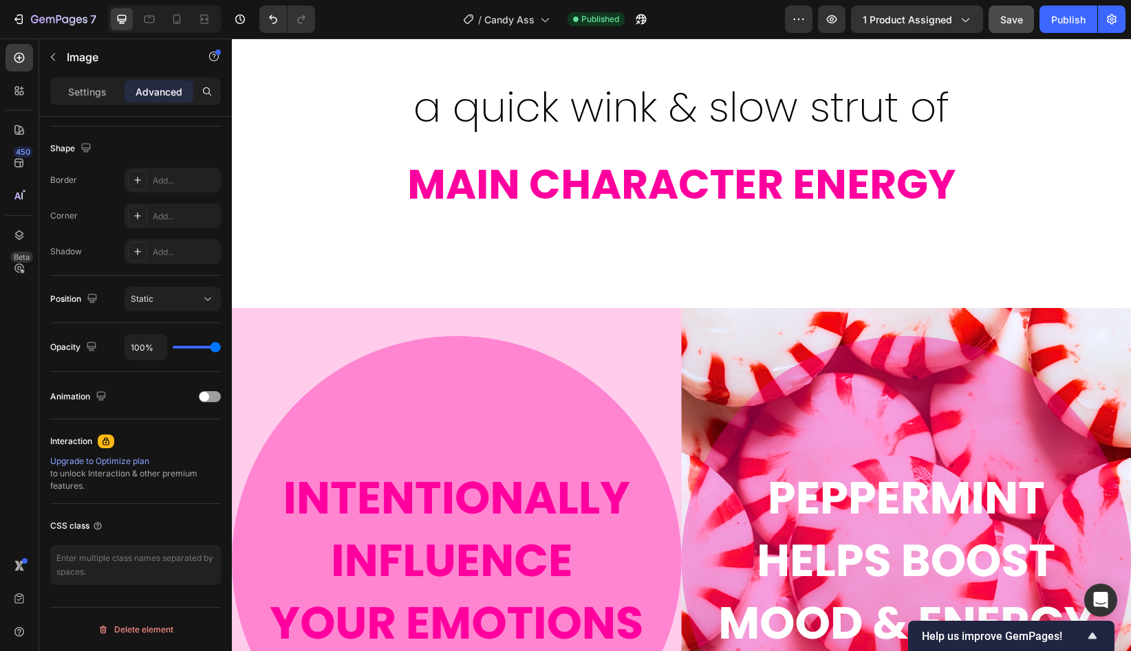
scroll to position [1048, 0]
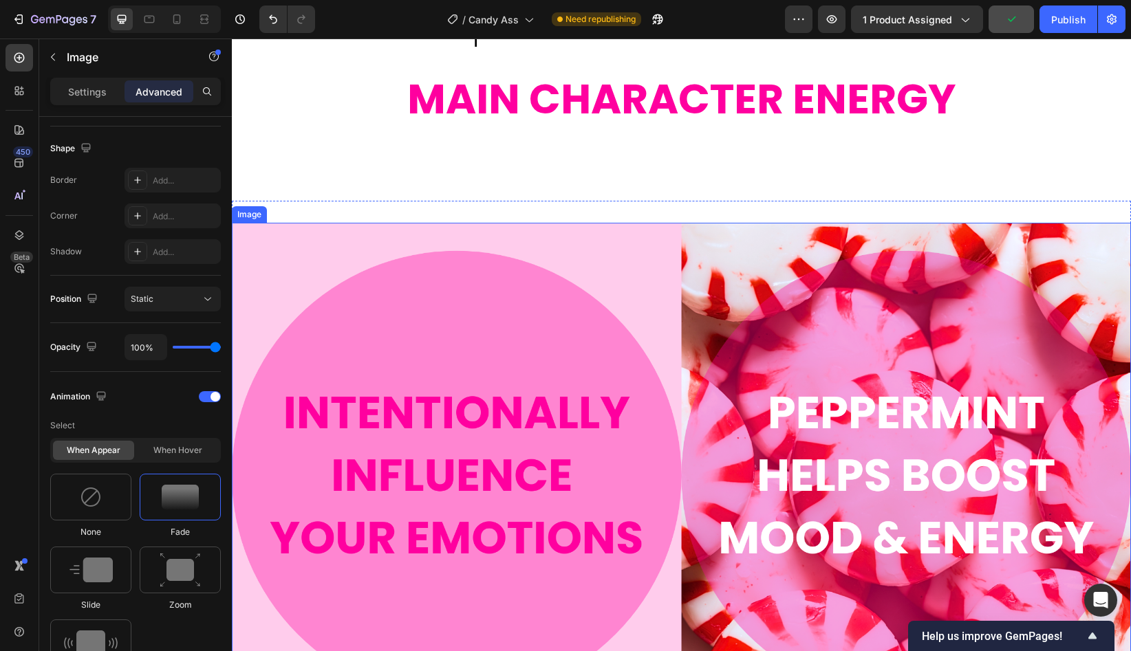
click at [711, 423] on img at bounding box center [681, 476] width 899 height 506
click at [212, 400] on span at bounding box center [215, 397] width 10 height 10
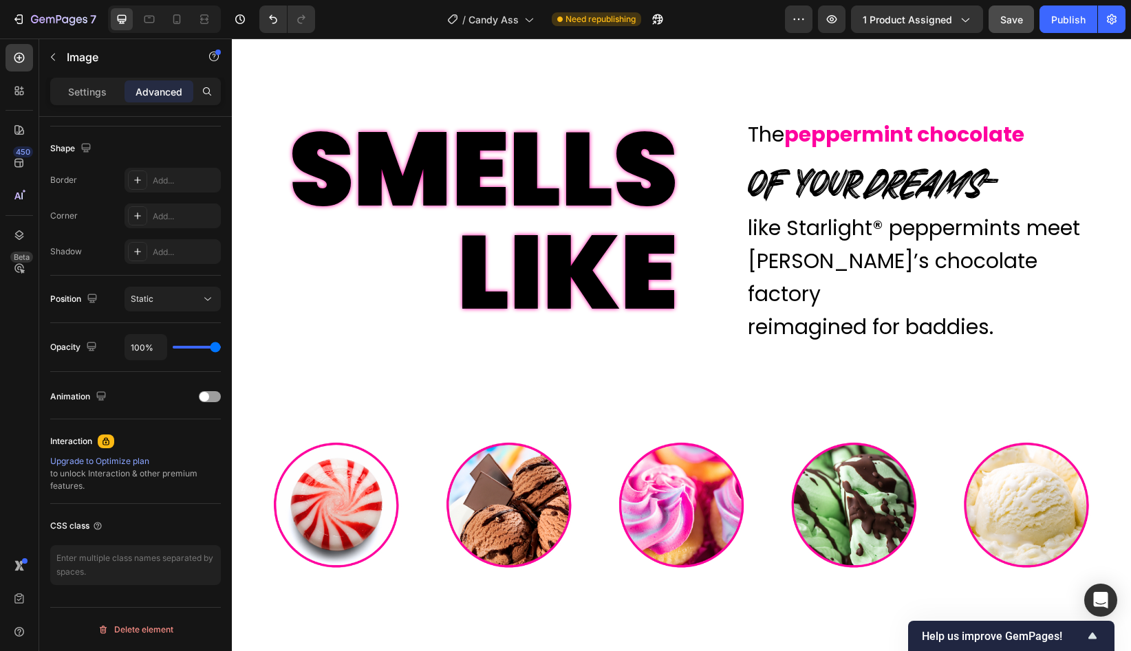
scroll to position [1895, 0]
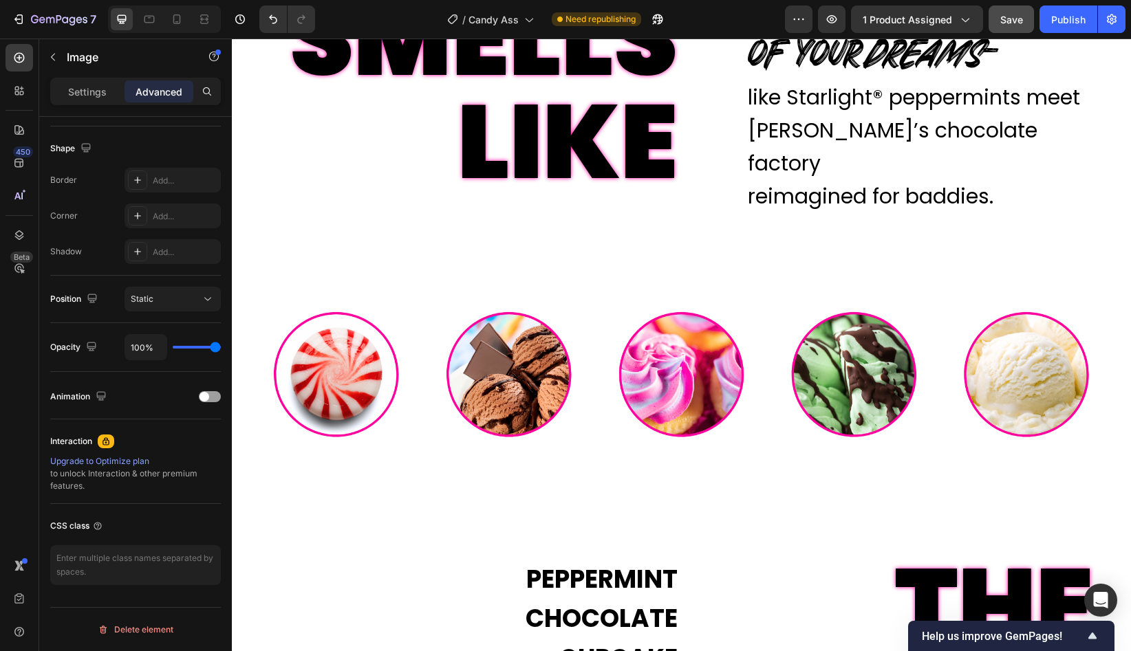
click at [437, 394] on img at bounding box center [681, 374] width 899 height 205
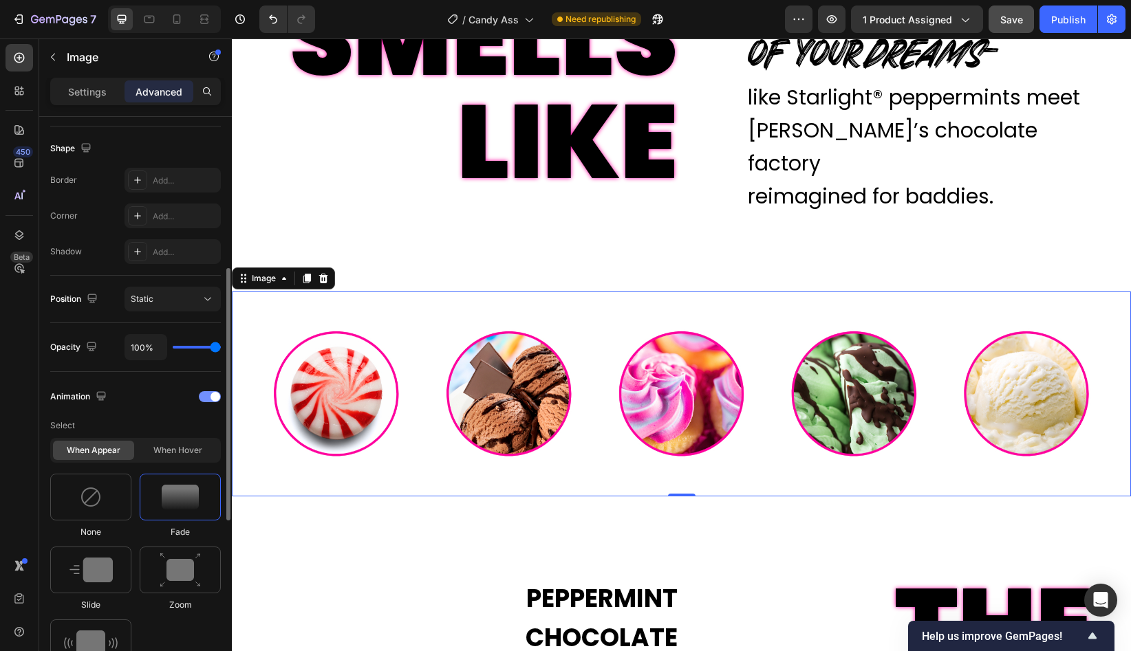
click at [213, 393] on span at bounding box center [215, 397] width 10 height 10
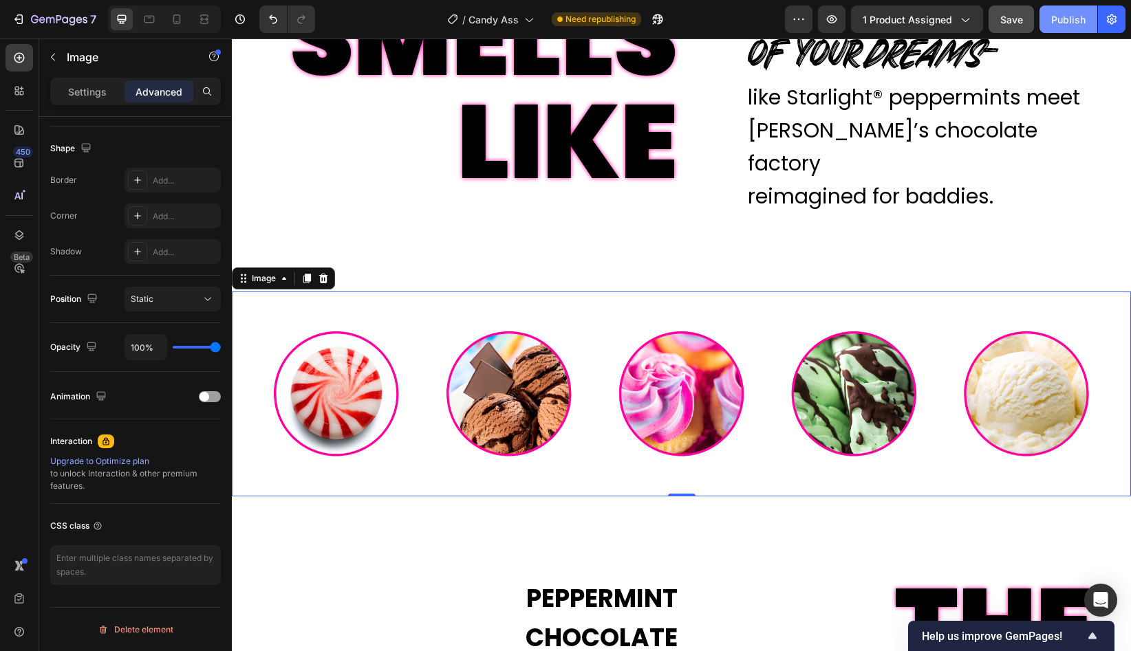
click at [1061, 16] on div "Publish" at bounding box center [1068, 19] width 34 height 14
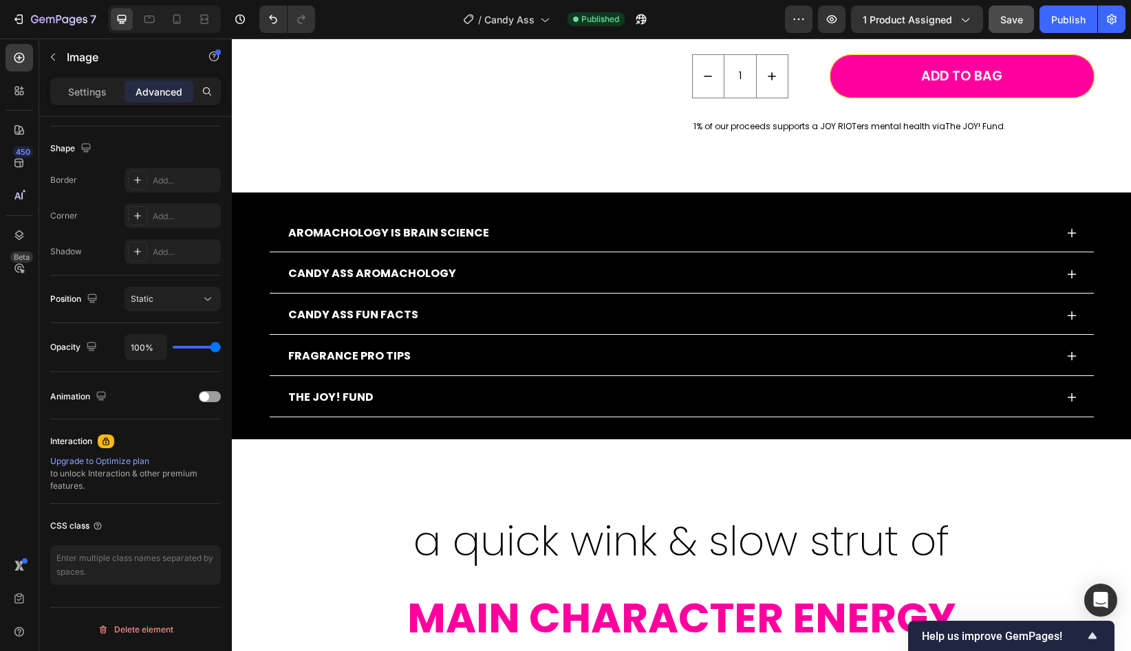
scroll to position [548, 0]
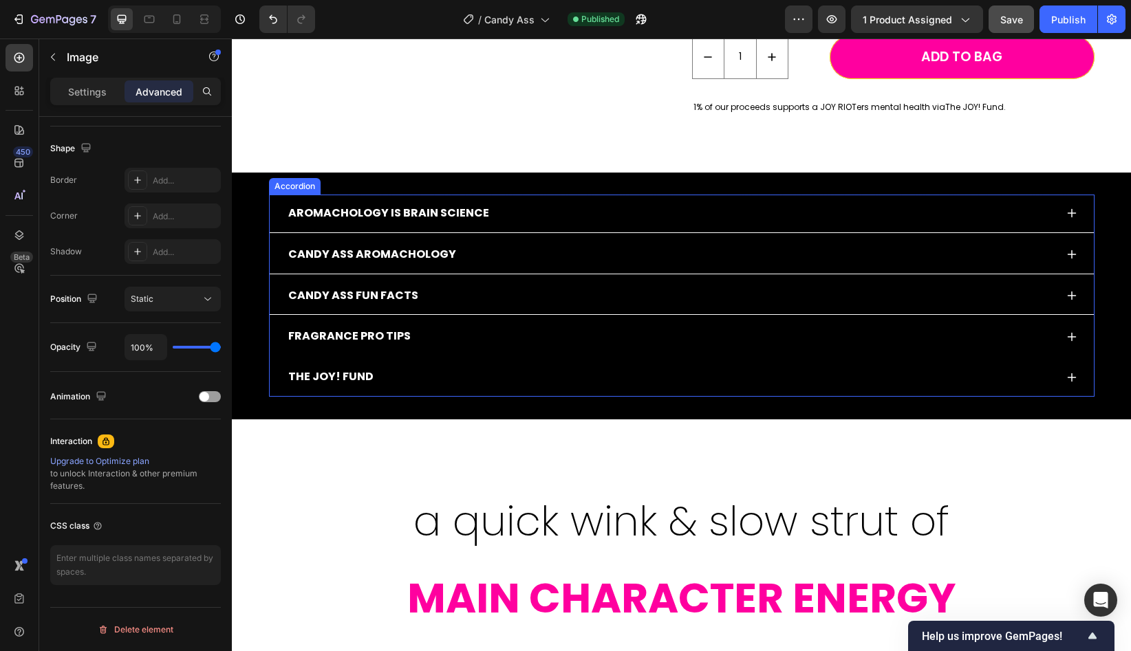
click at [622, 327] on div "FRAGRANCE PRO TIPS" at bounding box center [670, 337] width 769 height 24
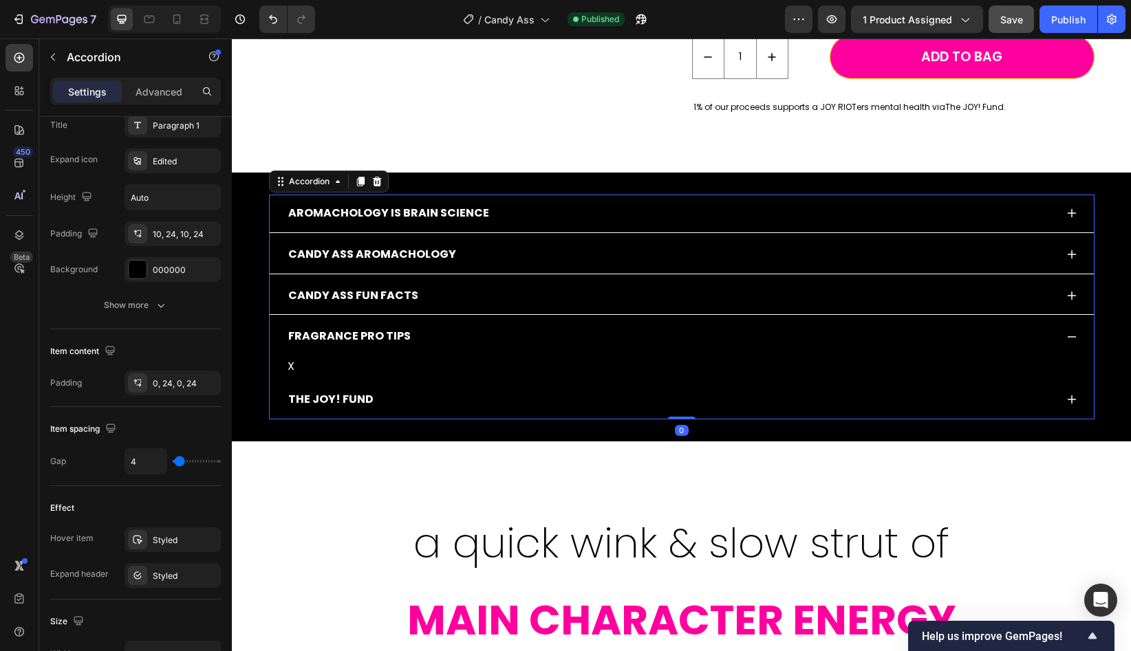
scroll to position [0, 0]
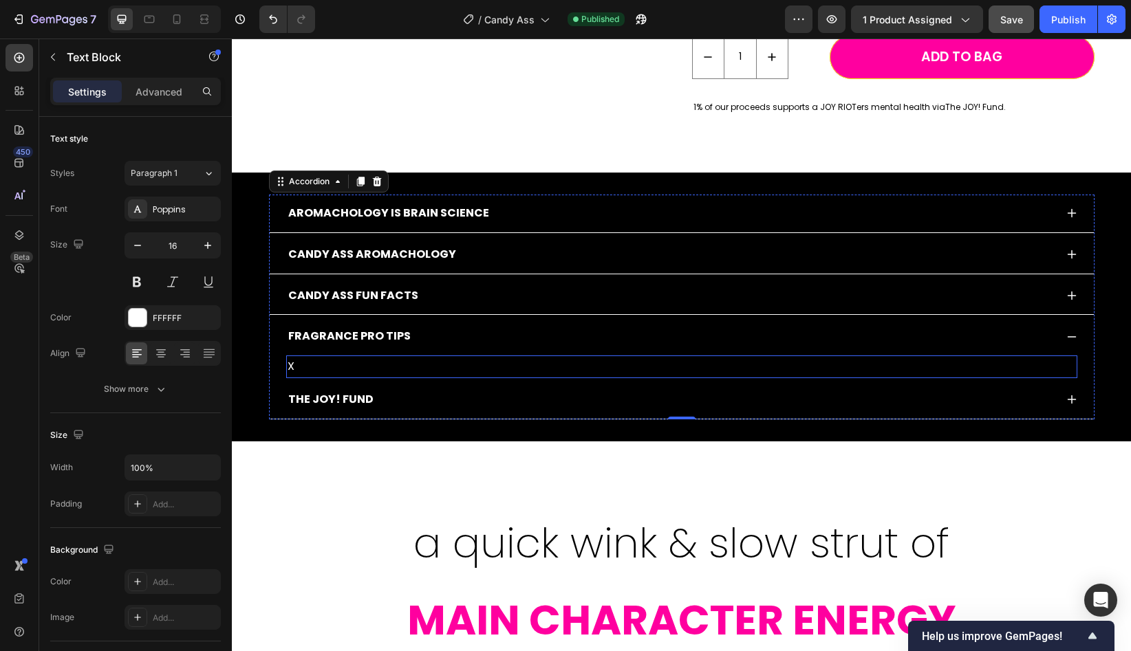
click at [309, 370] on p "X" at bounding box center [682, 367] width 788 height 20
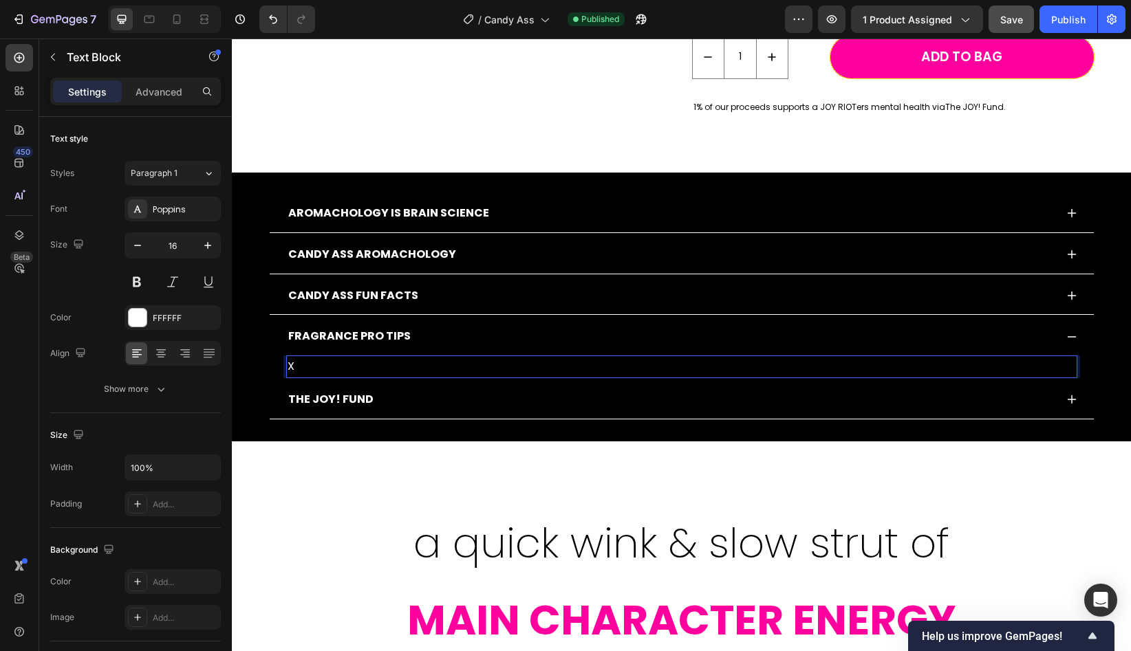
click at [309, 370] on p "X" at bounding box center [682, 367] width 788 height 20
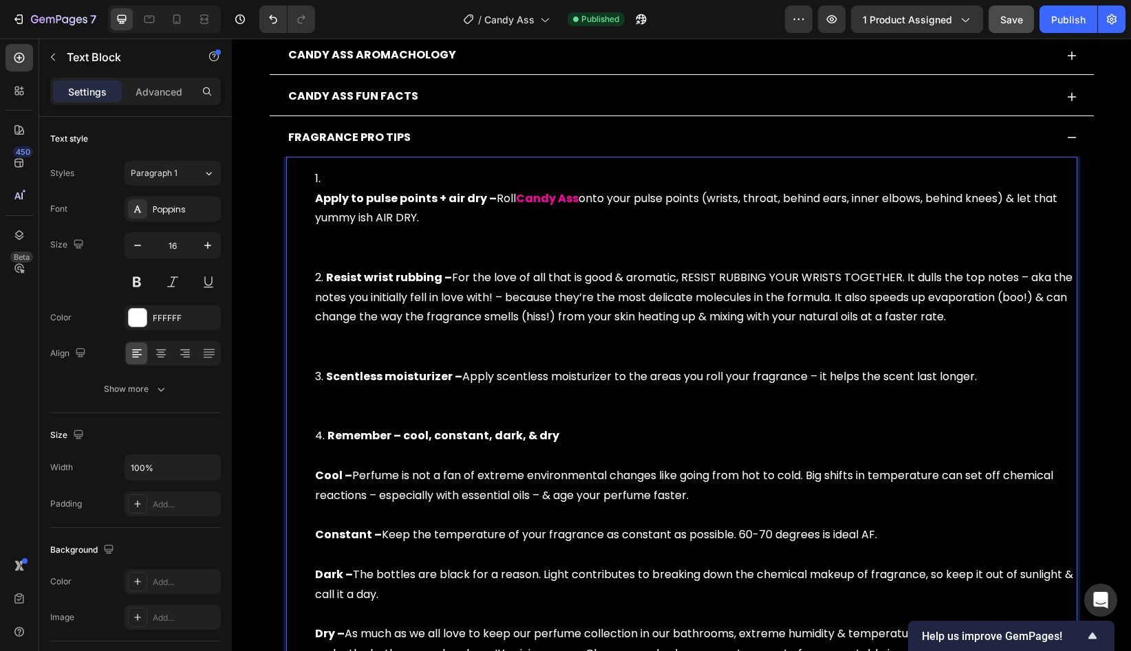
scroll to position [792, 0]
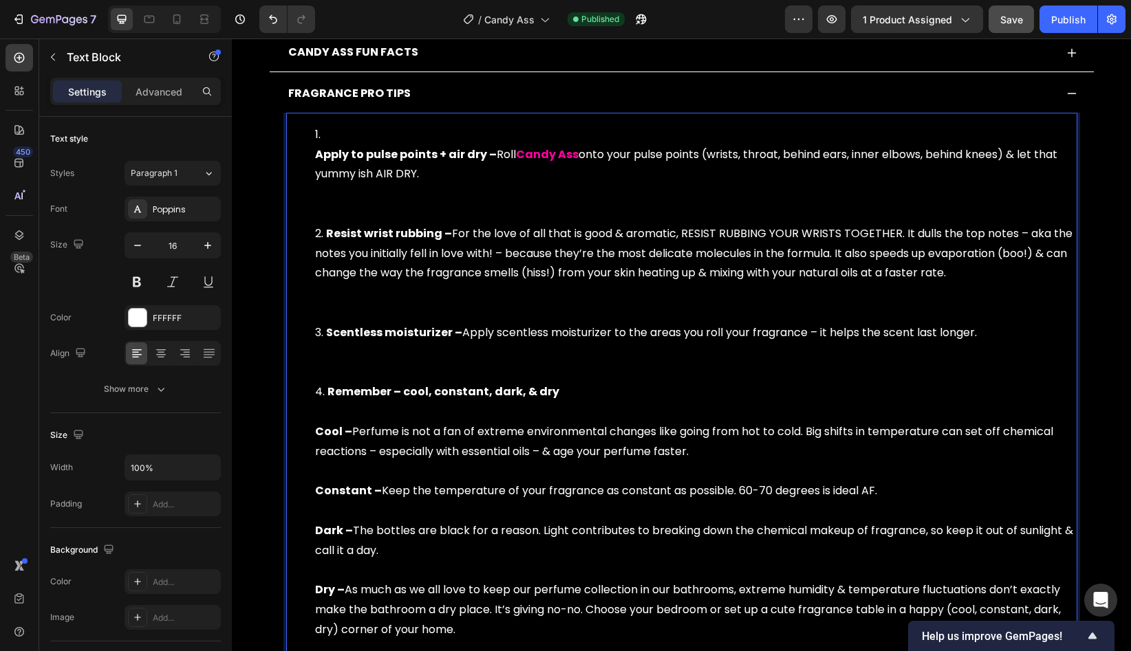
click at [312, 162] on ol "Apply to pulse points + air dry – Roll Candy Ass onto your pulse points (wrists…" at bounding box center [682, 382] width 788 height 515
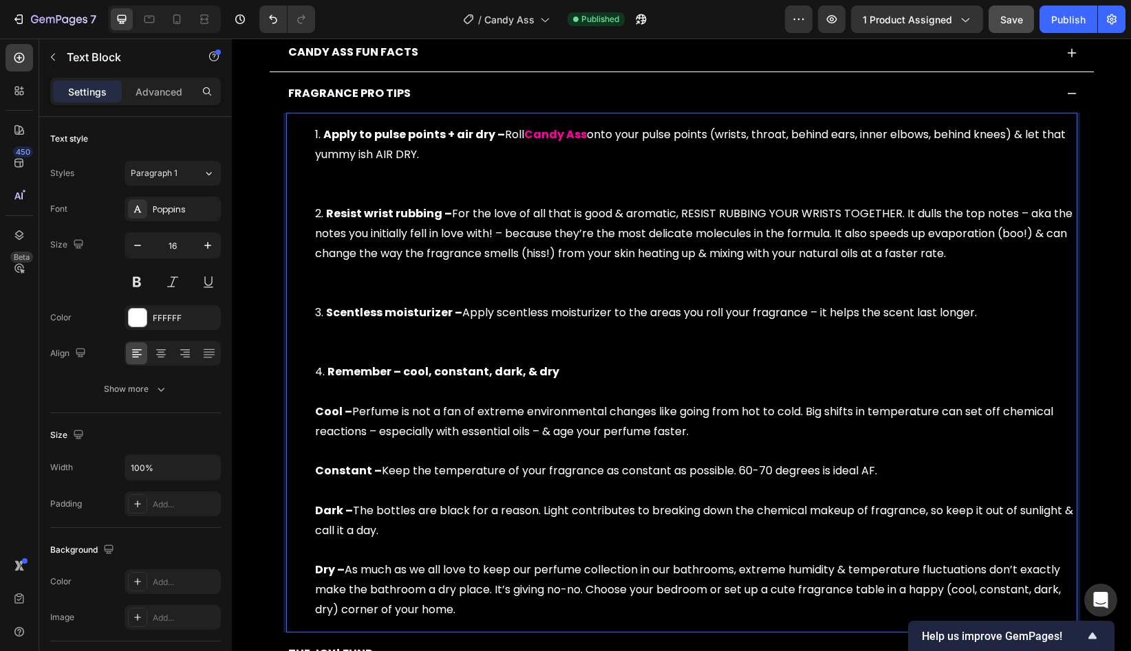
click at [352, 193] on li "Apply to pulse points + air dry – Roll Candy Ass onto your pulse points (wrists…" at bounding box center [695, 164] width 761 height 79
click at [312, 214] on ol "Apply to pulse points + air dry – Roll Candy Ass onto your pulse points (wrists…" at bounding box center [682, 372] width 788 height 495
click at [337, 205] on li "Resist wrist rubbing – For the love of all that is good & aromatic, RESIST RUBB…" at bounding box center [695, 253] width 761 height 99
click at [337, 191] on li "Apply to pulse points + air dry – Roll Candy Ass onto your pulse points (wrists…" at bounding box center [695, 164] width 761 height 79
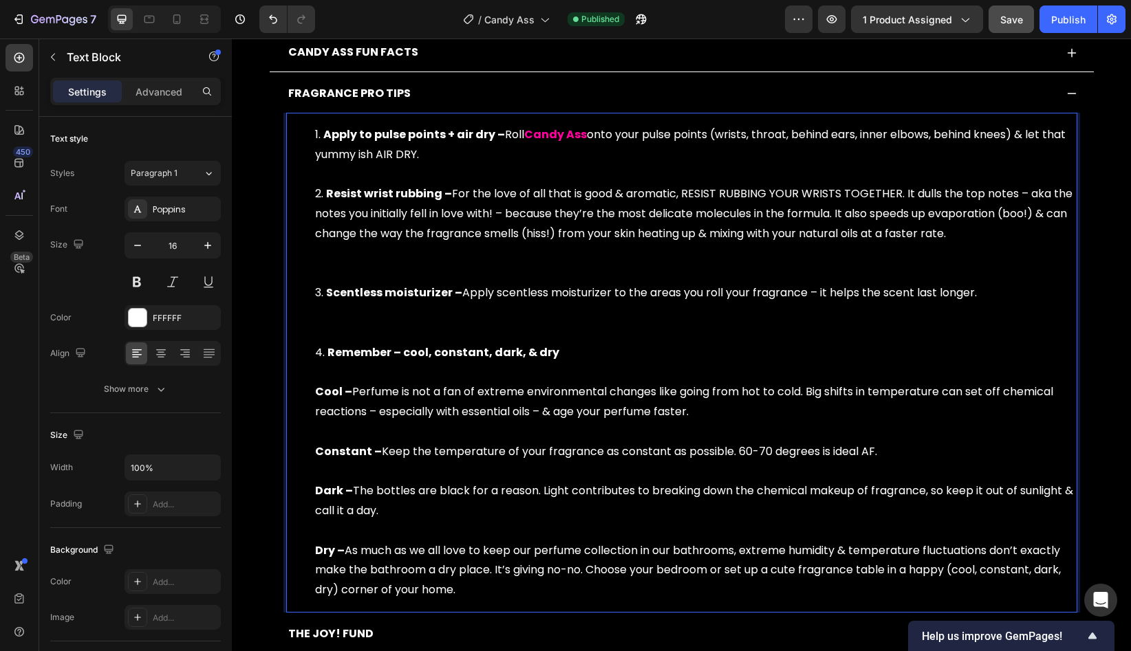
click at [349, 276] on li "Resist wrist rubbing – For the love of all that is good & aromatic, RESIST RUBB…" at bounding box center [695, 233] width 761 height 99
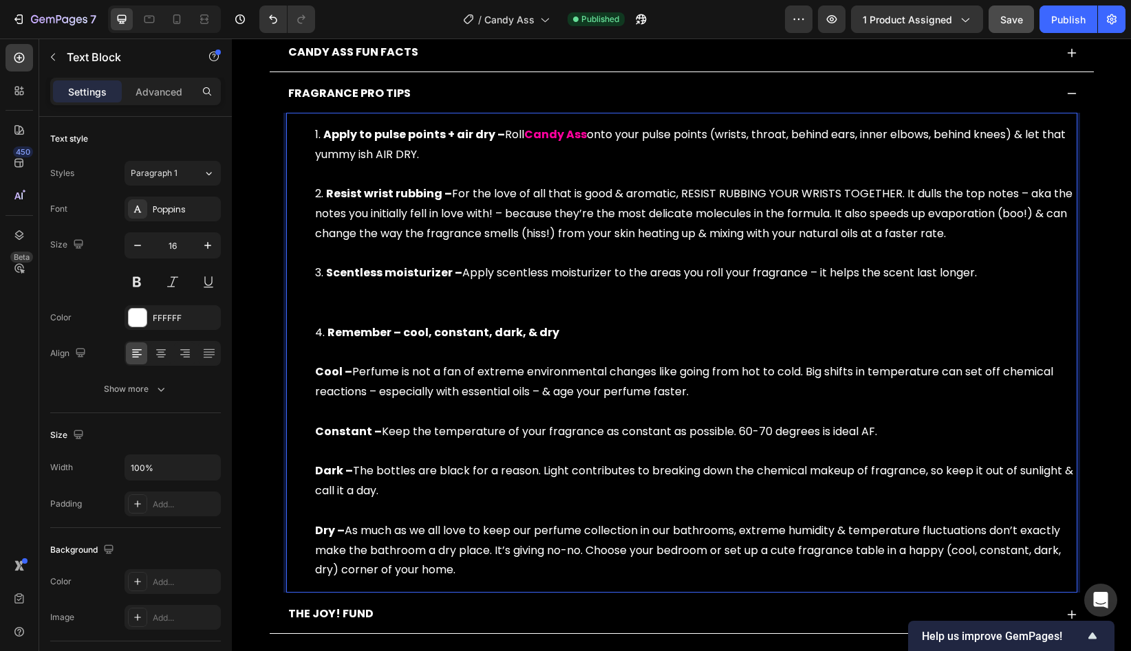
click at [356, 310] on li "Scentless moisturizer – Apply scentless moisturizer to the areas you roll your …" at bounding box center [695, 292] width 761 height 59
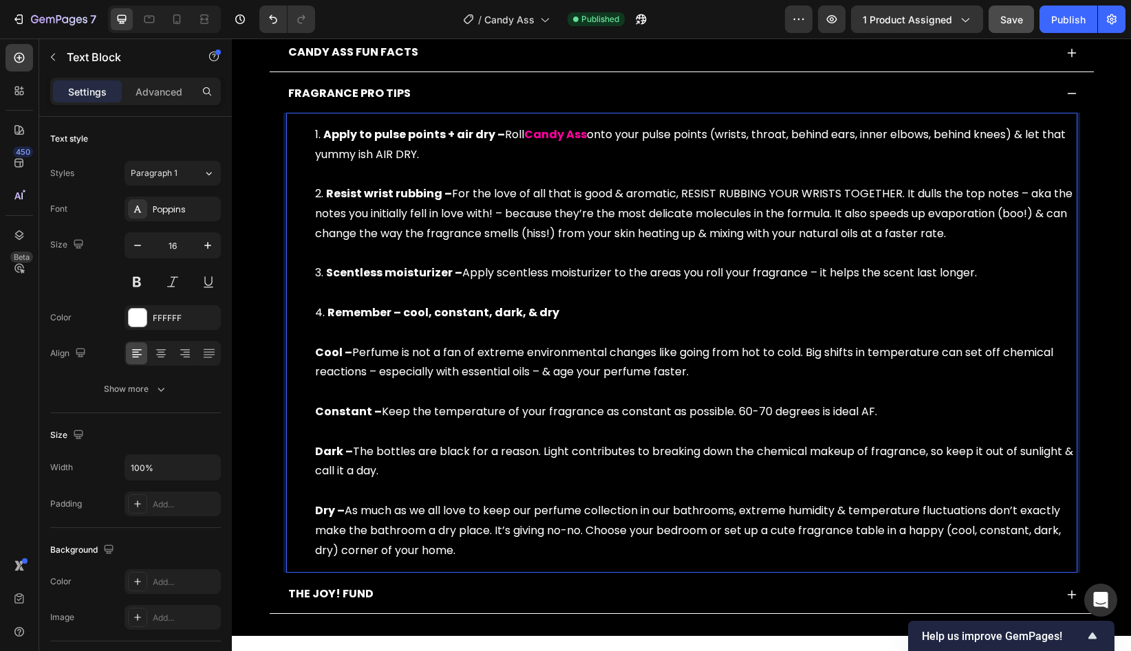
click at [358, 336] on li "Remember – cool, constant, dark, & dry Cool – Perfume is not a fan of extreme e…" at bounding box center [695, 431] width 761 height 257
click at [321, 354] on strong "Cool –" at bounding box center [333, 353] width 37 height 16
click at [321, 413] on strong "Constant –" at bounding box center [348, 412] width 67 height 16
click at [318, 456] on strong "Dark –" at bounding box center [334, 452] width 38 height 16
click at [320, 510] on strong "Dry –" at bounding box center [330, 511] width 30 height 16
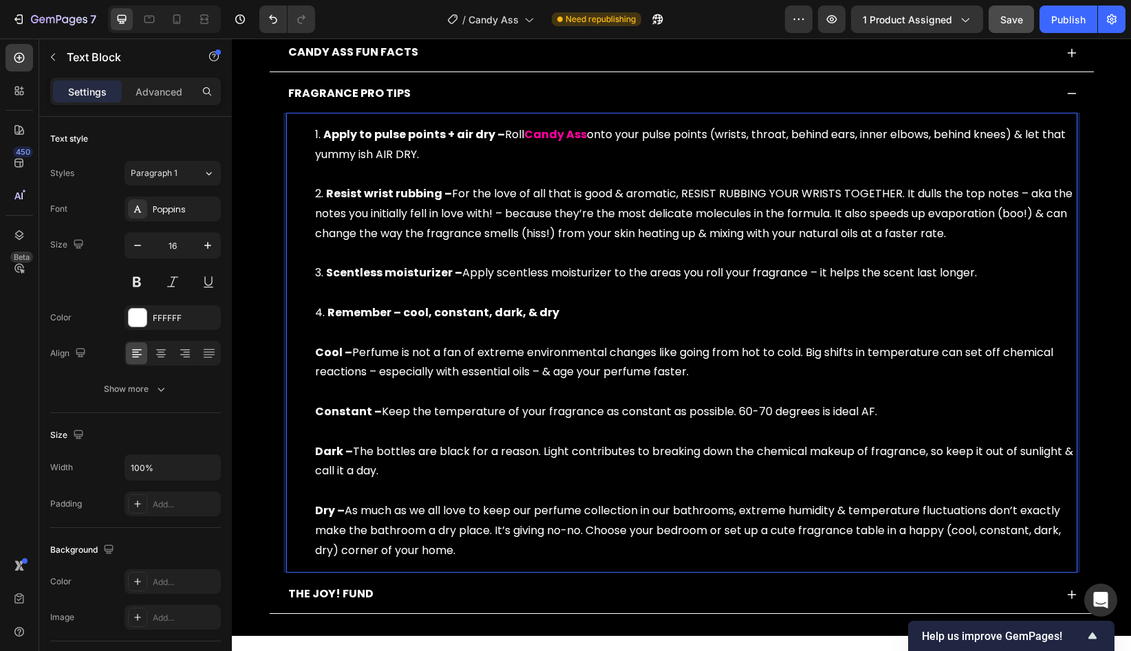
click at [317, 354] on strong "Cool –" at bounding box center [333, 353] width 37 height 16
click at [317, 510] on strong "Dry –" at bounding box center [330, 511] width 30 height 16
click at [316, 451] on strong "Dark –" at bounding box center [334, 452] width 38 height 16
click at [320, 417] on strong "Constant –" at bounding box center [348, 412] width 67 height 16
click at [318, 352] on strong "Cool –" at bounding box center [333, 353] width 37 height 16
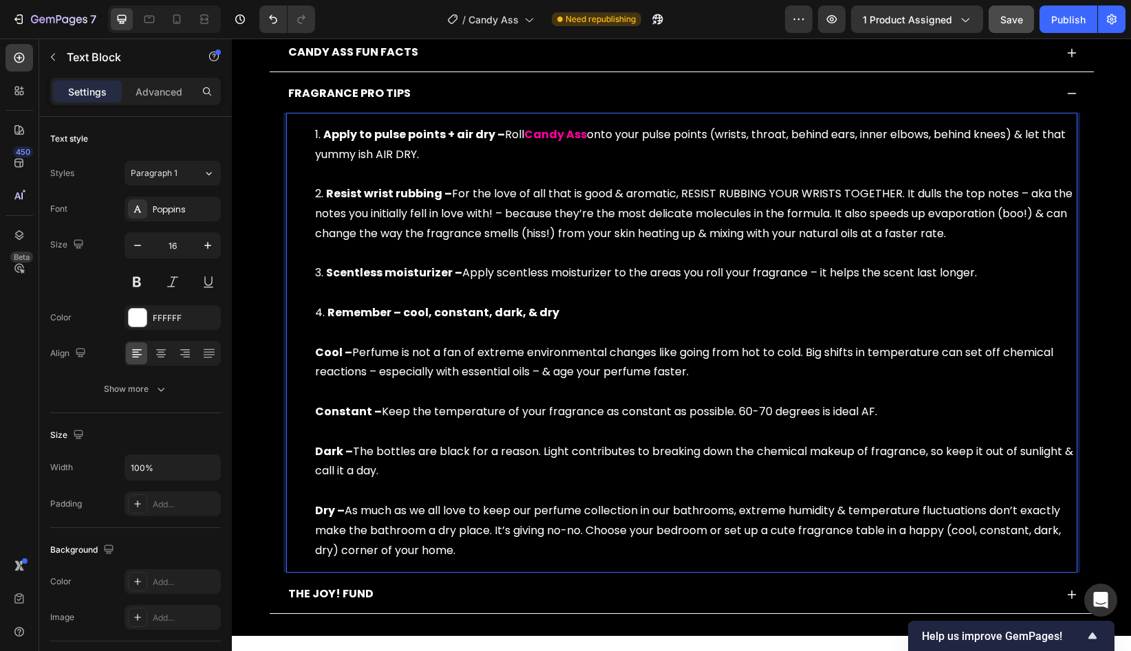
click at [317, 317] on li "Remember – cool, constant, dark, & dry Cool – Perfume is not a fan of extreme e…" at bounding box center [695, 431] width 761 height 257
click at [313, 316] on ol "Apply to pulse points + air dry – Roll Candy Ass onto your pulse points (wrists…" at bounding box center [682, 343] width 788 height 436
drag, startPoint x: 321, startPoint y: 136, endPoint x: 312, endPoint y: 136, distance: 8.9
click at [312, 136] on ol "Apply to pulse points + air dry – Roll Candy Ass onto your pulse points (wrists…" at bounding box center [682, 343] width 788 height 436
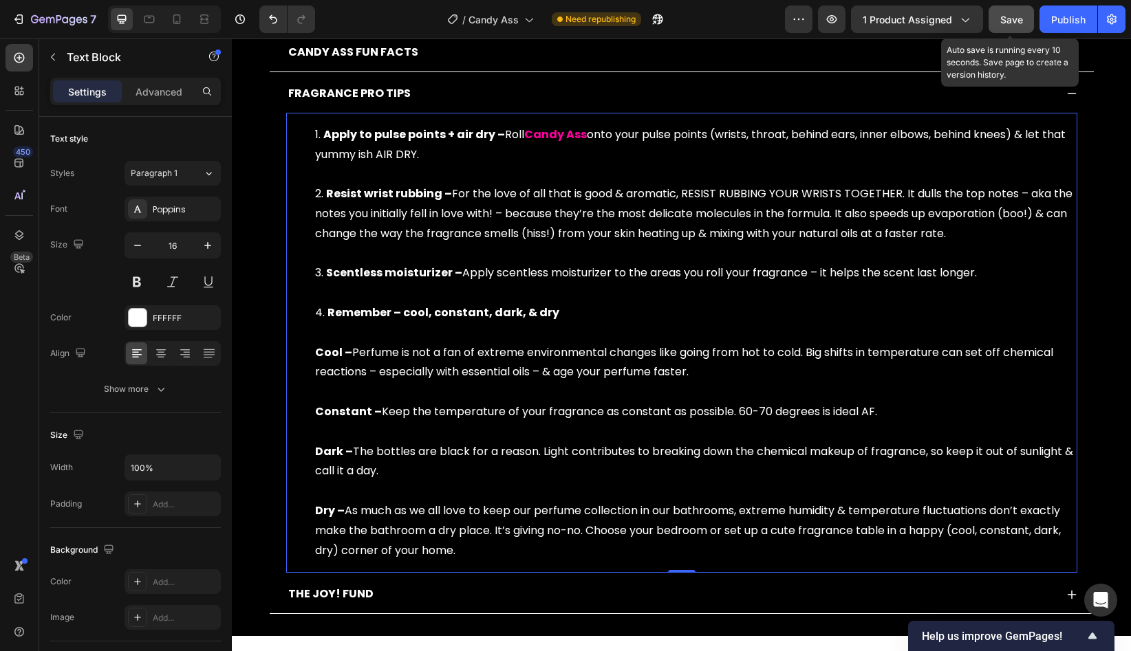
click at [1010, 14] on span "Save" at bounding box center [1011, 20] width 23 height 12
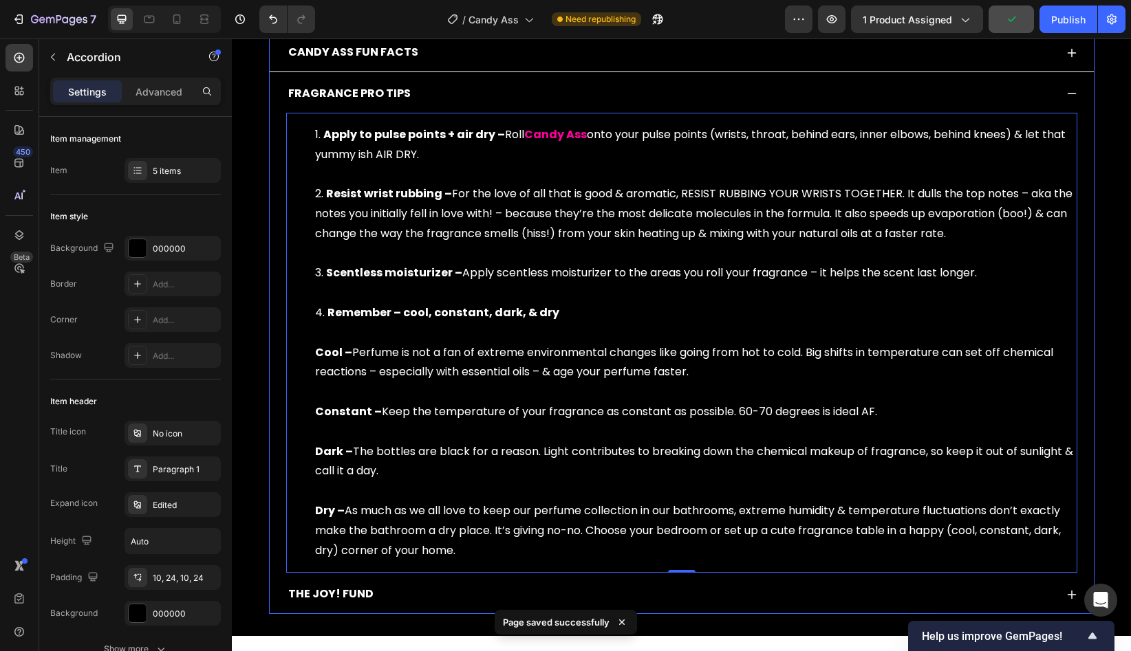
click at [665, 96] on div "FRAGRANCE PRO TIPS" at bounding box center [670, 94] width 769 height 24
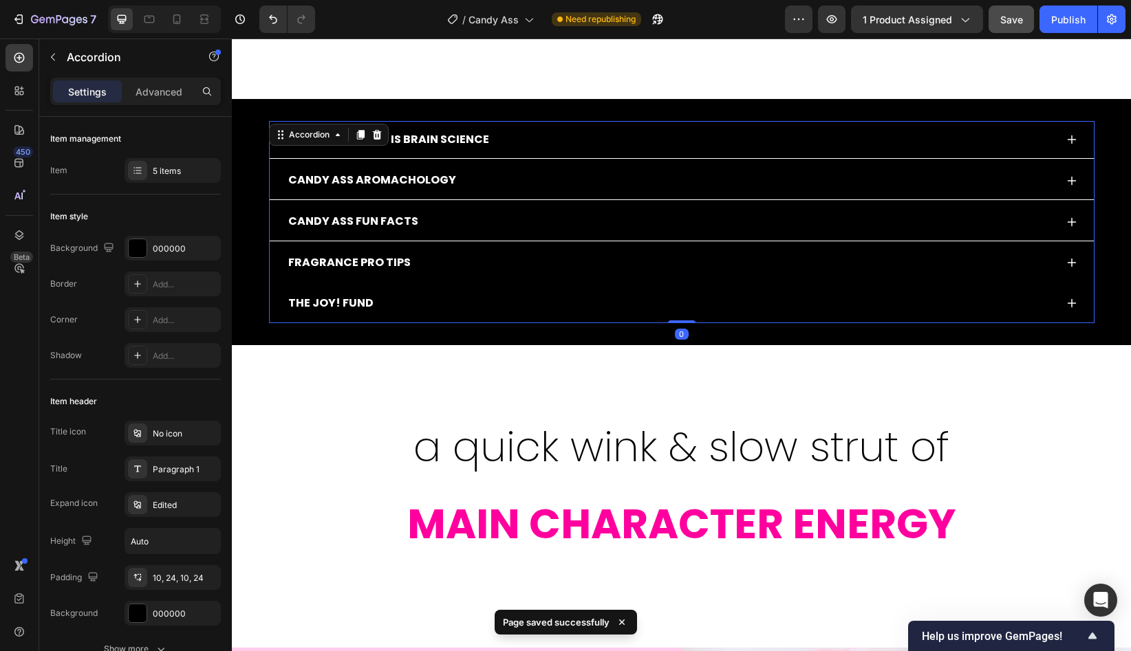
scroll to position [617, 0]
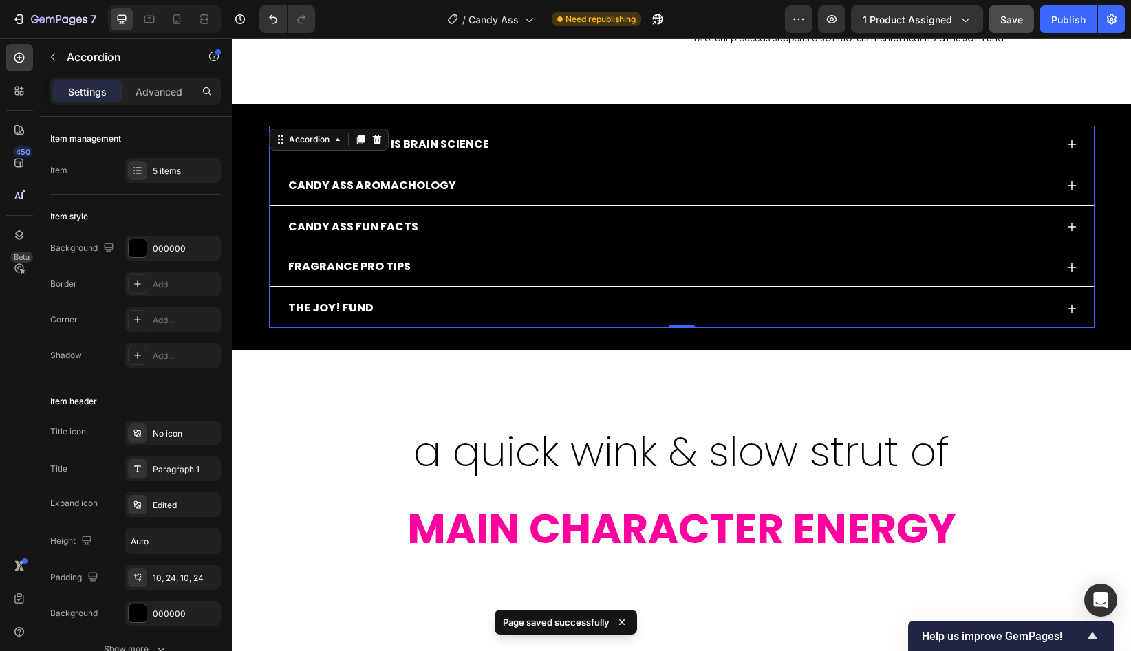
click at [607, 227] on div "CANDY ASS FUN FACTS" at bounding box center [670, 227] width 769 height 24
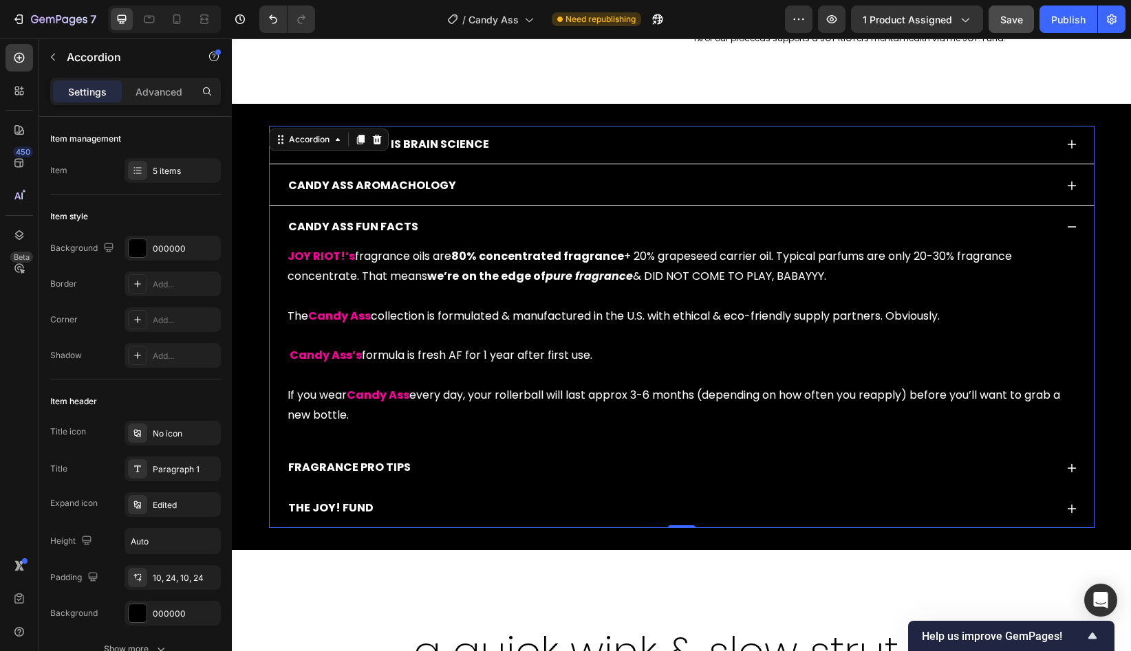
click at [459, 469] on div "FRAGRANCE PRO TIPS" at bounding box center [670, 468] width 769 height 24
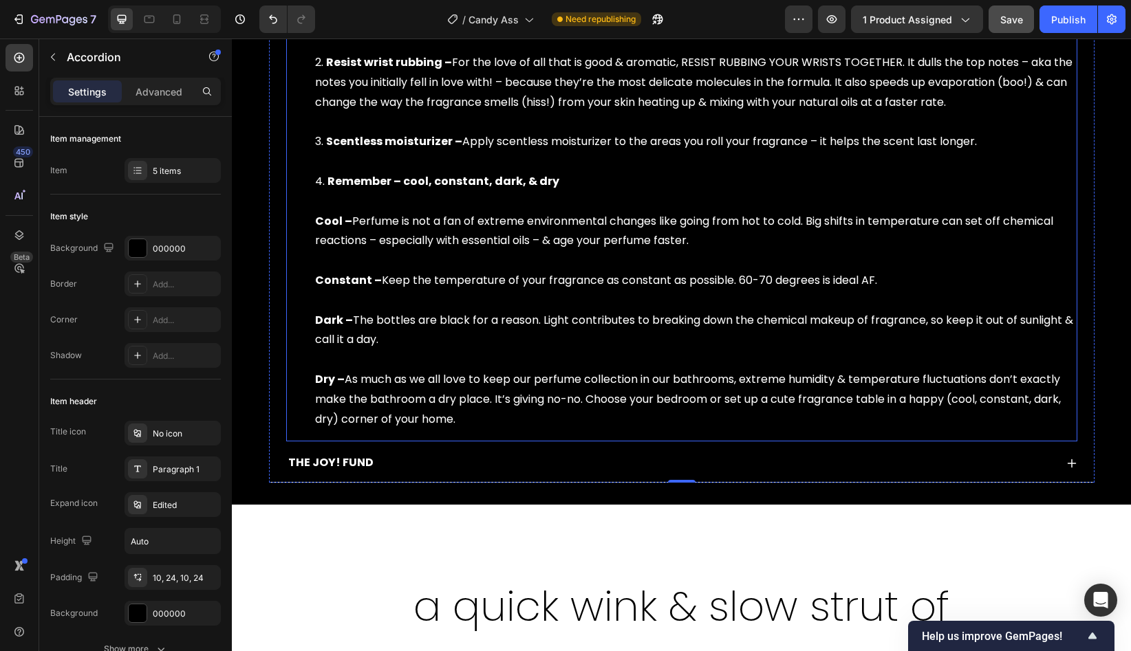
scroll to position [1123, 0]
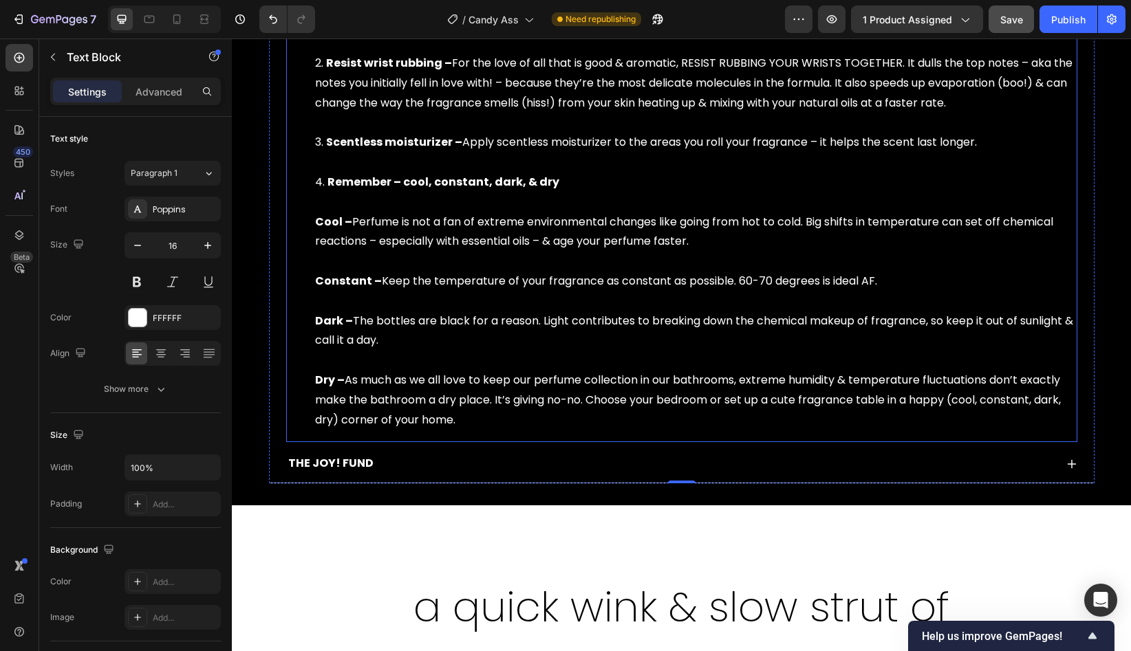
click at [469, 429] on li "Remember – cool, constant, dark, & dry Cool – Perfume is not a fan of extreme e…" at bounding box center [695, 301] width 761 height 257
click at [464, 422] on li "Remember – cool, constant, dark, & dry Cool – Perfume is not a fan of extreme e…" at bounding box center [695, 301] width 761 height 257
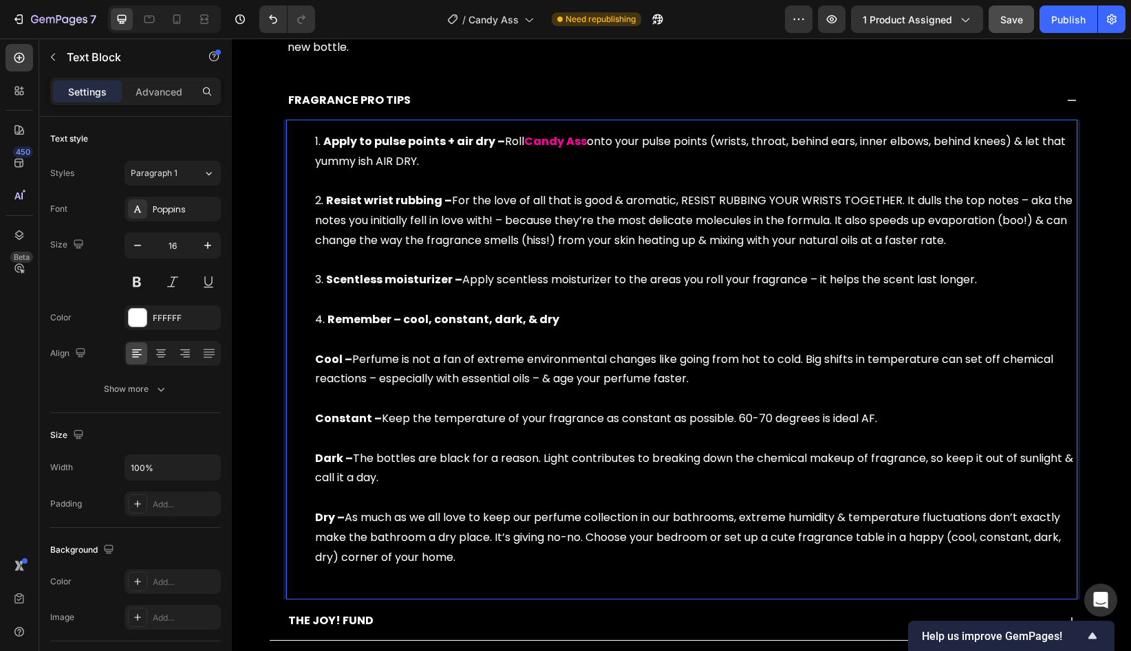
scroll to position [884, 0]
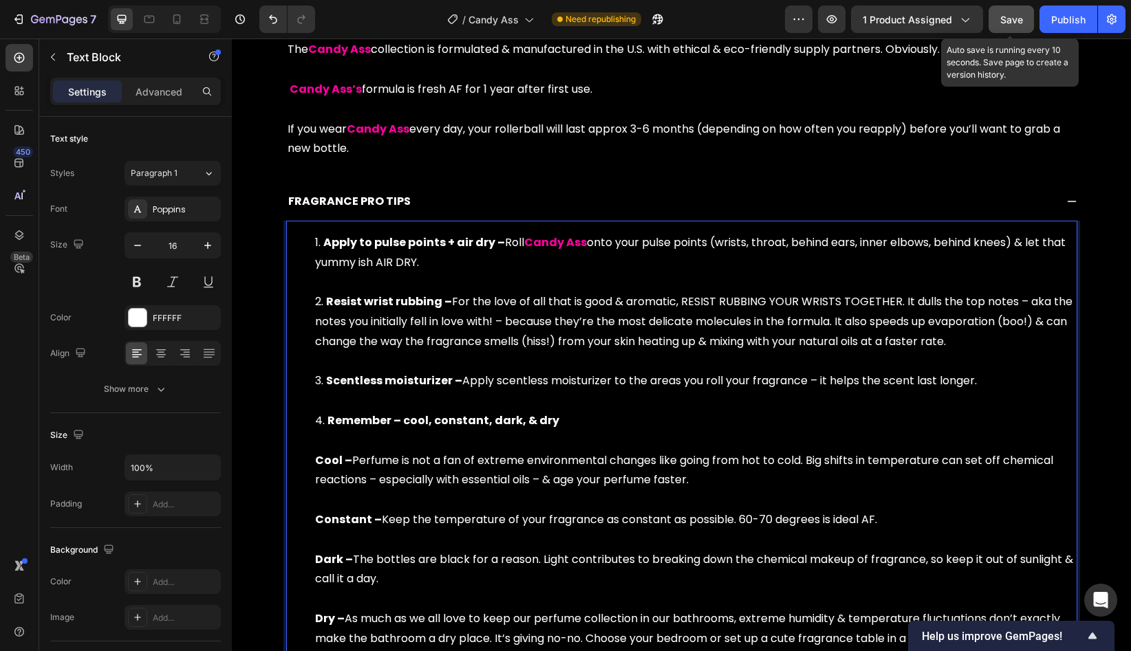
click at [1006, 21] on span "Save" at bounding box center [1011, 20] width 23 height 12
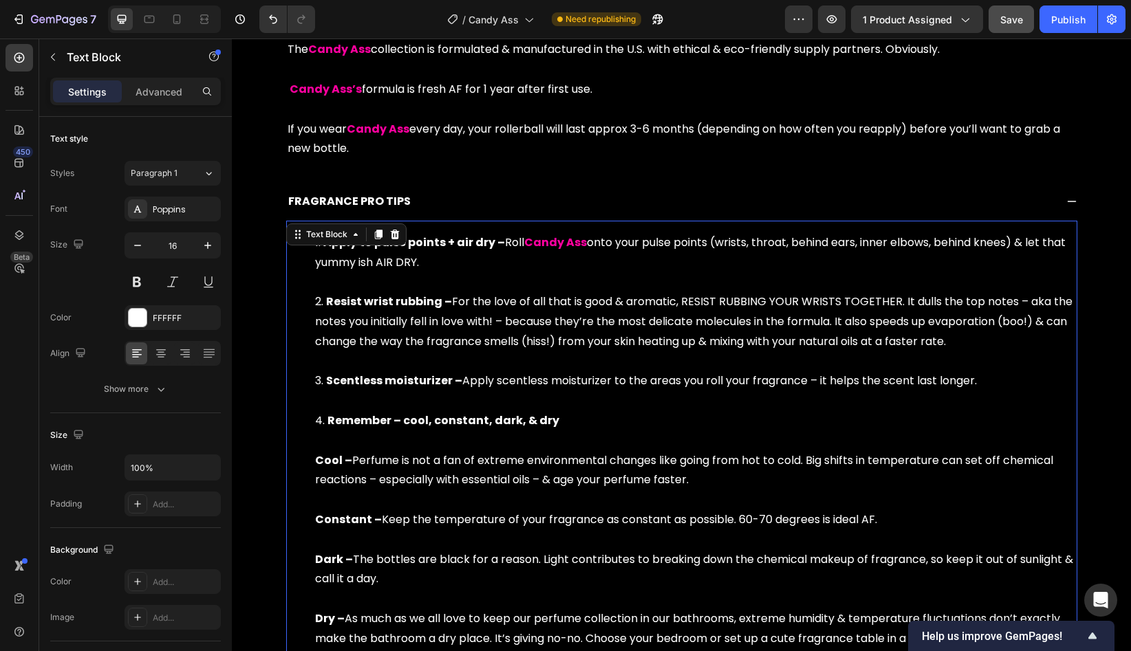
click at [561, 422] on li "Remember – cool, constant, dark, & dry Cool – Perfume is not a fan of extreme e…" at bounding box center [695, 549] width 761 height 277
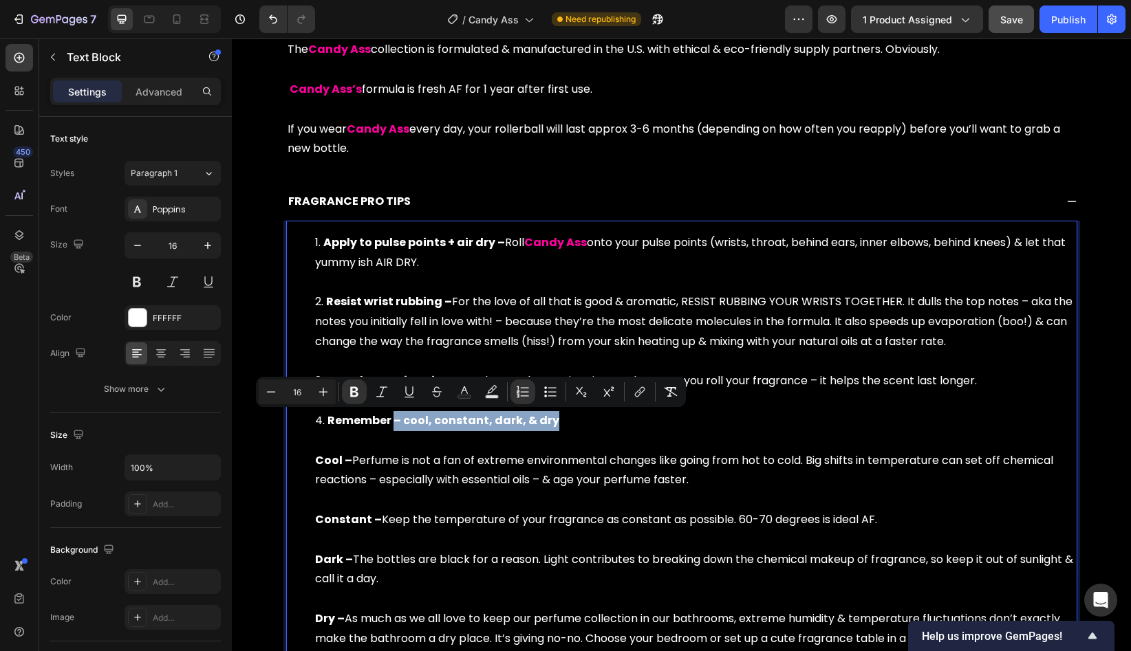
drag, startPoint x: 573, startPoint y: 422, endPoint x: 395, endPoint y: 422, distance: 178.2
click at [395, 422] on li "Remember – cool, constant, dark, & dry Cool – Perfume is not a fan of extreme e…" at bounding box center [695, 549] width 761 height 277
click at [351, 393] on icon "Editor contextual toolbar" at bounding box center [354, 392] width 8 height 10
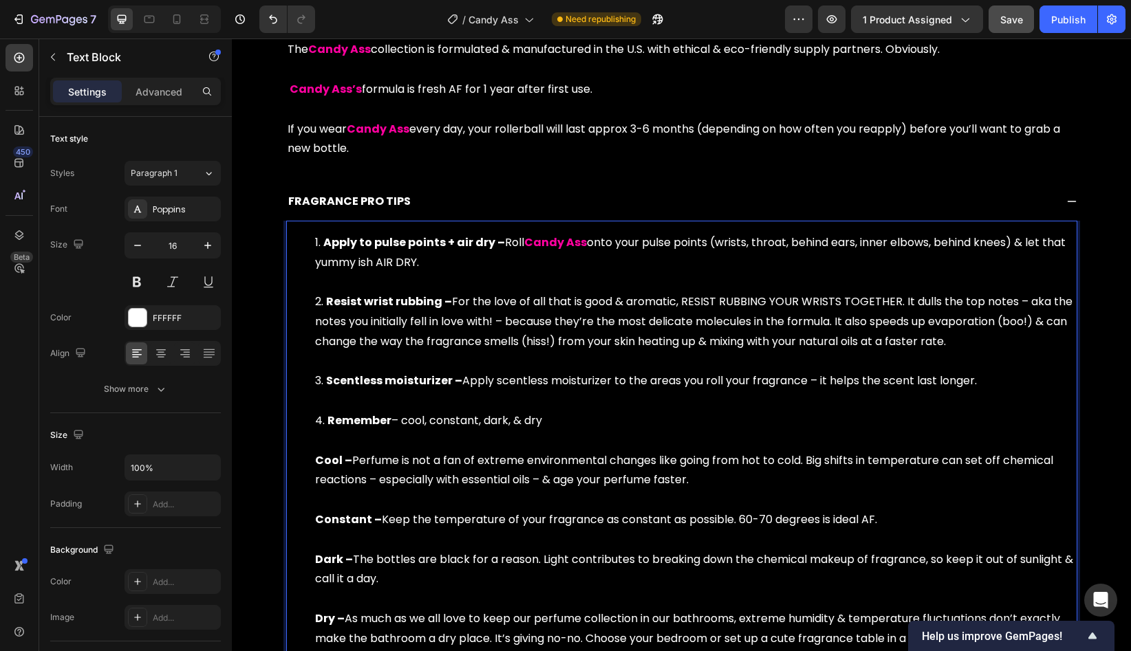
click at [454, 385] on strong "Scentless moisturizer –" at bounding box center [394, 381] width 136 height 16
click at [459, 383] on strong "Scentless moisturizer –" at bounding box center [394, 381] width 136 height 16
click at [452, 382] on strong "Scentless moisturizer –" at bounding box center [394, 381] width 136 height 16
click at [140, 282] on button at bounding box center [137, 282] width 25 height 25
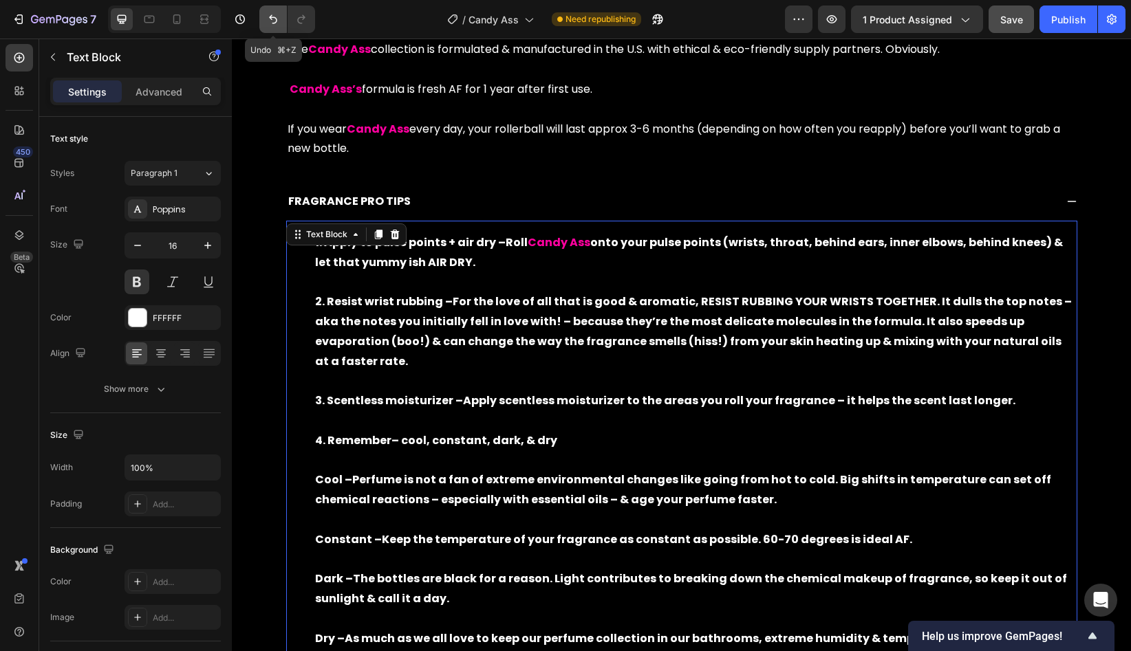
click at [273, 13] on icon "Undo/Redo" at bounding box center [273, 19] width 14 height 14
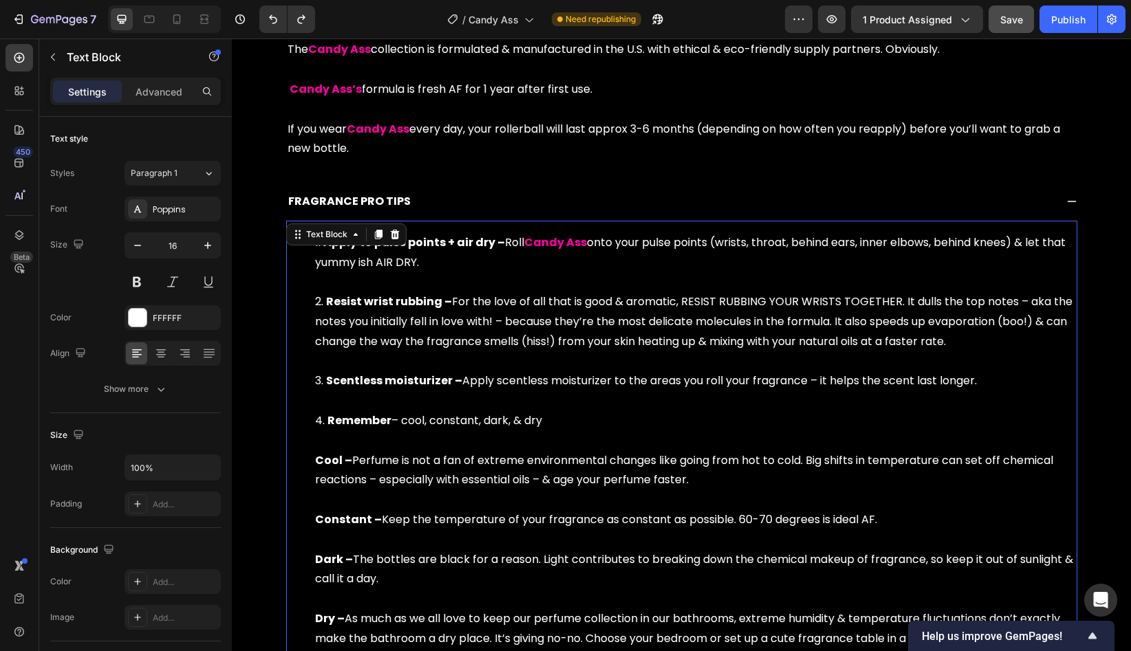
click at [449, 366] on li "Resist wrist rubbing – For the love of all that is good & aromatic, RESIST RUBB…" at bounding box center [695, 331] width 761 height 79
click at [479, 378] on li "Scentless moisturizer – Apply scentless moisturizer to the areas you roll your …" at bounding box center [695, 391] width 761 height 40
click at [460, 378] on li "Scentless moisturizer – Apply scentless moisturizer to the areas you roll your …" at bounding box center [695, 391] width 761 height 40
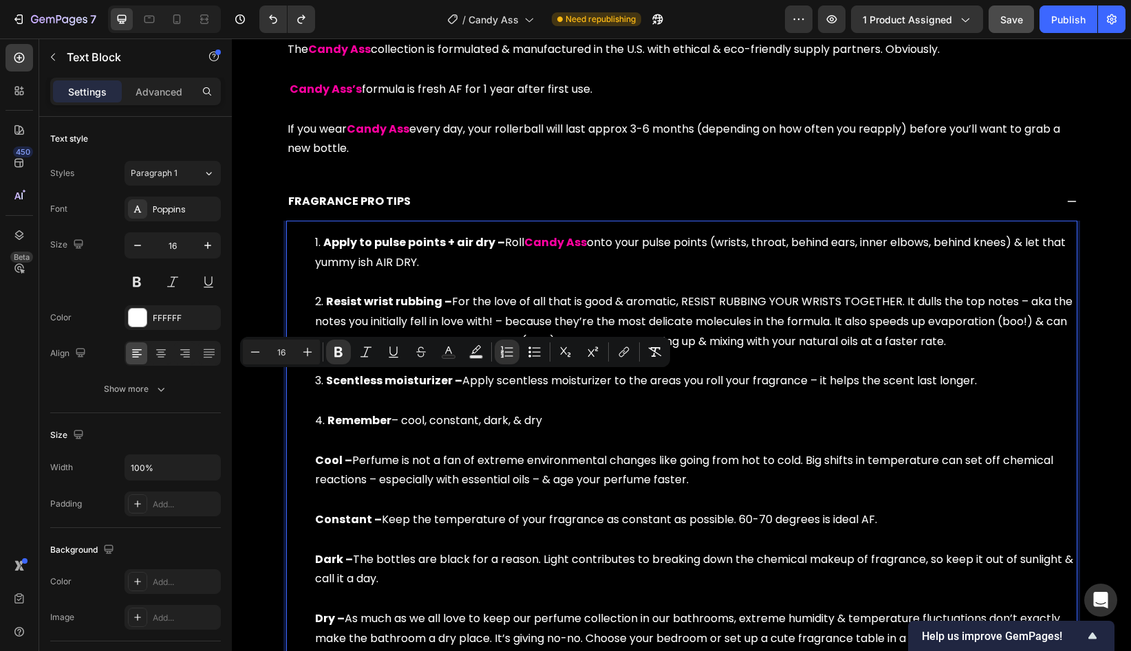
drag, startPoint x: 460, startPoint y: 378, endPoint x: 453, endPoint y: 379, distance: 6.9
click at [453, 379] on li "Scentless moisturizer – Apply scentless moisturizer to the areas you roll your …" at bounding box center [695, 391] width 761 height 40
click at [338, 350] on icon "Editor contextual toolbar" at bounding box center [339, 352] width 14 height 14
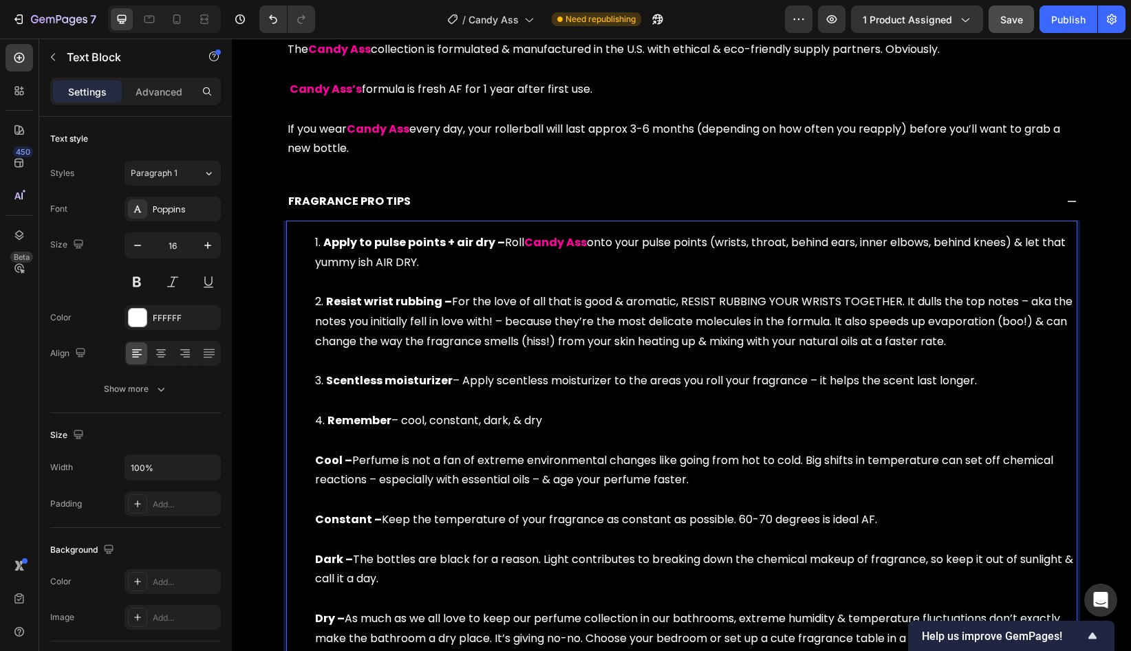
click at [430, 407] on li "Scentless moisturizer – Apply scentless moisturizer to the areas you roll your …" at bounding box center [695, 391] width 761 height 40
click at [446, 299] on strong "Resist wrist rubbing –" at bounding box center [389, 302] width 126 height 16
click at [447, 303] on strong "Resist wrist rubbing –" at bounding box center [389, 302] width 126 height 16
drag, startPoint x: 450, startPoint y: 303, endPoint x: 441, endPoint y: 303, distance: 8.9
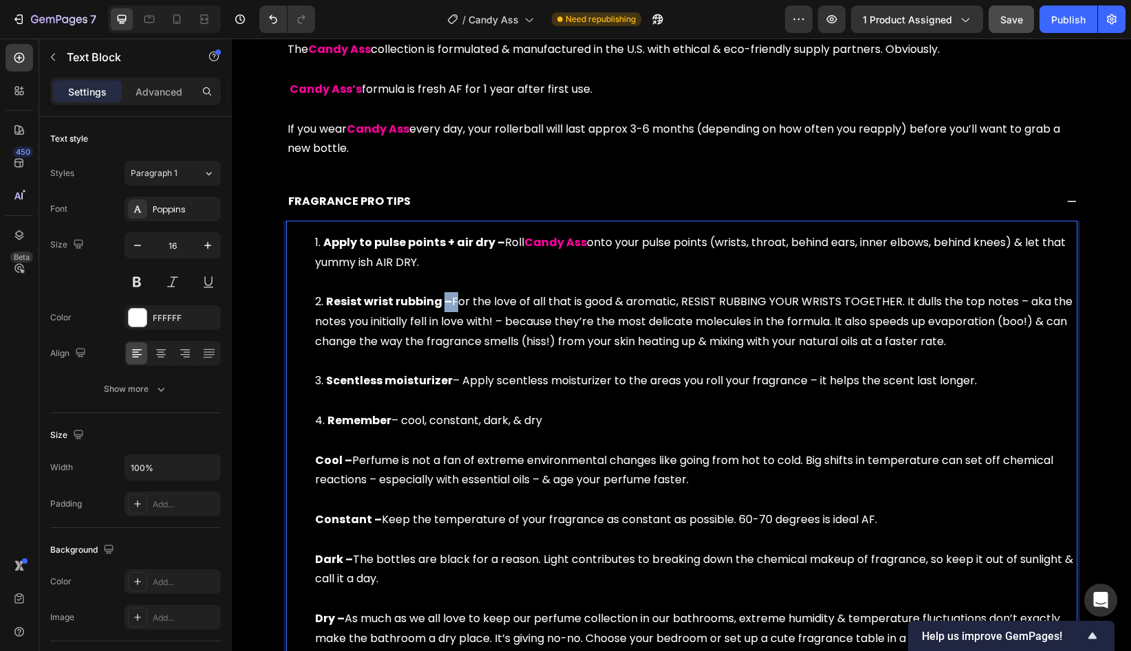
click at [441, 303] on li "Resist wrist rubbing – For the love of all that is good & aromatic, RESIST RUBB…" at bounding box center [695, 331] width 761 height 79
click at [444, 303] on strong "Resist wrist rubbing –" at bounding box center [389, 302] width 126 height 16
click at [443, 303] on strong "Resist wrist rubbing –" at bounding box center [389, 302] width 126 height 16
click at [454, 295] on li "Resist wrist rubbing – For the love of all that is good & aromatic, RESIST RUBB…" at bounding box center [695, 331] width 761 height 79
drag, startPoint x: 467, startPoint y: 305, endPoint x: 437, endPoint y: 305, distance: 30.3
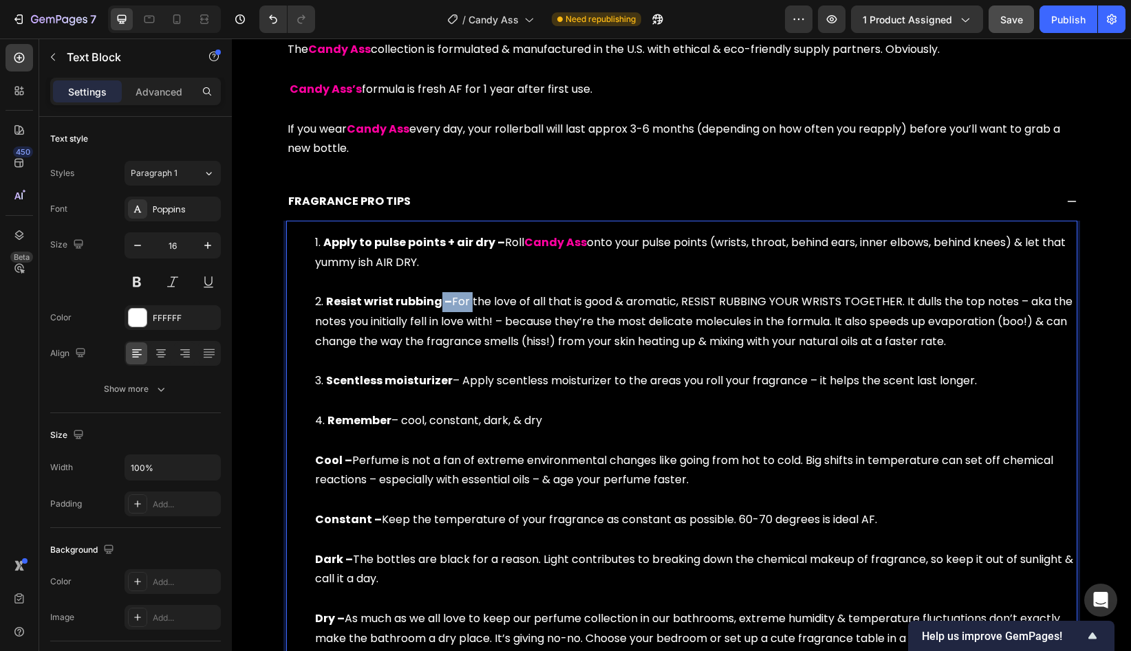
click at [437, 305] on li "Resist wrist rubbing – For the love of all that is good & aromatic, RESIST RUBB…" at bounding box center [695, 331] width 761 height 79
click at [466, 319] on li "Resist wrist rubbing – For the love of all that is good & aromatic, RESIST RUBB…" at bounding box center [695, 331] width 761 height 79
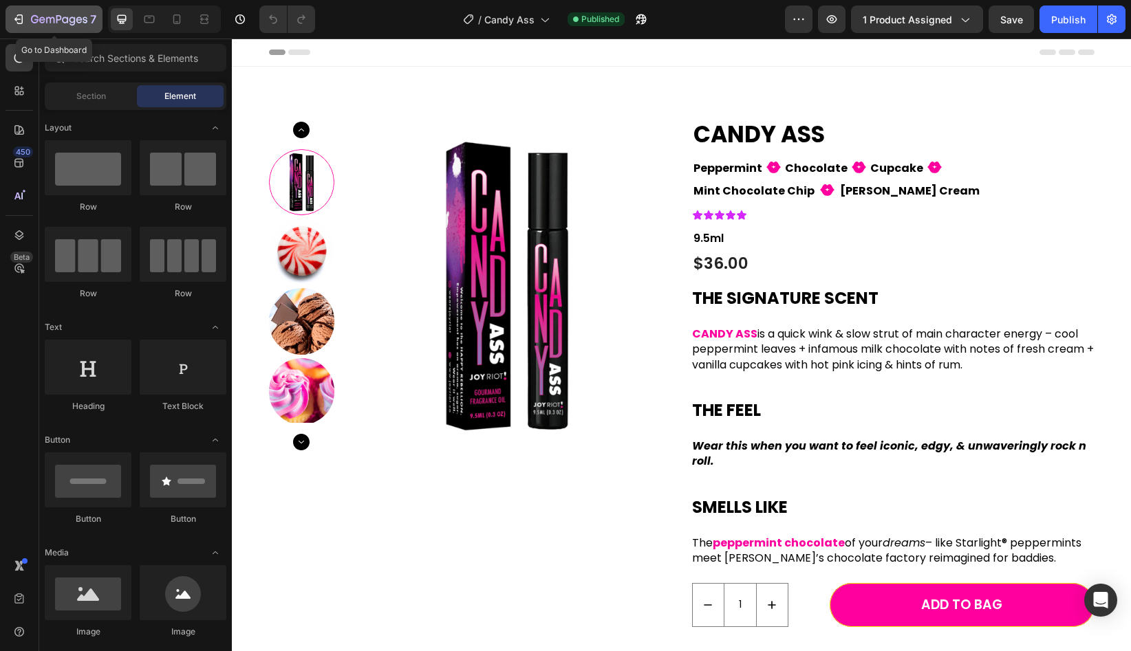
click at [77, 28] on button "7" at bounding box center [54, 20] width 97 height 28
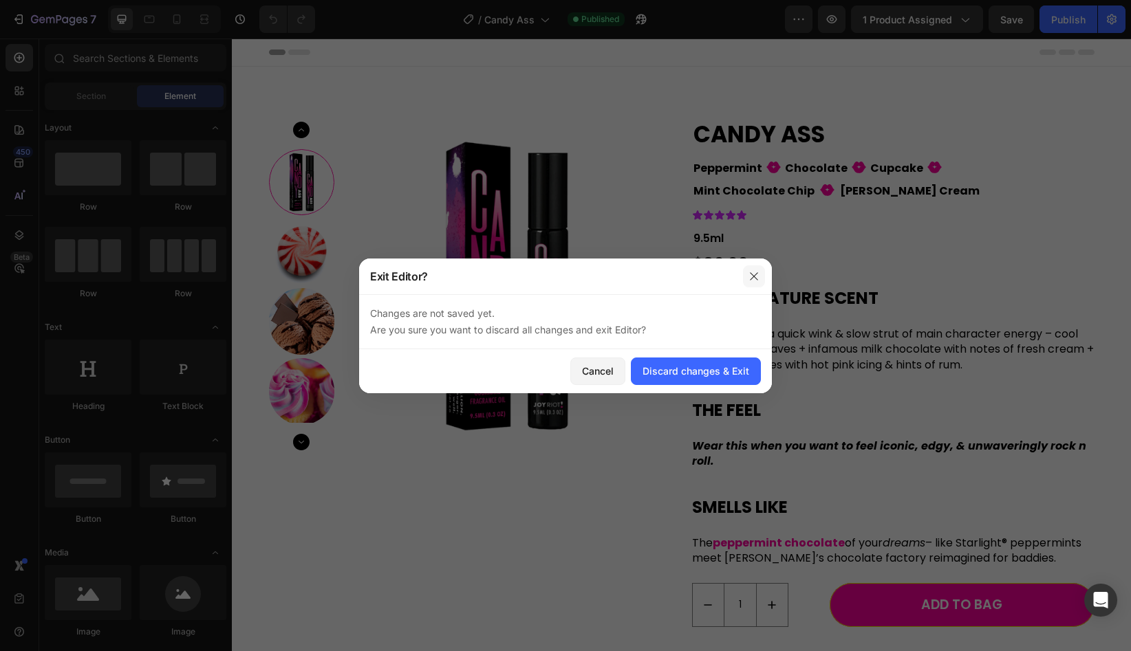
click at [760, 271] on button "button" at bounding box center [754, 277] width 22 height 22
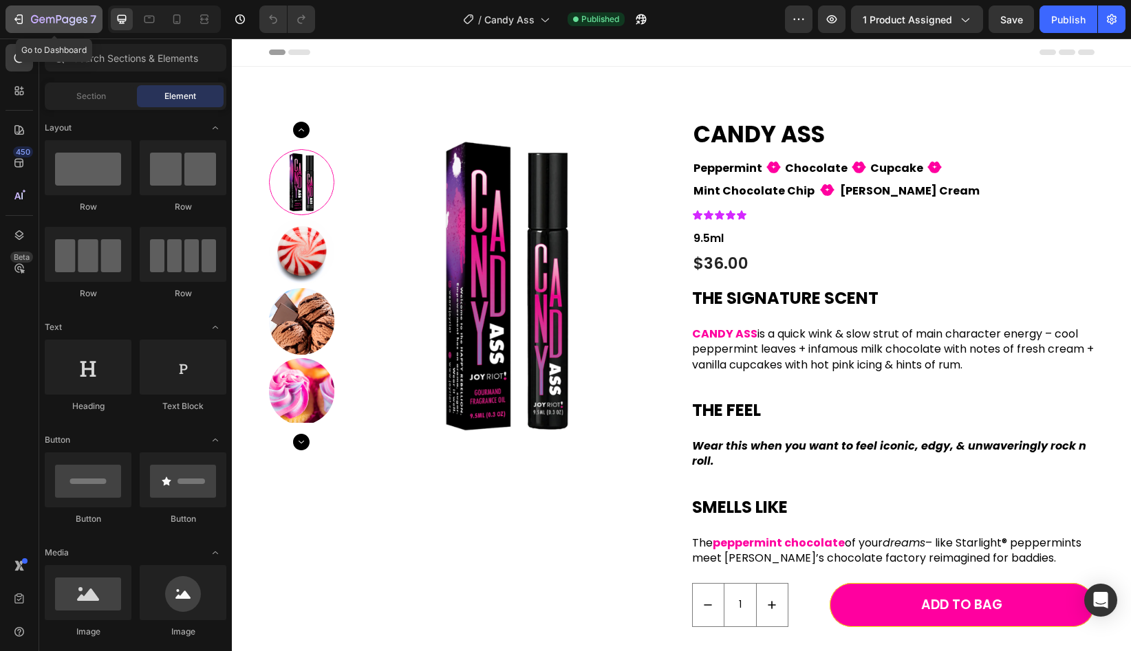
click at [73, 20] on icon "button" at bounding box center [59, 20] width 56 height 12
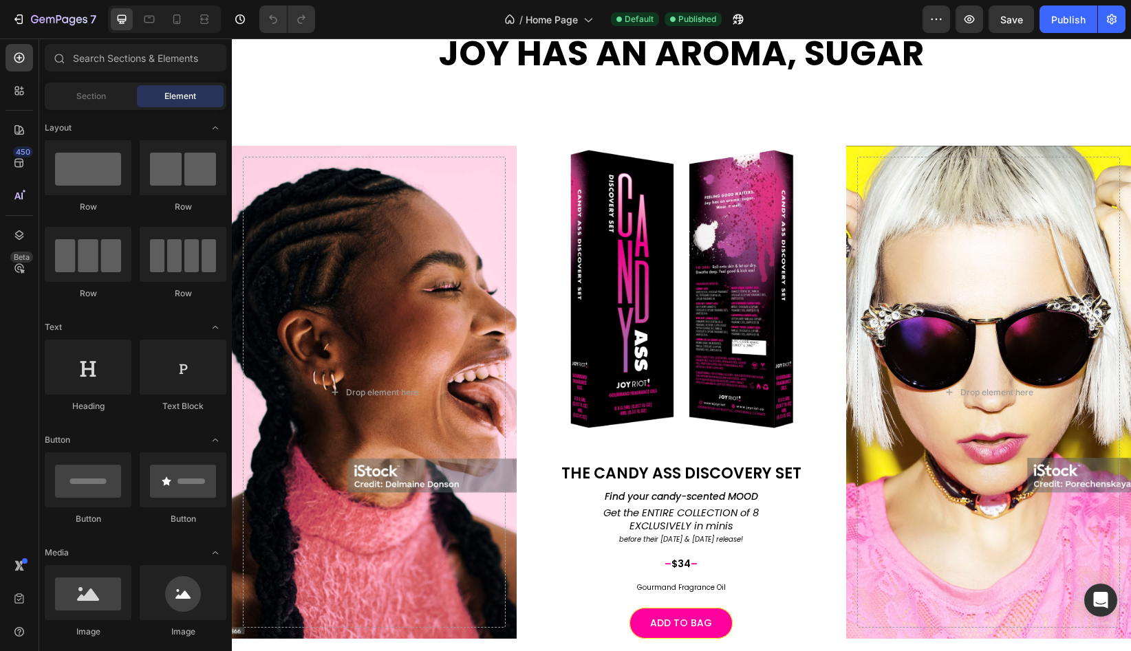
scroll to position [910, 0]
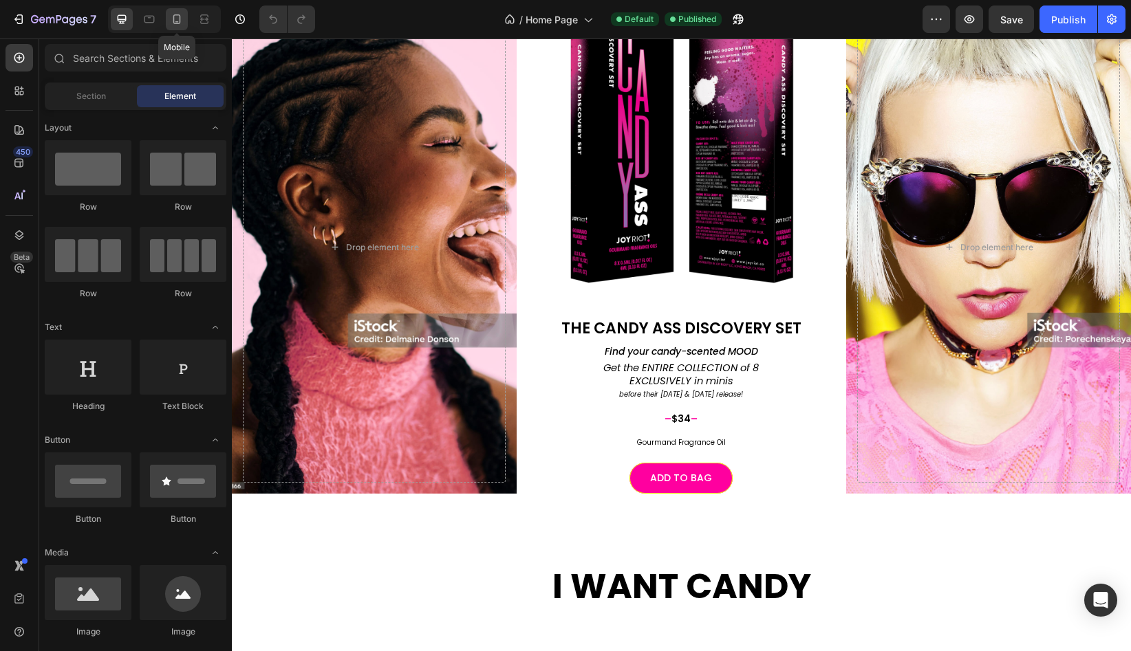
click at [177, 28] on div at bounding box center [177, 19] width 22 height 22
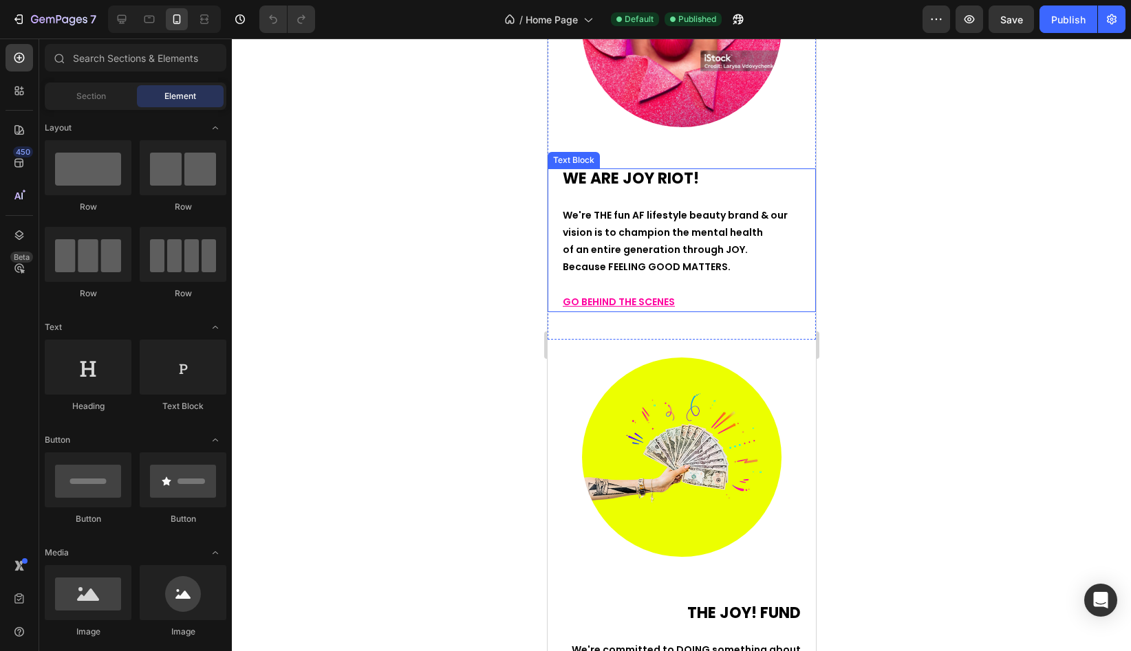
scroll to position [2861, 0]
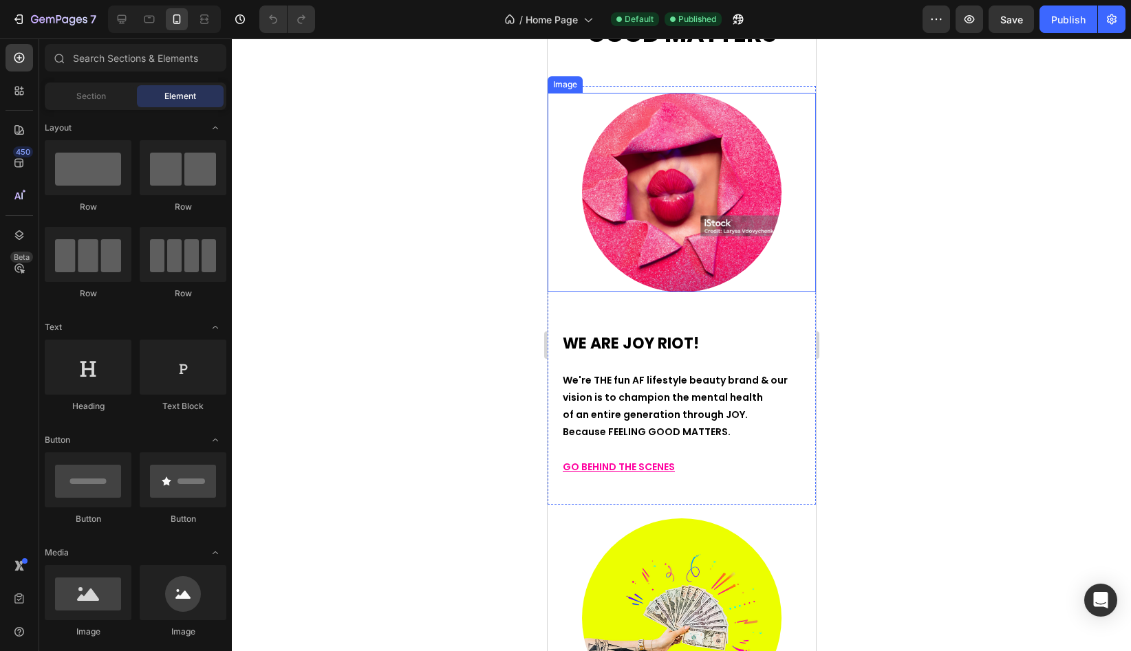
click at [687, 182] on img at bounding box center [680, 192] width 199 height 199
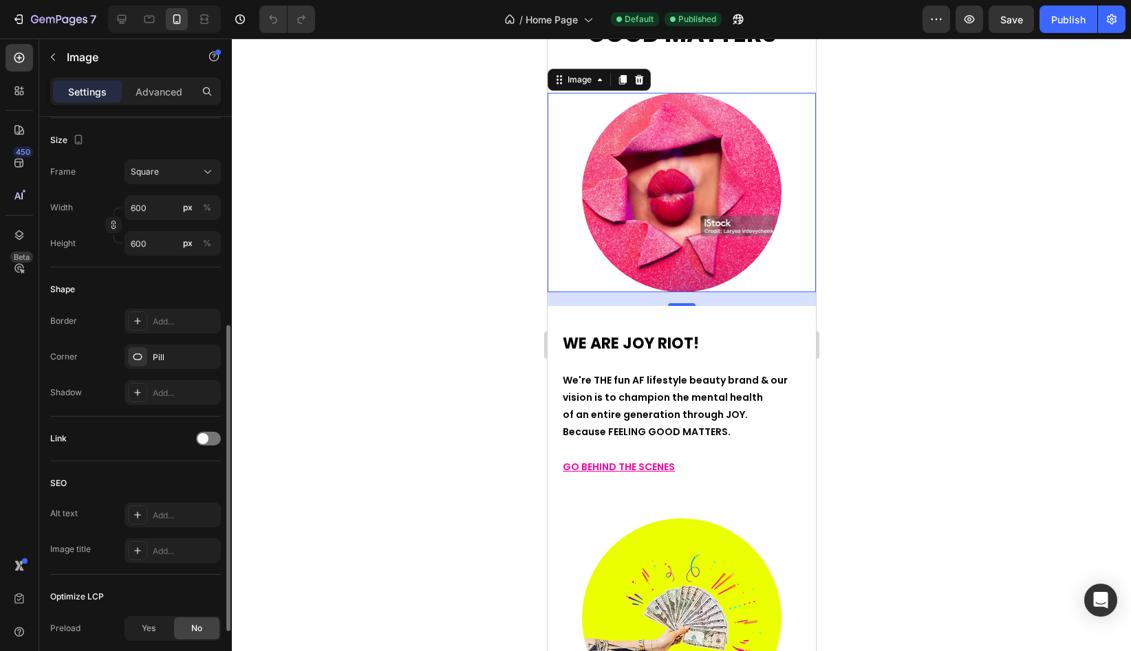
scroll to position [499, 0]
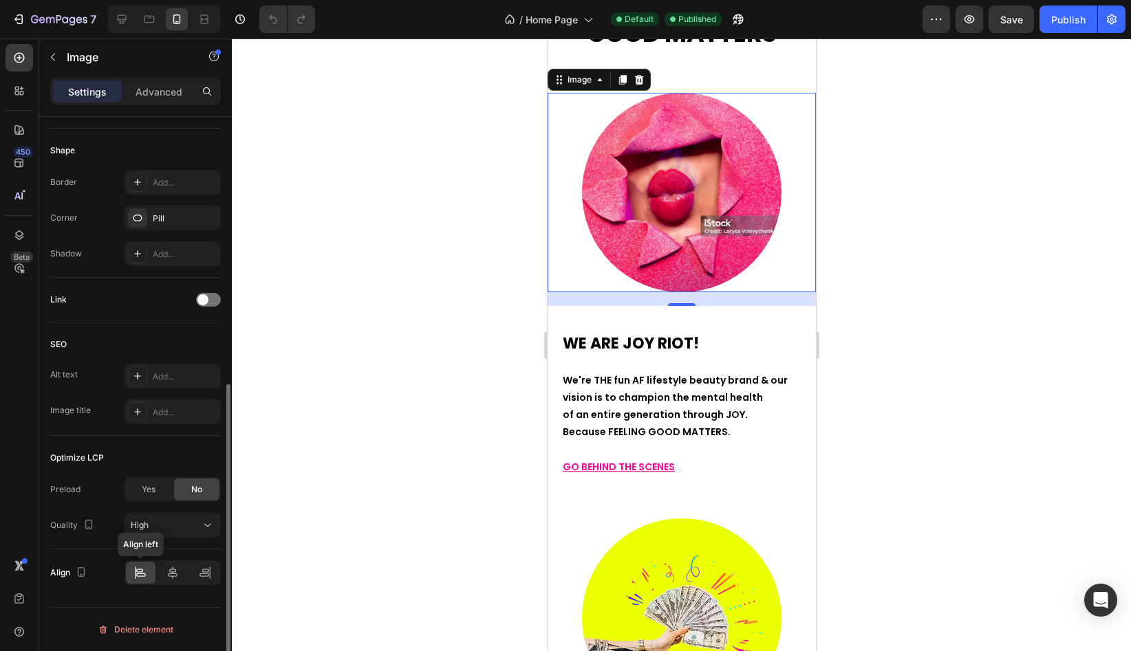
click at [140, 574] on icon at bounding box center [141, 575] width 10 height 3
click at [654, 210] on img at bounding box center [680, 192] width 199 height 199
click at [178, 581] on div at bounding box center [173, 573] width 30 height 22
click at [201, 574] on icon at bounding box center [204, 575] width 10 height 3
click at [134, 572] on icon at bounding box center [140, 573] width 14 height 14
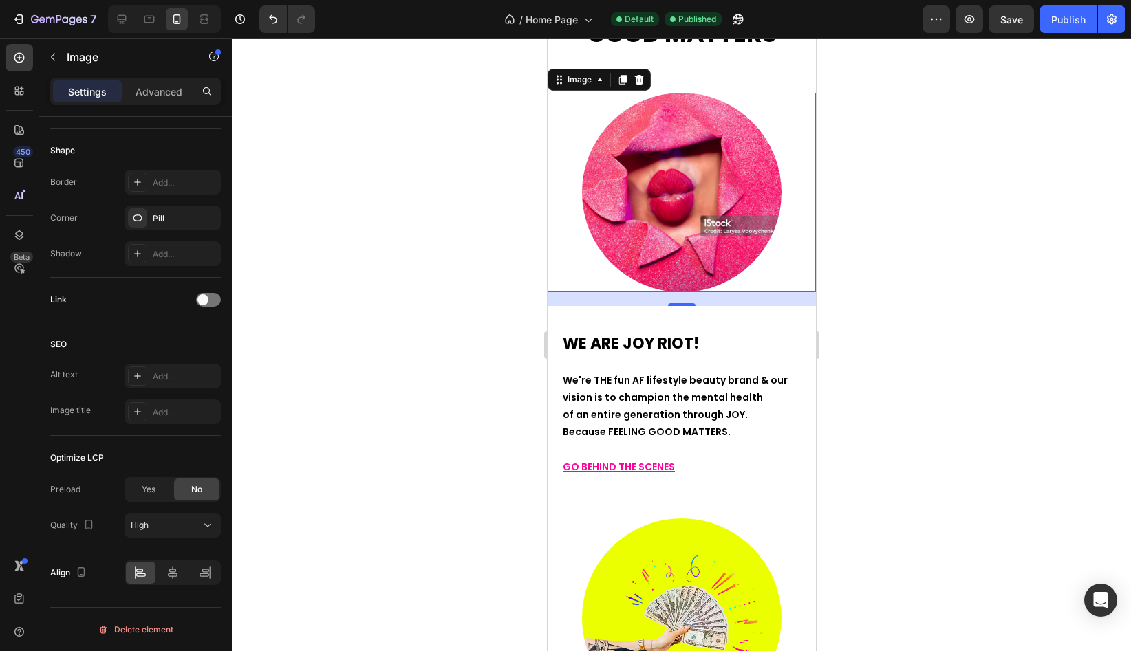
click at [680, 158] on img at bounding box center [680, 192] width 199 height 199
click at [157, 89] on p "Advanced" at bounding box center [159, 92] width 47 height 14
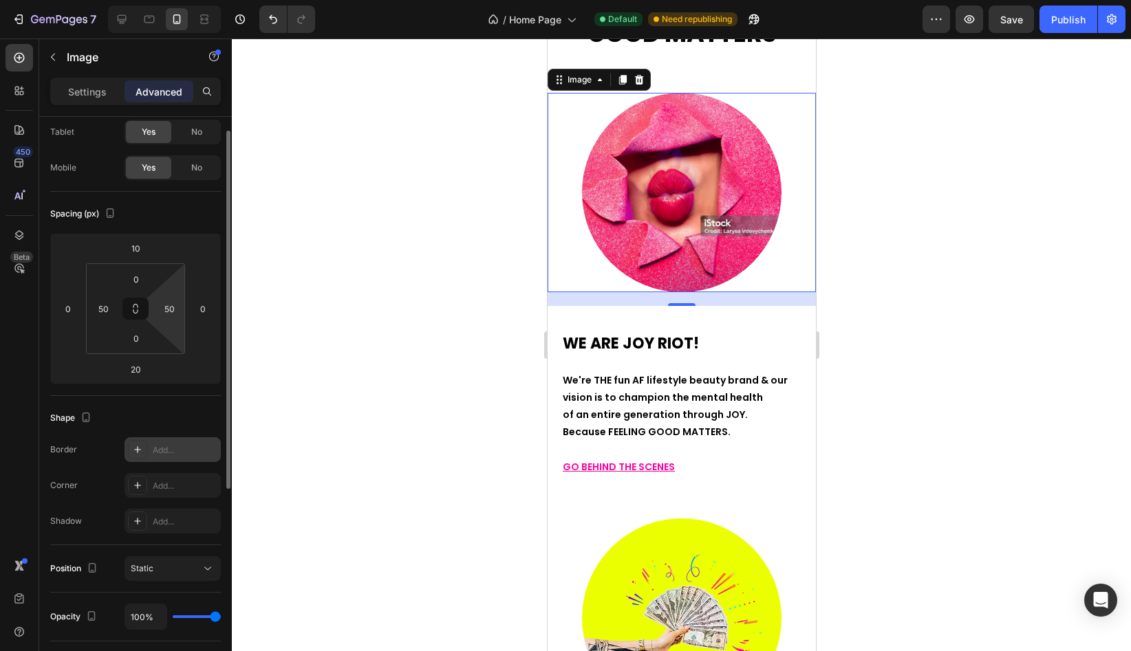
scroll to position [9, 0]
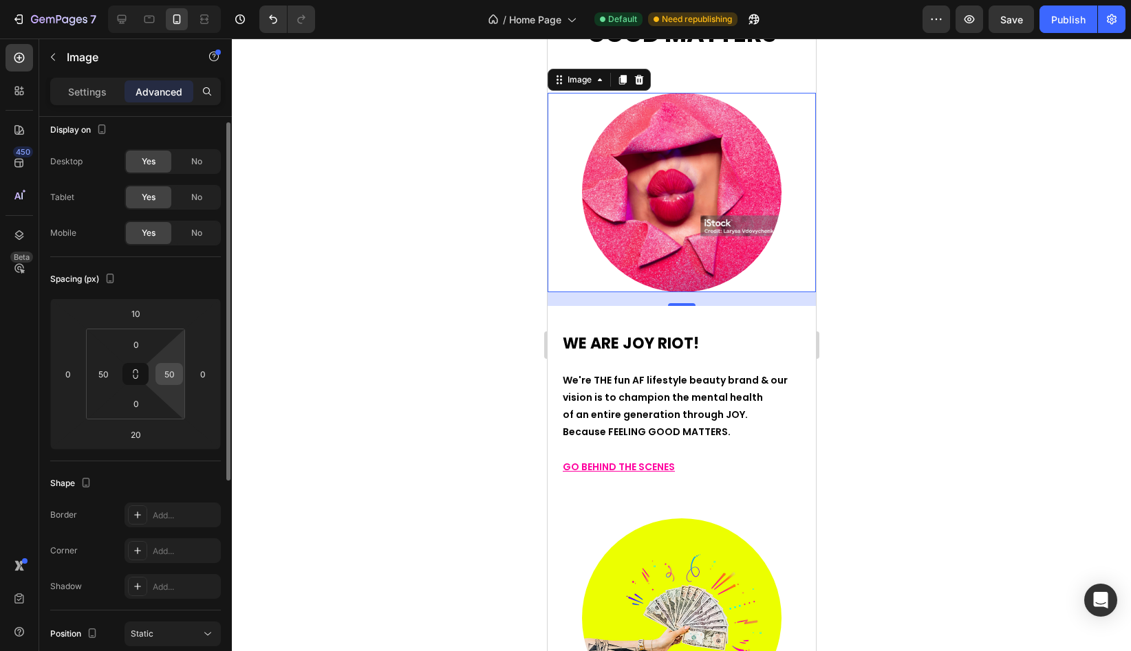
click at [172, 377] on input "50" at bounding box center [169, 374] width 21 height 21
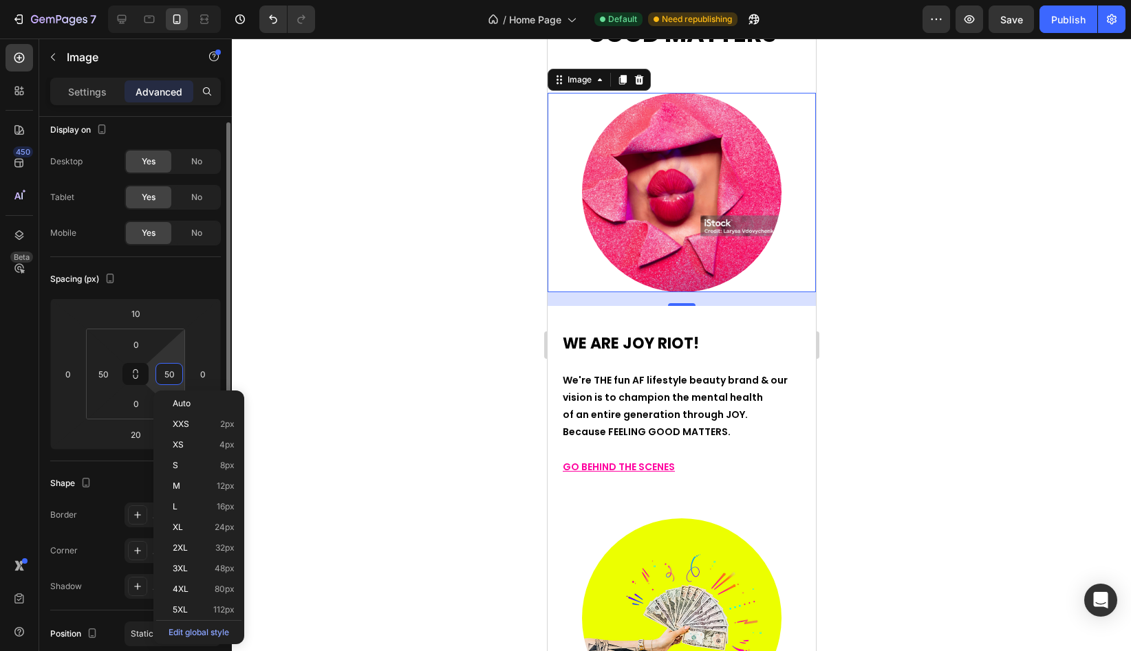
click at [172, 377] on input "50" at bounding box center [169, 374] width 21 height 21
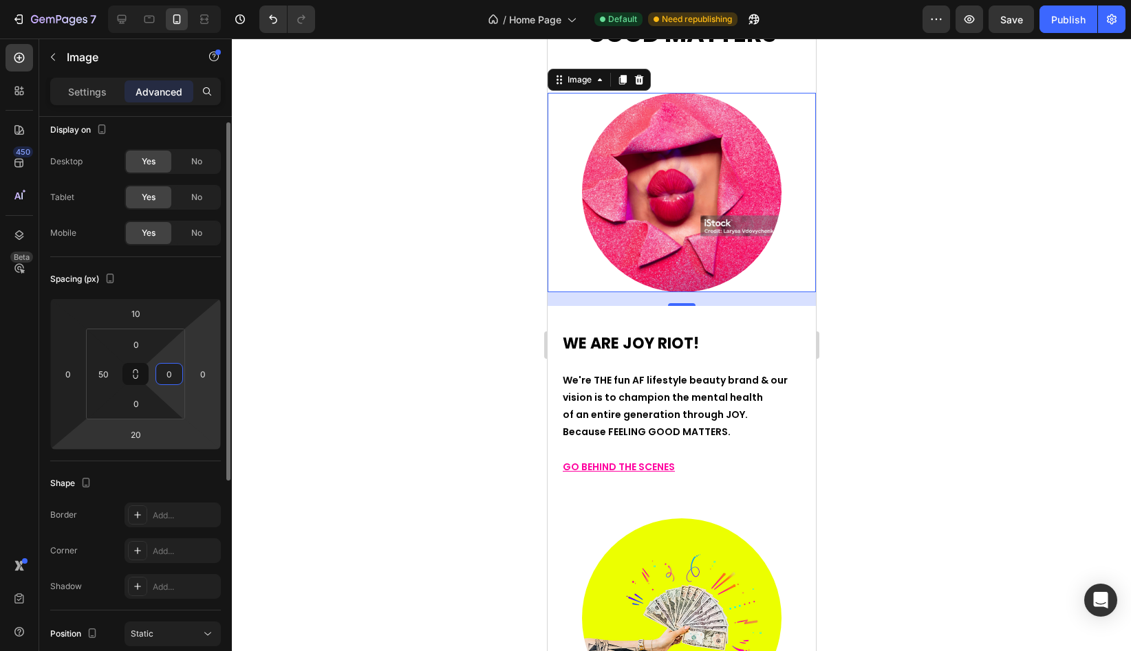
click at [200, 0] on html "7 Version history / Home Page Default Need republishing Preview Save Publish 45…" at bounding box center [565, 0] width 1131 height 0
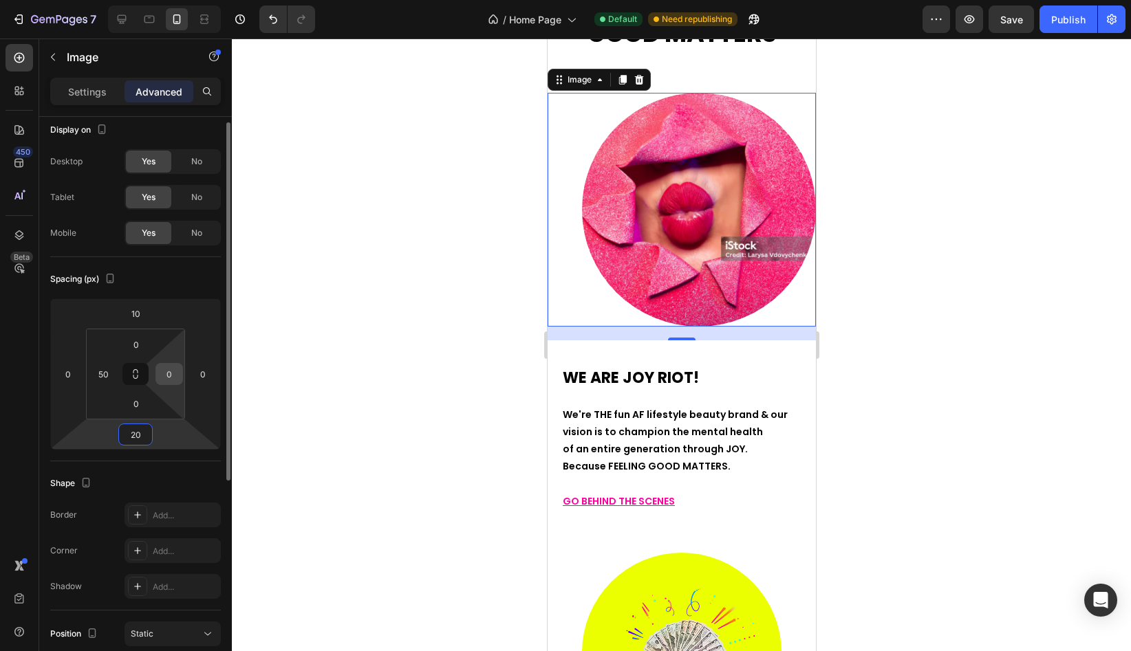
click at [169, 378] on input "0" at bounding box center [169, 374] width 21 height 21
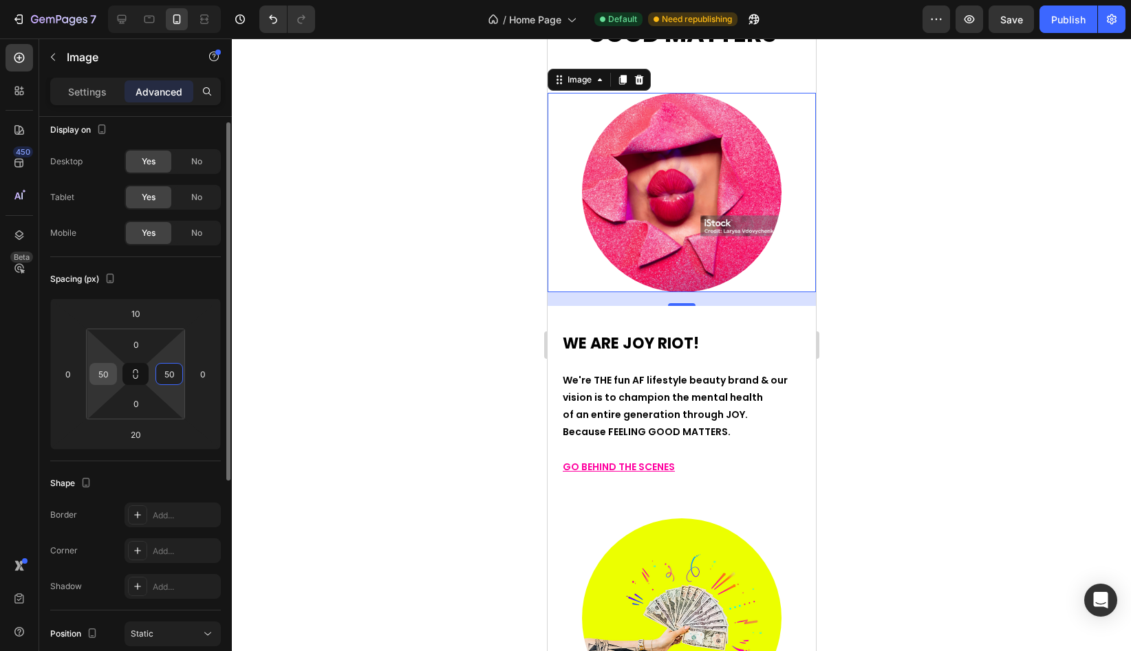
type input "50"
click at [105, 378] on input "50" at bounding box center [103, 374] width 21 height 21
type input "o"
click at [283, 408] on div at bounding box center [681, 345] width 899 height 613
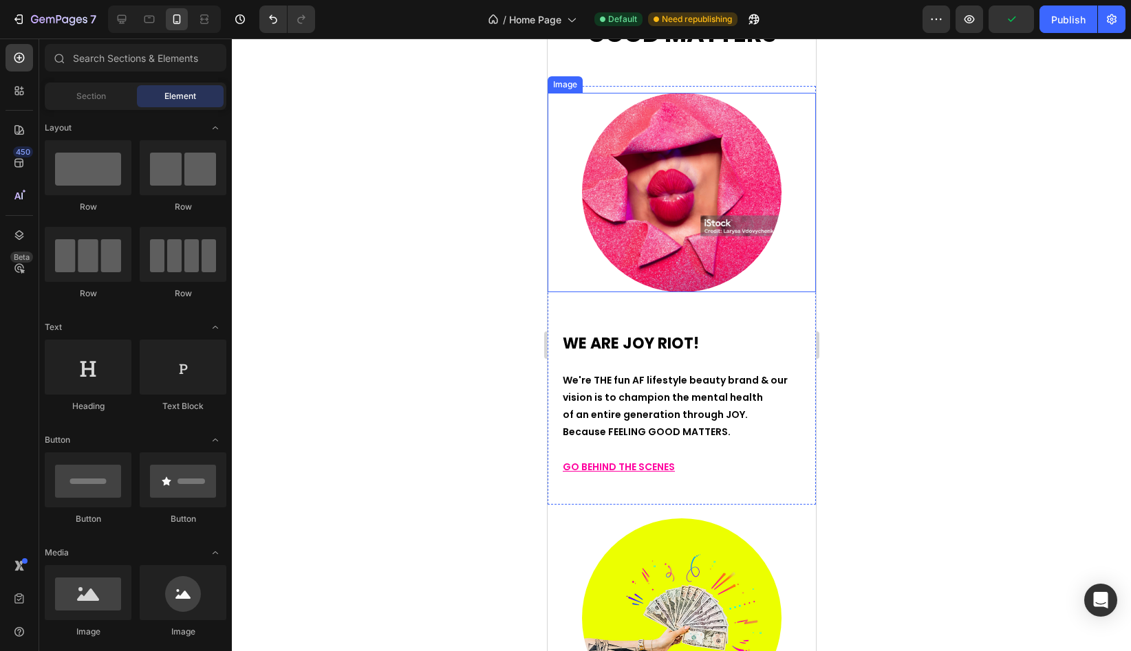
click at [678, 158] on img at bounding box center [680, 192] width 199 height 199
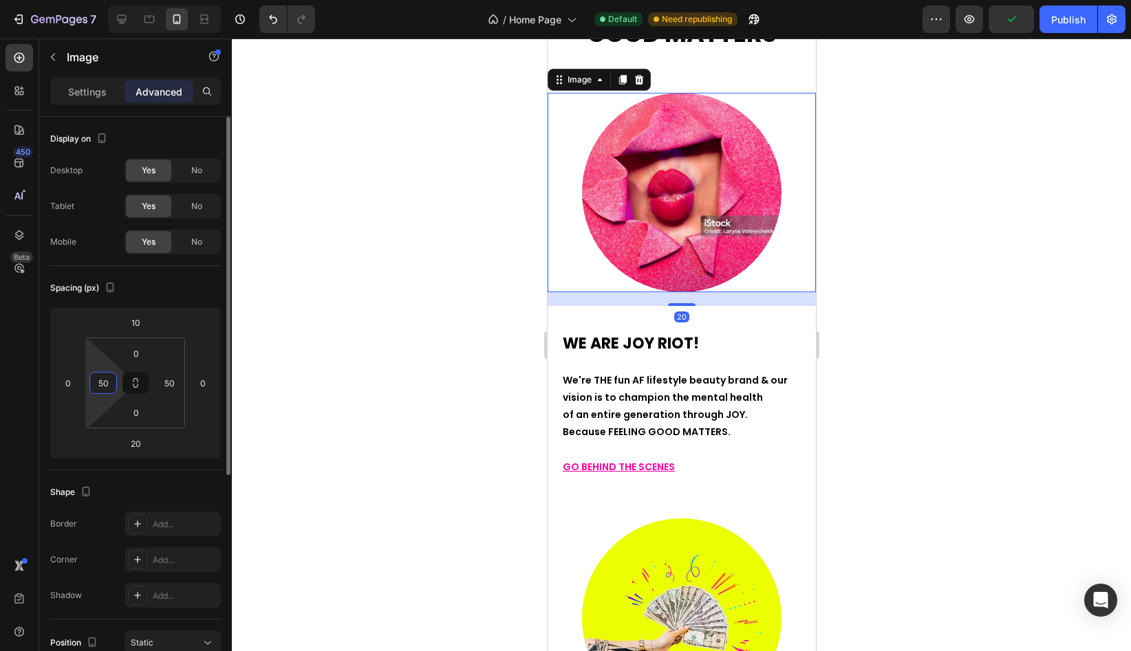
click at [99, 387] on input "50" at bounding box center [103, 383] width 21 height 21
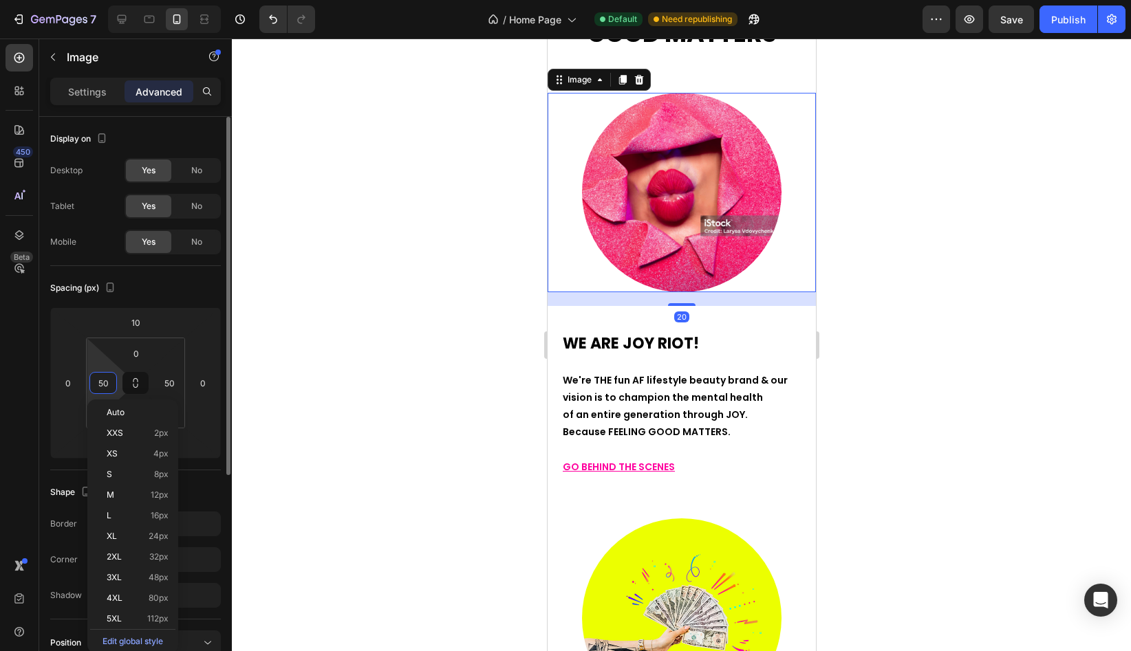
type input "0"
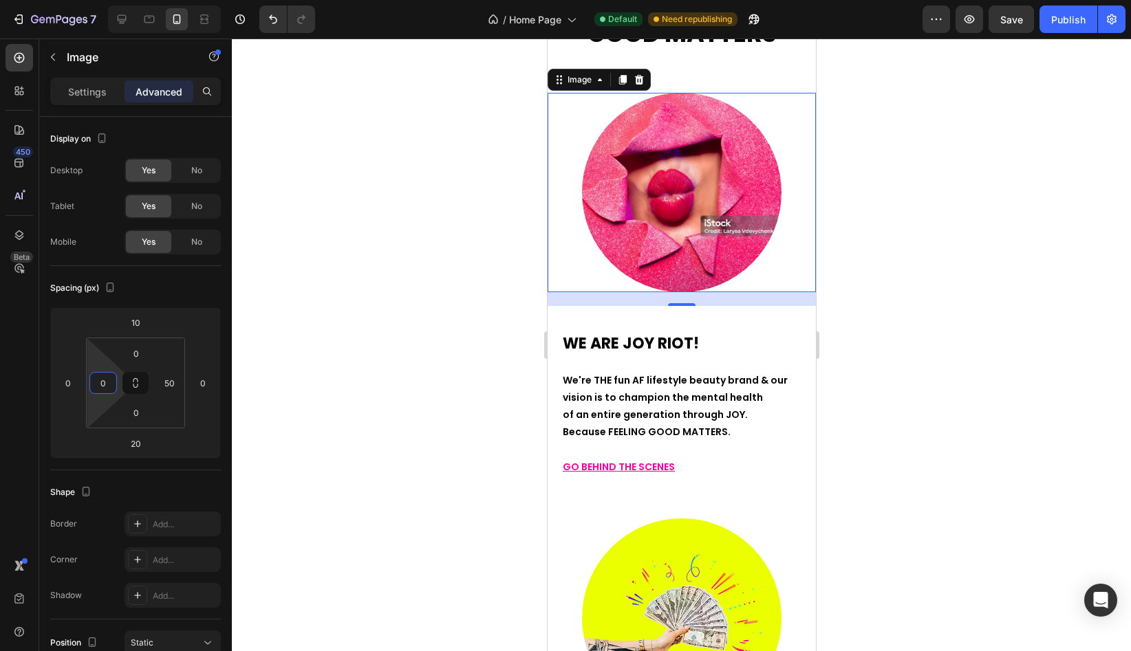
click at [369, 325] on div at bounding box center [681, 345] width 899 height 613
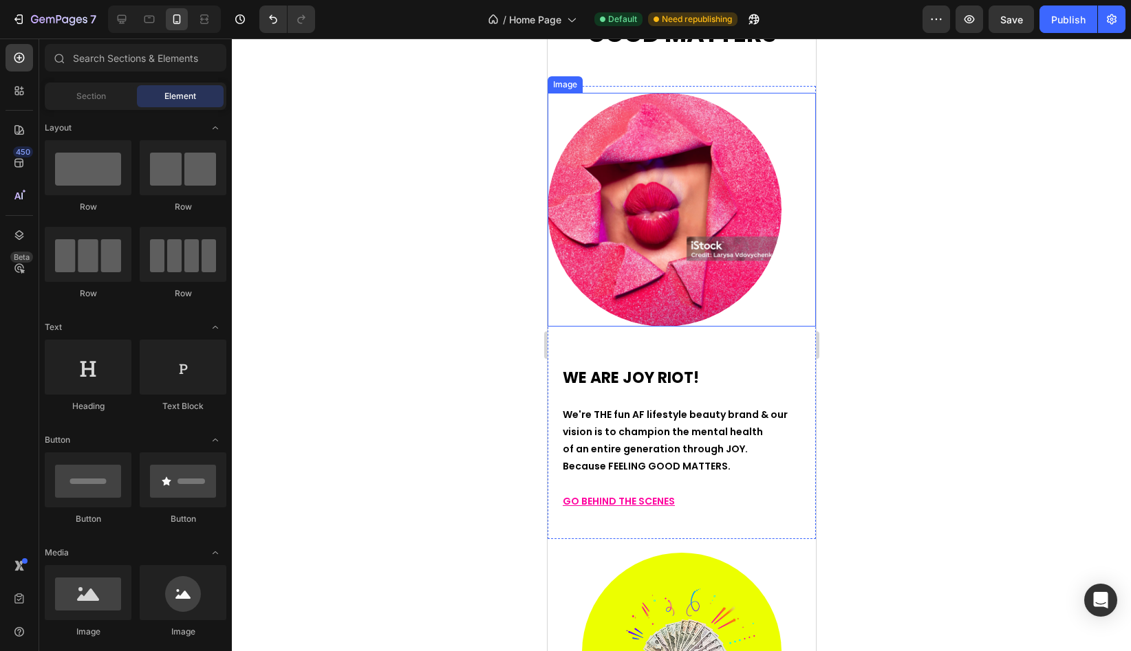
click at [581, 223] on img at bounding box center [664, 210] width 234 height 234
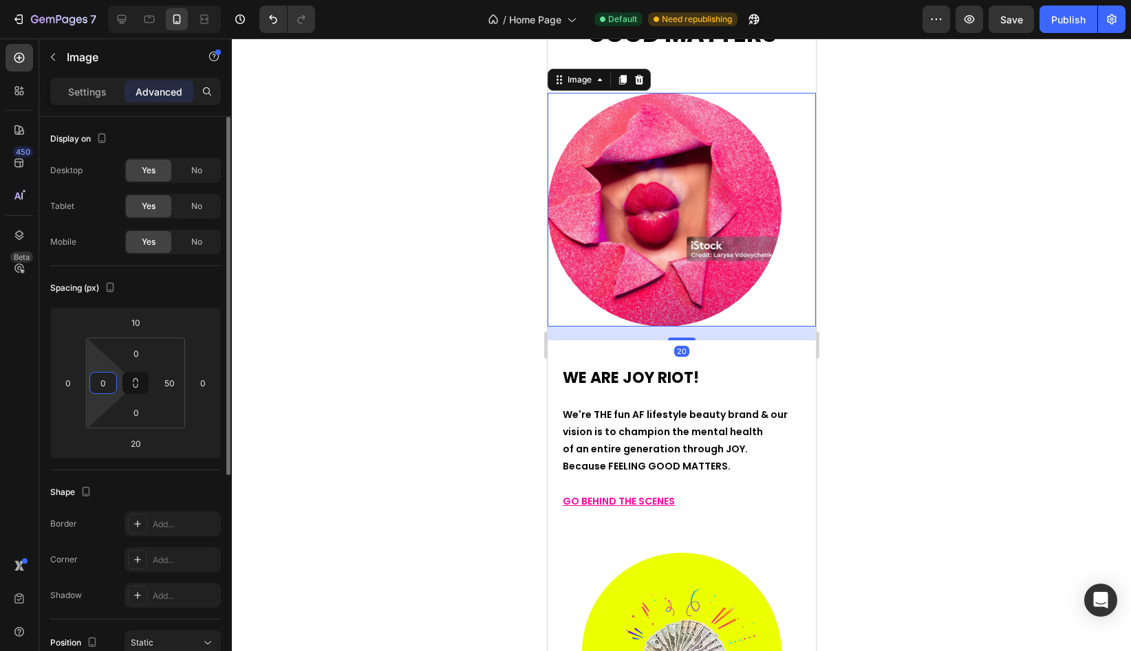
click at [105, 382] on input "0" at bounding box center [103, 383] width 21 height 21
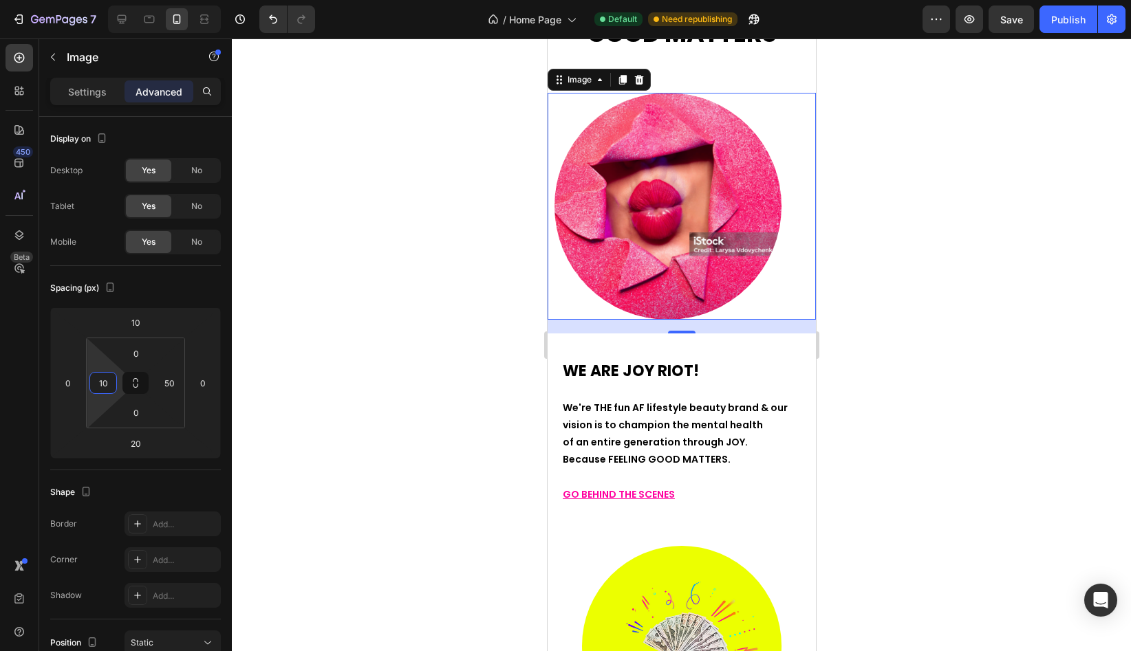
type input "10"
click at [395, 422] on div at bounding box center [681, 345] width 899 height 613
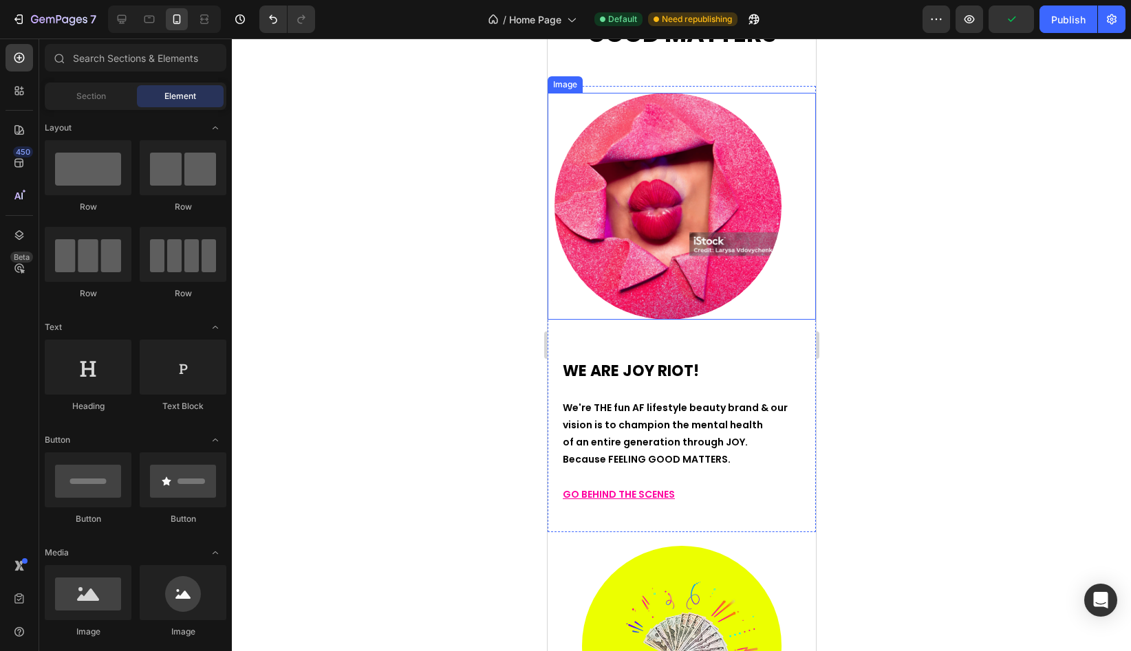
click at [587, 235] on img at bounding box center [667, 206] width 227 height 227
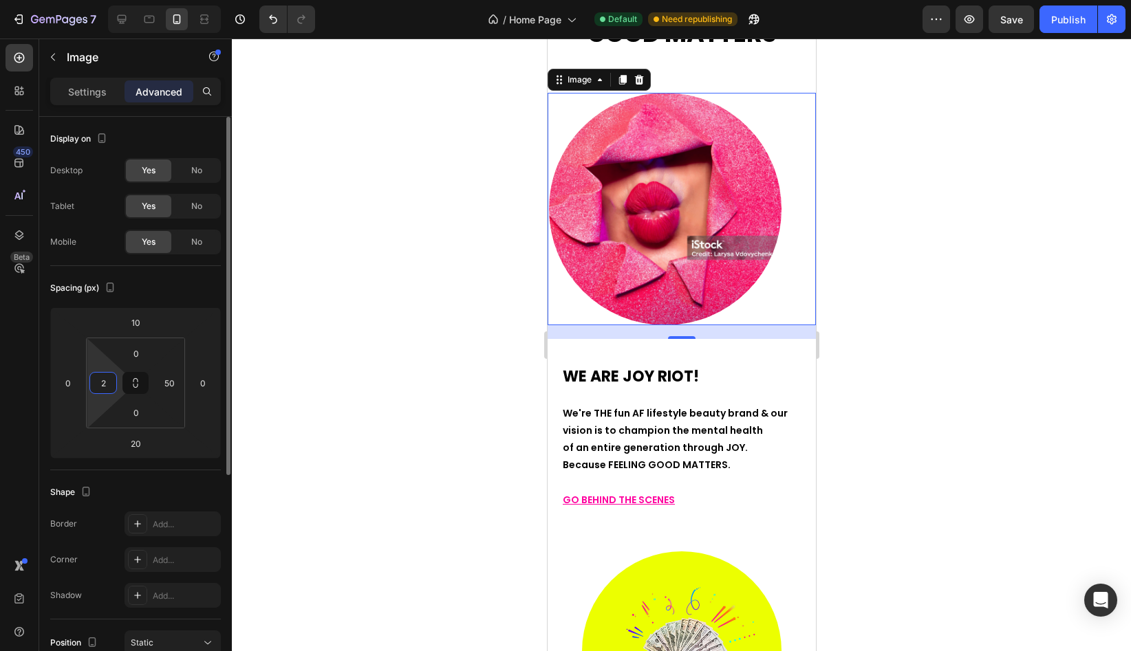
type input "20"
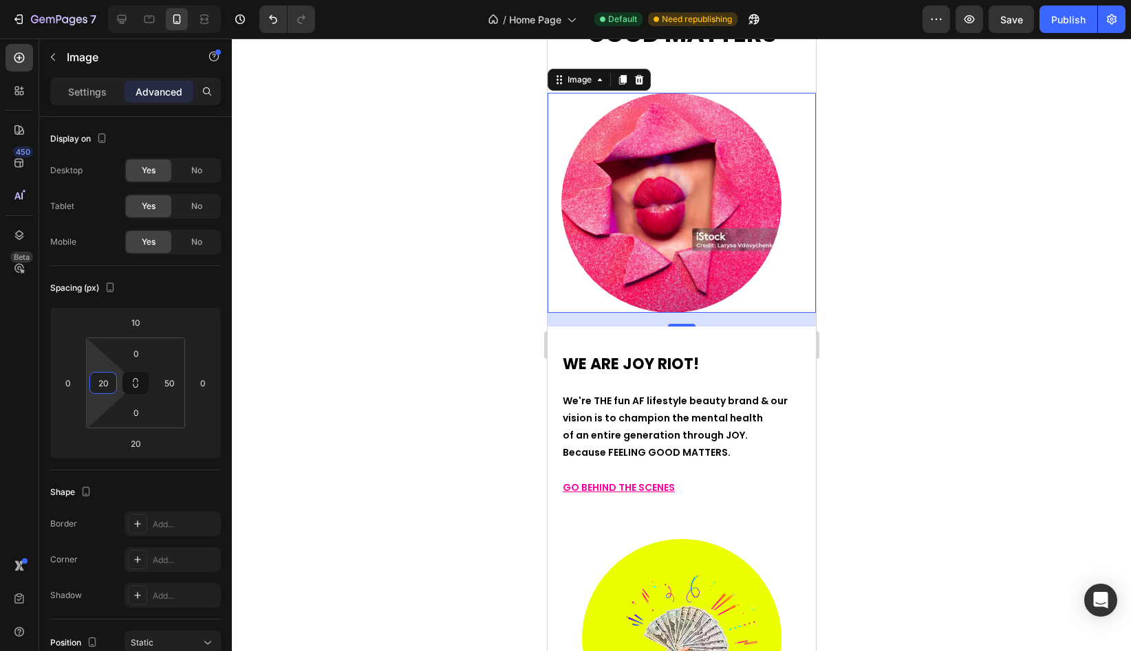
click at [308, 389] on div at bounding box center [681, 345] width 899 height 613
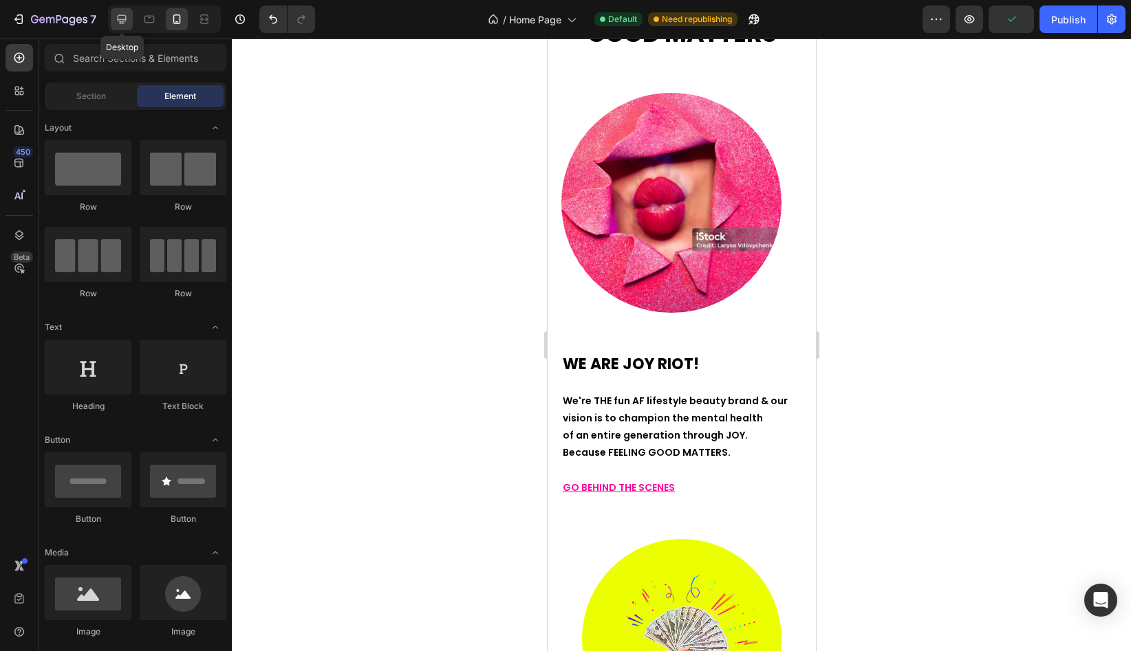
click at [116, 24] on icon at bounding box center [122, 19] width 14 height 14
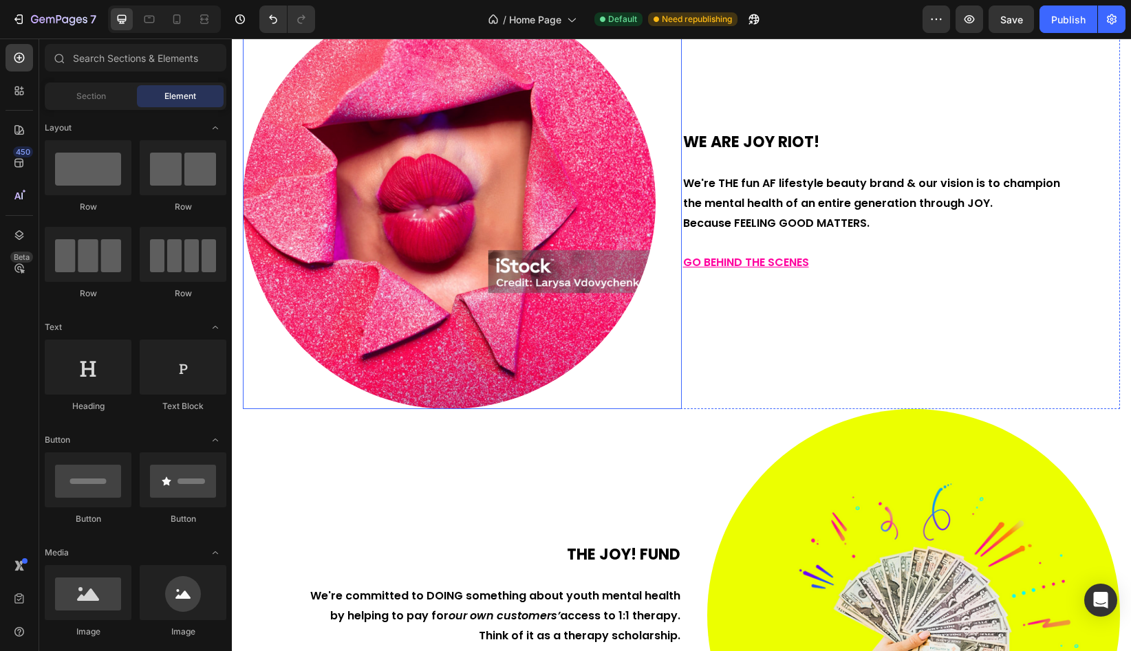
scroll to position [3093, 0]
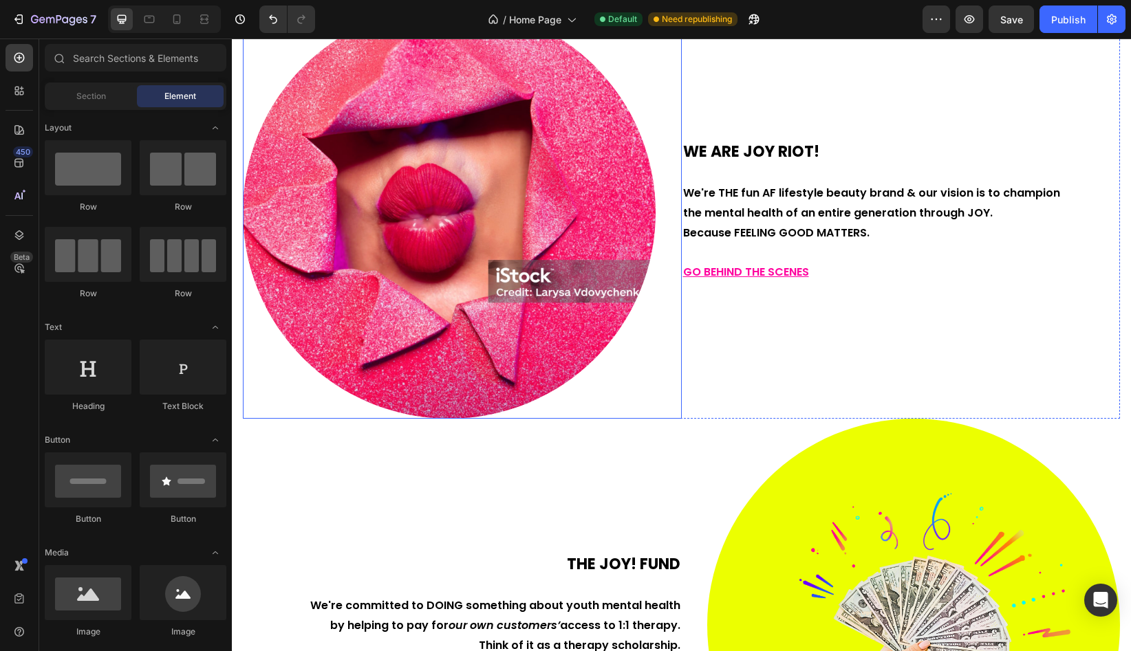
click at [439, 194] on img at bounding box center [449, 212] width 413 height 413
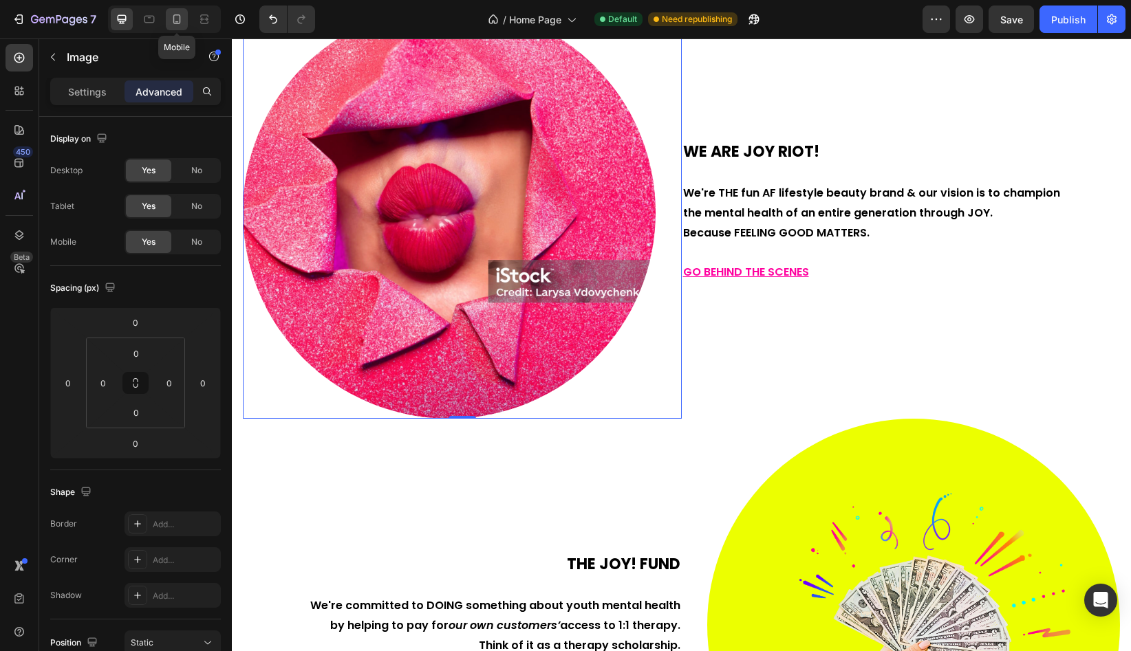
click at [177, 14] on icon at bounding box center [177, 19] width 14 height 14
type input "10"
type input "20"
type input "50"
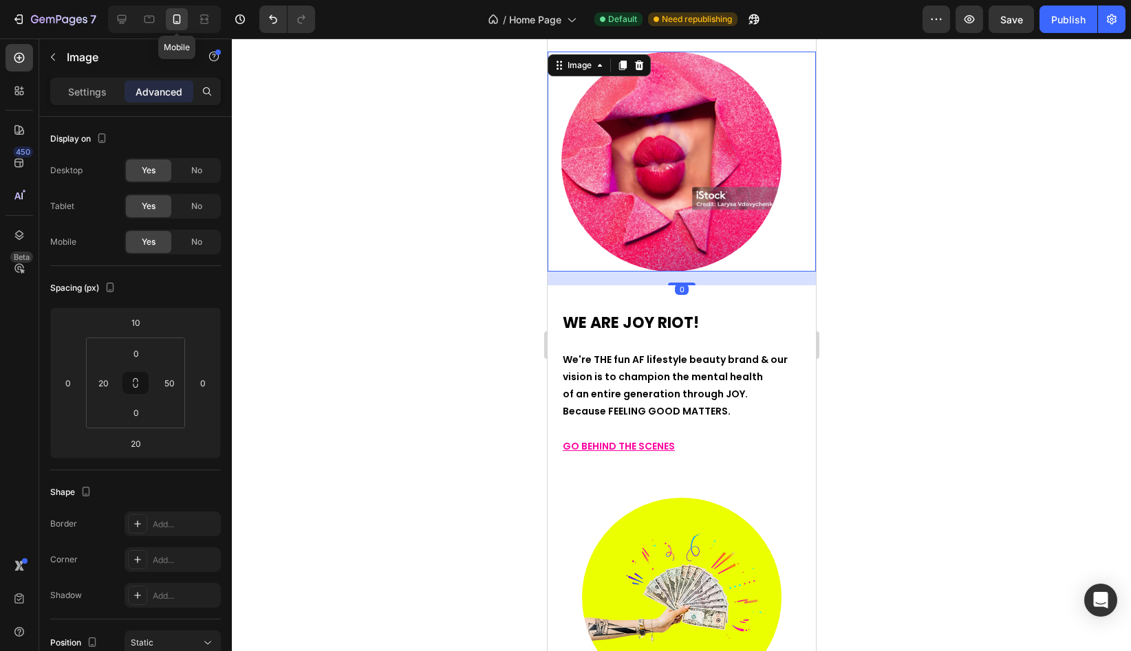
scroll to position [2831, 0]
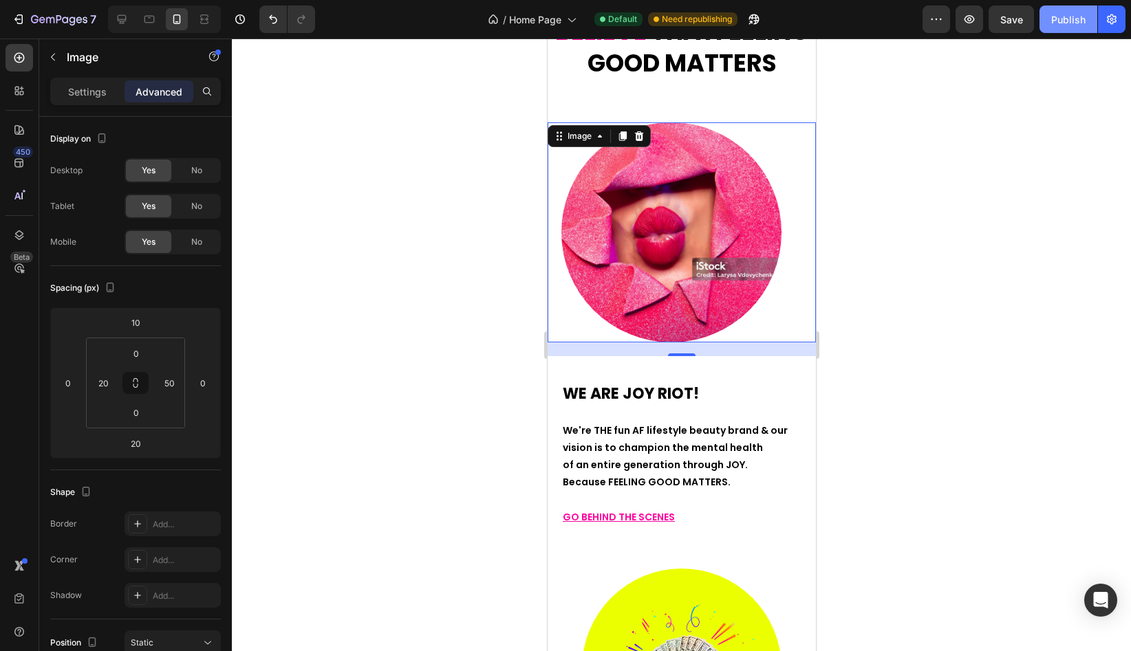
click at [1067, 28] on button "Publish" at bounding box center [1068, 20] width 58 height 28
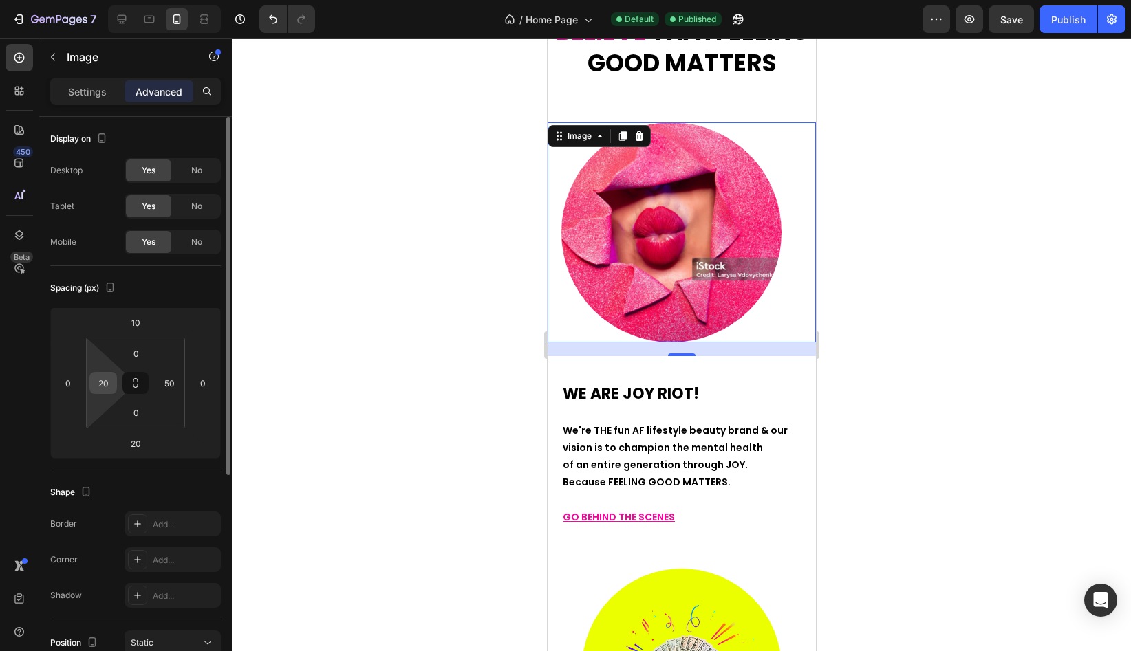
click at [102, 382] on input "20" at bounding box center [103, 383] width 21 height 21
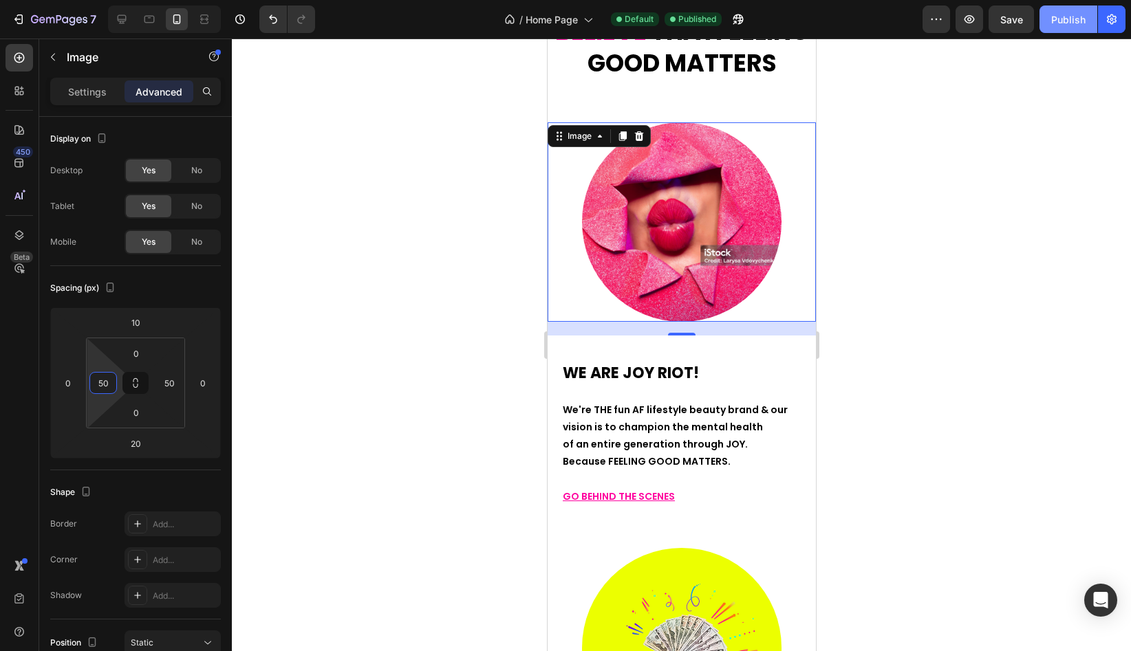
type input "50"
click at [1059, 21] on div "Publish" at bounding box center [1068, 19] width 34 height 14
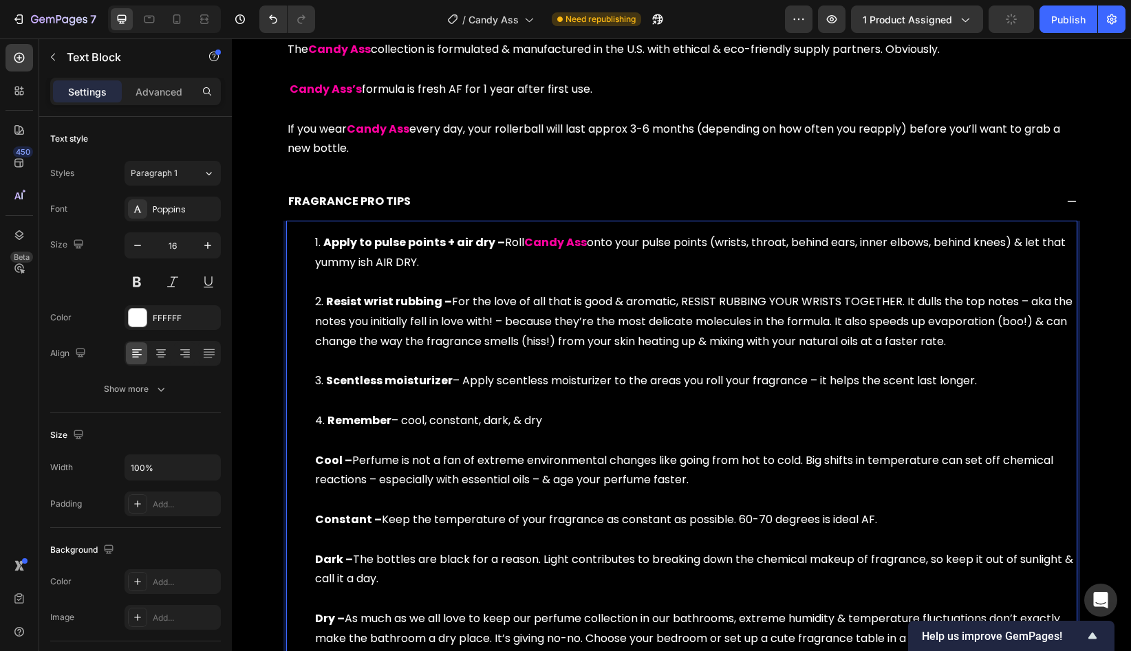
click at [503, 246] on li "Apply to pulse points + air dry – Roll Candy Ass onto your pulse points (wrists…" at bounding box center [695, 262] width 761 height 59
click at [505, 241] on li "Apply to pulse points + air dry – -Roll Candy Ass onto your pulse points (wrist…" at bounding box center [695, 262] width 761 height 59
click at [495, 245] on li "Apply to pulse points + air dry – -Roll Candy Ass onto your pulse points (wrist…" at bounding box center [695, 262] width 761 height 59
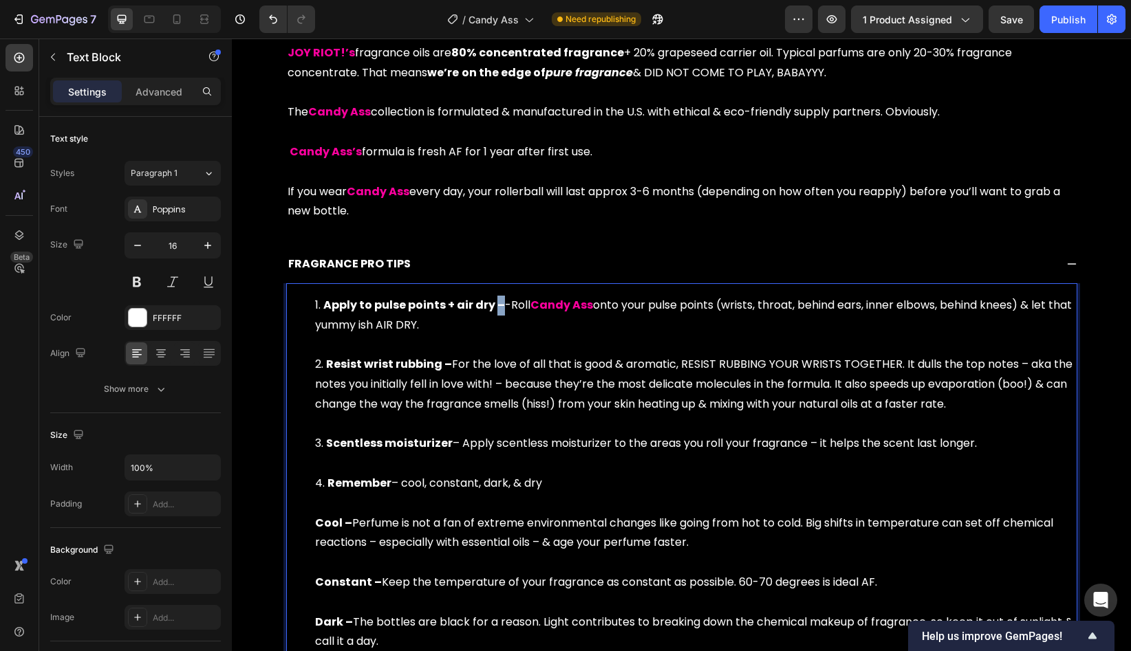
scroll to position [807, 0]
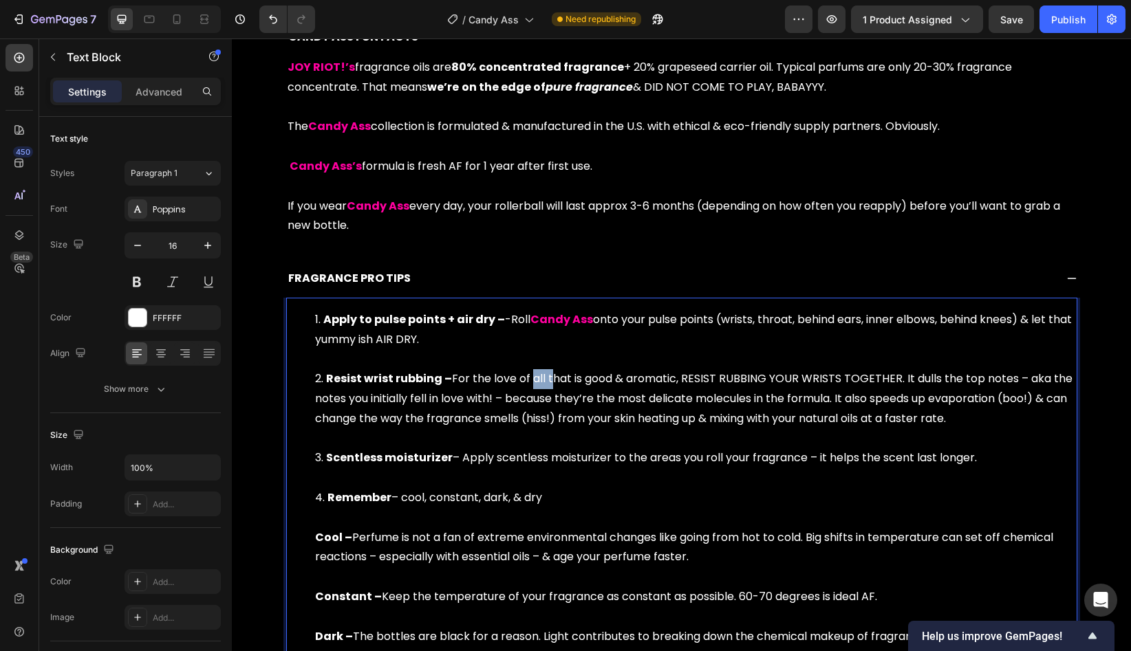
drag, startPoint x: 527, startPoint y: 376, endPoint x: 614, endPoint y: 376, distance: 86.7
click at [613, 376] on li "Resist wrist rubbing – For the love of all that is good & aromatic, RESIST RUBB…" at bounding box center [695, 408] width 761 height 79
click at [614, 376] on li "Resist wrist rubbing – For the love of all that is good & aromatic, RESIST RUBB…" at bounding box center [695, 408] width 761 height 79
click at [508, 323] on li "Apply to pulse points + air dry – -Roll Candy Ass onto your pulse points (wrist…" at bounding box center [695, 339] width 761 height 59
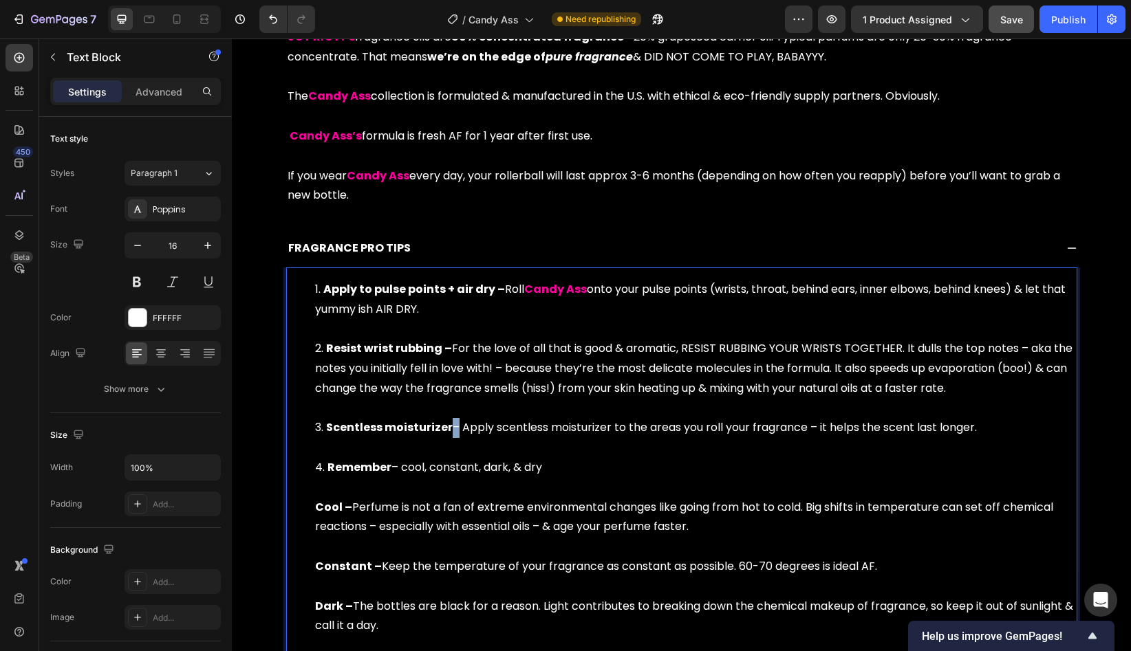
click at [453, 430] on li "Scentless moisturizer – Apply scentless moisturizer to the areas you roll your …" at bounding box center [695, 438] width 761 height 40
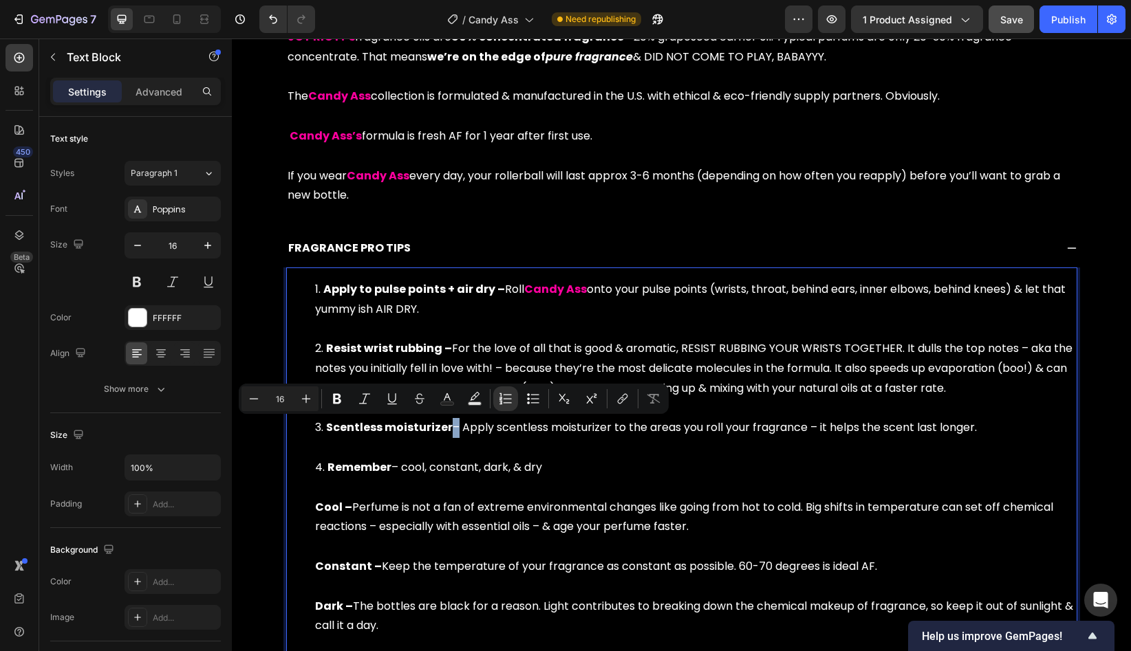
copy li "–"
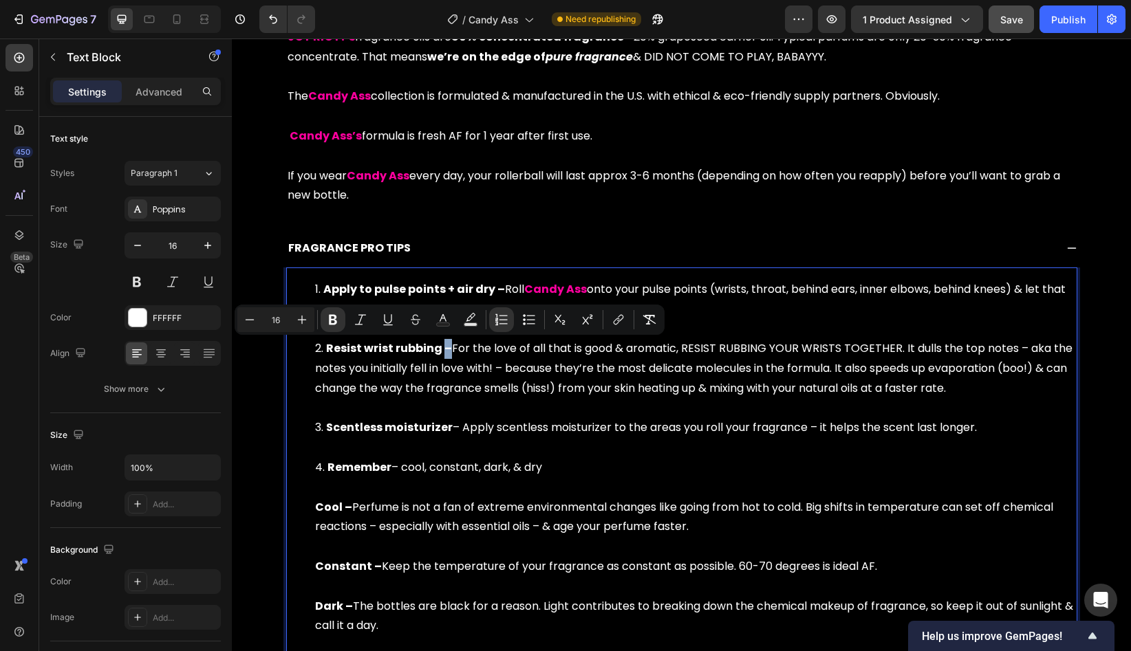
click at [441, 349] on strong "Resist wrist rubbing –" at bounding box center [389, 349] width 126 height 16
click at [443, 352] on li "Resist wrist rubbing – For the love of all that is good & aromatic, RESIST RUBB…" at bounding box center [695, 378] width 761 height 79
click at [331, 323] on icon "Editor contextual toolbar" at bounding box center [333, 320] width 8 height 10
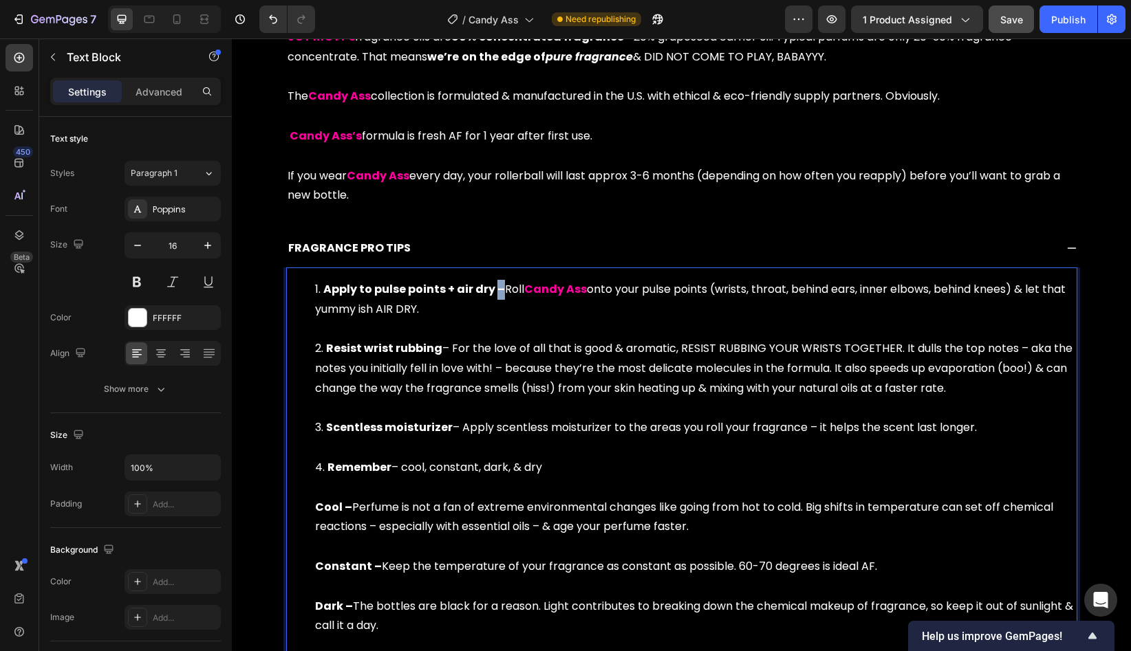
click at [495, 290] on strong "Apply to pulse points + air dry –" at bounding box center [414, 289] width 182 height 16
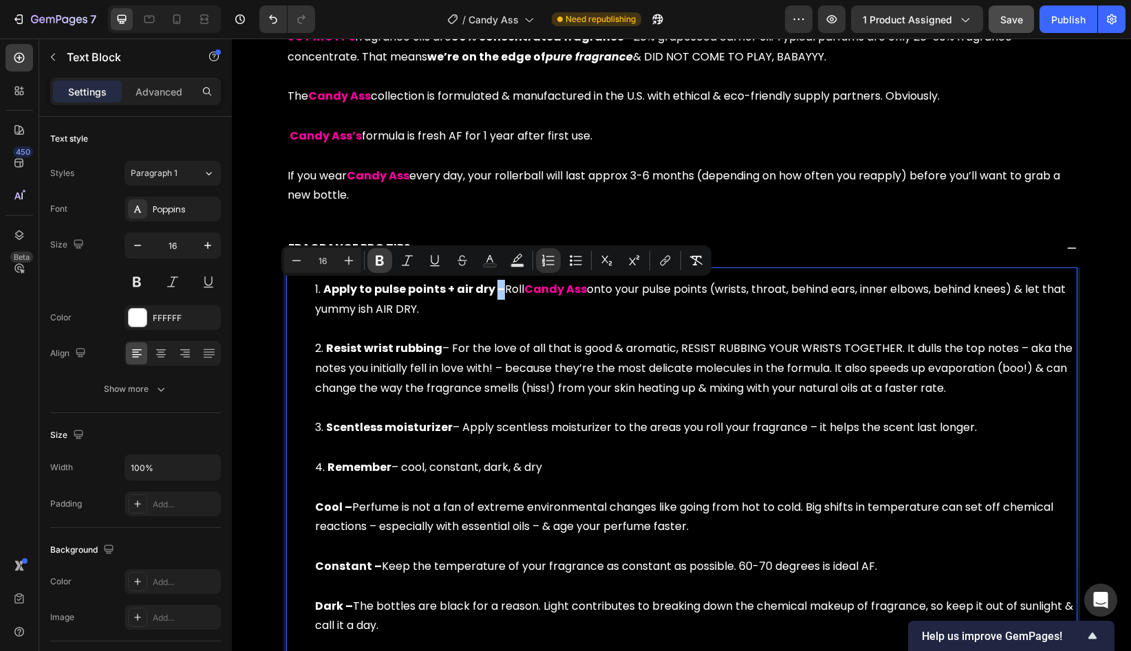
click at [381, 262] on icon "Editor contextual toolbar" at bounding box center [380, 261] width 14 height 14
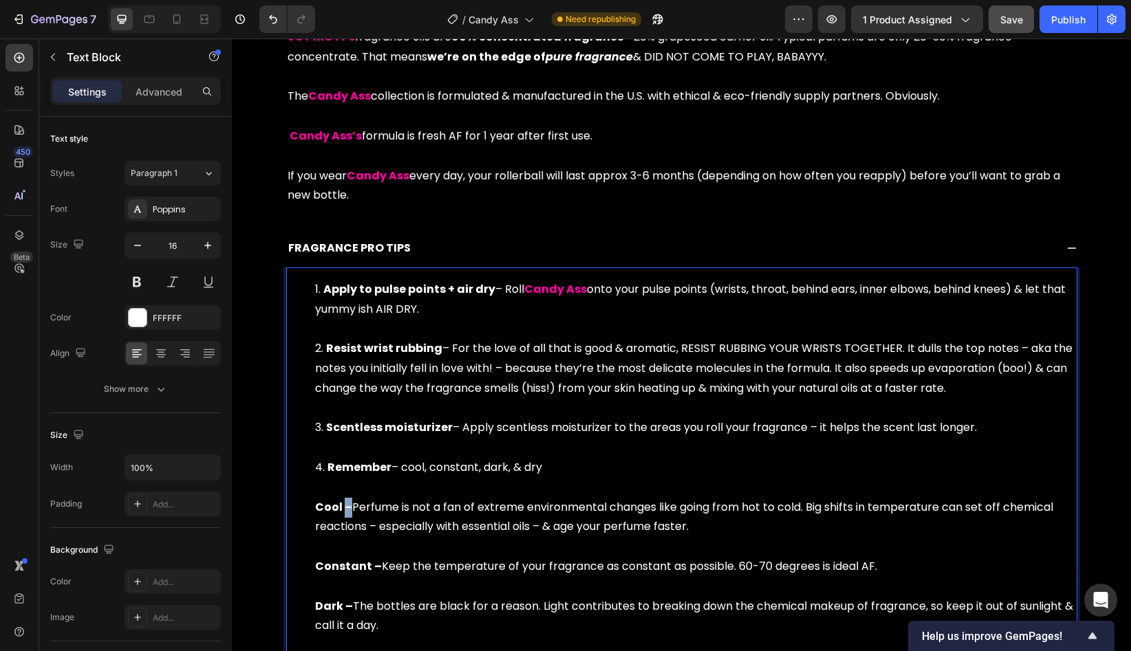
click at [345, 508] on strong "Cool –" at bounding box center [333, 507] width 37 height 16
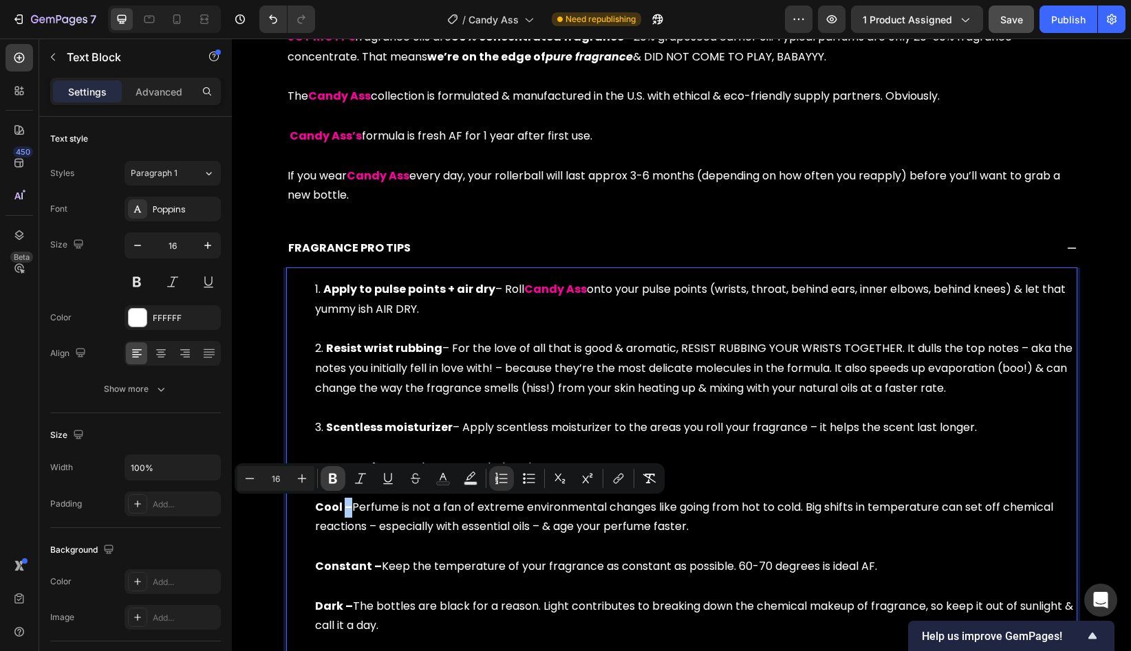
click at [333, 479] on icon "Editor contextual toolbar" at bounding box center [333, 479] width 14 height 14
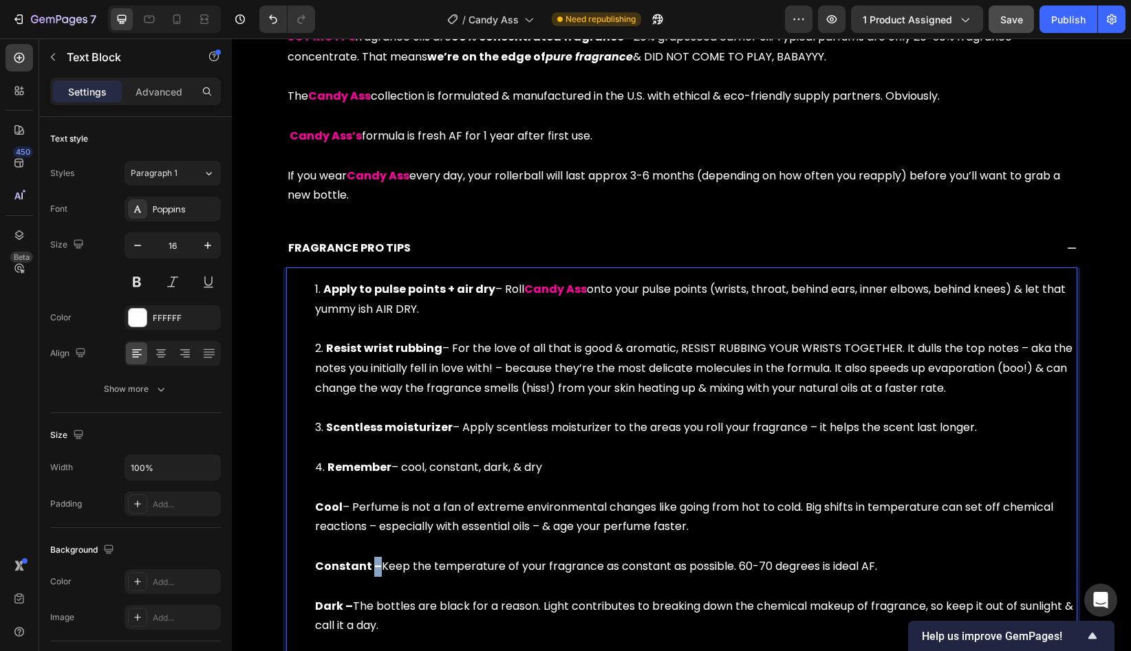
click at [371, 569] on strong "Constant –" at bounding box center [348, 567] width 67 height 16
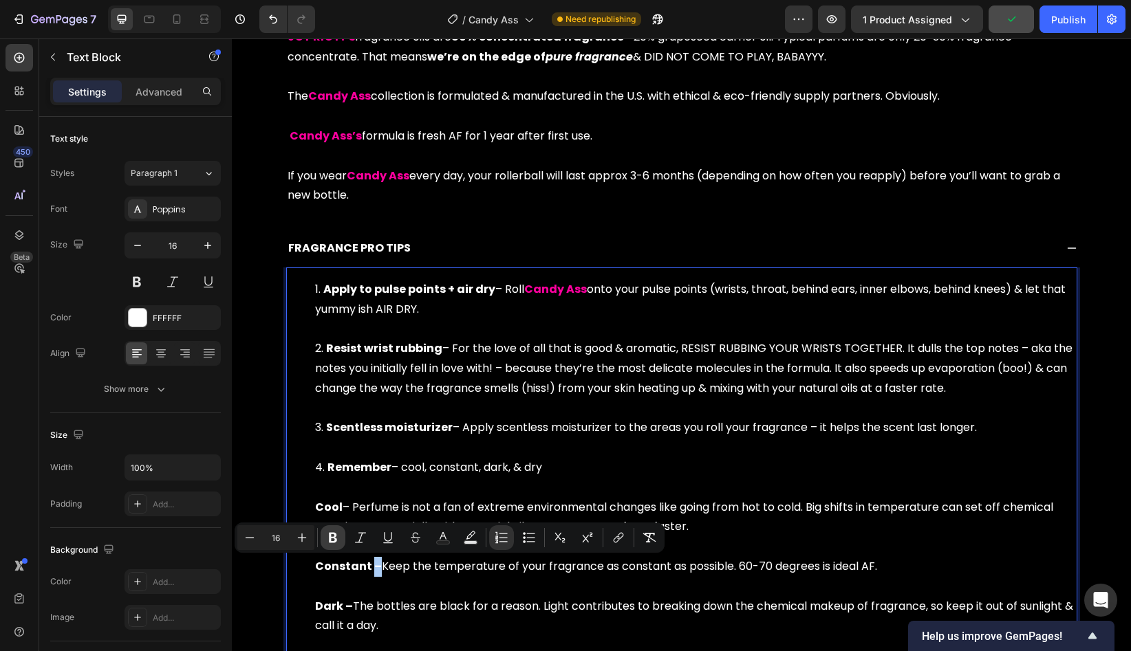
click at [335, 542] on icon "Editor contextual toolbar" at bounding box center [333, 538] width 8 height 10
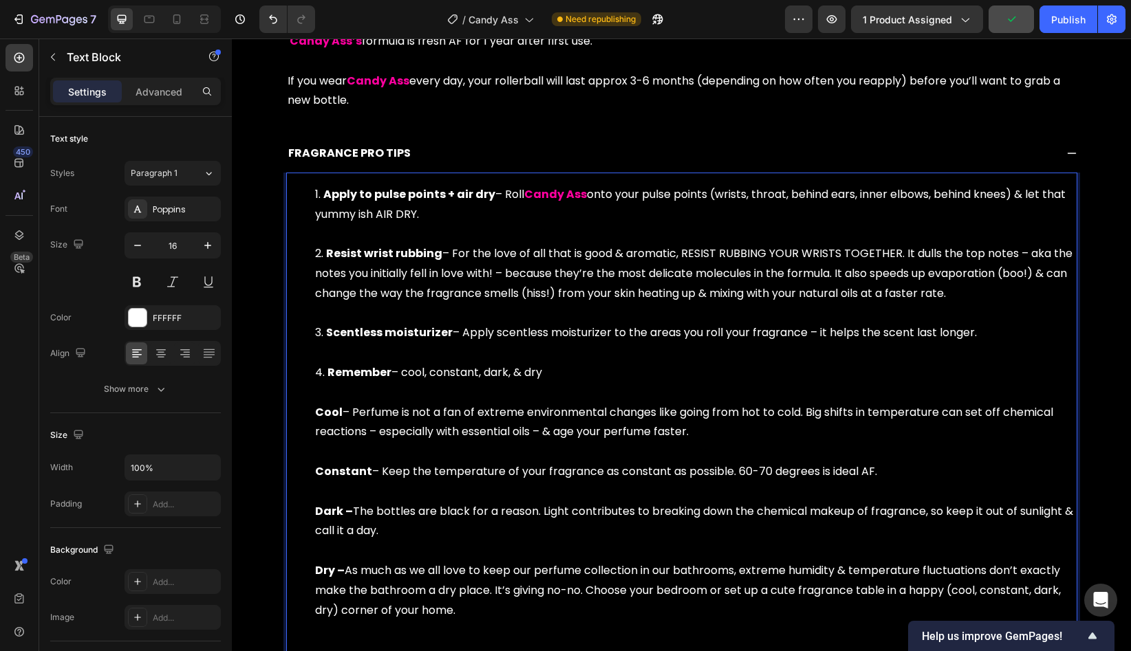
scroll to position [948, 0]
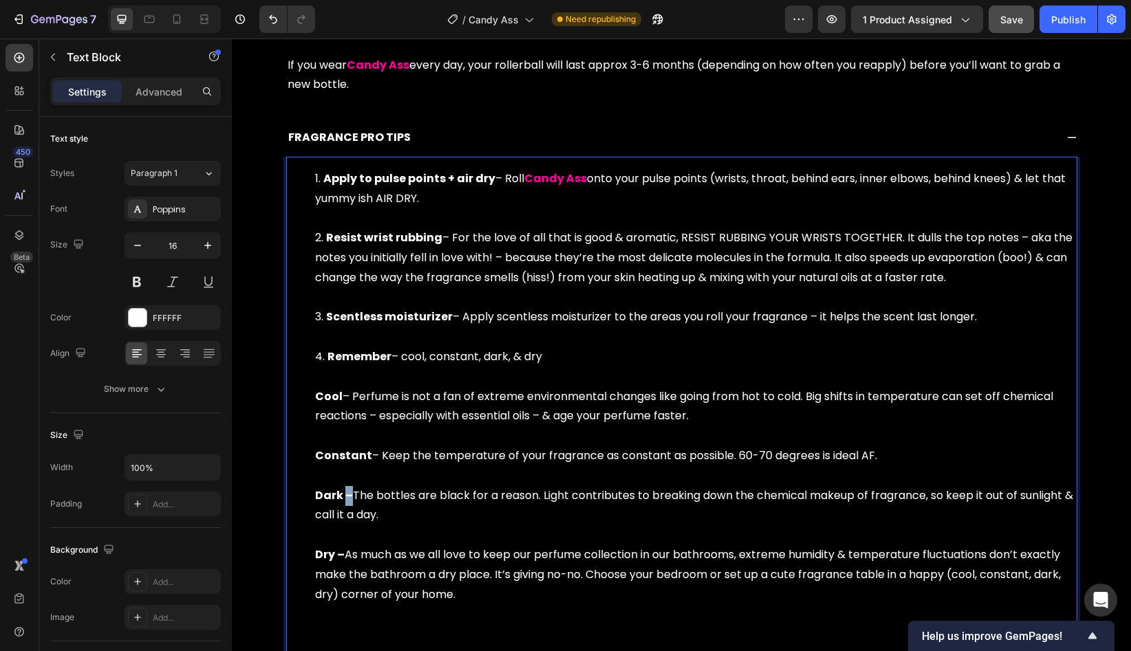
click at [347, 495] on strong "Dark –" at bounding box center [334, 496] width 38 height 16
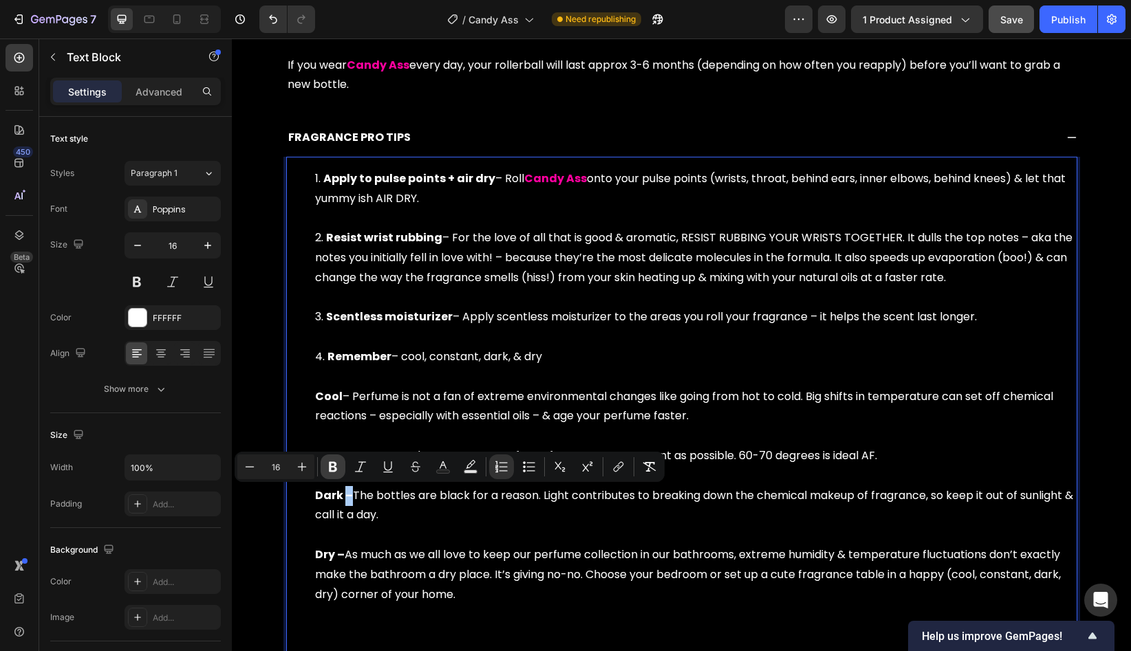
click at [334, 468] on icon "Editor contextual toolbar" at bounding box center [333, 467] width 14 height 14
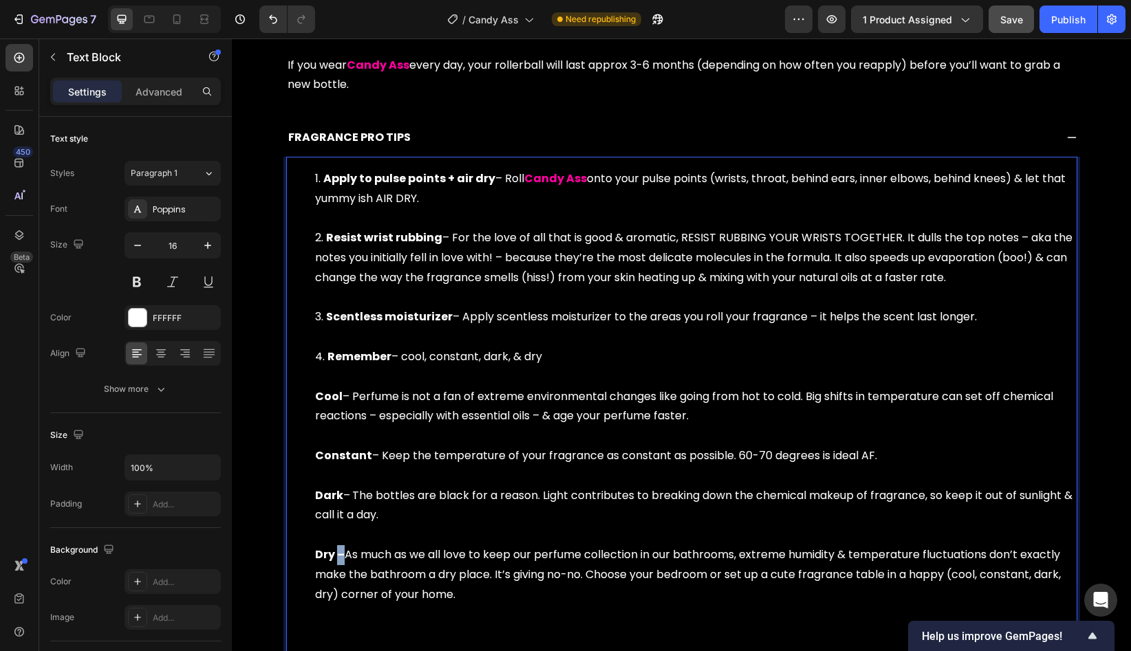
click at [340, 554] on strong "Dry –" at bounding box center [330, 555] width 30 height 16
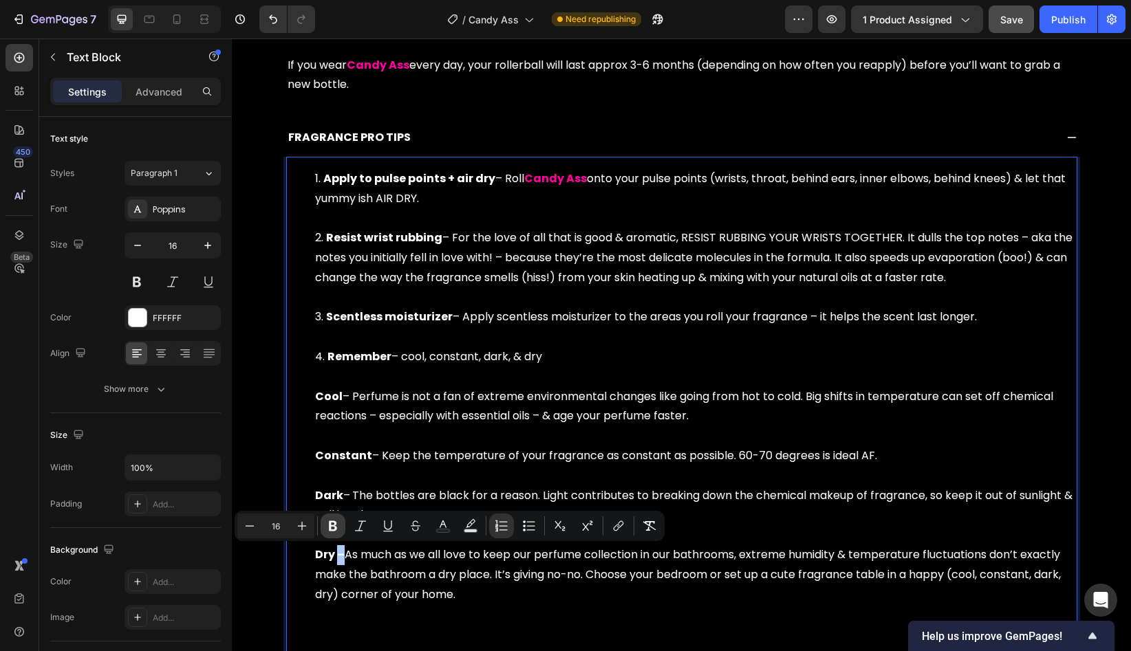
click at [336, 524] on icon "Editor contextual toolbar" at bounding box center [333, 526] width 14 height 14
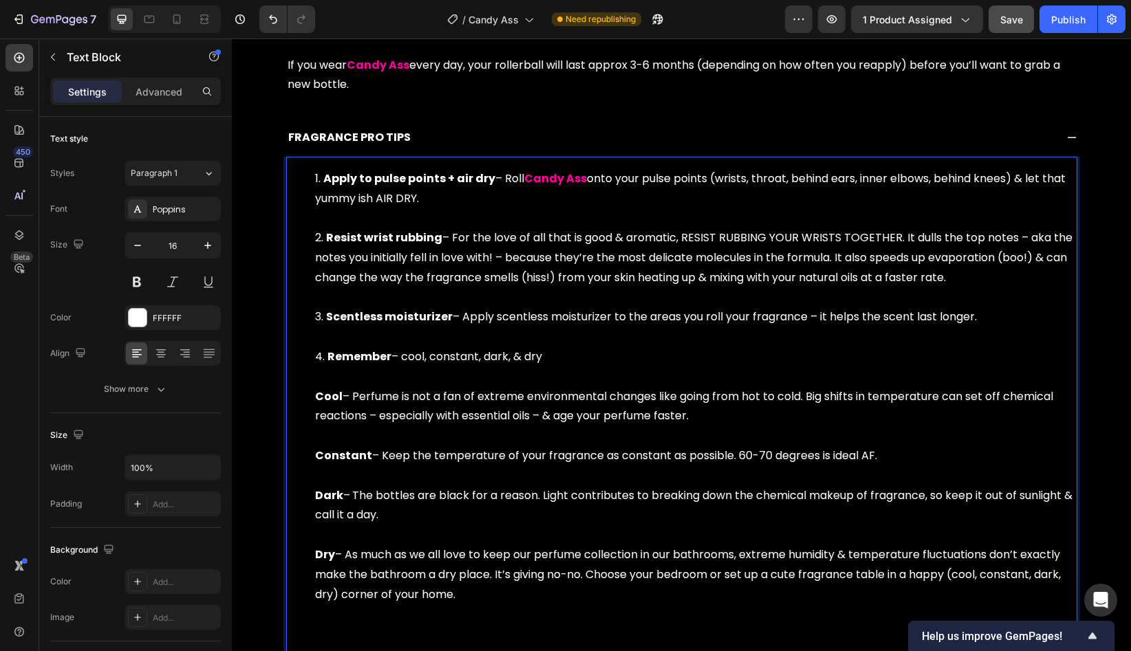
click at [363, 460] on strong "Constant" at bounding box center [343, 456] width 57 height 16
click at [493, 182] on li "Apply to pulse points + air dry – Roll Candy Ass onto your pulse points (wrists…" at bounding box center [695, 198] width 761 height 59
drag, startPoint x: 491, startPoint y: 180, endPoint x: 314, endPoint y: 180, distance: 177.5
click at [314, 180] on ol "Apply to pulse points + air dry – Roll Candy Ass onto your pulse points (wrists…" at bounding box center [682, 495] width 788 height 653
click at [415, 180] on strong "Apply to pulse points + air dry" at bounding box center [409, 179] width 172 height 16
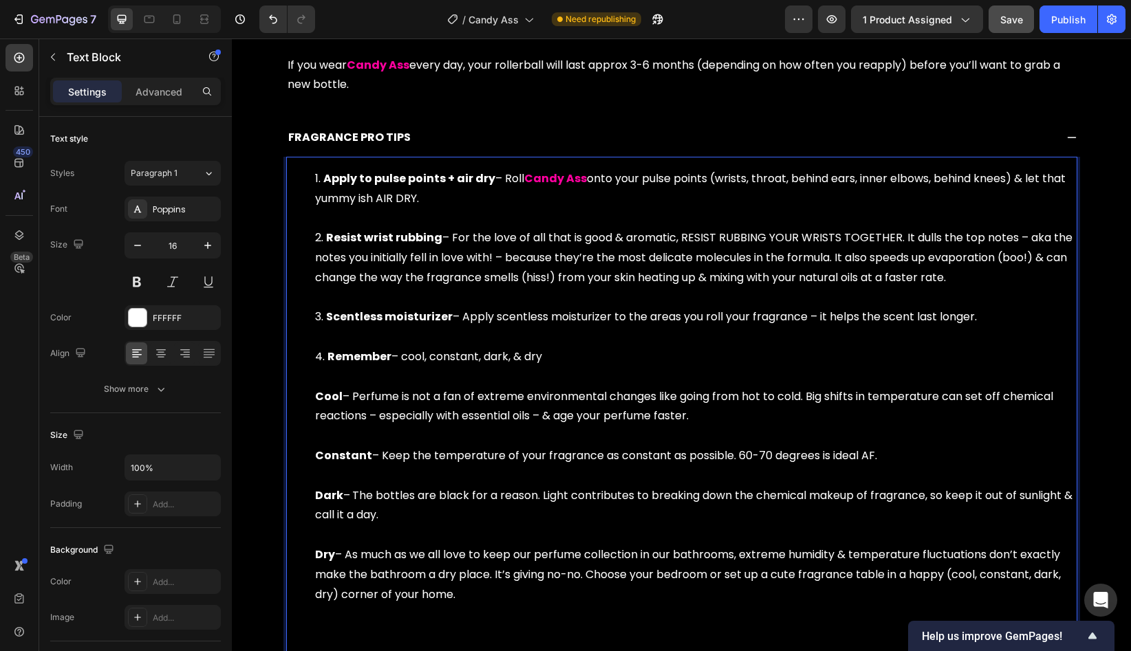
click at [415, 180] on strong "Apply to pulse points + air dry" at bounding box center [409, 179] width 172 height 16
drag, startPoint x: 495, startPoint y: 179, endPoint x: 468, endPoint y: 179, distance: 26.8
click at [468, 179] on li "Apply to pulse points + air dry – Roll Candy Ass onto your pulse points (wrists…" at bounding box center [695, 198] width 761 height 59
click at [468, 241] on li "Resist wrist rubbing – For the love of all that is good & aromatic, RESIST RUBB…" at bounding box center [695, 267] width 761 height 79
drag, startPoint x: 468, startPoint y: 255, endPoint x: 491, endPoint y: 255, distance: 23.4
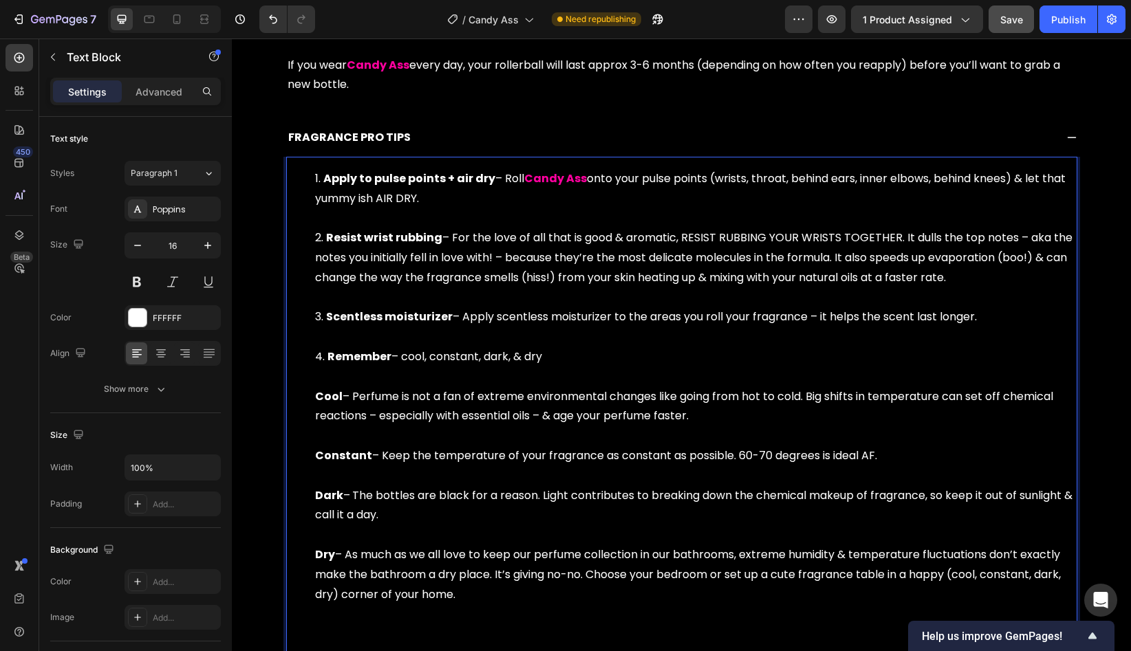
click at [491, 255] on li "Resist wrist rubbing – For the love of all that is good & aromatic, RESIST RUBB…" at bounding box center [695, 267] width 761 height 79
drag, startPoint x: 500, startPoint y: 263, endPoint x: 482, endPoint y: 263, distance: 18.6
click at [482, 263] on li "Resist wrist rubbing – For the love of all that is good & aromatic, RESIST RUBB…" at bounding box center [695, 267] width 761 height 79
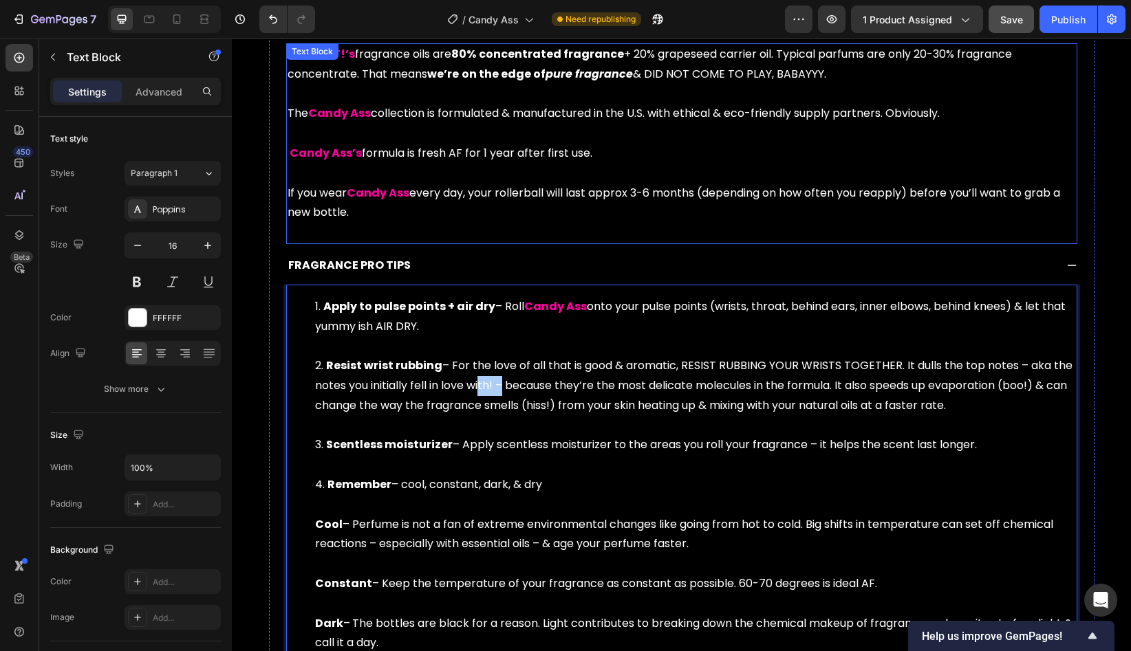
click at [777, 216] on p "JOY RIOT!’s fragrance oils are 80% concentrated fragrance + 20% grapeseed carri…" at bounding box center [682, 144] width 788 height 198
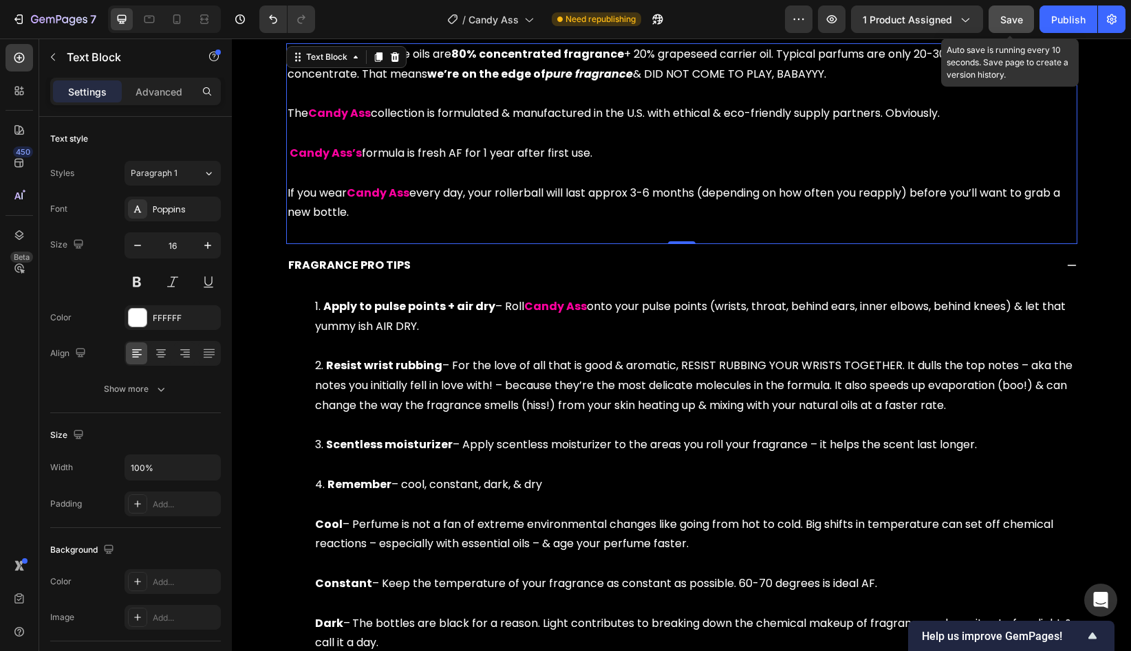
click at [1013, 18] on span "Save" at bounding box center [1011, 20] width 23 height 12
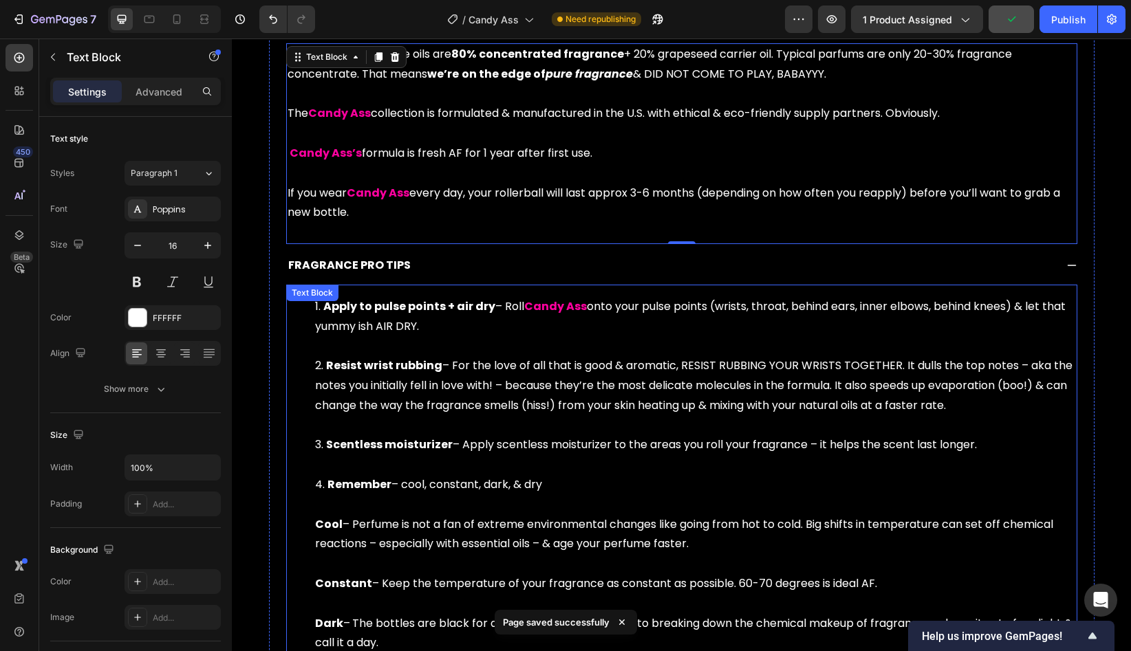
click at [530, 435] on li "Resist wrist rubbing – For the love of all that is good & aromatic, RESIST RUBB…" at bounding box center [695, 395] width 761 height 79
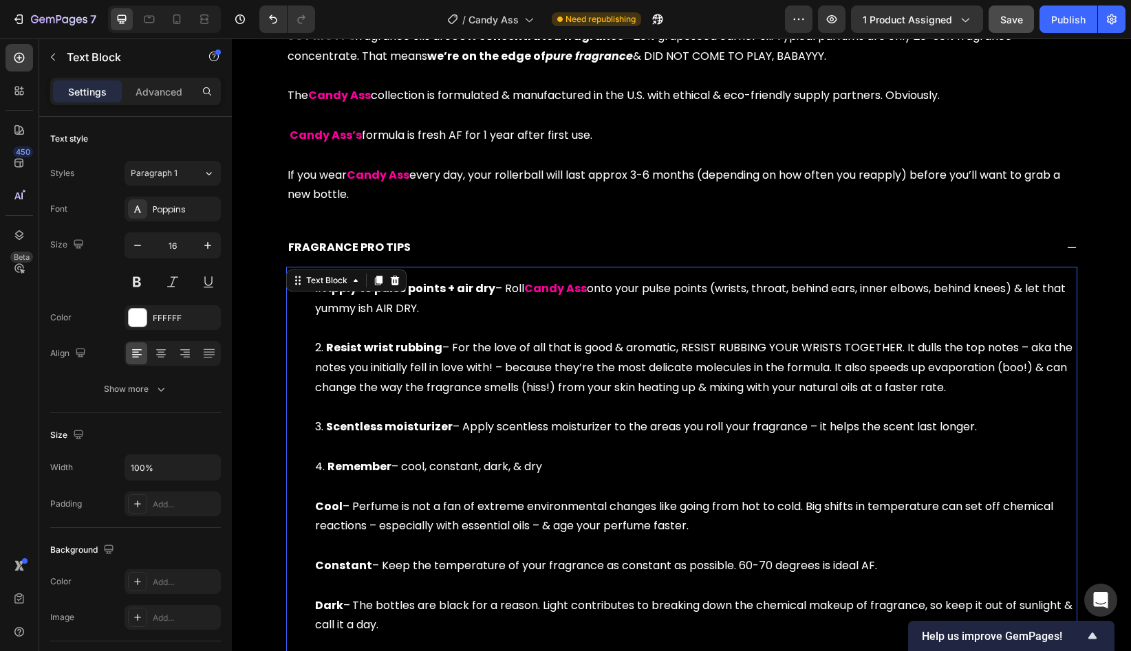
scroll to position [839, 0]
click at [449, 352] on li "Resist wrist rubbing – For the love of all that is good & aromatic, RESIST RUBB…" at bounding box center [695, 377] width 761 height 79
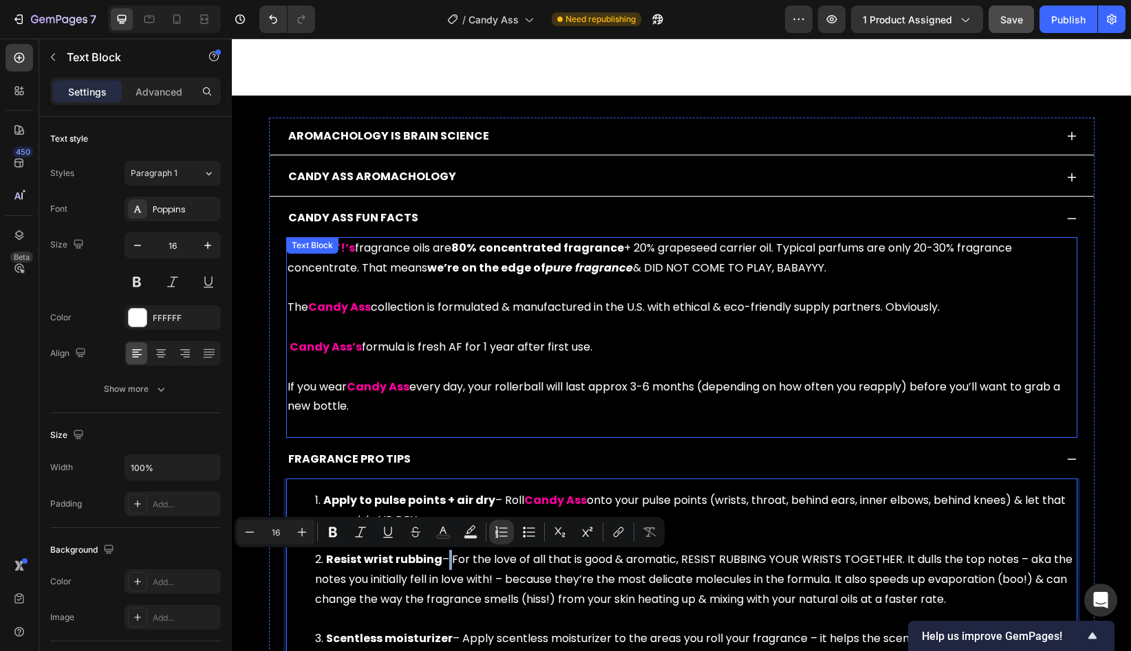
scroll to position [624, 0]
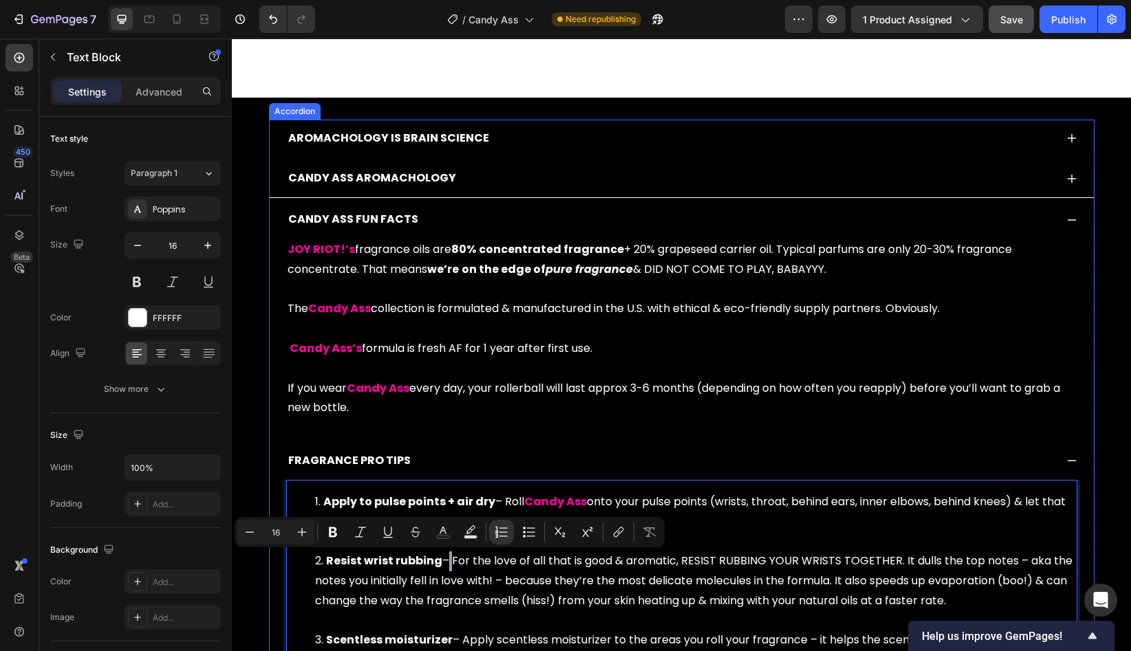
click at [521, 140] on div "AROMACHOLOGY IS BRAIN SCIENCE" at bounding box center [670, 139] width 769 height 24
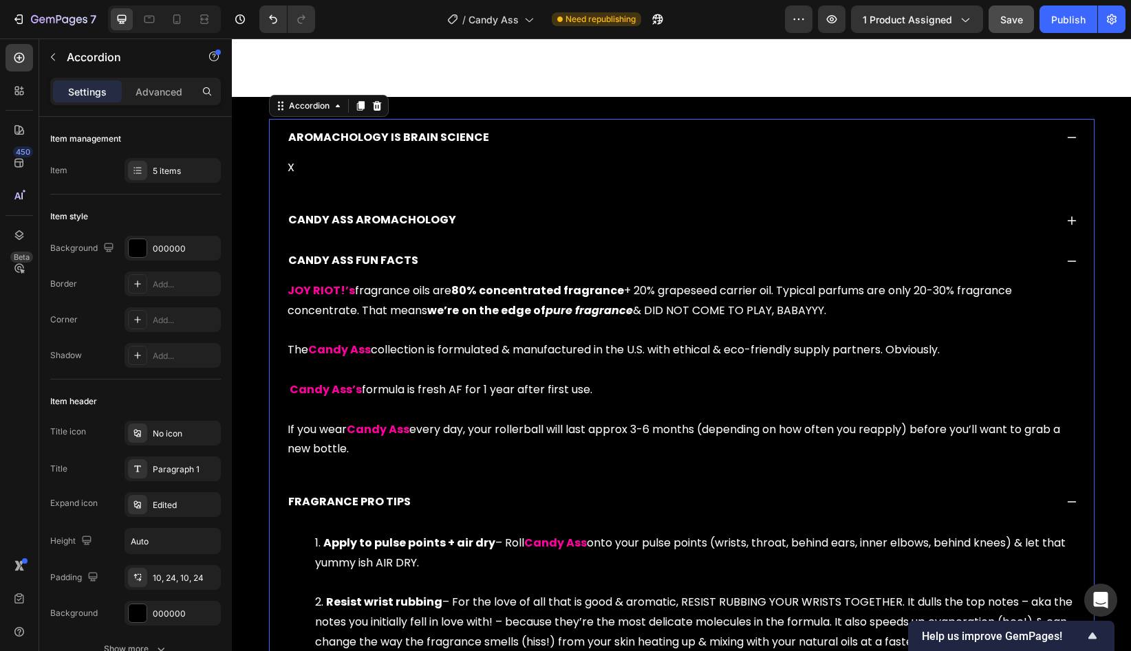
click at [506, 208] on div "CANDY ASS AROMACHOLOGY" at bounding box center [670, 220] width 769 height 24
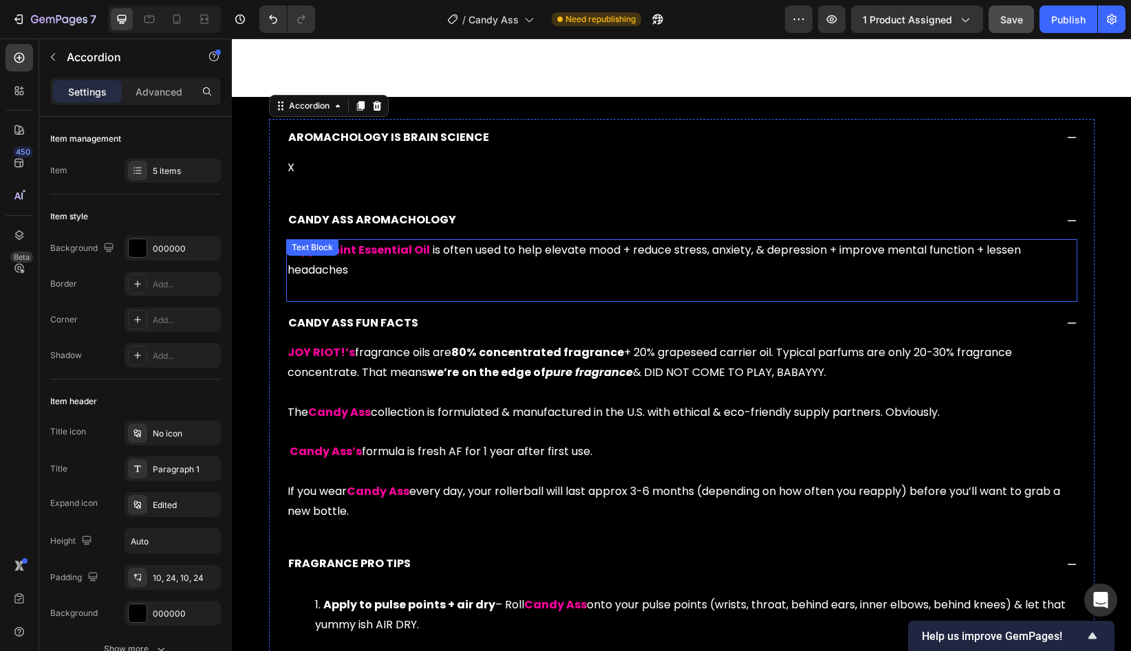
click at [476, 264] on p "Peppermint Essential Oil is often used to help elevate mood + reduce stress, an…" at bounding box center [682, 270] width 788 height 59
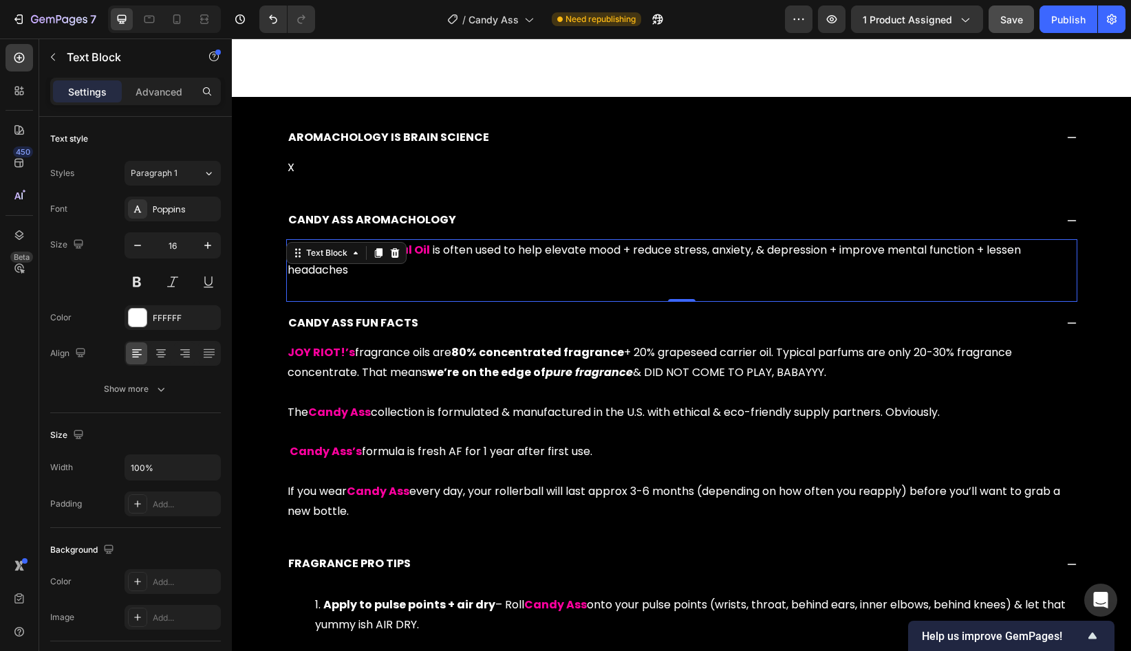
click at [476, 264] on p "Peppermint Essential Oil is often used to help elevate mood + reduce stress, an…" at bounding box center [682, 270] width 788 height 59
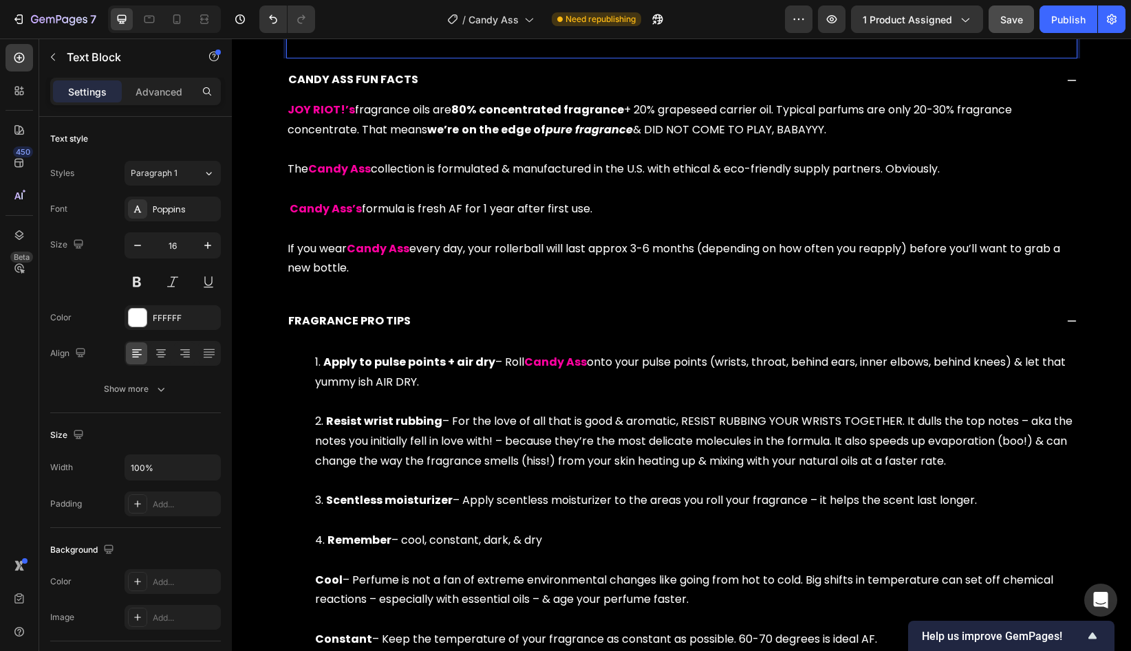
scroll to position [868, 0]
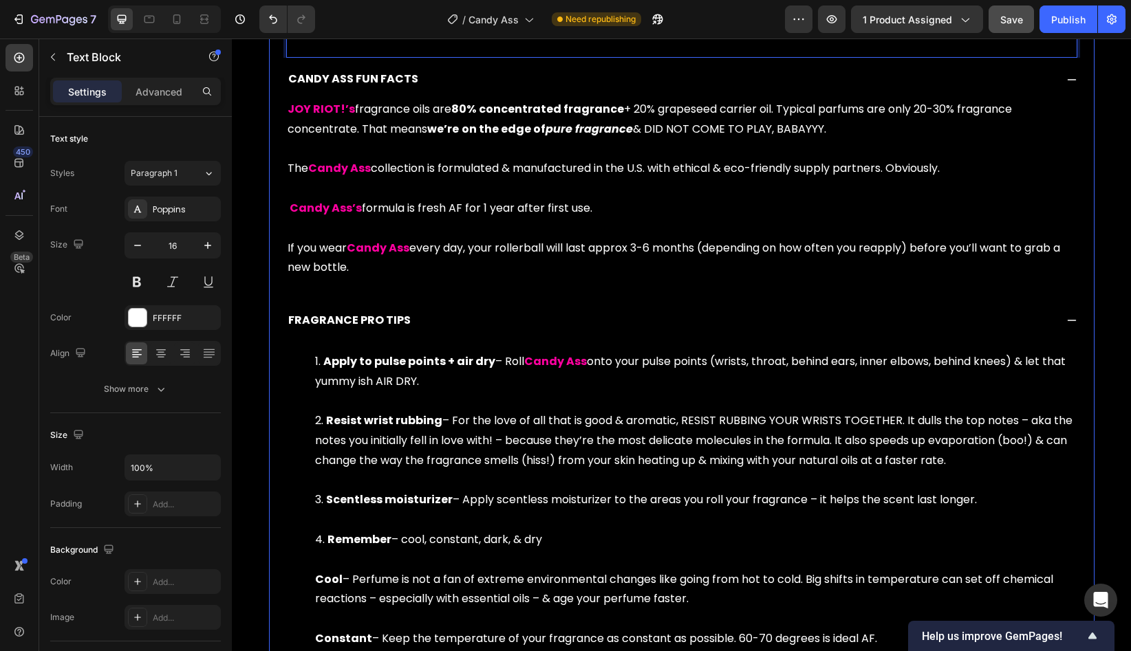
click at [475, 304] on div "FRAGRANCE PRO TIPS" at bounding box center [682, 321] width 824 height 38
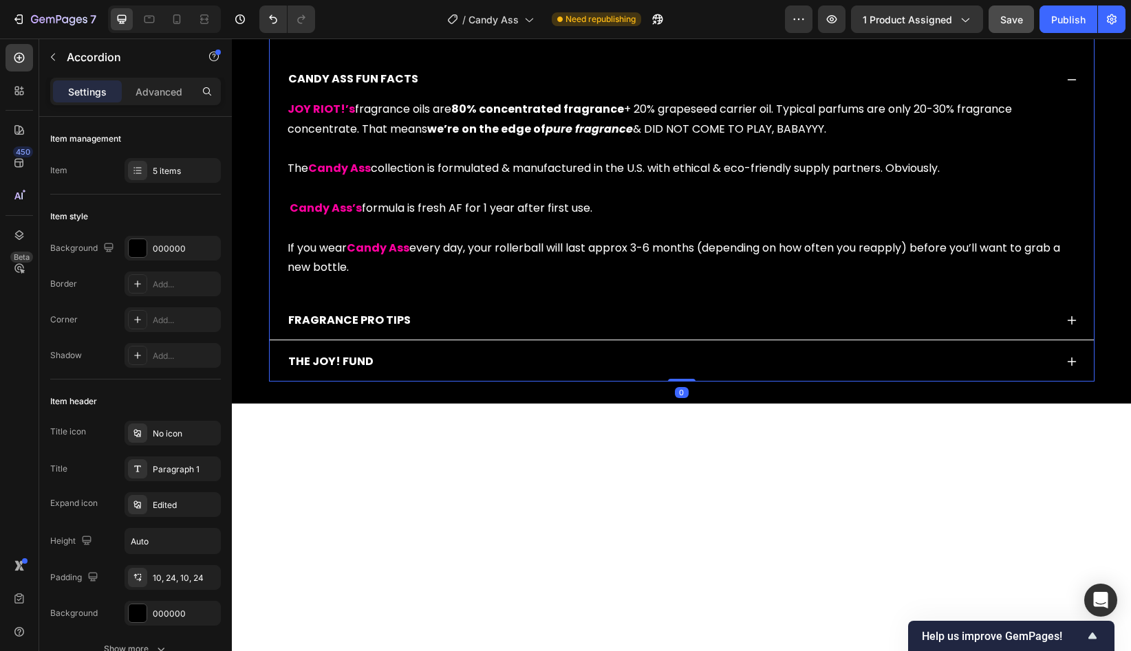
click at [512, 83] on div "CANDY ASS FUN FACTS" at bounding box center [670, 79] width 769 height 24
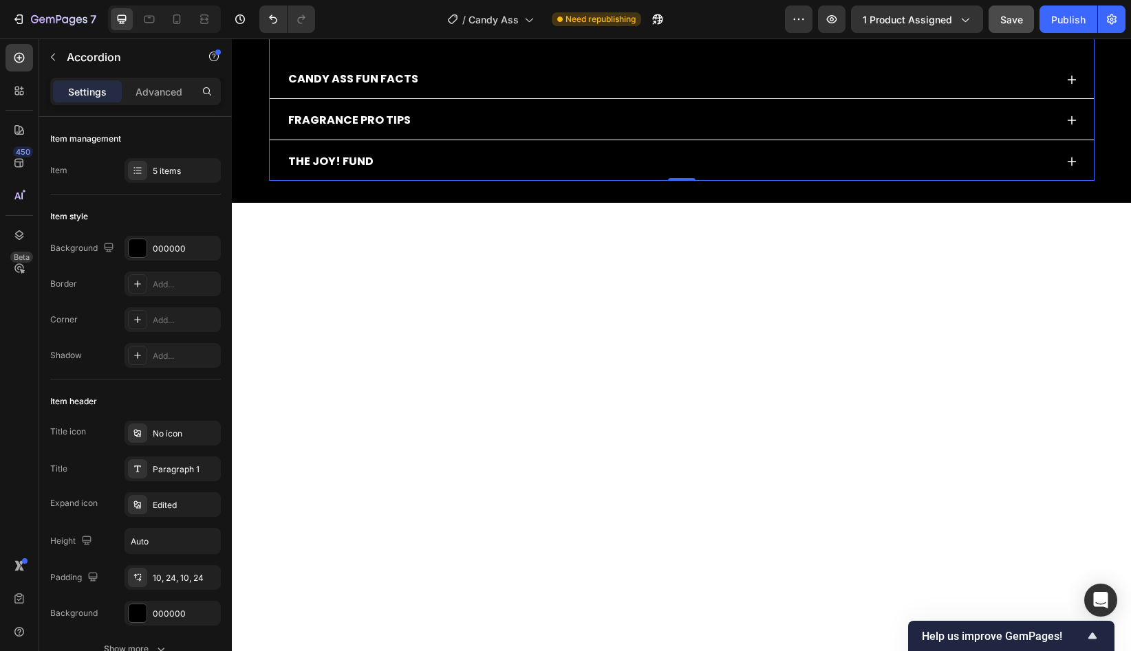
click at [496, 146] on div "THE JOY! FUND" at bounding box center [682, 162] width 824 height 38
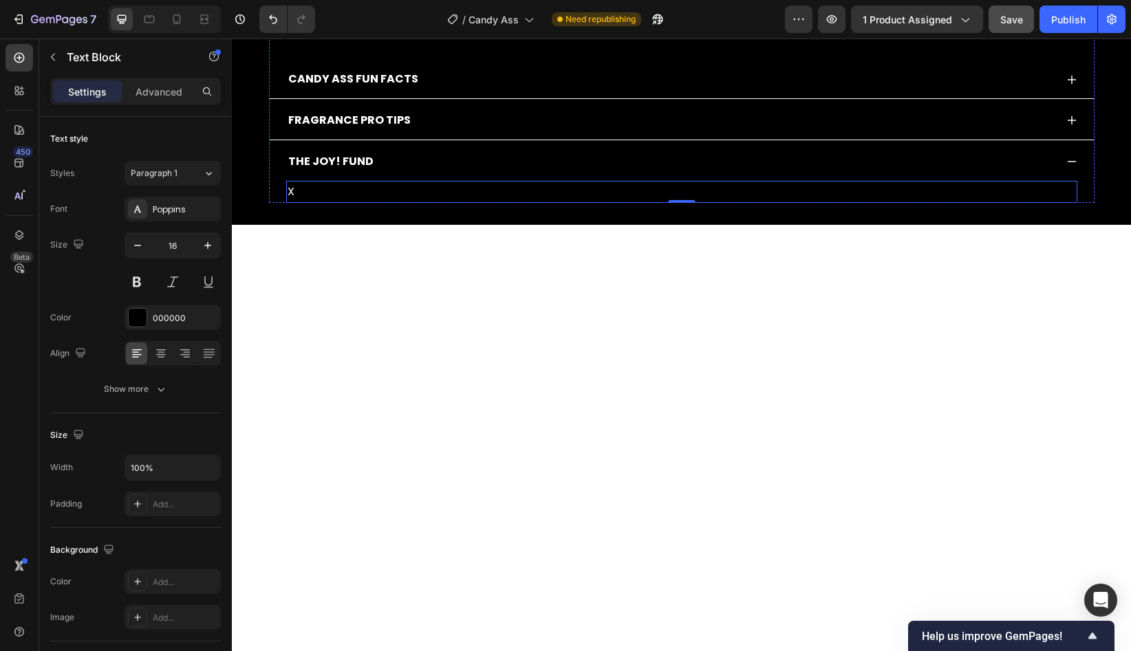
click at [419, 189] on p "X" at bounding box center [682, 192] width 788 height 20
click at [314, 189] on p "X" at bounding box center [682, 192] width 788 height 20
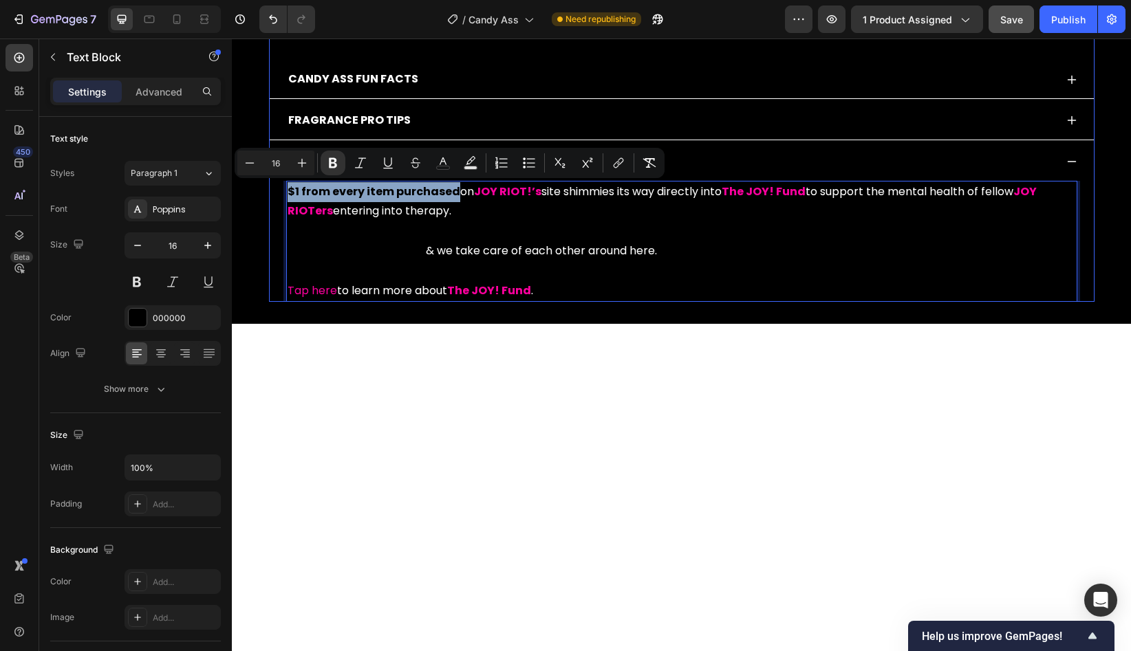
drag, startPoint x: 433, startPoint y: 193, endPoint x: 274, endPoint y: 188, distance: 159.0
click at [274, 188] on div "$1 from every item purchased on JOY RIOT!’s site shimmies its way directly into…" at bounding box center [682, 242] width 824 height 122
click at [447, 166] on icon "Editor contextual toolbar" at bounding box center [443, 163] width 14 height 14
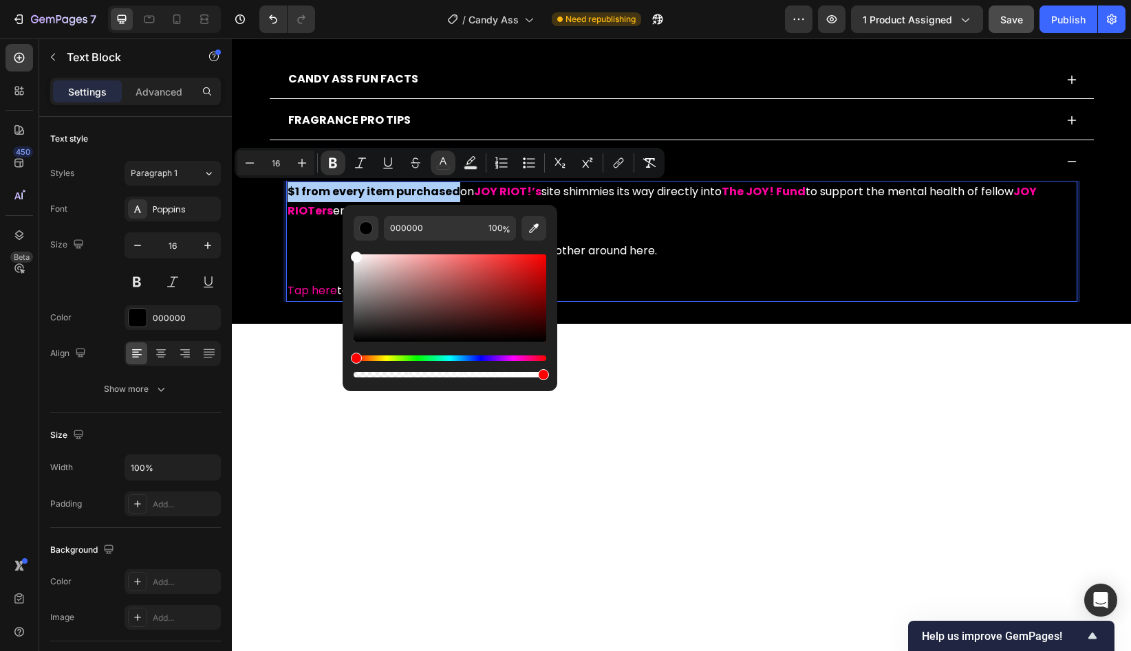
drag, startPoint x: 355, startPoint y: 340, endPoint x: 348, endPoint y: 231, distance: 108.9
click at [348, 231] on div "000000 100 %" at bounding box center [450, 292] width 215 height 175
type input "FFFFFF"
click at [330, 193] on strong "$1 from every item purchased" at bounding box center [374, 192] width 173 height 16
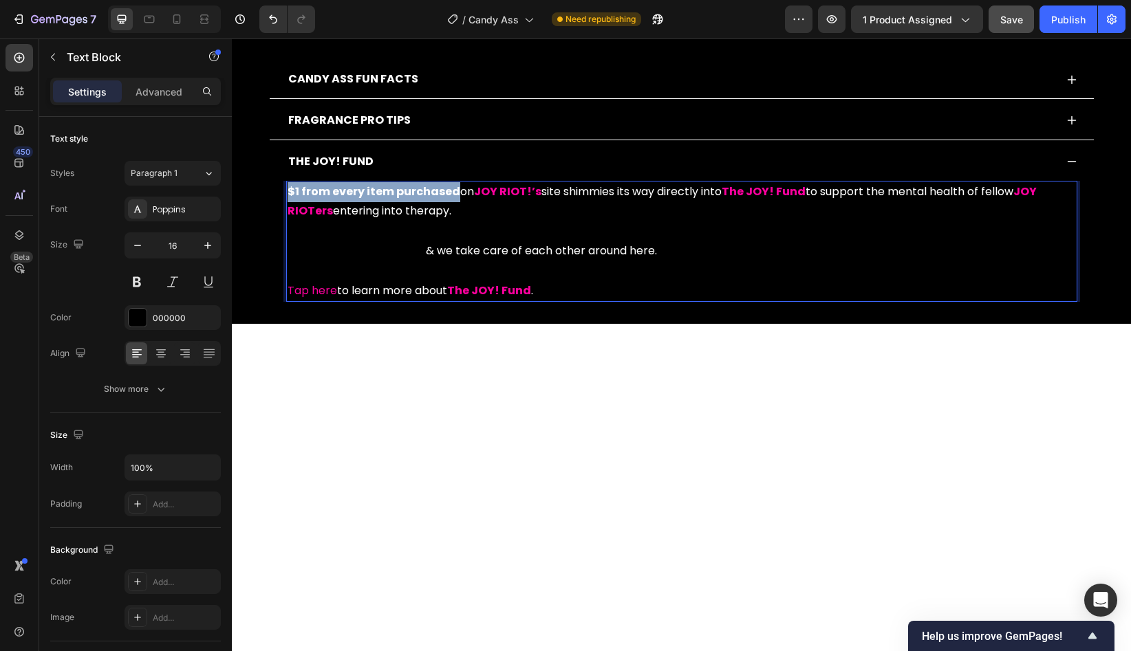
drag, startPoint x: 453, startPoint y: 191, endPoint x: 288, endPoint y: 193, distance: 165.8
click at [288, 193] on strong "$1 from every item purchased" at bounding box center [374, 192] width 173 height 16
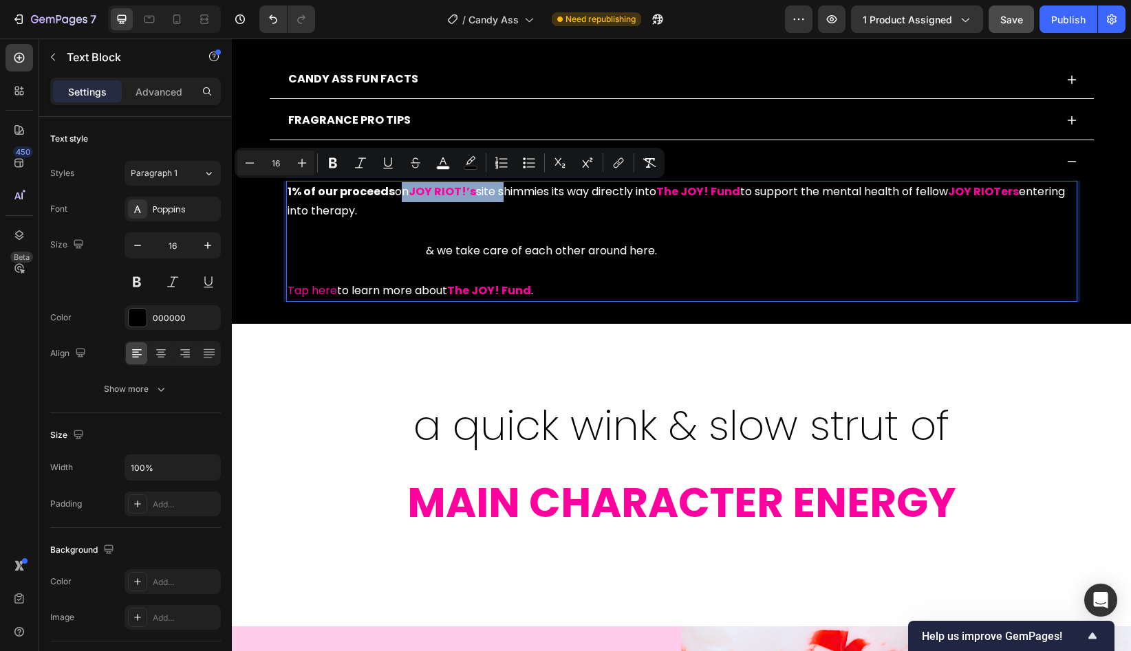
drag, startPoint x: 501, startPoint y: 195, endPoint x: 395, endPoint y: 193, distance: 105.9
click at [395, 193] on p "1% of our proceeds on JOY RIOT!’s site shimmies its way directly into The JOY! …" at bounding box center [682, 241] width 788 height 119
click at [395, 193] on span "on" at bounding box center [402, 192] width 14 height 16
drag, startPoint x: 475, startPoint y: 195, endPoint x: 411, endPoint y: 195, distance: 64.0
click at [411, 195] on strong "JOY RIOT!’s" at bounding box center [442, 192] width 67 height 16
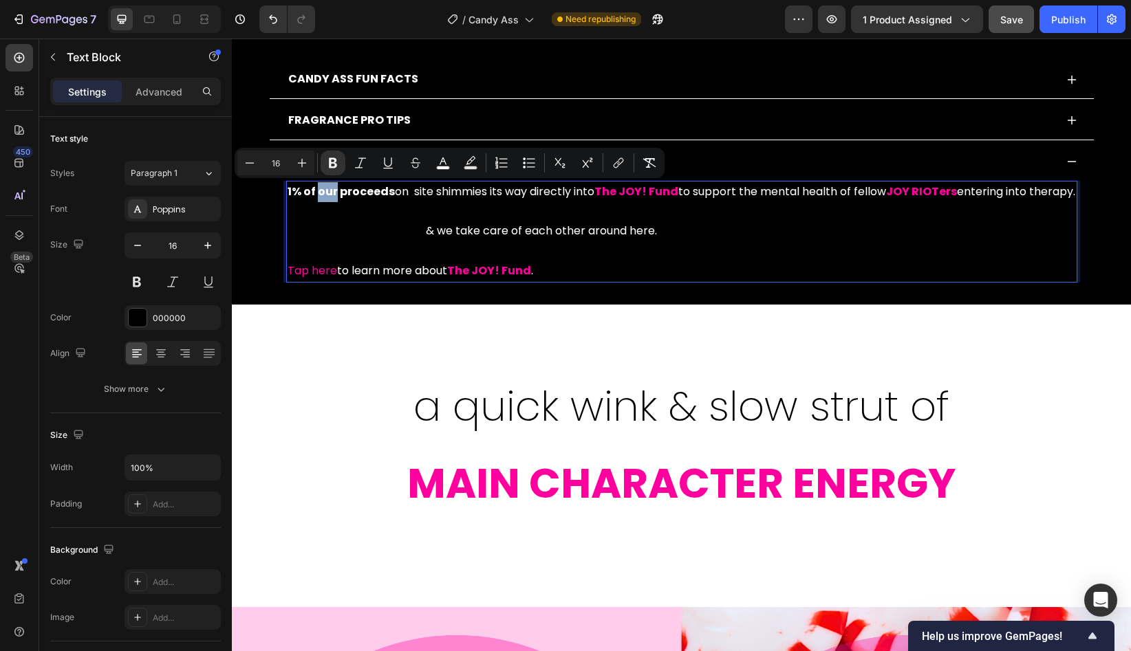
drag, startPoint x: 334, startPoint y: 194, endPoint x: 316, endPoint y: 195, distance: 18.6
click at [316, 195] on strong "1% of our proceeds" at bounding box center [341, 192] width 107 height 16
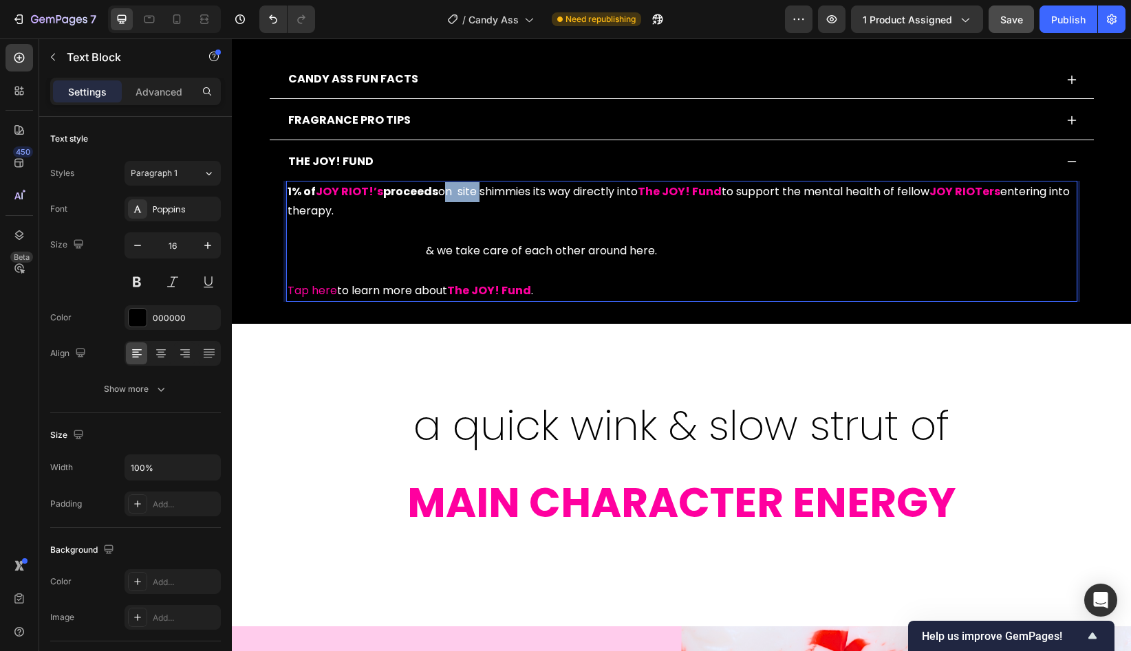
drag, startPoint x: 440, startPoint y: 192, endPoint x: 477, endPoint y: 193, distance: 37.9
click at [477, 193] on span "on site shimmies its way directly into" at bounding box center [537, 192] width 199 height 16
click at [375, 215] on p "1% of JOY RIOT!’s proceeds shimmies its way directly into The JOY! Fund to supp…" at bounding box center [682, 241] width 788 height 119
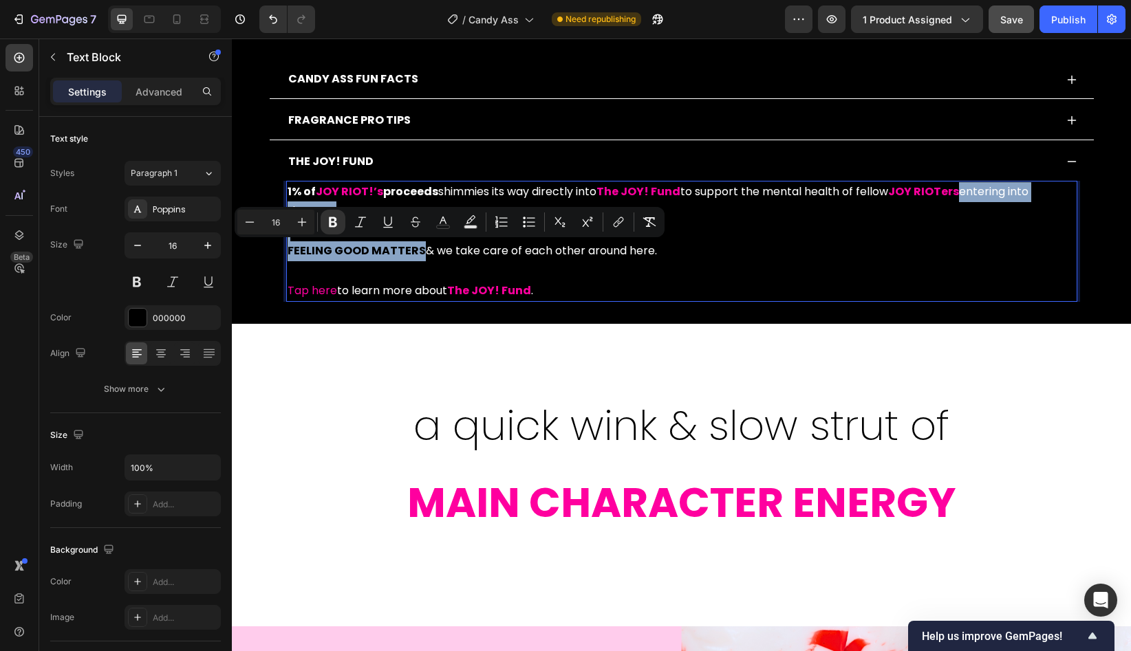
drag, startPoint x: 344, startPoint y: 208, endPoint x: 420, endPoint y: 257, distance: 90.6
click at [420, 257] on p "1% of JOY RIOT!’s proceeds shimmies its way directly into The JOY! Fund to supp…" at bounding box center [682, 241] width 788 height 119
click at [446, 221] on icon "Editor contextual toolbar" at bounding box center [443, 222] width 14 height 14
type input "000000"
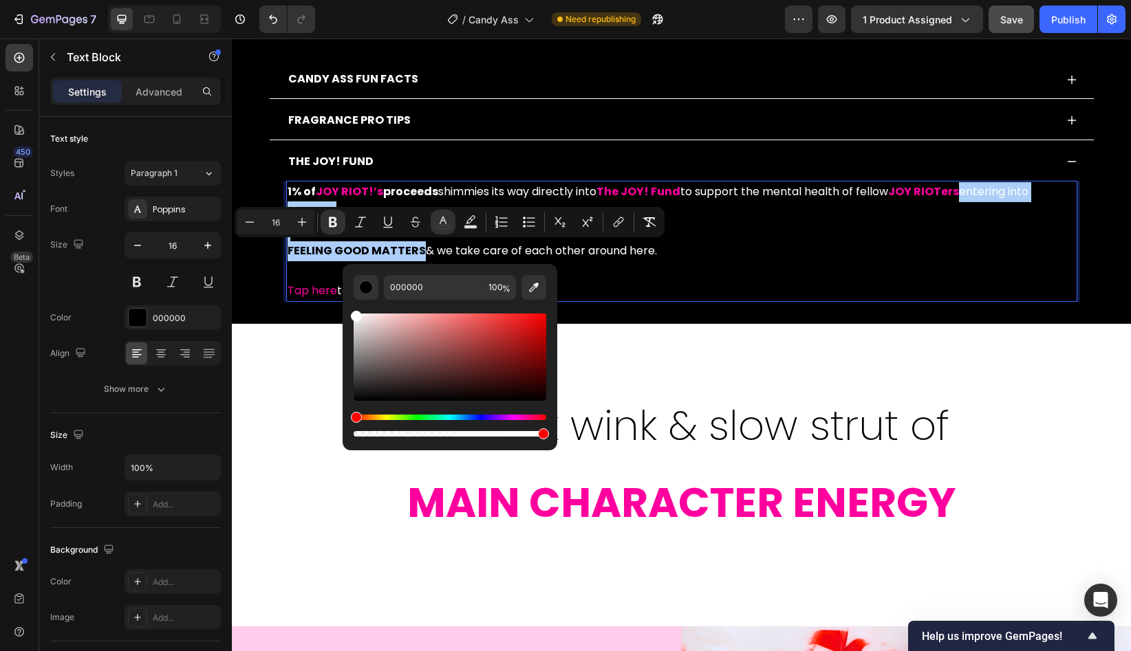
drag, startPoint x: 358, startPoint y: 397, endPoint x: 349, endPoint y: 294, distance: 102.9
click at [349, 294] on div "000000 100 %" at bounding box center [450, 351] width 215 height 175
type input "FFFFFF"
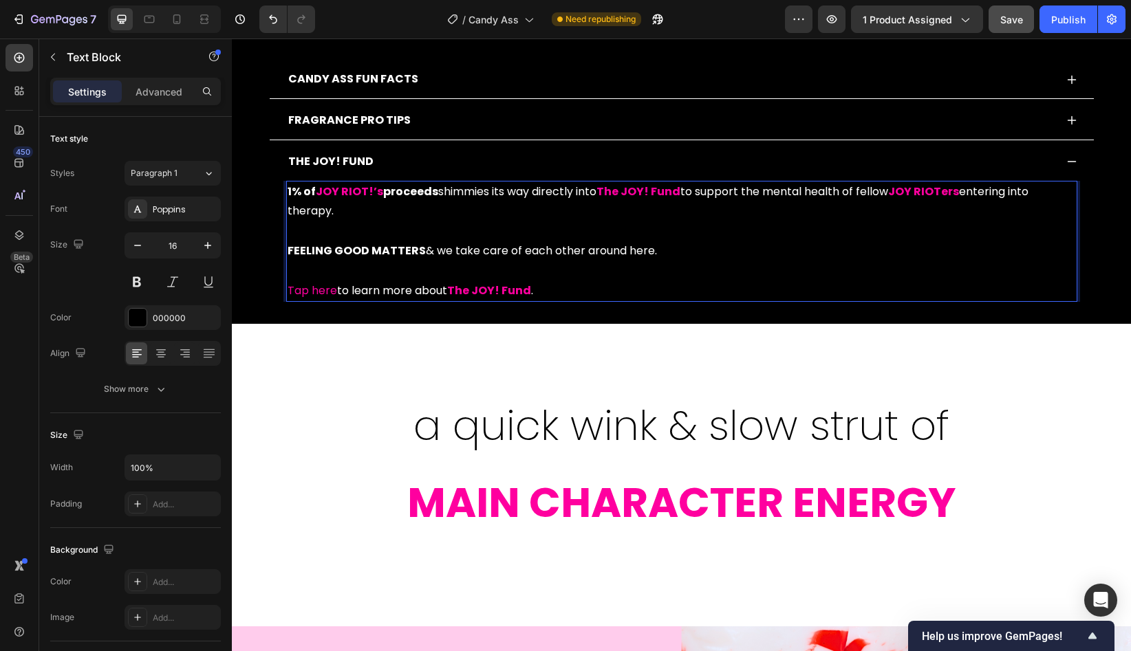
click at [550, 249] on span "& we take care of each other around here." at bounding box center [541, 251] width 231 height 16
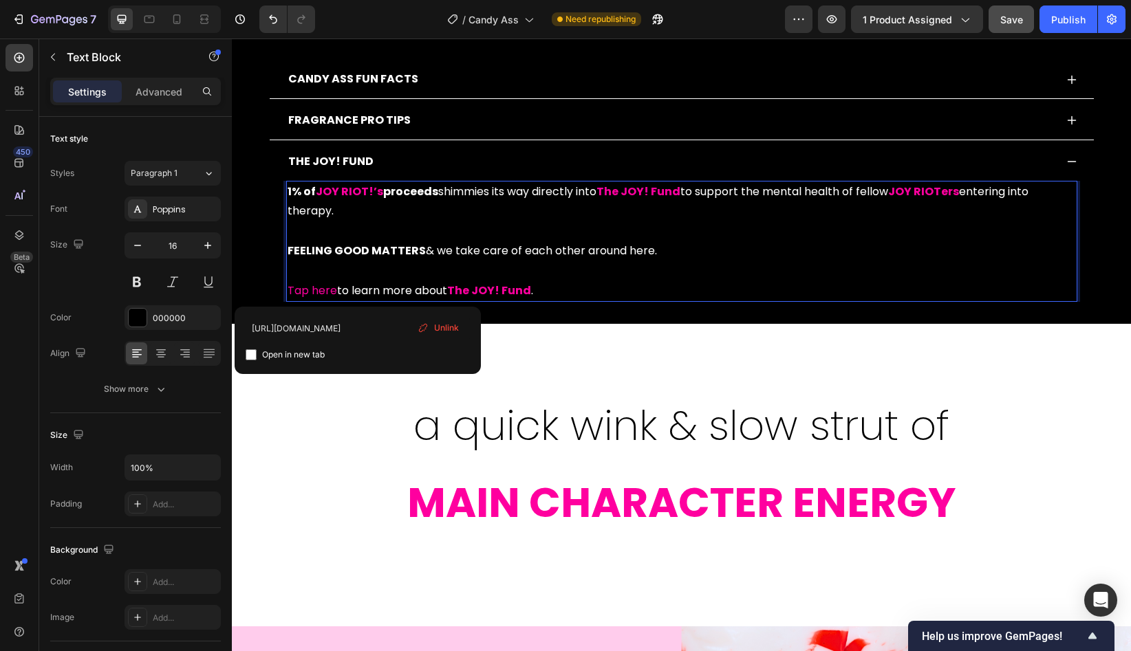
click at [325, 292] on span "Tap here" at bounding box center [313, 291] width 50 height 16
click at [374, 329] on input "https://heatherbornelkins.com/the-joy-fund/" at bounding box center [358, 329] width 224 height 22
click at [343, 334] on input "https://heatherbornelkins.com/the-joy-fund/" at bounding box center [358, 329] width 224 height 22
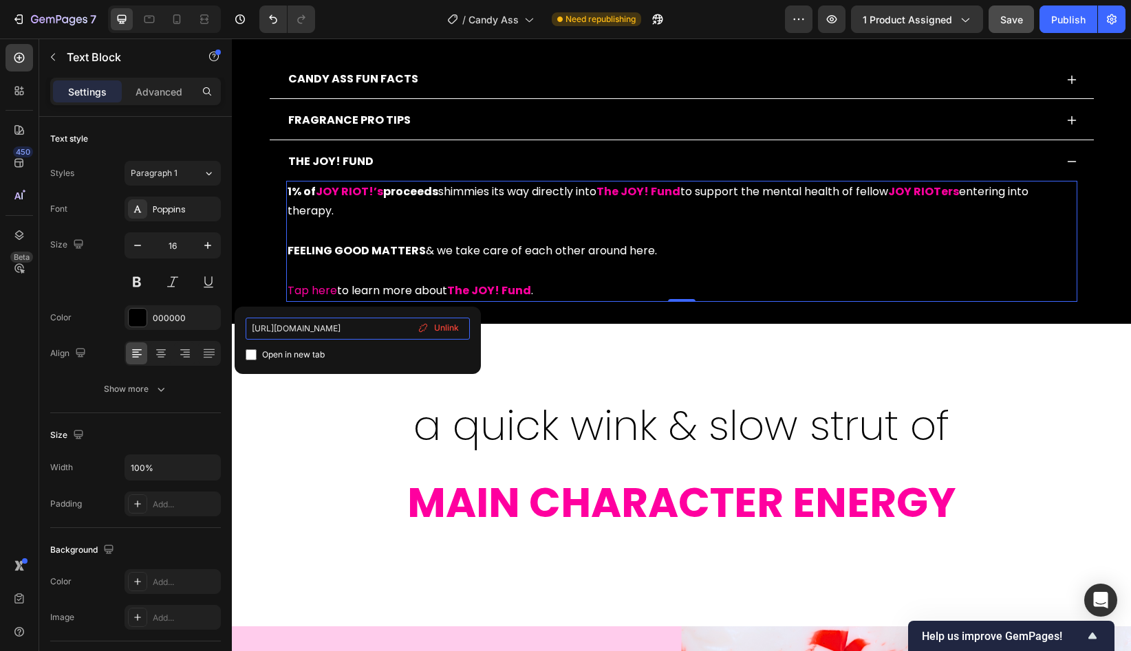
paste input "wearejoyriot.myshopify.com/pages/the-joy-fund"
type input "https://wearejoyriot.myshopify.com/pages/the-joy-fund"
click at [361, 273] on p "1% of JOY RIOT!’s proceeds shimmies its way directly into The JOY! Fund to supp…" at bounding box center [682, 241] width 788 height 119
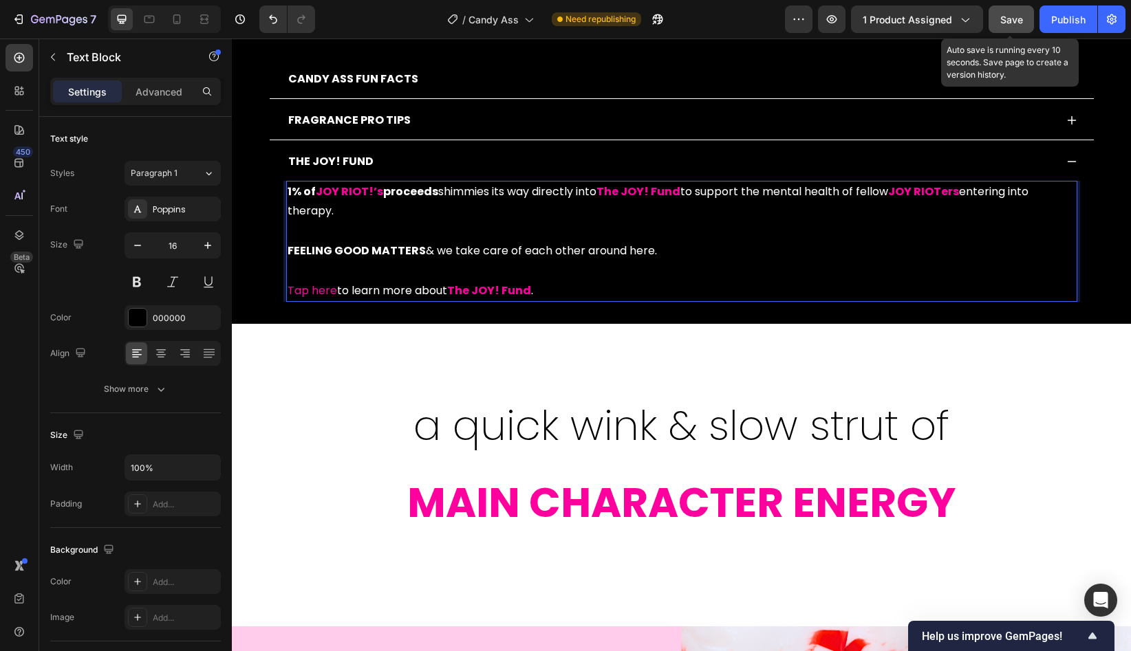
click at [1015, 23] on span "Save" at bounding box center [1011, 20] width 23 height 12
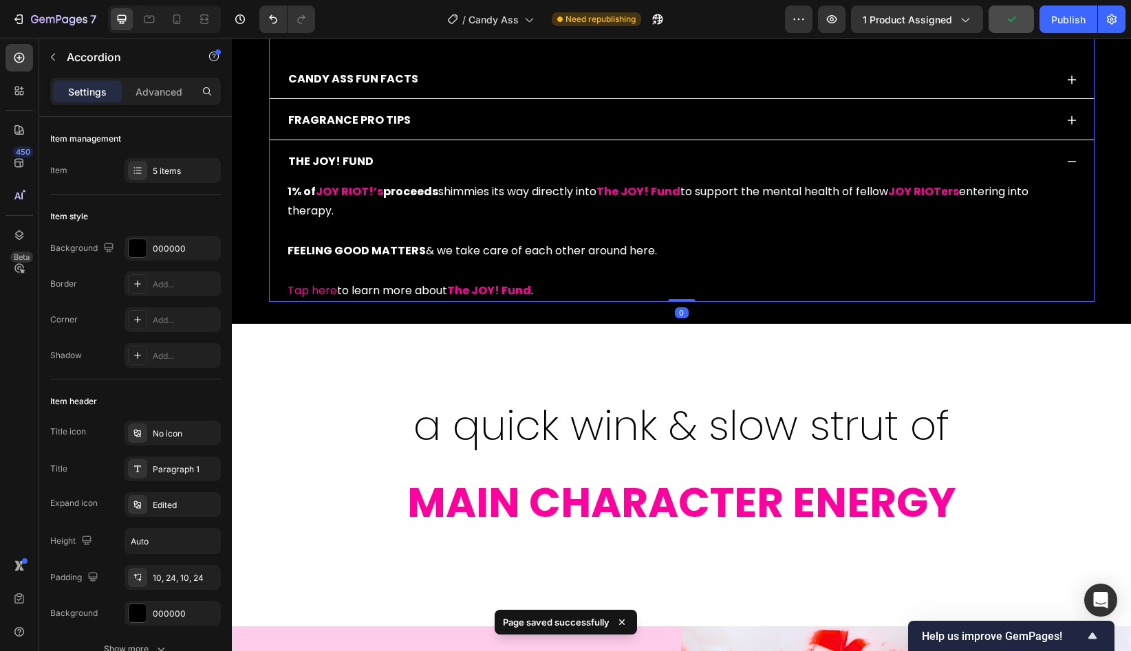
click at [447, 162] on div "THE JOY! FUND" at bounding box center [670, 162] width 769 height 24
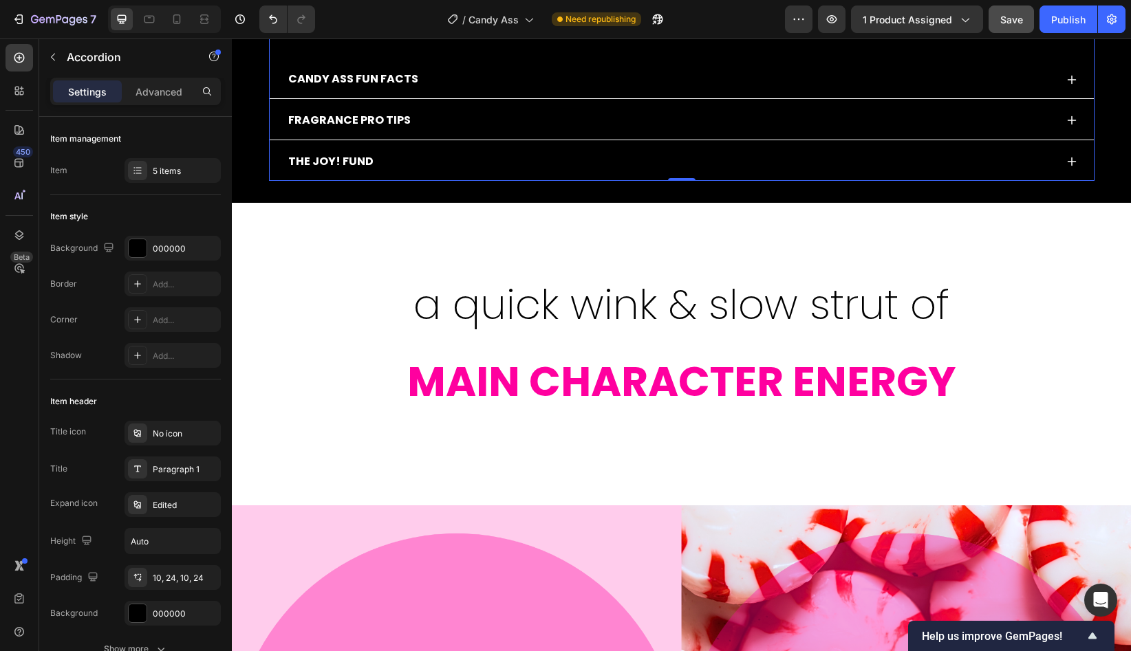
click at [447, 162] on div "THE JOY! FUND" at bounding box center [670, 162] width 769 height 24
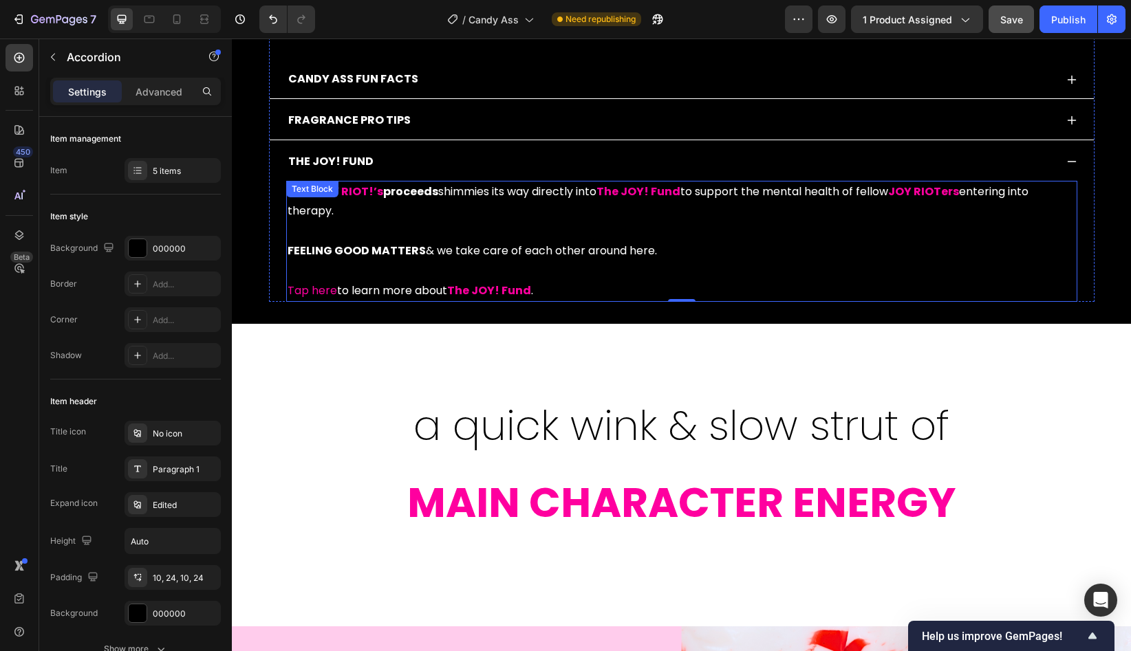
click at [317, 230] on p "1% of JOY RIOT!’s proceeds shimmies its way directly into The JOY! Fund to supp…" at bounding box center [682, 241] width 788 height 119
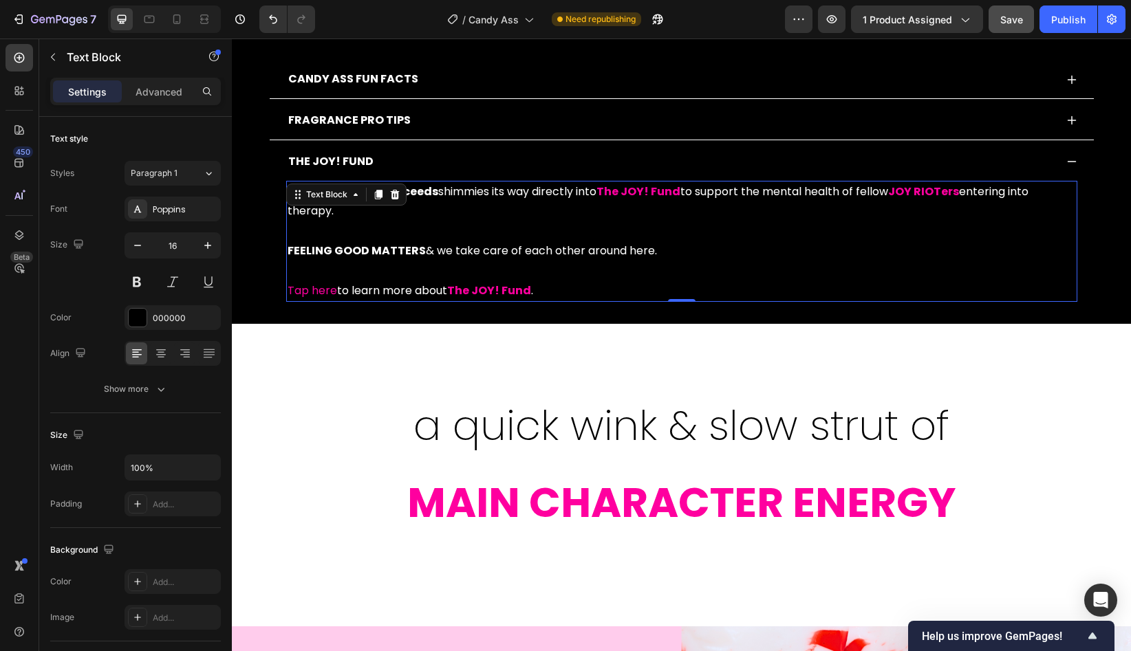
click at [385, 250] on strong "FEELING GOOD MATTERS" at bounding box center [357, 251] width 138 height 16
click at [314, 195] on strong "1% of" at bounding box center [302, 192] width 28 height 16
click at [495, 292] on strong "The JOY! Fund" at bounding box center [489, 291] width 84 height 16
click at [313, 295] on span "Tap here" at bounding box center [313, 291] width 50 height 16
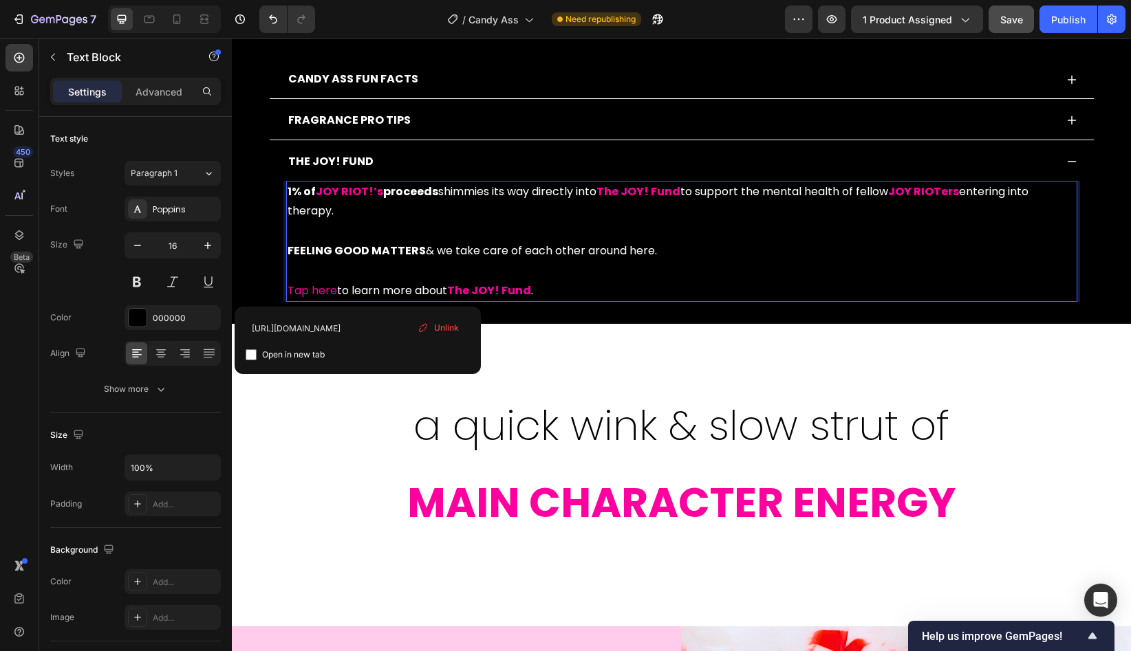
click at [395, 283] on span "to learn more about" at bounding box center [392, 291] width 110 height 16
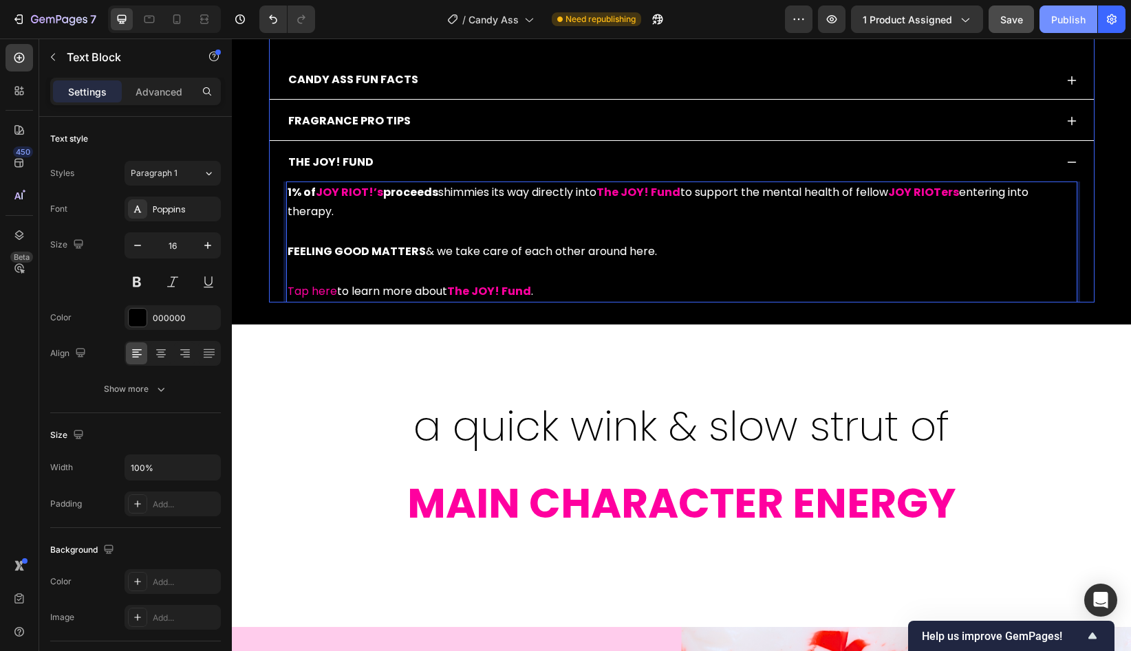
scroll to position [868, 0]
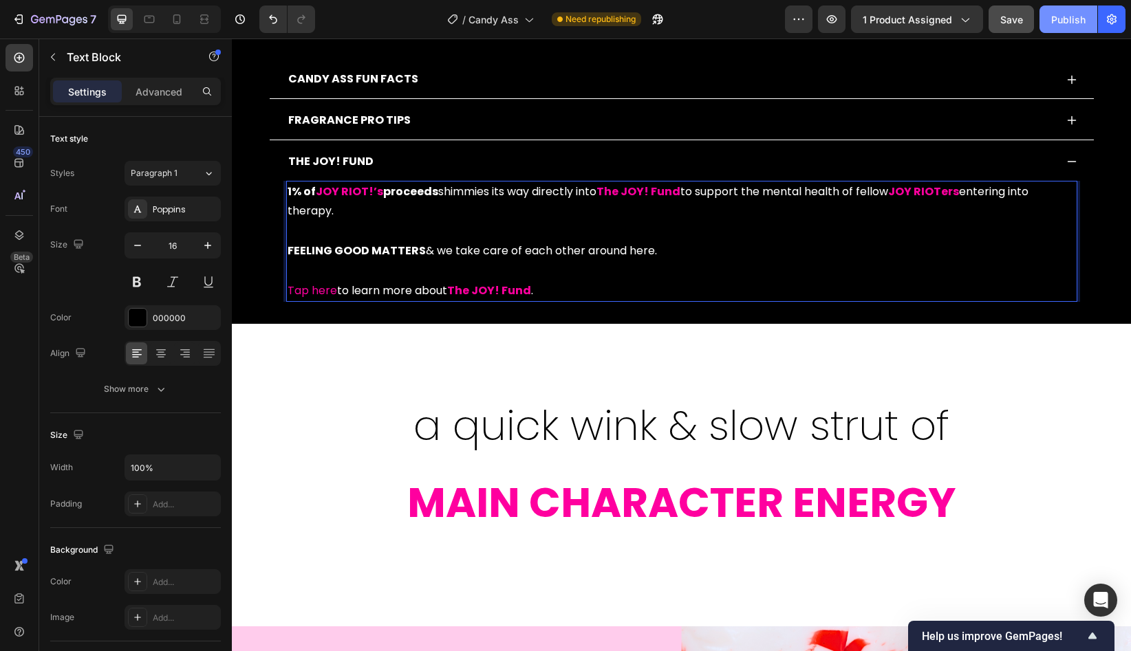
click at [1060, 14] on div "Publish" at bounding box center [1068, 19] width 34 height 14
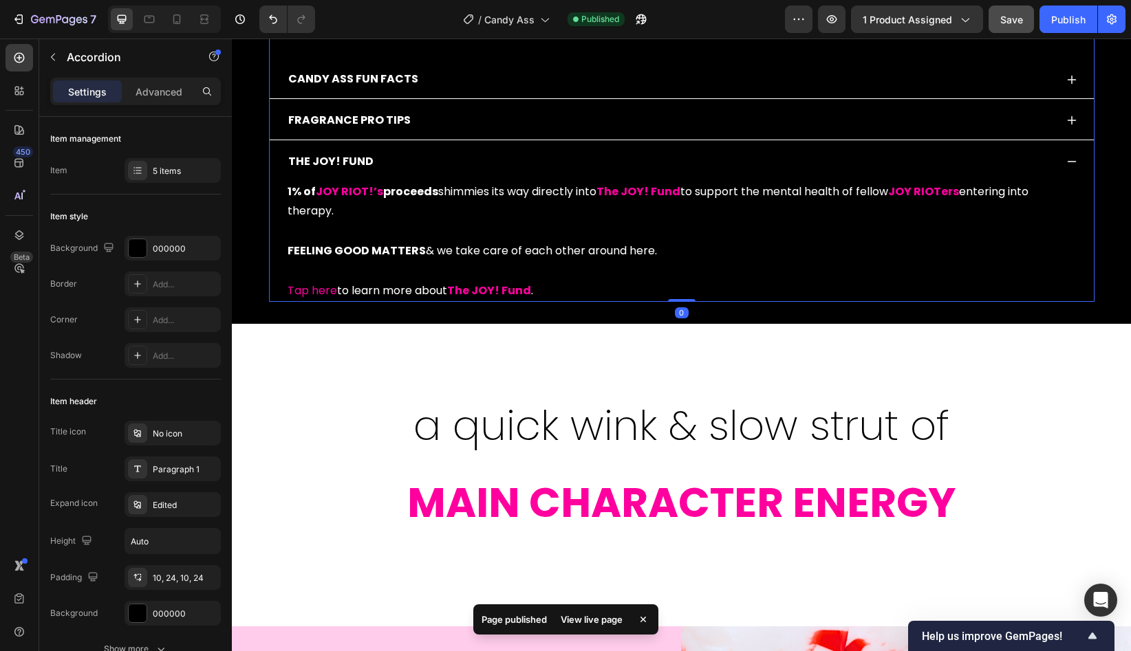
click at [727, 155] on div "THE JOY! FUND" at bounding box center [670, 162] width 769 height 24
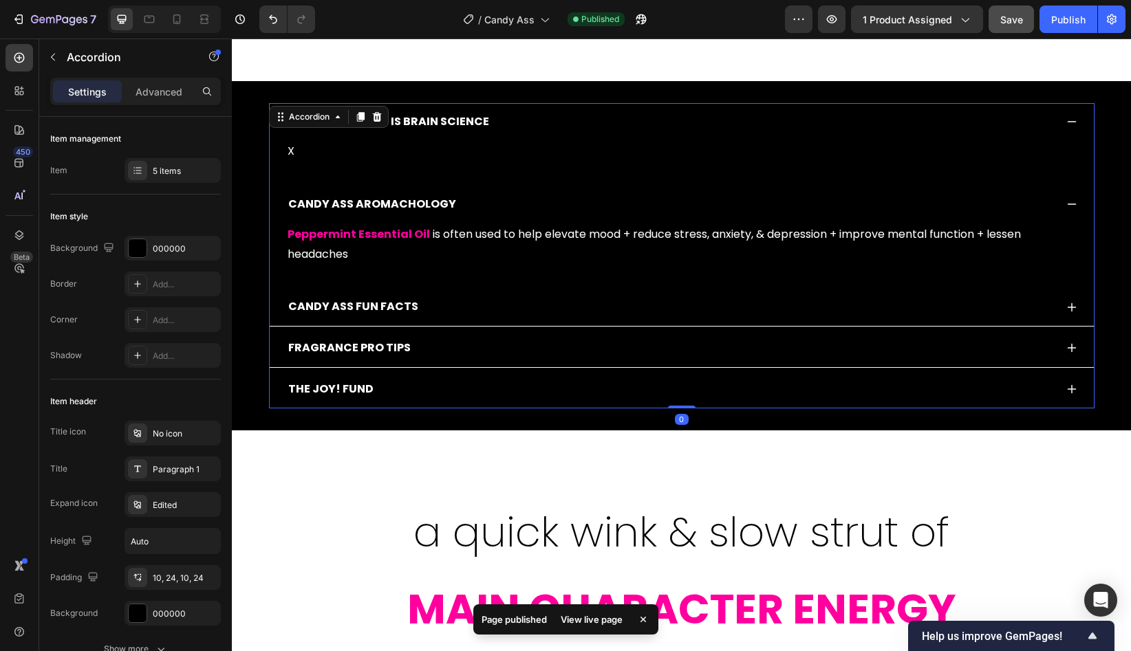
scroll to position [639, 0]
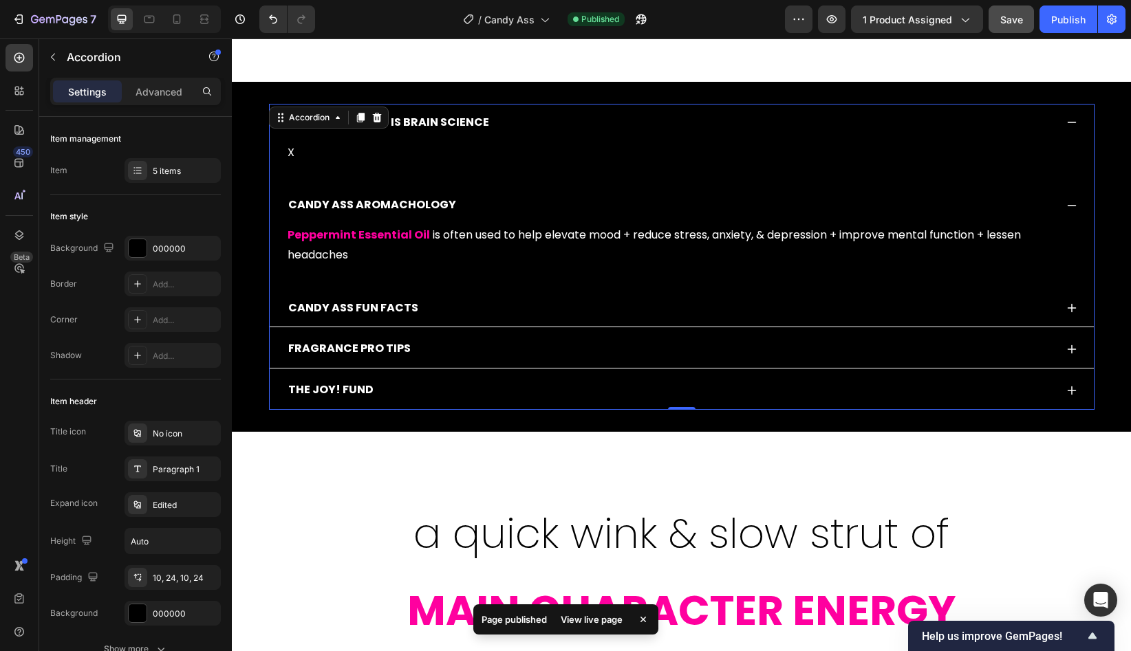
click at [649, 195] on div "CANDY ASS AROMACHOLOGY" at bounding box center [670, 205] width 769 height 24
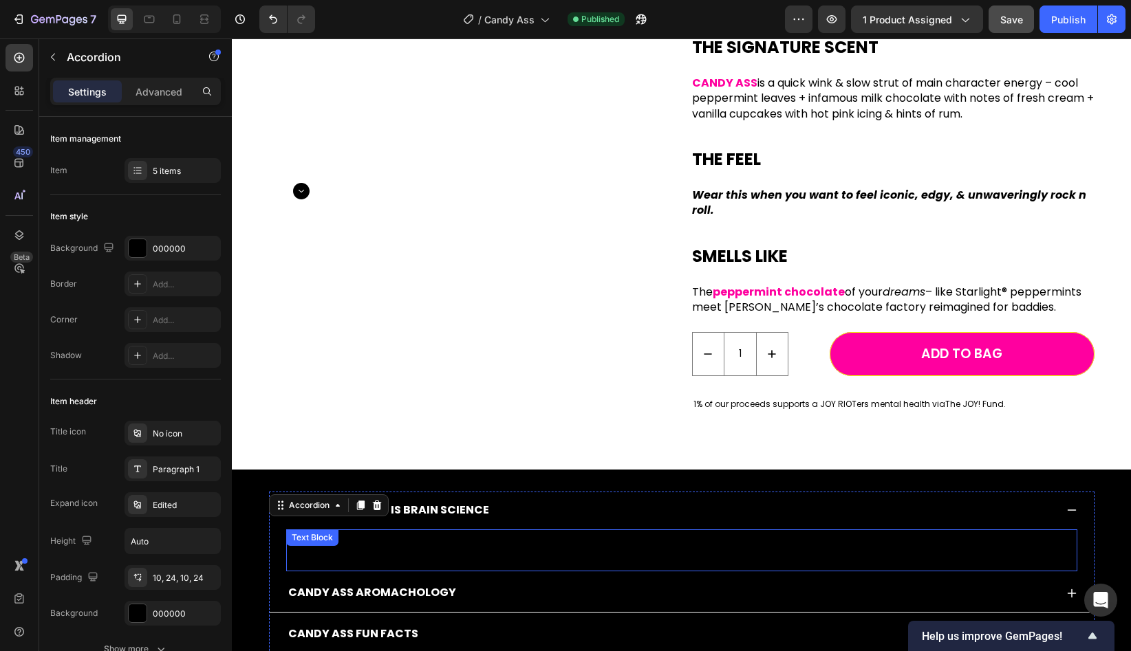
scroll to position [250, 0]
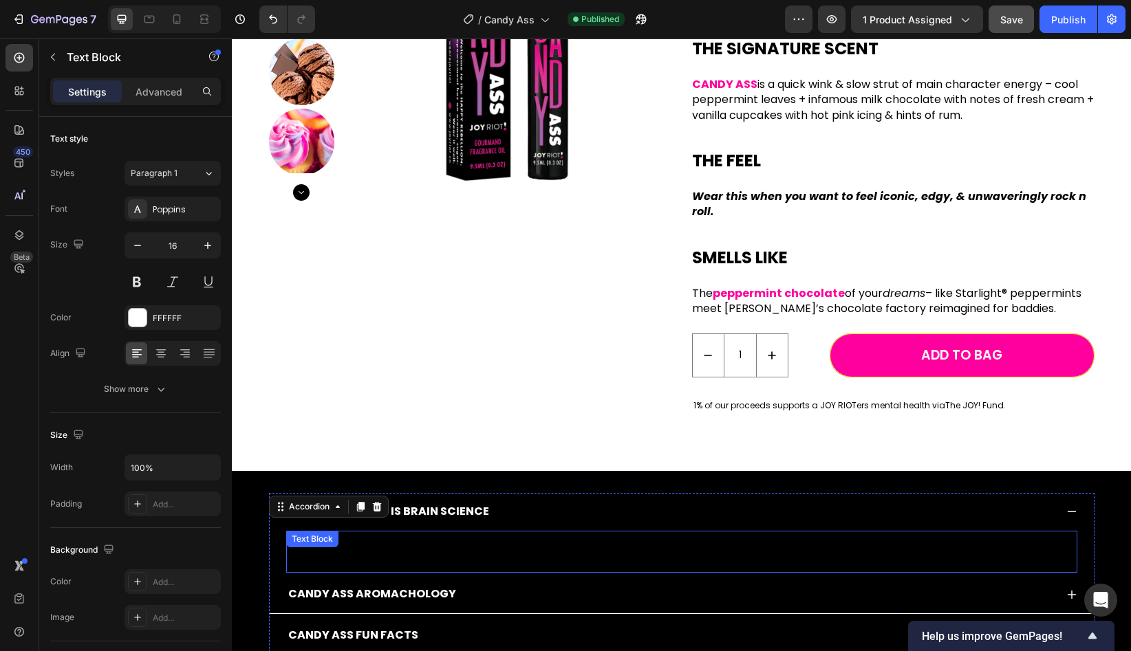
click at [338, 543] on div "X Text Block" at bounding box center [681, 552] width 791 height 43
click at [442, 557] on p at bounding box center [682, 562] width 788 height 20
click at [442, 557] on p "Rich Text Editor. Editing area: main" at bounding box center [682, 562] width 788 height 20
drag, startPoint x: 324, startPoint y: 545, endPoint x: 288, endPoint y: 545, distance: 36.5
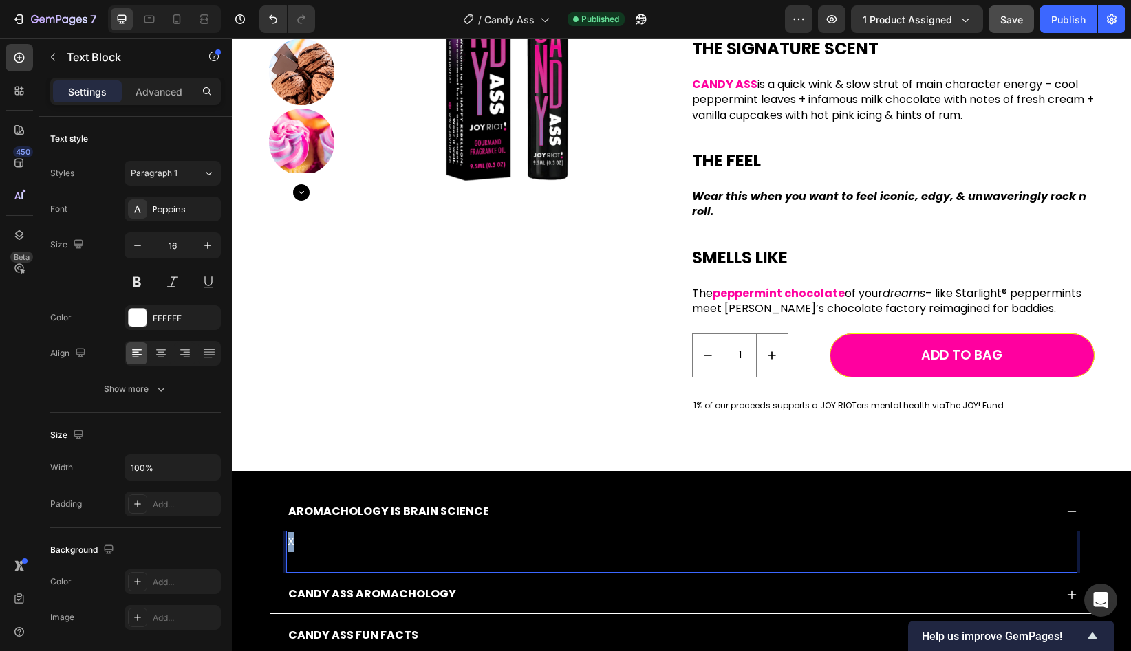
click at [288, 545] on p "X" at bounding box center [682, 542] width 788 height 20
click at [426, 553] on p "Rich Text Editor. Editing area: main" at bounding box center [682, 562] width 788 height 20
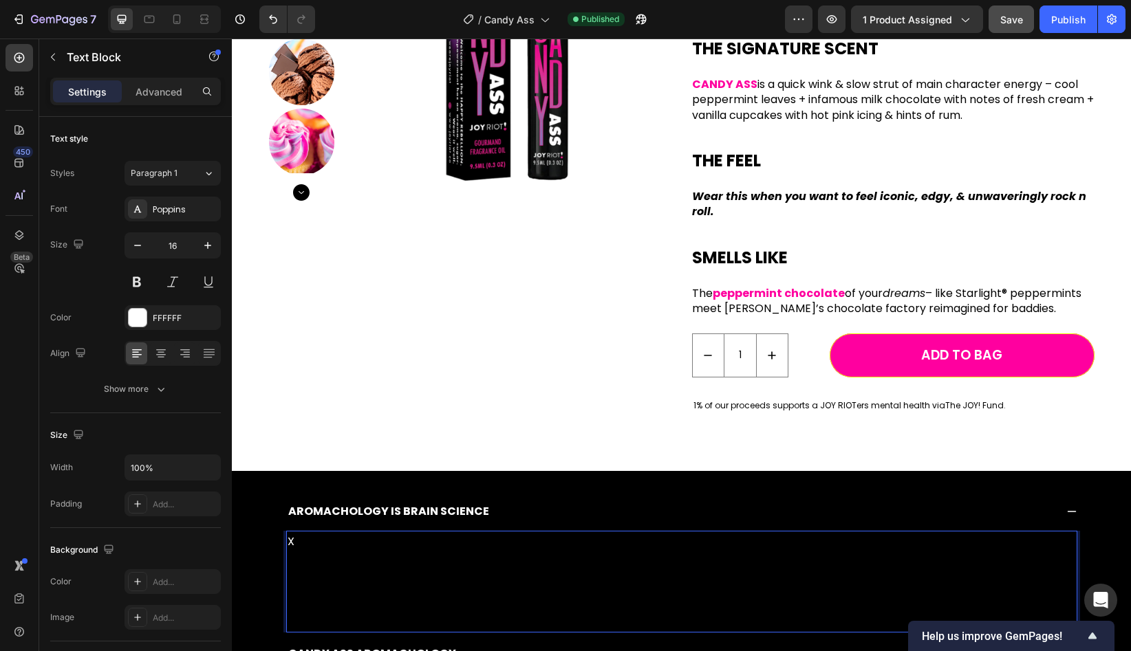
click at [338, 571] on p "Rich Text Editor. Editing area: main" at bounding box center [682, 591] width 788 height 79
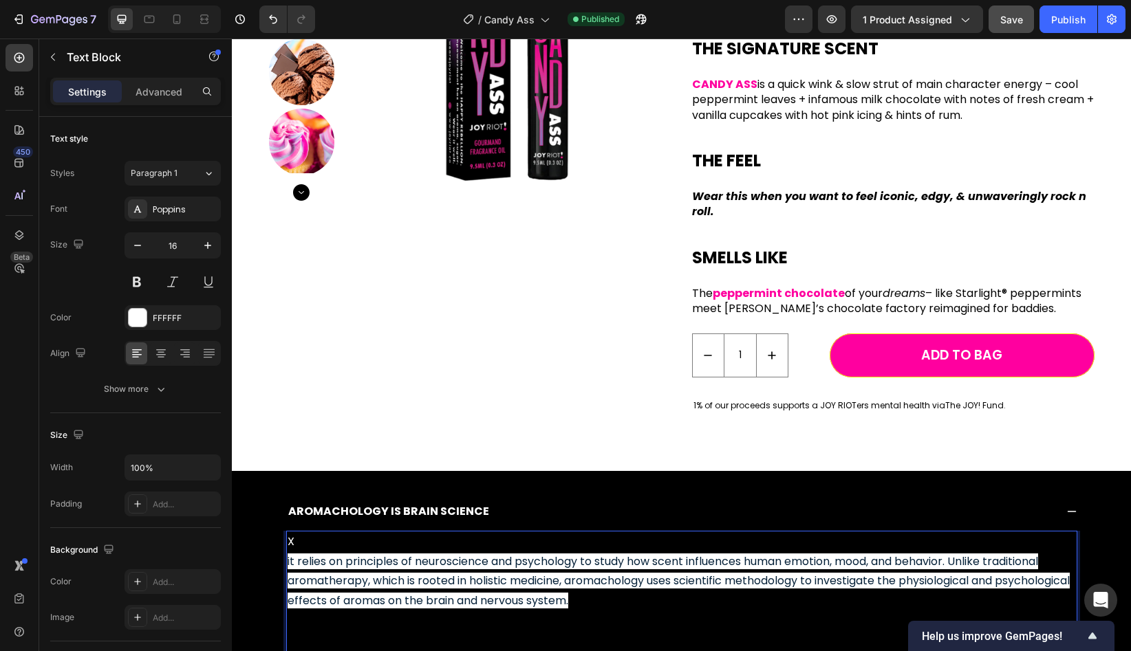
click at [320, 544] on p "X" at bounding box center [682, 542] width 788 height 20
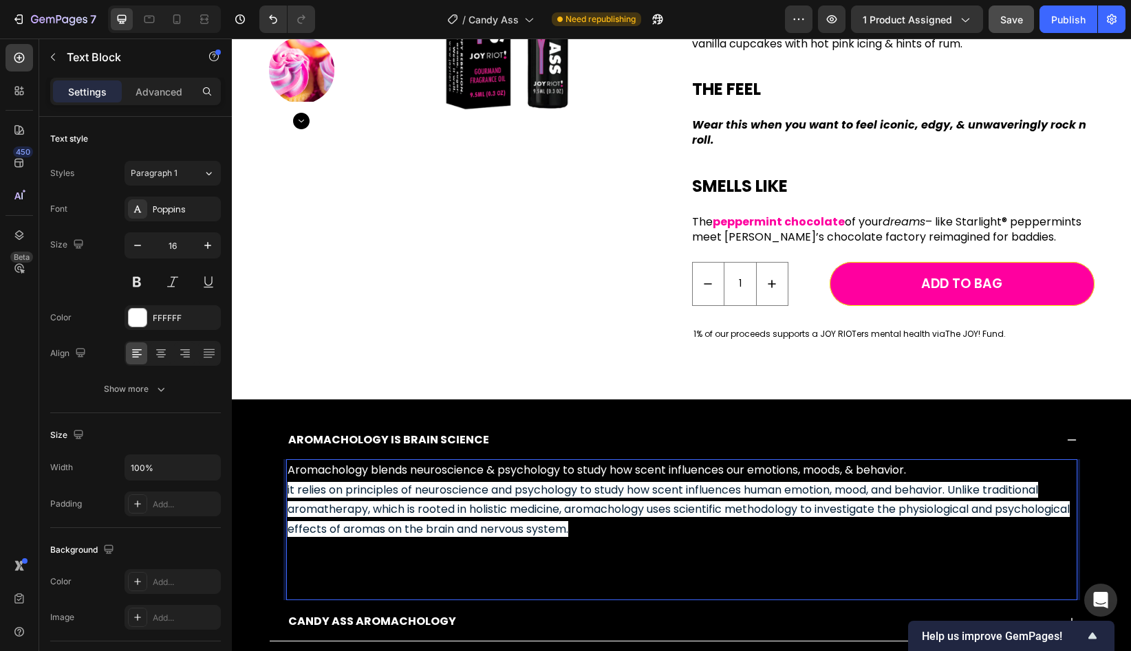
scroll to position [323, 0]
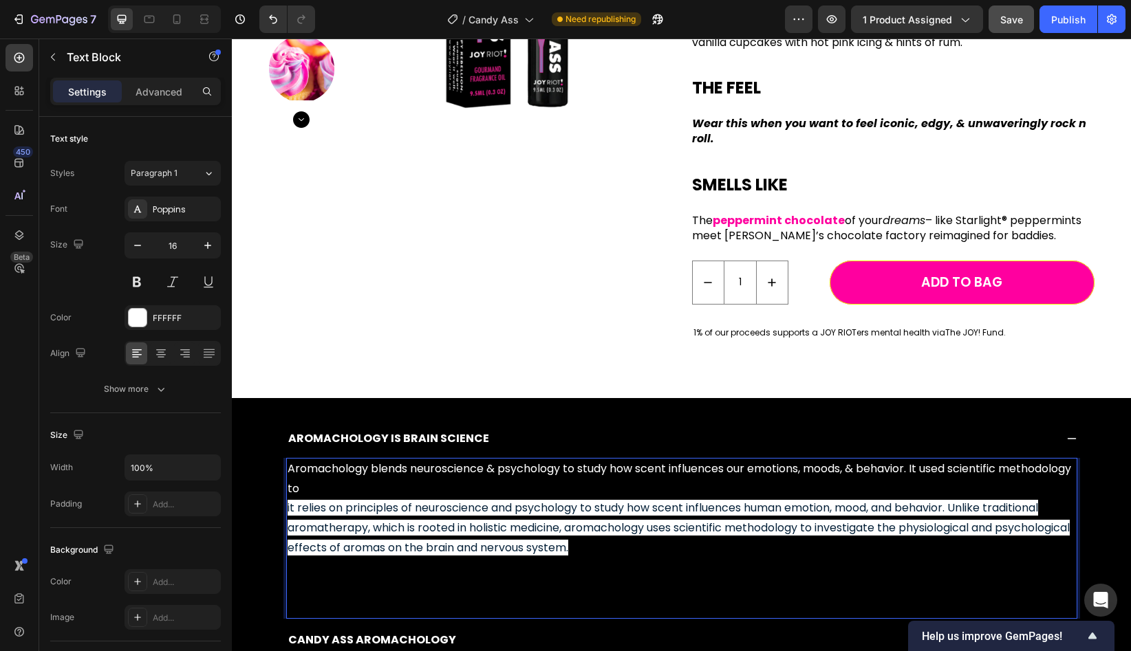
click at [956, 466] on p "Aromachology blends neuroscience & psychology to study how scent influences our…" at bounding box center [682, 480] width 788 height 40
click at [378, 491] on p "Aromachology blends neuroscience & psychology to study how scent influences our…" at bounding box center [682, 480] width 788 height 40
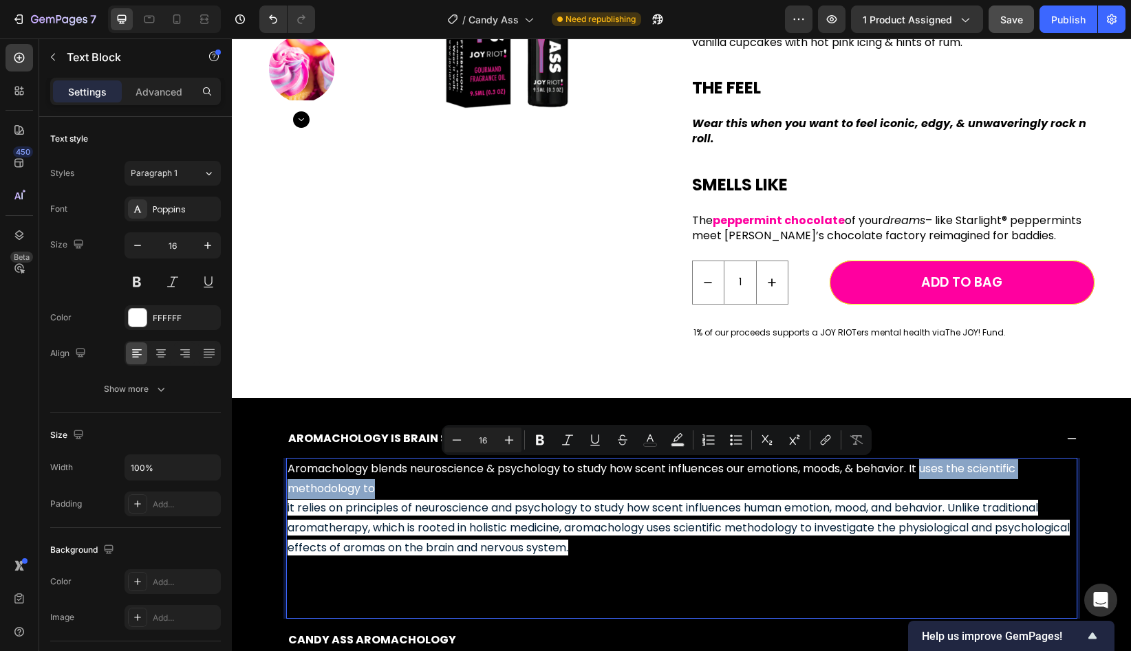
drag, startPoint x: 931, startPoint y: 471, endPoint x: 946, endPoint y: 484, distance: 19.6
click at [946, 484] on p "Aromachology blends neuroscience & psychology to study how scent influences our…" at bounding box center [682, 480] width 788 height 40
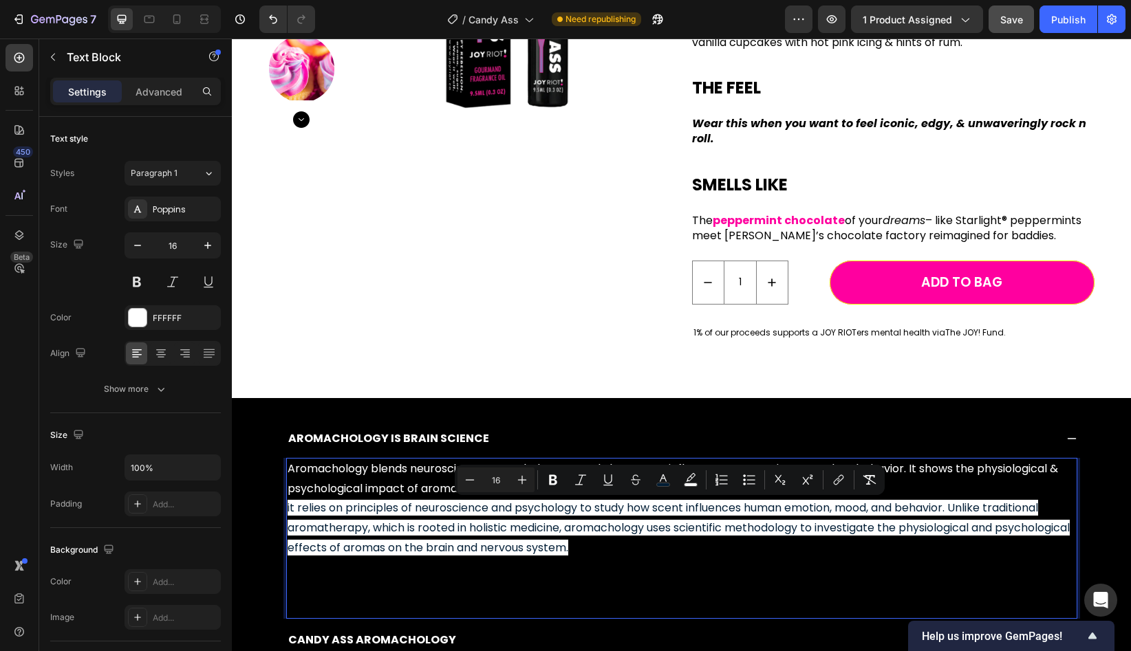
drag, startPoint x: 683, startPoint y: 554, endPoint x: 289, endPoint y: 499, distance: 398.1
click at [289, 499] on p "it relies on principles of neuroscience and psychology to study how scent influ…" at bounding box center [682, 558] width 788 height 119
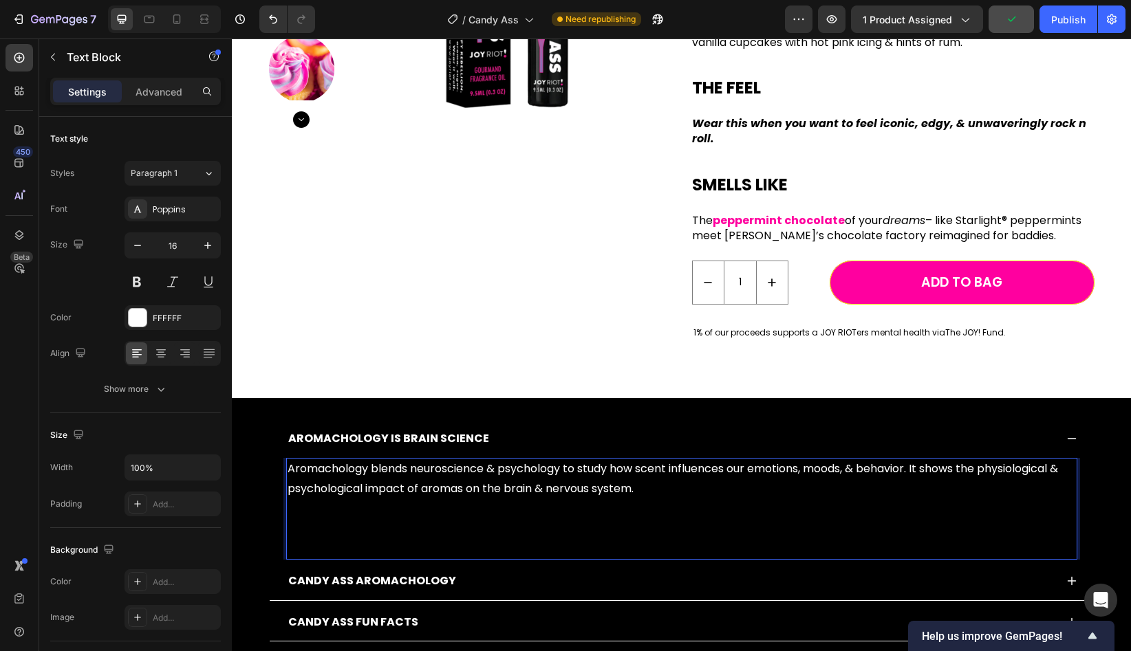
click at [330, 528] on p "Aromachology blends neuroscience & psychology to study how scent influences our…" at bounding box center [682, 509] width 788 height 99
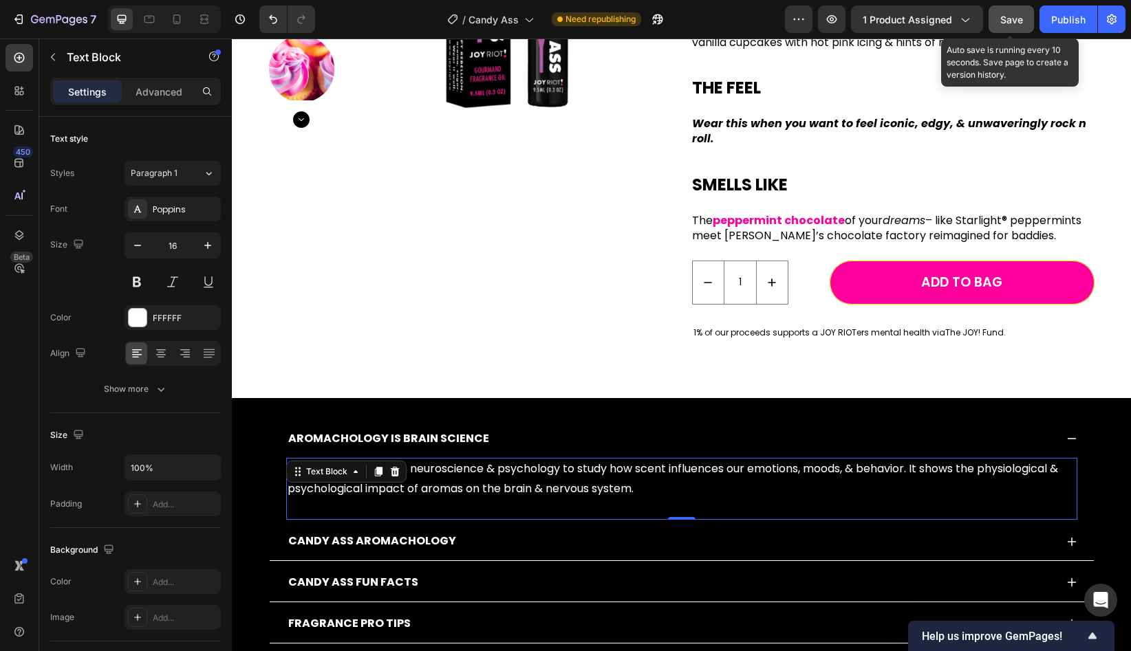
click at [1010, 19] on span "Save" at bounding box center [1011, 20] width 23 height 12
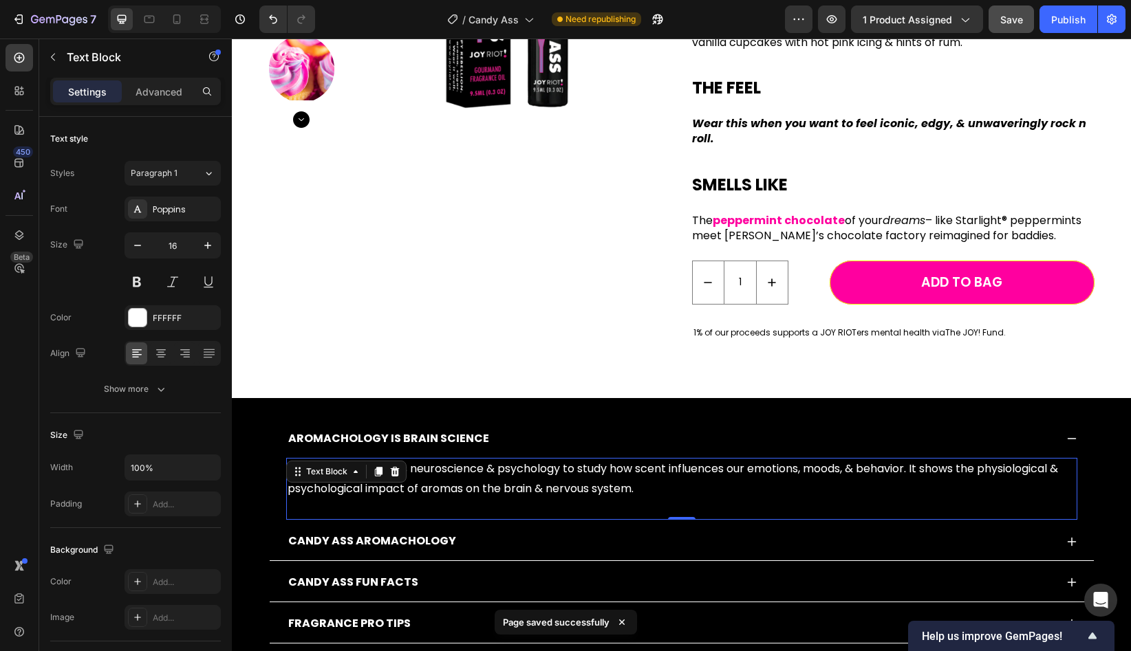
click at [666, 495] on p "Aromachology blends neuroscience & psychology to study how scent influences our…" at bounding box center [682, 489] width 788 height 59
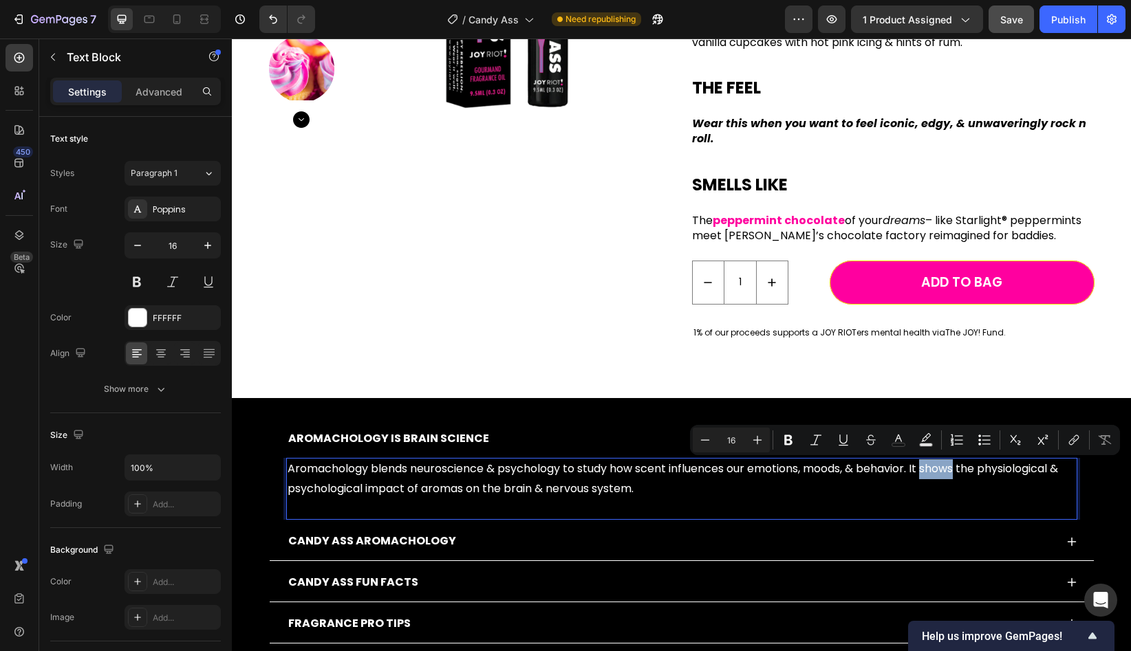
drag, startPoint x: 963, startPoint y: 473, endPoint x: 931, endPoint y: 475, distance: 32.4
click at [931, 475] on p "Aromachology blends neuroscience & psychology to study how scent influences our…" at bounding box center [682, 489] width 788 height 59
drag, startPoint x: 1002, startPoint y: 472, endPoint x: 929, endPoint y: 473, distance: 72.9
click at [929, 473] on p "Aromachology blends neuroscience & psychology to study how scent influences our…" at bounding box center [682, 489] width 788 height 59
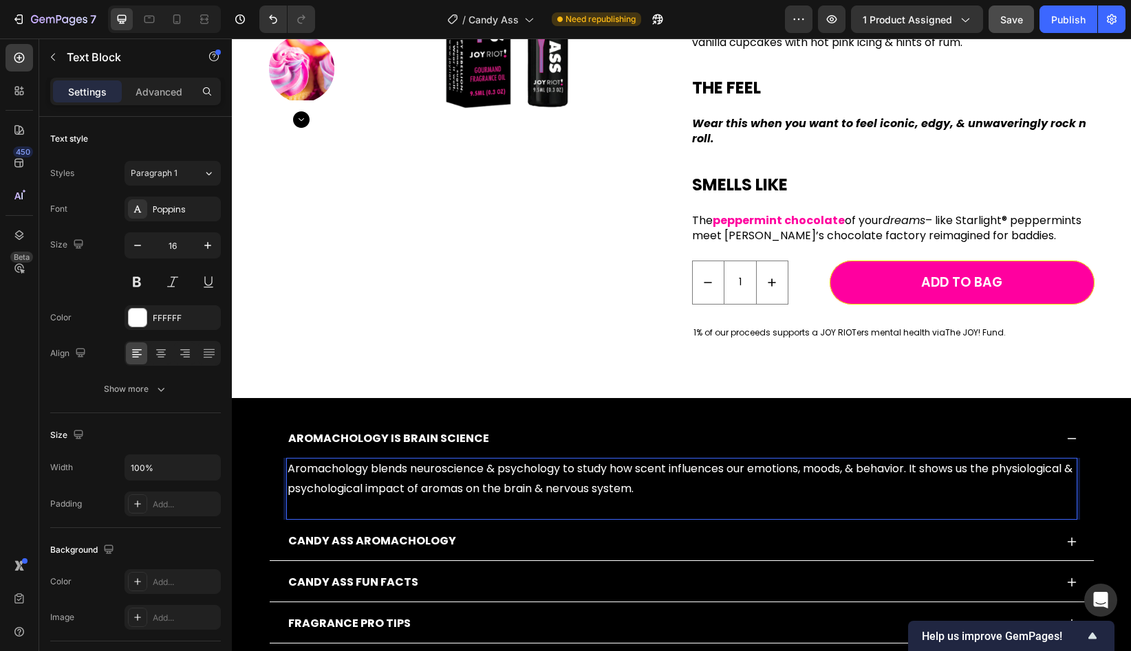
click at [740, 490] on p "Aromachology blends neuroscience & psychology to study how scent influences our…" at bounding box center [682, 489] width 788 height 59
click at [1013, 15] on span "Save" at bounding box center [1011, 20] width 23 height 12
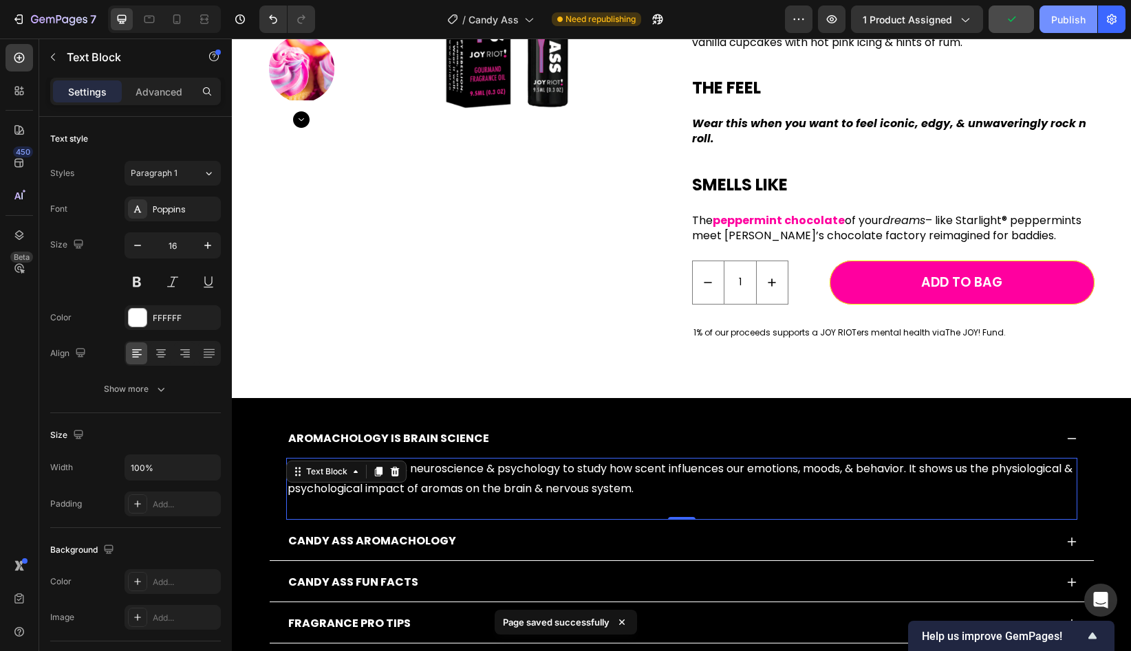
click at [1061, 23] on div "Publish" at bounding box center [1068, 19] width 34 height 14
